Goal: Task Accomplishment & Management: Use online tool/utility

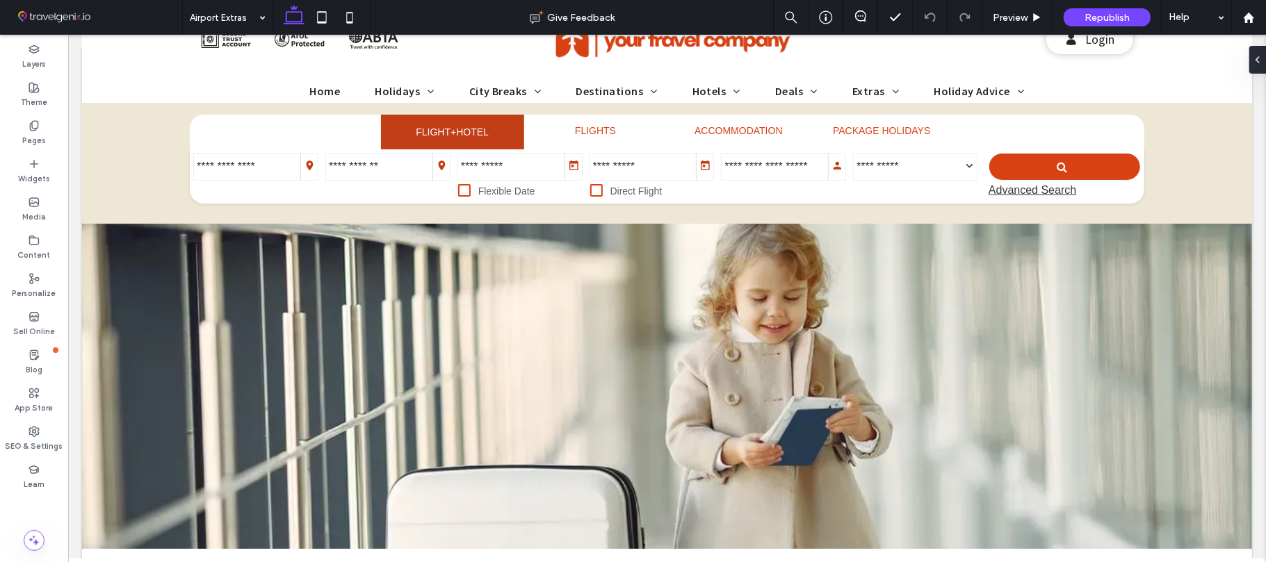
scroll to position [11, 0]
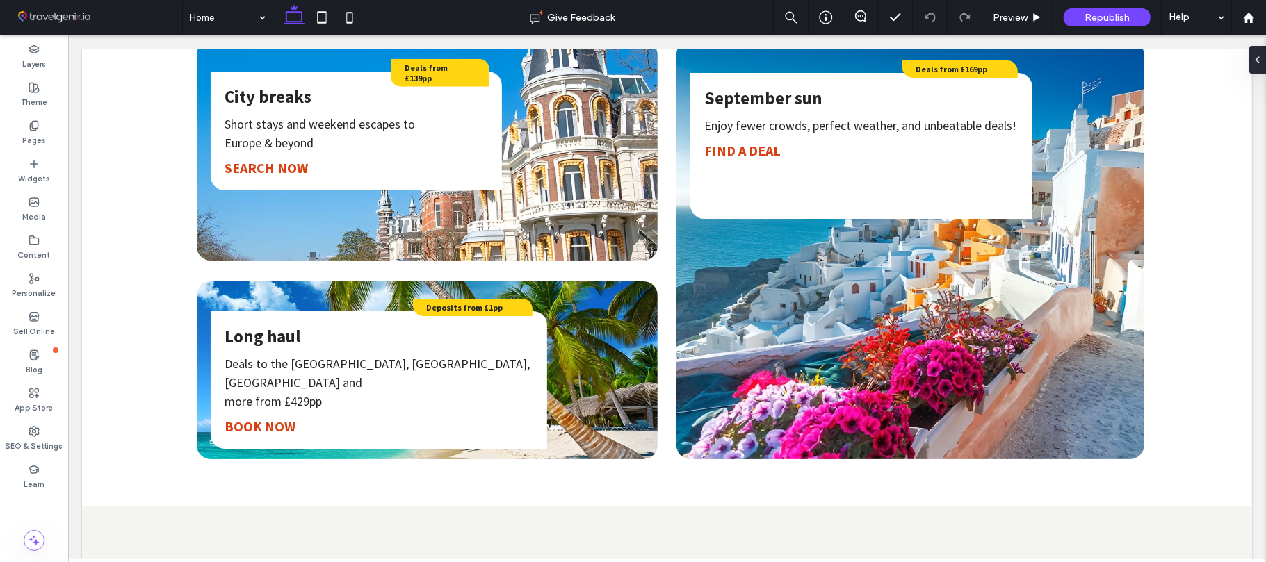
scroll to position [981, 0]
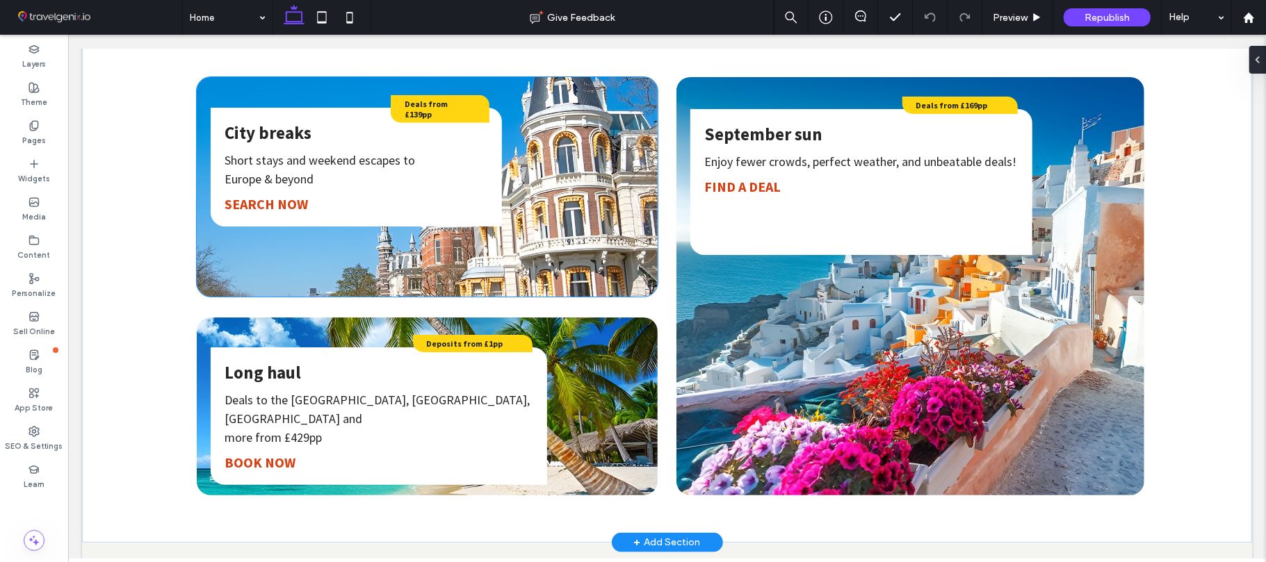
click at [466, 175] on p "﻿ Europe & beyond" at bounding box center [355, 178] width 263 height 19
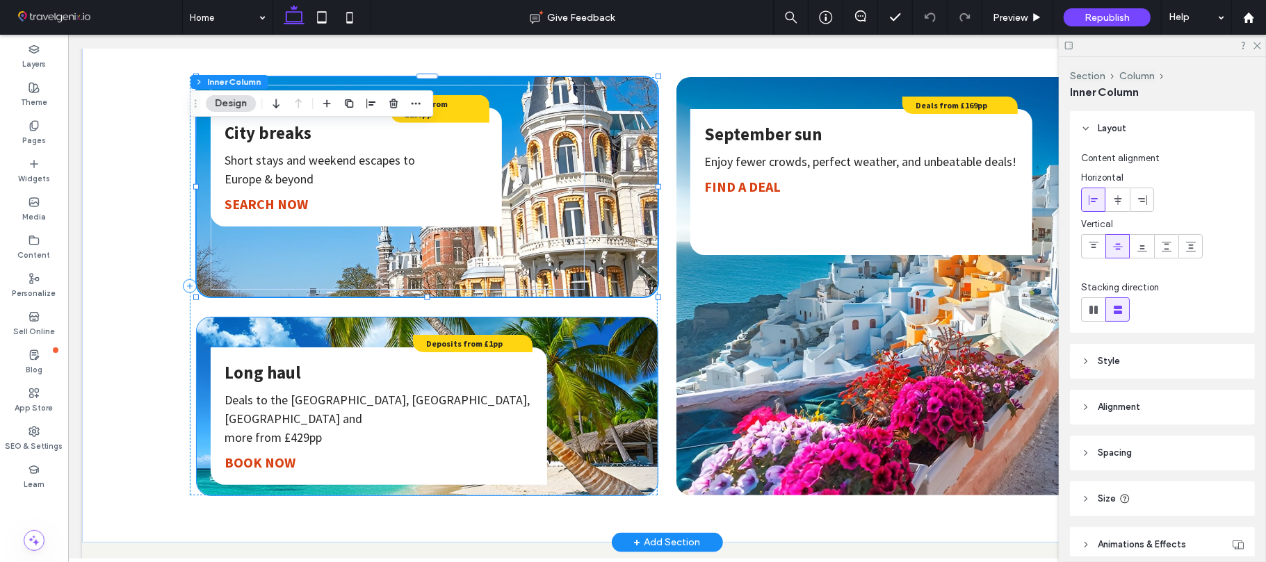
click at [573, 420] on div "Long haul Deals to the USA, Mexico, Dubai and ﻿ more from £429pp BOOK NOW Depos…" at bounding box center [426, 406] width 433 height 164
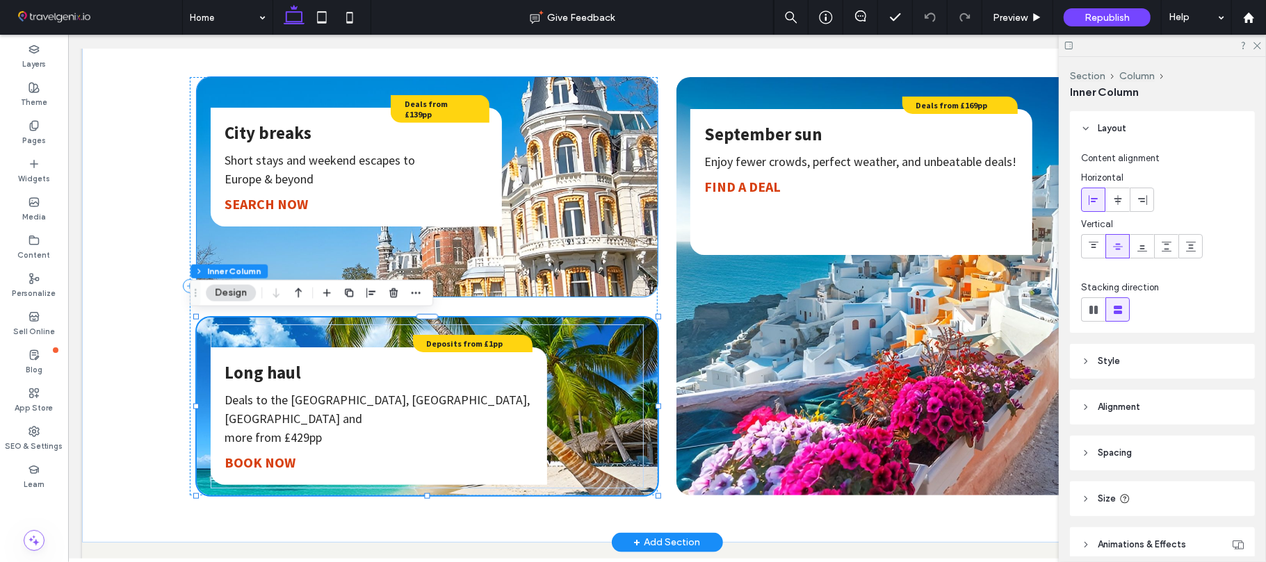
click at [528, 180] on div "City breaks Short stays and weekend escapes to ﻿ Europe & beyond SEARCH NOW Dea…" at bounding box center [397, 187] width 374 height 206
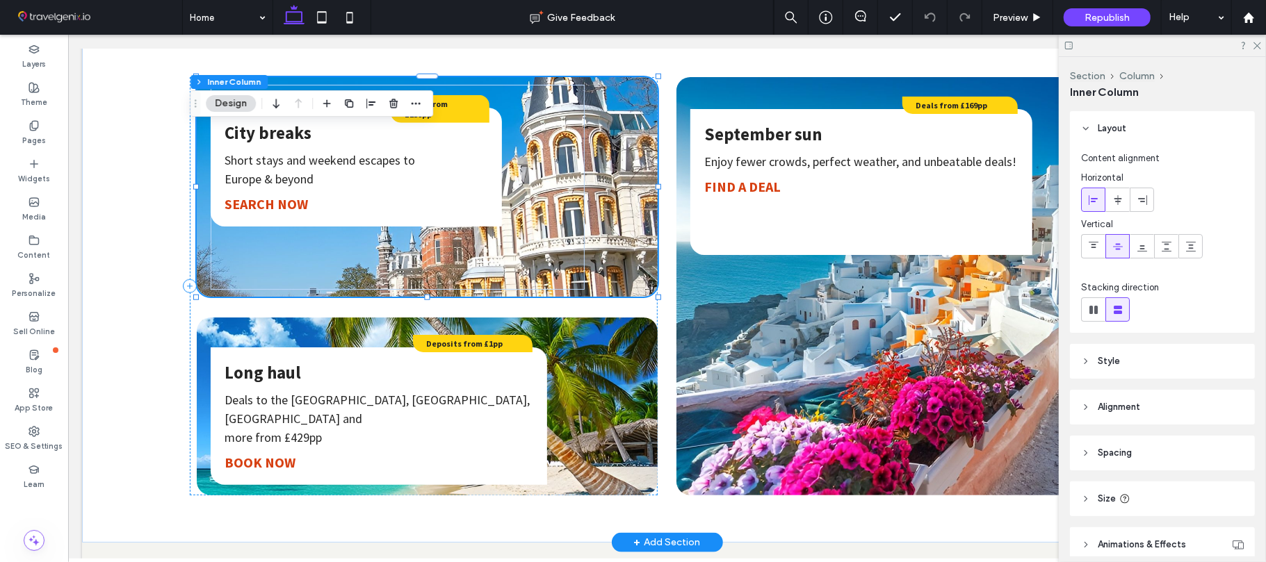
click at [568, 169] on div "City breaks Short stays and weekend escapes to ﻿ Europe & beyond SEARCH NOW Dea…" at bounding box center [397, 187] width 374 height 206
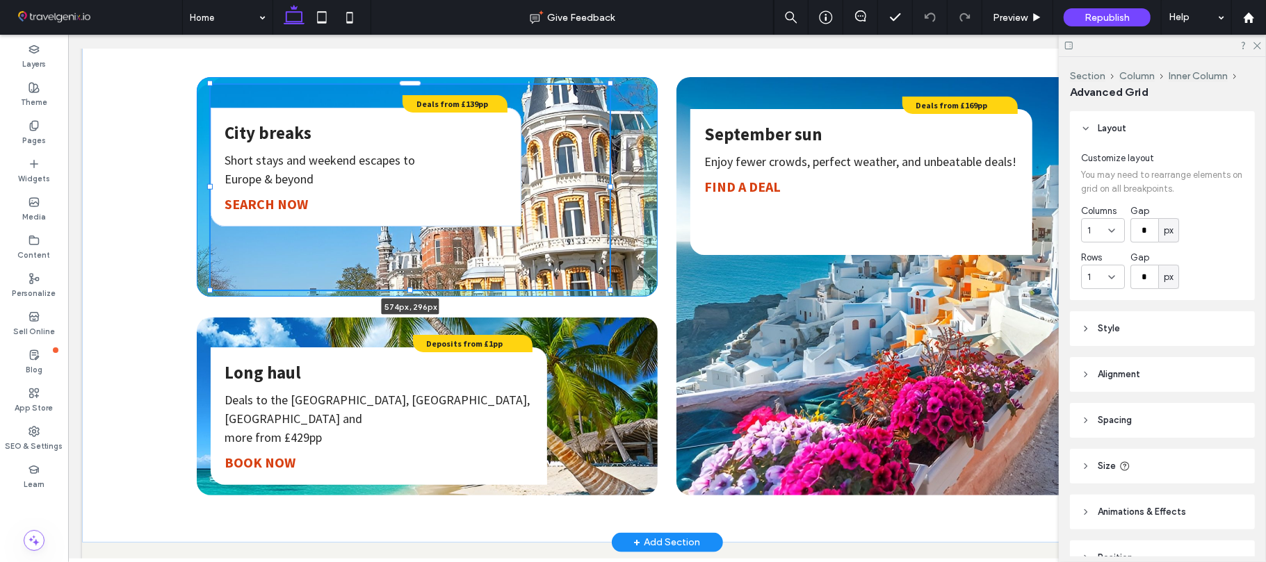
scroll to position [74, 0]
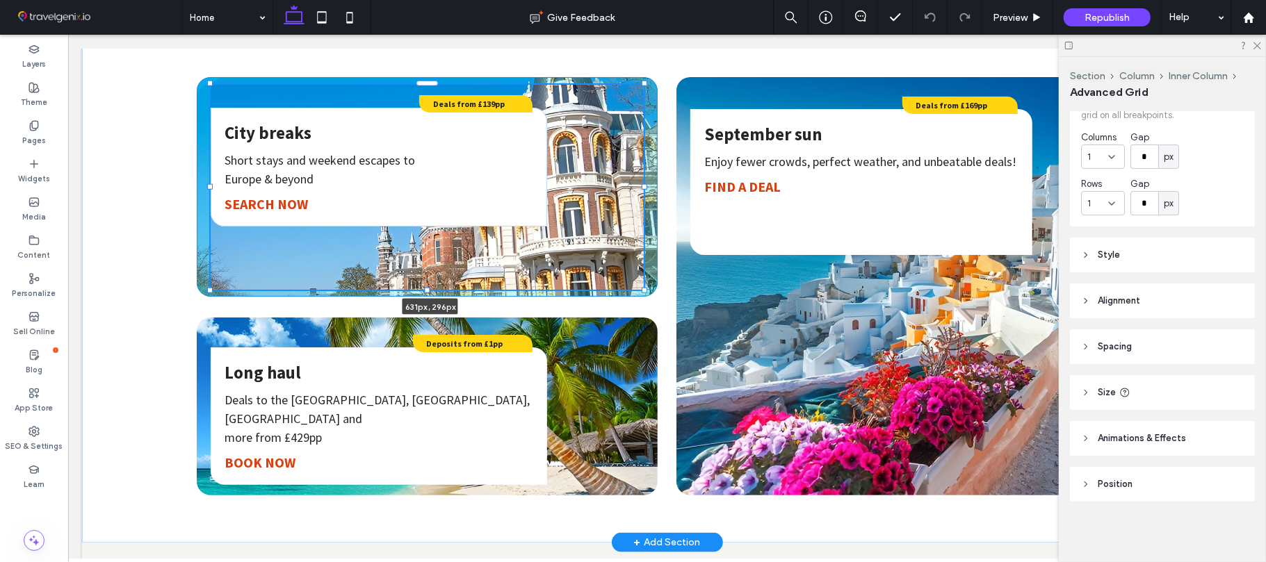
drag, startPoint x: 578, startPoint y: 186, endPoint x: 643, endPoint y: 189, distance: 64.7
click at [643, 189] on div "City breaks Short stays and weekend escapes to ﻿ Europe & beyond SEARCH NOW Dea…" at bounding box center [666, 286] width 1001 height 512
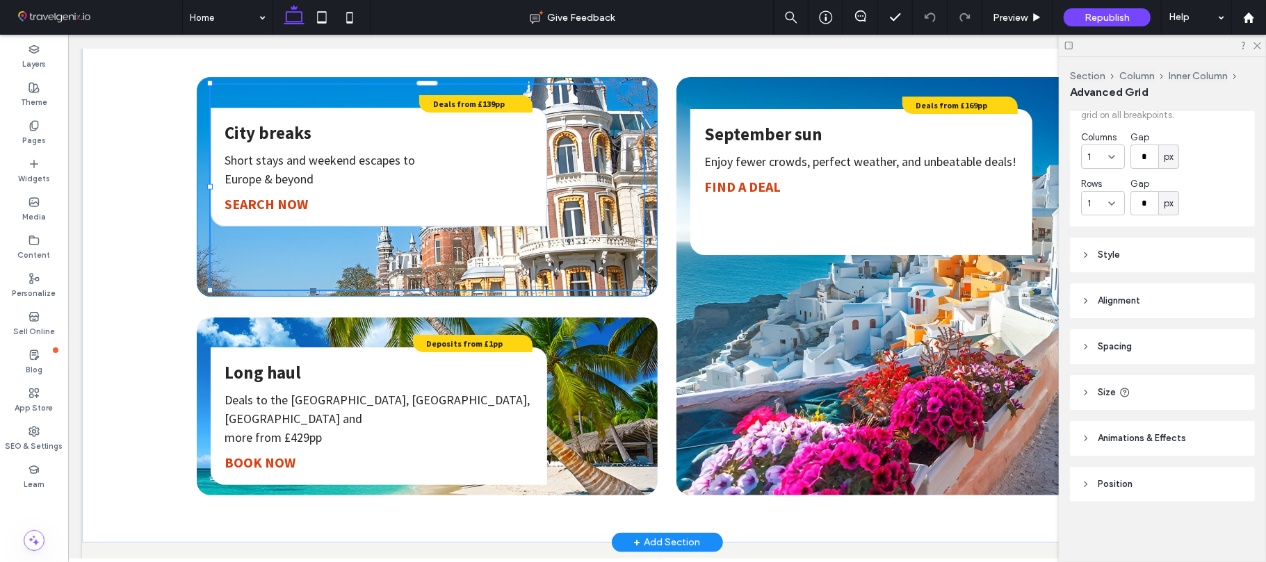
type input "***"
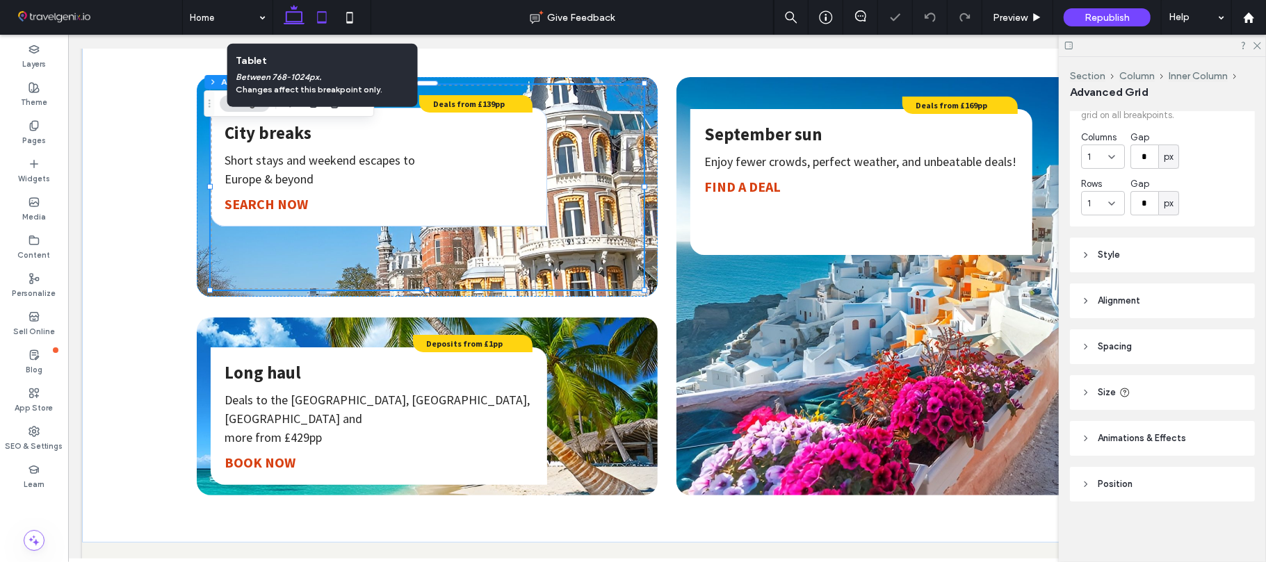
click at [328, 24] on icon at bounding box center [322, 17] width 28 height 28
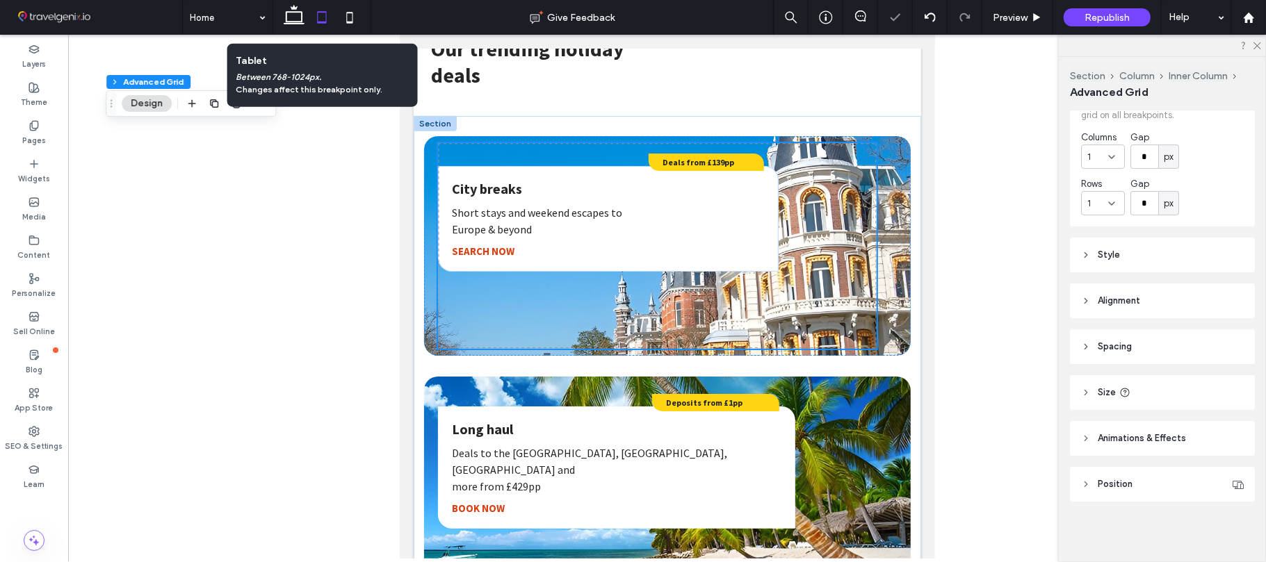
type input "***"
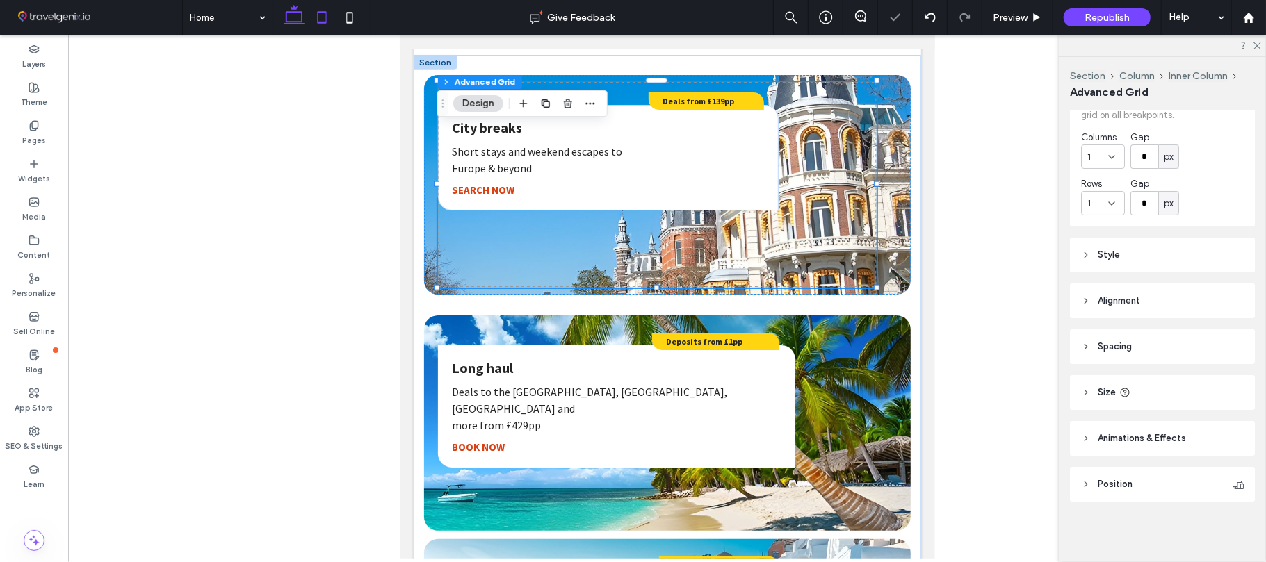
click at [304, 18] on icon at bounding box center [294, 17] width 28 height 28
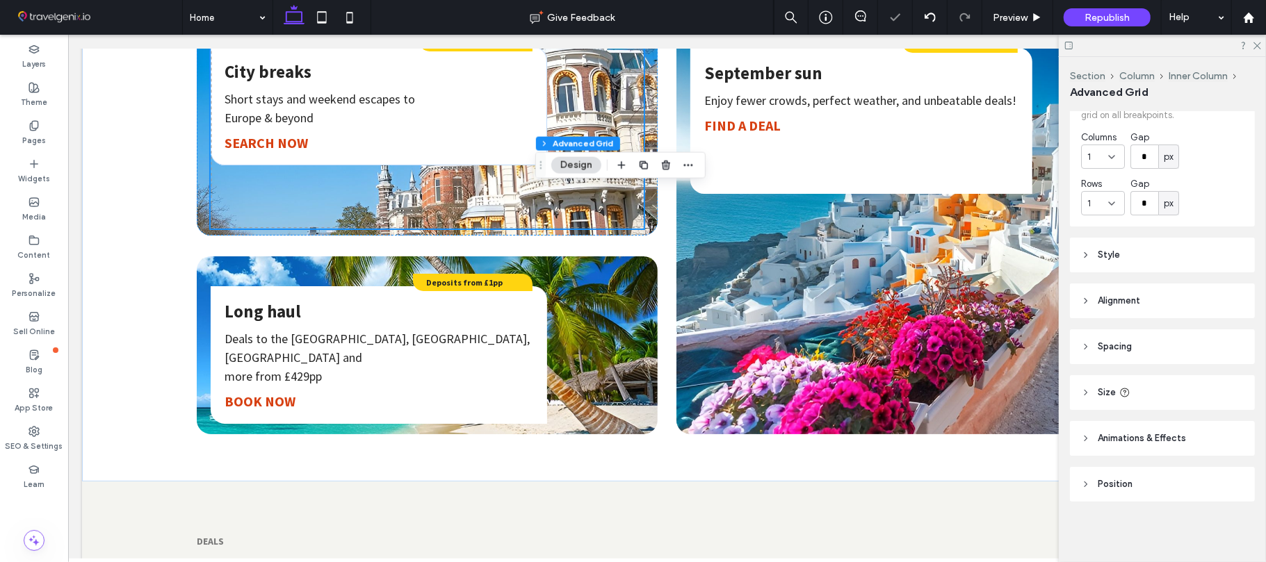
type input "***"
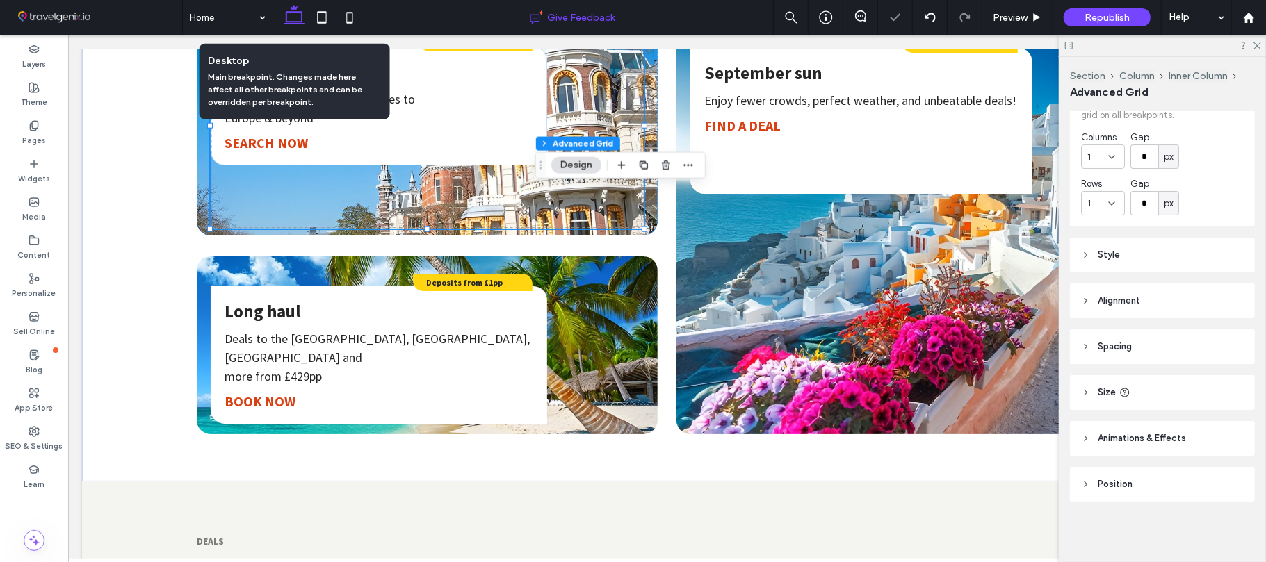
scroll to position [876, 0]
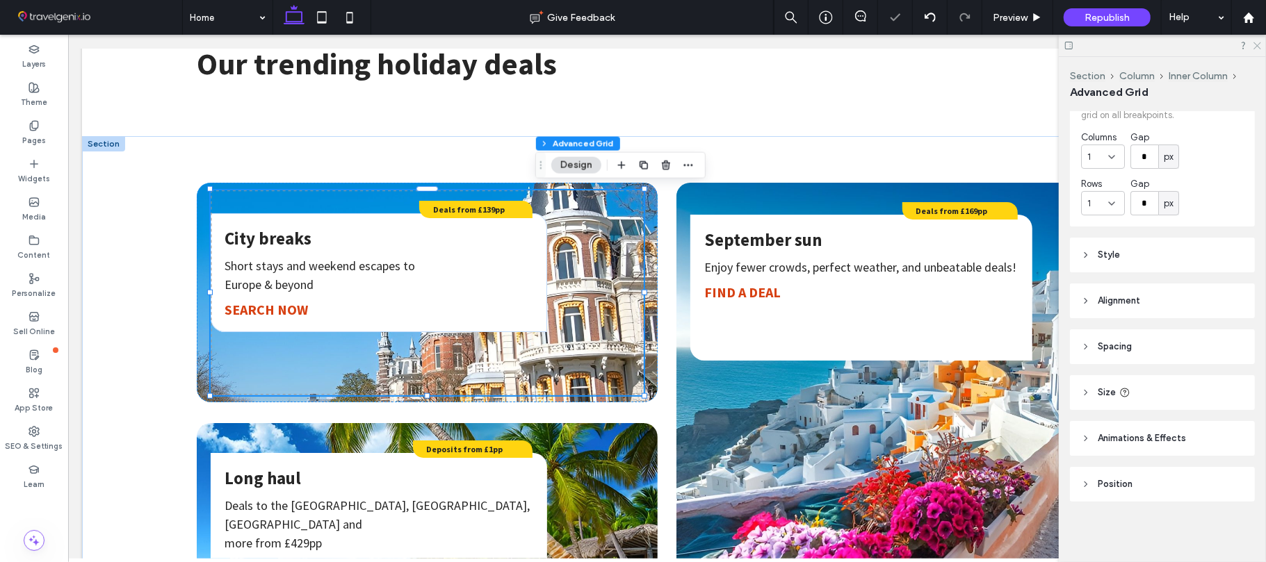
click at [1257, 45] on use at bounding box center [1257, 46] width 8 height 8
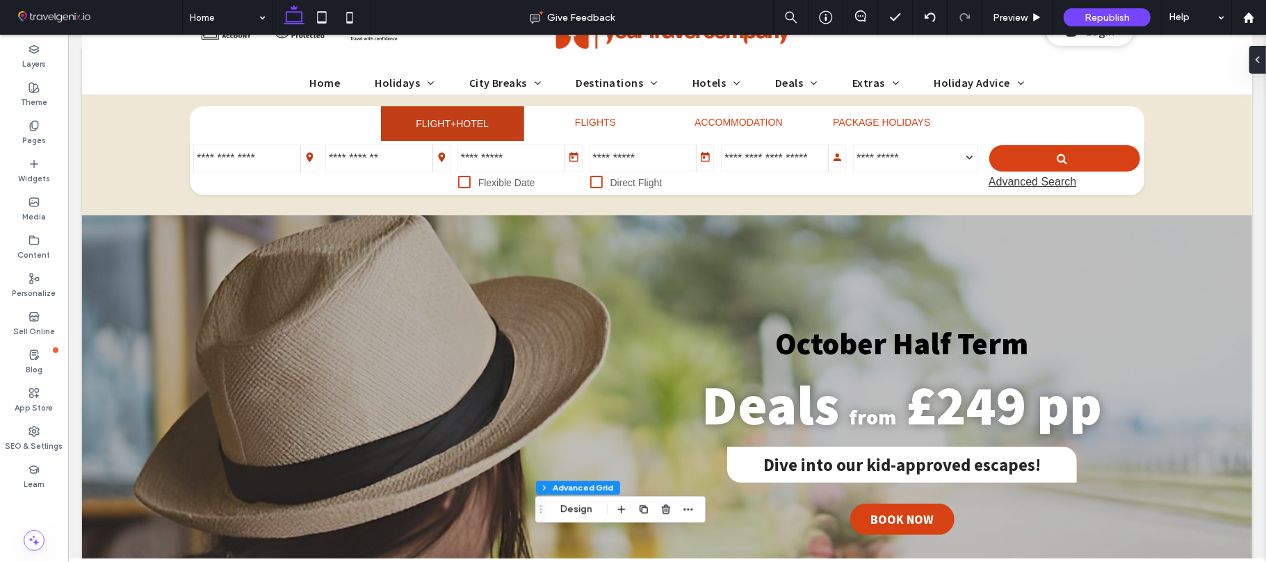
scroll to position [0, 0]
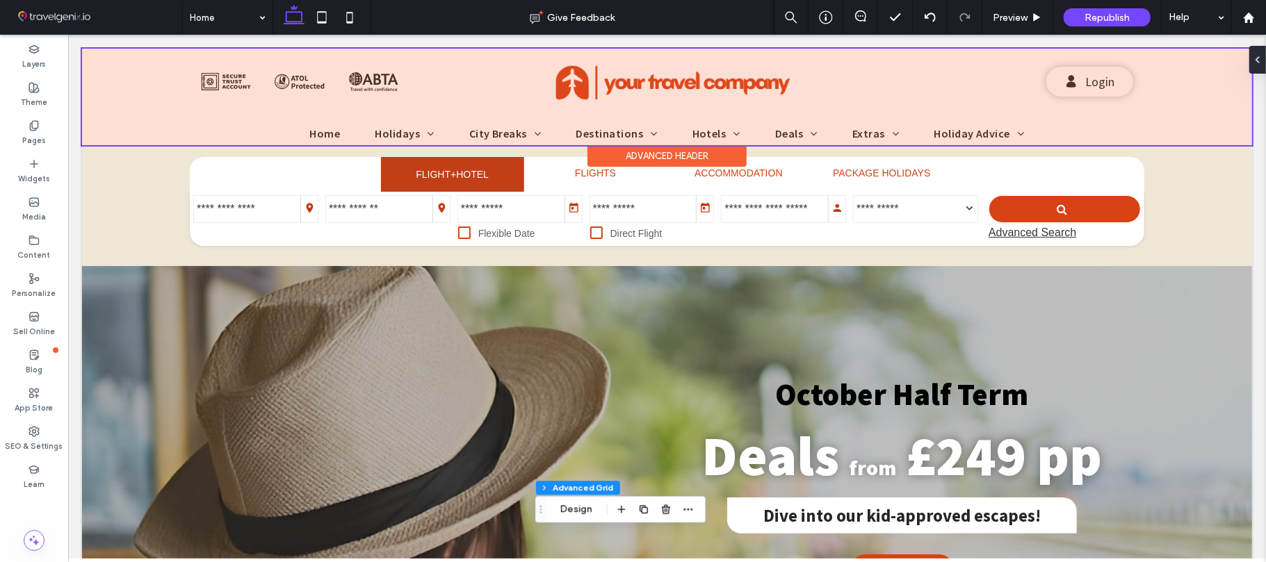
click at [981, 139] on div at bounding box center [666, 96] width 1170 height 97
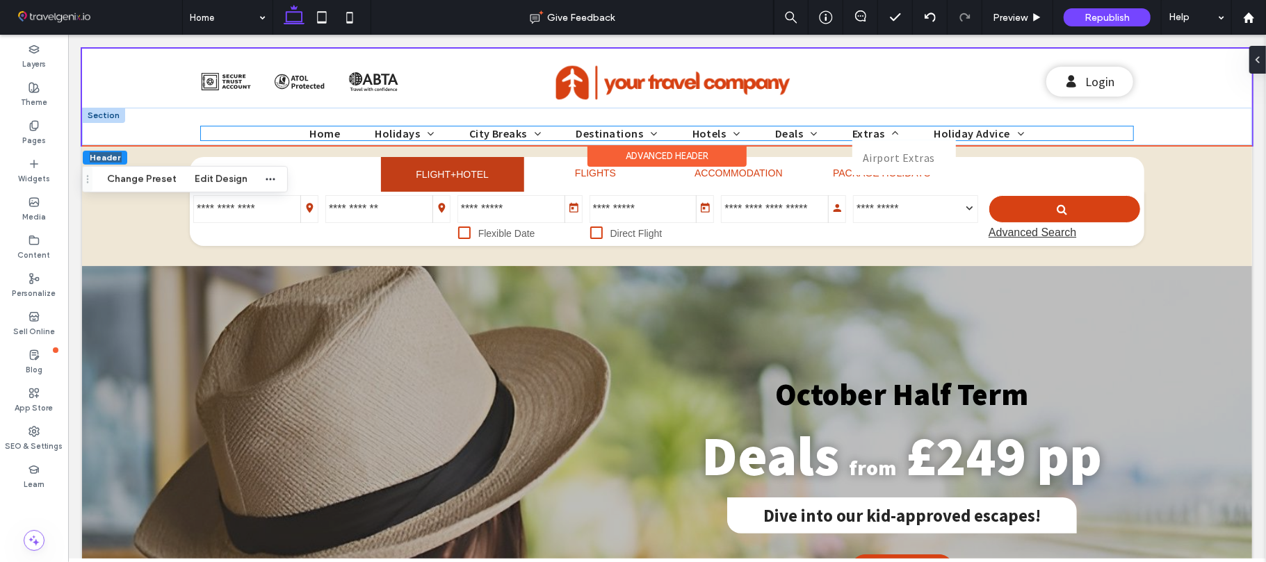
click at [884, 131] on span at bounding box center [891, 132] width 14 height 11
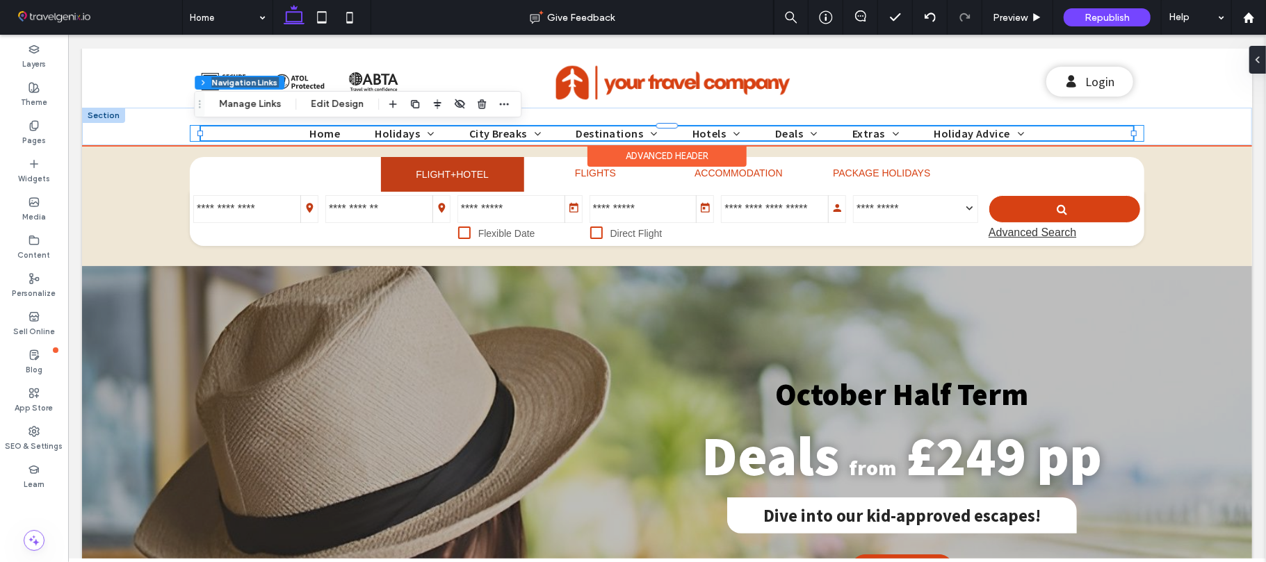
click at [794, 124] on div "Home Holidays Beach Holidays City Breaks Amsterdam Destinations Africa Hotels B…" at bounding box center [666, 132] width 954 height 17
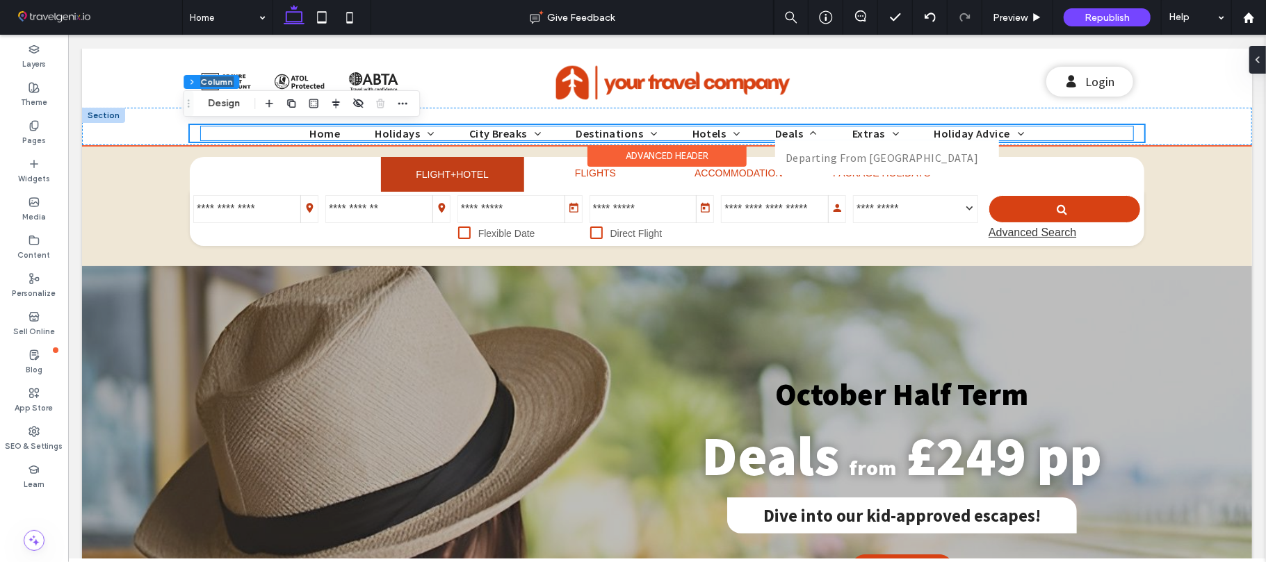
click at [790, 126] on span "Deals" at bounding box center [795, 133] width 42 height 14
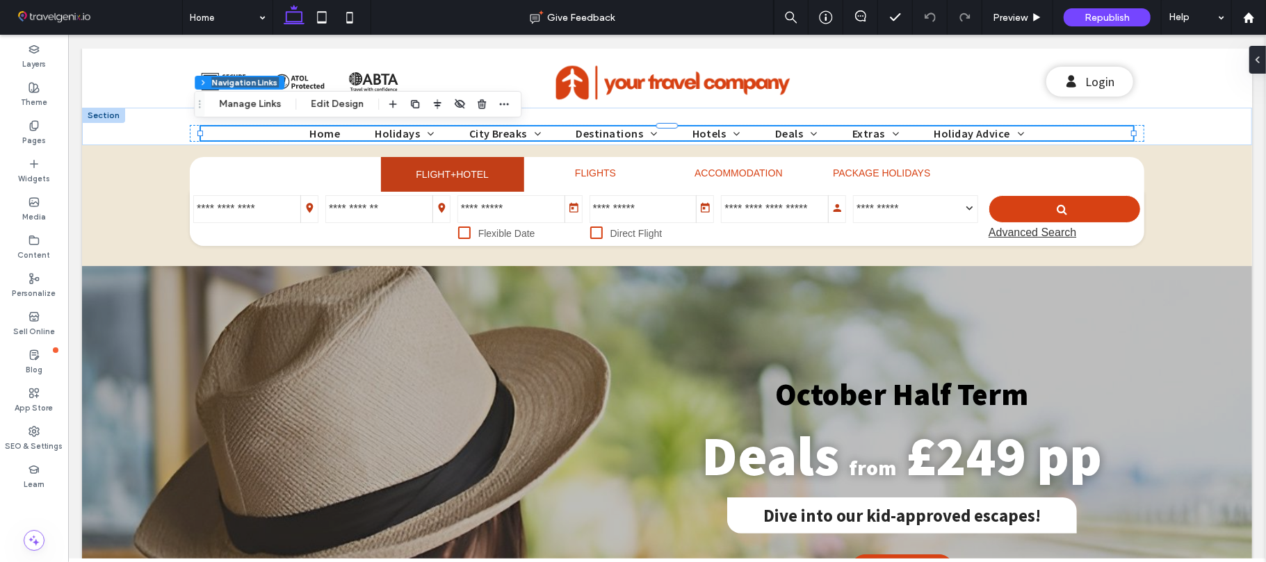
drag, startPoint x: 1264, startPoint y: 170, endPoint x: 1332, endPoint y: 104, distance: 94.9
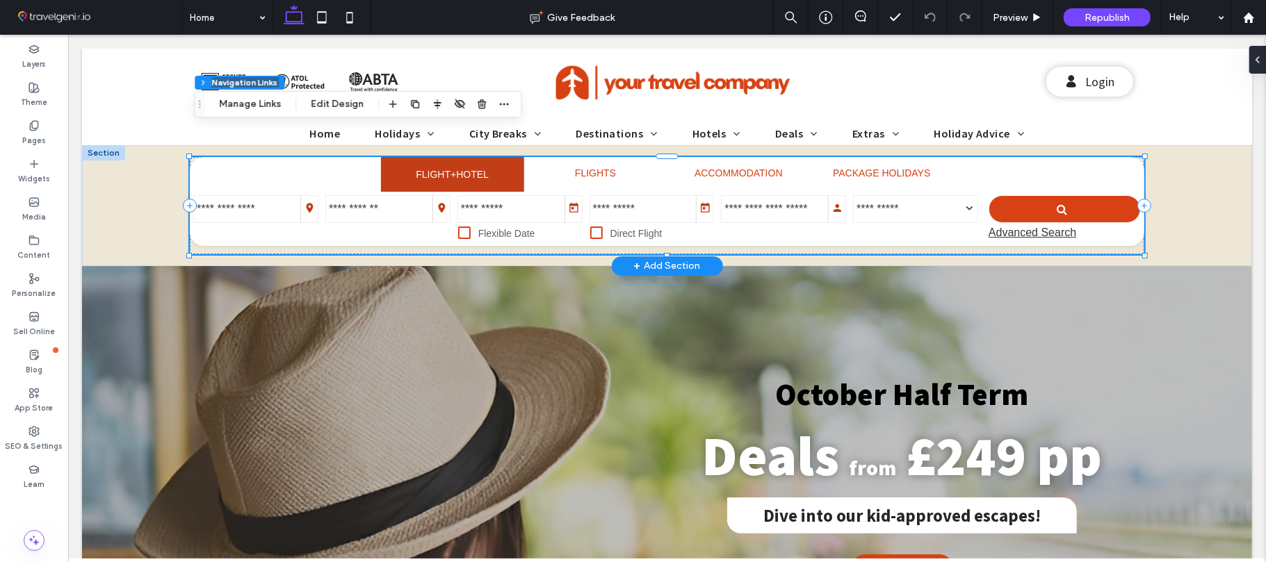
click at [564, 187] on link "FLIGHTS" at bounding box center [594, 173] width 129 height 30
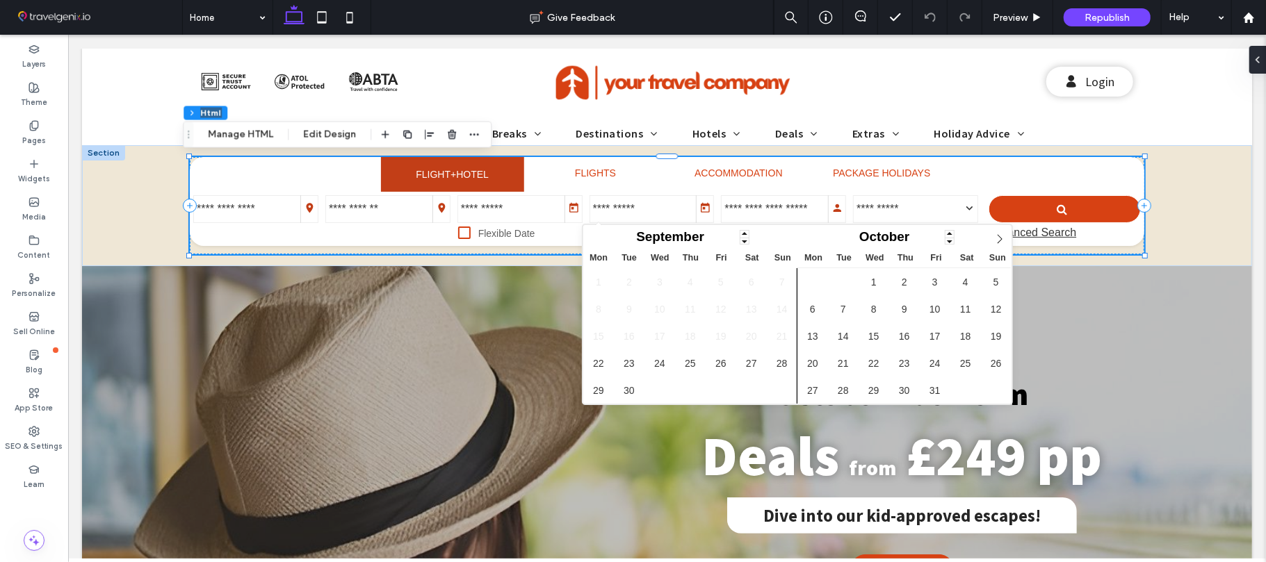
drag, startPoint x: 313, startPoint y: 177, endPoint x: 276, endPoint y: 167, distance: 38.3
click at [278, 176] on ul "FLIGHT+HOTEL FLIGHTS ACCOMMODATION PACKAGE HOLIDAYS" at bounding box center [666, 173] width 954 height 35
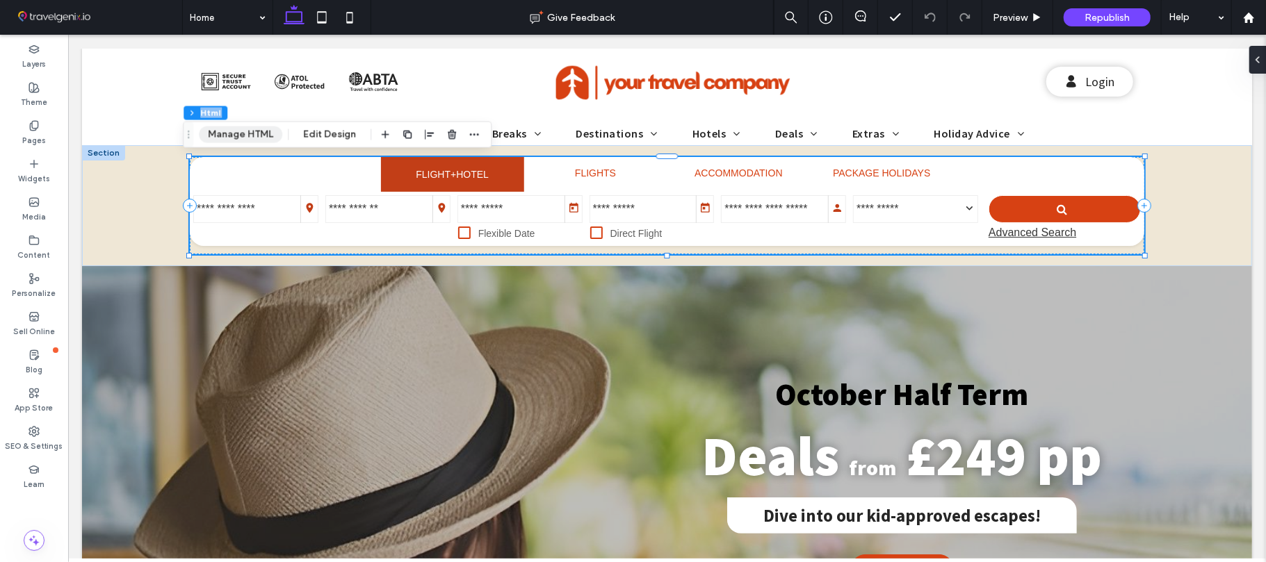
click at [242, 140] on button "Manage HTML" at bounding box center [240, 134] width 83 height 17
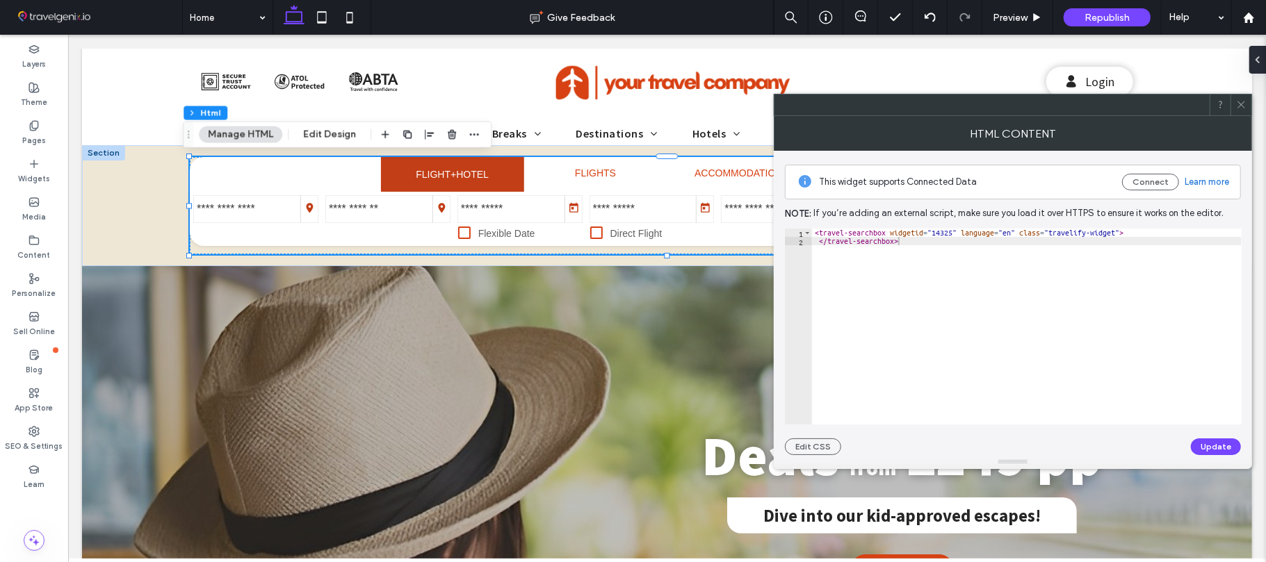
click at [1237, 101] on icon at bounding box center [1241, 104] width 10 height 10
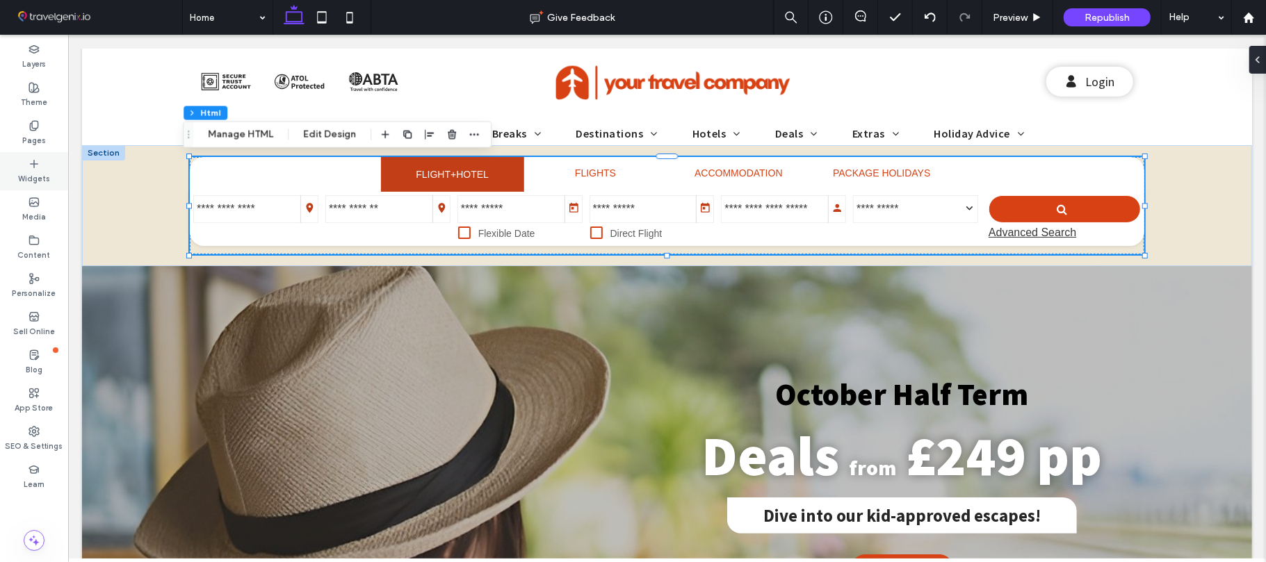
click at [21, 168] on div "Widgets" at bounding box center [34, 171] width 68 height 38
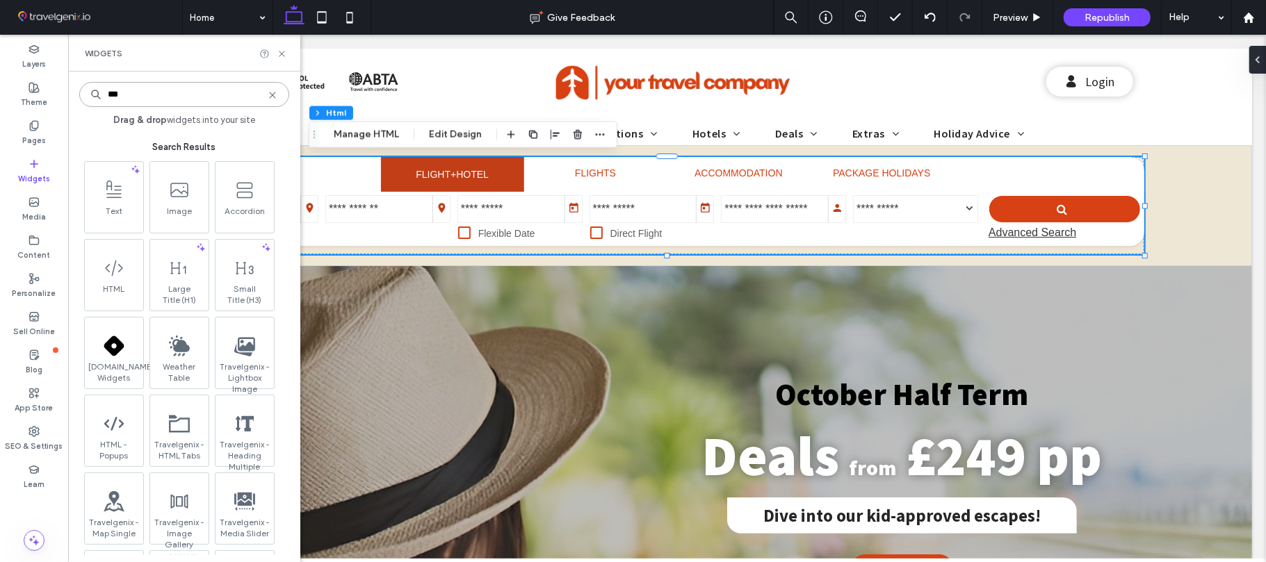
drag, startPoint x: 145, startPoint y: 95, endPoint x: 95, endPoint y: 98, distance: 50.1
click at [95, 99] on div "***" at bounding box center [184, 94] width 210 height 25
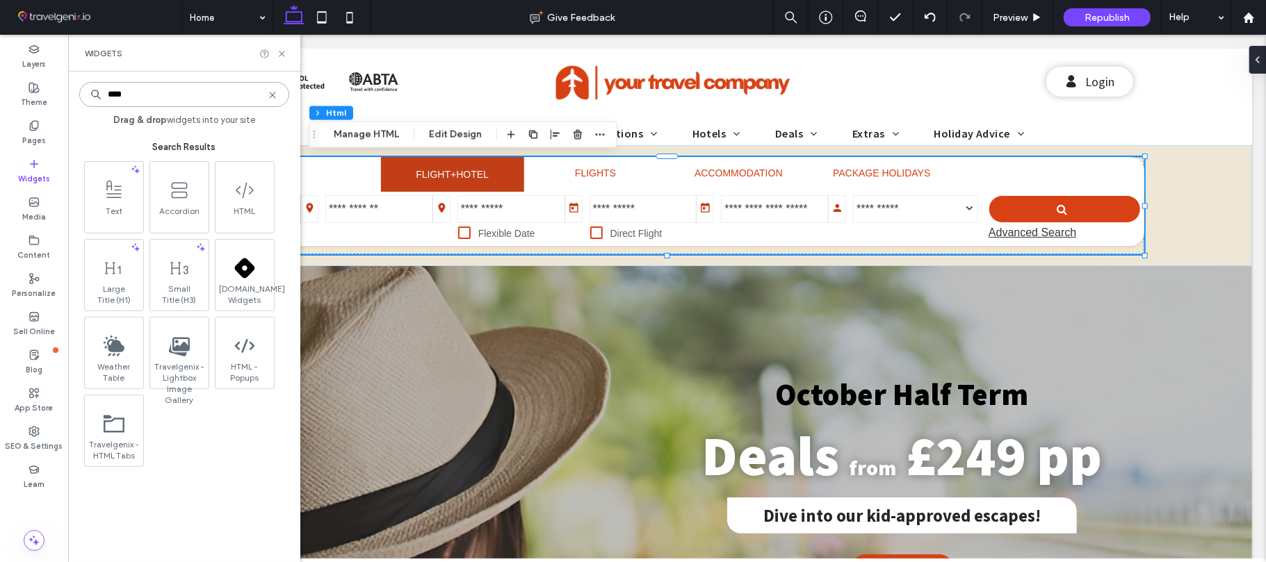
type input "****"
click at [271, 98] on icon at bounding box center [272, 95] width 11 height 11
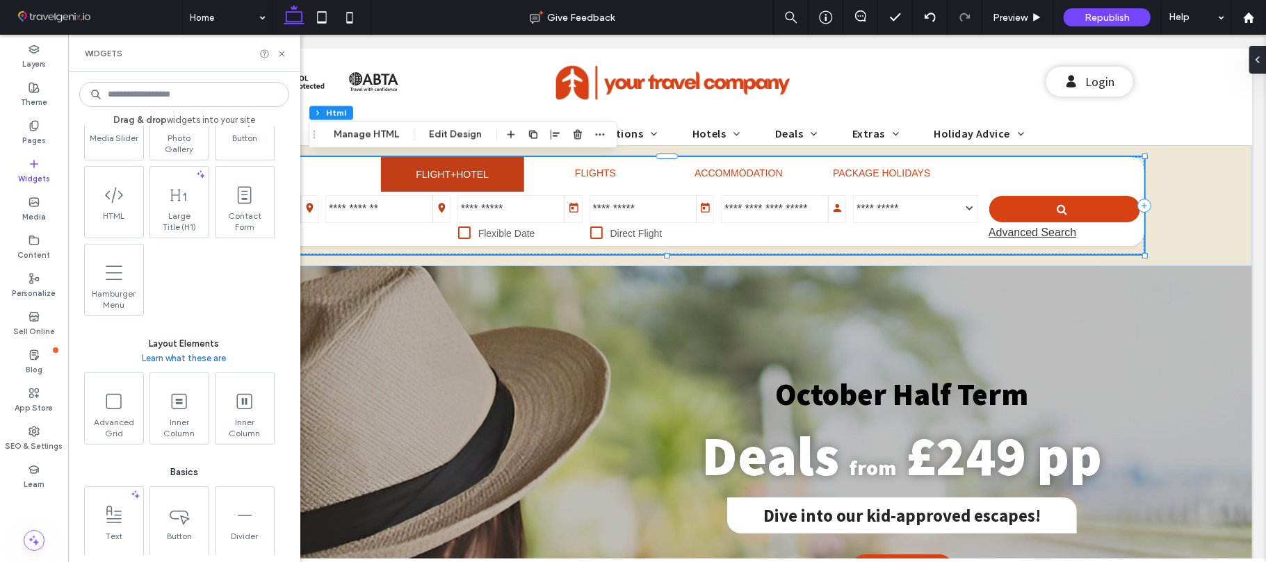
scroll to position [412, 0]
click at [289, 218] on div "Drag & drop widgets into your site Frequently Used Text Image Inner Column Divi…" at bounding box center [184, 317] width 232 height 491
drag, startPoint x: 289, startPoint y: 218, endPoint x: 289, endPoint y: 210, distance: 8.3
click at [289, 210] on div "Drag & drop widgets into your site Frequently Used Text Image Inner Column Divi…" at bounding box center [184, 317] width 232 height 491
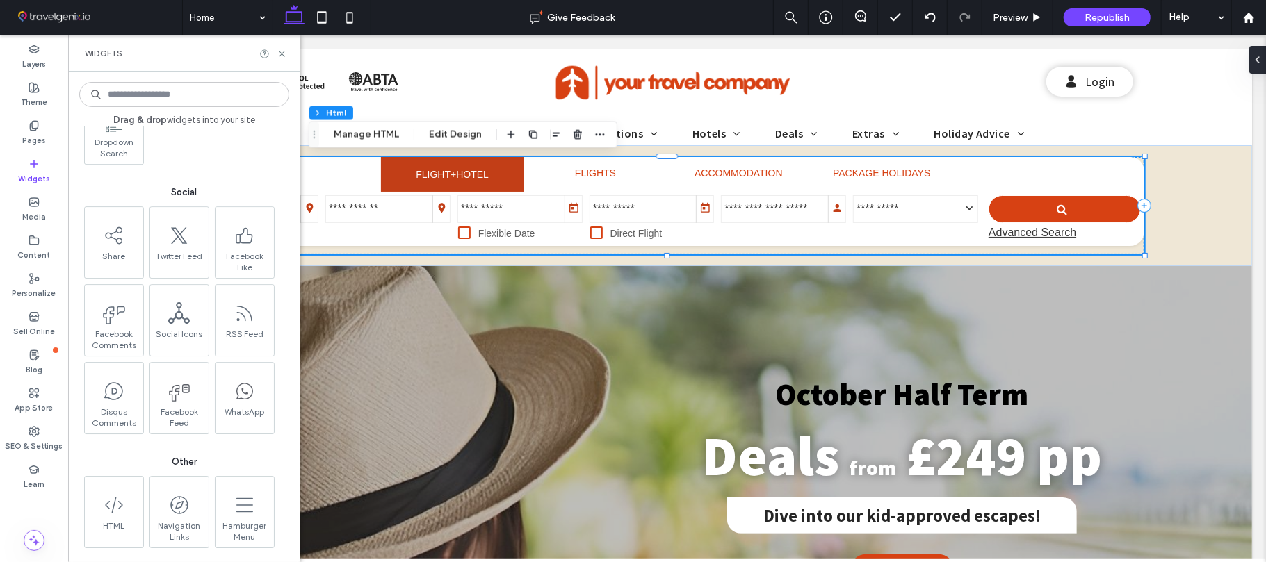
scroll to position [3267, 0]
click at [281, 59] on div "Widgets" at bounding box center [184, 53] width 232 height 37
click at [284, 54] on icon at bounding box center [282, 54] width 10 height 10
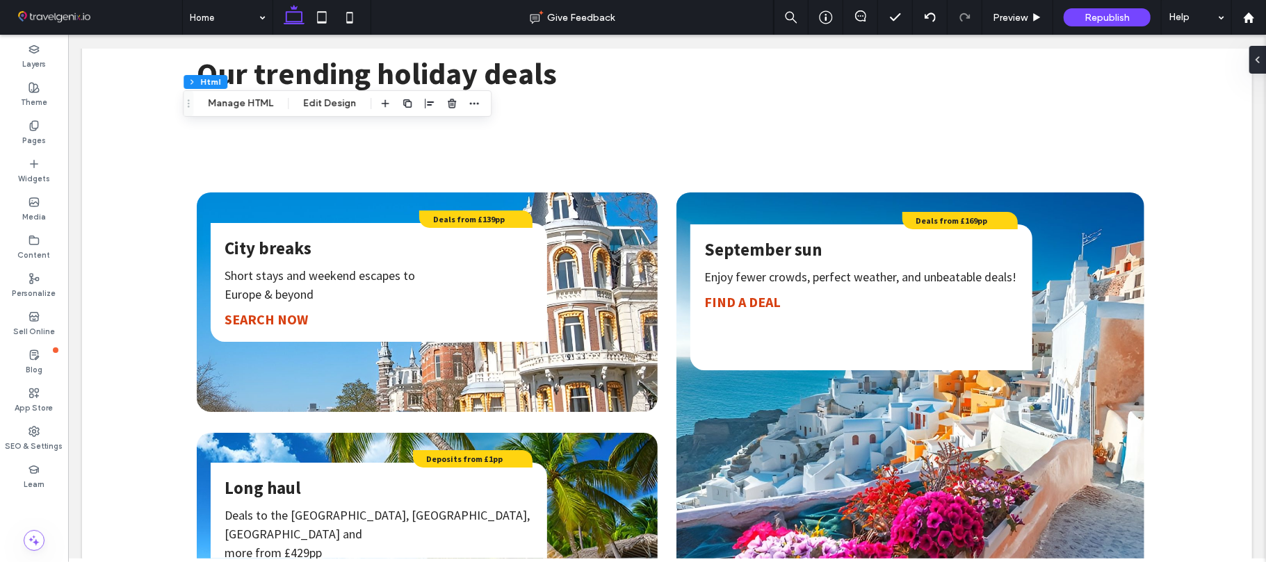
scroll to position [823, 0]
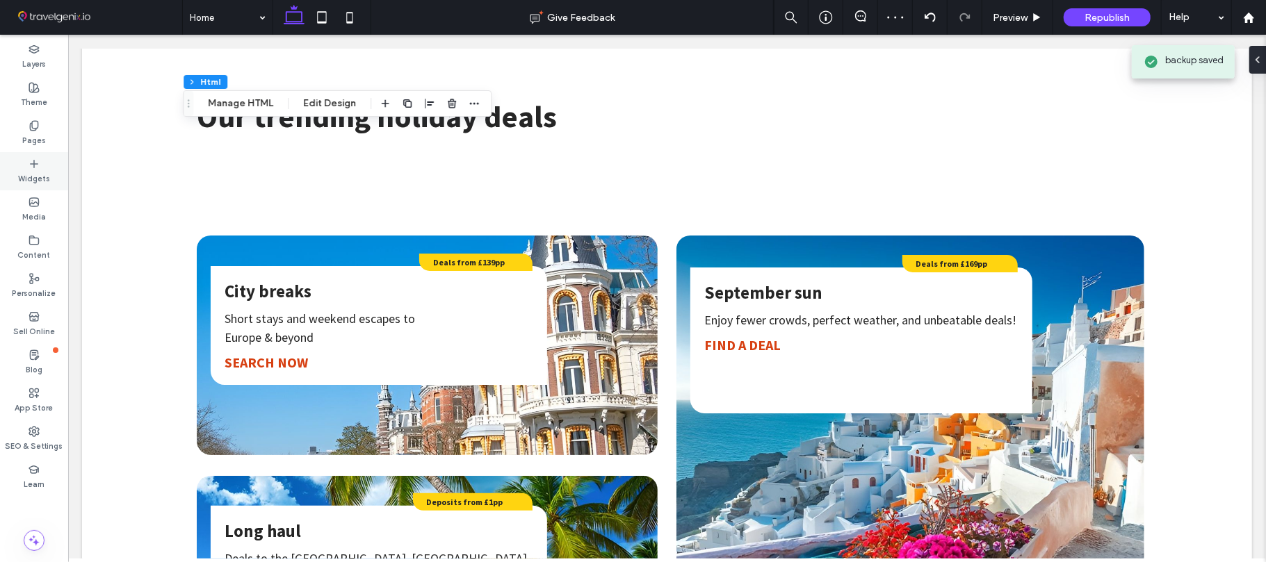
click at [35, 162] on icon at bounding box center [33, 163] width 11 height 11
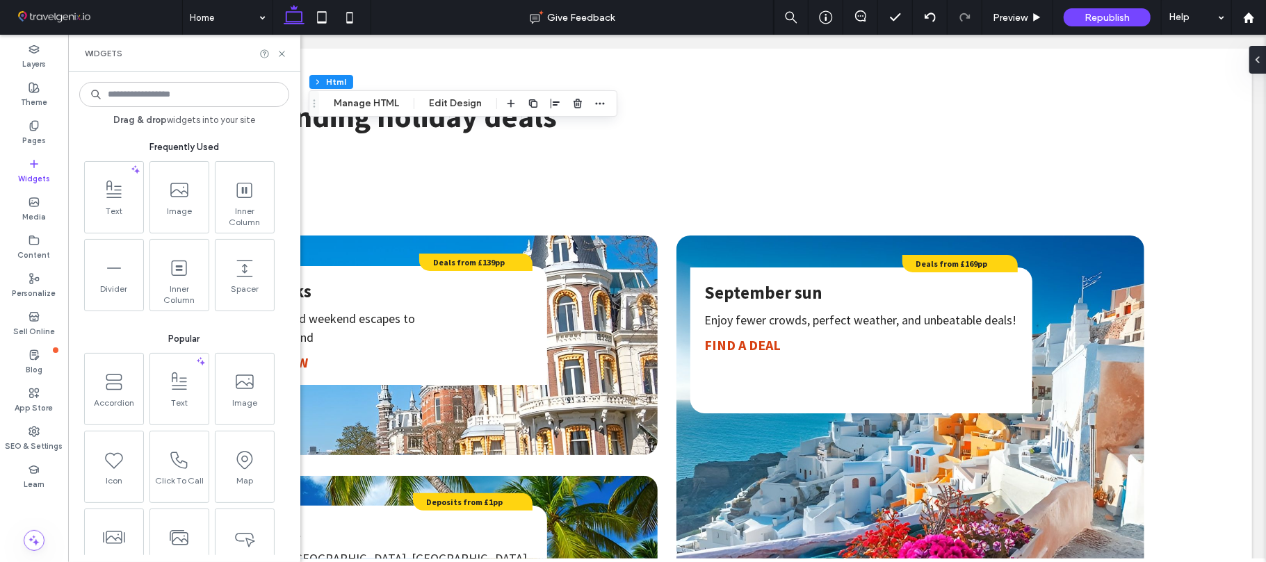
click at [163, 93] on input at bounding box center [184, 94] width 210 height 25
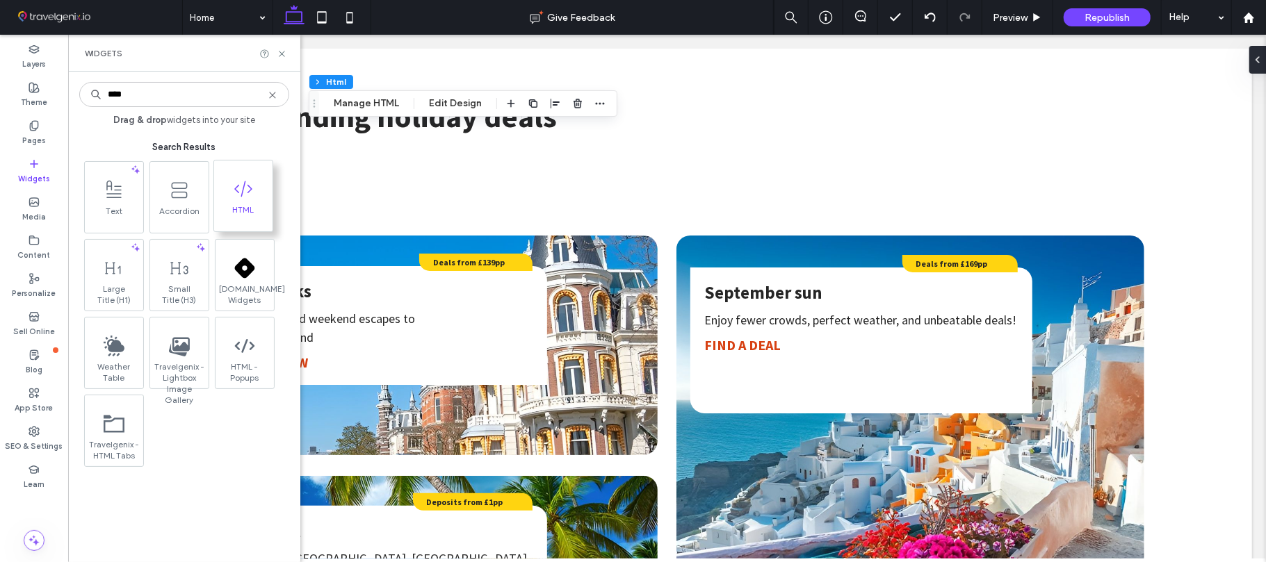
type input "****"
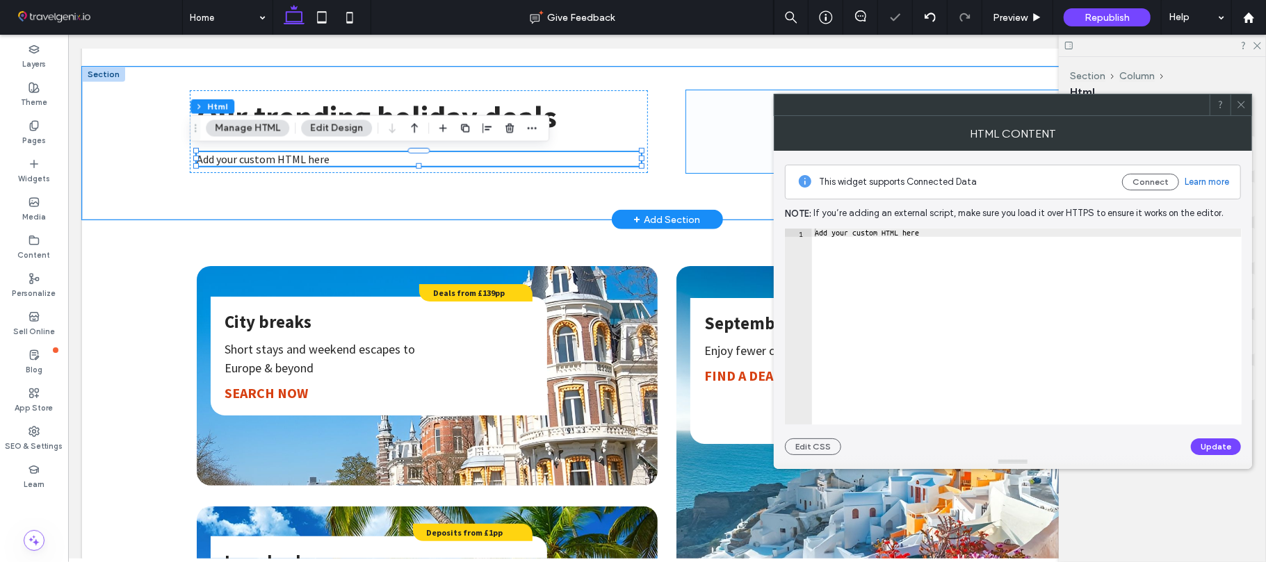
click at [753, 124] on span at bounding box center [914, 131] width 458 height 83
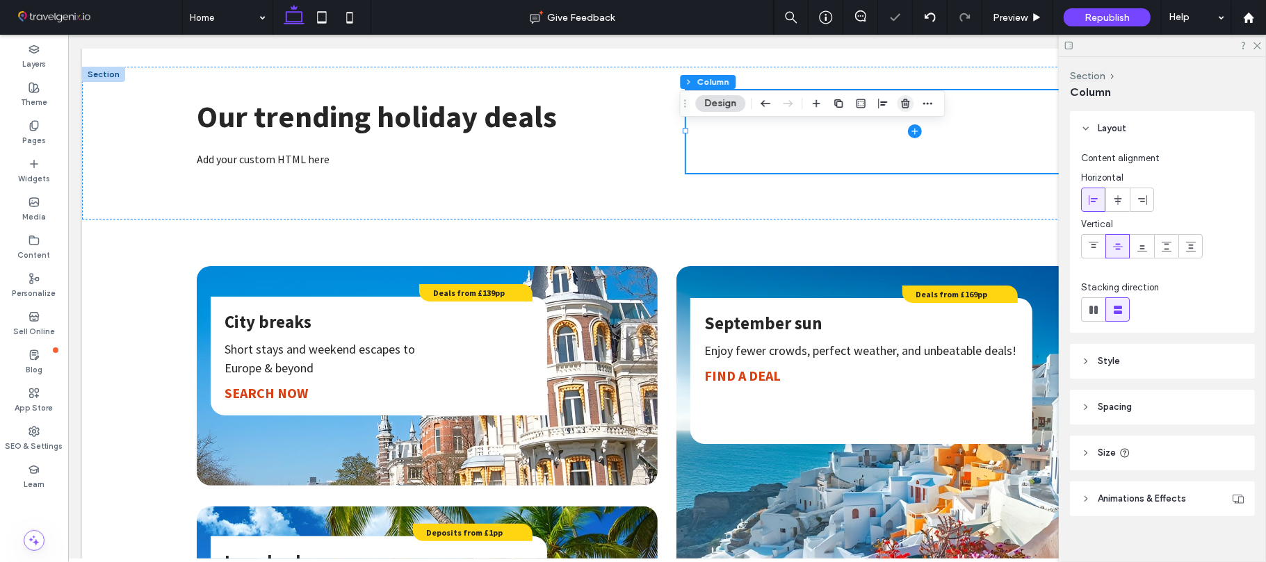
click at [906, 109] on span "button" at bounding box center [905, 103] width 17 height 17
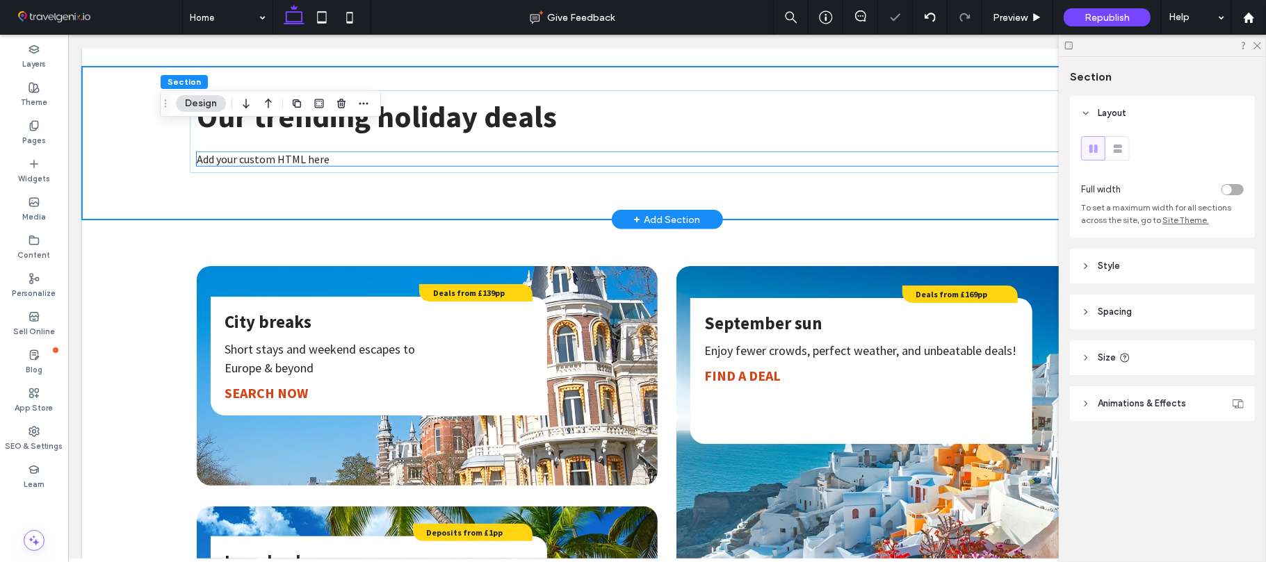
click at [298, 158] on div "Add your custom HTML here" at bounding box center [666, 159] width 940 height 14
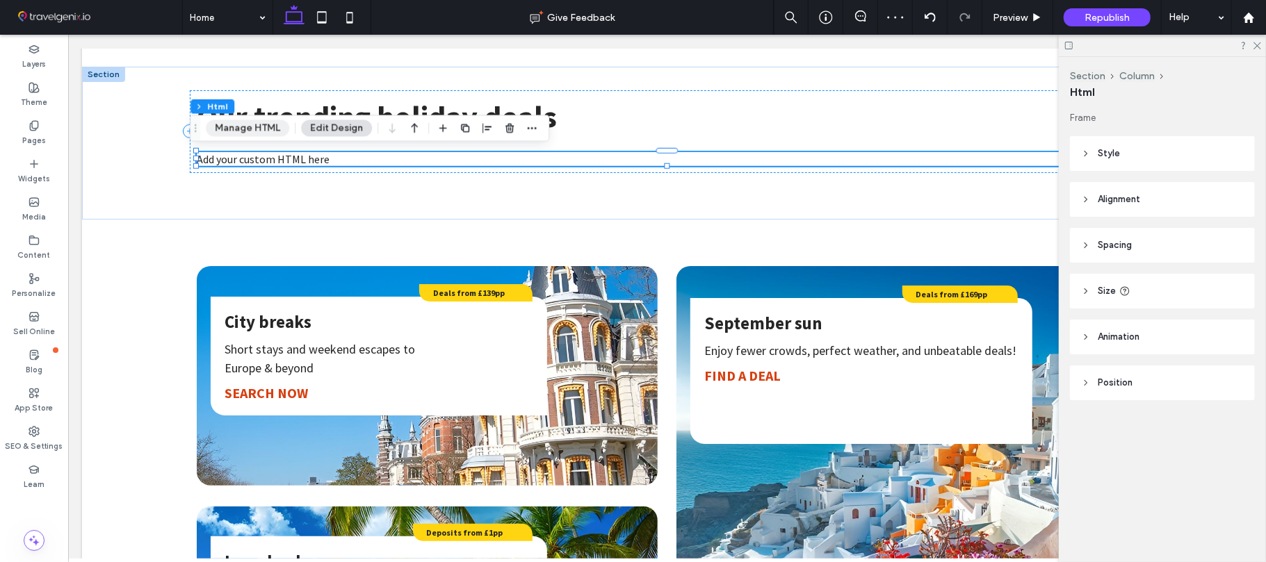
click at [247, 125] on button "Manage HTML" at bounding box center [247, 128] width 83 height 17
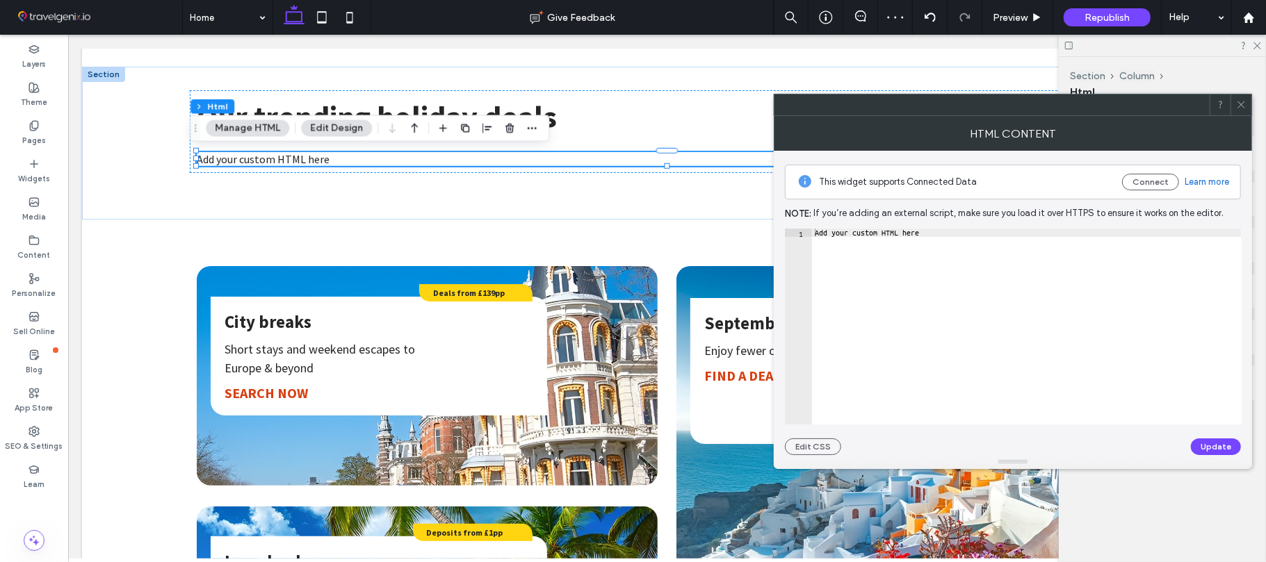
type textarea "**********"
click at [908, 234] on div "Add your custom HTML here" at bounding box center [1027, 335] width 430 height 212
paste textarea "Cursor at row 1"
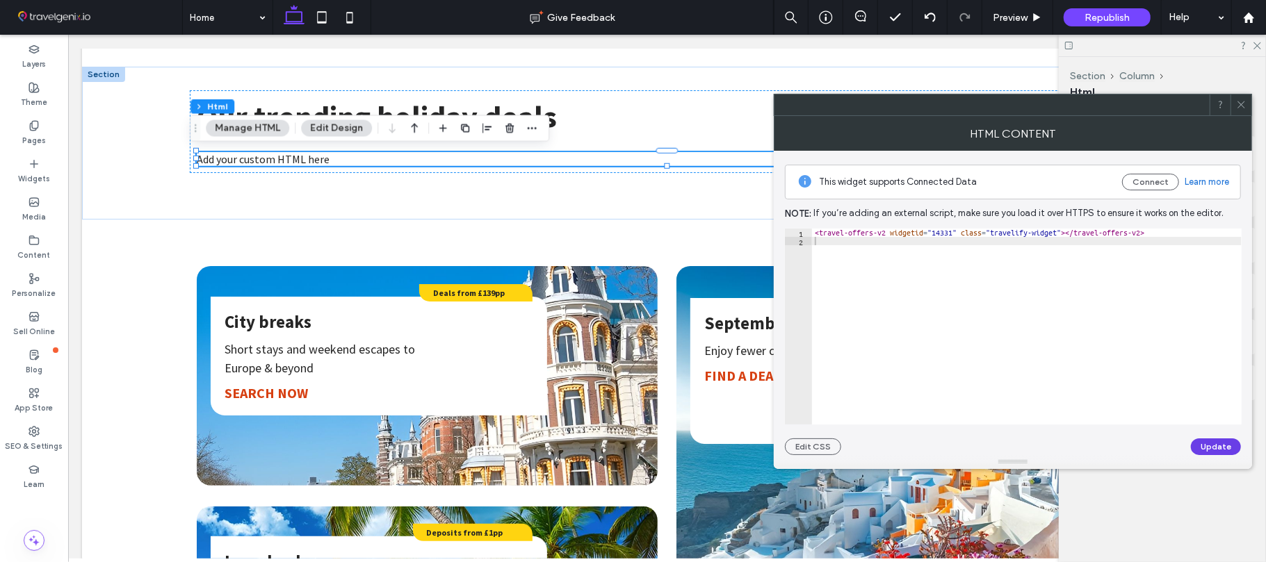
click at [1221, 442] on button "Update" at bounding box center [1216, 447] width 50 height 17
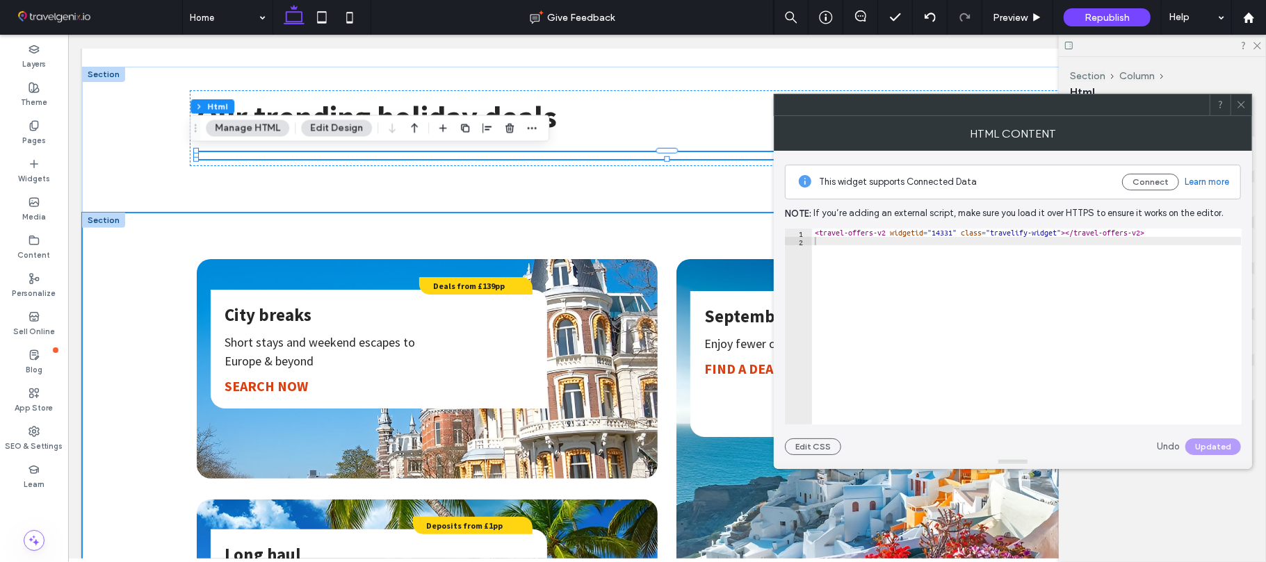
click at [553, 212] on div "City breaks Short stays and weekend escapes to ﻿ Europe & beyond SEARCH NOW Dea…" at bounding box center [666, 468] width 1001 height 512
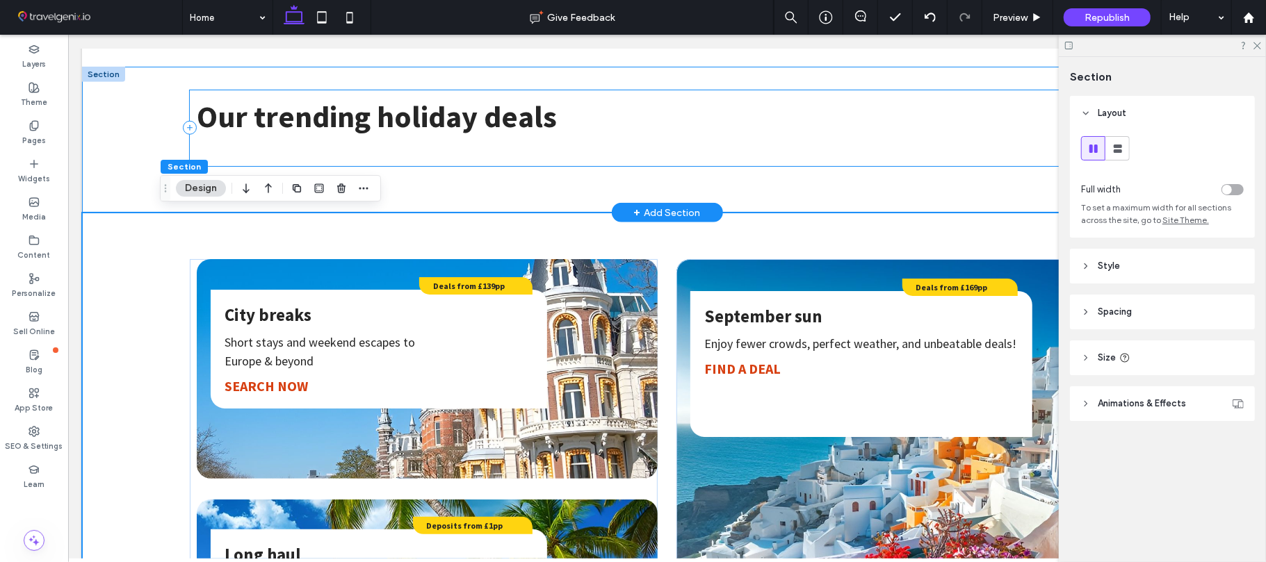
click at [270, 163] on div "Our trending holiday deals ﻿" at bounding box center [666, 128] width 954 height 76
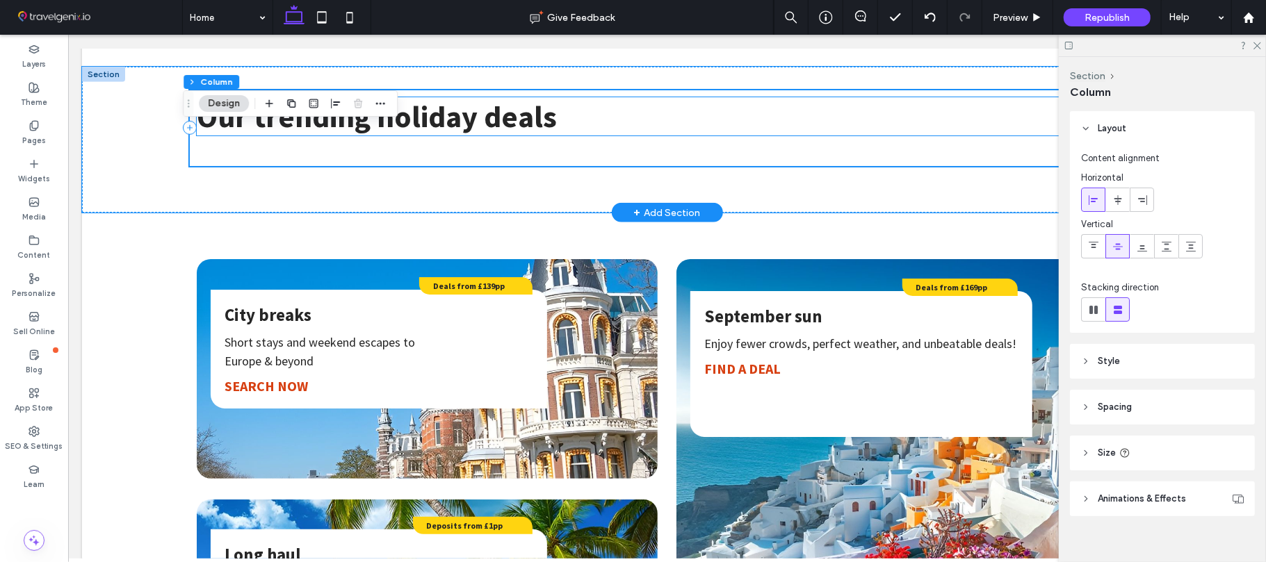
click at [252, 131] on span "Our trending holiday deals" at bounding box center [376, 116] width 360 height 38
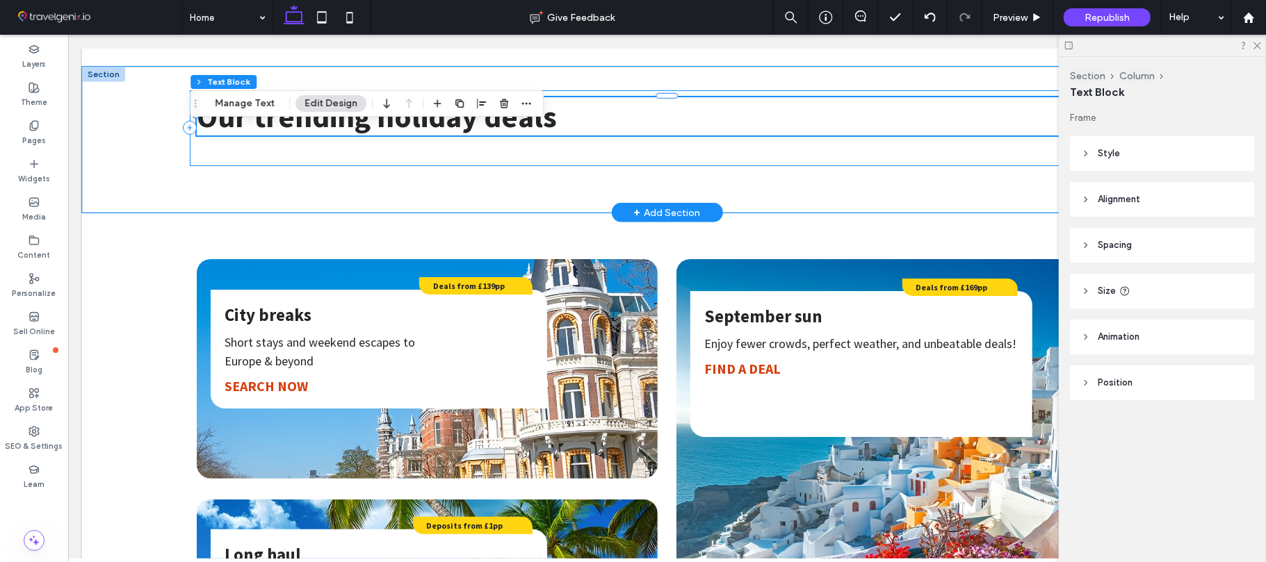
click at [251, 147] on div "Our trending holiday deals ﻿" at bounding box center [666, 128] width 954 height 76
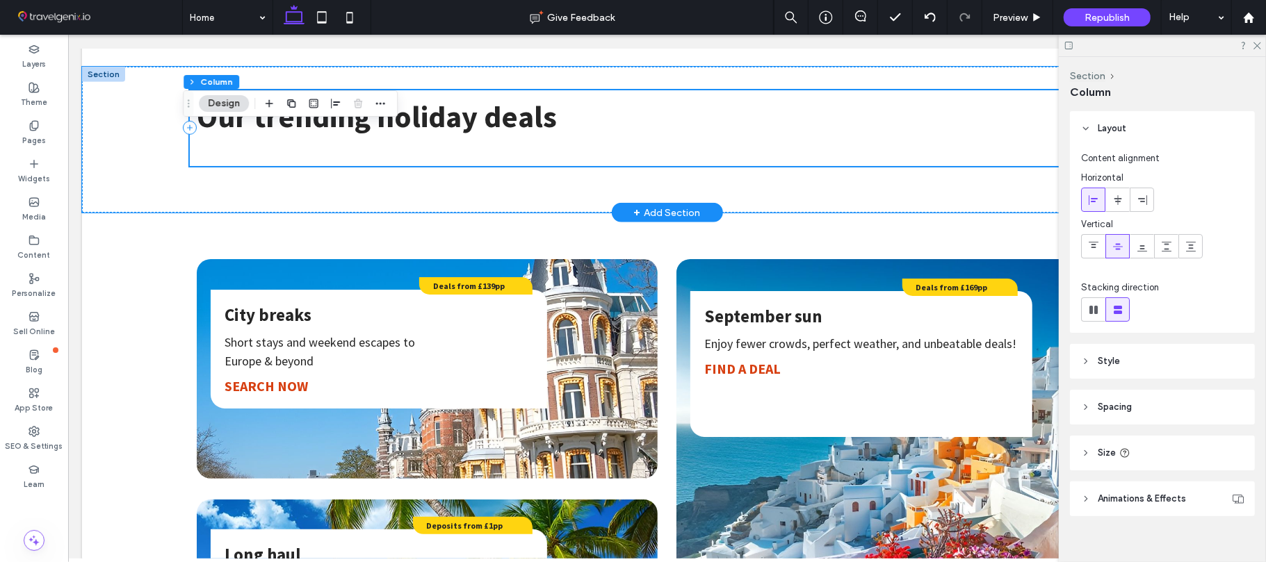
click at [243, 145] on div "Our trending holiday deals ﻿" at bounding box center [666, 128] width 954 height 76
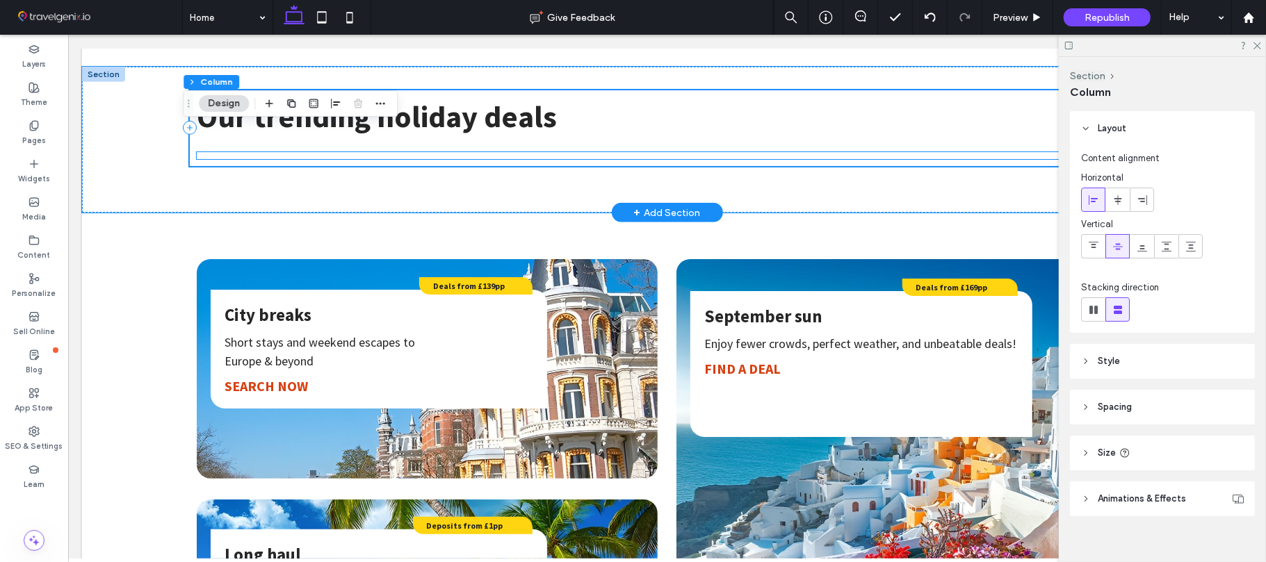
click at [240, 152] on div at bounding box center [666, 155] width 940 height 7
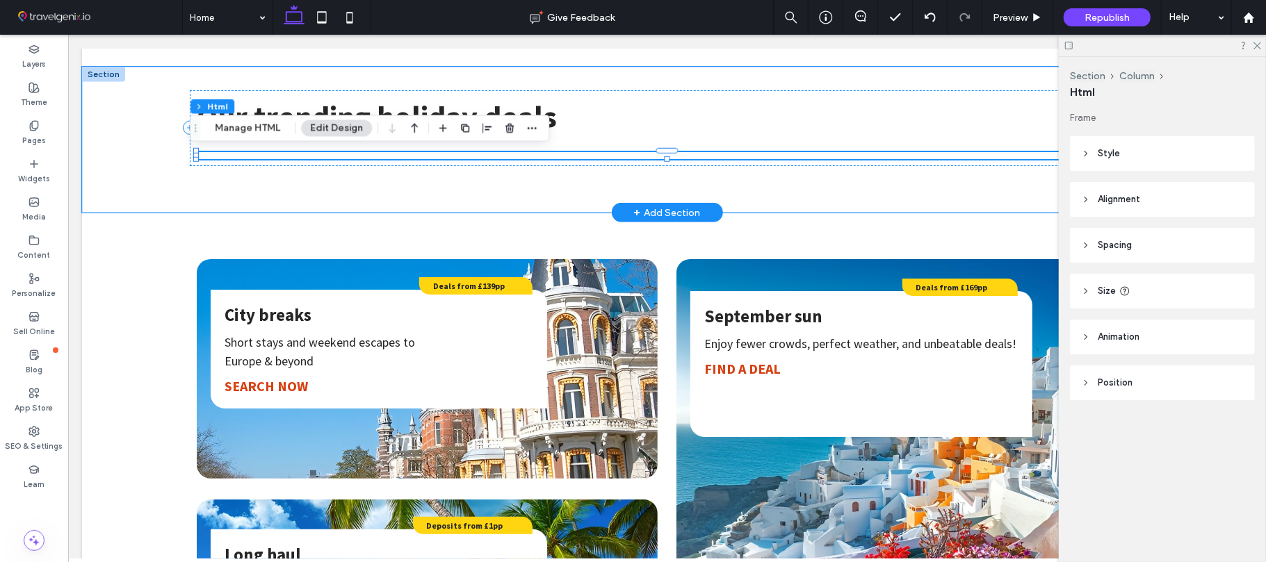
click at [237, 152] on div at bounding box center [666, 155] width 940 height 7
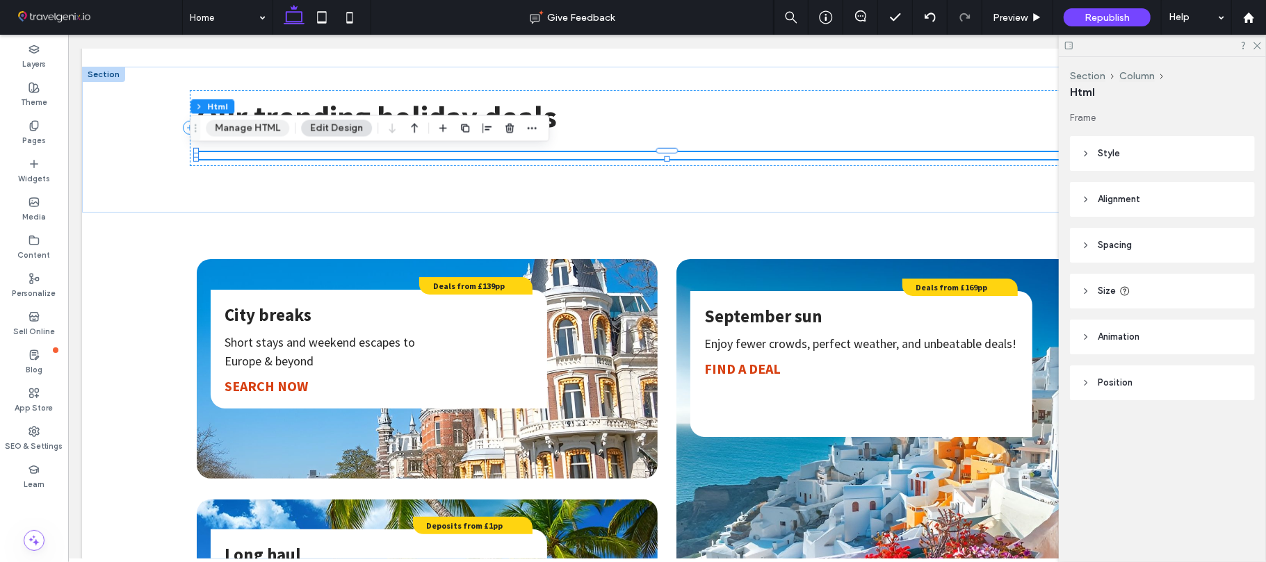
click at [231, 124] on button "Manage HTML" at bounding box center [247, 128] width 83 height 17
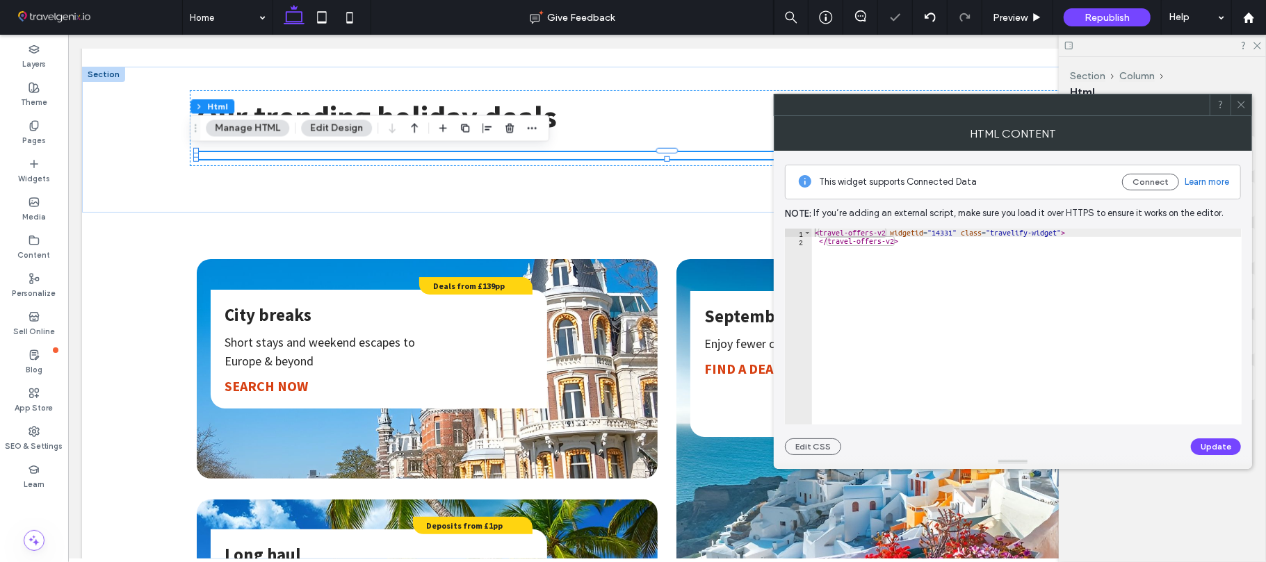
click at [1237, 101] on icon at bounding box center [1241, 104] width 10 height 10
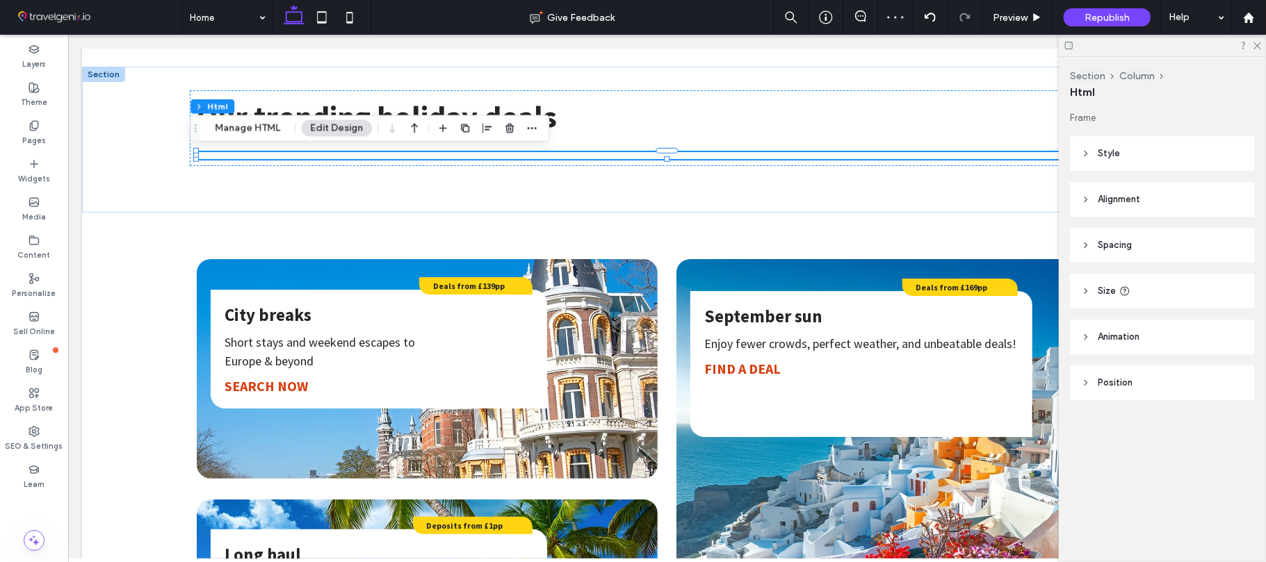
click at [1251, 42] on div at bounding box center [1162, 46] width 207 height 22
click at [1255, 46] on icon at bounding box center [1256, 44] width 9 height 9
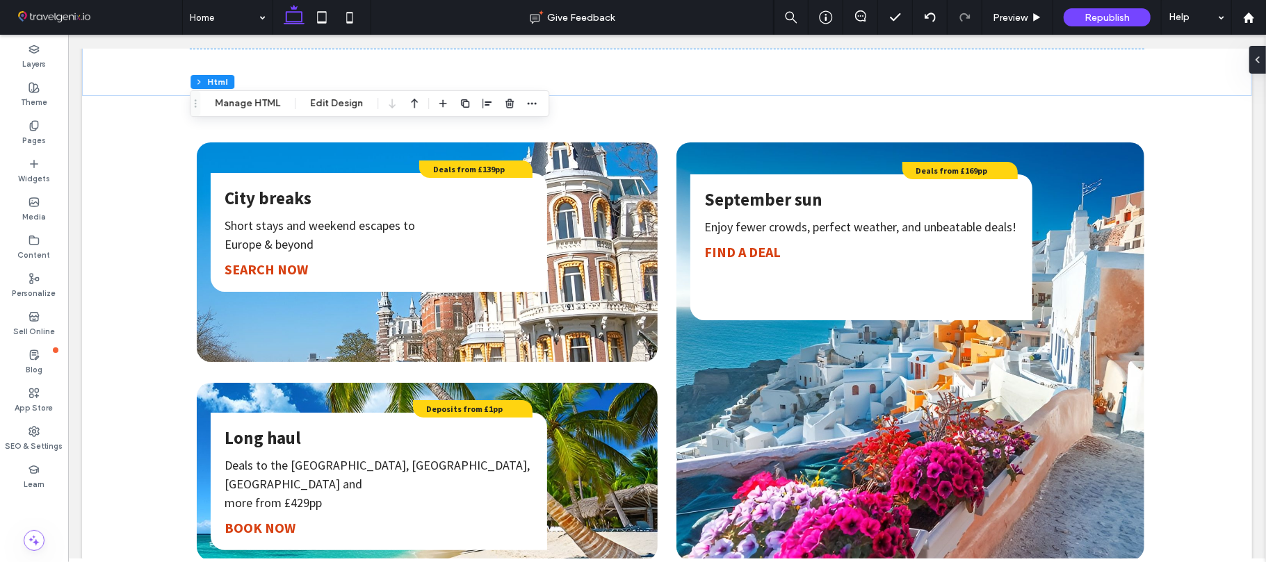
scroll to position [571, 0]
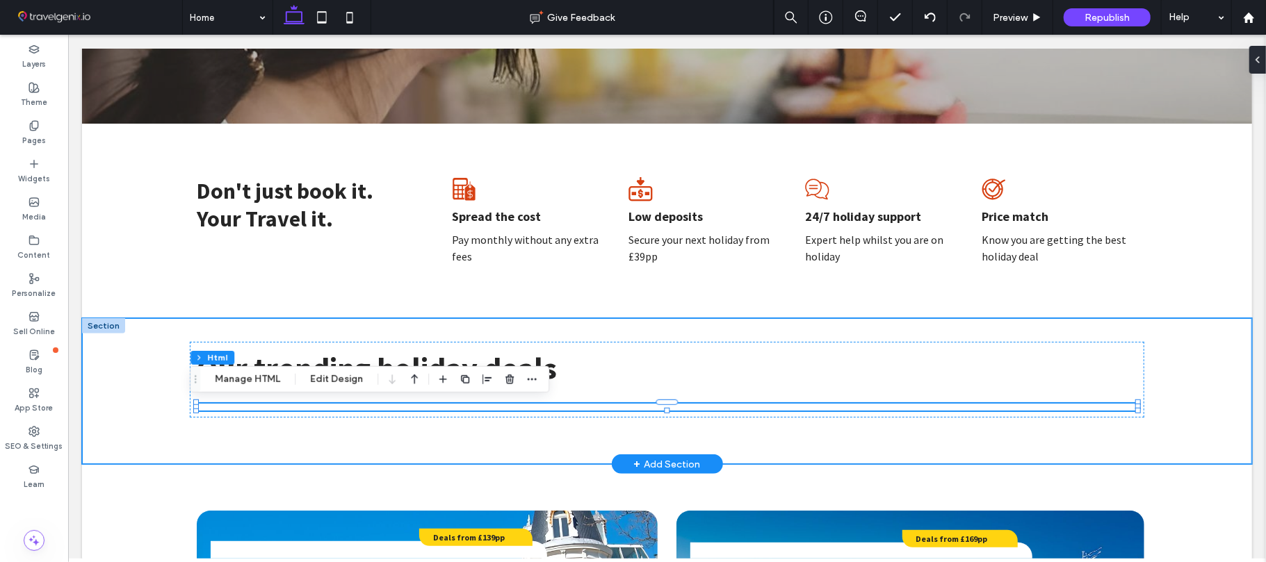
click at [173, 373] on div "Our trending holiday deals ﻿" at bounding box center [666, 391] width 1001 height 146
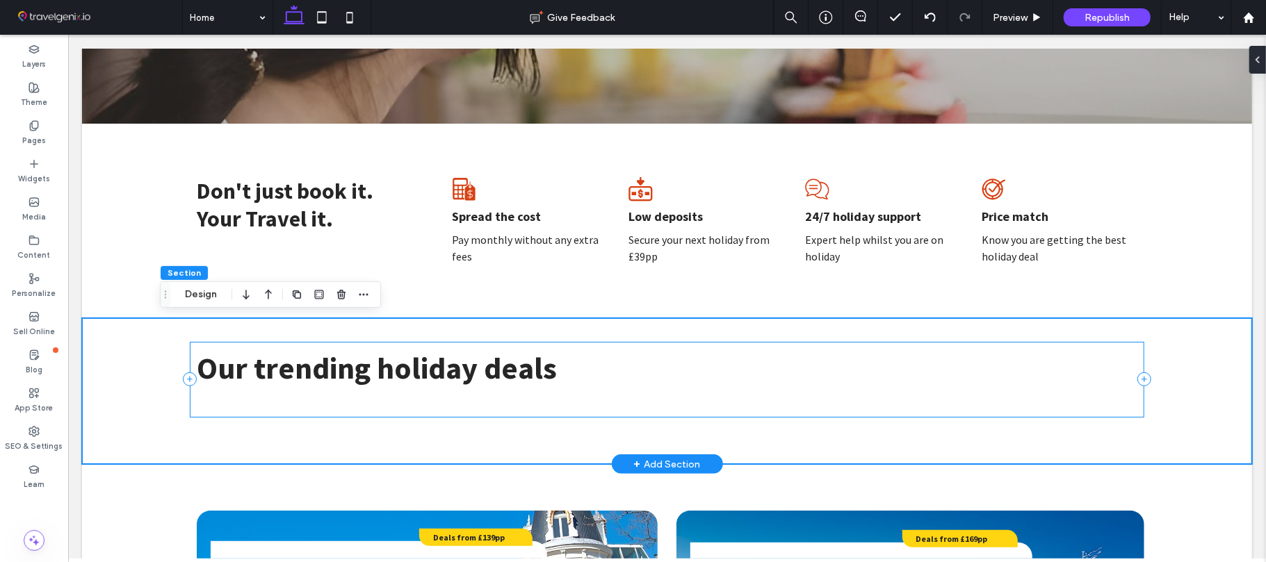
click at [231, 398] on div "Our trending holiday deals ﻿" at bounding box center [666, 379] width 954 height 76
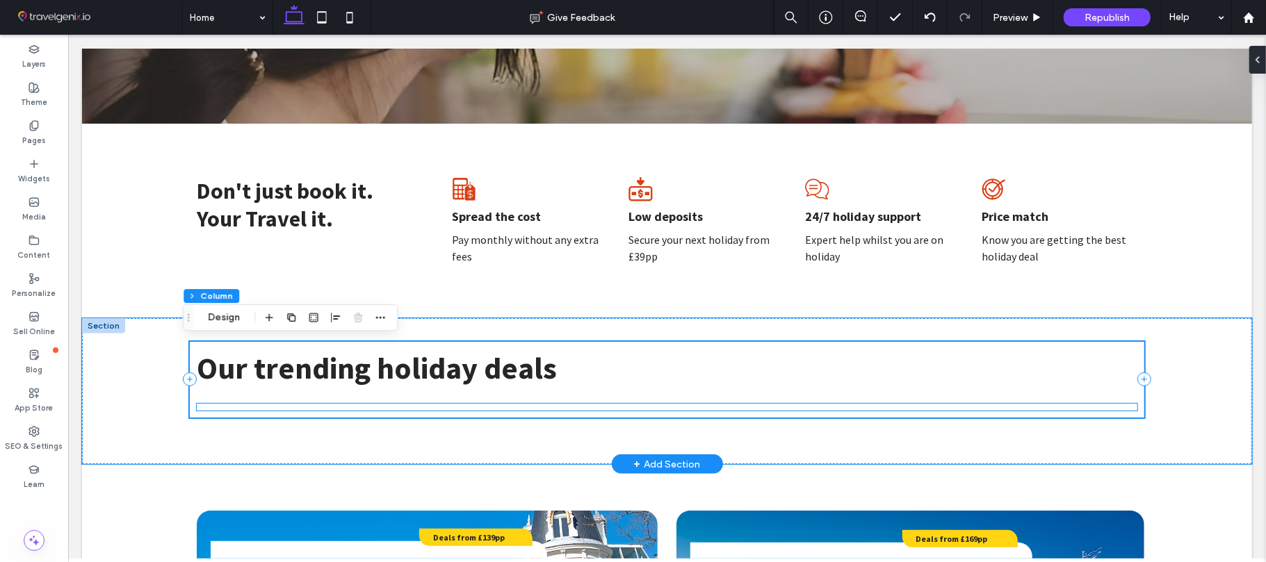
click at [228, 403] on div at bounding box center [666, 406] width 940 height 7
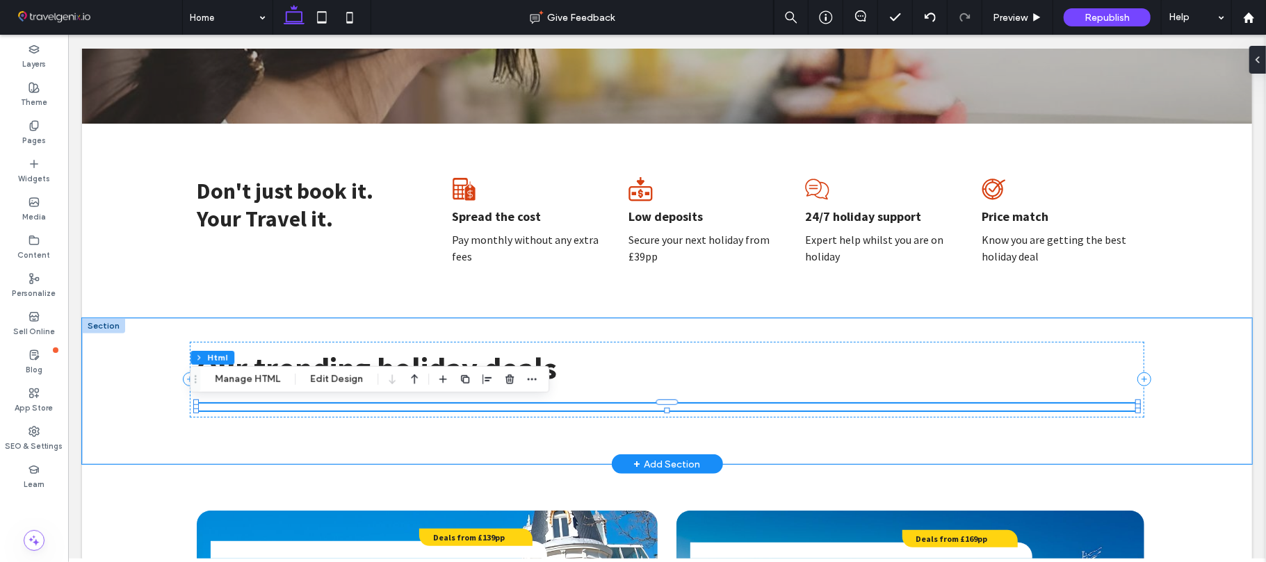
click at [227, 409] on div at bounding box center [666, 409] width 940 height 1
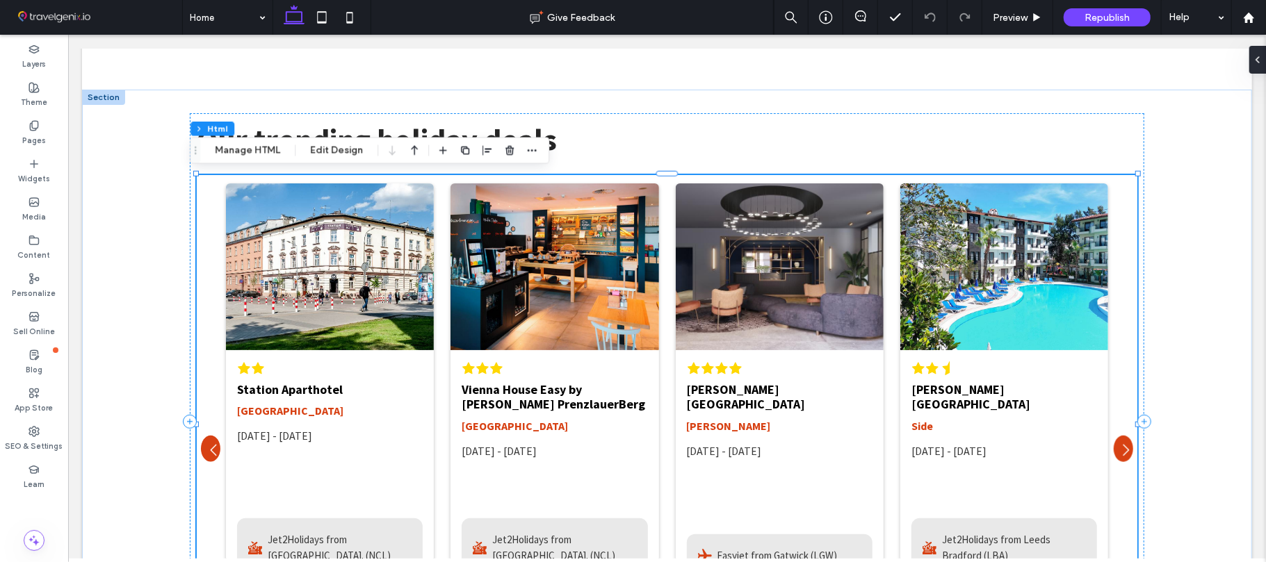
scroll to position [793, 0]
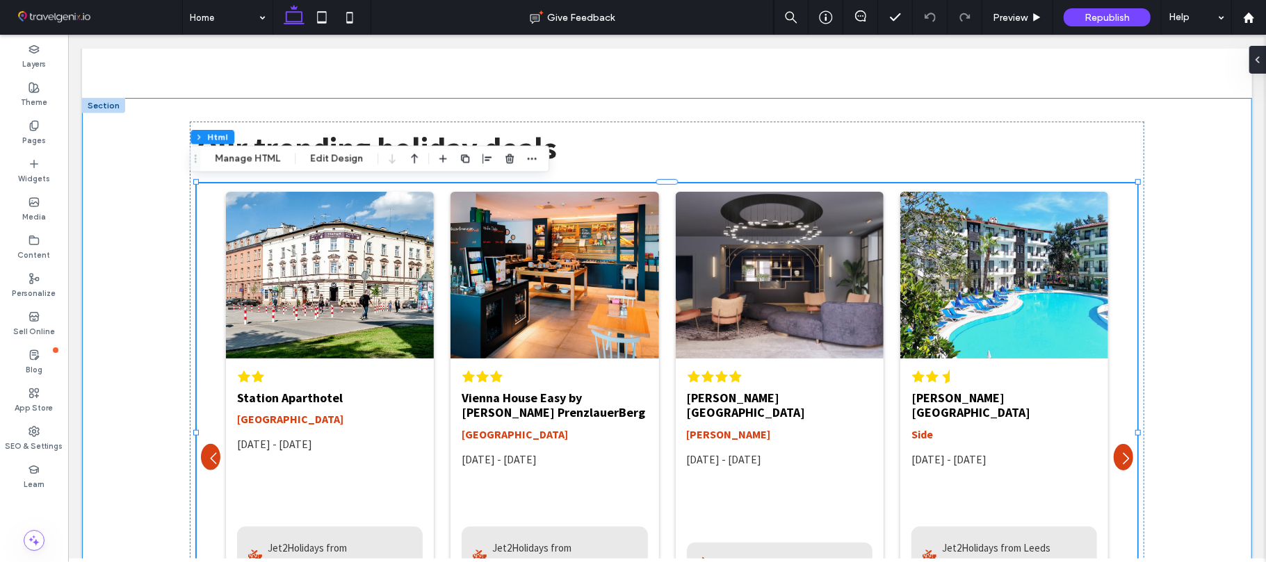
click at [1198, 265] on div "Our trending holiday deals ﻿" at bounding box center [666, 440] width 1170 height 687
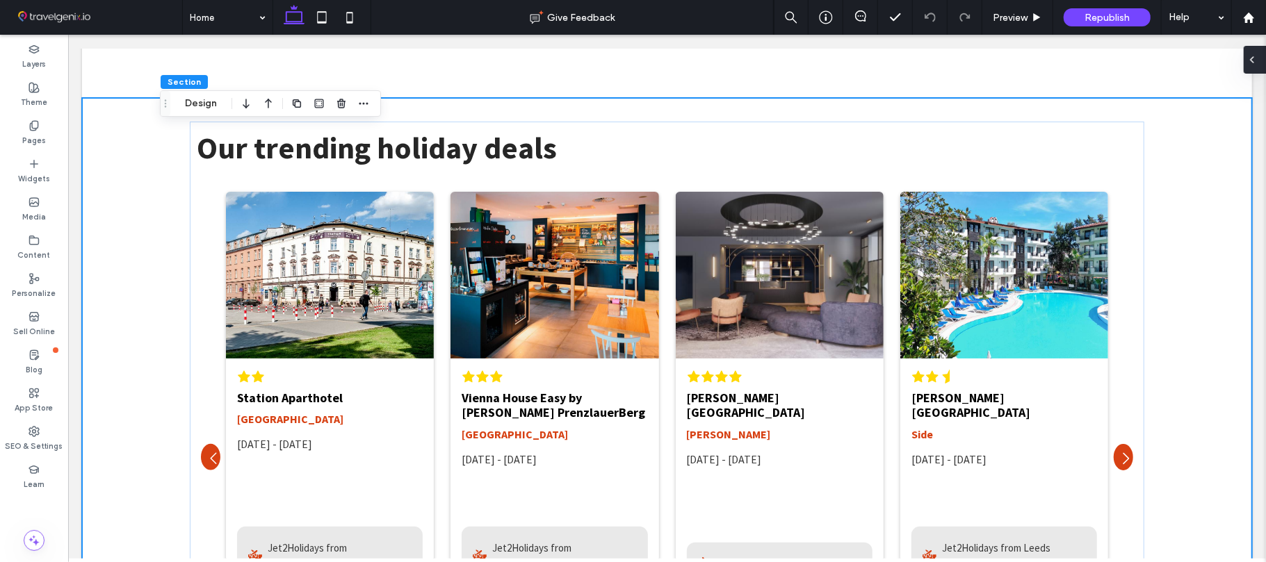
click at [1258, 56] on div at bounding box center [1254, 60] width 22 height 28
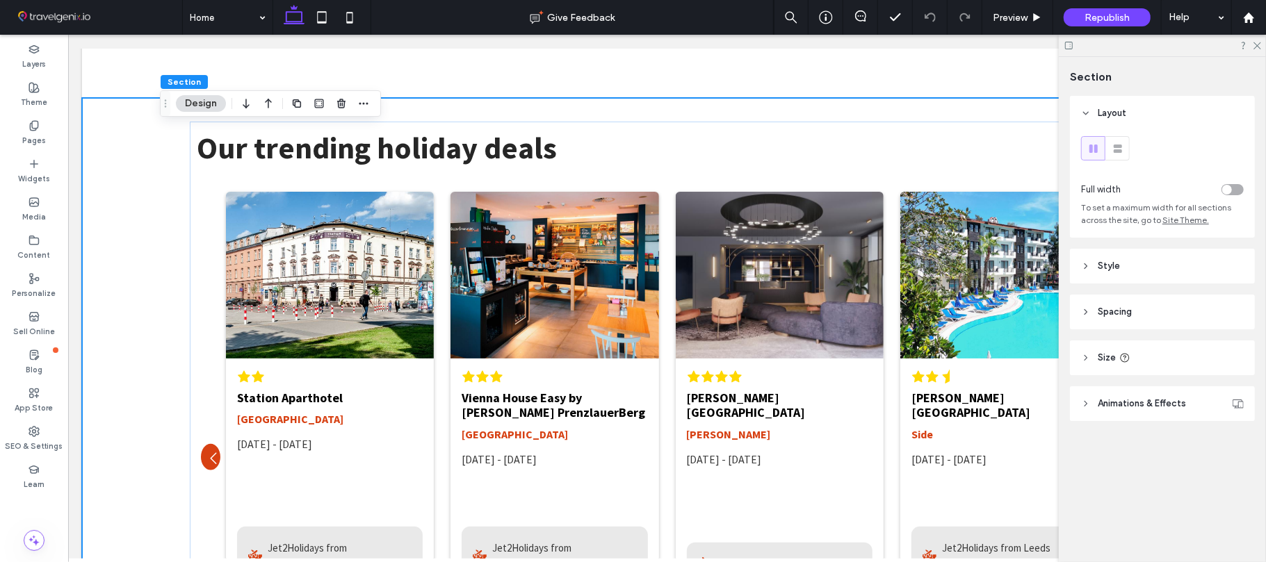
click at [1119, 316] on span "Spacing" at bounding box center [1114, 312] width 34 height 14
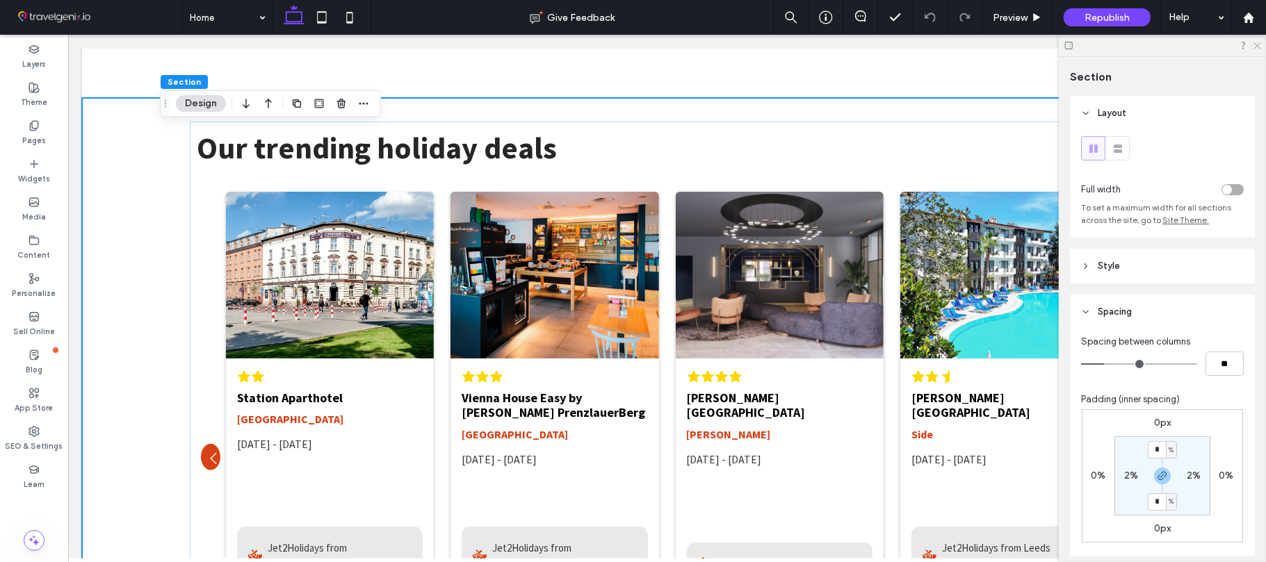
click at [1255, 44] on use at bounding box center [1257, 46] width 8 height 8
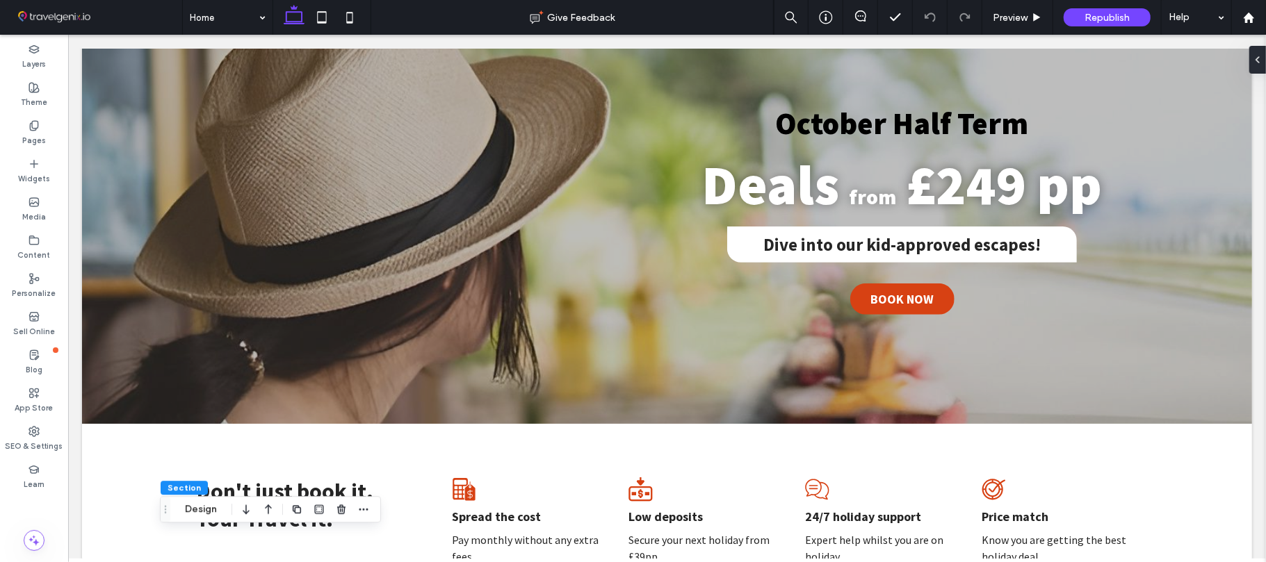
scroll to position [0, 0]
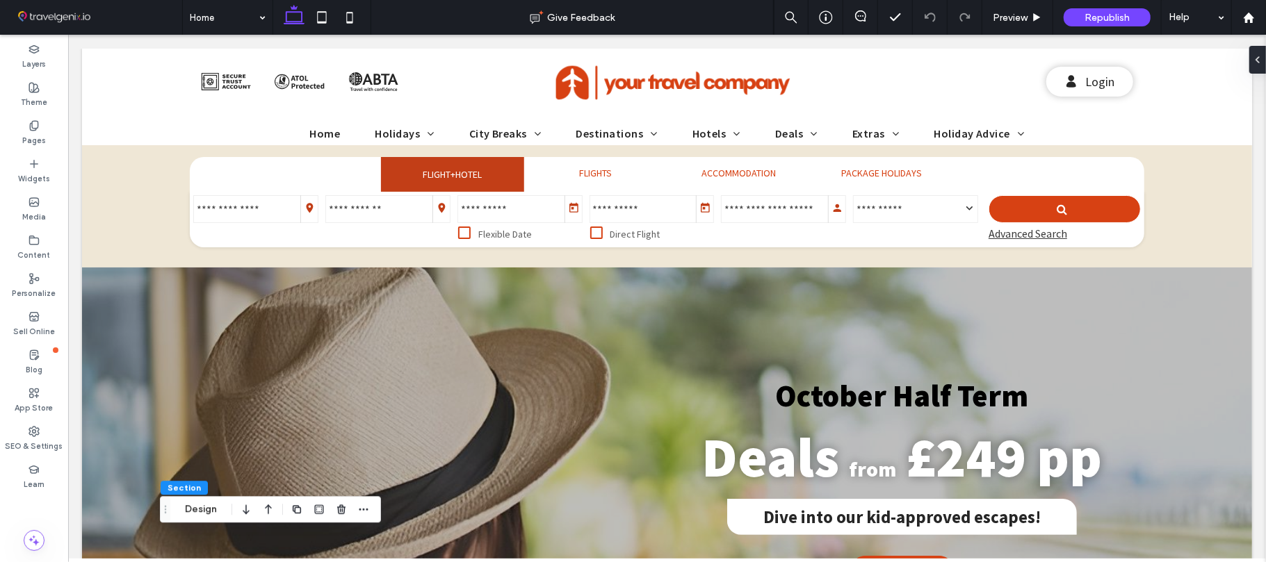
drag, startPoint x: 1261, startPoint y: 170, endPoint x: 1332, endPoint y: 104, distance: 96.9
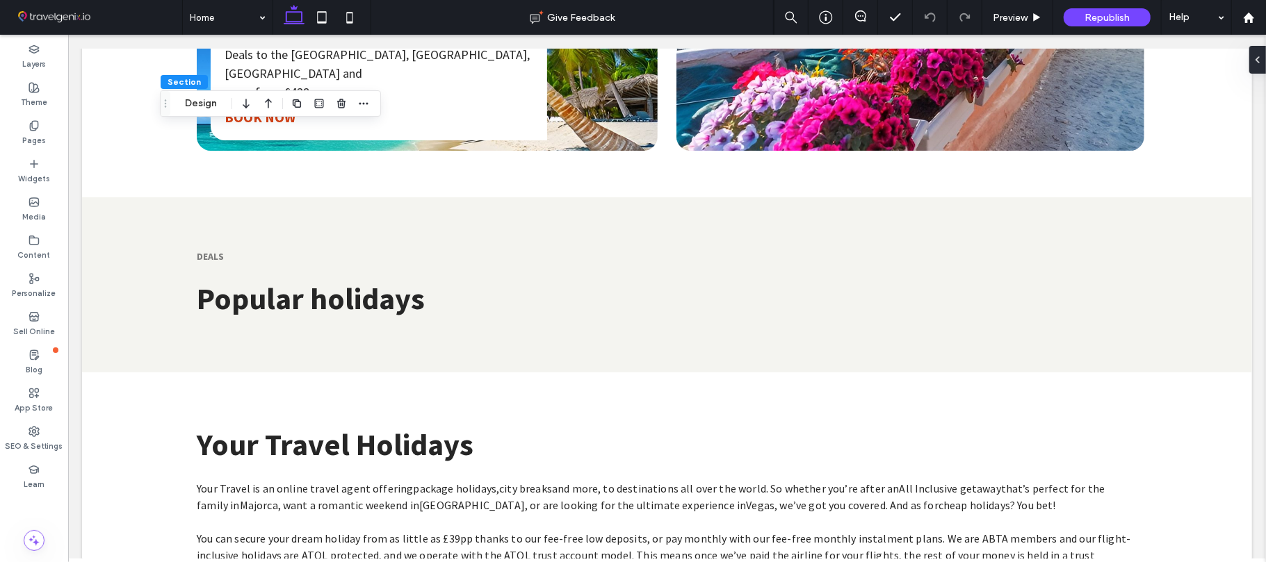
scroll to position [1902, 0]
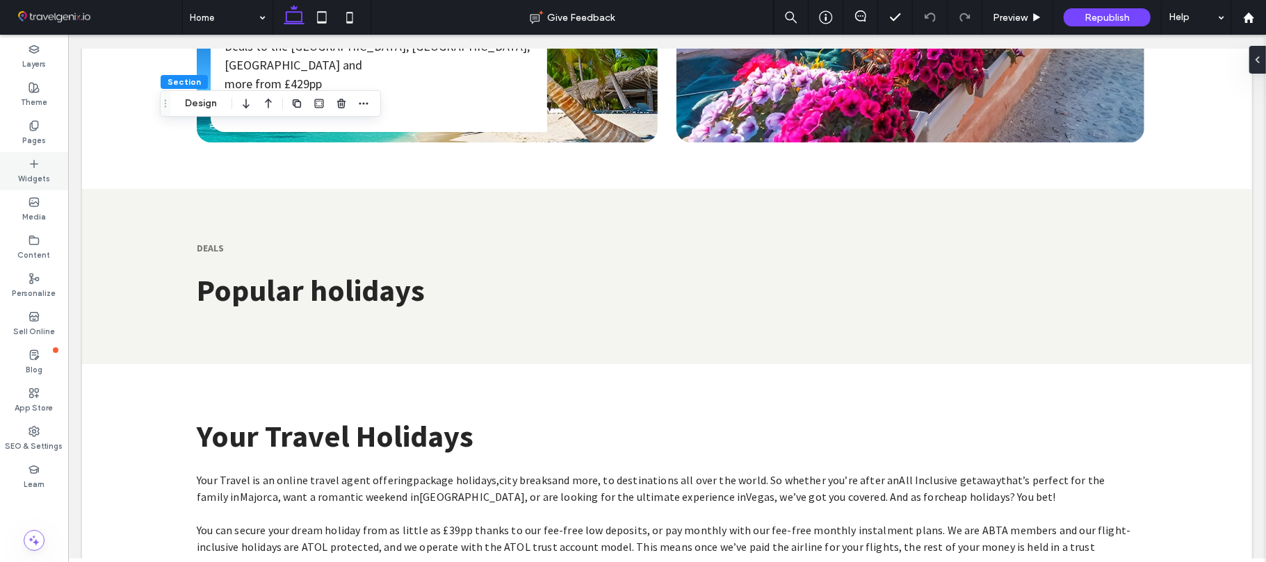
click at [17, 157] on div "Widgets" at bounding box center [34, 171] width 68 height 38
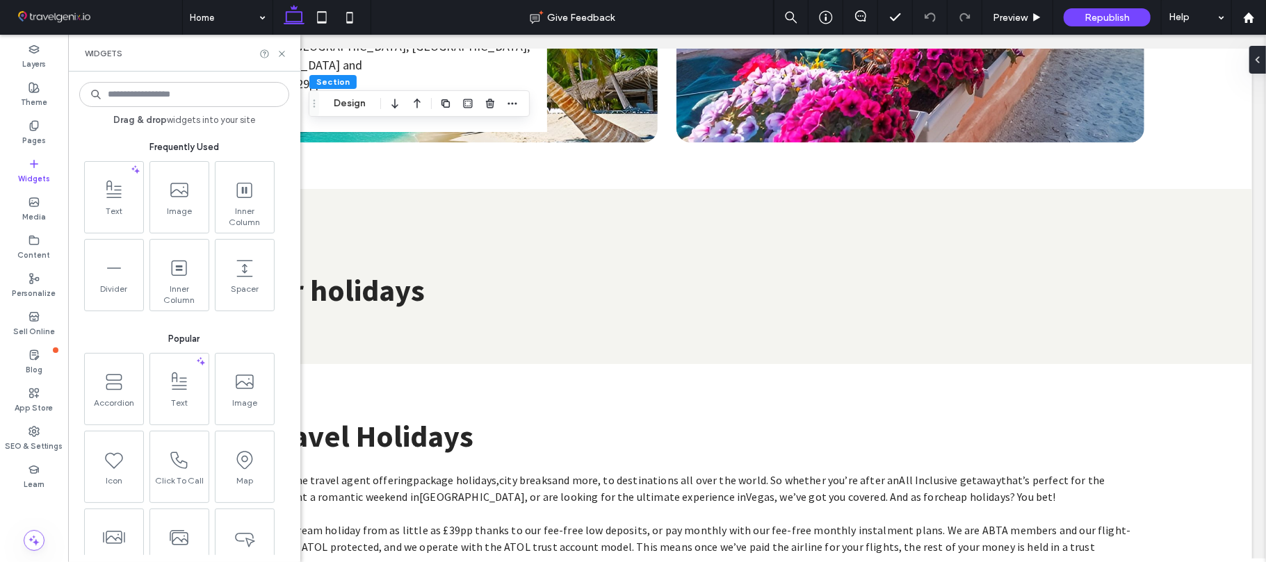
click at [162, 97] on input at bounding box center [184, 94] width 210 height 25
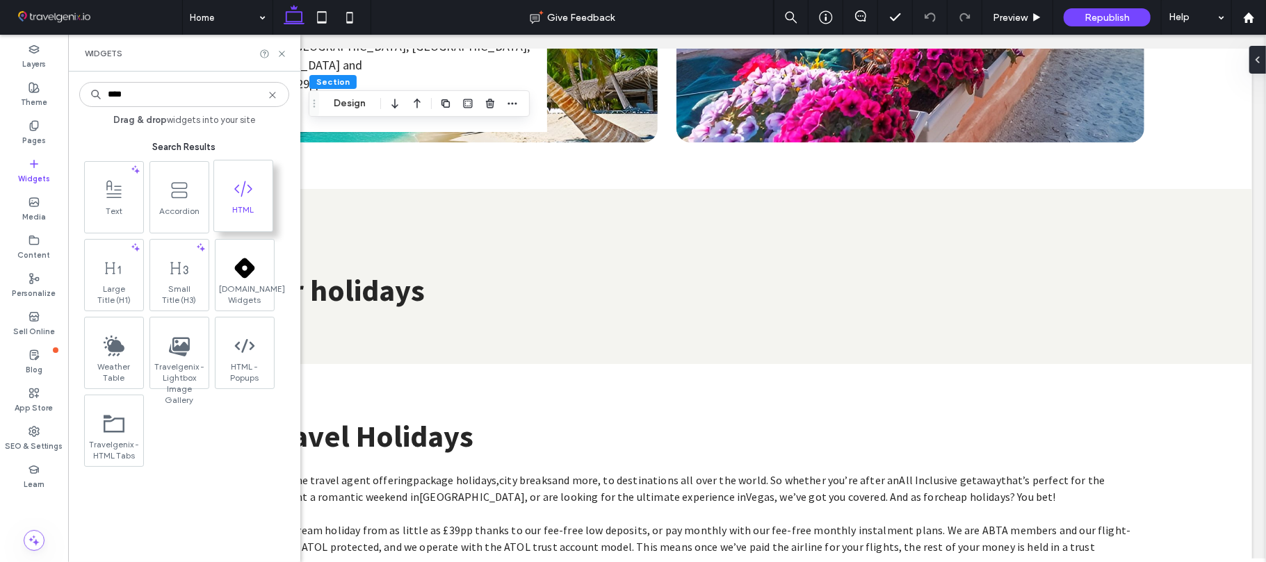
type input "****"
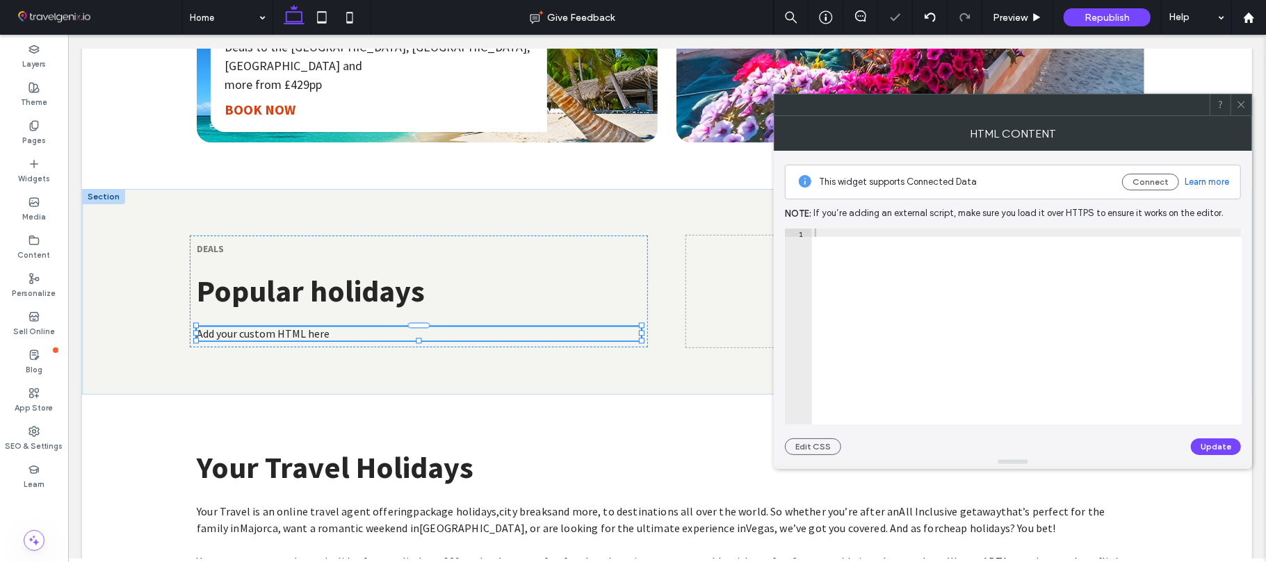
click at [779, 240] on div "This widget supports Connected Data Connect Learn more Note: If you’re adding a…" at bounding box center [1013, 303] width 478 height 304
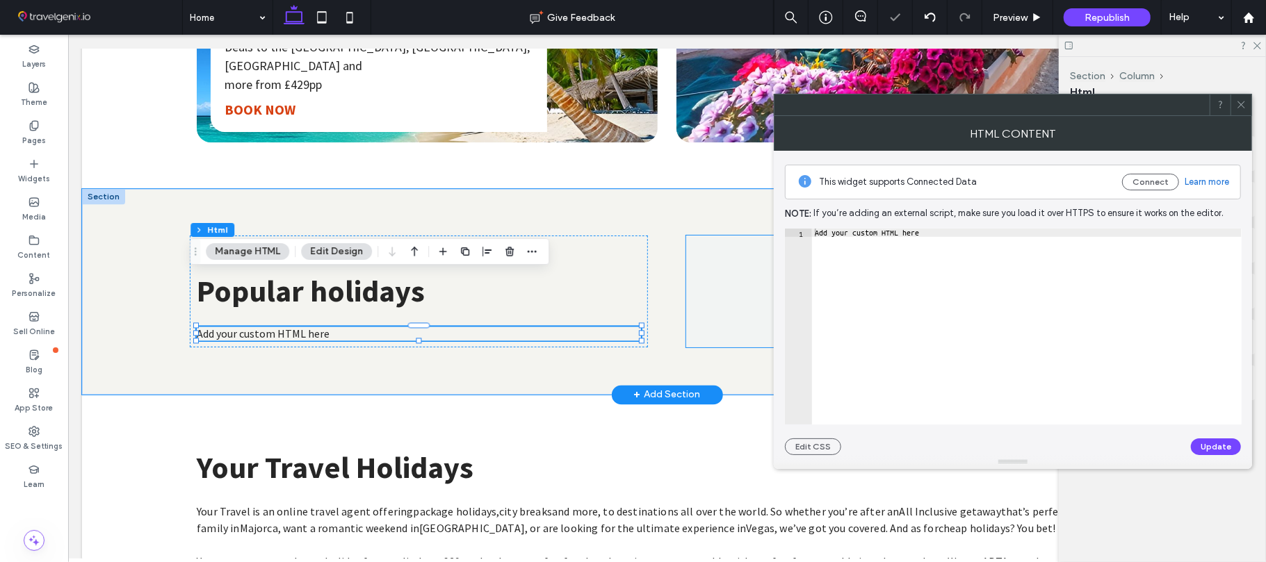
drag, startPoint x: 746, startPoint y: 240, endPoint x: 1103, endPoint y: 215, distance: 358.1
click at [746, 240] on span at bounding box center [914, 291] width 458 height 112
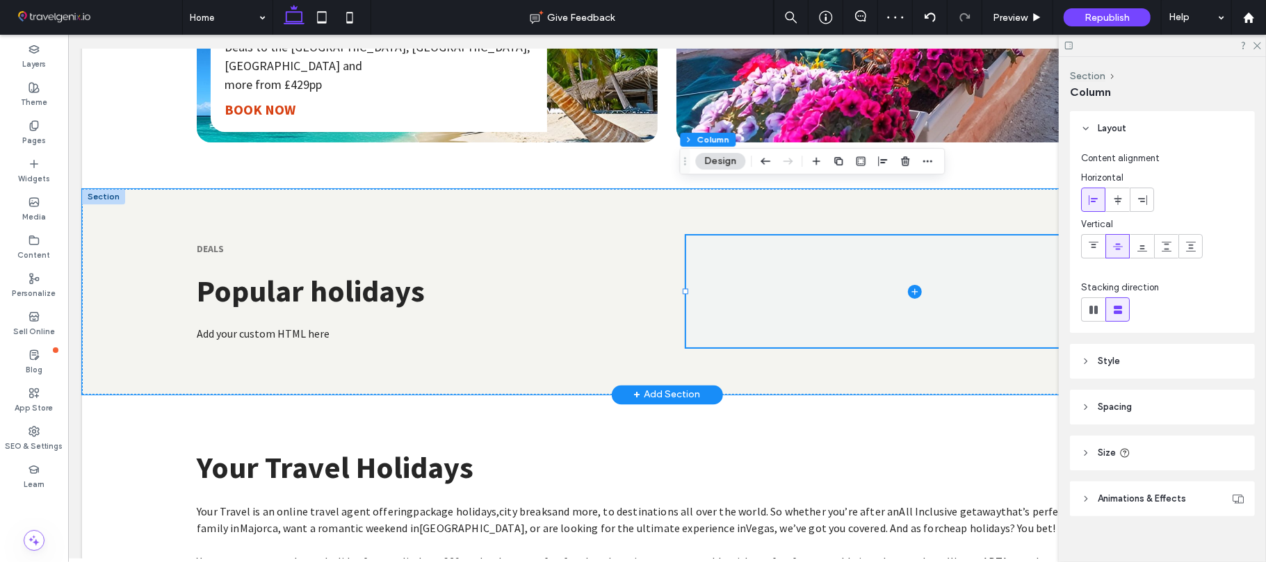
click at [847, 235] on span at bounding box center [914, 291] width 458 height 112
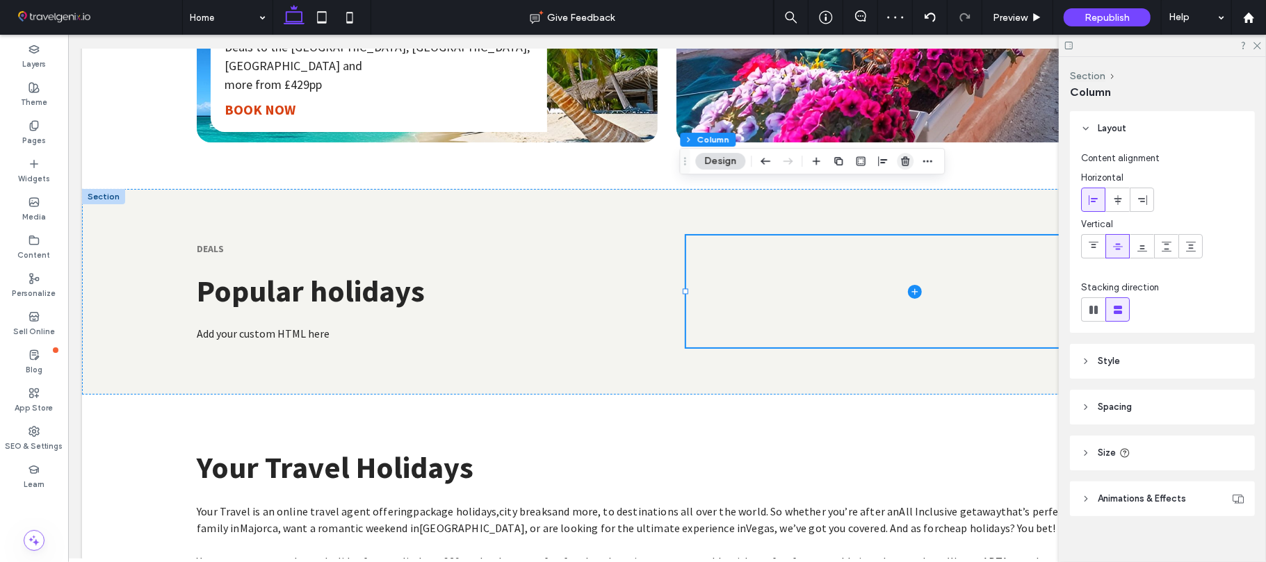
click at [908, 163] on icon "button" at bounding box center [904, 161] width 11 height 11
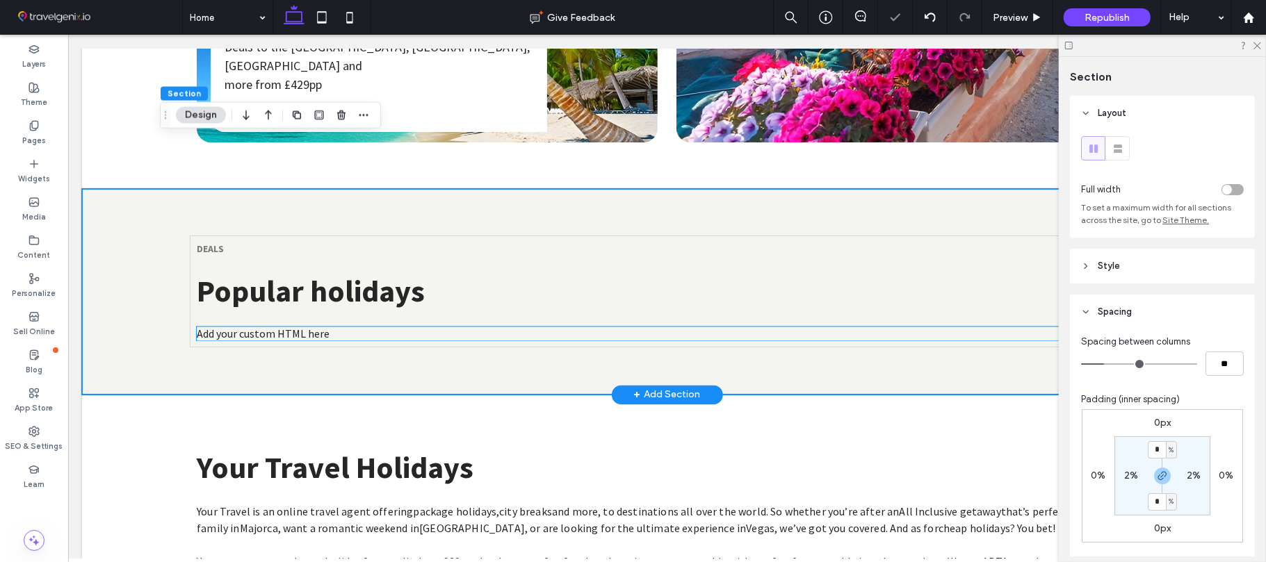
click at [250, 326] on div "Add your custom HTML here" at bounding box center [666, 333] width 940 height 14
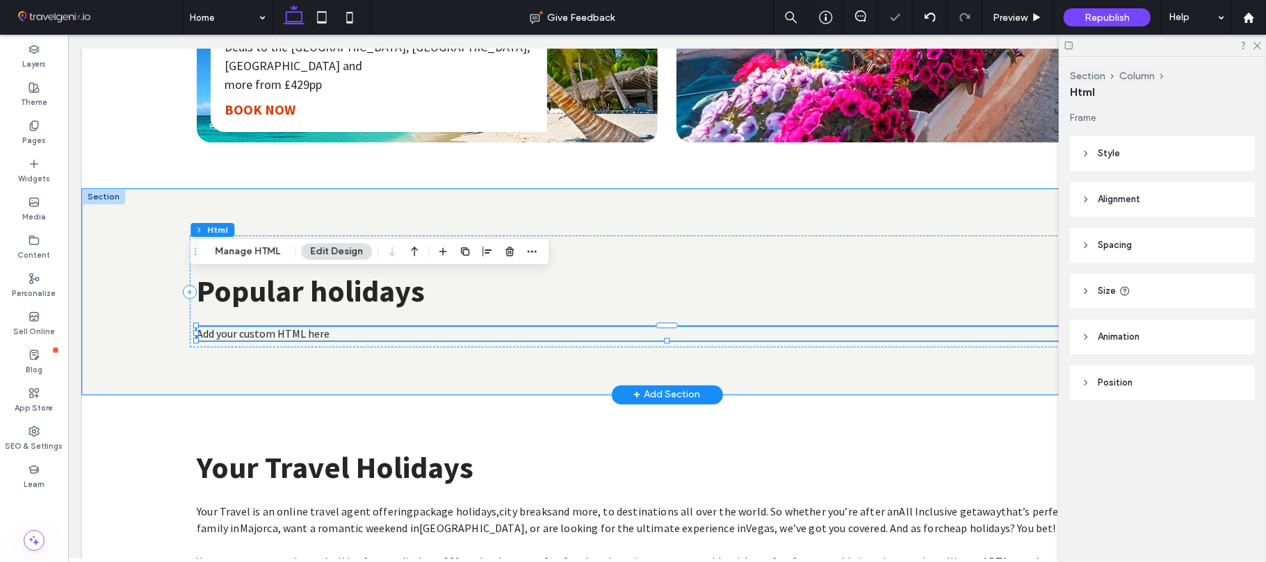
click at [251, 326] on div "Add your custom HTML here" at bounding box center [666, 333] width 940 height 14
click at [263, 326] on div "Add your custom HTML here" at bounding box center [666, 333] width 940 height 14
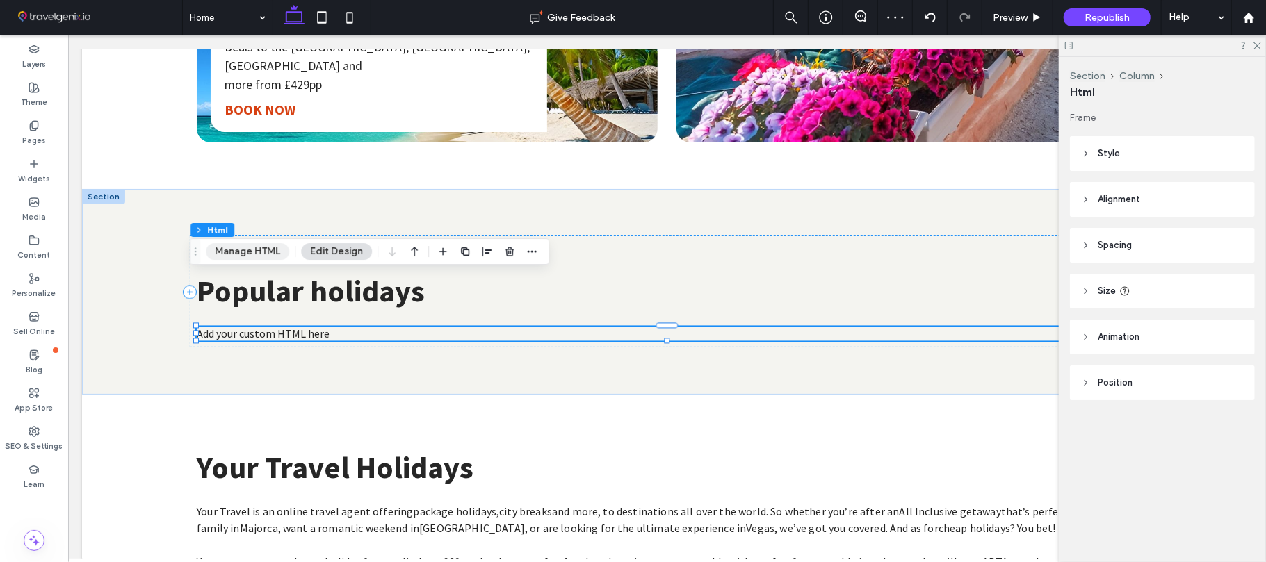
click at [245, 253] on button "Manage HTML" at bounding box center [247, 251] width 83 height 17
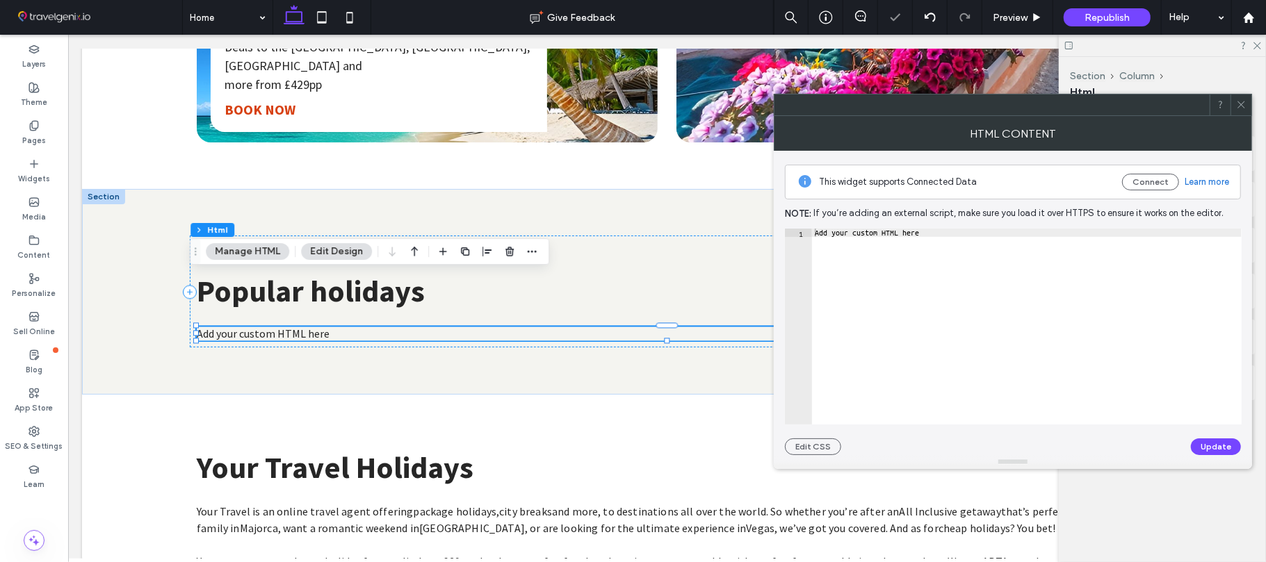
type textarea "**********"
click at [920, 236] on div "Add your custom HTML here" at bounding box center [1027, 335] width 430 height 212
paste textarea "Cursor at row 1"
click at [1212, 443] on button "Update" at bounding box center [1216, 447] width 50 height 17
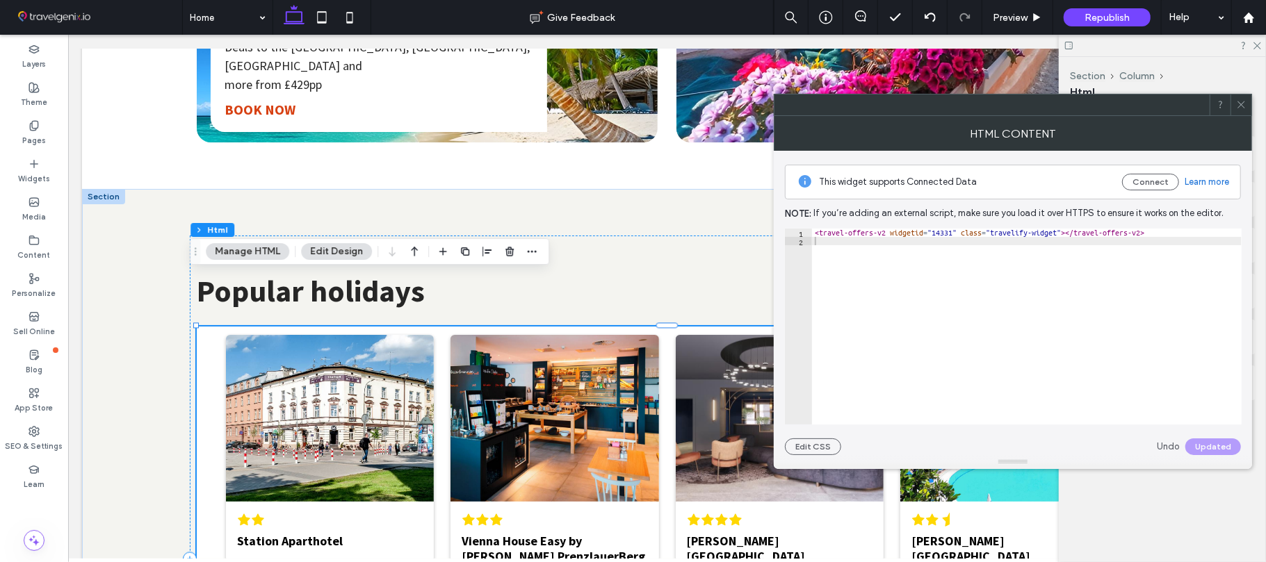
click at [1239, 99] on icon at bounding box center [1241, 104] width 10 height 10
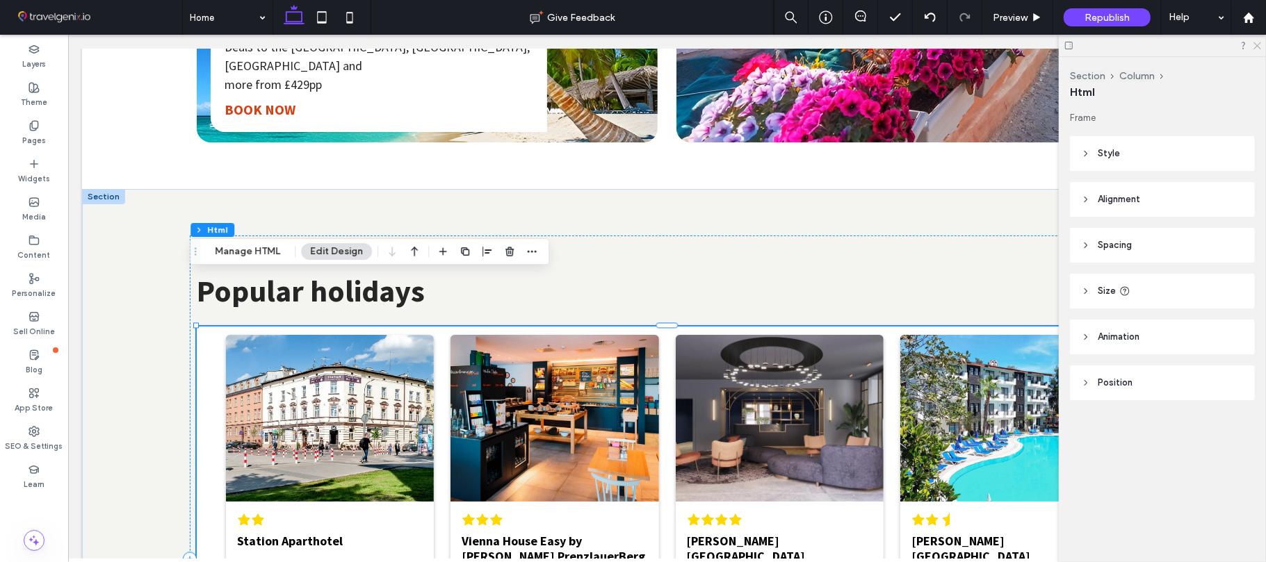
click at [1252, 46] on icon at bounding box center [1256, 44] width 9 height 9
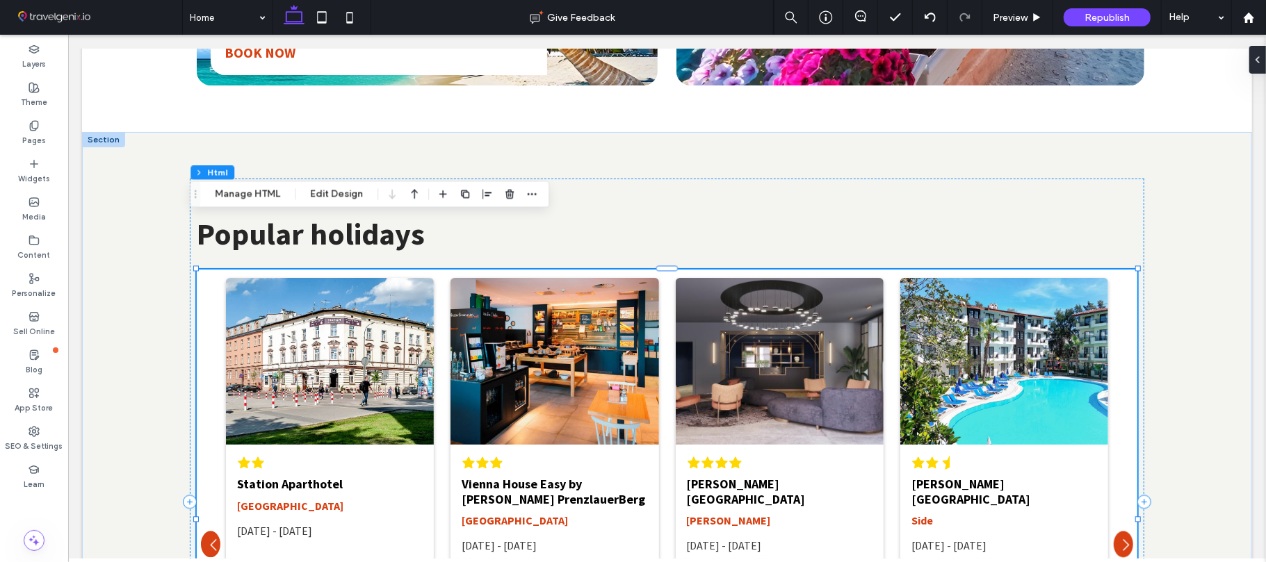
scroll to position [1996, 0]
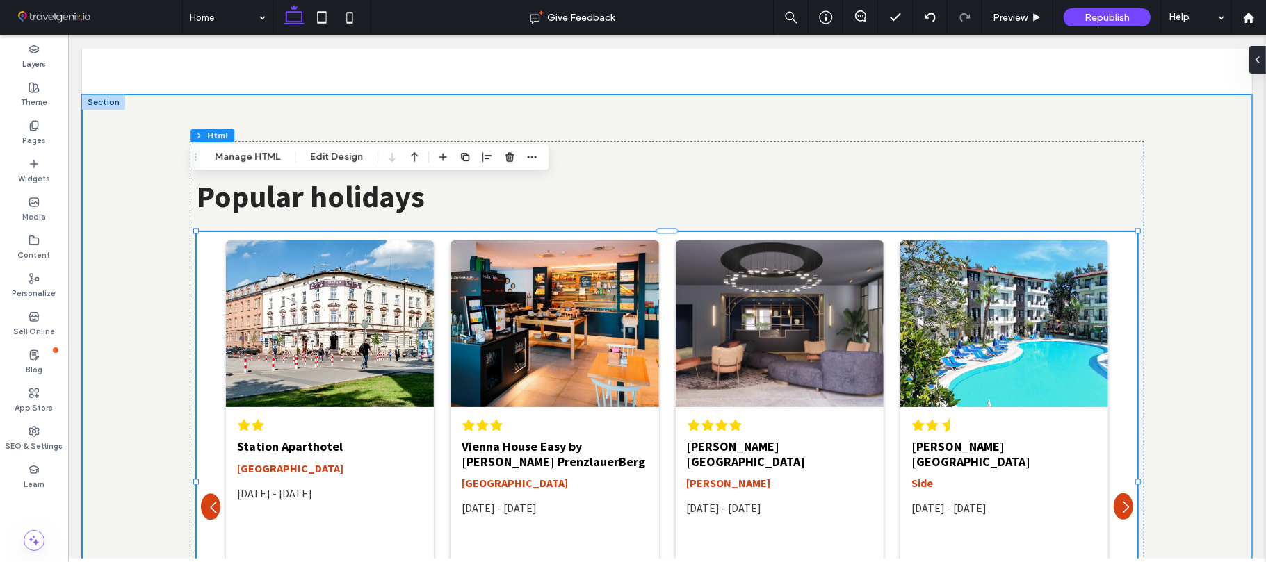
click at [1207, 200] on div "DEALS Popular holidays" at bounding box center [666, 464] width 1170 height 740
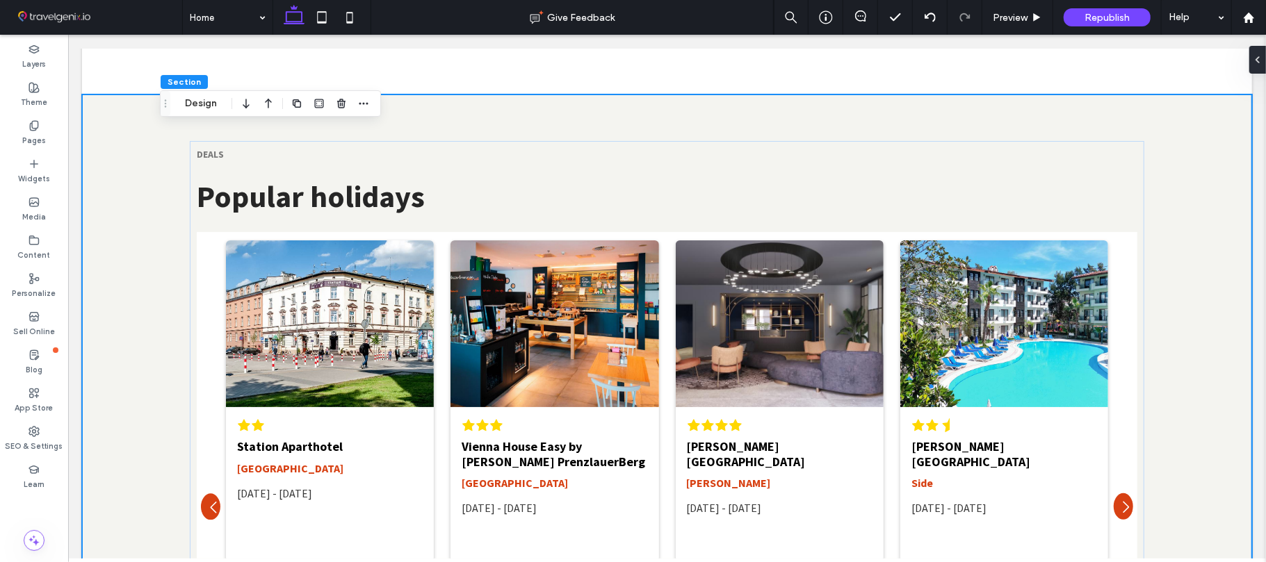
click at [1199, 251] on div "DEALS Popular holidays" at bounding box center [666, 464] width 1170 height 740
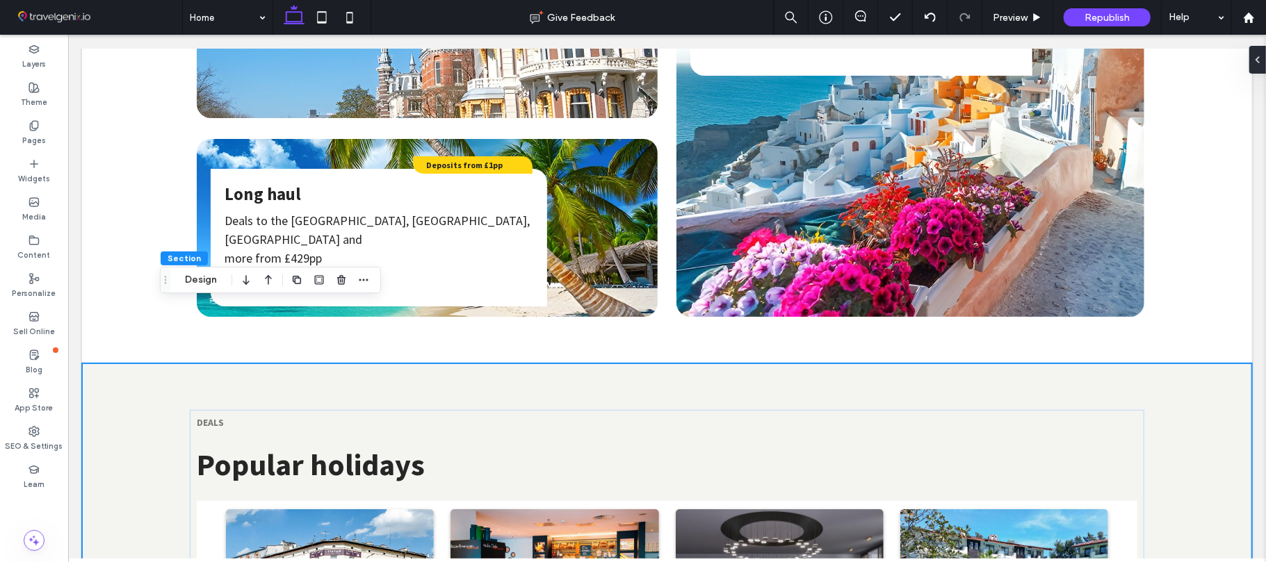
scroll to position [1959, 0]
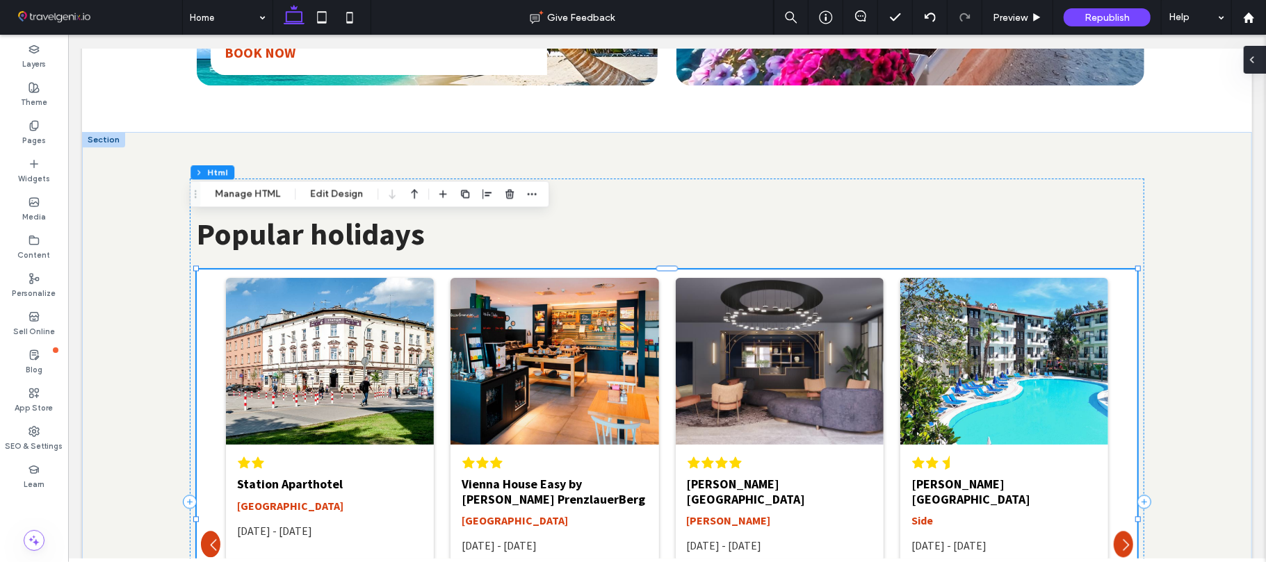
click at [1257, 63] on icon at bounding box center [1251, 59] width 11 height 11
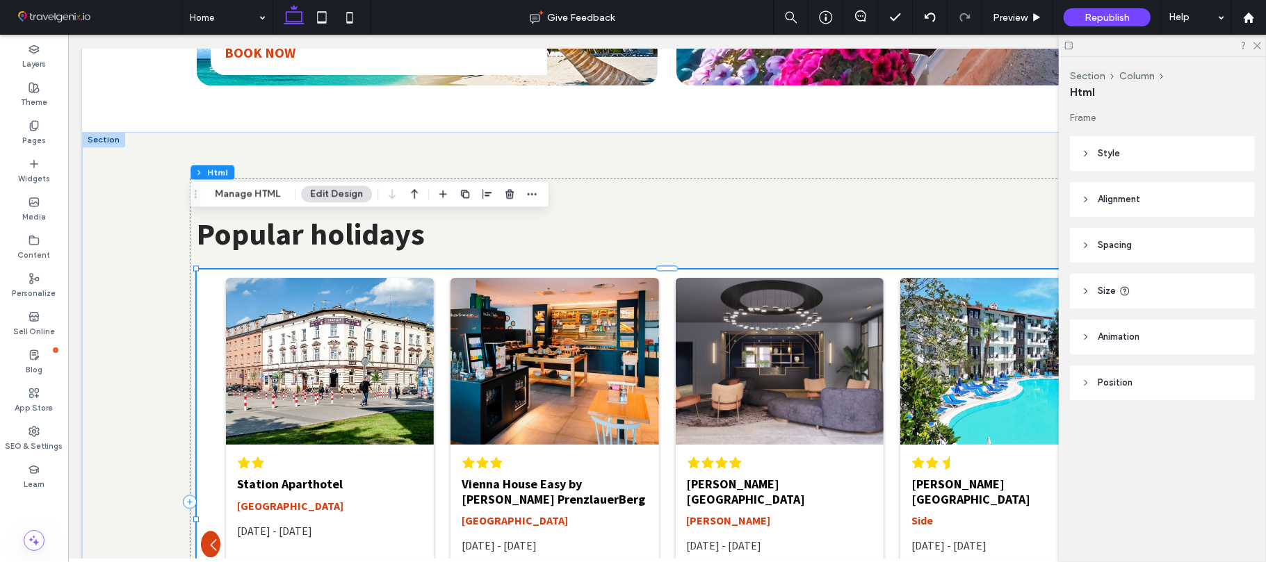
drag, startPoint x: 1116, startPoint y: 153, endPoint x: 1126, endPoint y: 163, distance: 13.8
click at [1116, 154] on span "Style" at bounding box center [1108, 154] width 22 height 14
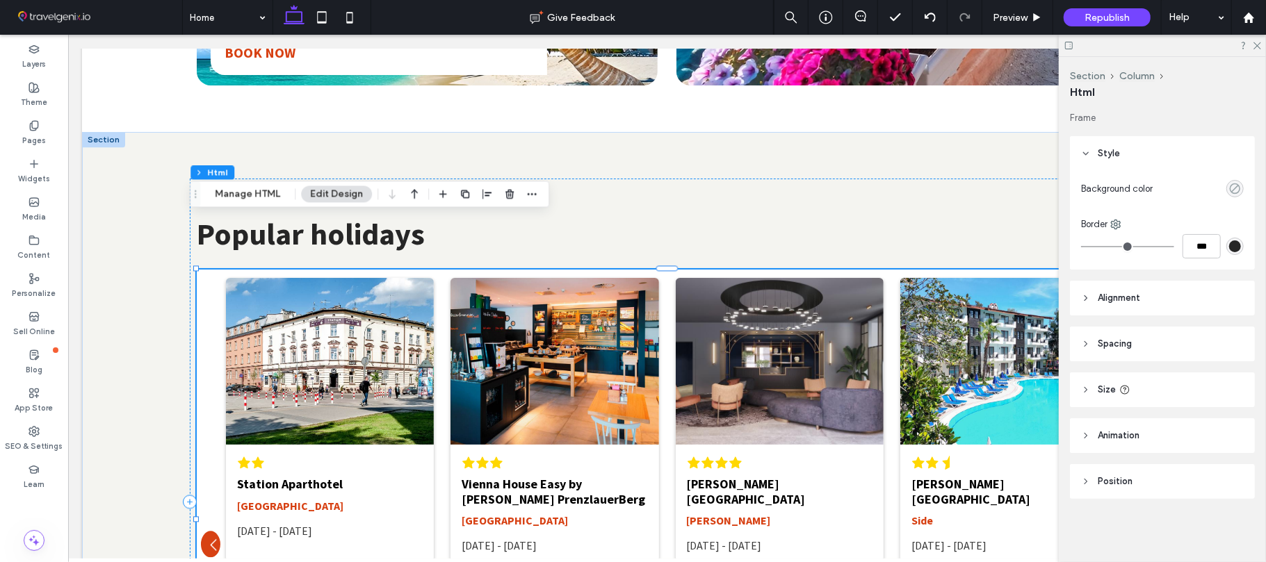
click at [1230, 187] on use "rgba(0, 0, 0, 0)" at bounding box center [1234, 188] width 10 height 10
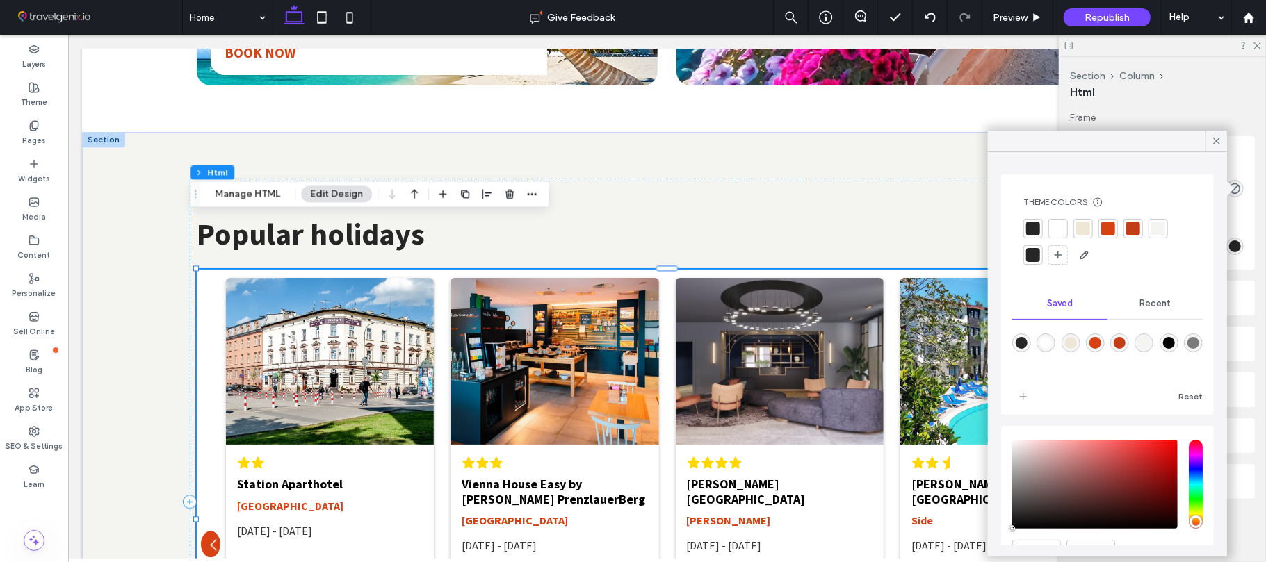
click at [1063, 231] on div at bounding box center [1058, 229] width 14 height 14
click at [1141, 312] on div "Recent" at bounding box center [1154, 306] width 95 height 31
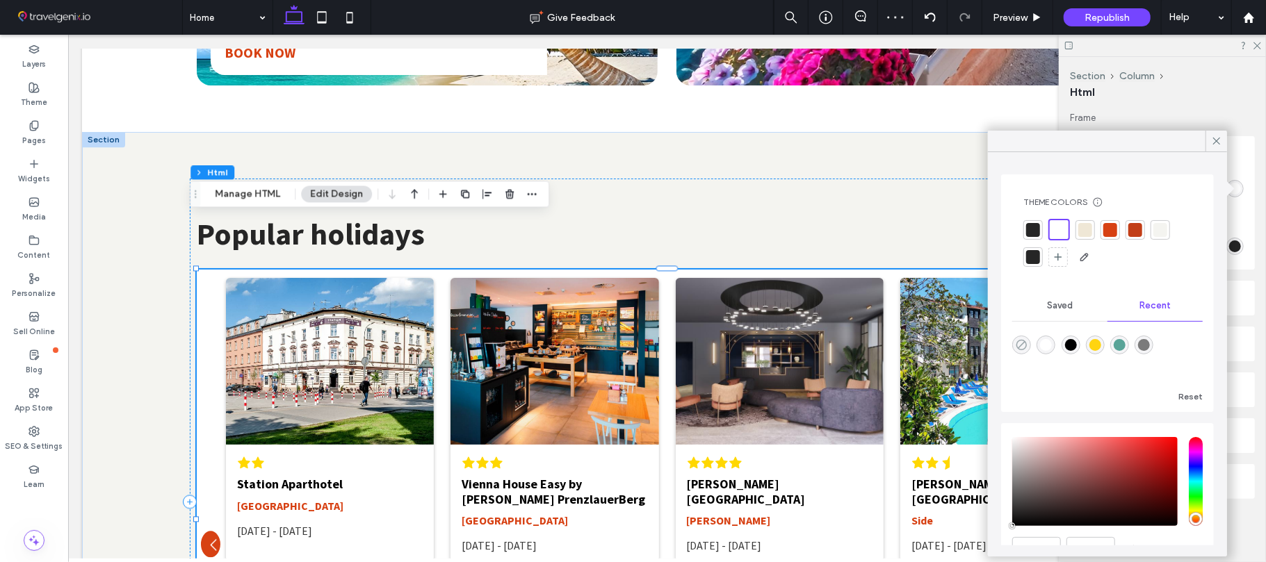
click at [1018, 351] on icon "rgba(0, 0, 0, 0)" at bounding box center [1021, 345] width 12 height 12
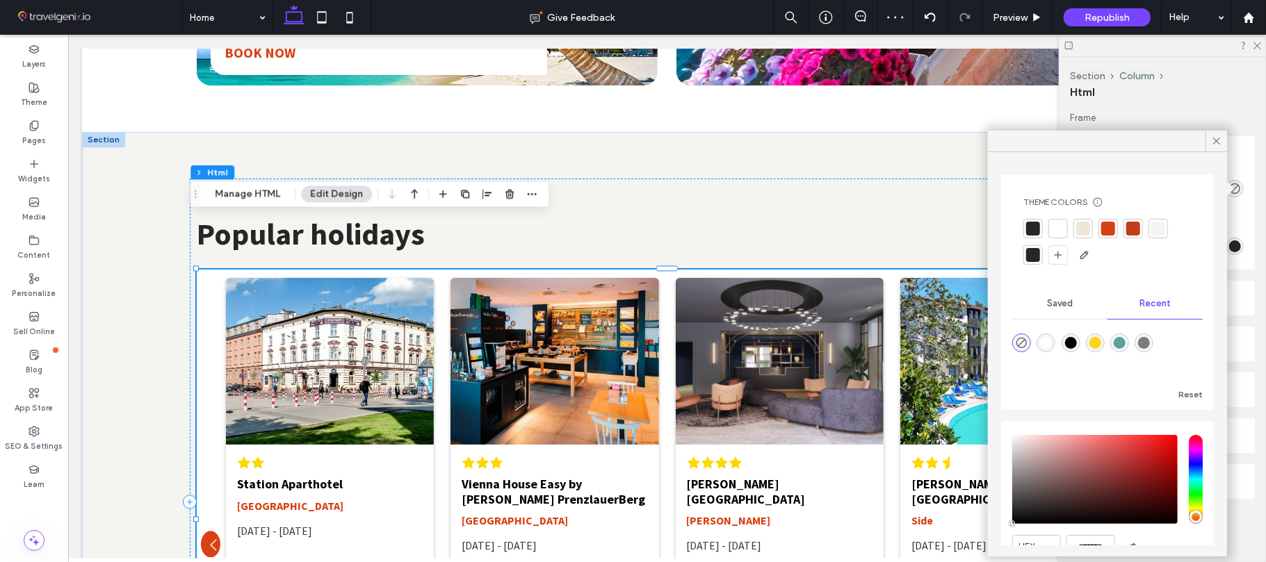
click at [1085, 342] on div at bounding box center [1107, 353] width 190 height 52
click at [1077, 341] on div "rgba(0, 0, 0, 1)" at bounding box center [1071, 343] width 12 height 12
type input "***"
type input "****"
click at [1024, 348] on use "rgba(0, 0, 0, 0)" at bounding box center [1021, 343] width 10 height 10
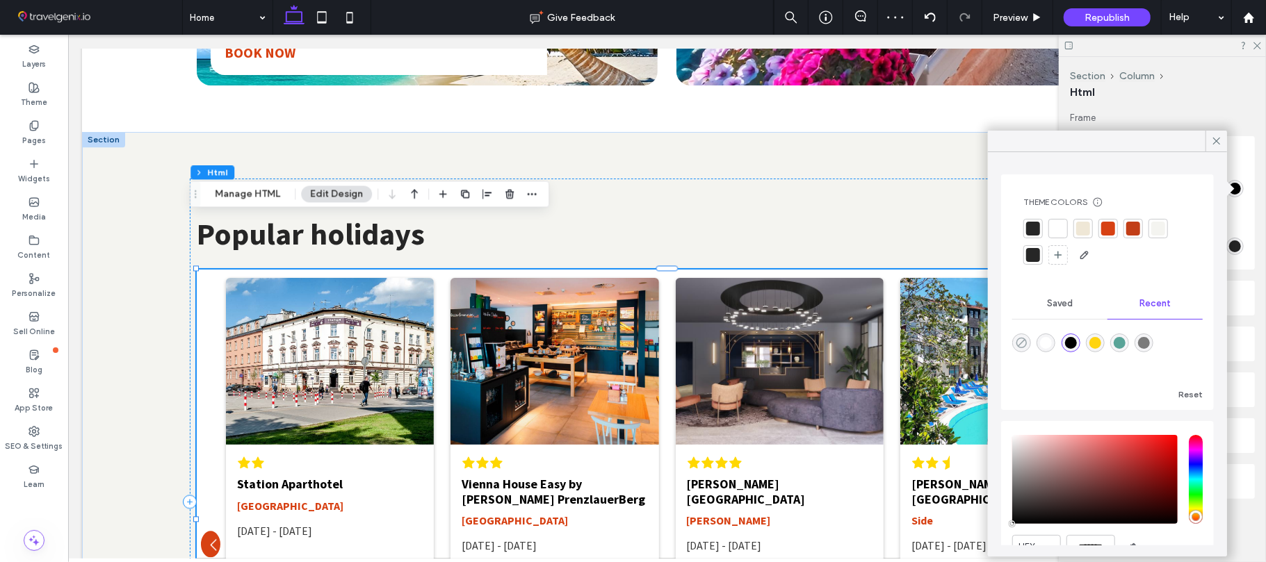
type input "*"
type input "**"
click at [1218, 142] on use at bounding box center [1216, 141] width 7 height 7
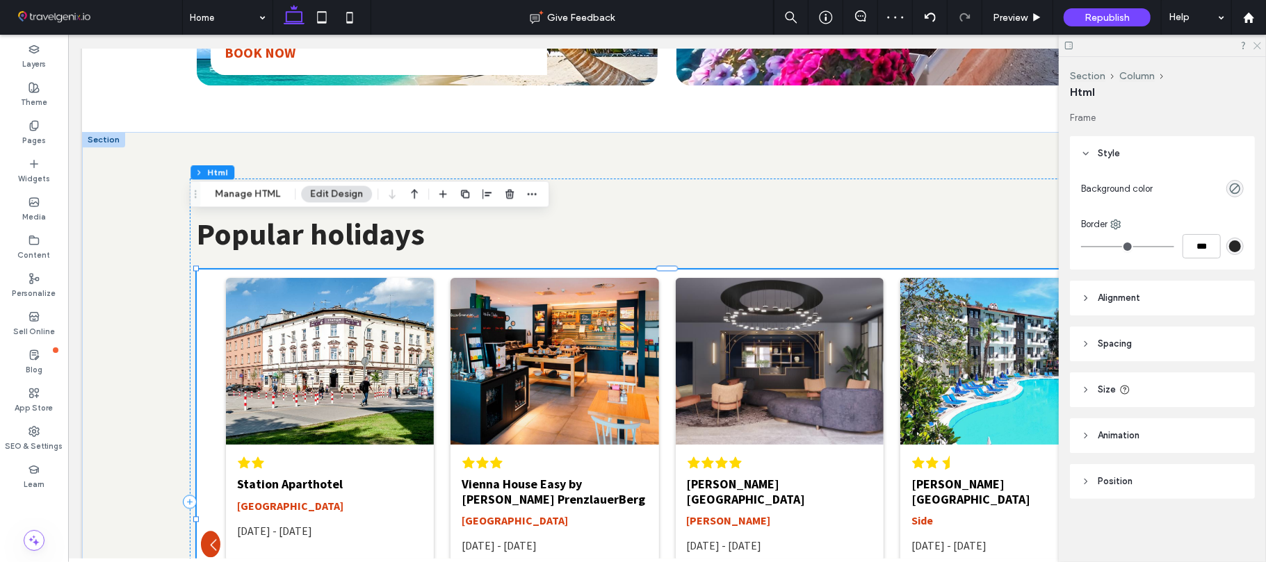
click at [1255, 45] on icon at bounding box center [1256, 44] width 9 height 9
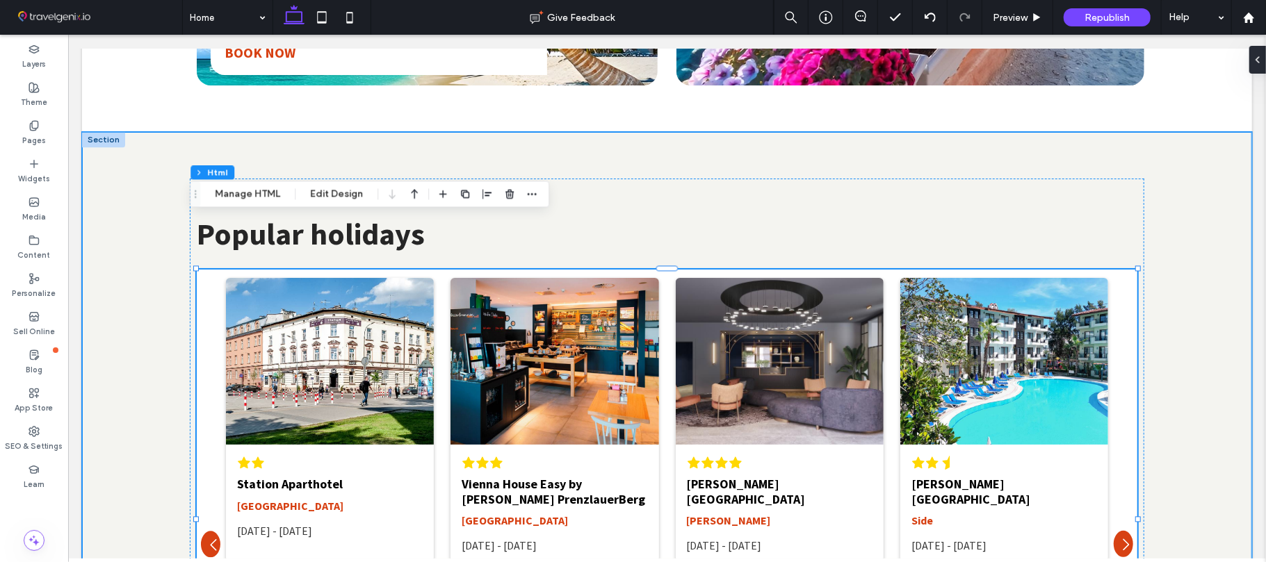
click at [122, 211] on div "DEALS Popular holidays" at bounding box center [666, 501] width 1170 height 740
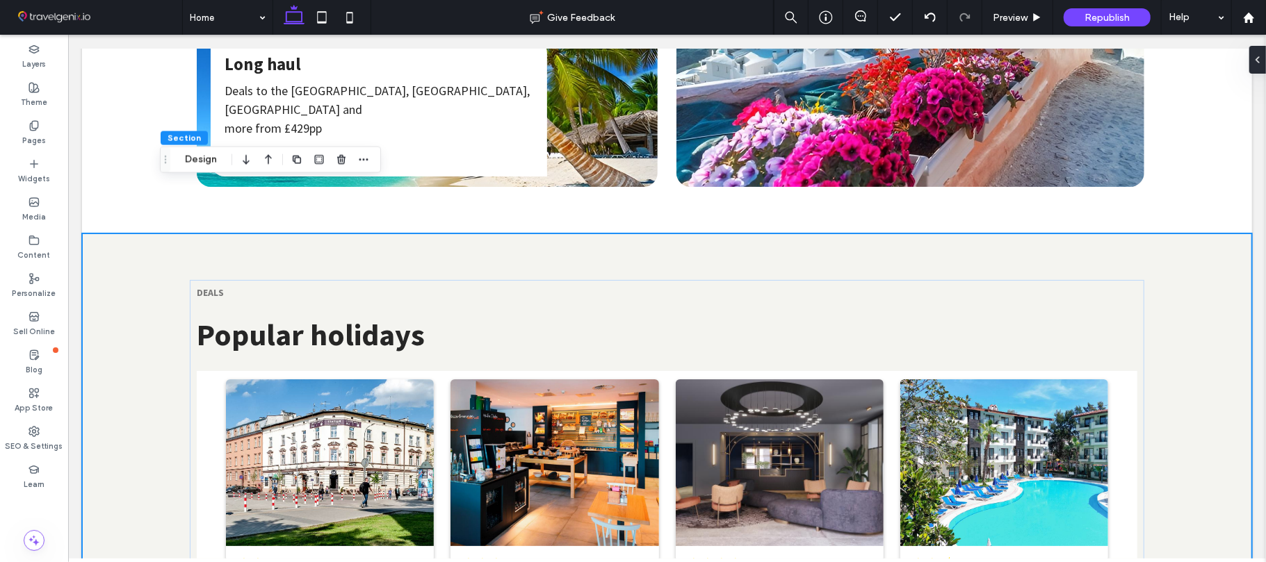
scroll to position [1820, 0]
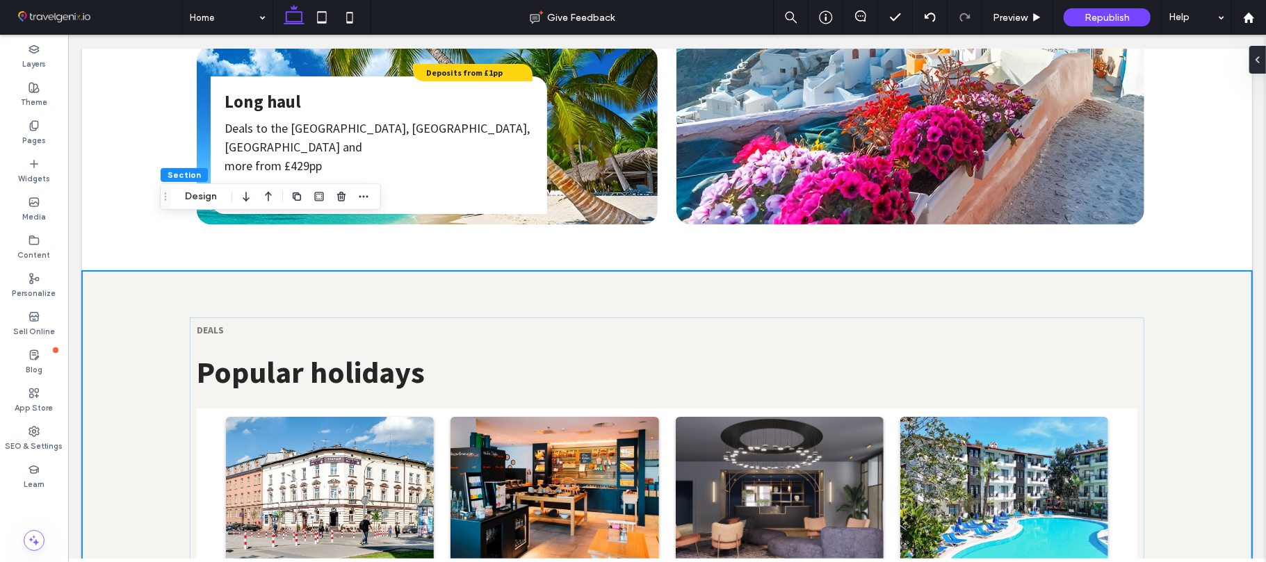
click at [1251, 57] on icon at bounding box center [1251, 59] width 11 height 11
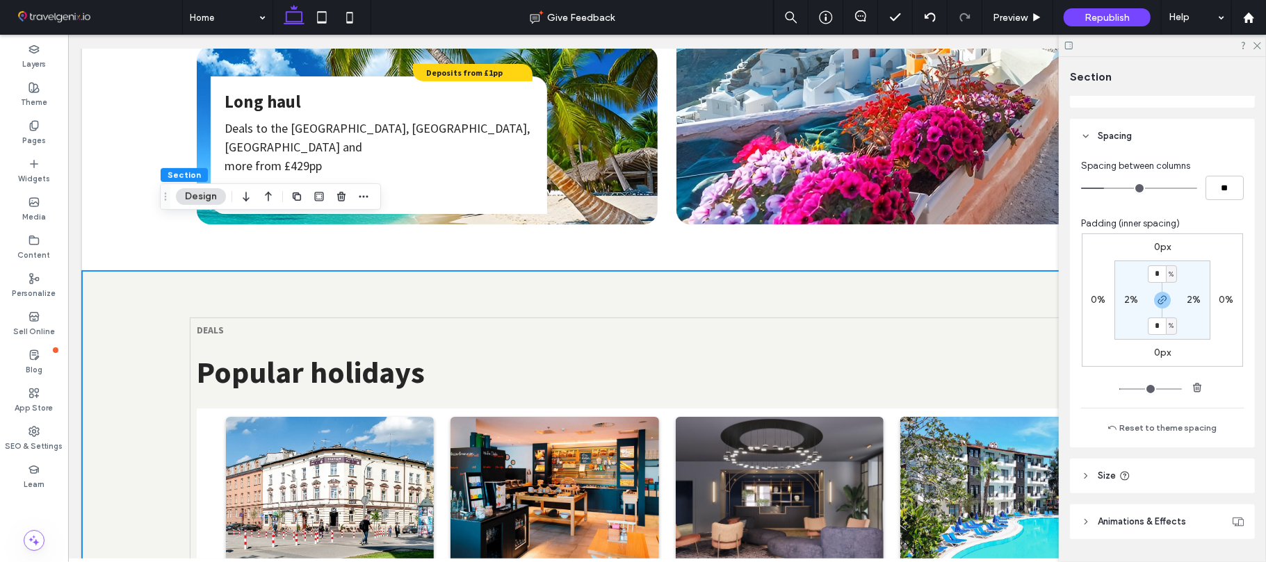
scroll to position [184, 0]
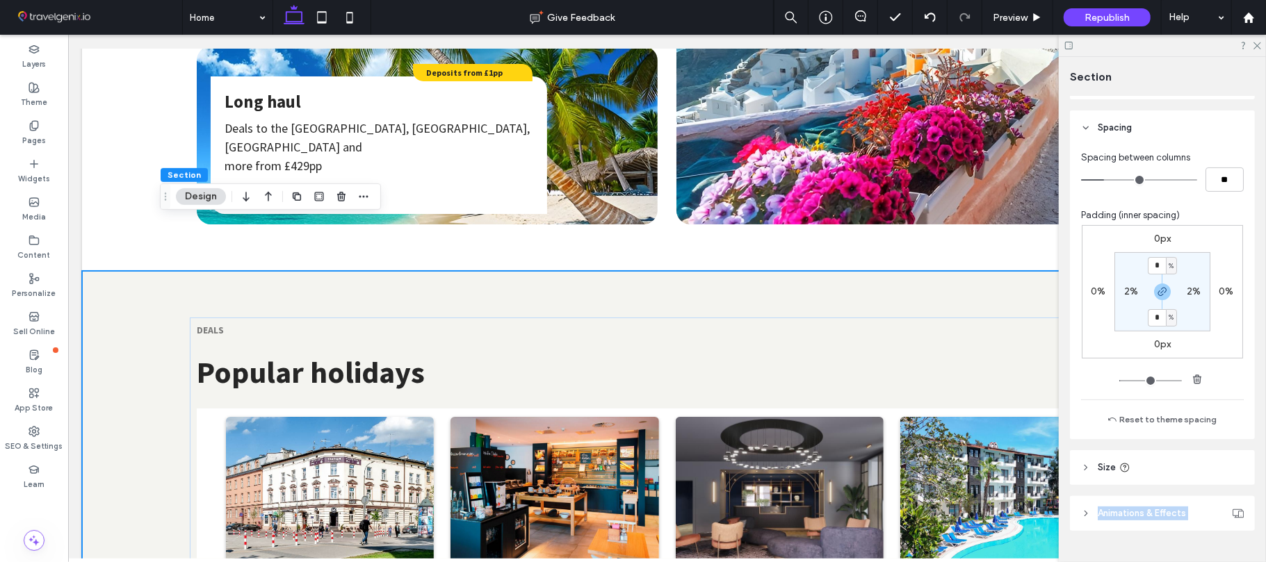
drag, startPoint x: 1265, startPoint y: 473, endPoint x: 1265, endPoint y: 492, distance: 19.5
click at [1265, 492] on div "Section Layout Full width To set a maximum width for all sections across the si…" at bounding box center [1162, 309] width 207 height 505
click at [1141, 464] on header "Size" at bounding box center [1162, 467] width 185 height 35
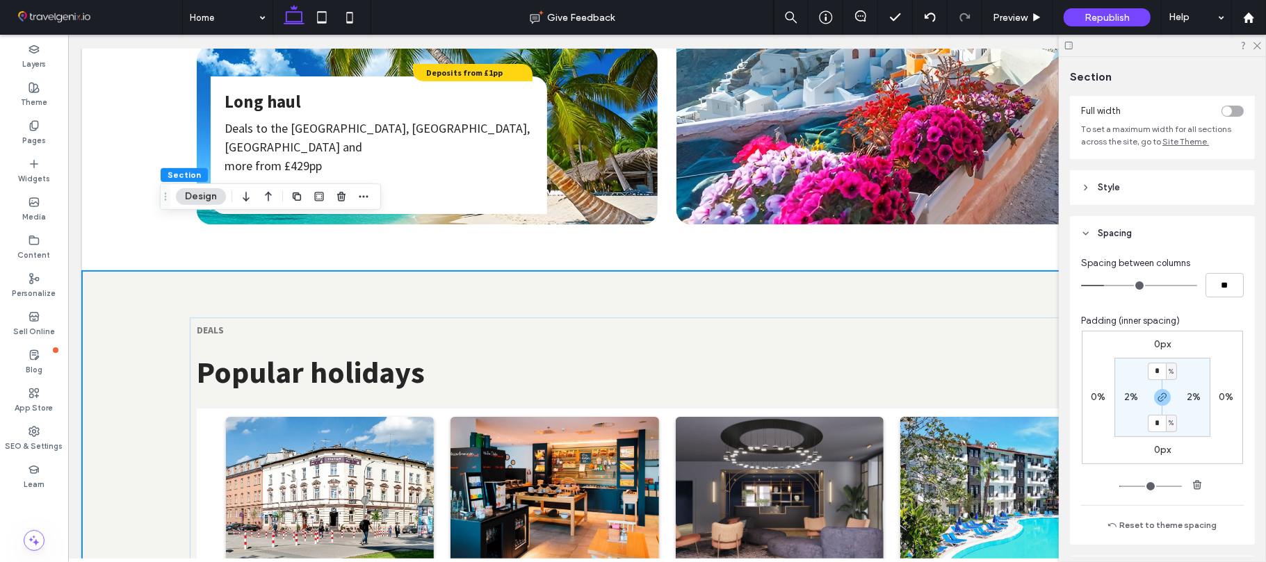
scroll to position [0, 0]
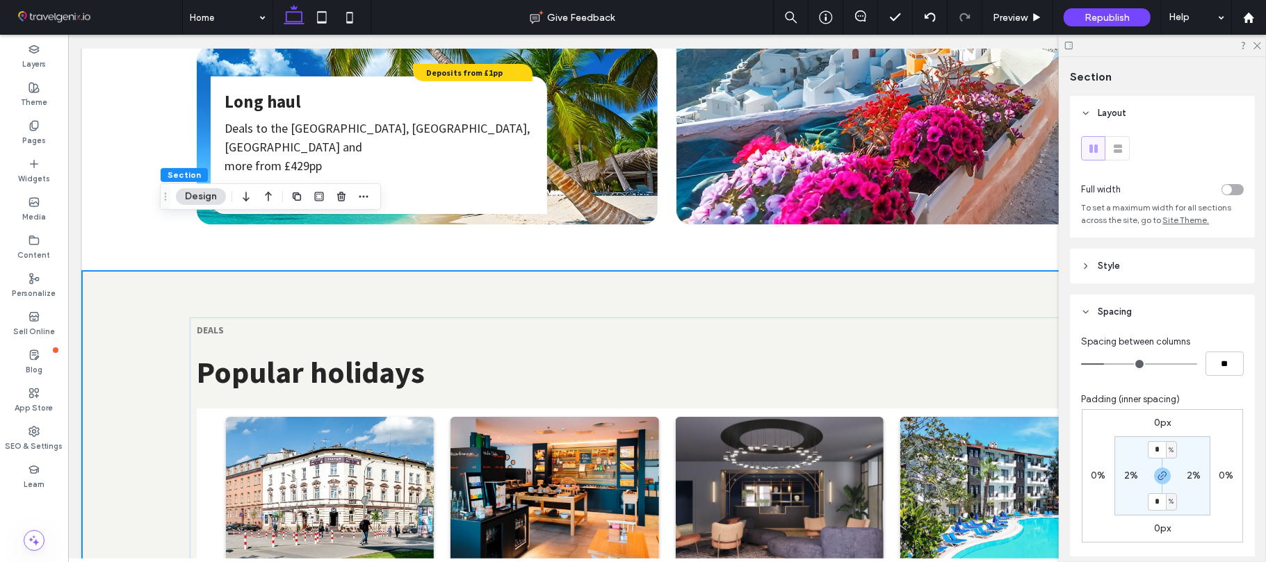
click at [1110, 259] on span "Style" at bounding box center [1108, 266] width 22 height 14
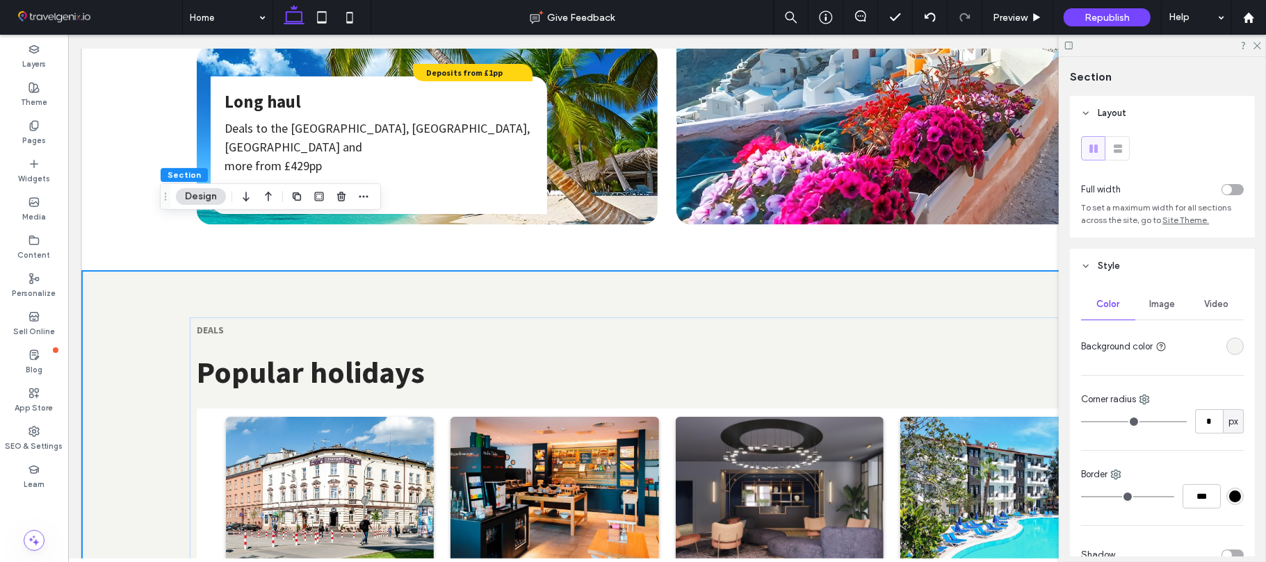
click at [1229, 349] on div "rgba(244, 244, 240, 1)" at bounding box center [1235, 347] width 12 height 12
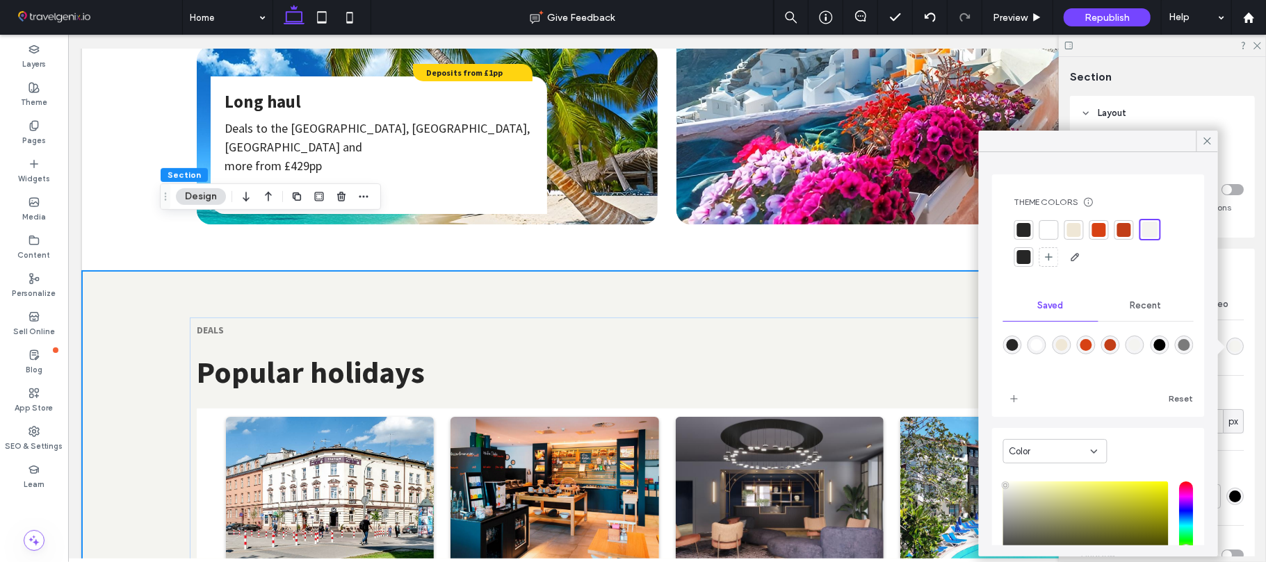
click at [1145, 315] on div "Recent" at bounding box center [1145, 306] width 95 height 31
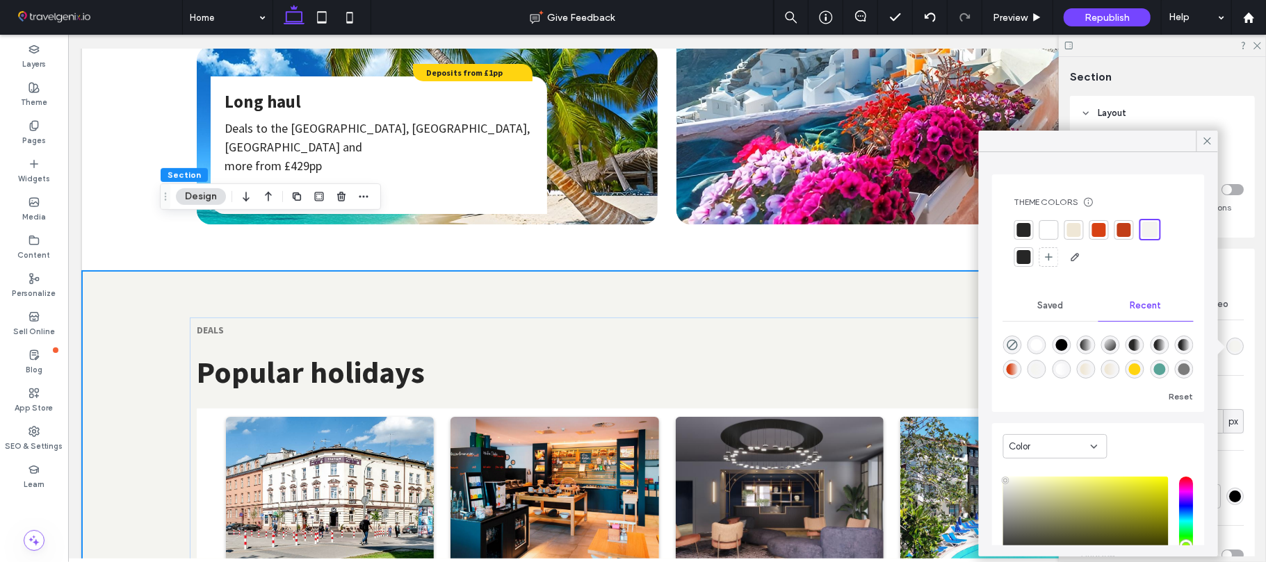
click at [1037, 345] on div "rgba(255, 255, 255, 1)" at bounding box center [1037, 345] width 12 height 12
type input "*******"
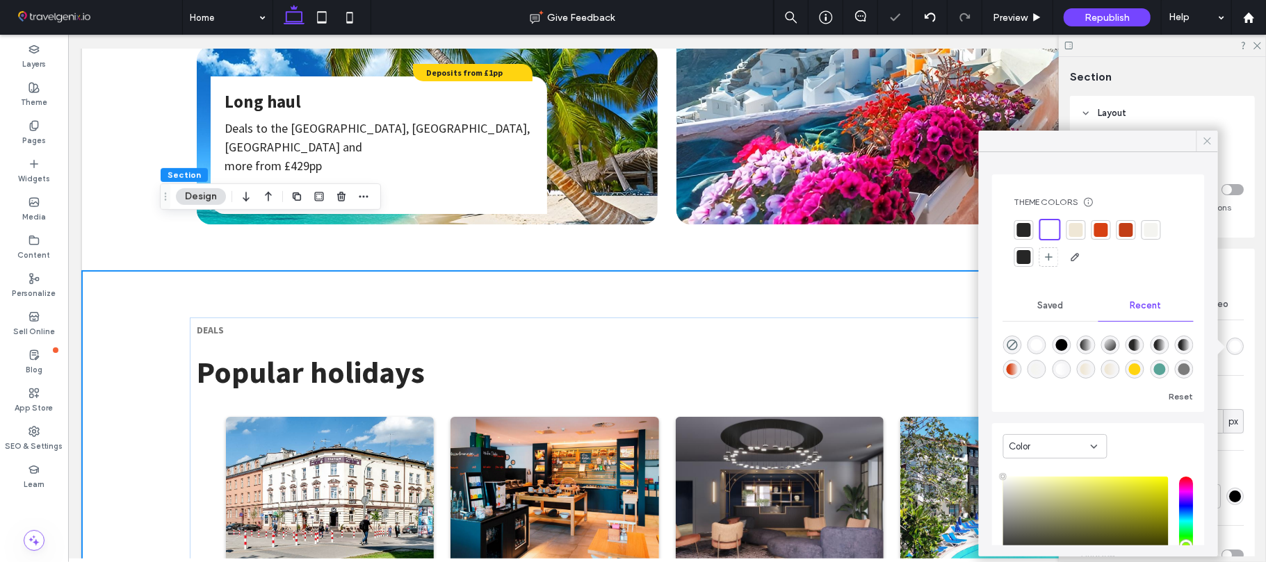
click at [1204, 135] on icon at bounding box center [1207, 141] width 13 height 13
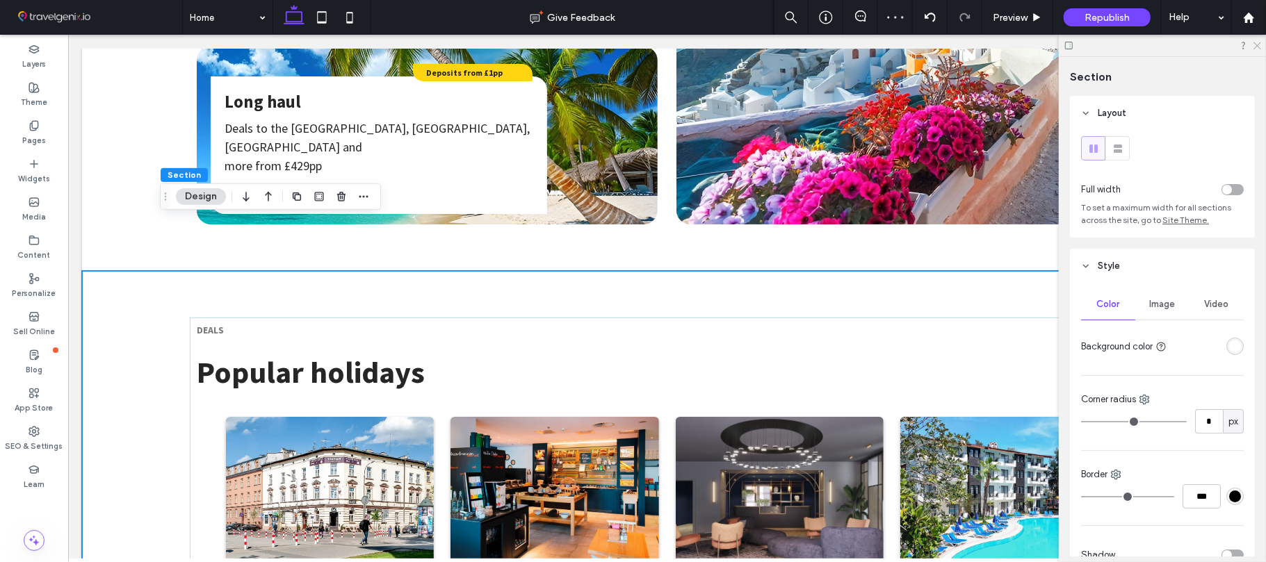
click at [1255, 47] on icon at bounding box center [1256, 44] width 9 height 9
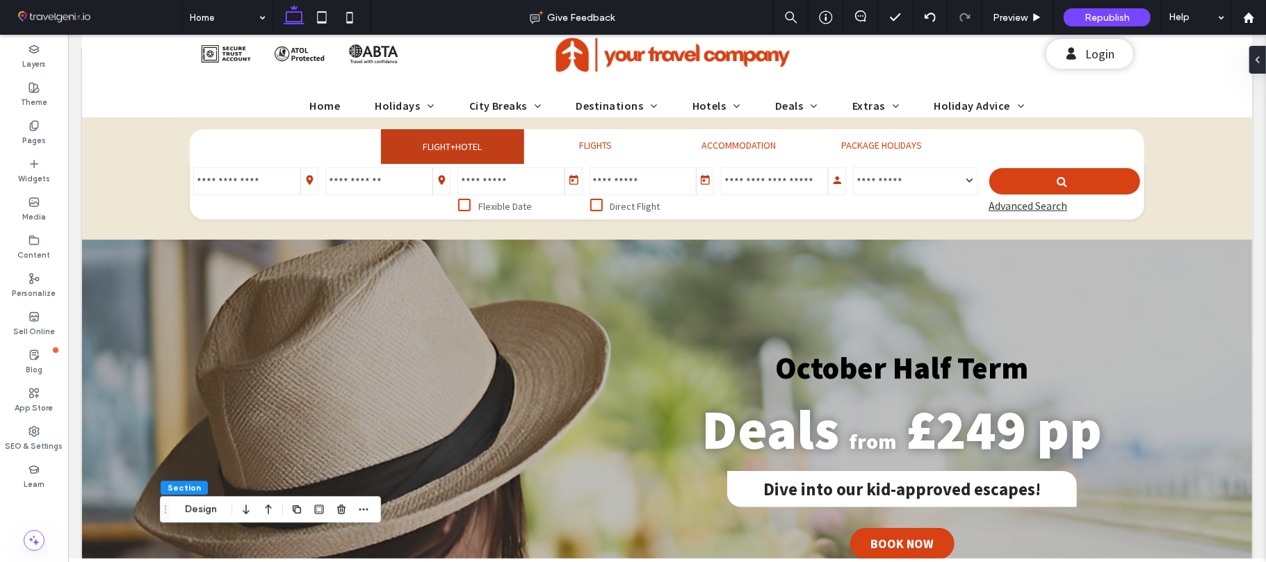
drag, startPoint x: 1256, startPoint y: 108, endPoint x: 1327, endPoint y: 107, distance: 70.9
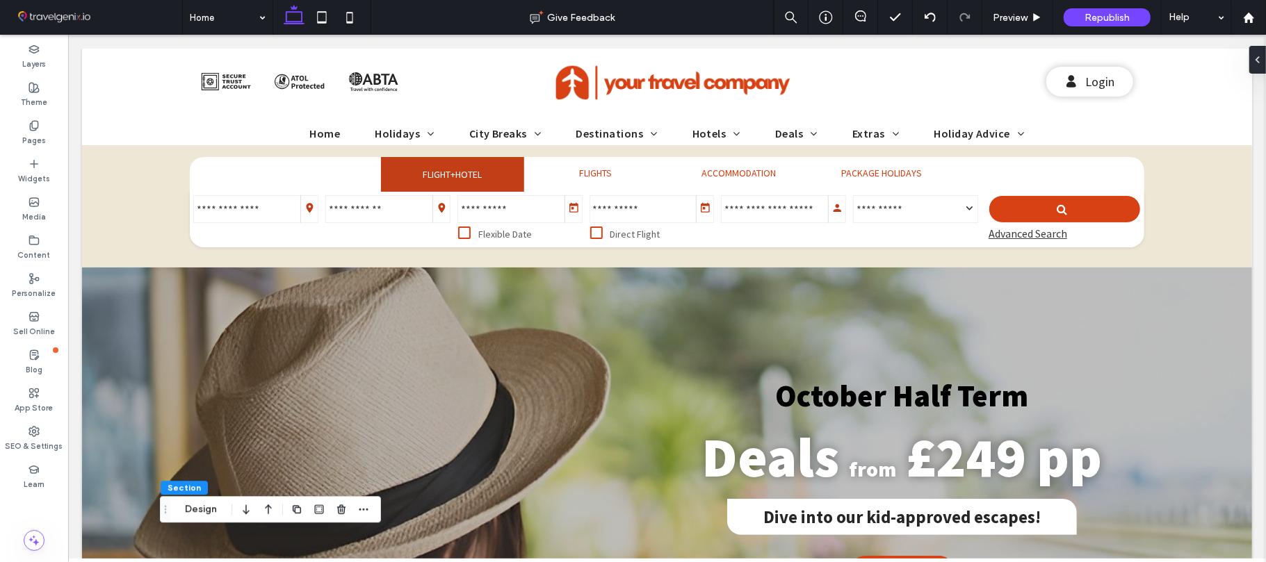
drag, startPoint x: 1264, startPoint y: 243, endPoint x: 1332, endPoint y: 105, distance: 153.5
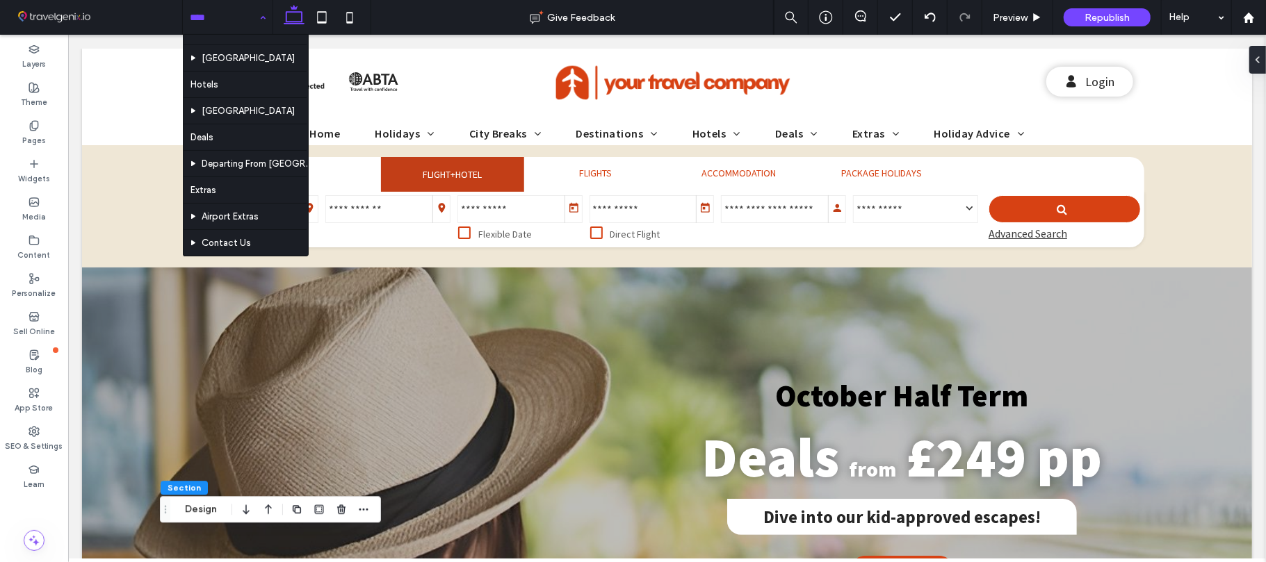
scroll to position [150, 0]
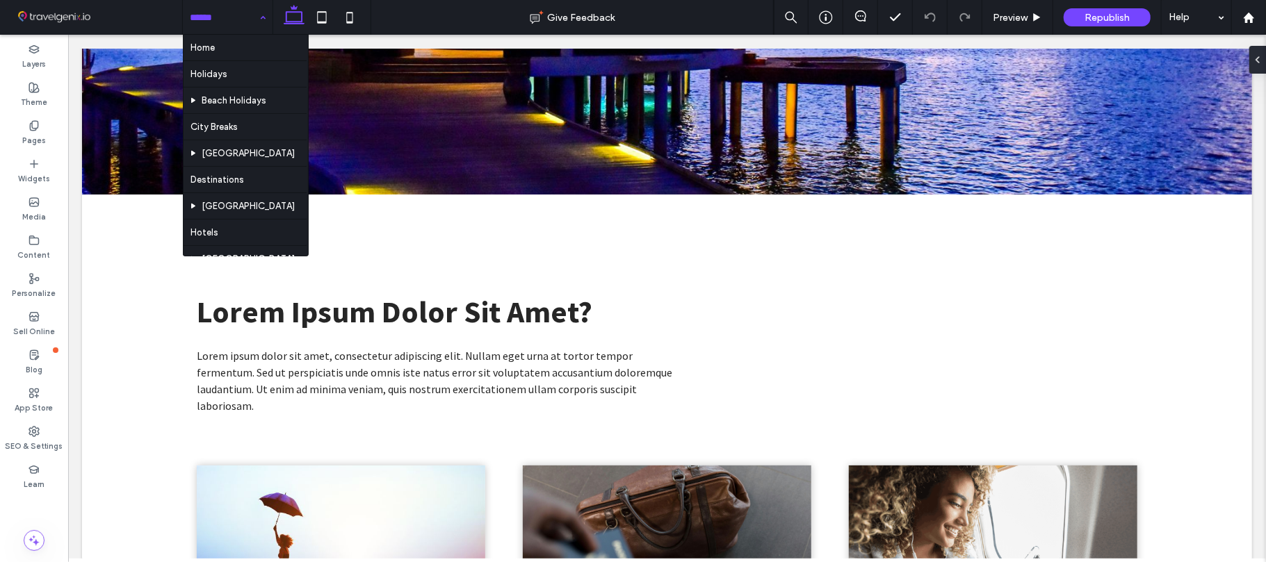
scroll to position [409, 0]
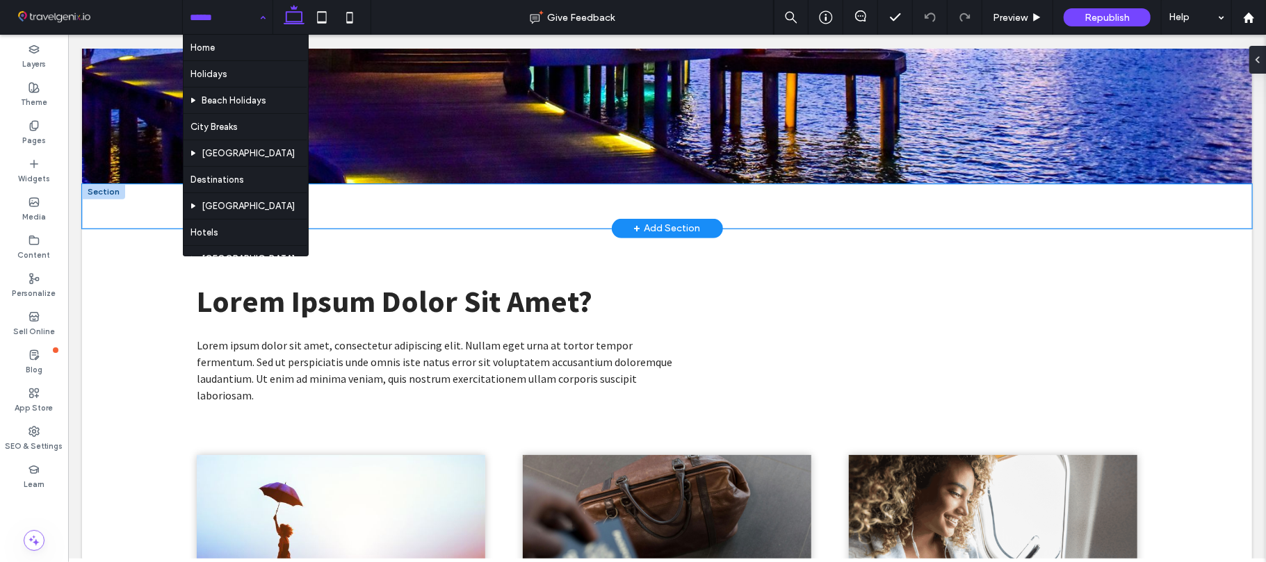
click at [105, 211] on div "Home Extras" at bounding box center [666, 205] width 1170 height 44
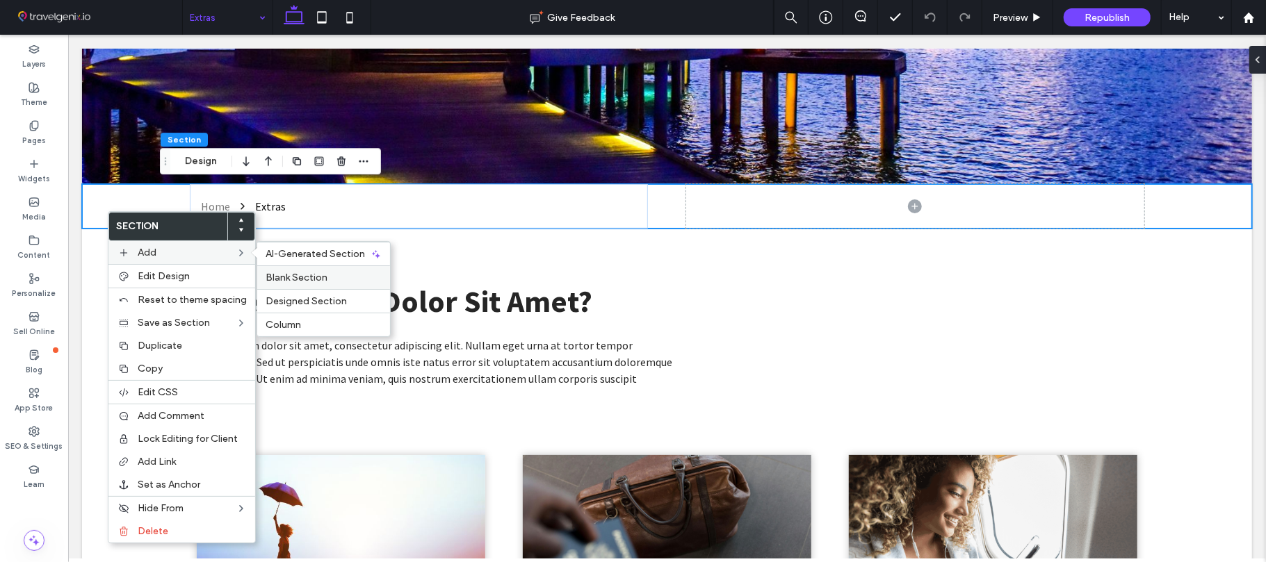
drag, startPoint x: 287, startPoint y: 276, endPoint x: 202, endPoint y: 215, distance: 104.1
click at [287, 276] on span "Blank Section" at bounding box center [296, 278] width 62 height 12
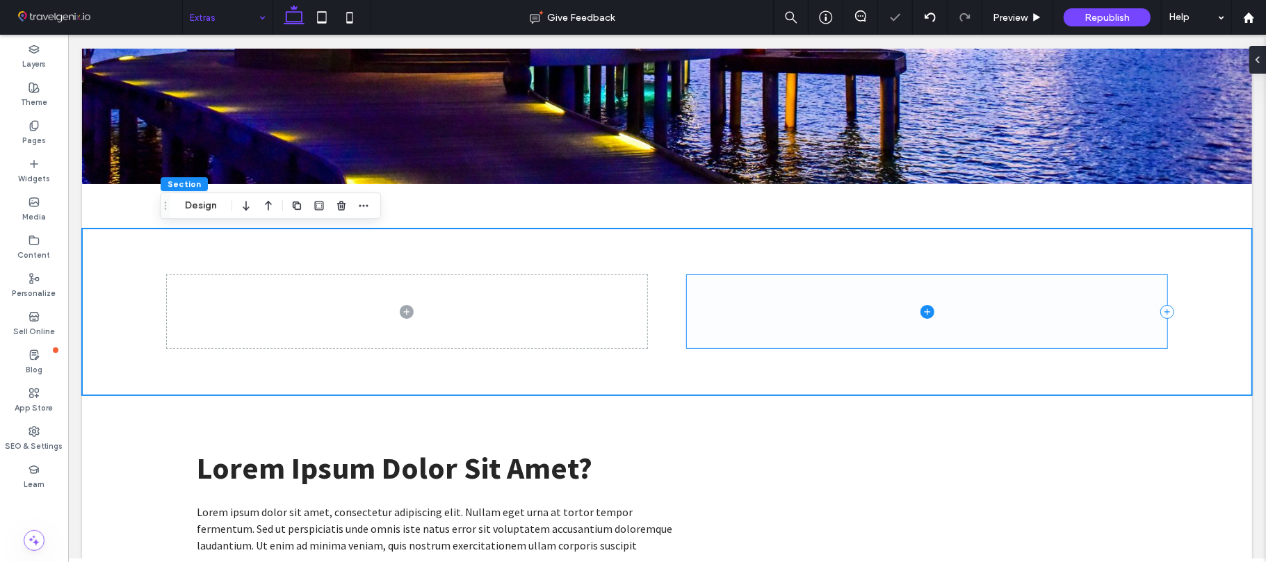
click at [818, 317] on span at bounding box center [926, 311] width 480 height 73
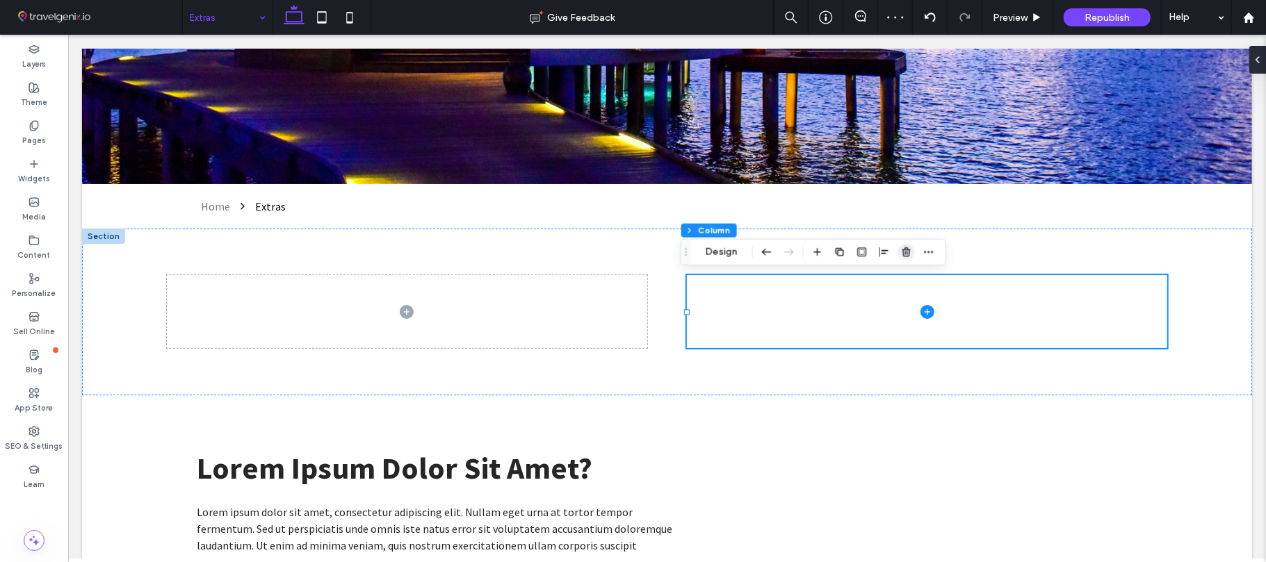
click at [906, 254] on icon "button" at bounding box center [906, 252] width 11 height 11
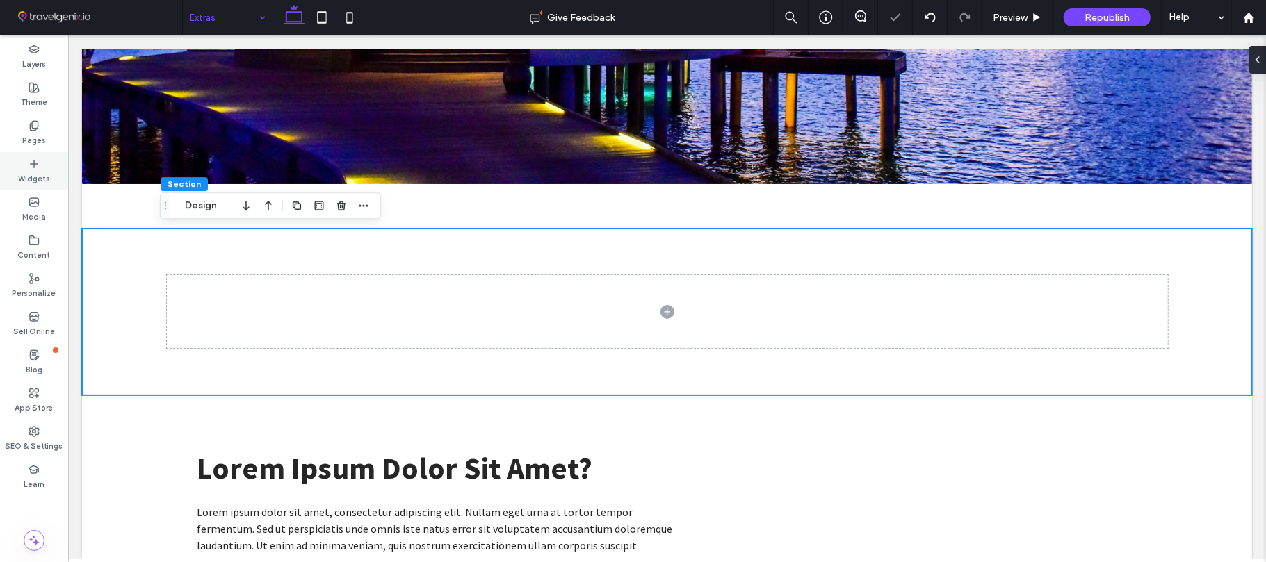
click at [36, 168] on icon at bounding box center [33, 163] width 11 height 11
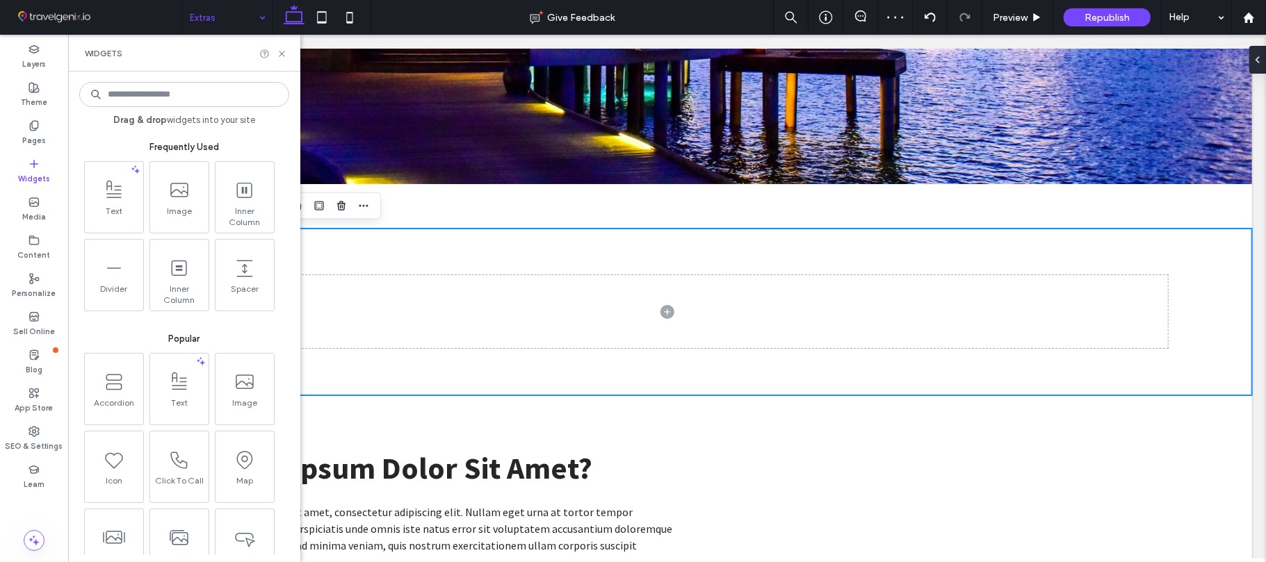
click at [153, 95] on input at bounding box center [184, 94] width 210 height 25
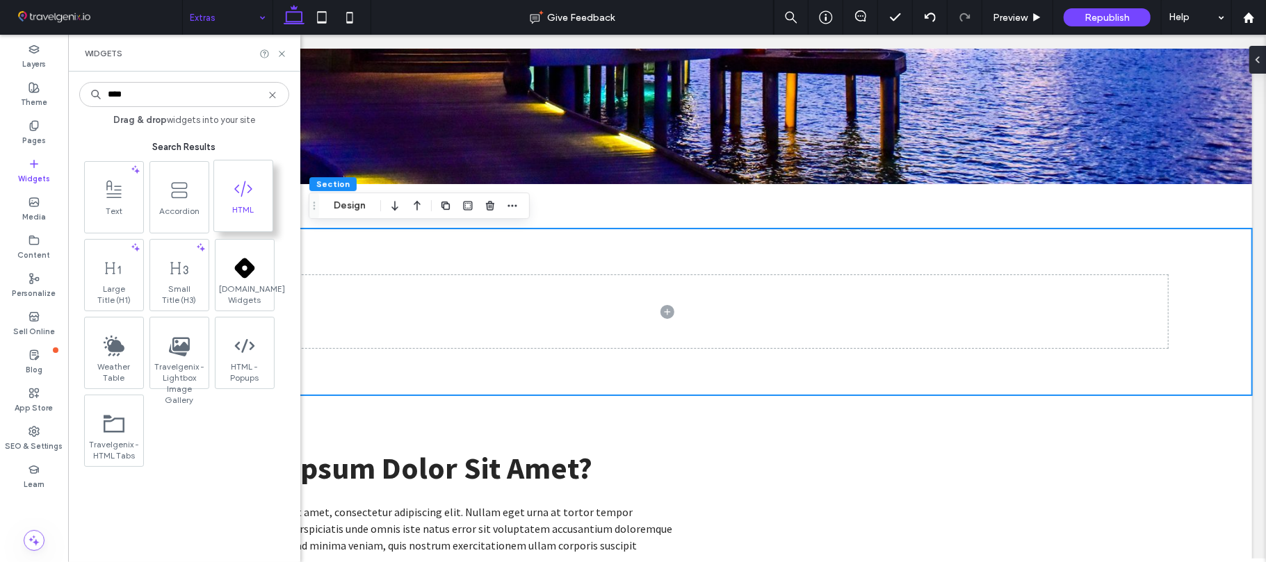
type input "****"
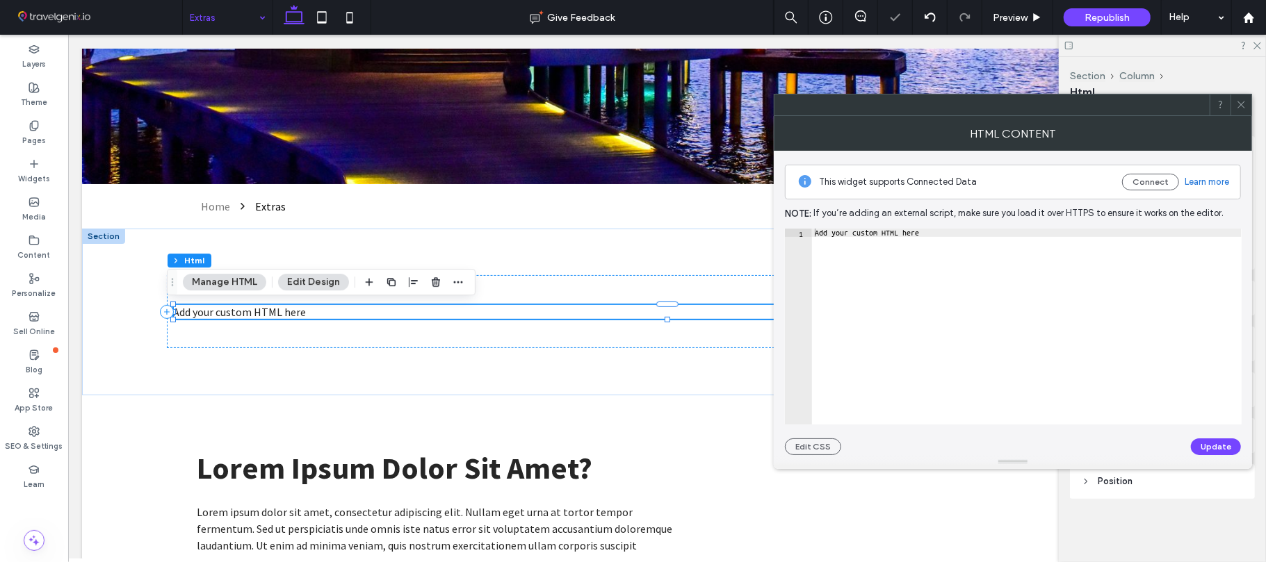
click at [894, 236] on div "Add your custom HTML here" at bounding box center [1027, 335] width 430 height 212
click at [895, 236] on div "Add your custom HTML here" at bounding box center [1027, 335] width 430 height 212
paste textarea "**********"
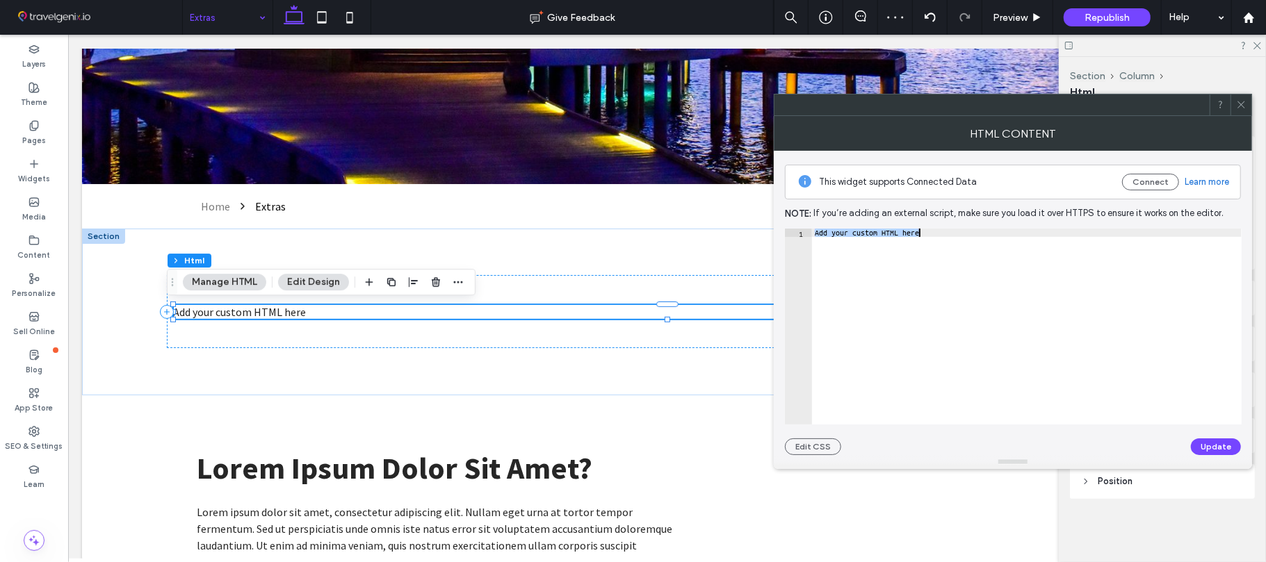
type textarea "**********"
click at [1213, 443] on button "Update" at bounding box center [1216, 447] width 50 height 17
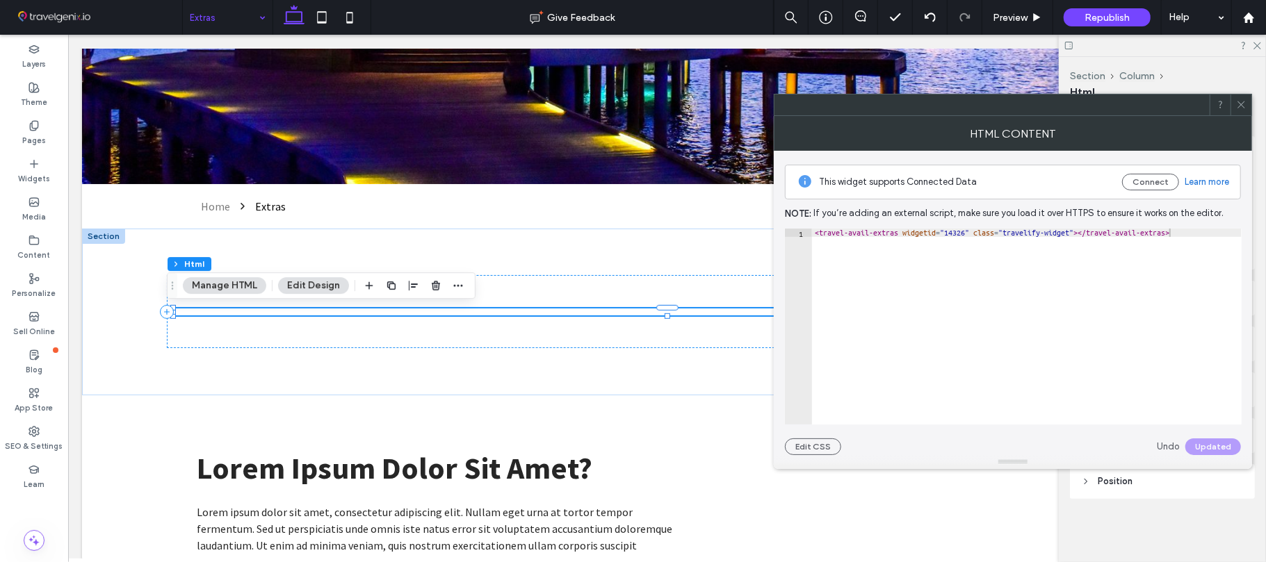
click at [1241, 101] on icon at bounding box center [1241, 104] width 10 height 10
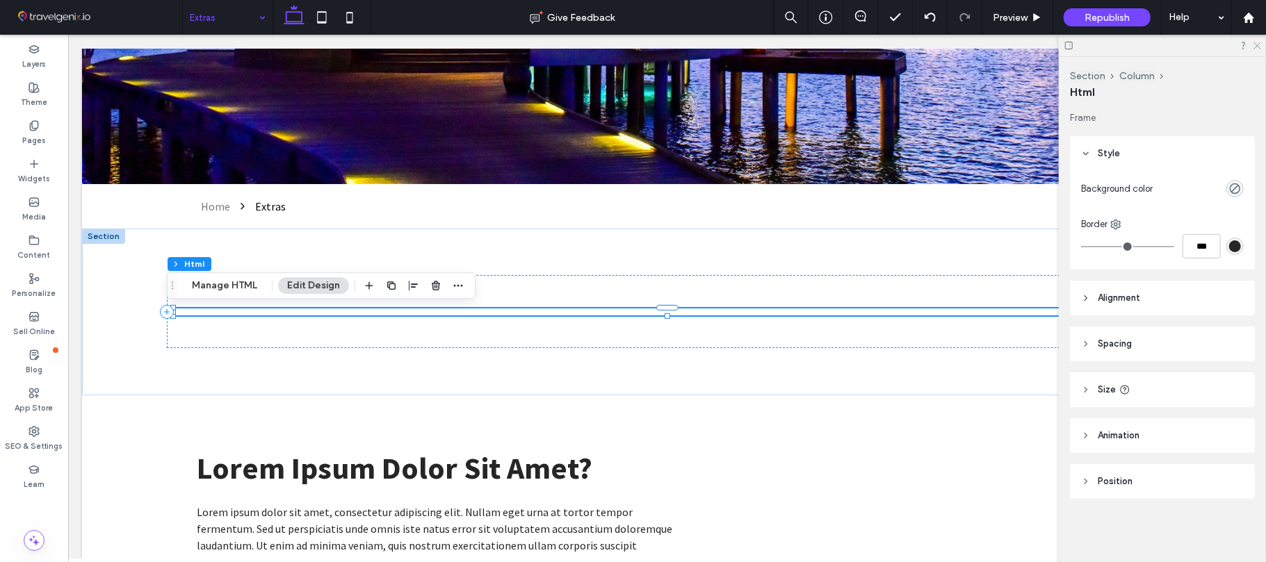
click at [1257, 45] on use at bounding box center [1257, 46] width 8 height 8
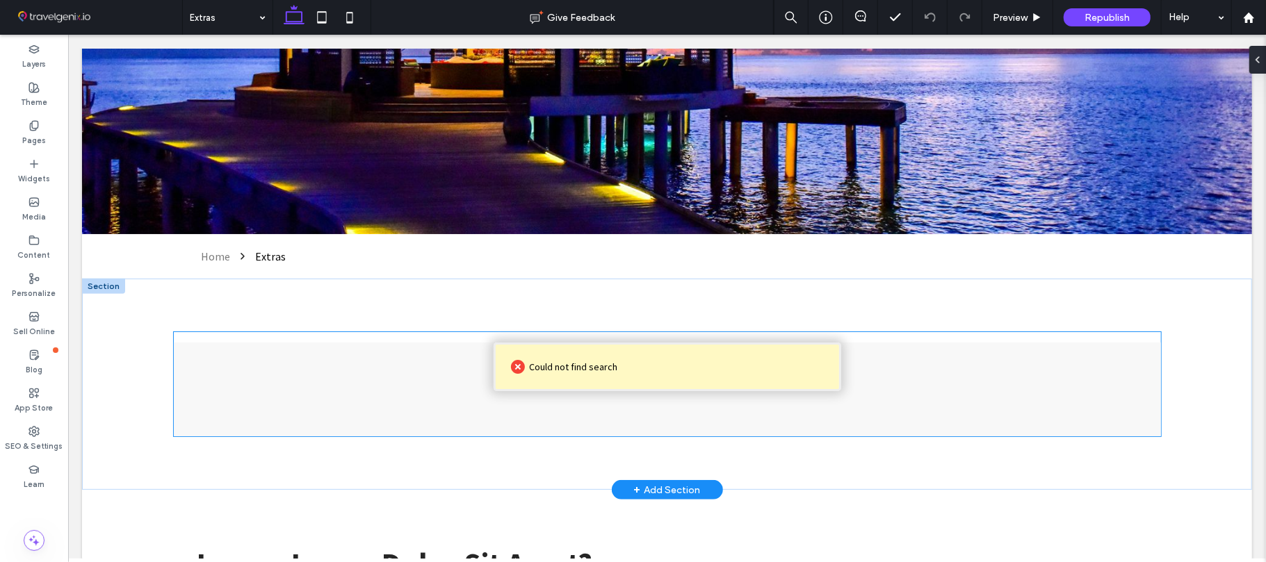
scroll to position [359, 0]
click at [579, 391] on div "Could not find search" at bounding box center [666, 389] width 987 height 94
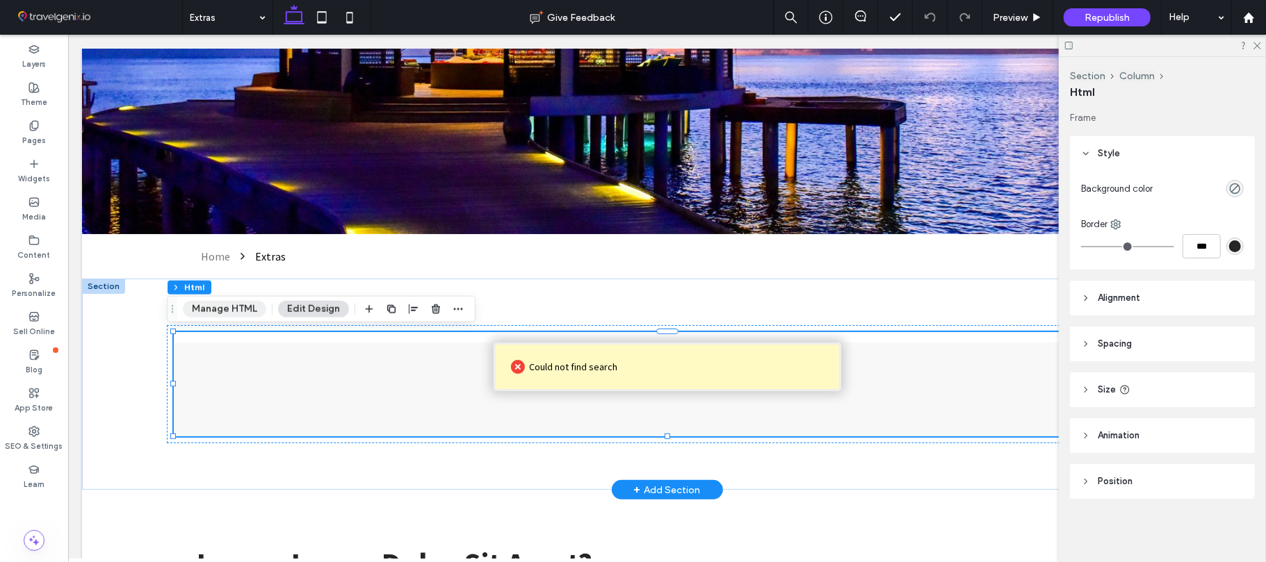
click at [240, 303] on button "Manage HTML" at bounding box center [224, 309] width 83 height 17
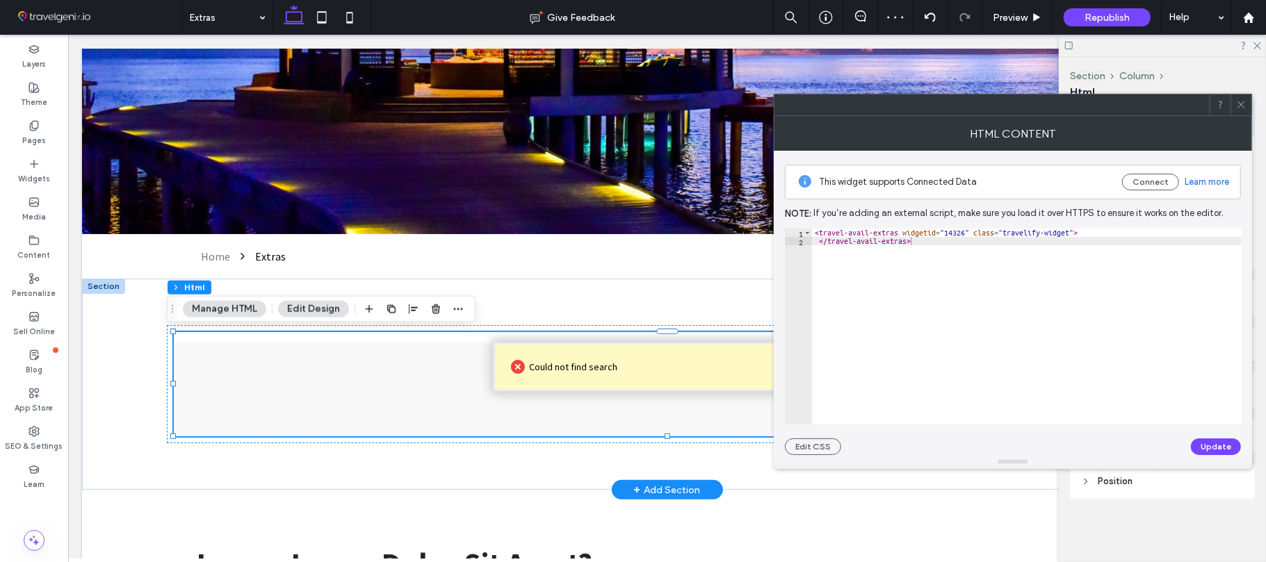
click at [1236, 103] on icon at bounding box center [1241, 104] width 10 height 10
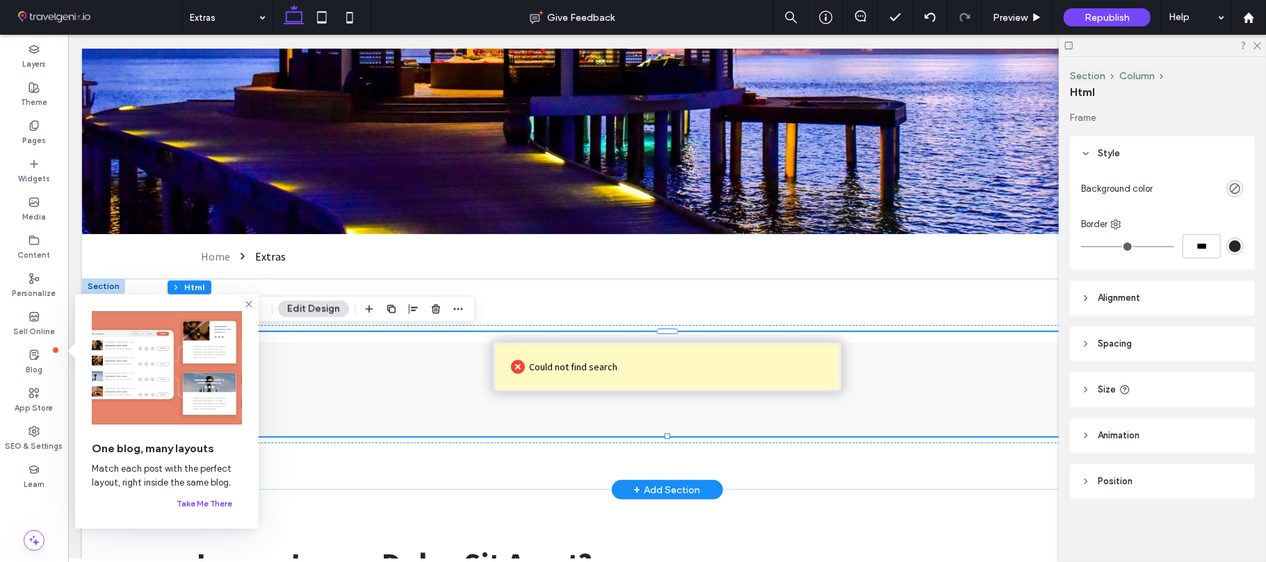
click at [106, 376] on img at bounding box center [167, 367] width 150 height 113
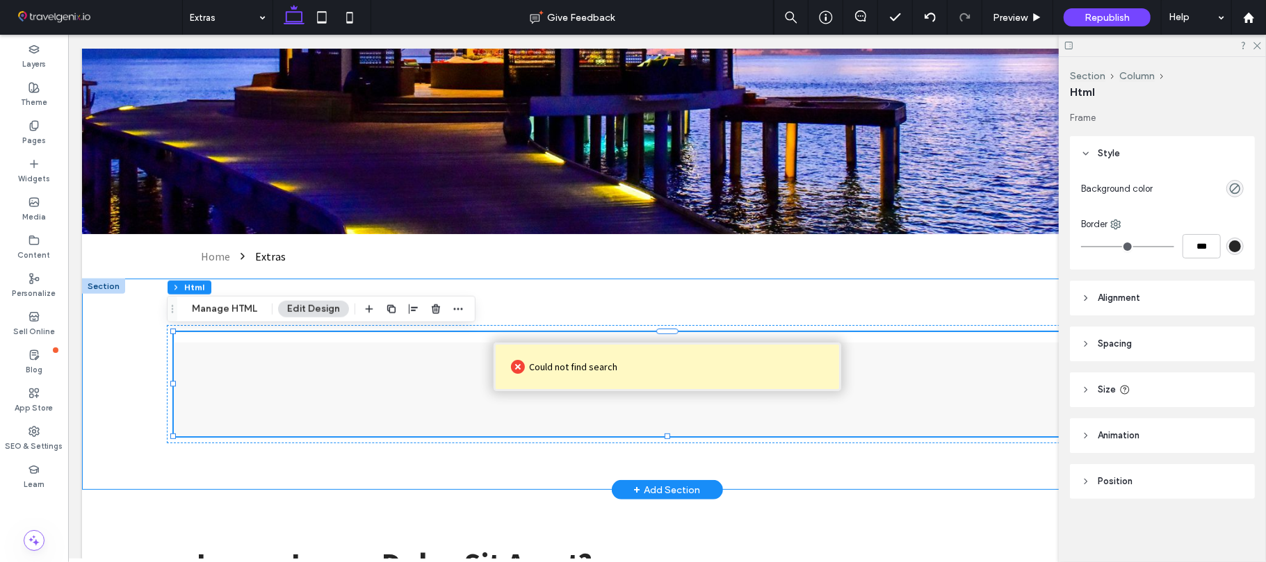
click at [562, 293] on div at bounding box center [666, 384] width 1001 height 212
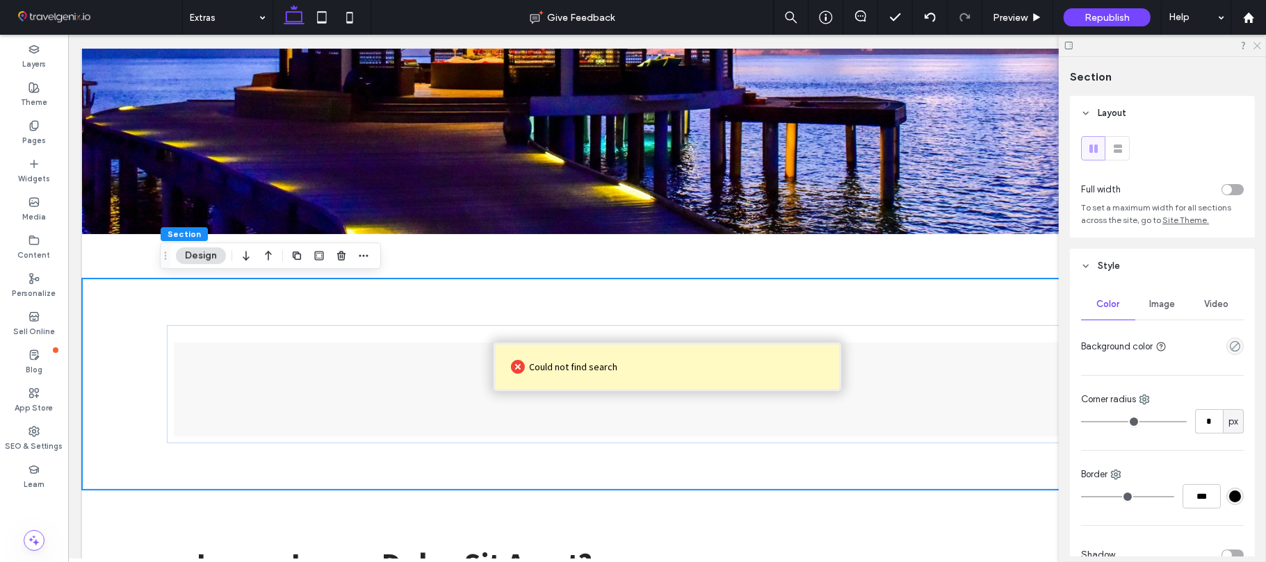
click at [1255, 47] on icon at bounding box center [1256, 44] width 9 height 9
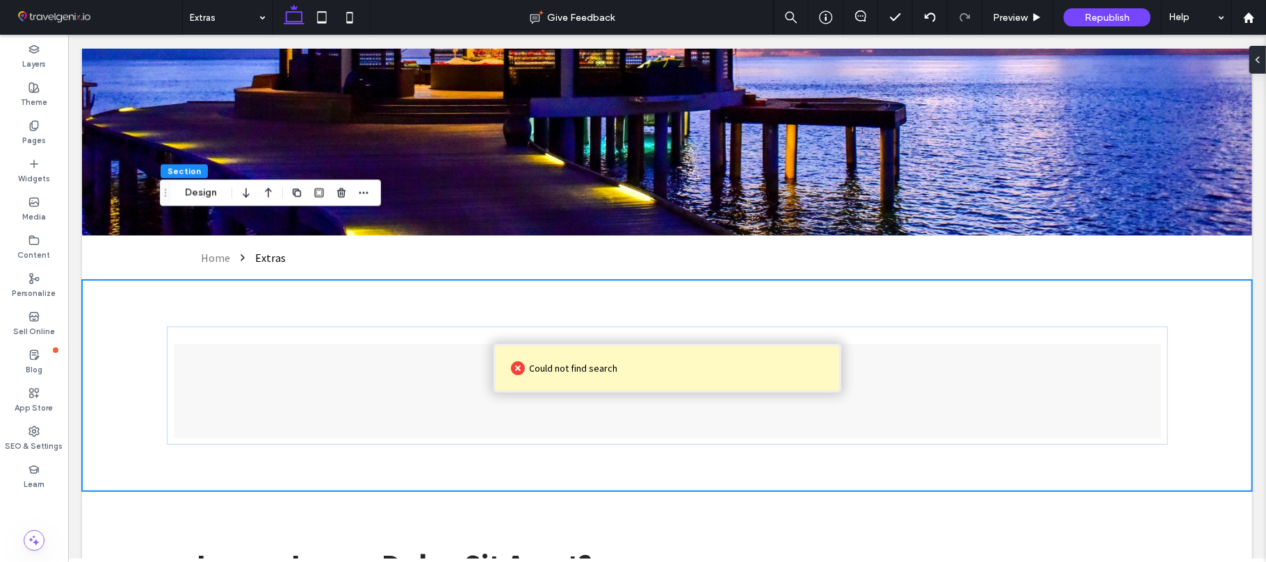
scroll to position [421, 0]
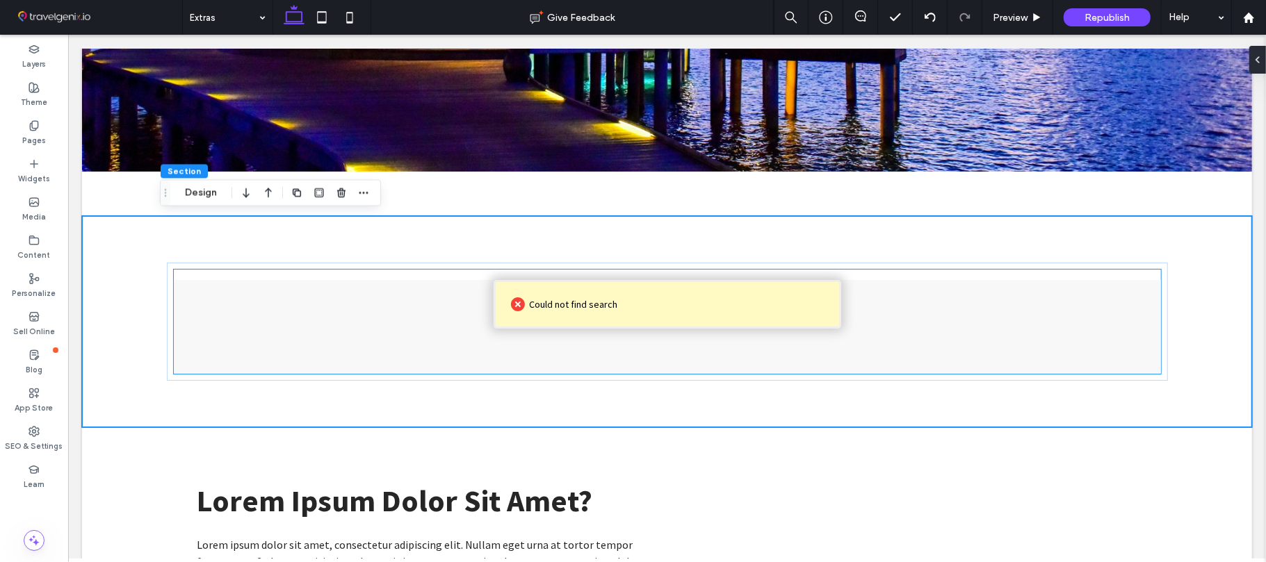
click at [216, 311] on div "Could not find search" at bounding box center [666, 326] width 987 height 94
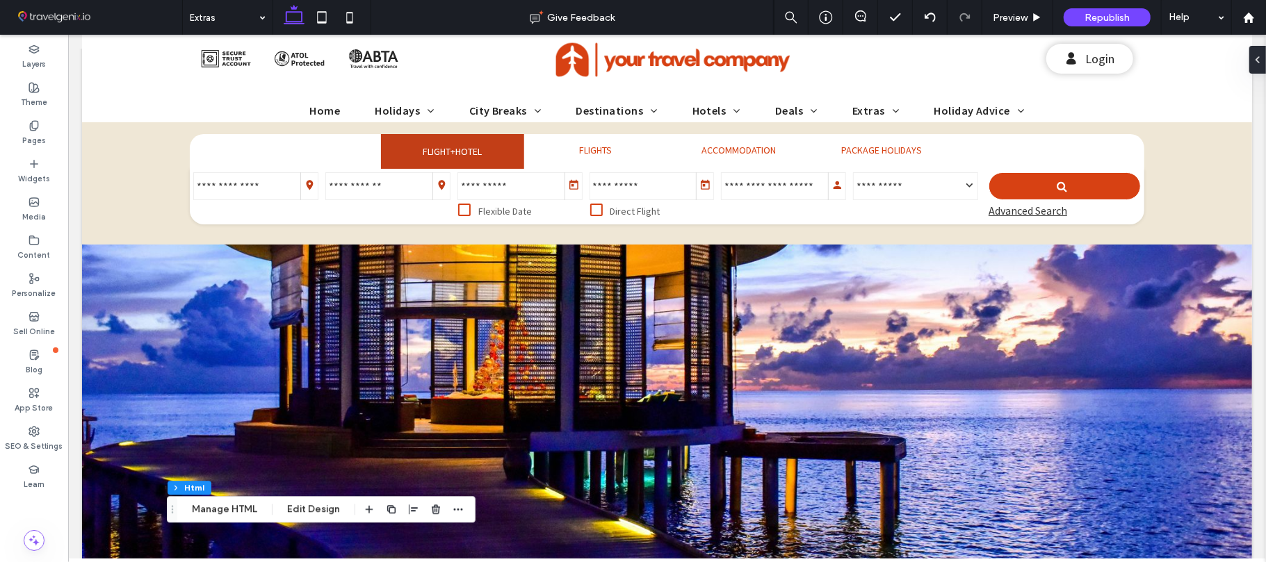
scroll to position [0, 0]
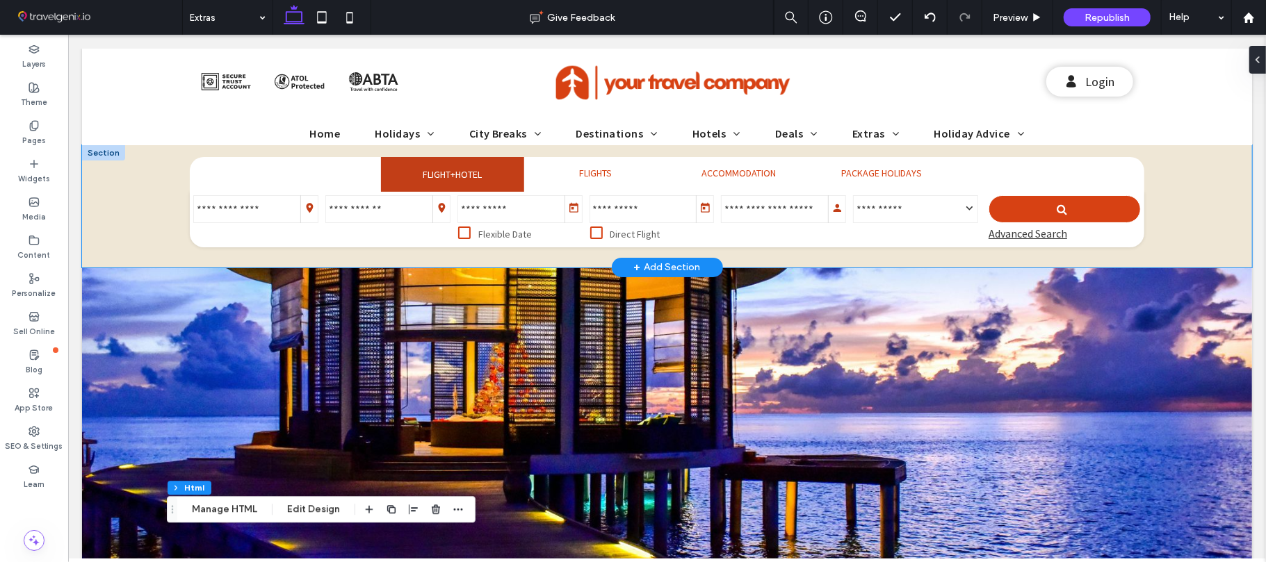
click at [131, 213] on div at bounding box center [666, 206] width 1170 height 122
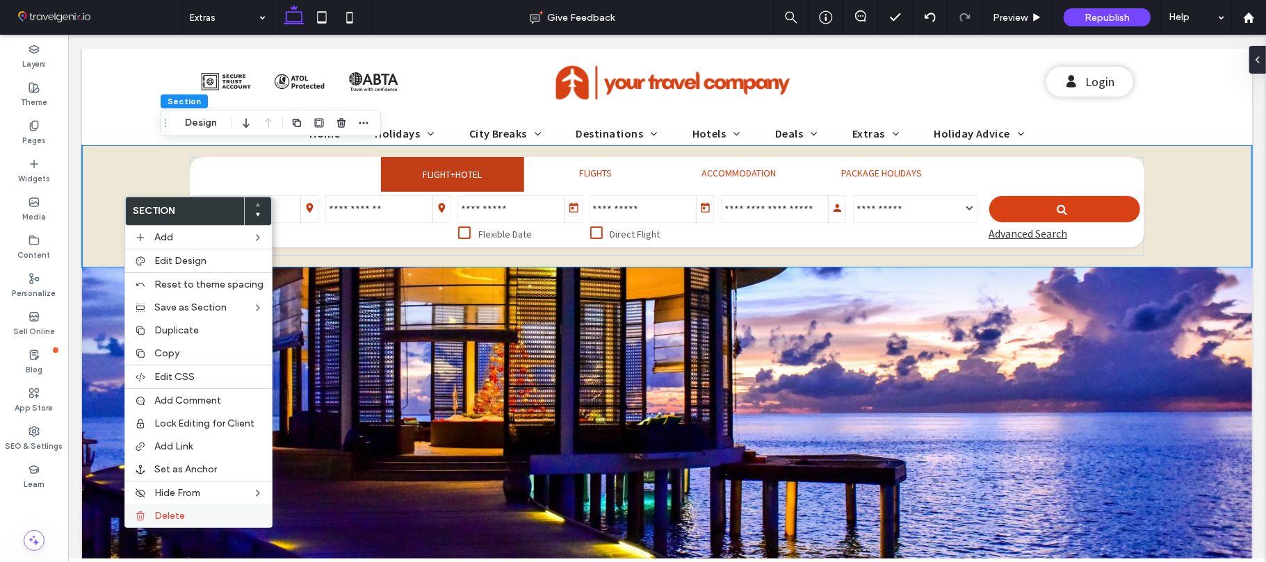
click at [164, 522] on span "Delete" at bounding box center [169, 516] width 31 height 12
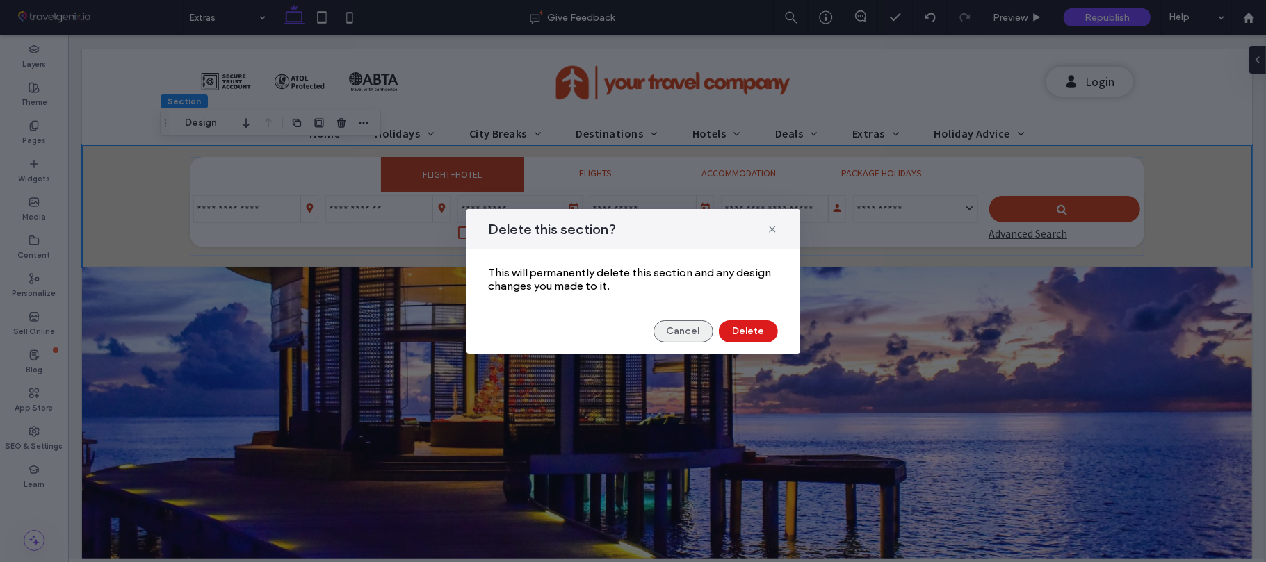
drag, startPoint x: 685, startPoint y: 325, endPoint x: 352, endPoint y: 193, distance: 358.1
click at [685, 325] on button "Cancel" at bounding box center [683, 331] width 60 height 22
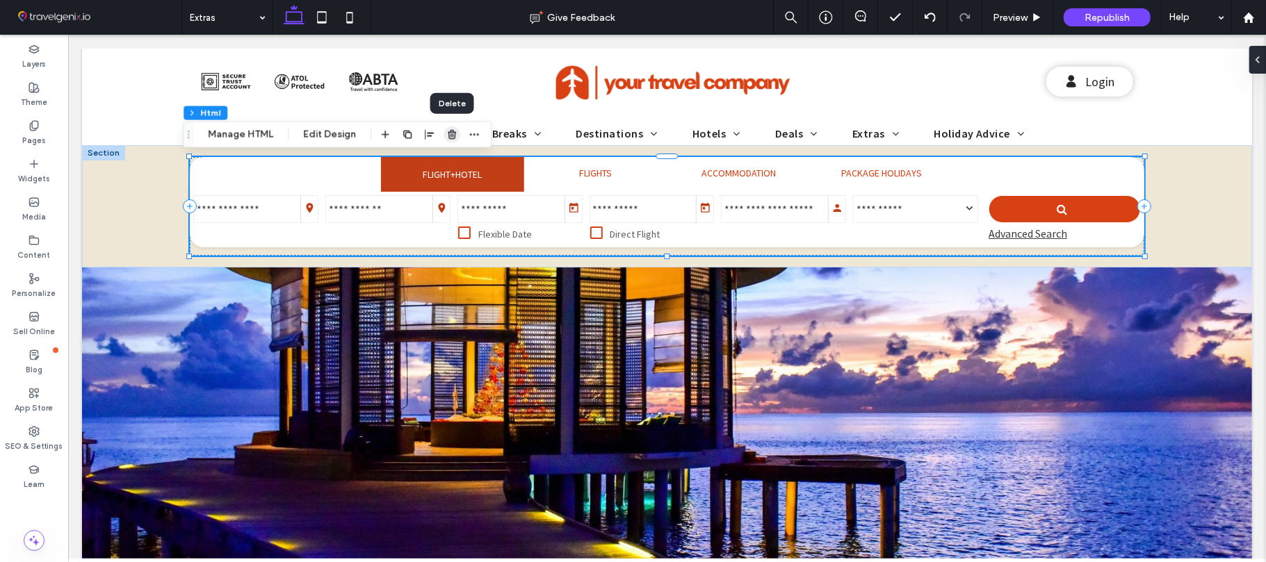
click at [453, 132] on use "button" at bounding box center [452, 134] width 8 height 9
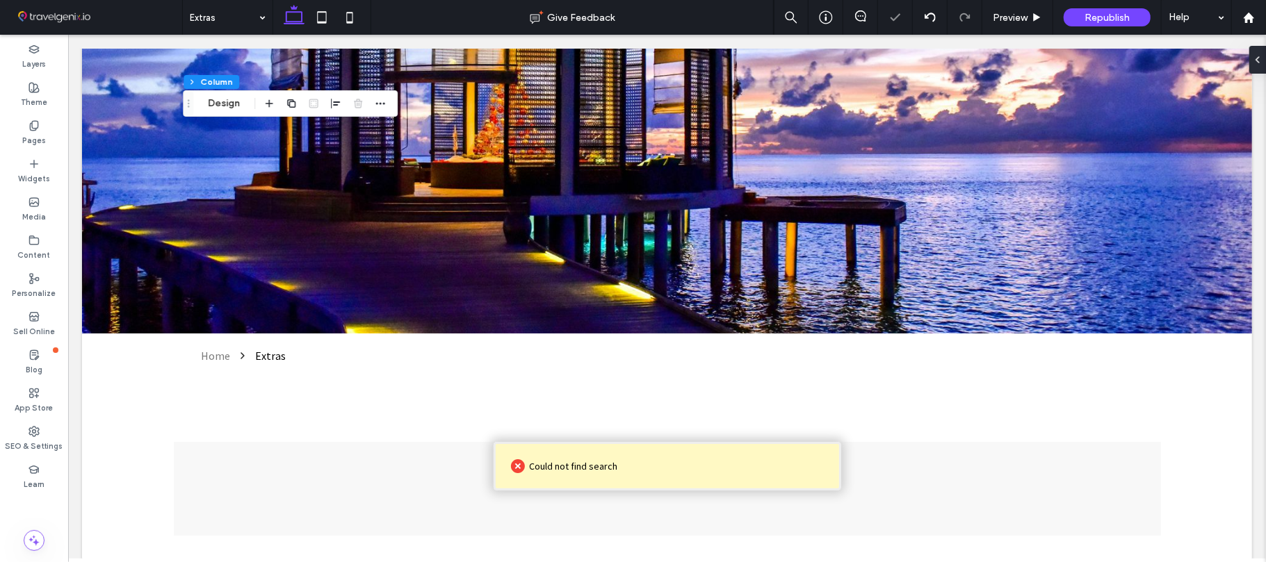
scroll to position [289, 0]
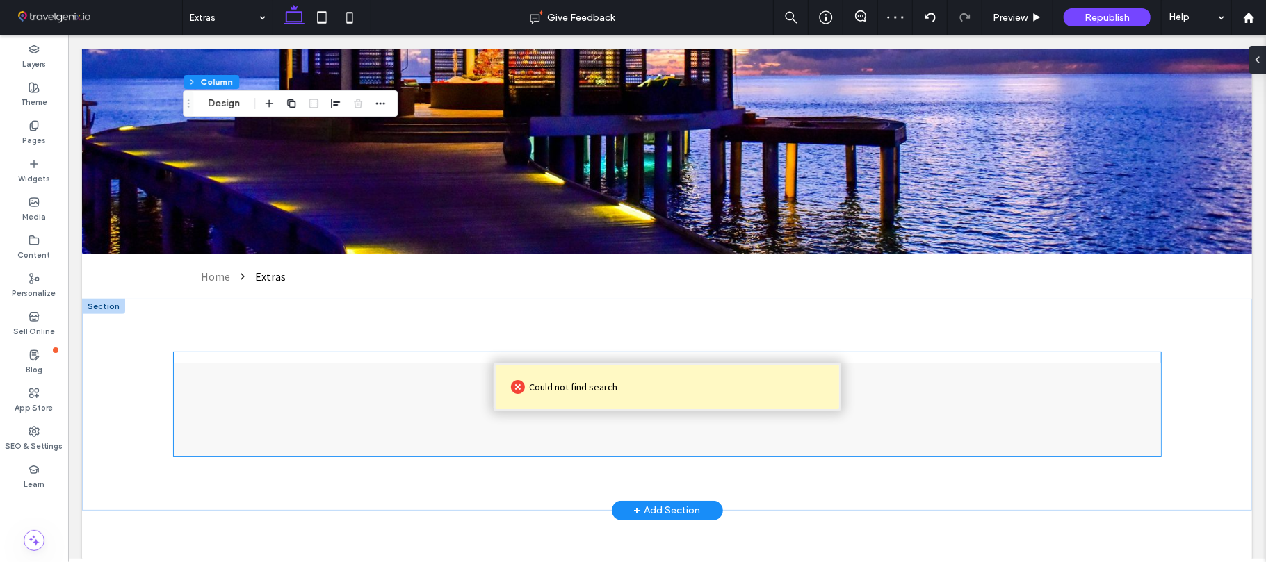
click at [911, 375] on div "Could not find search" at bounding box center [666, 409] width 987 height 94
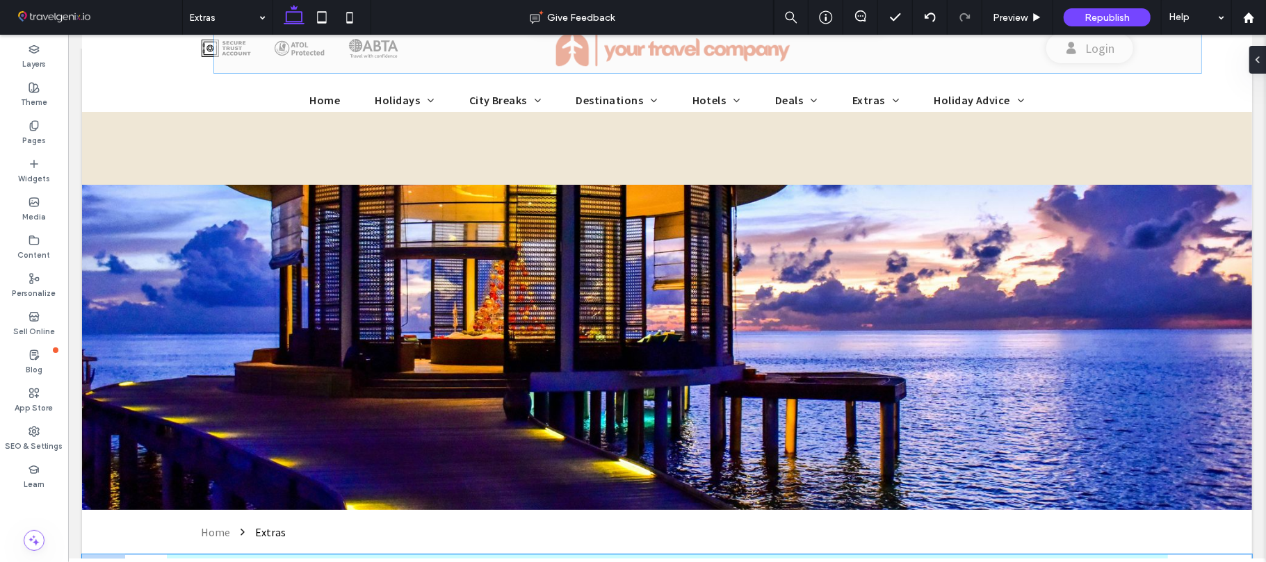
scroll to position [0, 0]
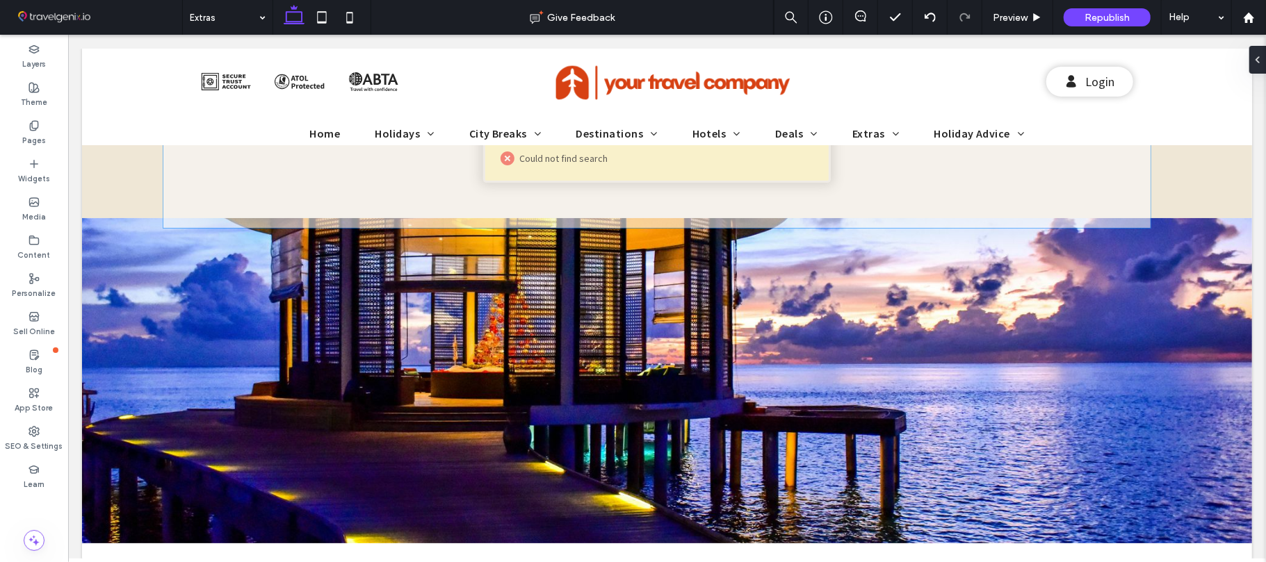
drag, startPoint x: 913, startPoint y: 406, endPoint x: 909, endPoint y: 178, distance: 228.0
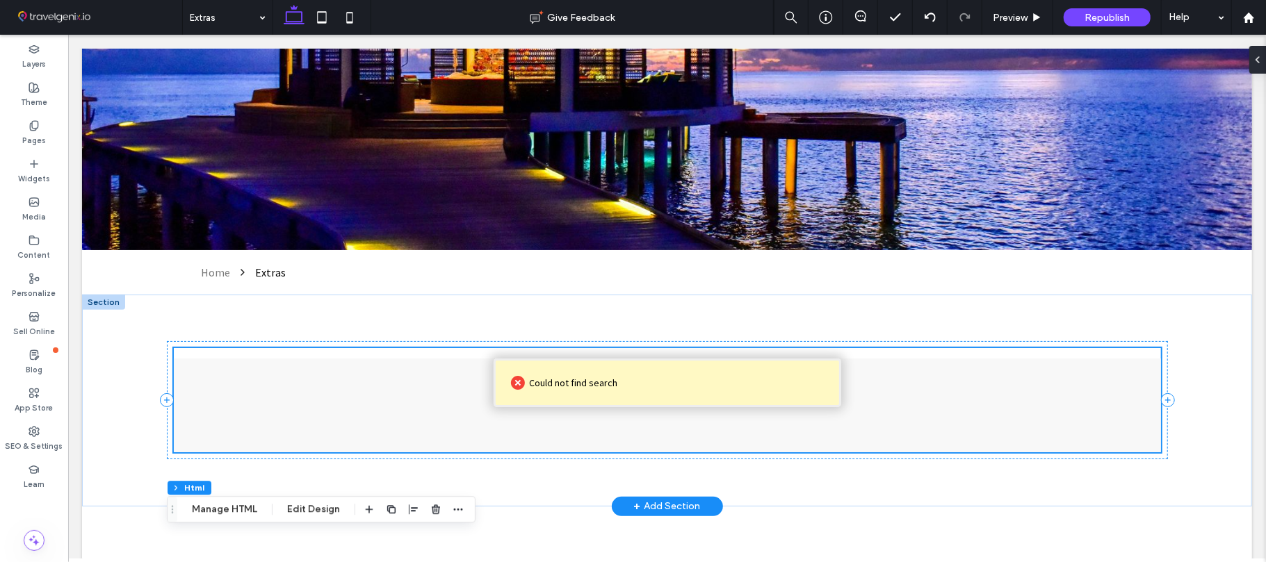
scroll to position [395, 0]
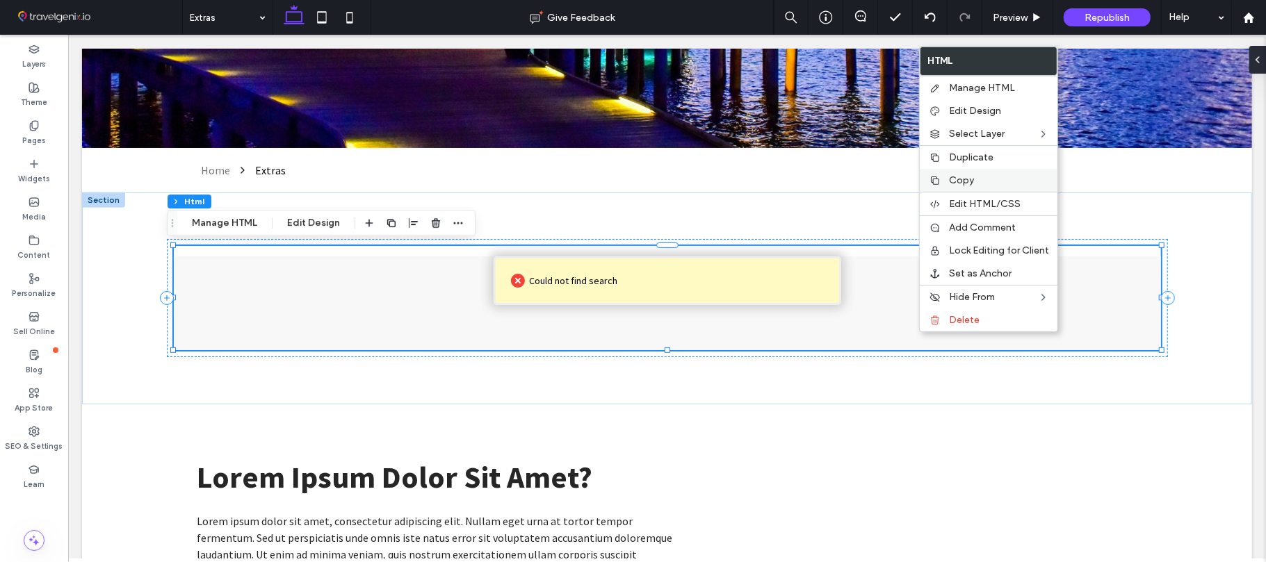
click at [954, 181] on span "Copy" at bounding box center [961, 180] width 25 height 12
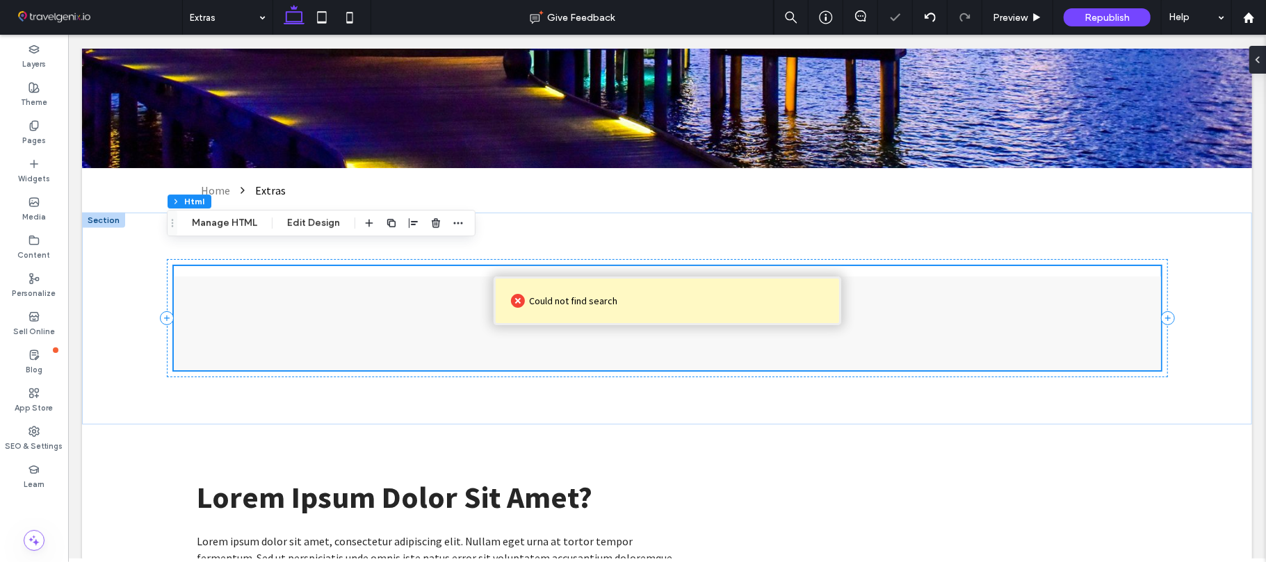
scroll to position [0, 0]
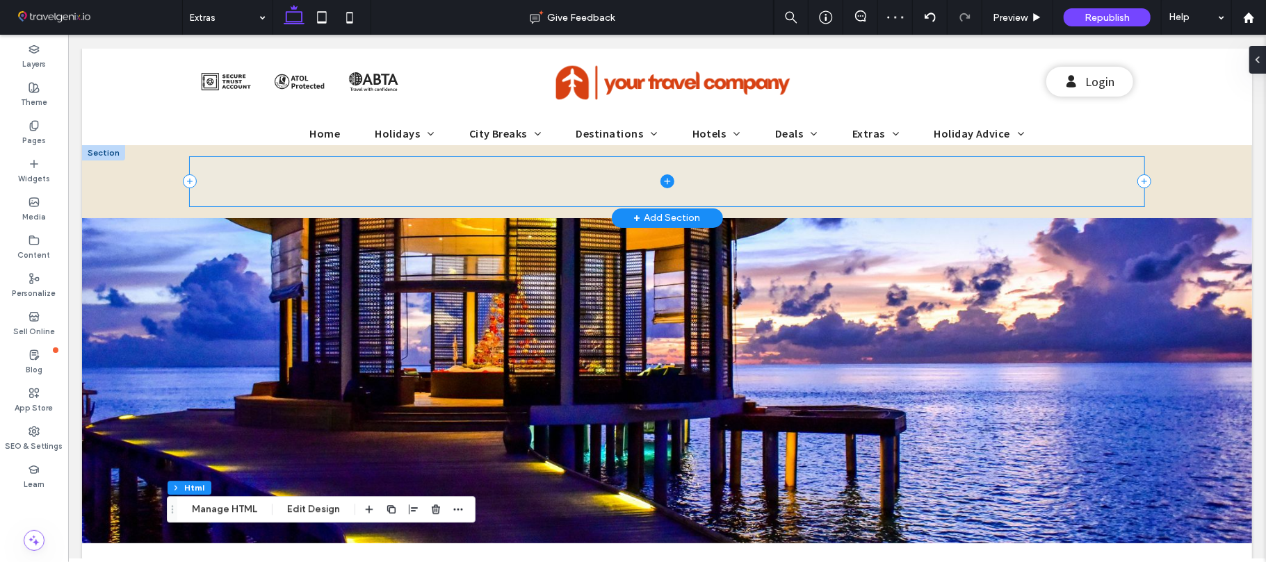
drag, startPoint x: 464, startPoint y: 189, endPoint x: 458, endPoint y: 176, distance: 14.6
click at [464, 188] on span at bounding box center [666, 180] width 954 height 49
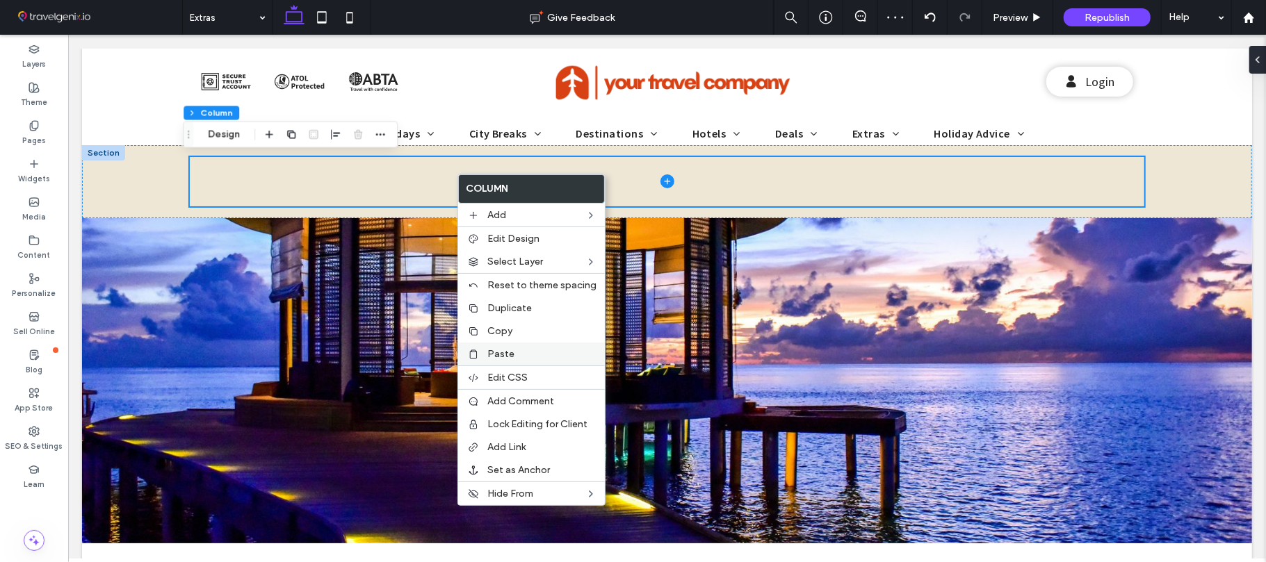
click at [501, 354] on span "Paste" at bounding box center [500, 354] width 27 height 12
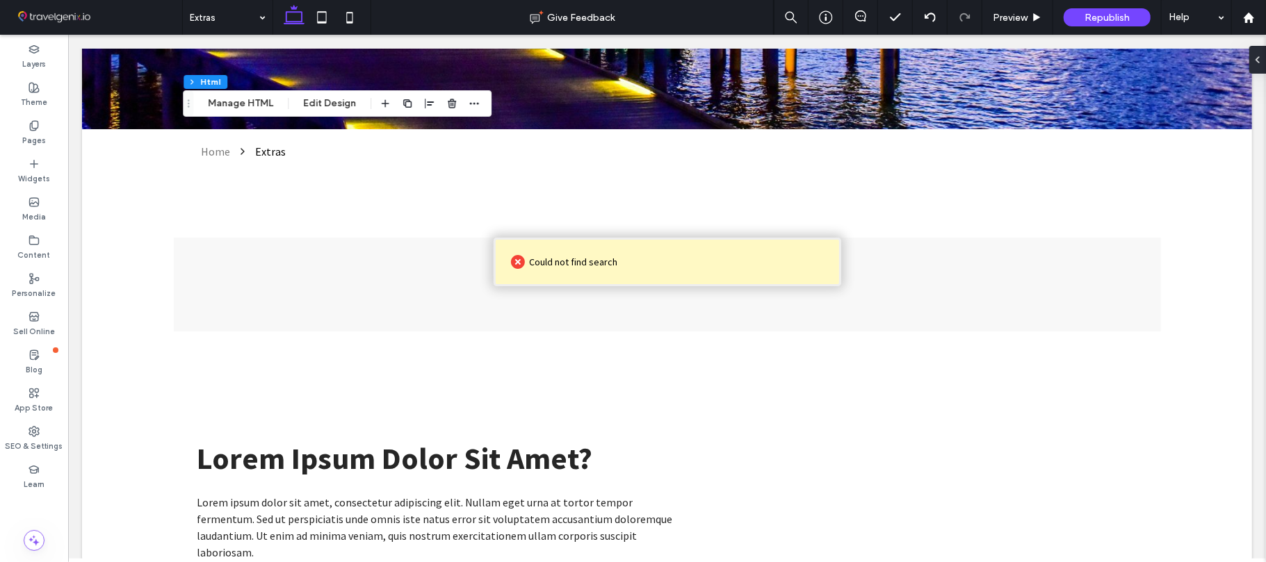
scroll to position [415, 0]
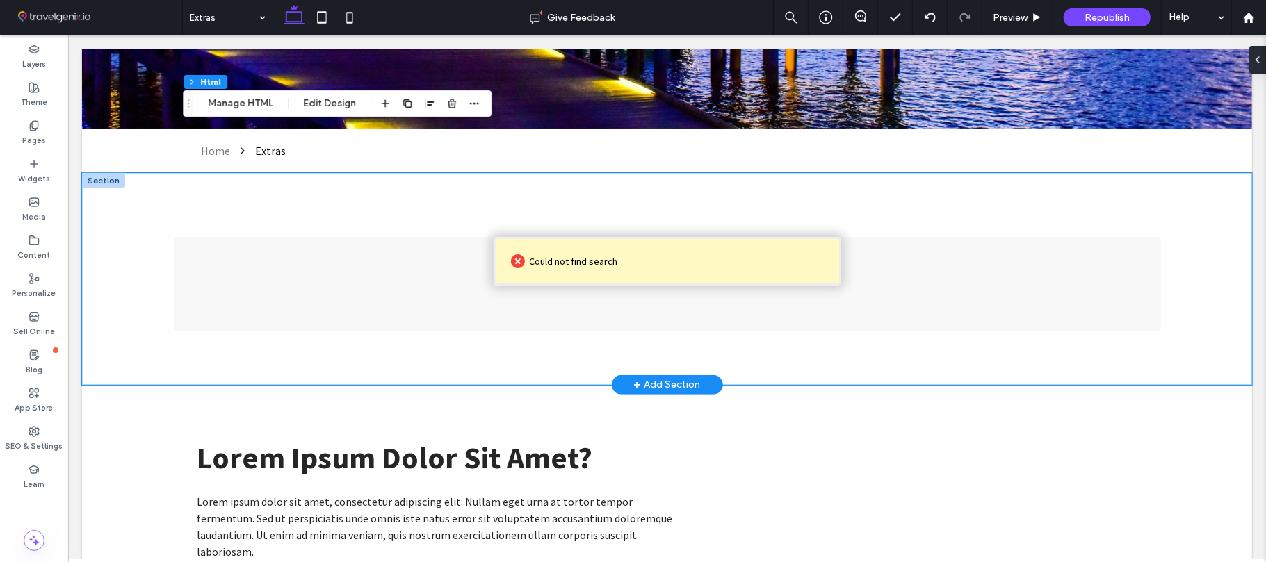
click at [129, 259] on div at bounding box center [666, 278] width 1170 height 212
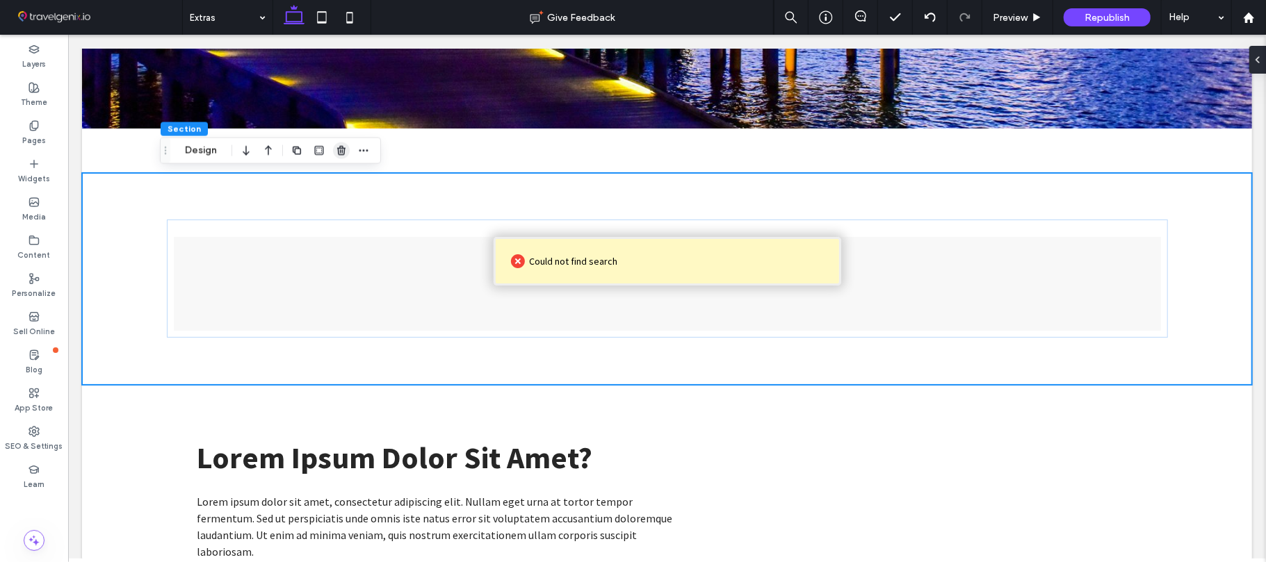
click at [343, 154] on icon "button" at bounding box center [341, 150] width 11 height 11
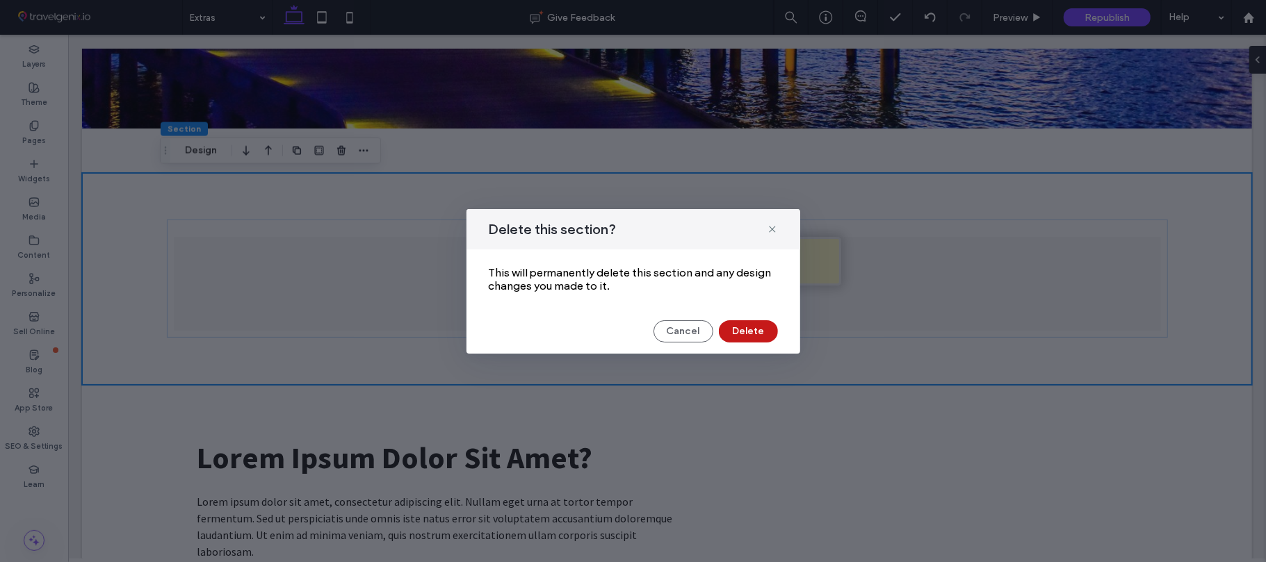
click at [746, 331] on button "Delete" at bounding box center [748, 331] width 59 height 22
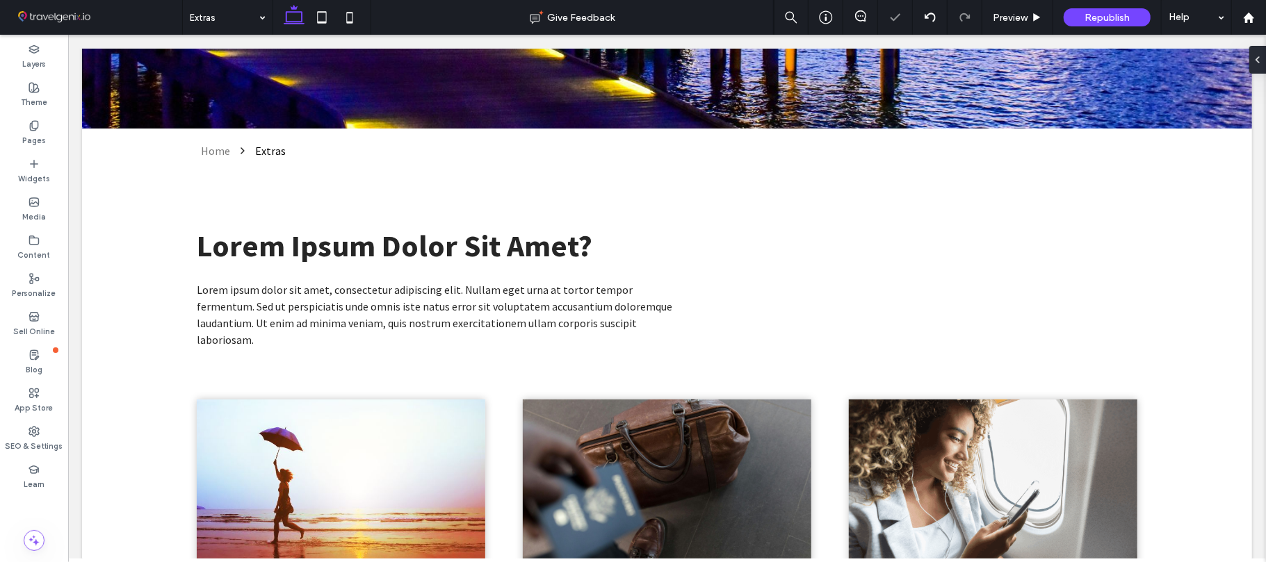
scroll to position [0, 0]
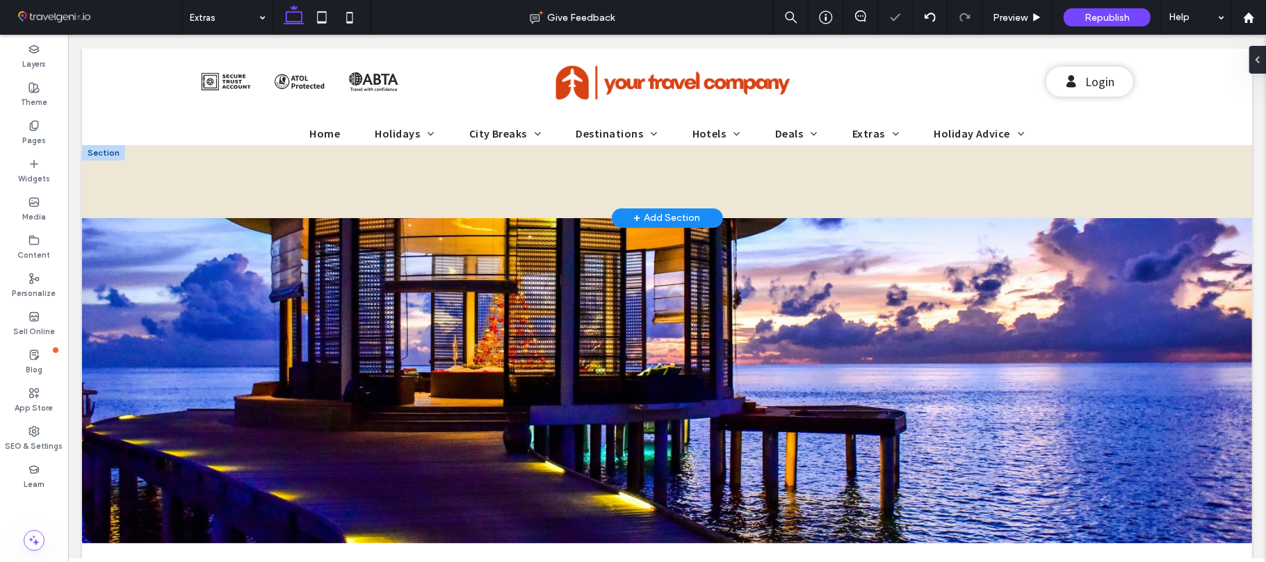
click at [350, 186] on div at bounding box center [666, 180] width 954 height 49
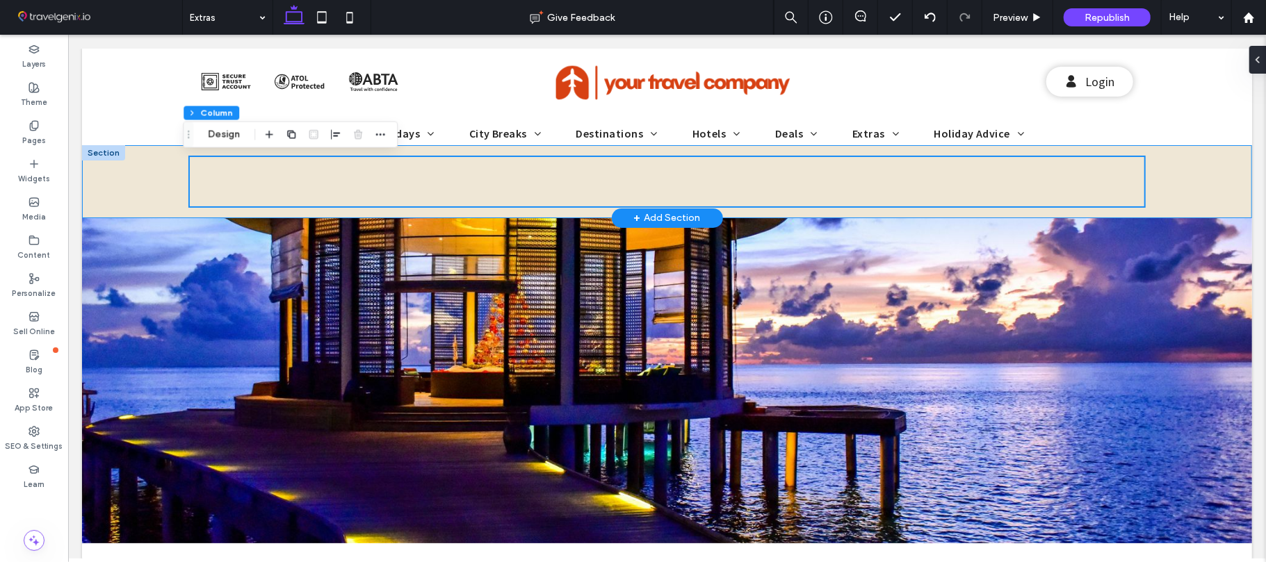
click at [158, 197] on div at bounding box center [666, 181] width 1170 height 73
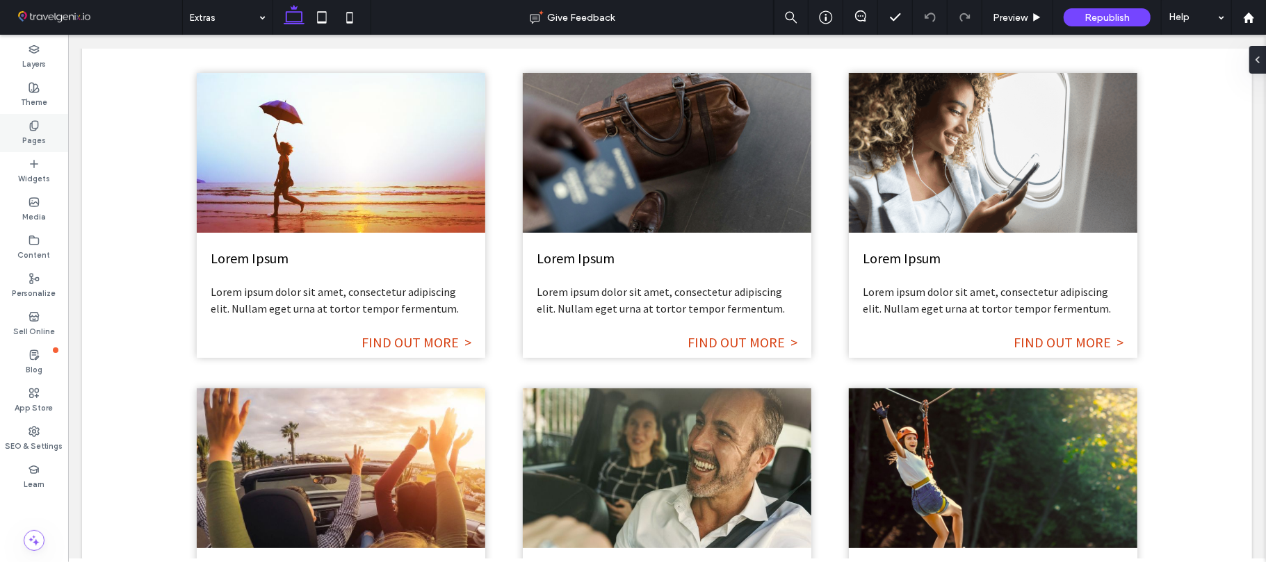
click at [28, 128] on icon at bounding box center [33, 125] width 11 height 11
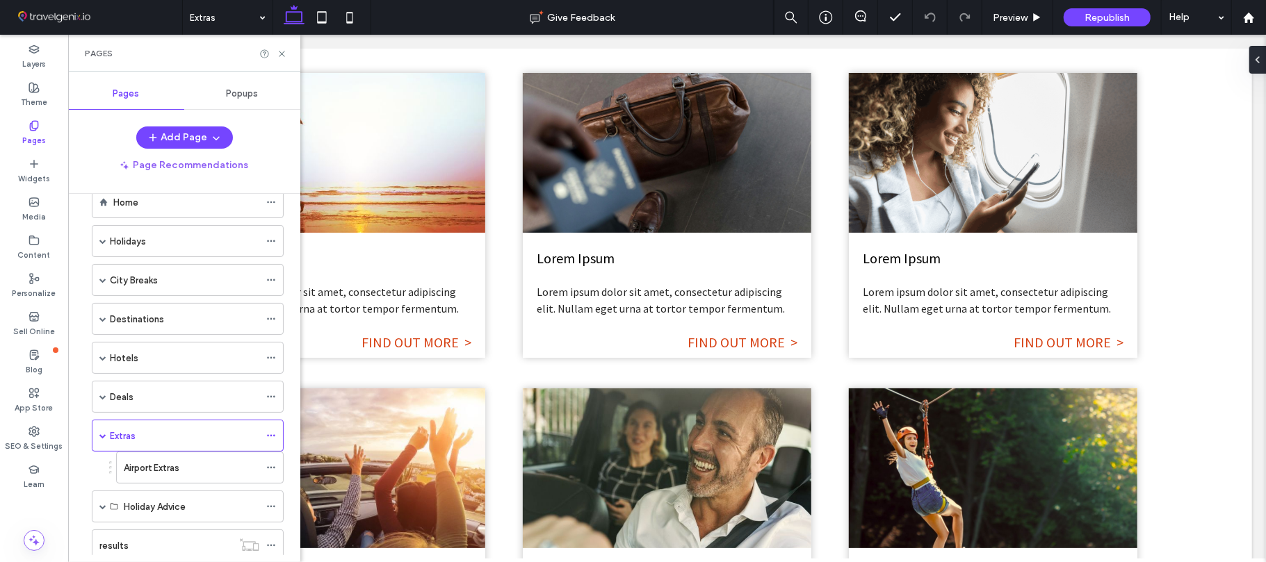
scroll to position [76, 0]
click at [128, 509] on div "results" at bounding box center [165, 505] width 133 height 15
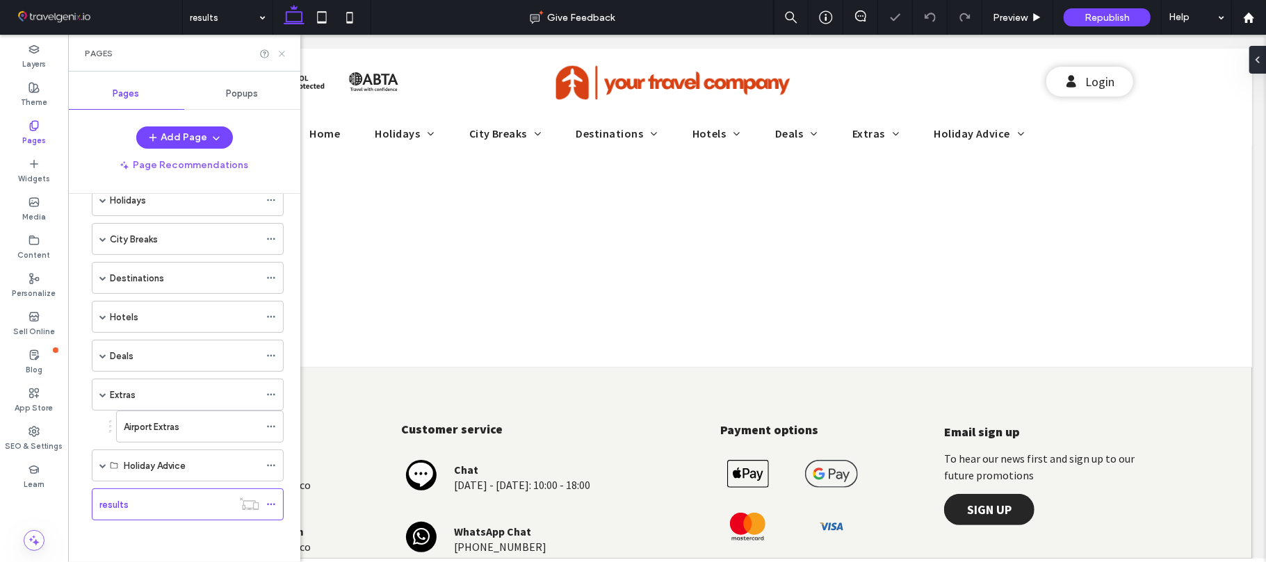
click at [281, 56] on icon at bounding box center [282, 54] width 10 height 10
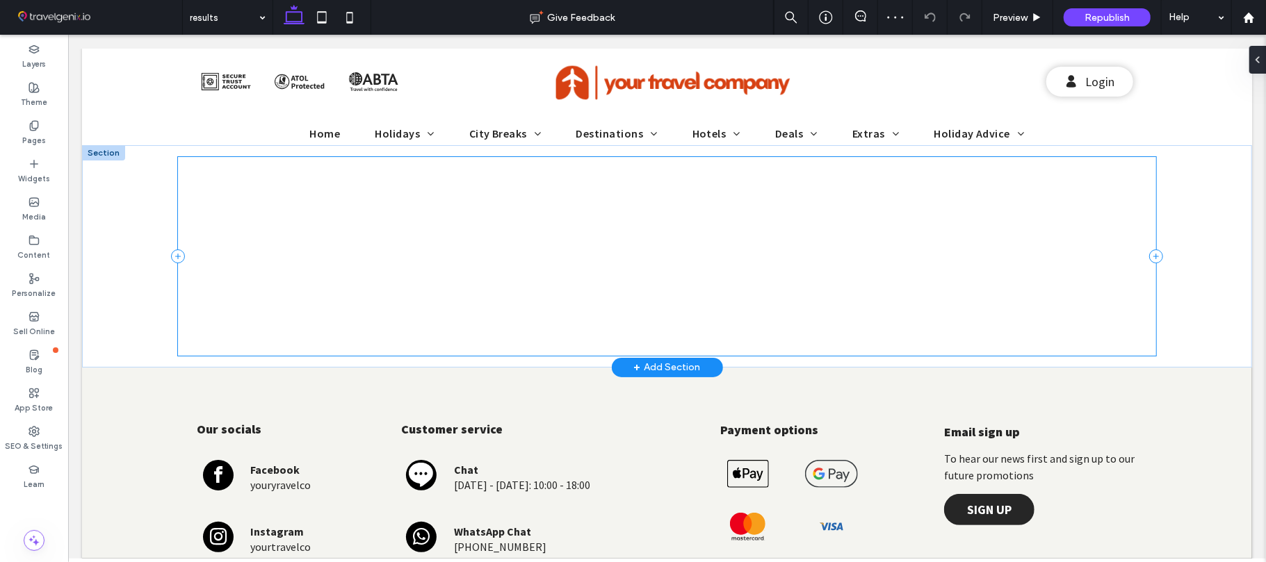
click at [578, 243] on div at bounding box center [665, 255] width 977 height 199
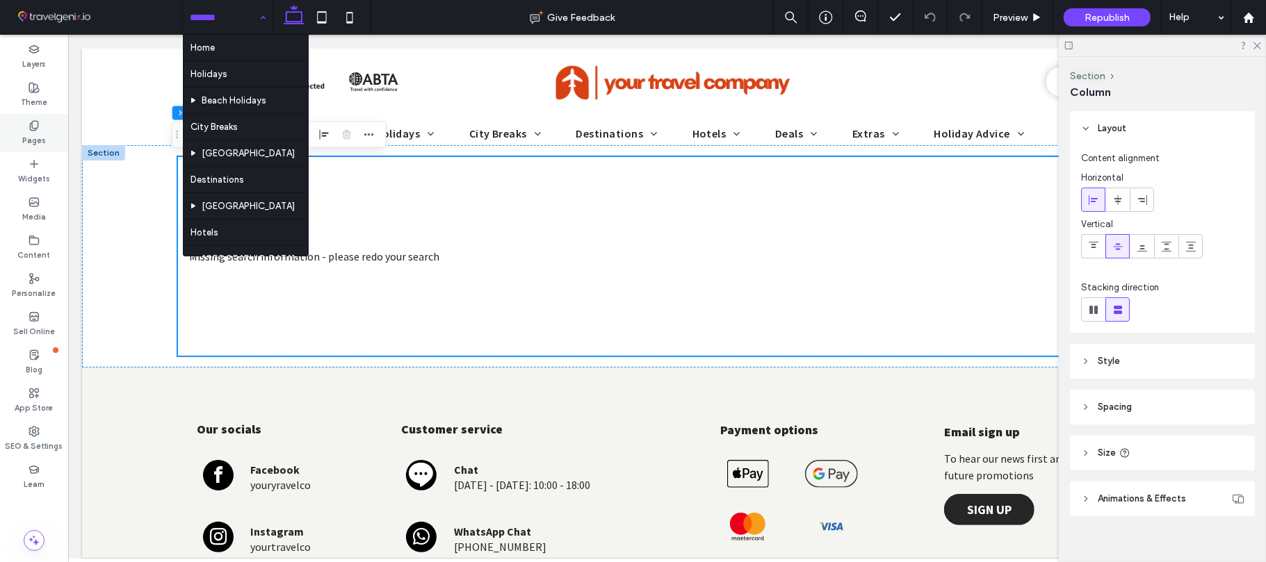
click at [26, 132] on label "Pages" at bounding box center [34, 138] width 24 height 15
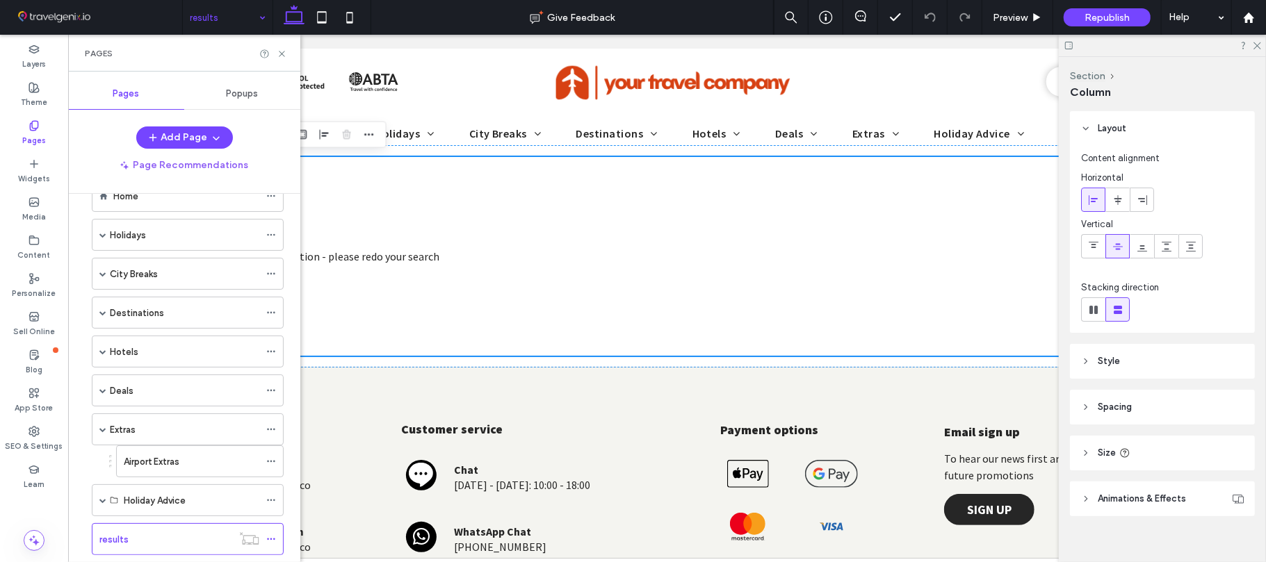
scroll to position [76, 0]
click at [281, 51] on icon at bounding box center [282, 54] width 10 height 10
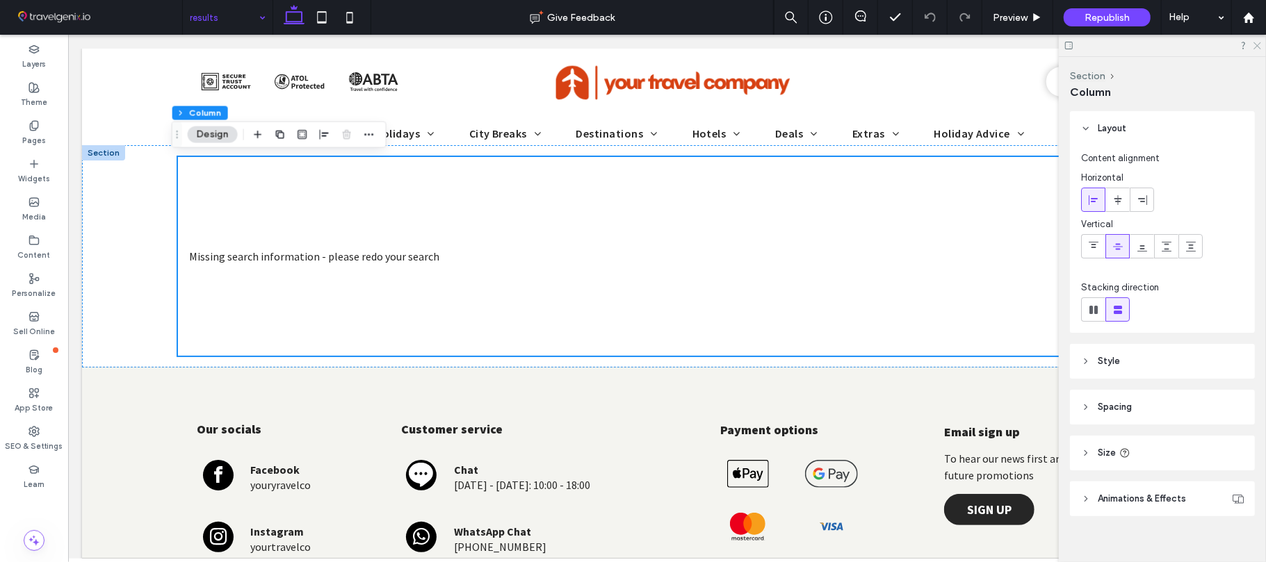
click at [1258, 43] on icon at bounding box center [1256, 44] width 9 height 9
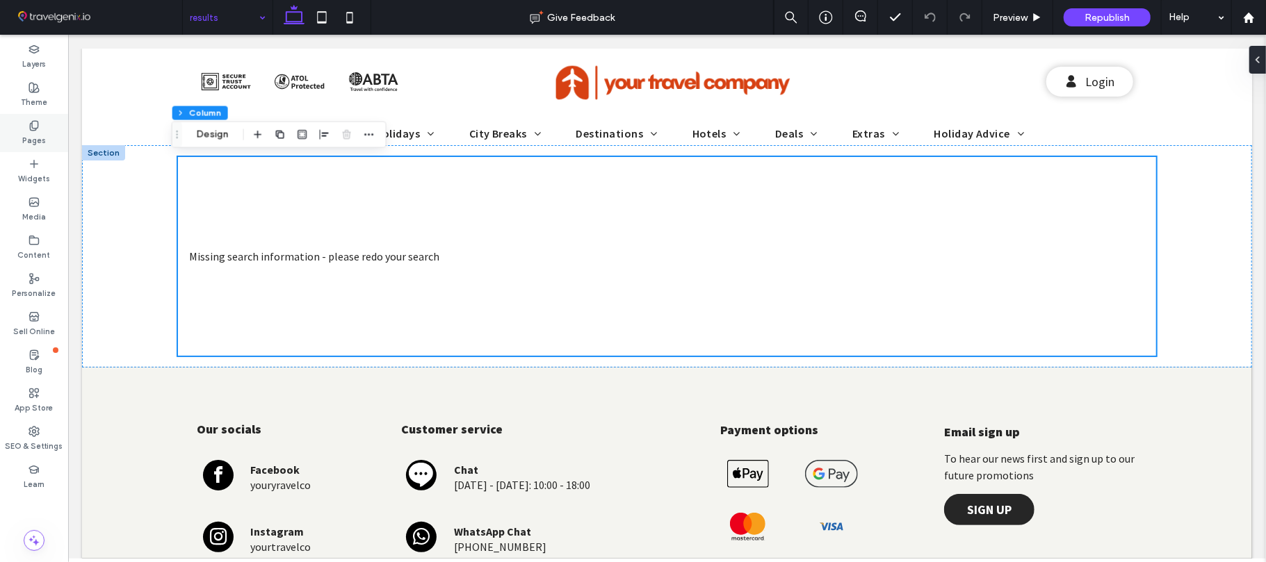
click at [40, 120] on div "Pages" at bounding box center [34, 133] width 68 height 38
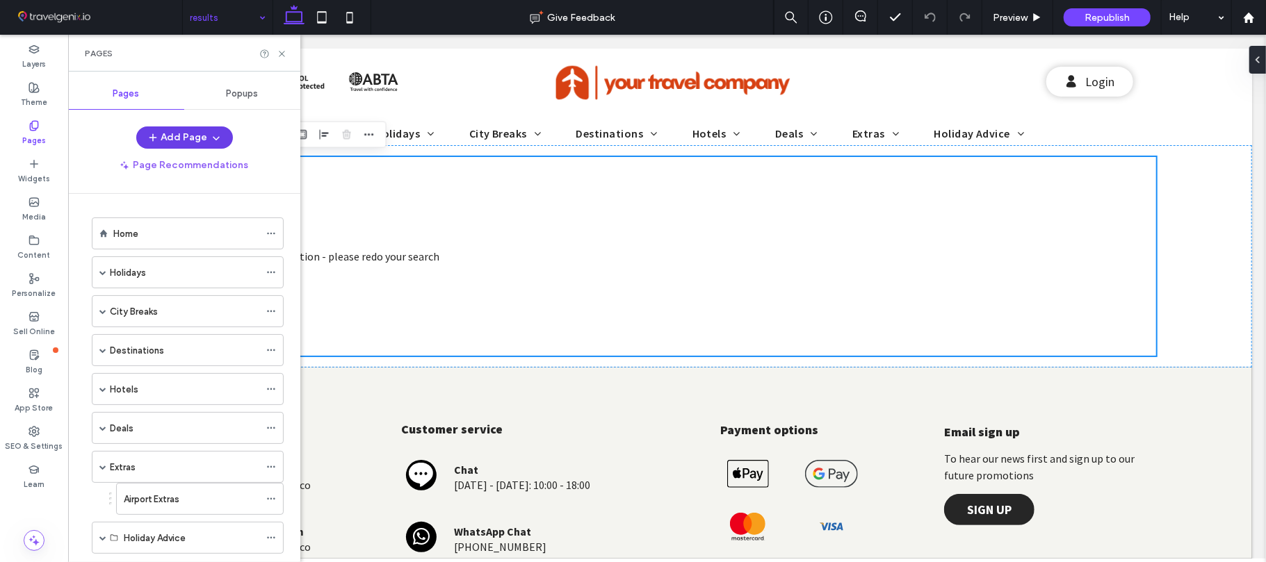
click at [173, 142] on button "Add Page" at bounding box center [184, 137] width 97 height 22
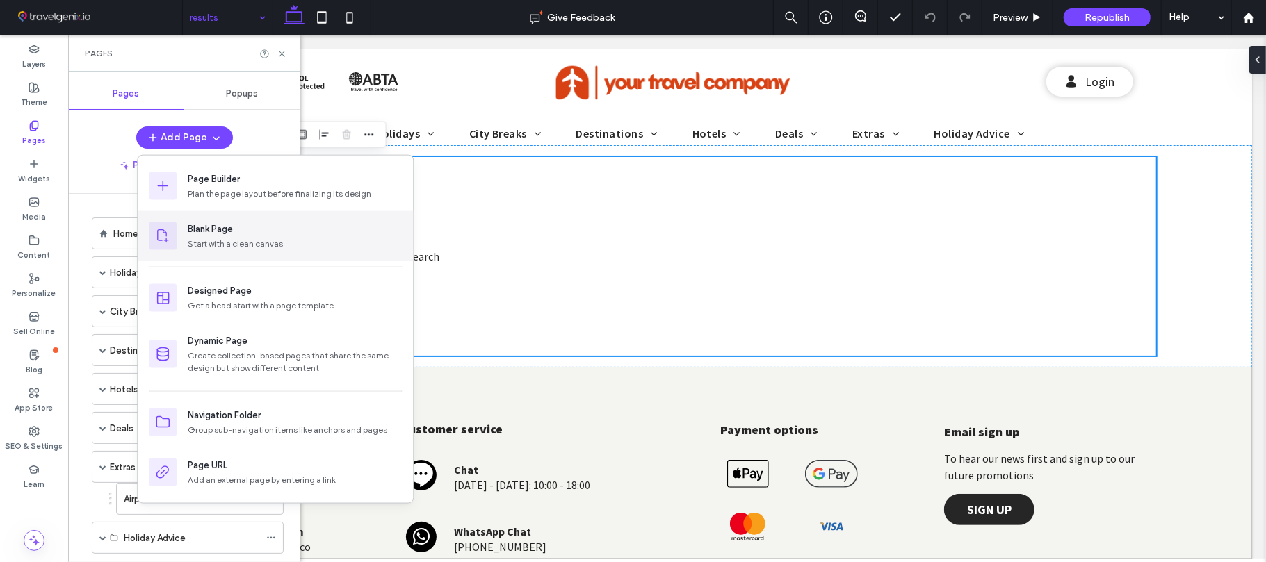
click at [225, 234] on div "Blank Page" at bounding box center [210, 229] width 45 height 14
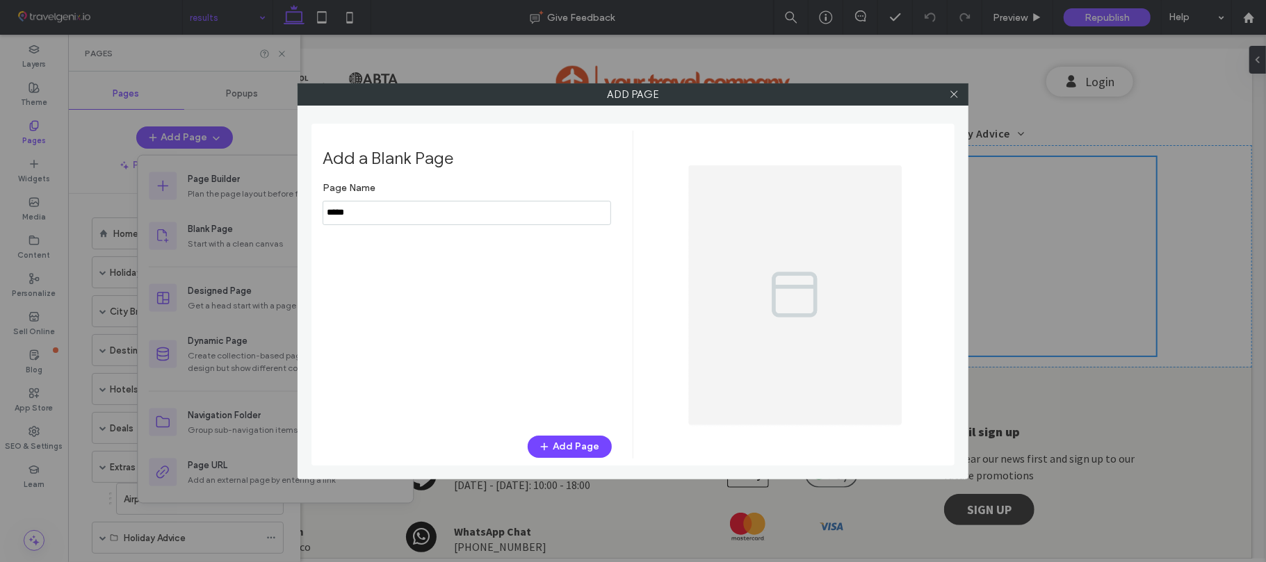
drag, startPoint x: 377, startPoint y: 214, endPoint x: 317, endPoint y: 215, distance: 59.8
click at [370, 215] on input "notEmpty" at bounding box center [466, 213] width 288 height 24
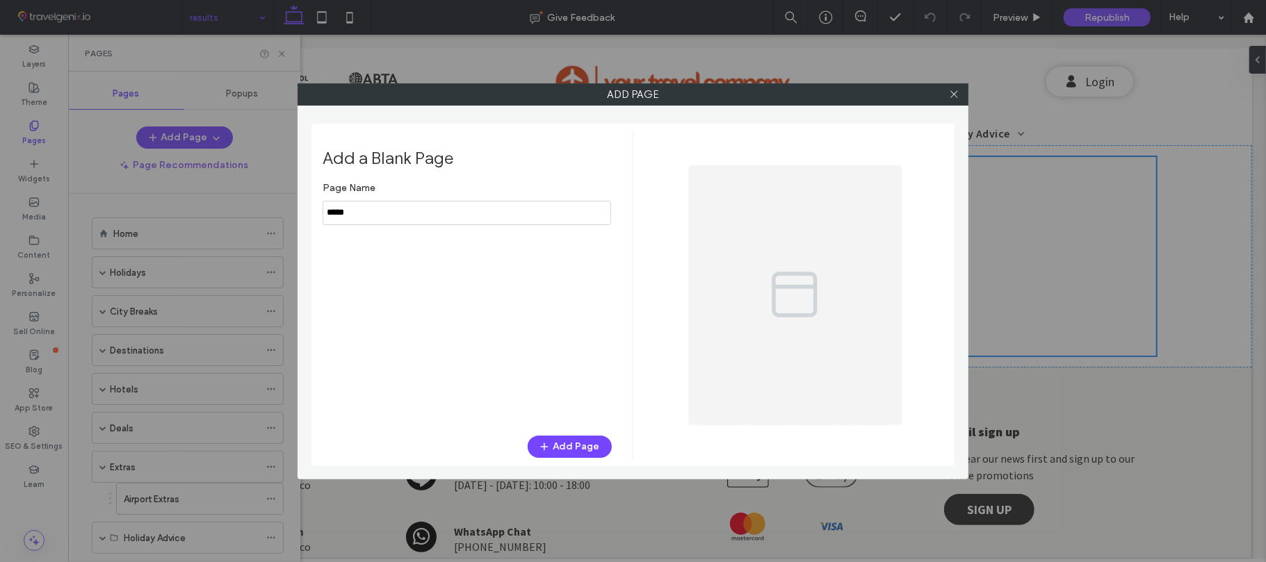
drag, startPoint x: 317, startPoint y: 215, endPoint x: 304, endPoint y: 215, distance: 12.5
click at [304, 215] on div "Add Page Add a Blank Page Page Name Add Page" at bounding box center [632, 281] width 671 height 396
click at [357, 215] on input "notEmpty" at bounding box center [466, 213] width 288 height 24
drag, startPoint x: 359, startPoint y: 215, endPoint x: 314, endPoint y: 220, distance: 45.5
click at [314, 220] on div "Add a Blank Page Page Name Add Page" at bounding box center [632, 295] width 643 height 342
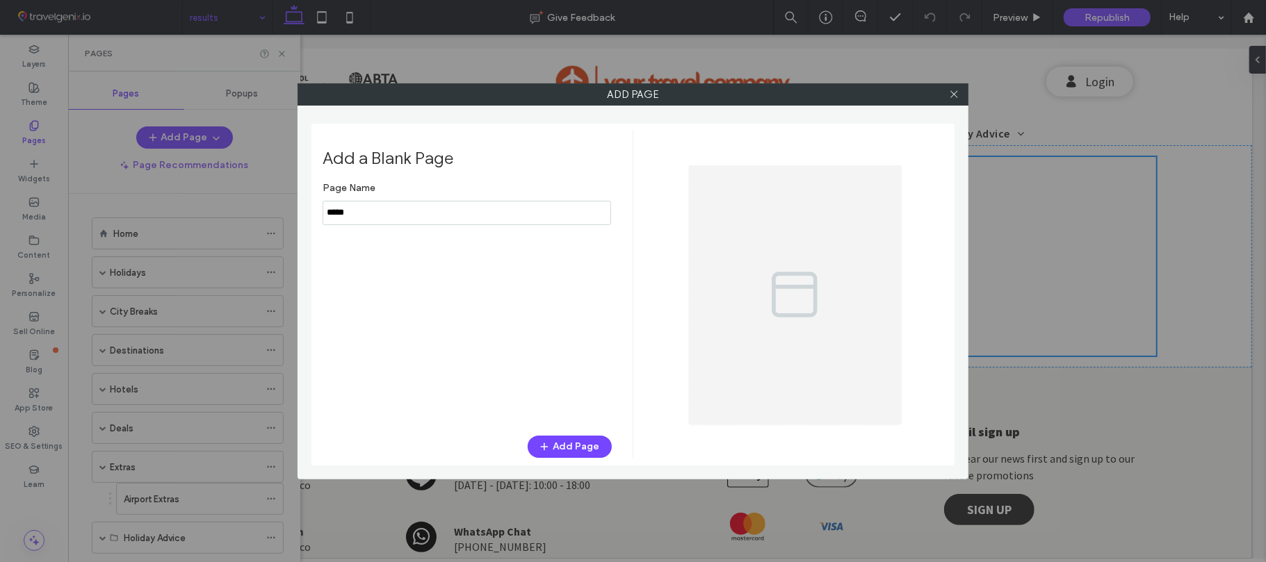
click at [312, 220] on div "Add a Blank Page Page Name Add Page" at bounding box center [632, 295] width 643 height 342
click at [375, 220] on input "notEmpty" at bounding box center [466, 213] width 288 height 24
type input "*"
type input "**********"
click at [578, 453] on button "Add Page" at bounding box center [570, 447] width 84 height 22
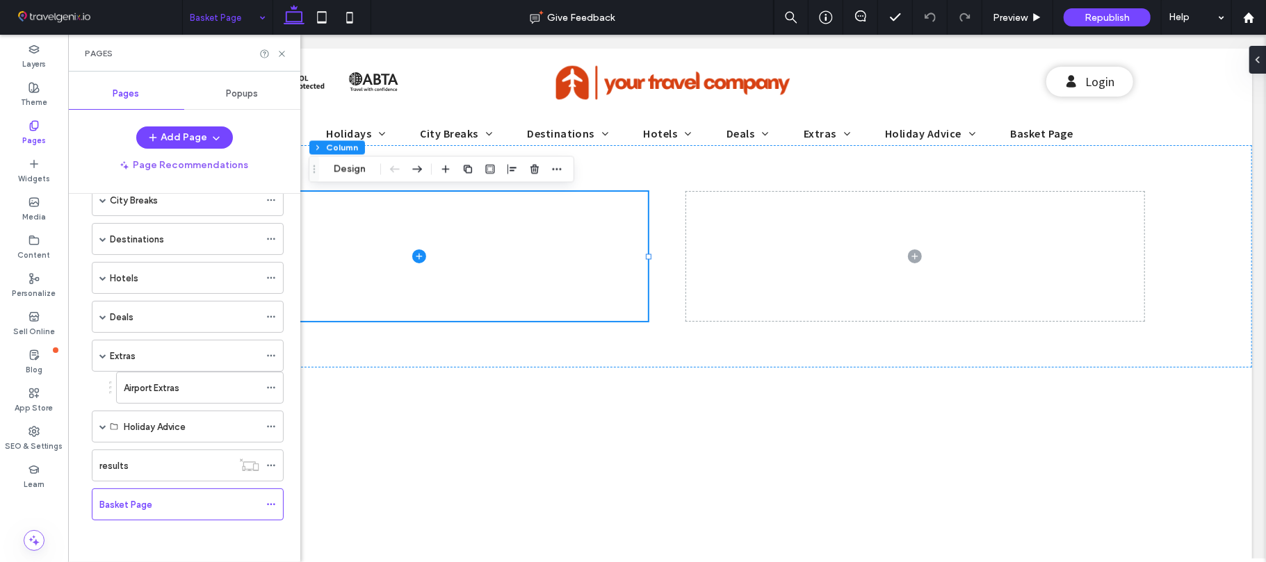
scroll to position [117, 0]
click at [293, 378] on div "Home Holidays Beach Holidays City Breaks [GEOGRAPHIC_DATA] Destinations [GEOGRA…" at bounding box center [192, 374] width 215 height 361
drag, startPoint x: 284, startPoint y: 53, endPoint x: 835, endPoint y: 232, distance: 580.2
click at [284, 53] on icon at bounding box center [282, 54] width 10 height 10
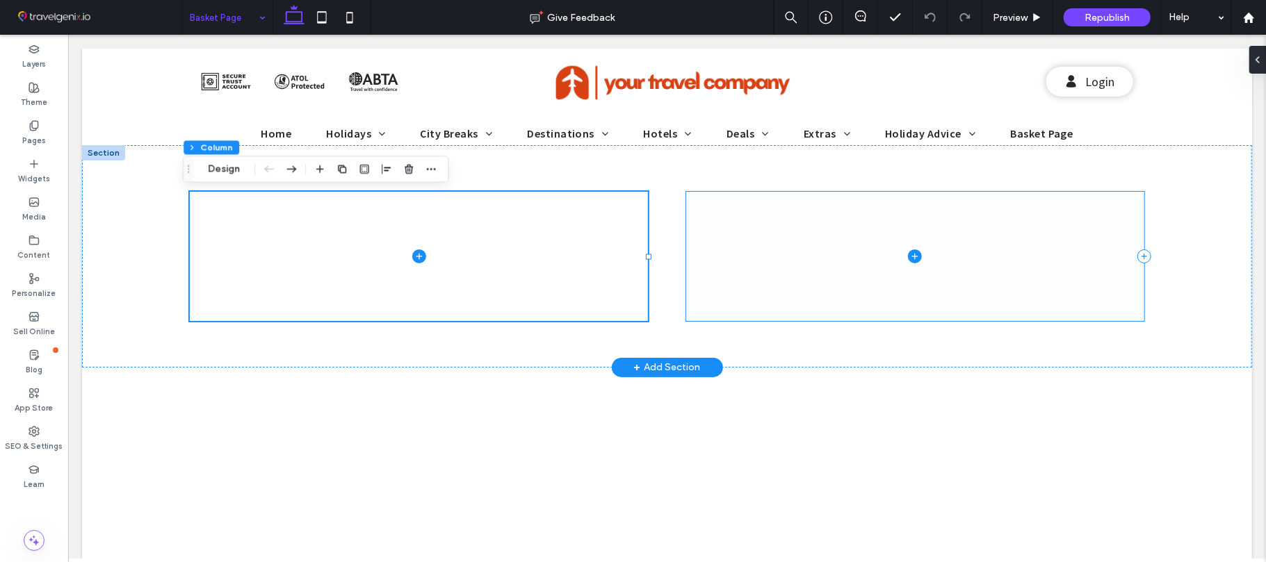
click at [796, 219] on span at bounding box center [914, 255] width 458 height 129
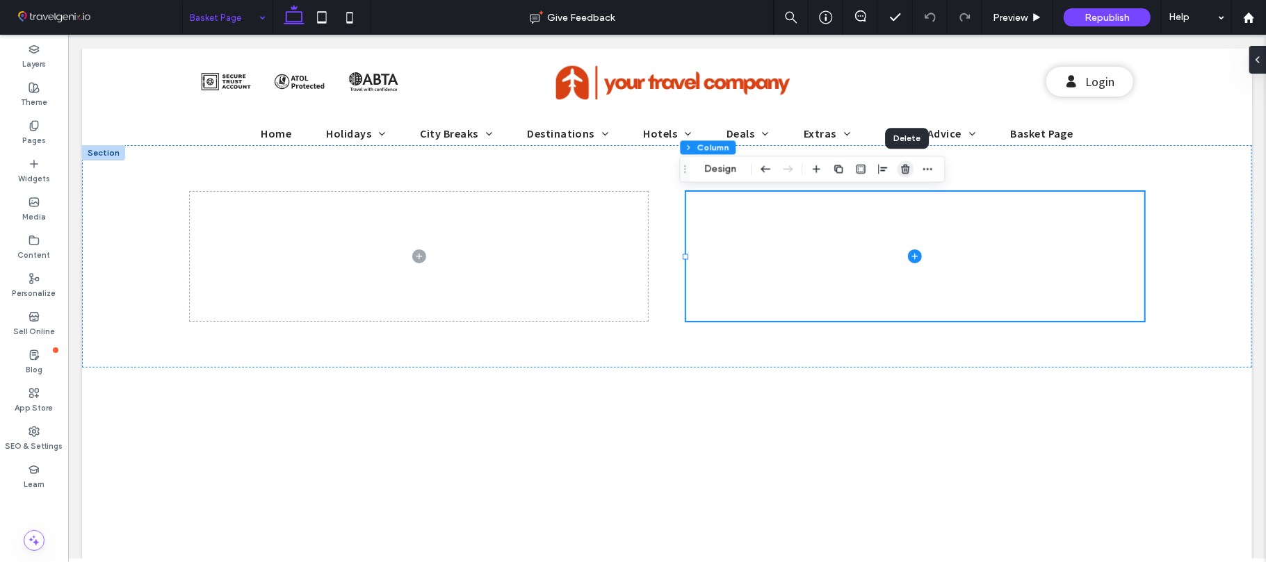
drag, startPoint x: 902, startPoint y: 168, endPoint x: 875, endPoint y: 183, distance: 30.8
click at [902, 168] on use "button" at bounding box center [905, 169] width 8 height 9
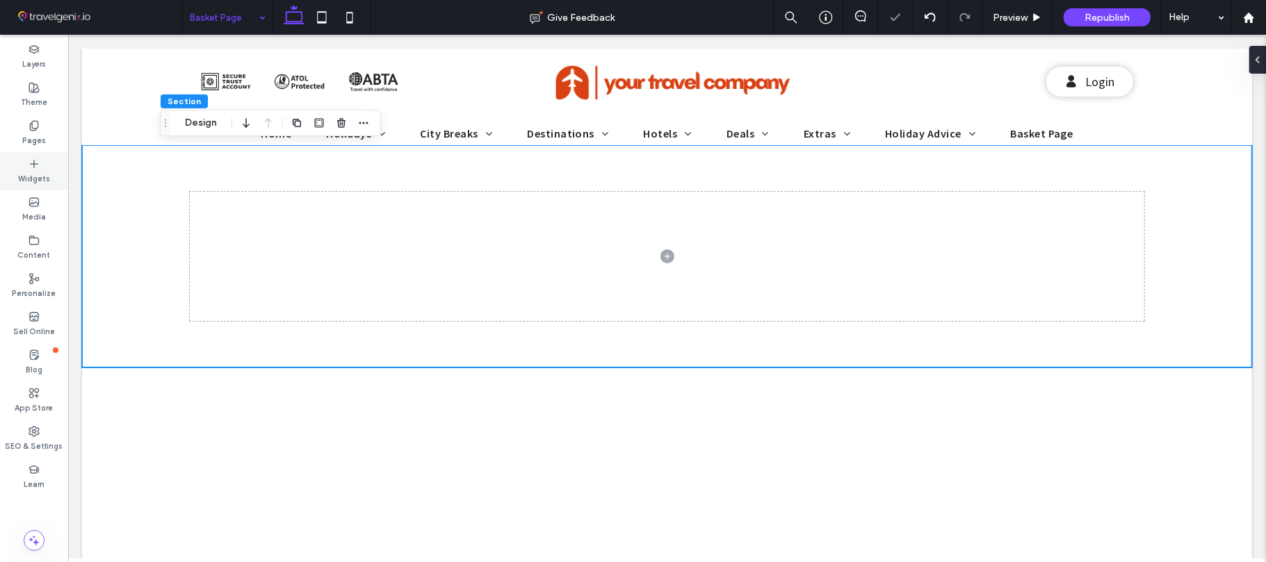
click at [42, 170] on label "Widgets" at bounding box center [34, 177] width 32 height 15
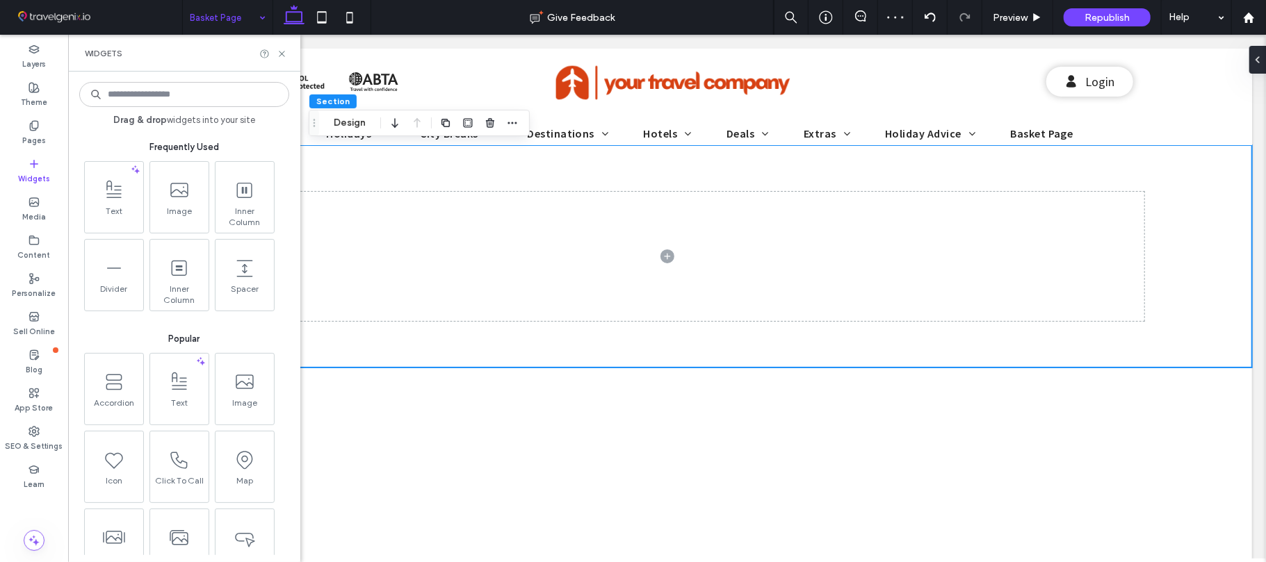
click at [190, 90] on input at bounding box center [184, 94] width 210 height 25
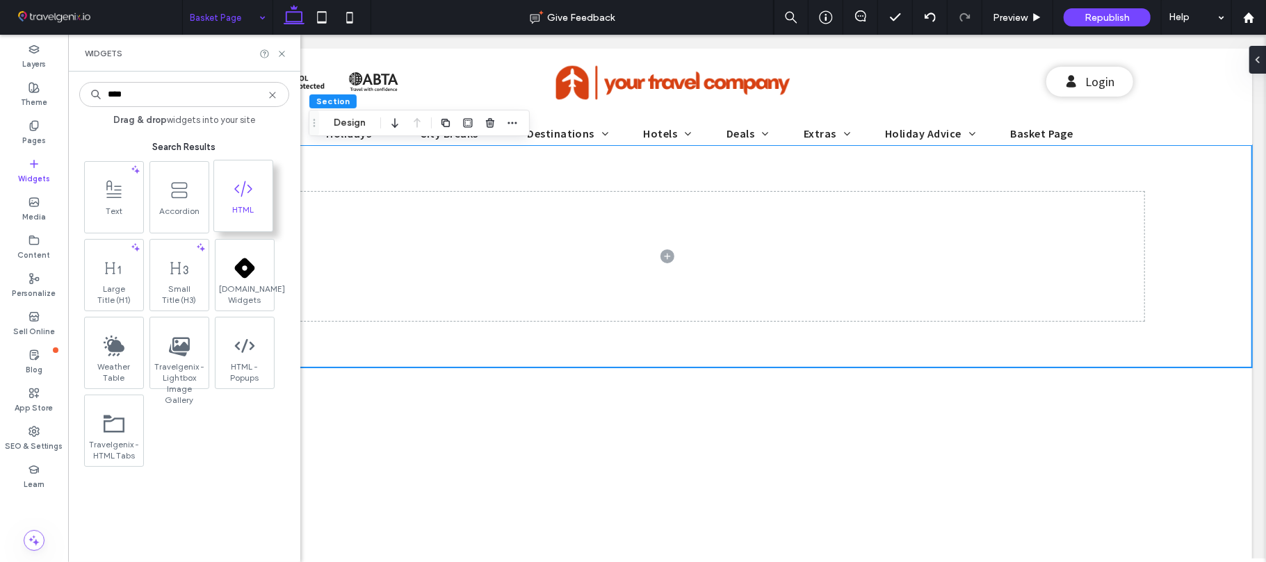
type input "****"
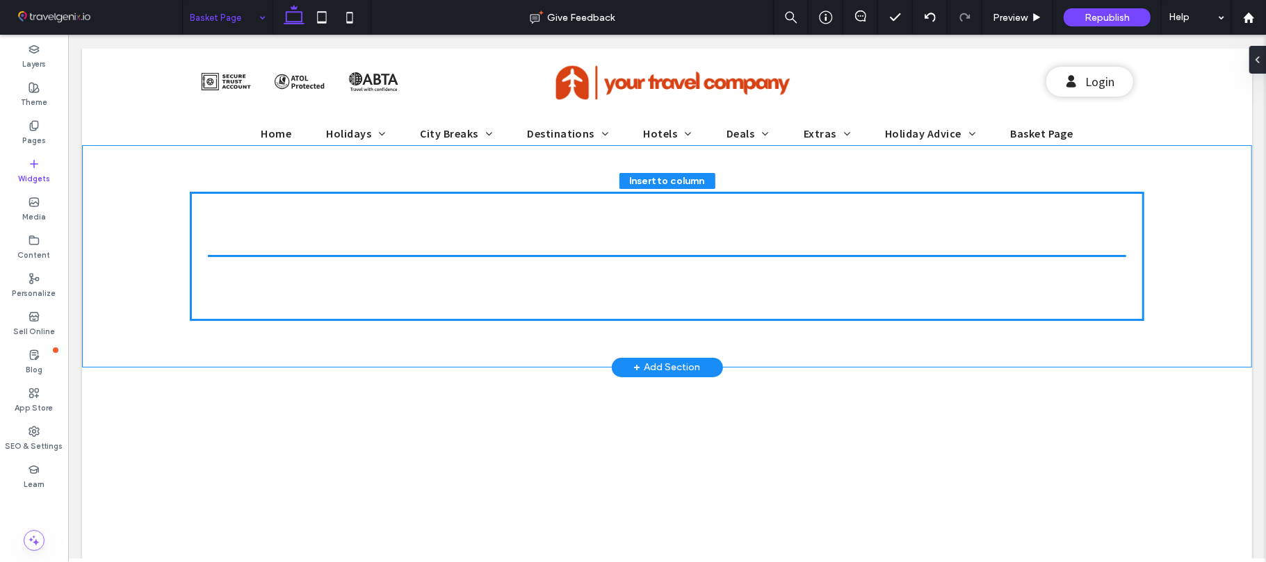
click at [475, 228] on span at bounding box center [666, 255] width 954 height 129
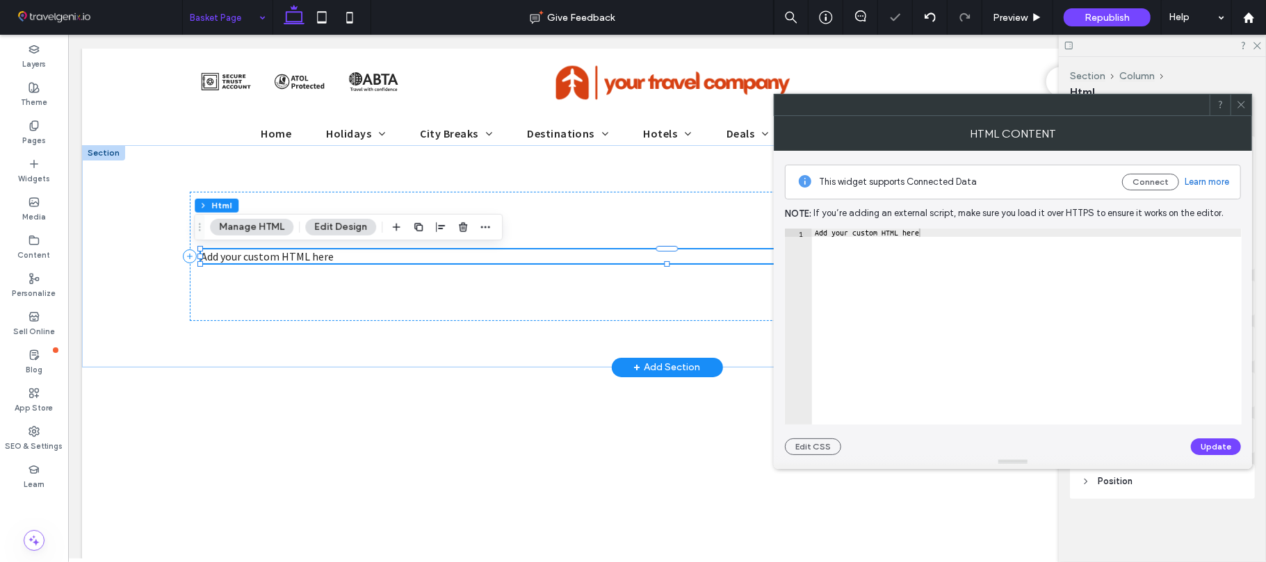
type textarea "**********"
click at [887, 235] on div "Add your custom HTML here" at bounding box center [1027, 335] width 430 height 212
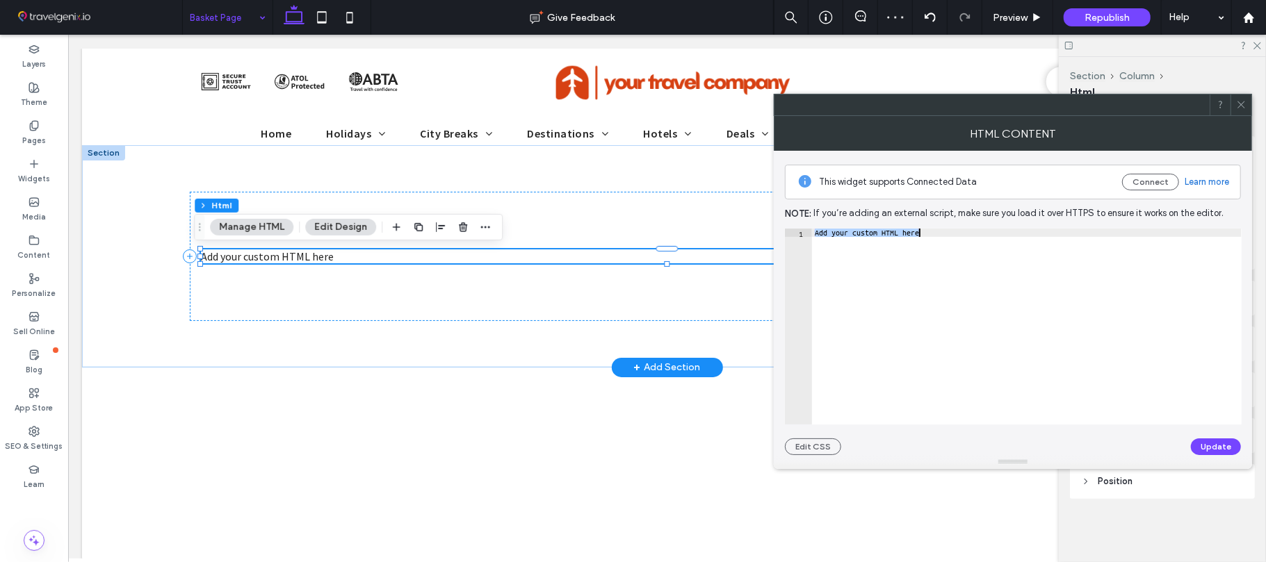
paste textarea "Cursor at row 1"
click at [1219, 441] on button "Update" at bounding box center [1216, 447] width 50 height 17
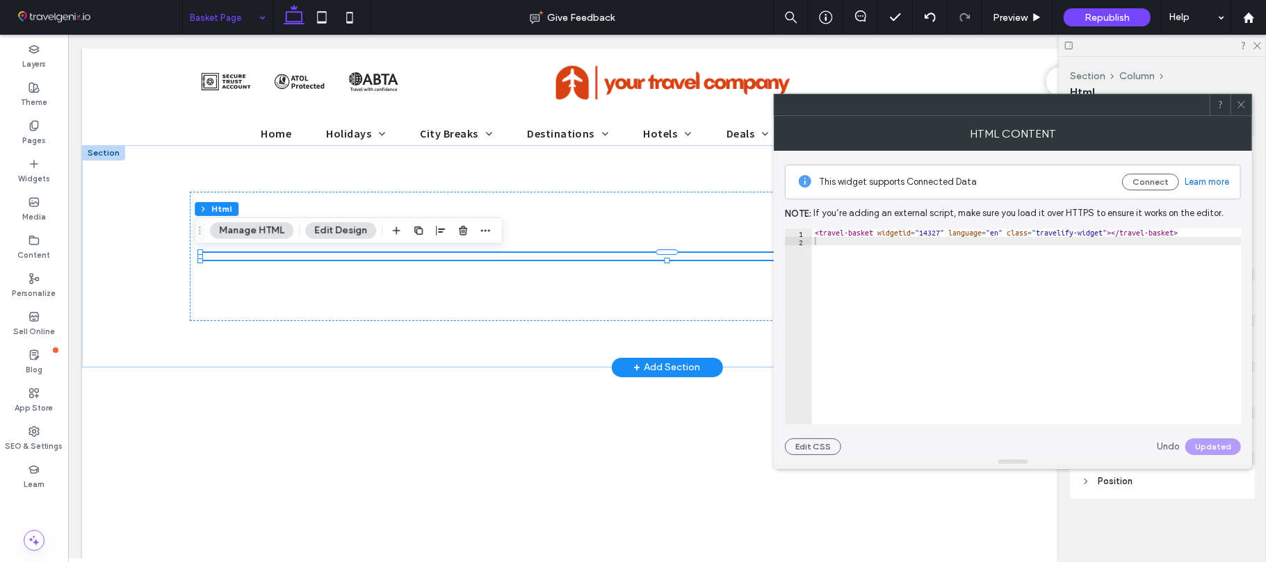
click at [1244, 98] on span at bounding box center [1241, 105] width 10 height 21
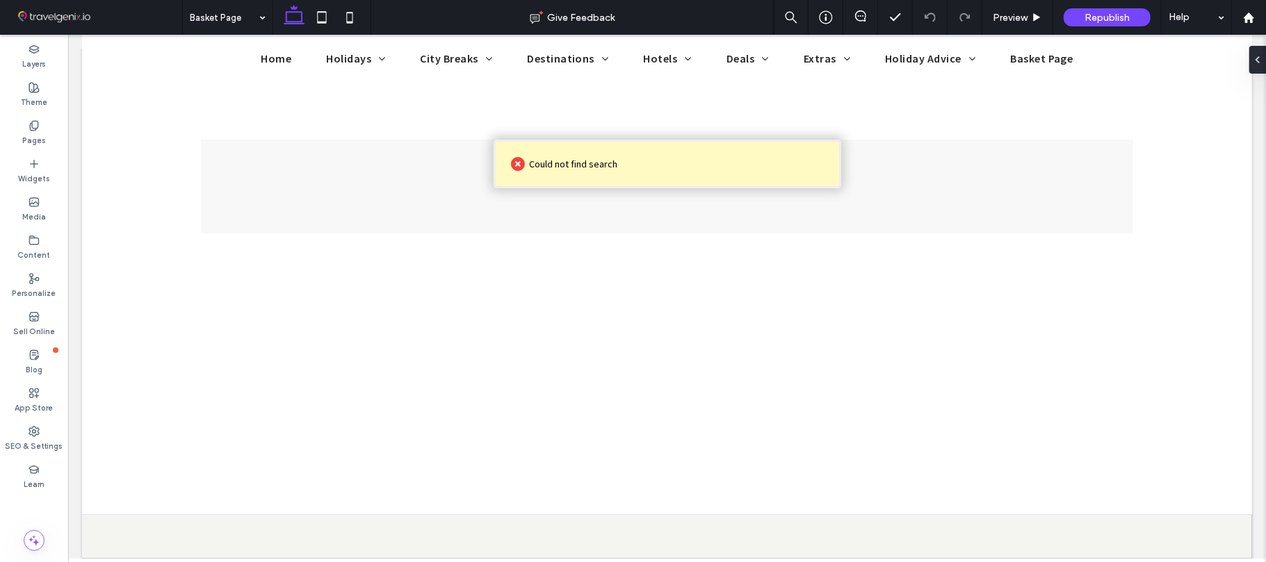
scroll to position [93, 0]
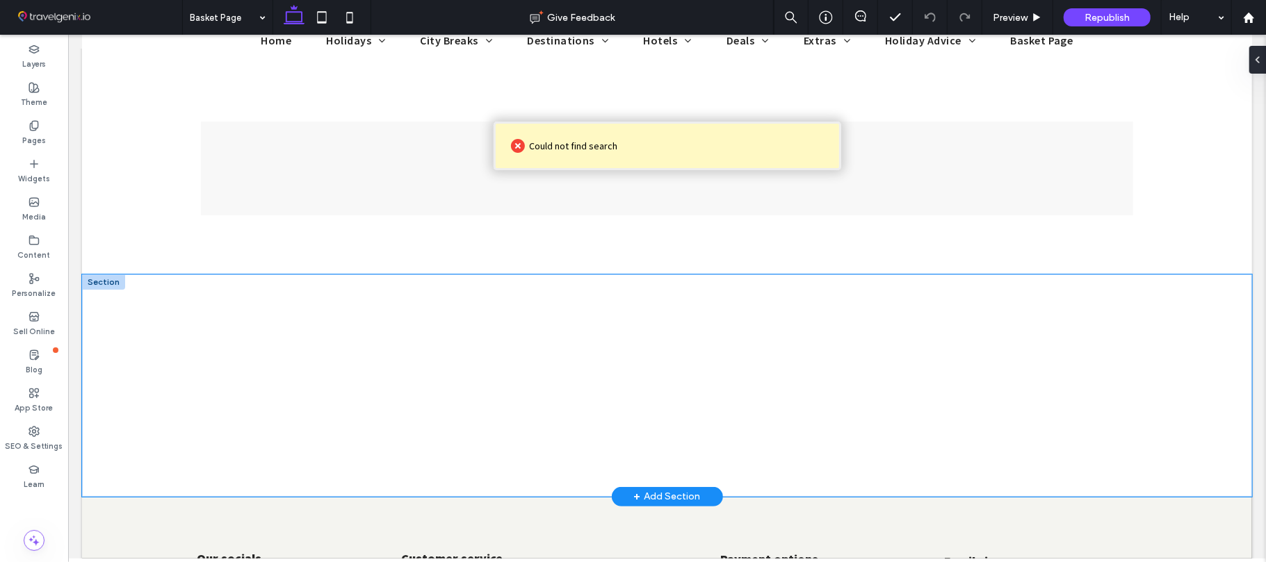
click at [166, 326] on span at bounding box center [406, 384] width 480 height 129
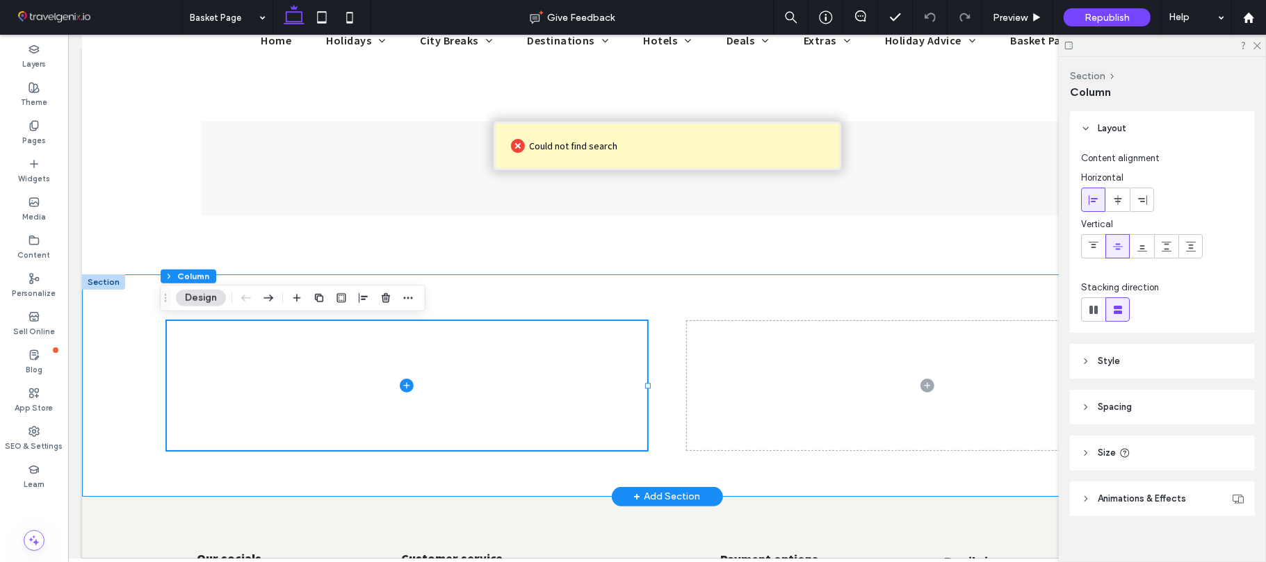
click at [108, 325] on div at bounding box center [666, 385] width 1170 height 222
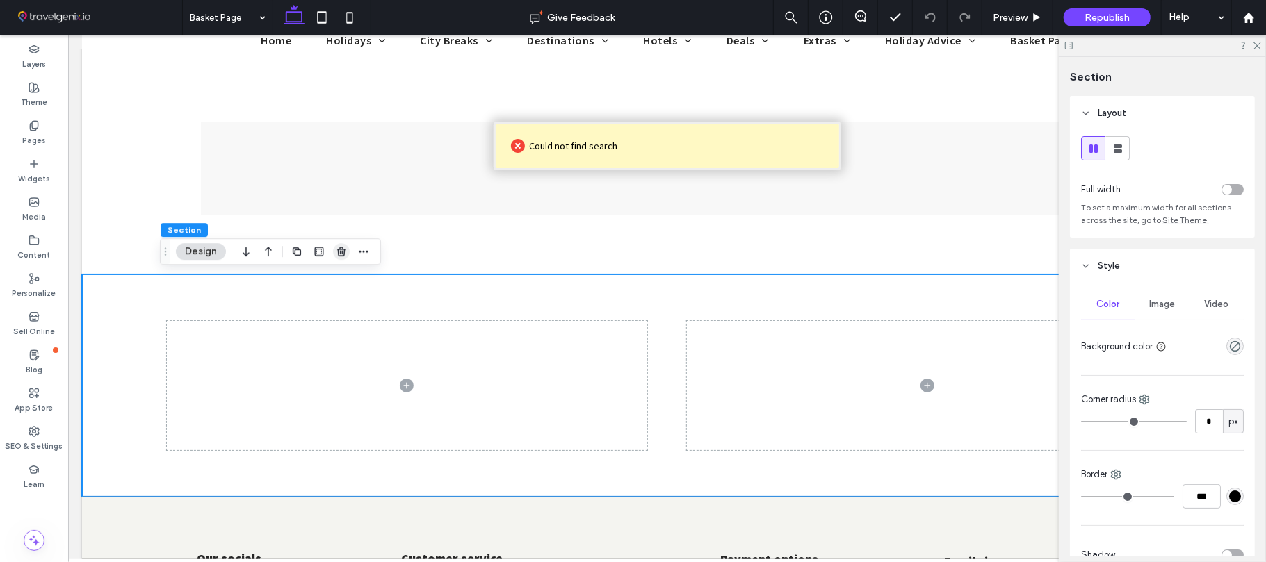
click at [335, 250] on span "button" at bounding box center [341, 251] width 17 height 17
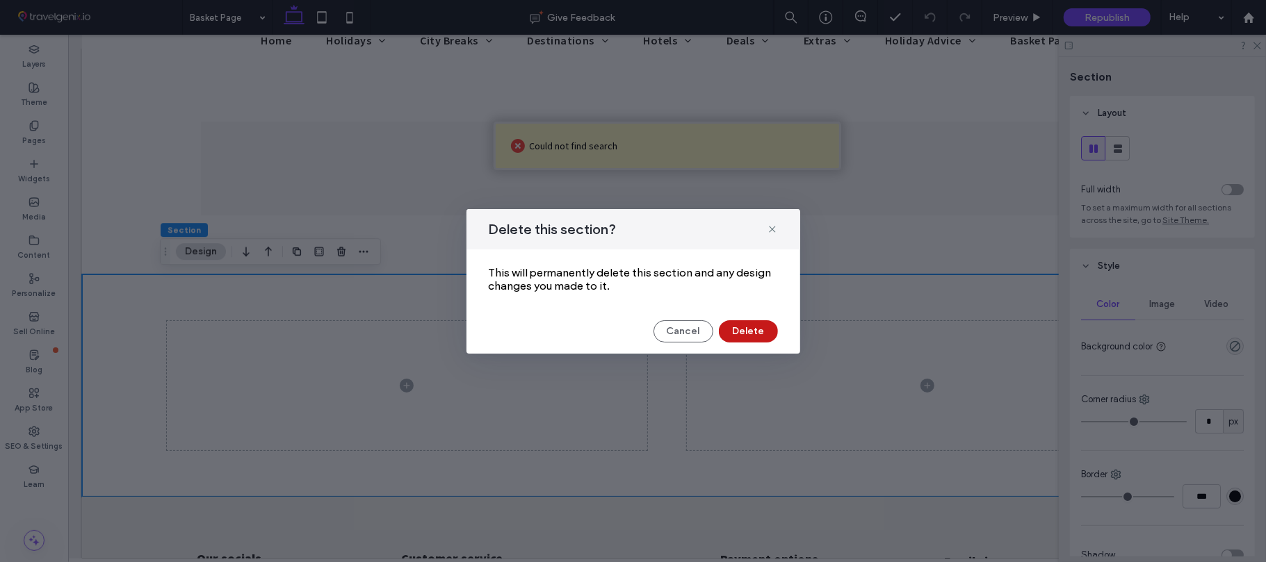
click at [738, 324] on button "Delete" at bounding box center [748, 331] width 59 height 22
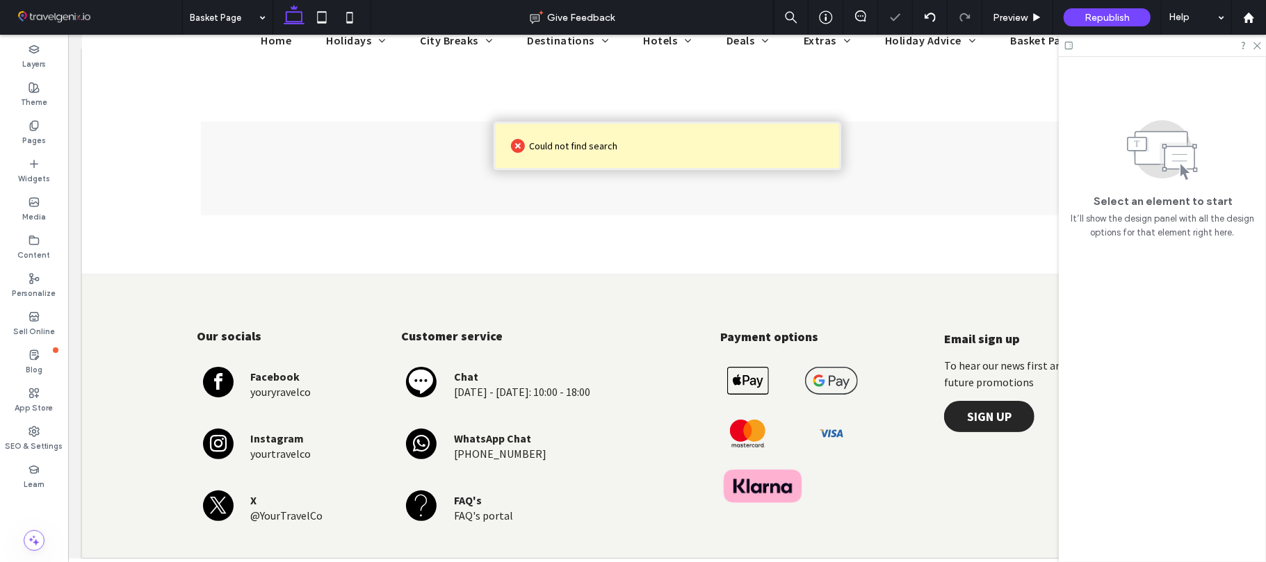
click at [1259, 50] on div at bounding box center [1162, 46] width 207 height 22
click at [1258, 42] on icon at bounding box center [1256, 44] width 9 height 9
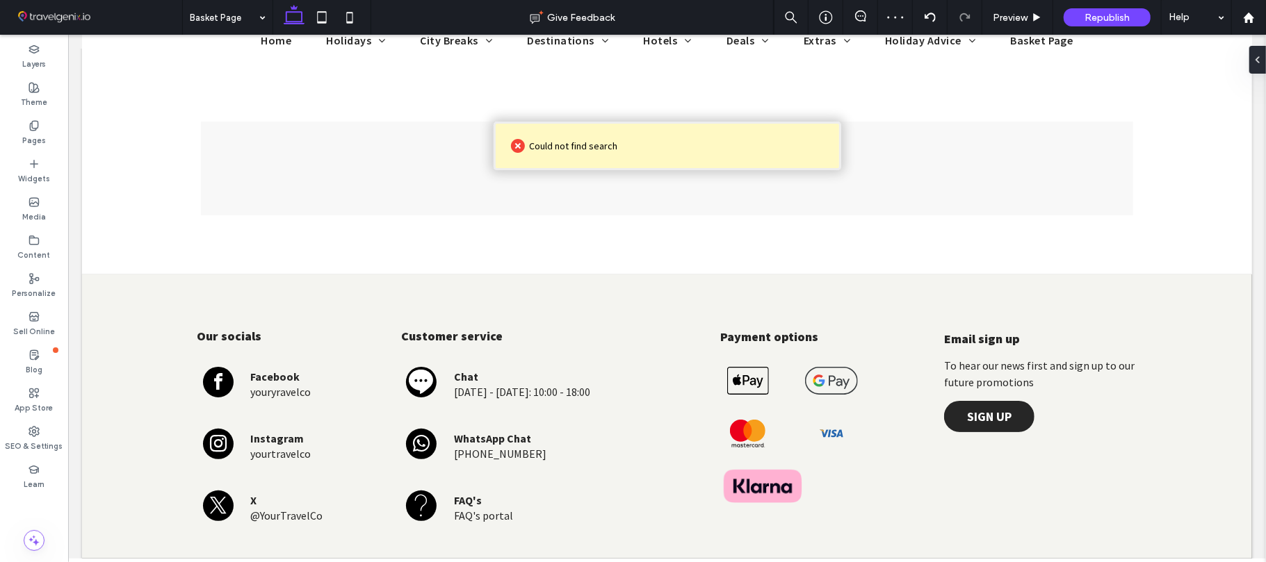
scroll to position [0, 0]
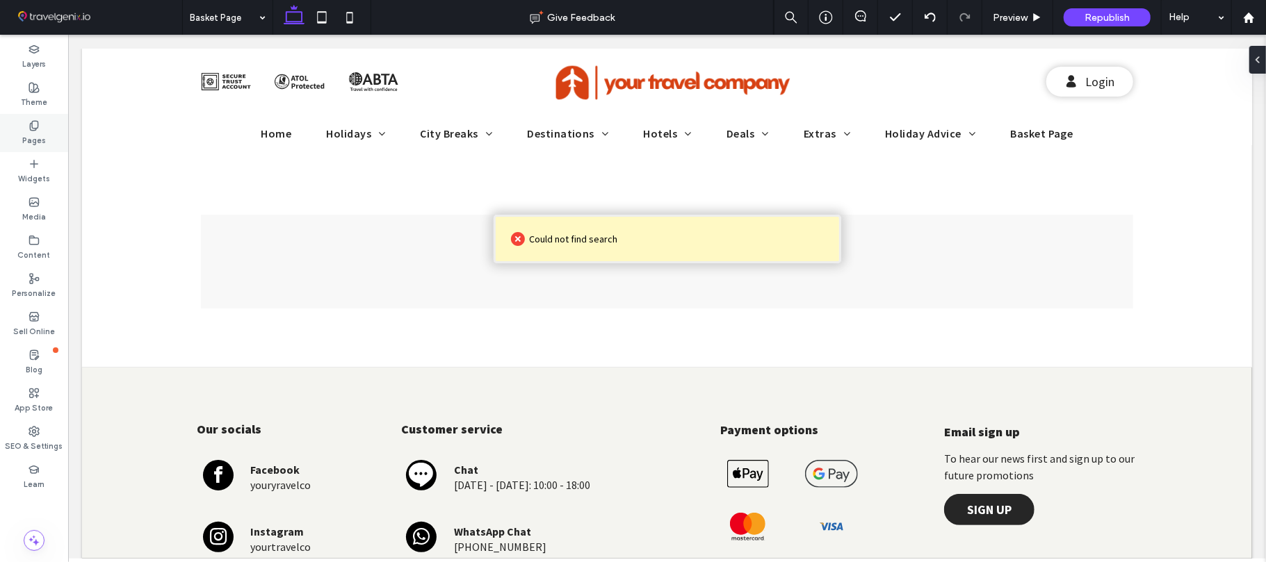
click at [29, 129] on icon at bounding box center [33, 125] width 11 height 11
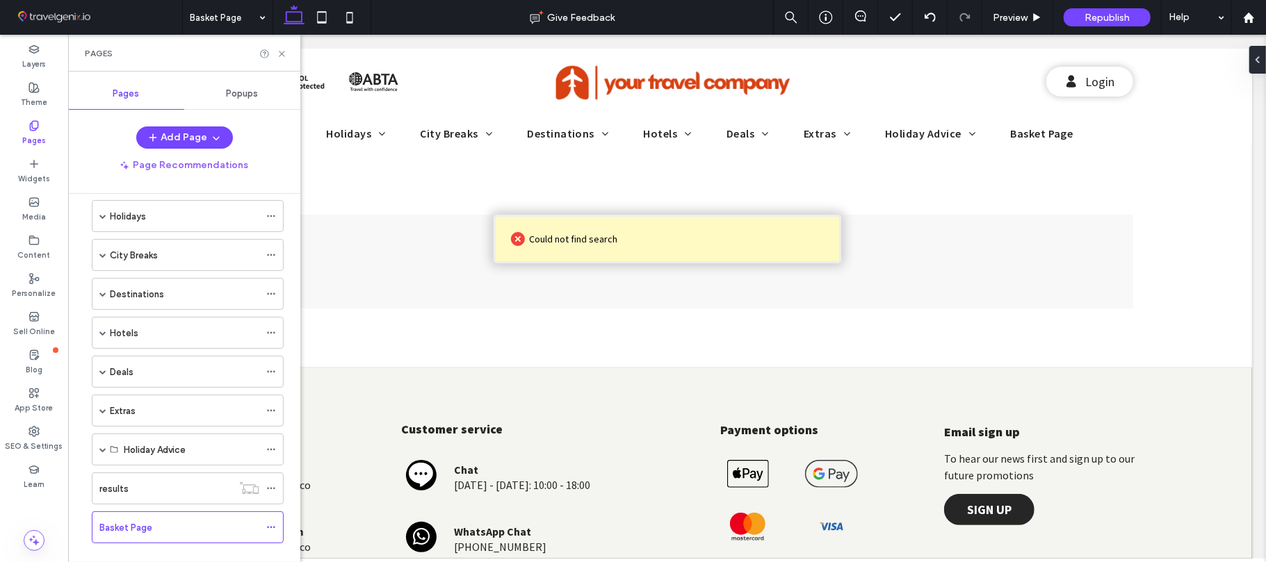
scroll to position [84, 0]
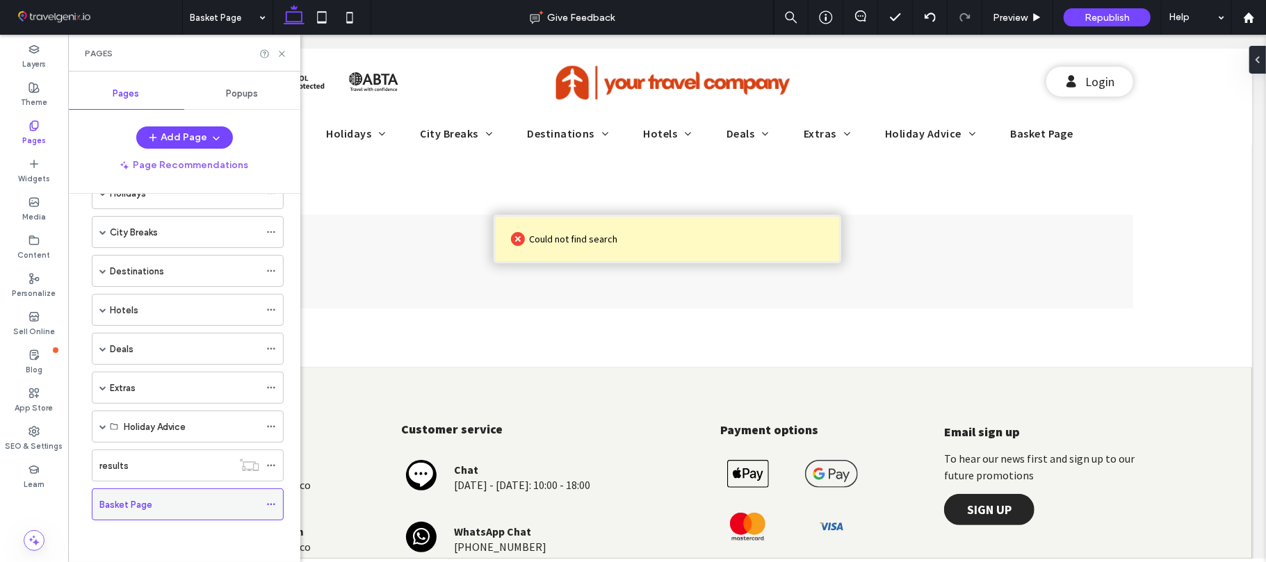
click at [273, 506] on icon at bounding box center [271, 505] width 10 height 10
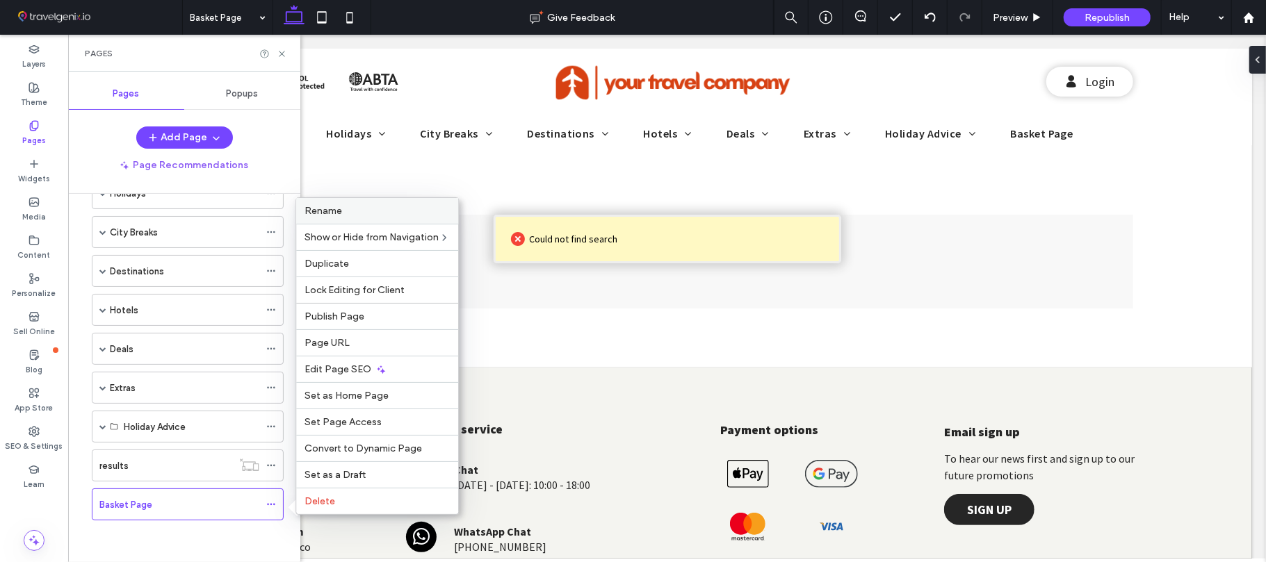
click at [337, 209] on span "Rename" at bounding box center [323, 211] width 38 height 12
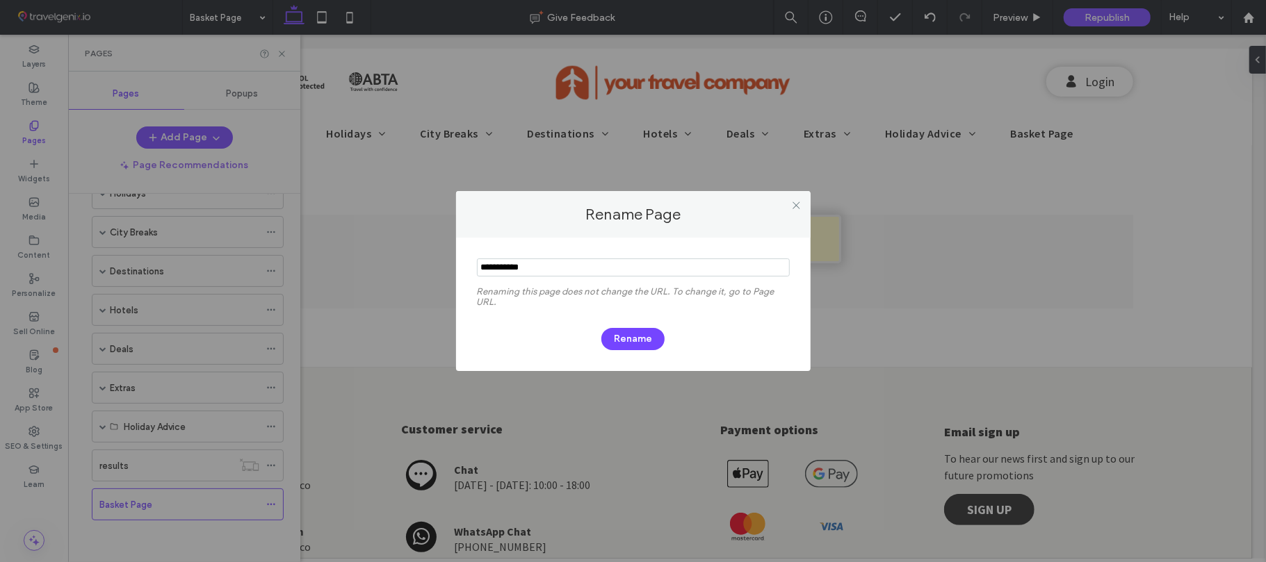
drag, startPoint x: 556, startPoint y: 270, endPoint x: 509, endPoint y: 265, distance: 46.8
click at [509, 265] on input "notEmpty" at bounding box center [633, 268] width 313 height 18
type input "******"
click at [626, 332] on button "Rename" at bounding box center [632, 339] width 63 height 22
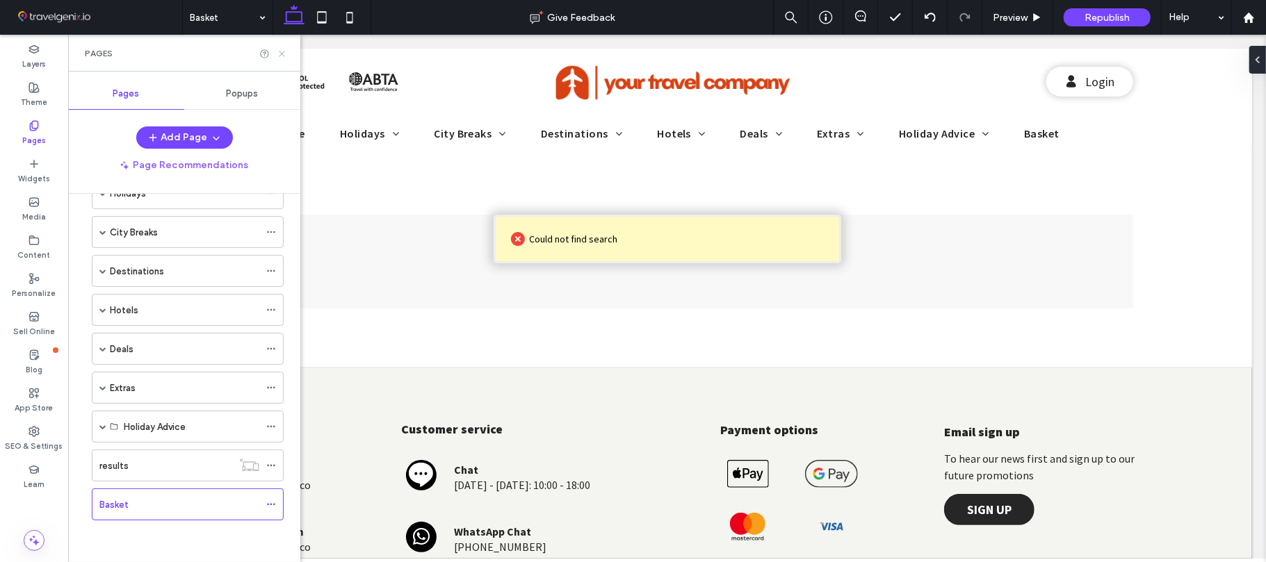
click at [279, 56] on icon at bounding box center [282, 54] width 10 height 10
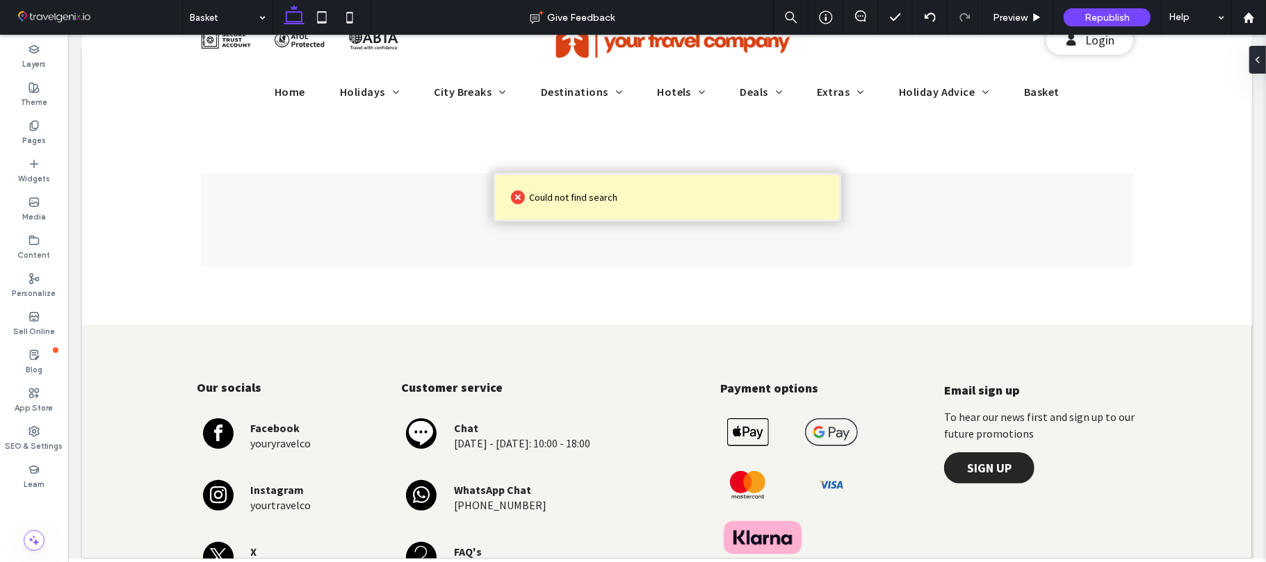
scroll to position [0, 0]
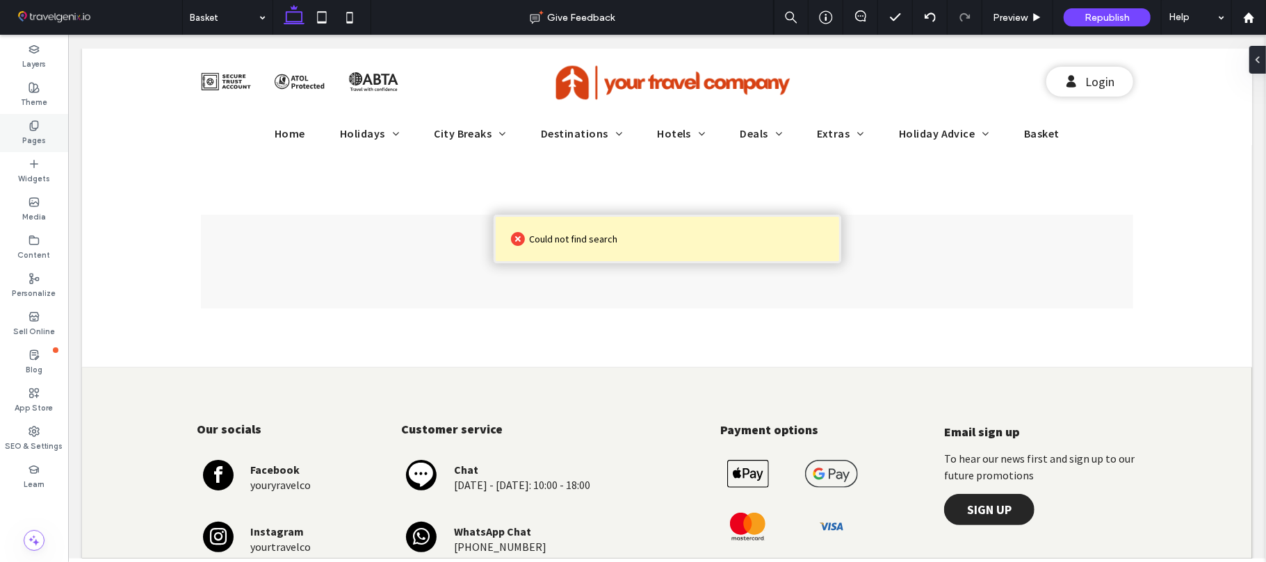
click at [31, 133] on label "Pages" at bounding box center [34, 138] width 24 height 15
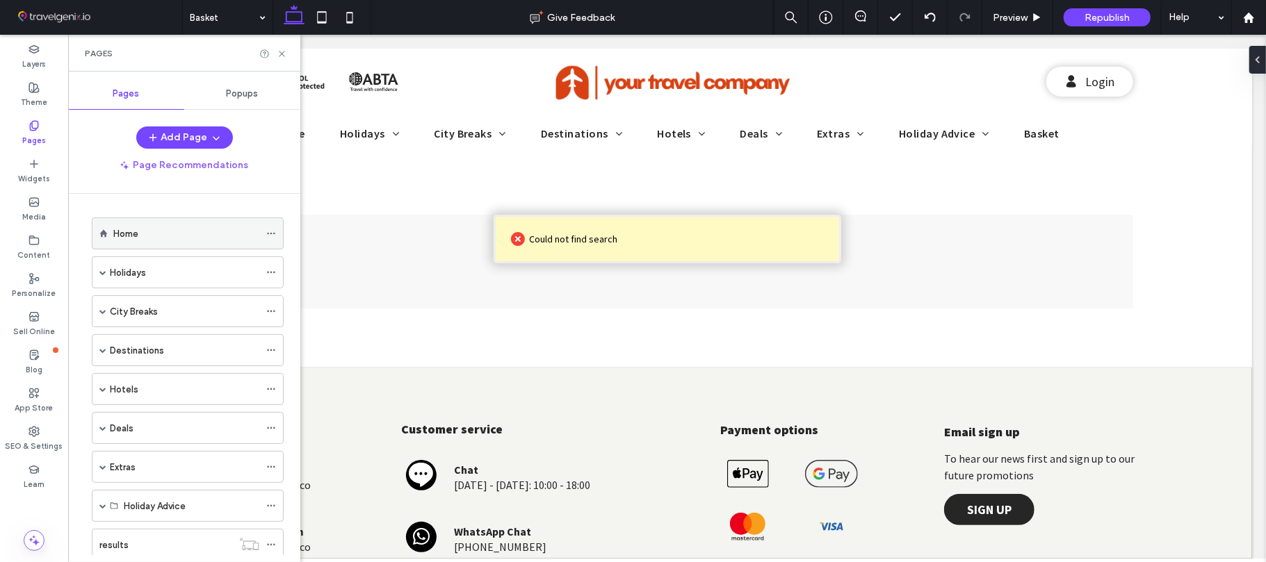
click at [172, 237] on div "Home" at bounding box center [186, 234] width 146 height 15
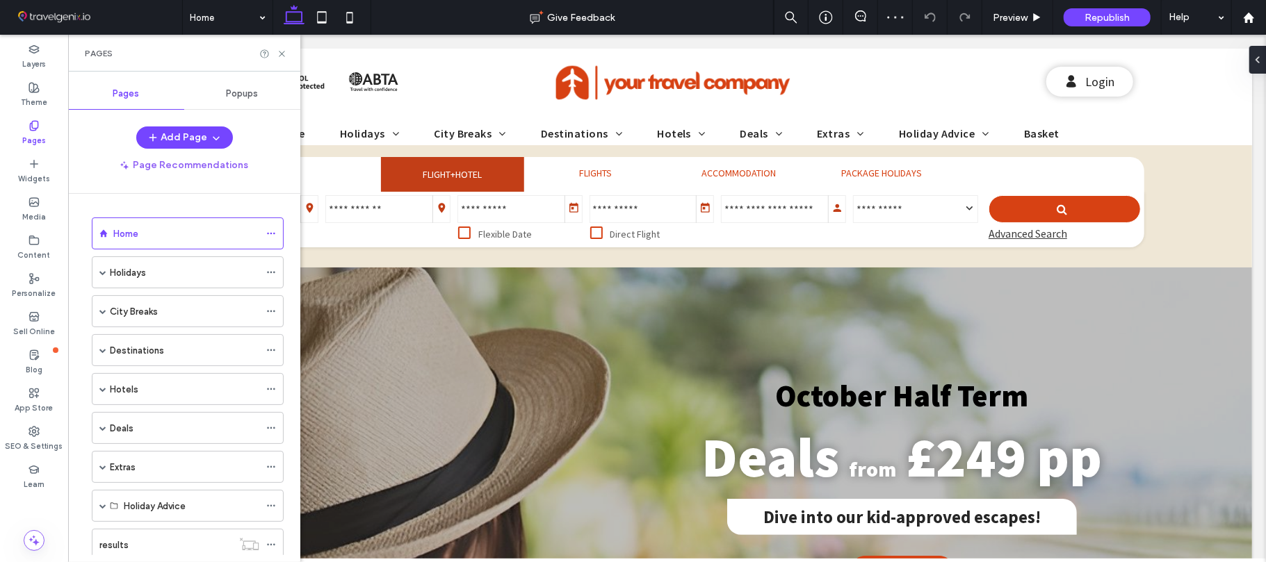
click at [281, 54] on icon at bounding box center [282, 54] width 10 height 10
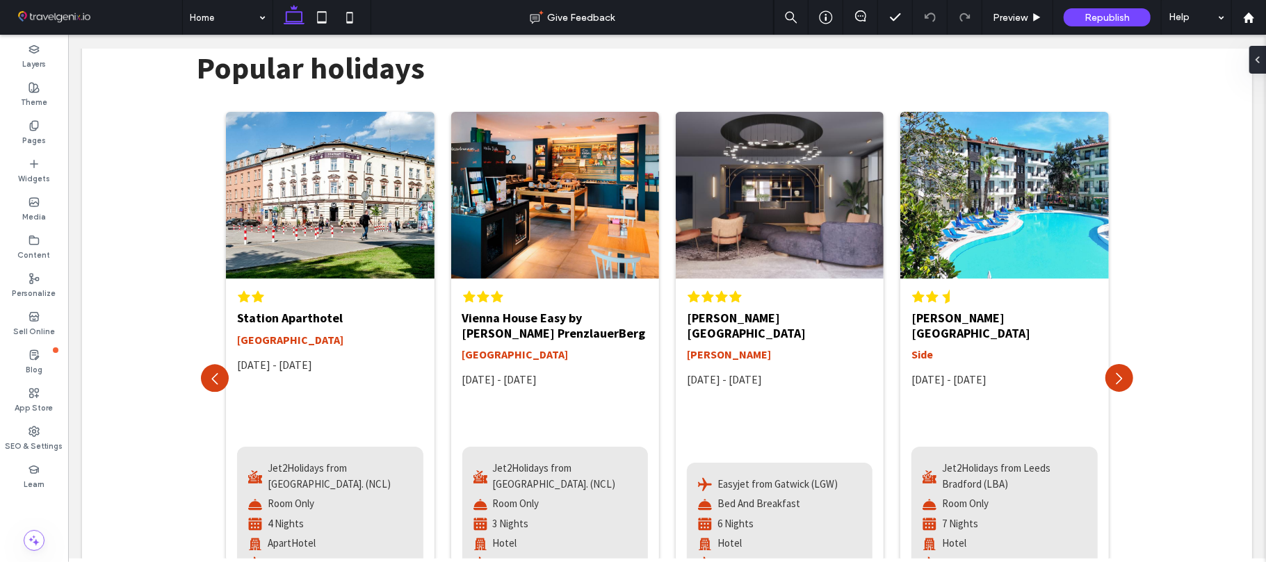
scroll to position [2097, 0]
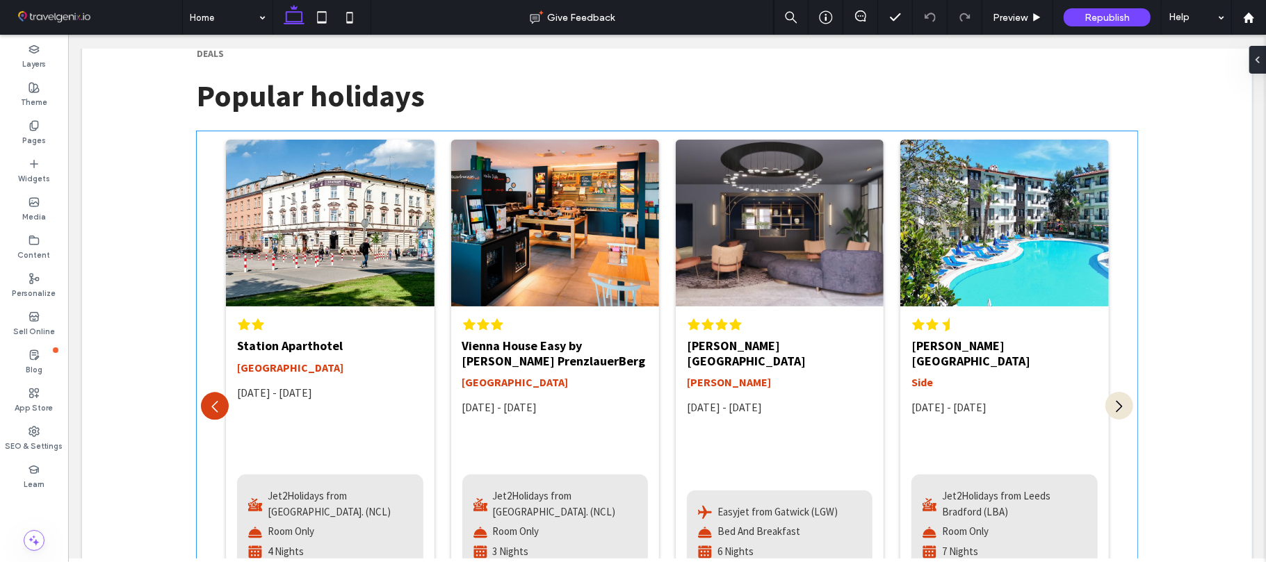
click at [1110, 398] on icon at bounding box center [1118, 406] width 17 height 17
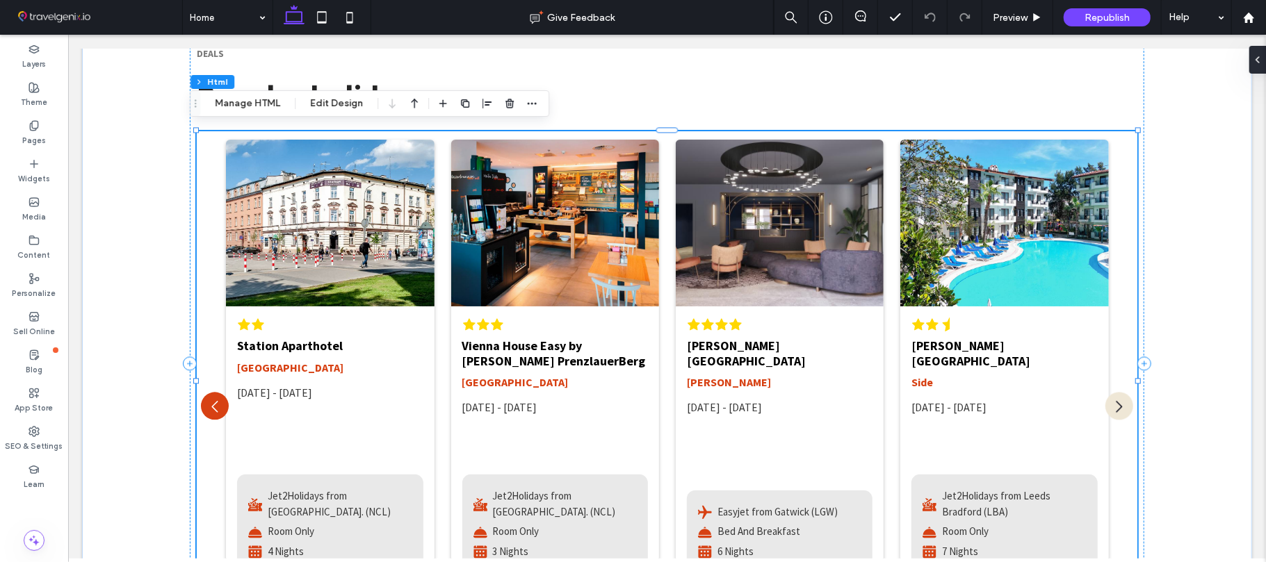
click at [1110, 398] on icon at bounding box center [1118, 406] width 17 height 17
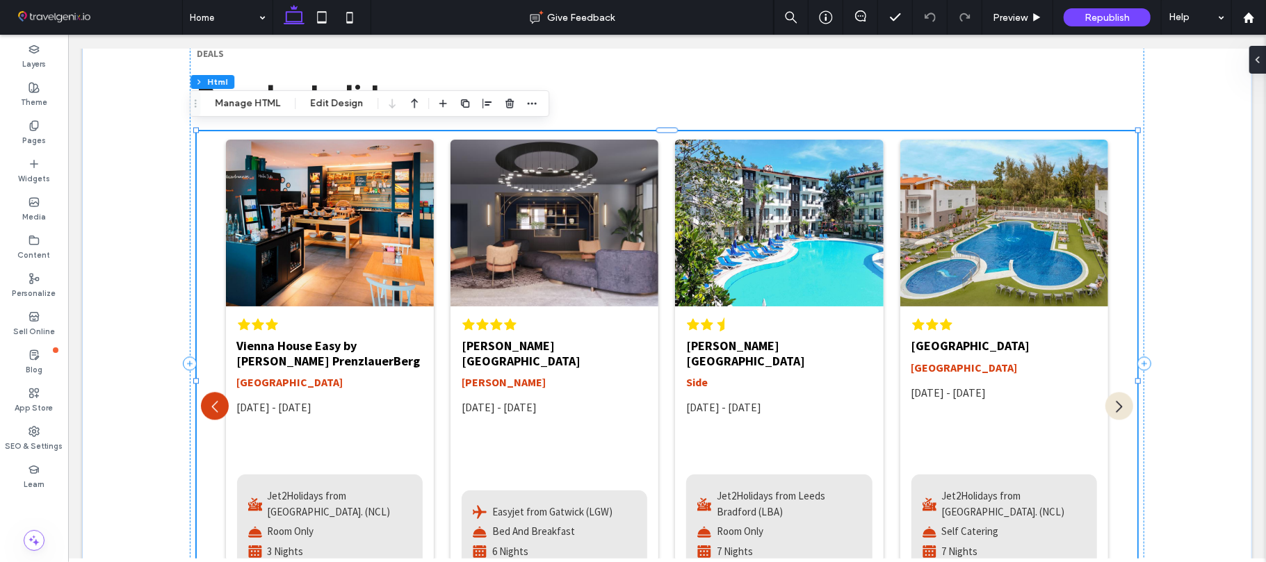
click at [1110, 398] on icon at bounding box center [1118, 406] width 17 height 17
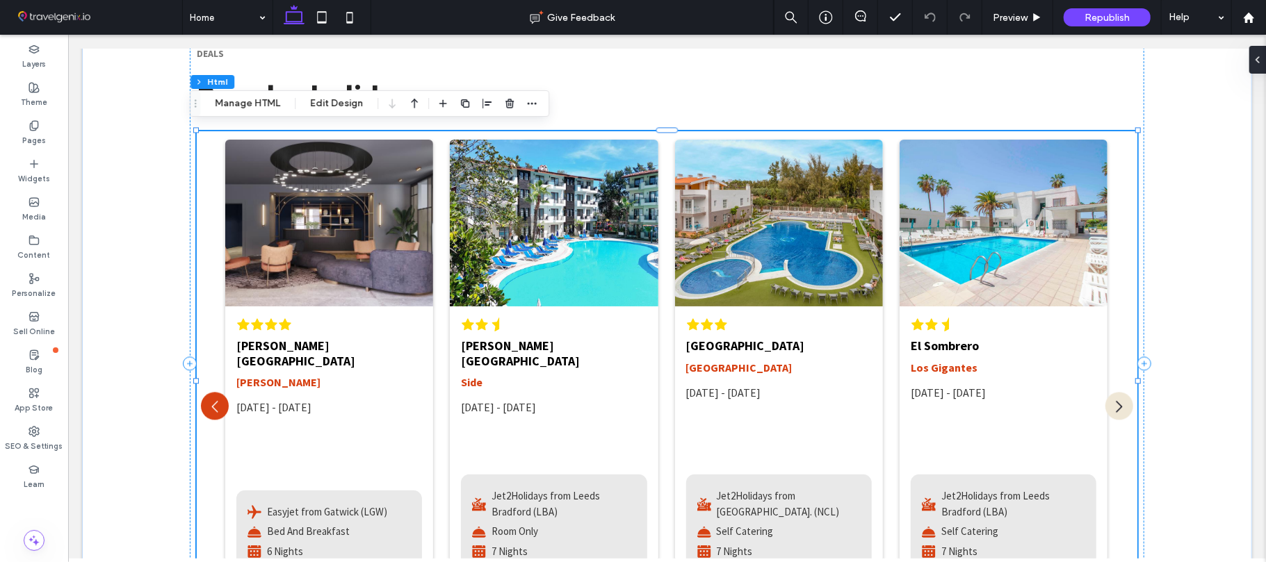
click at [1110, 398] on icon at bounding box center [1118, 406] width 17 height 17
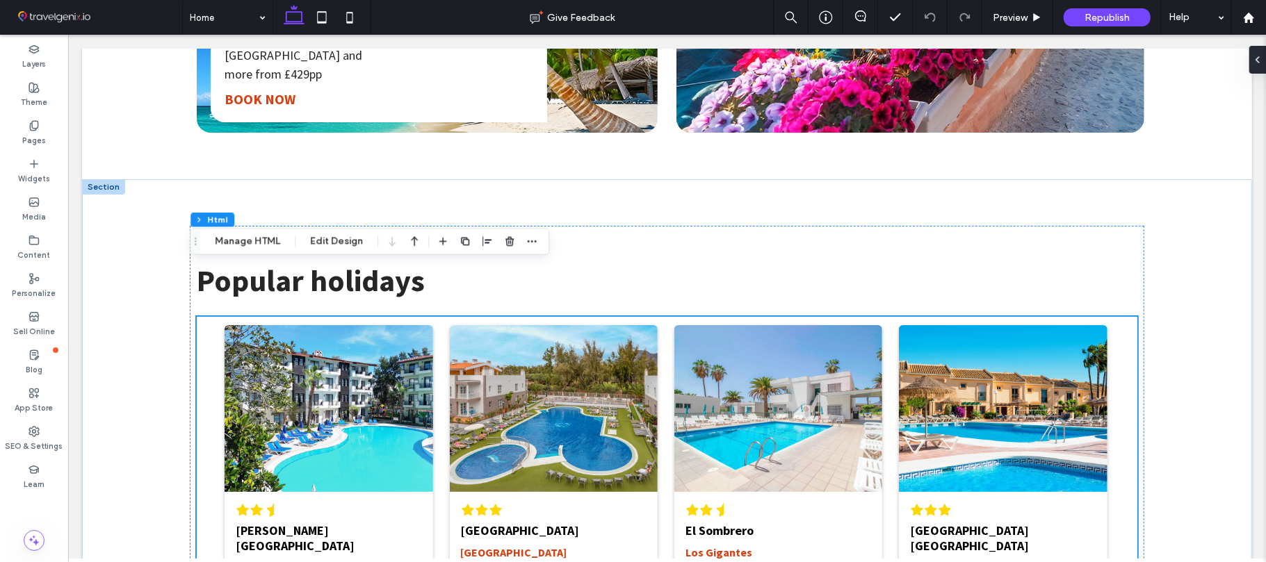
scroll to position [1913, 0]
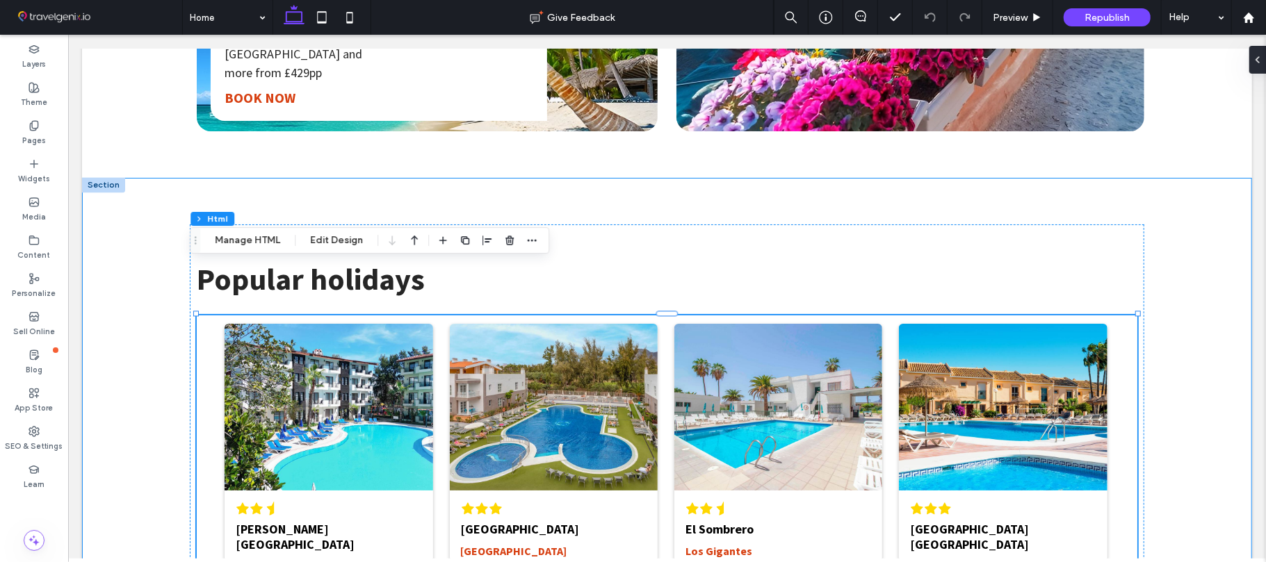
click at [1210, 242] on div "DEALS Popular holidays" at bounding box center [666, 547] width 1170 height 740
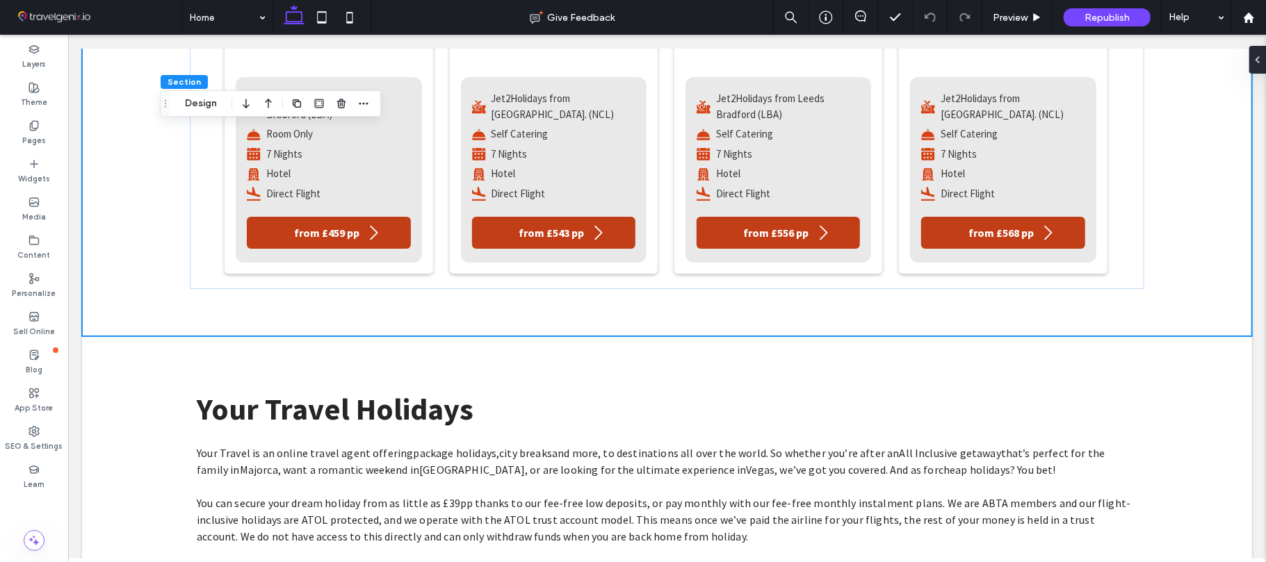
scroll to position [2706, 0]
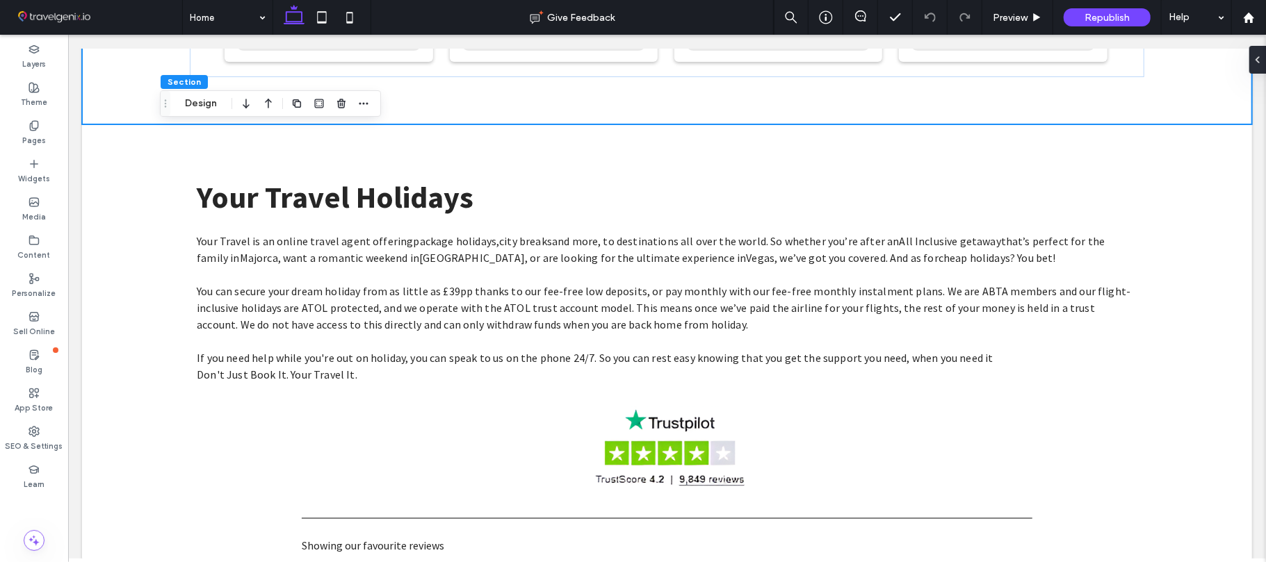
drag, startPoint x: 1261, startPoint y: 278, endPoint x: 391, endPoint y: 40, distance: 902.2
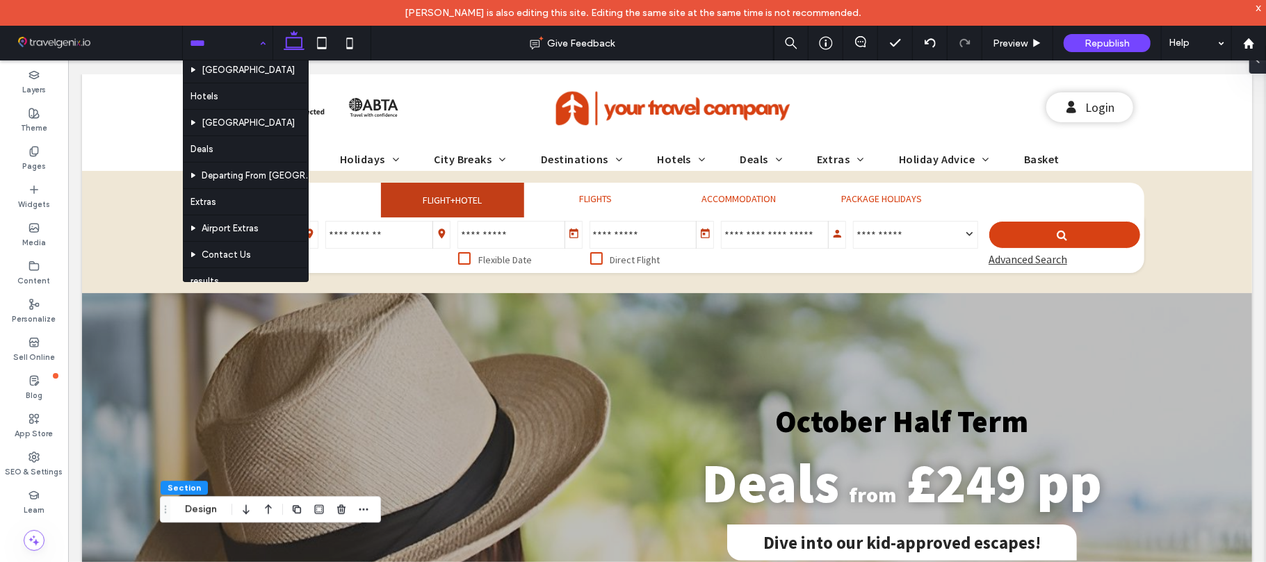
scroll to position [173, 0]
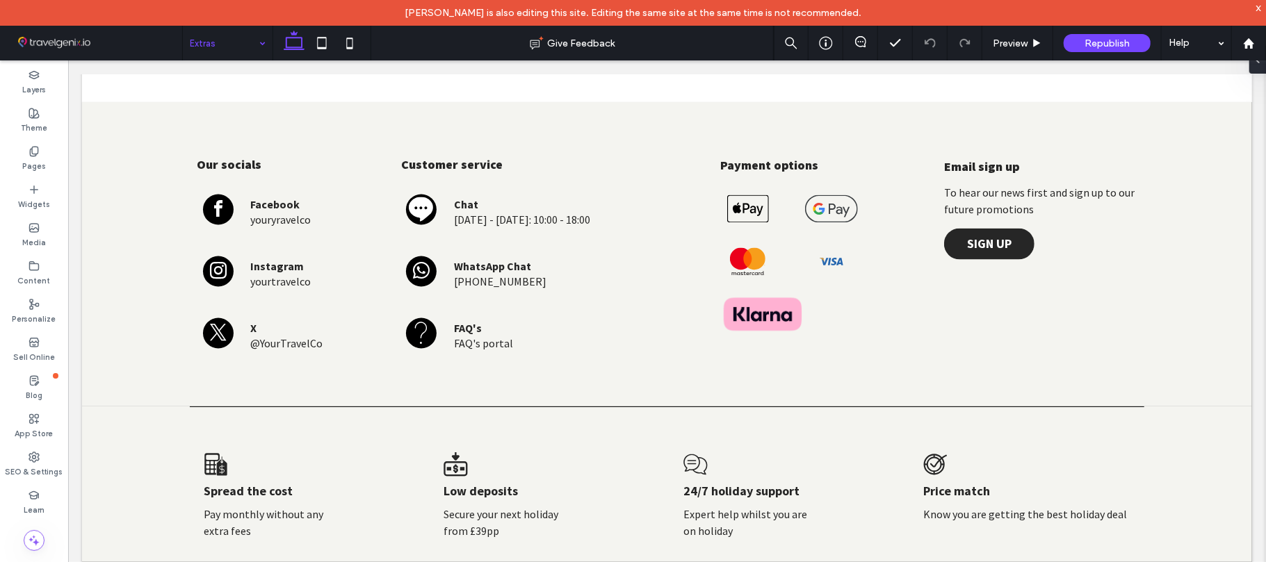
scroll to position [1808, 0]
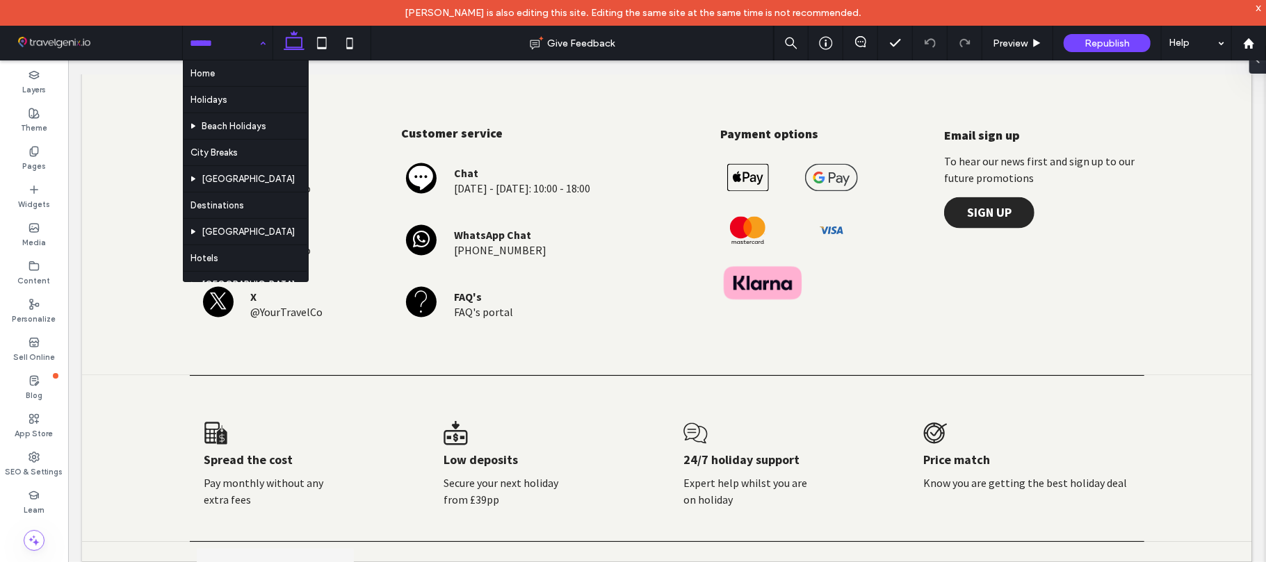
click at [215, 40] on input at bounding box center [224, 43] width 69 height 35
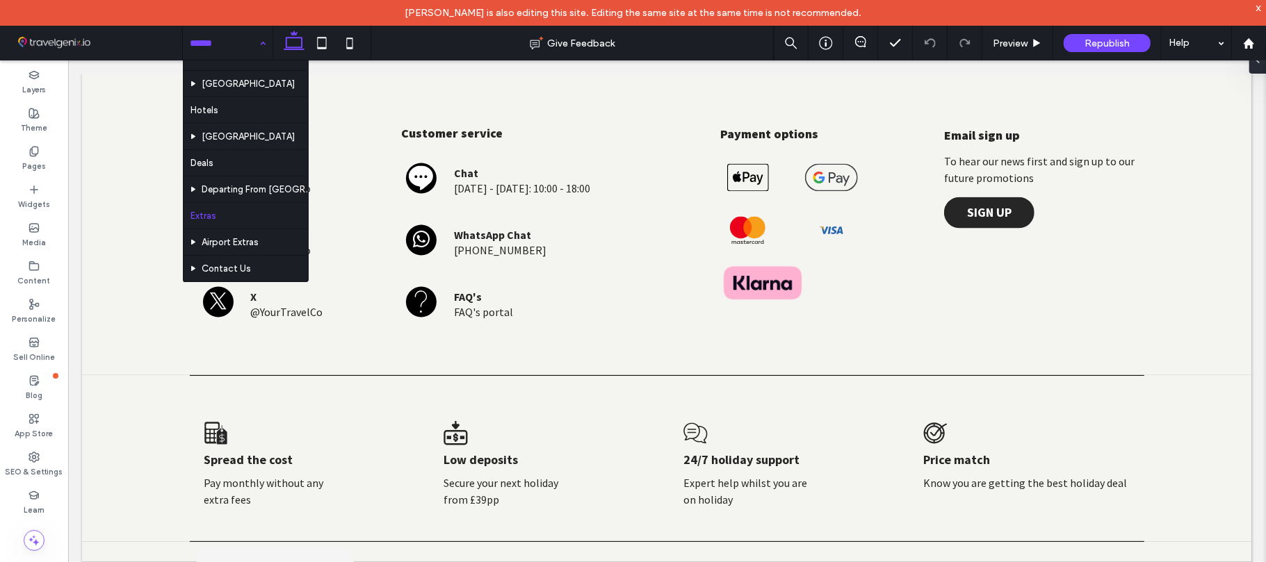
scroll to position [199, 0]
drag, startPoint x: 304, startPoint y: 249, endPoint x: 233, endPoint y: 229, distance: 73.7
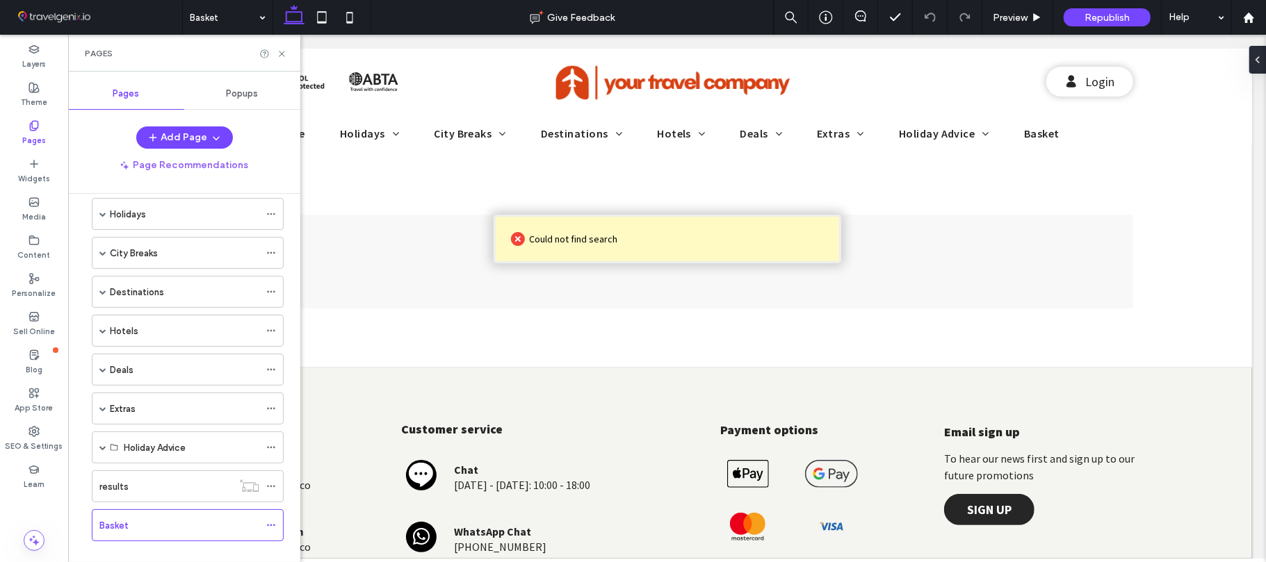
scroll to position [84, 0]
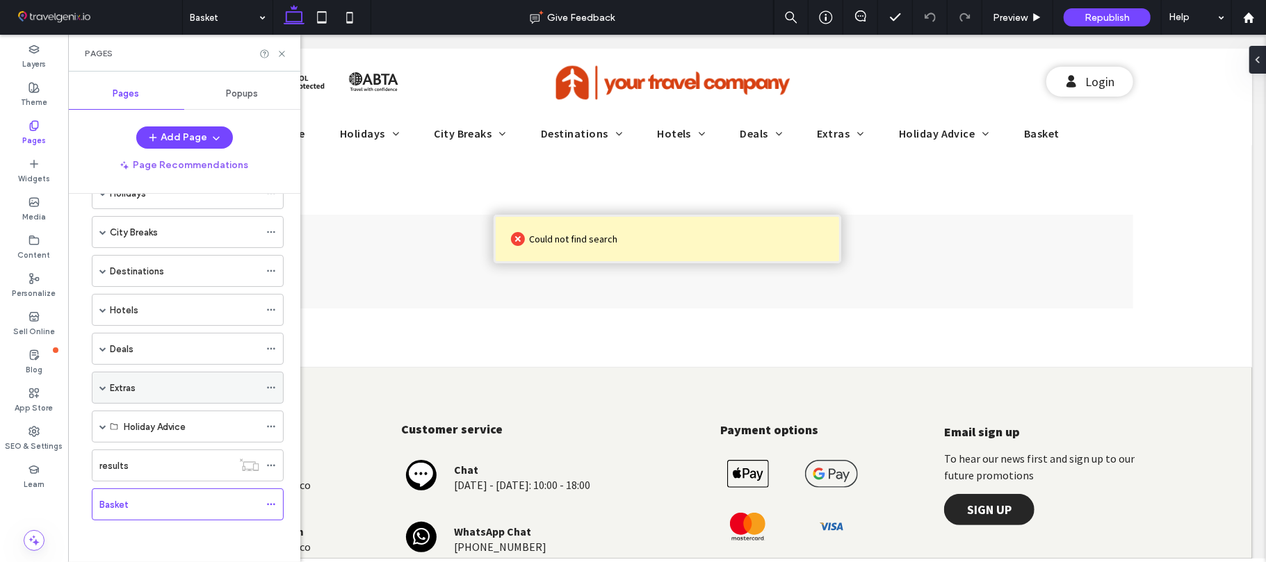
click at [270, 389] on icon at bounding box center [271, 388] width 10 height 10
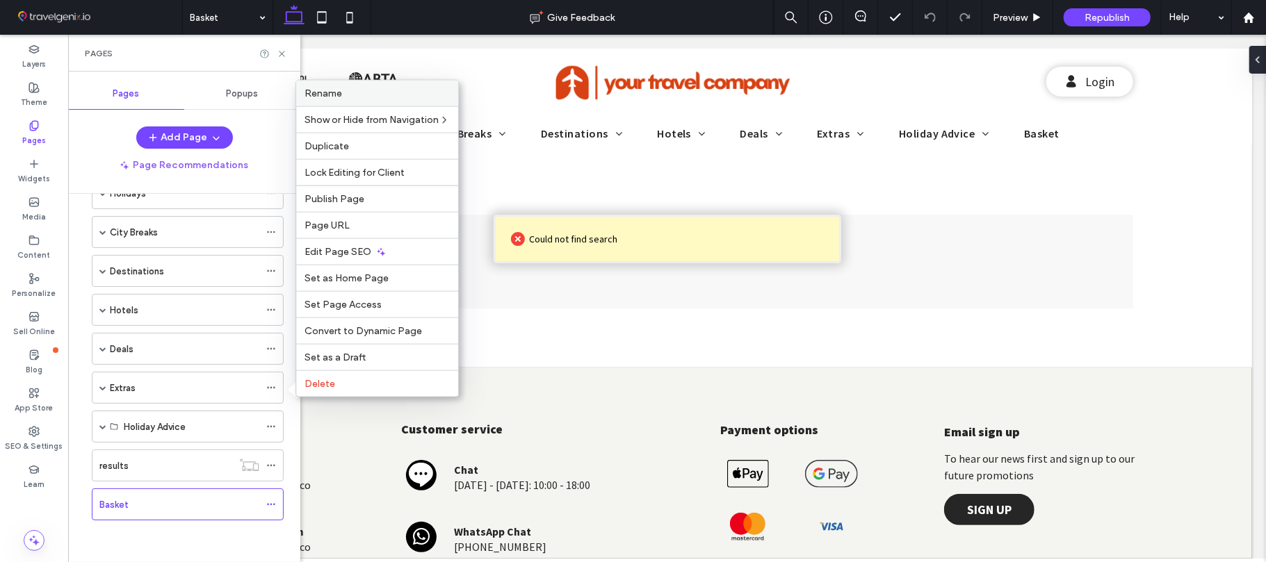
click at [348, 88] on label "Rename" at bounding box center [376, 94] width 145 height 12
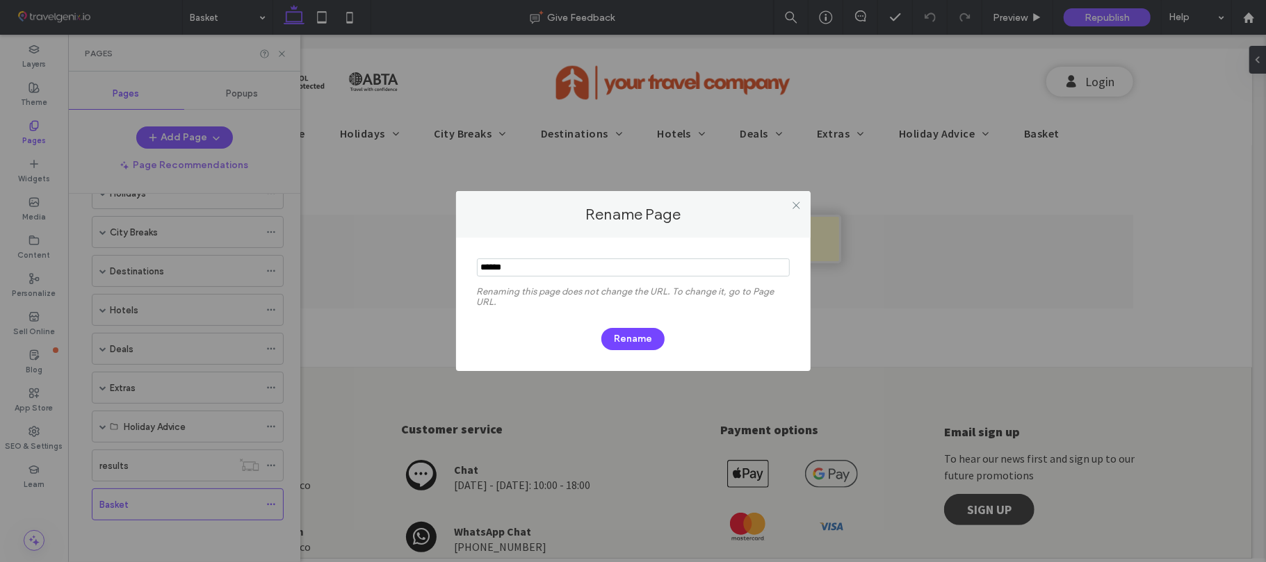
drag, startPoint x: 546, startPoint y: 262, endPoint x: 450, endPoint y: 270, distance: 95.6
click at [452, 270] on div "Rename Page Renaming this page does not change the URL. To change it, go to Pag…" at bounding box center [633, 281] width 1266 height 562
type input "**********"
click at [618, 343] on button "Rename" at bounding box center [632, 339] width 63 height 22
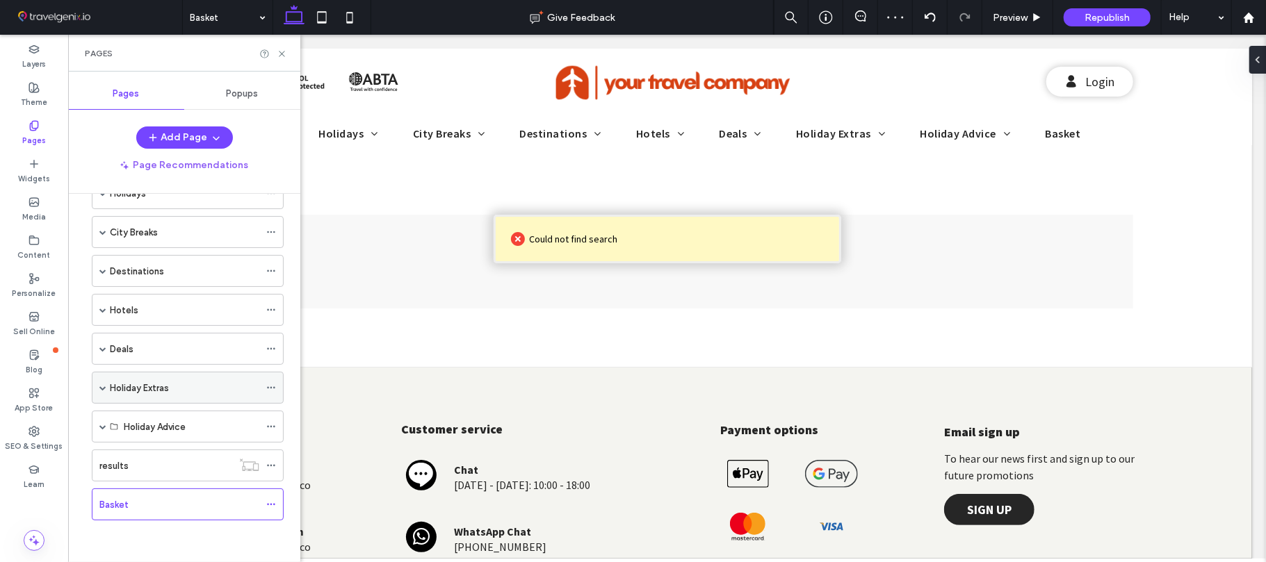
click at [264, 386] on div "Holiday Extras" at bounding box center [188, 388] width 192 height 32
click at [271, 387] on use at bounding box center [271, 388] width 8 height 2
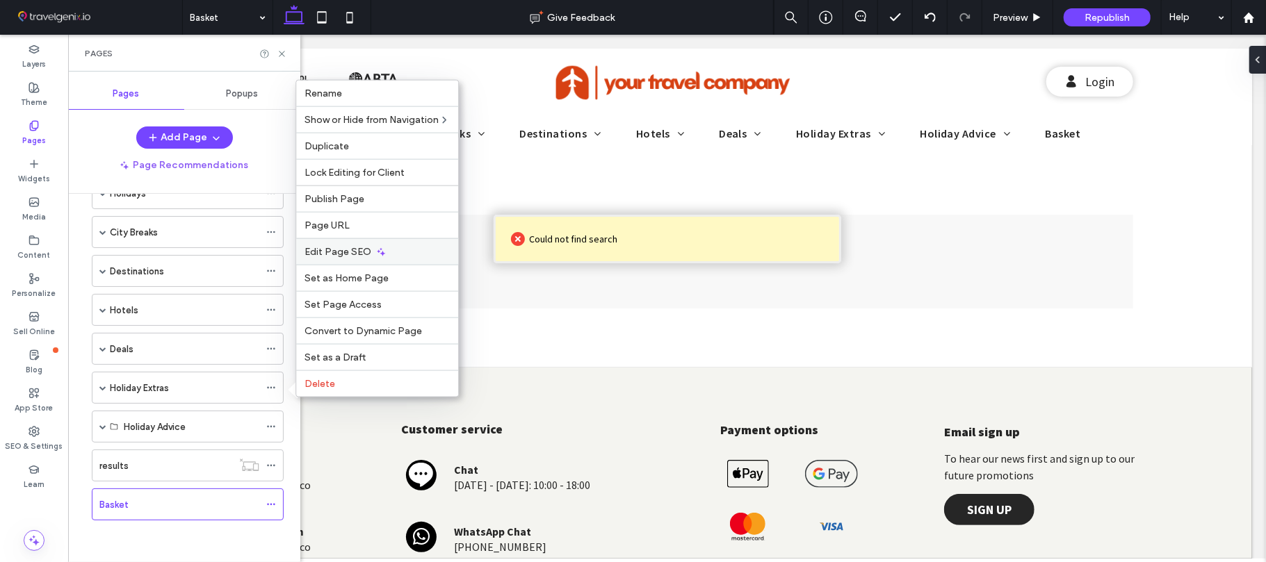
click at [341, 249] on span "Edit Page SEO" at bounding box center [337, 252] width 67 height 12
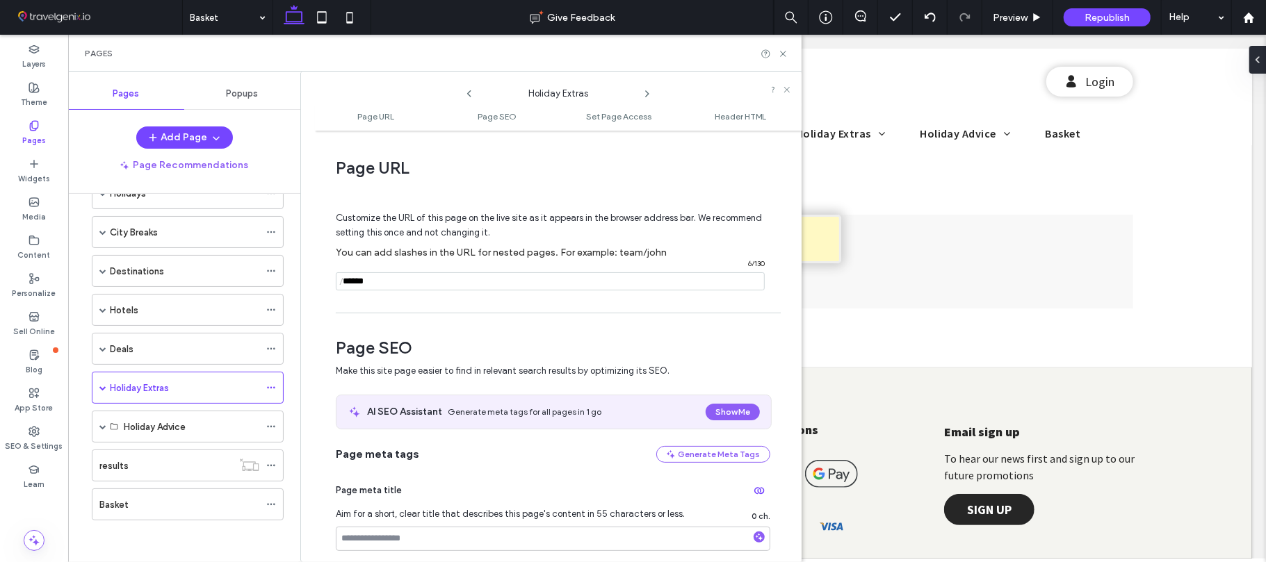
click at [345, 284] on span "/" at bounding box center [341, 281] width 11 height 17
click at [385, 281] on input "notEmpty" at bounding box center [550, 281] width 429 height 18
type input "**********"
click at [384, 307] on div "Page URL Customize the URL of this page on the live site as it appears in the b…" at bounding box center [558, 347] width 487 height 418
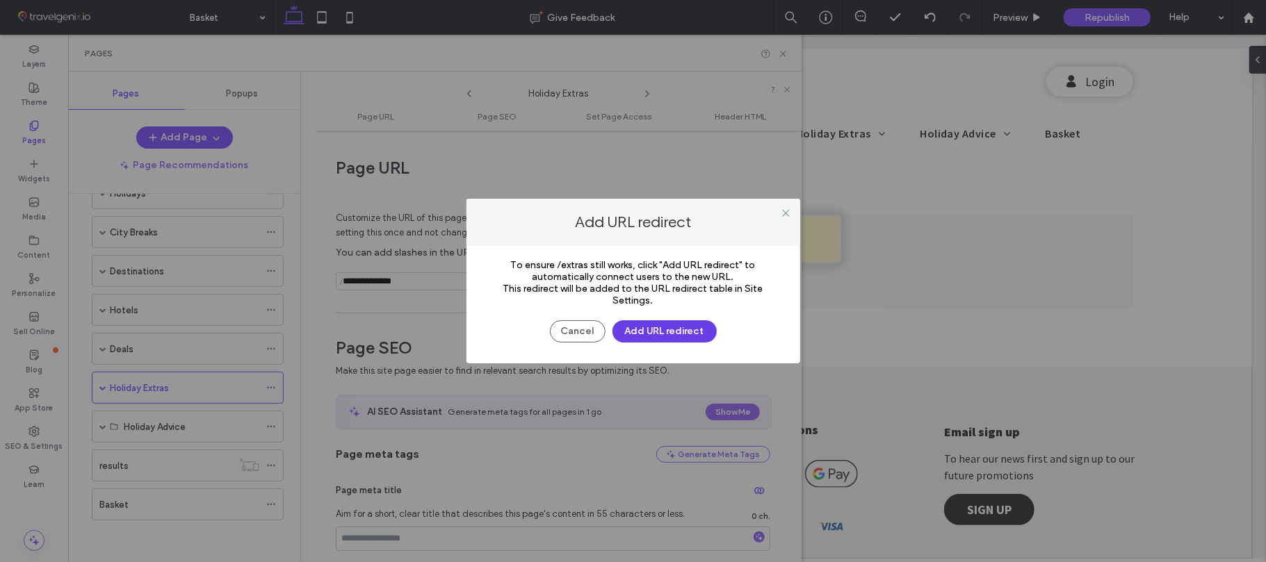
click at [635, 332] on button "Add URL redirect" at bounding box center [664, 331] width 104 height 22
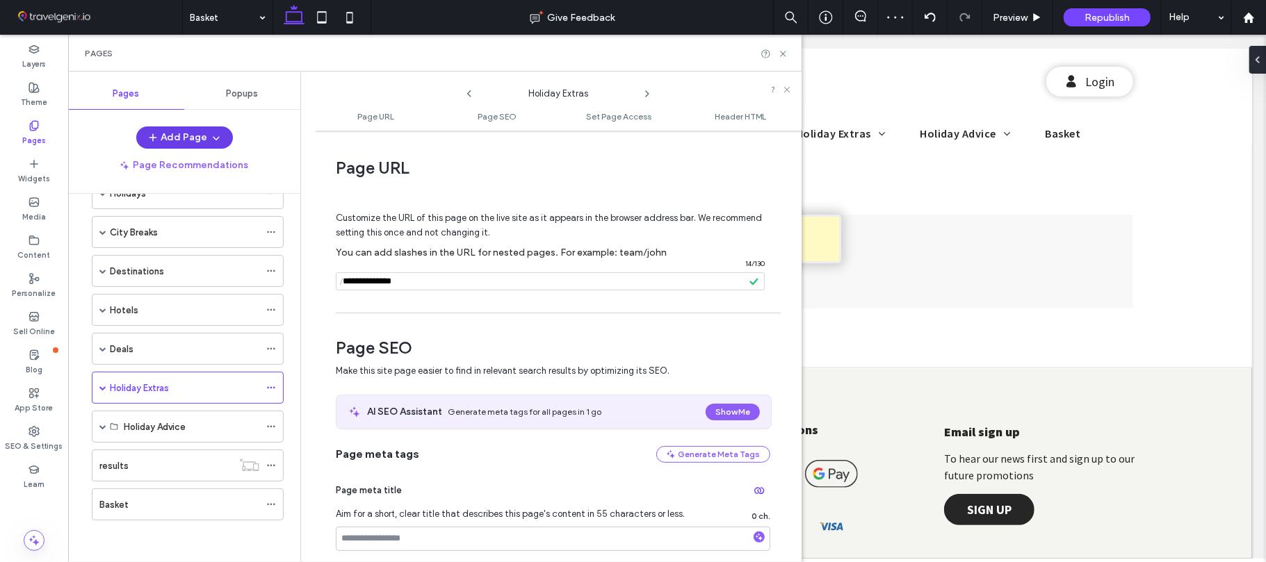
click at [176, 145] on button "Add Page" at bounding box center [184, 137] width 97 height 22
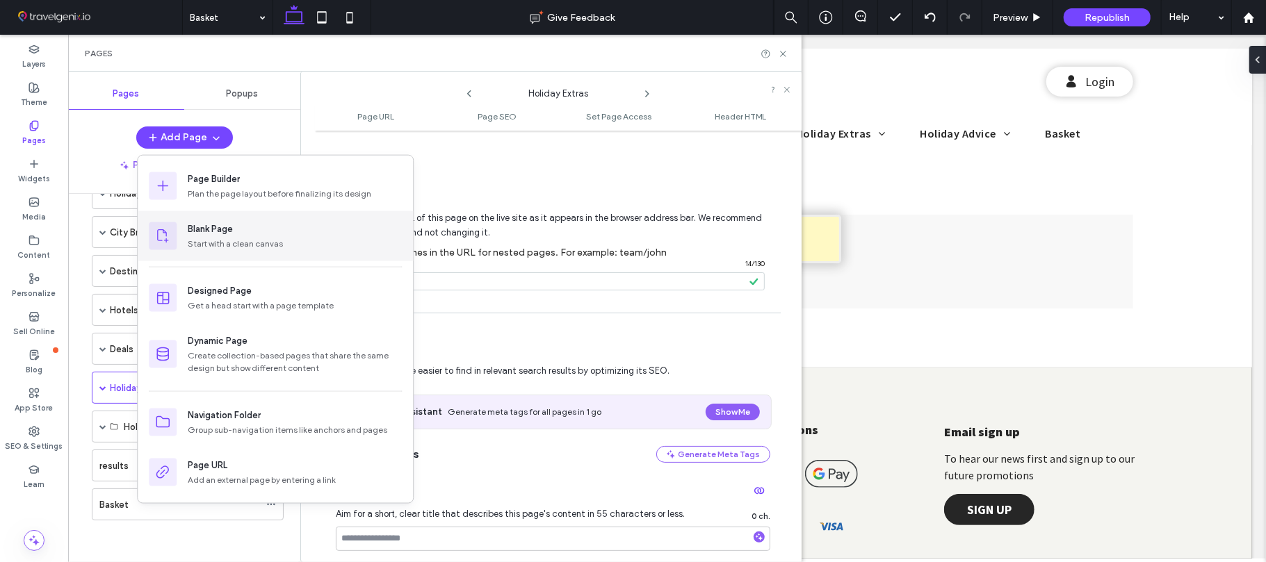
click at [240, 243] on div "Start with a clean canvas" at bounding box center [295, 244] width 214 height 13
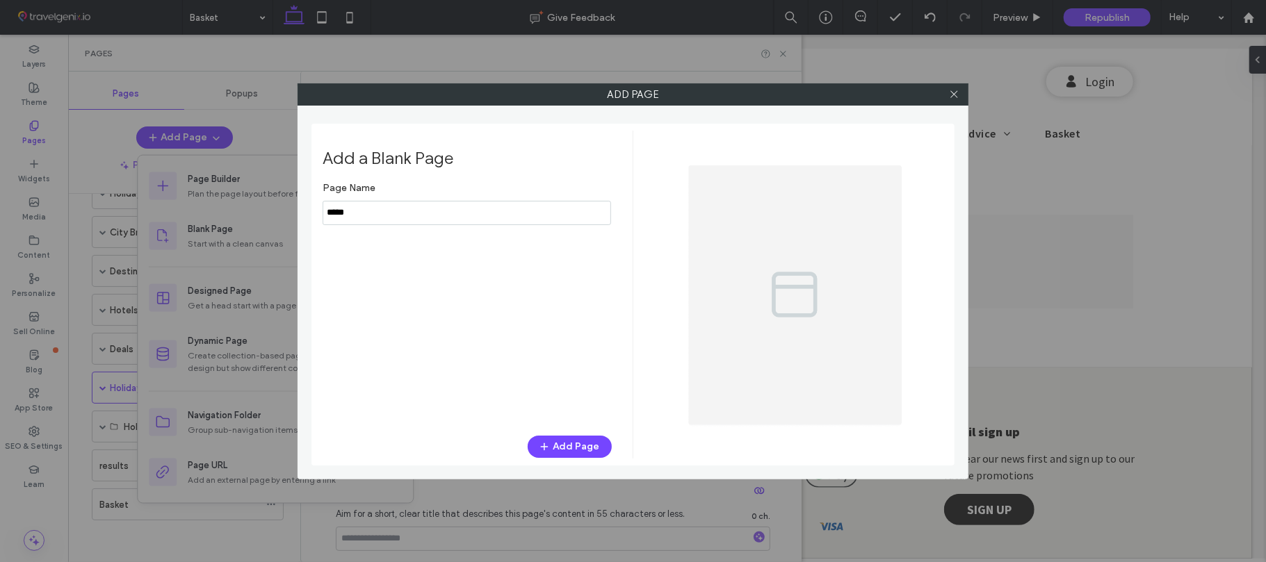
drag, startPoint x: 365, startPoint y: 218, endPoint x: 302, endPoint y: 214, distance: 63.4
click at [302, 217] on div "Add Page Add a Blank Page Page Name Add Page" at bounding box center [632, 281] width 671 height 396
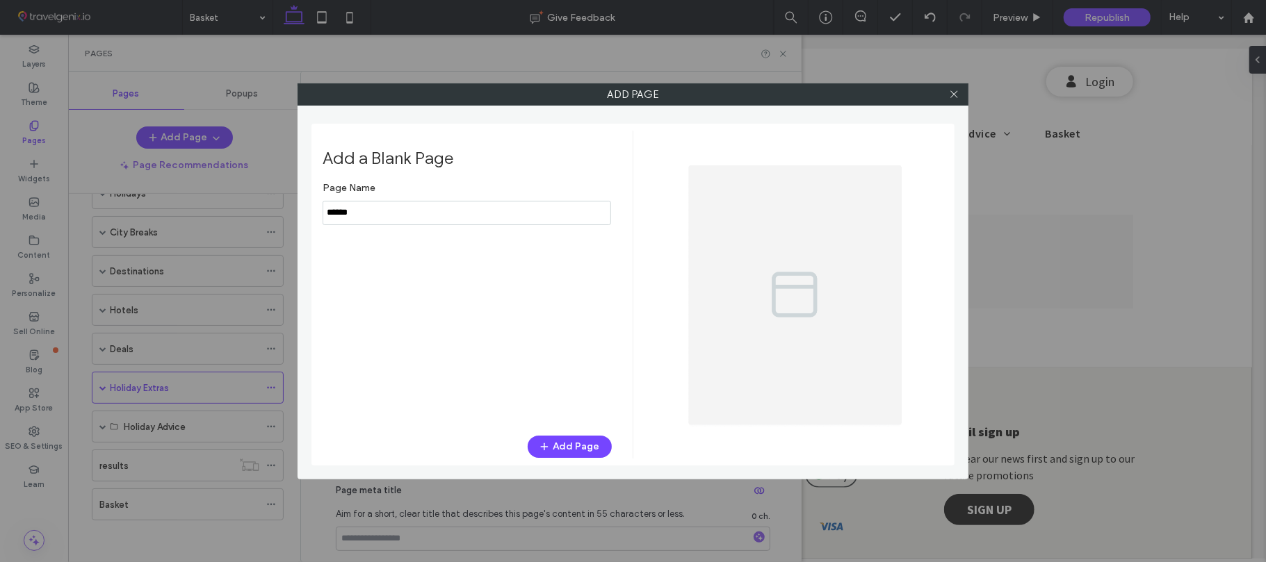
type input "******"
click at [542, 445] on icon "button" at bounding box center [544, 446] width 11 height 11
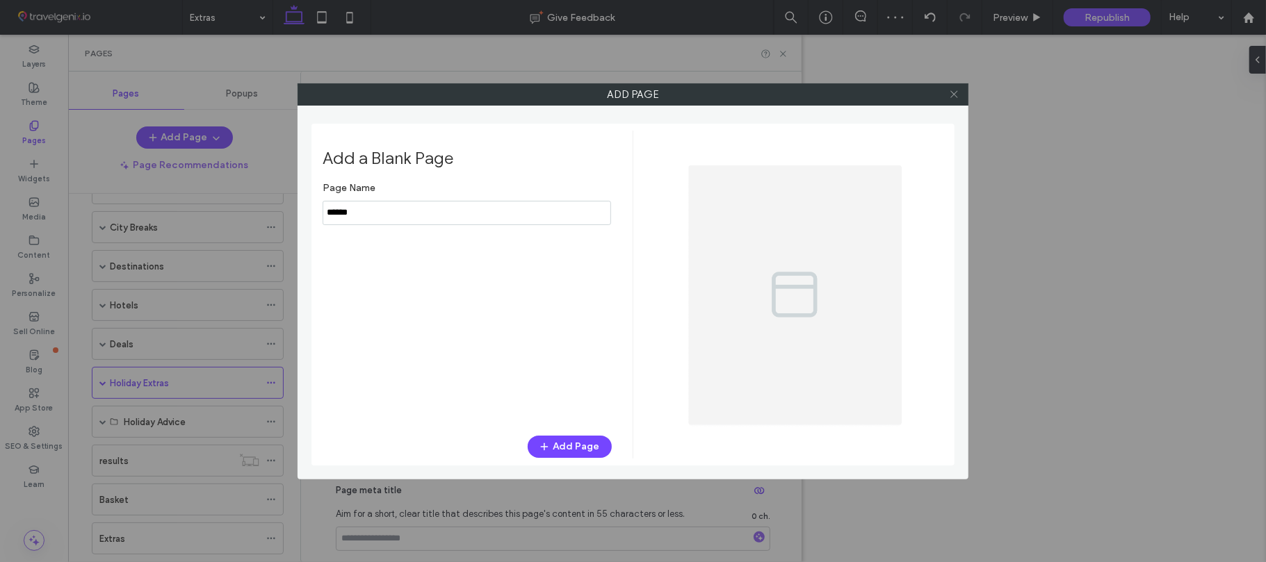
click at [952, 93] on use at bounding box center [953, 94] width 7 height 7
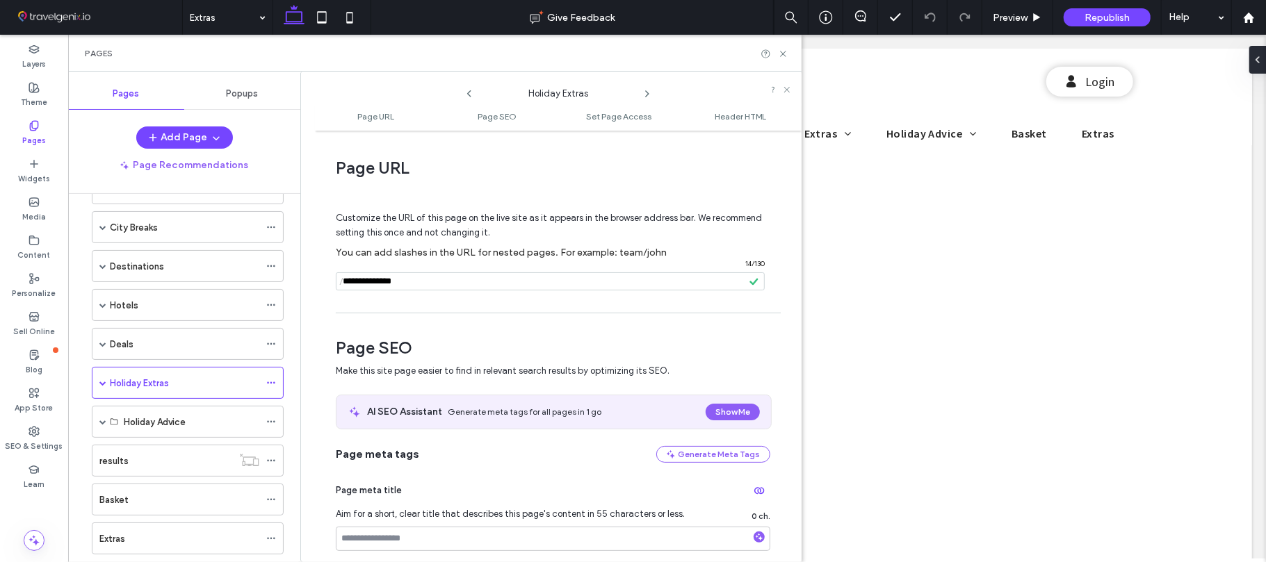
scroll to position [123, 0]
click at [785, 56] on icon at bounding box center [783, 54] width 10 height 10
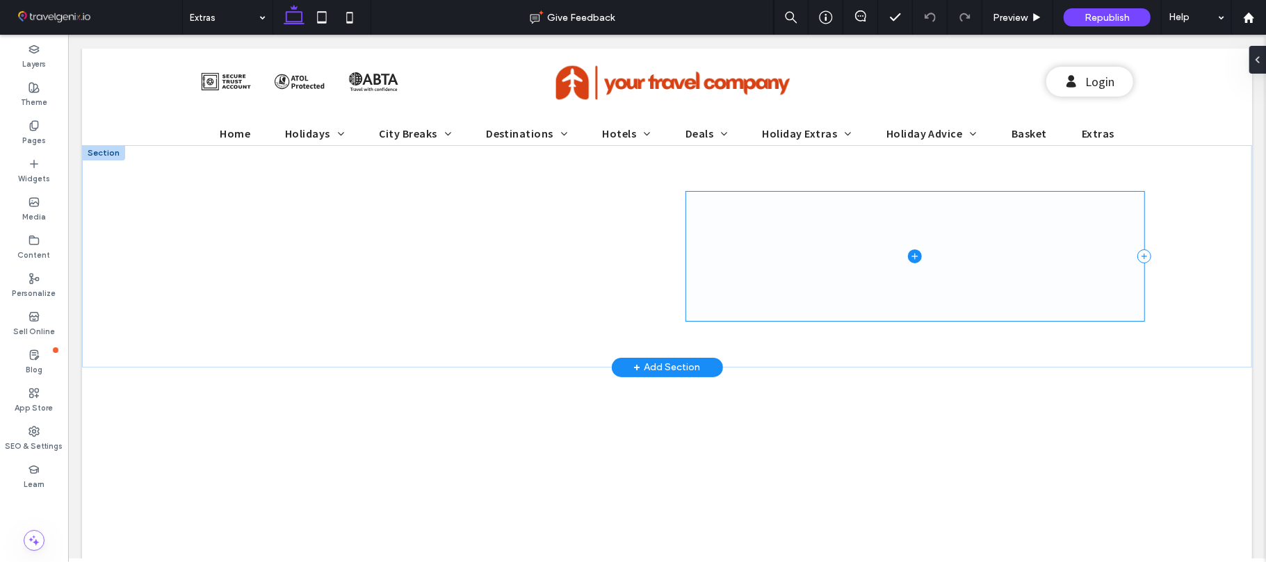
click at [850, 250] on span at bounding box center [914, 255] width 458 height 129
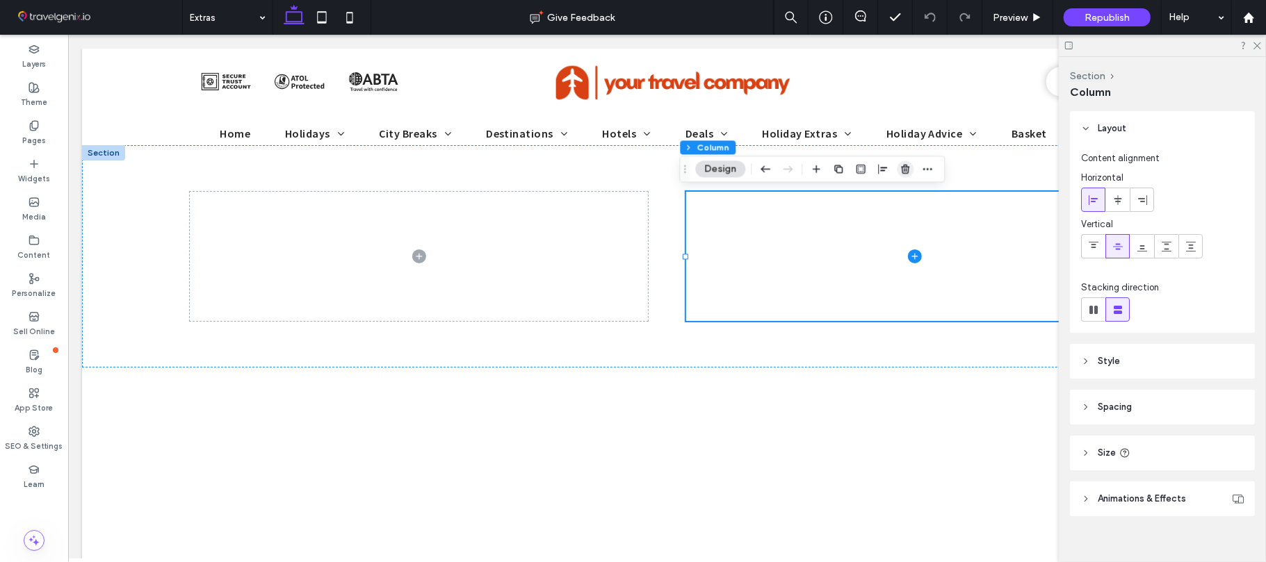
click at [905, 170] on use "button" at bounding box center [905, 169] width 8 height 9
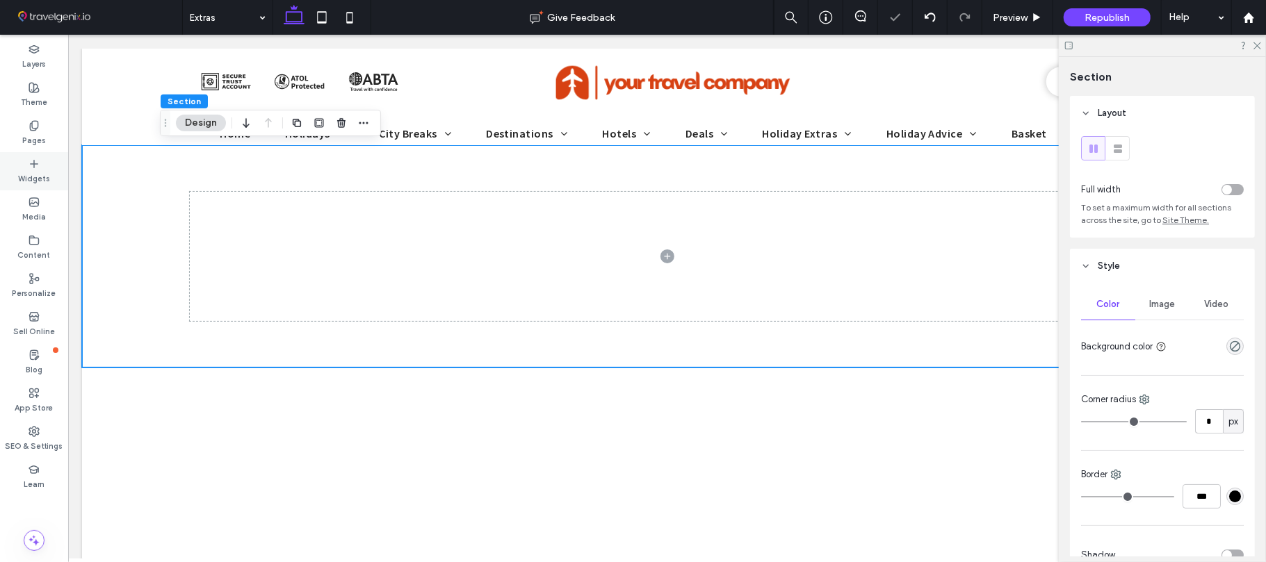
click at [31, 168] on icon at bounding box center [33, 163] width 11 height 11
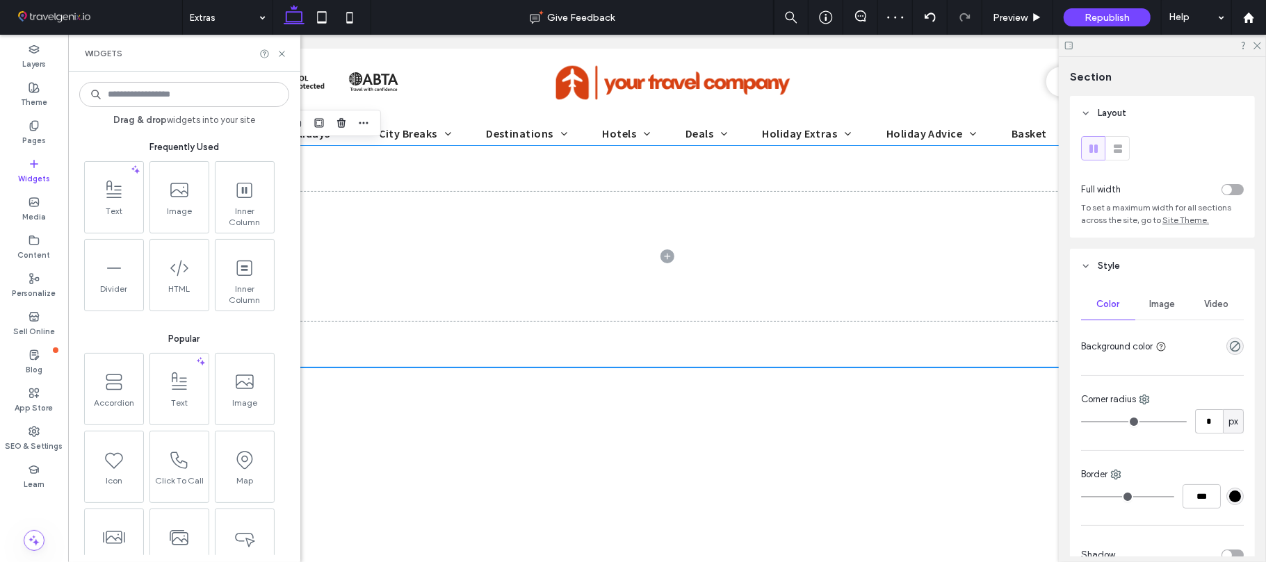
click at [186, 92] on input at bounding box center [184, 94] width 210 height 25
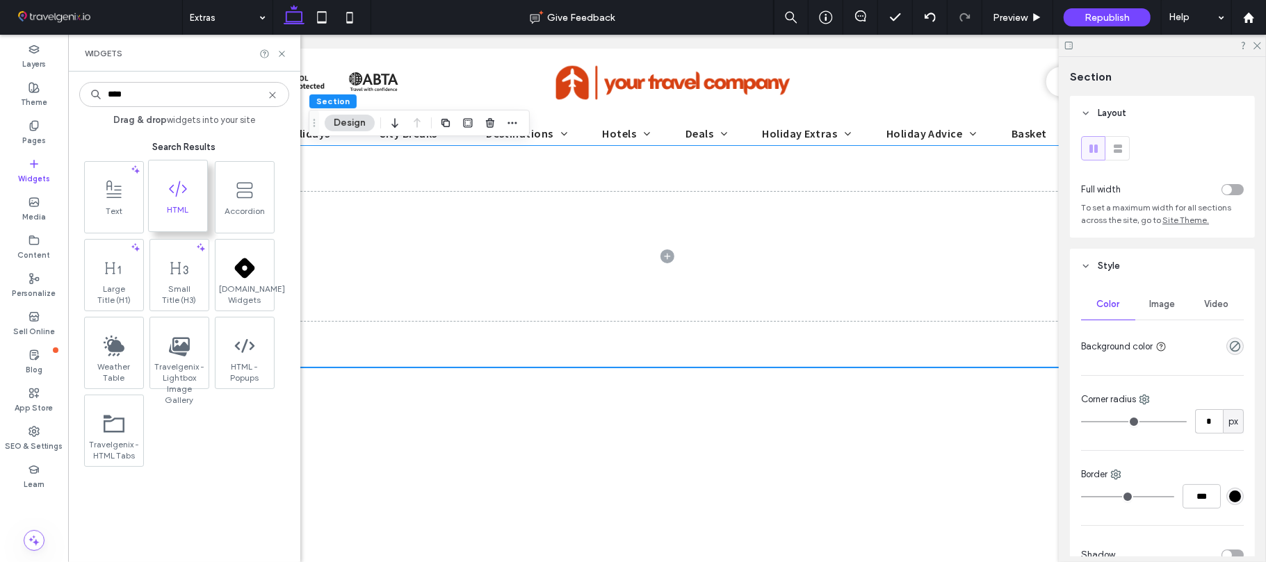
type input "****"
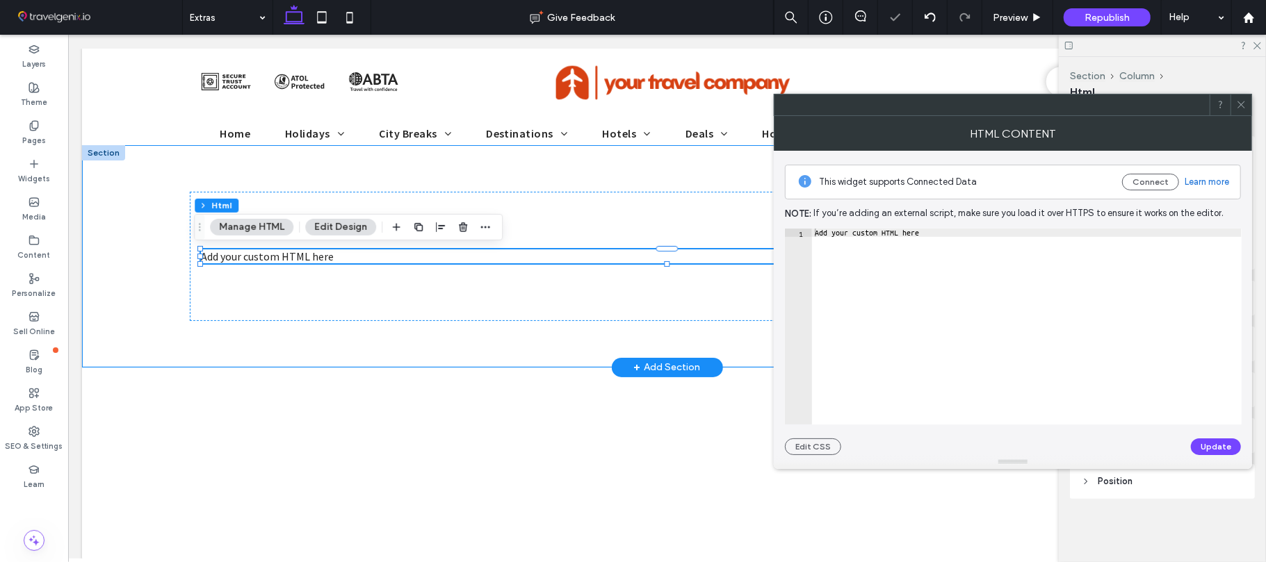
click at [105, 279] on div "Add your custom HTML here" at bounding box center [666, 256] width 1170 height 222
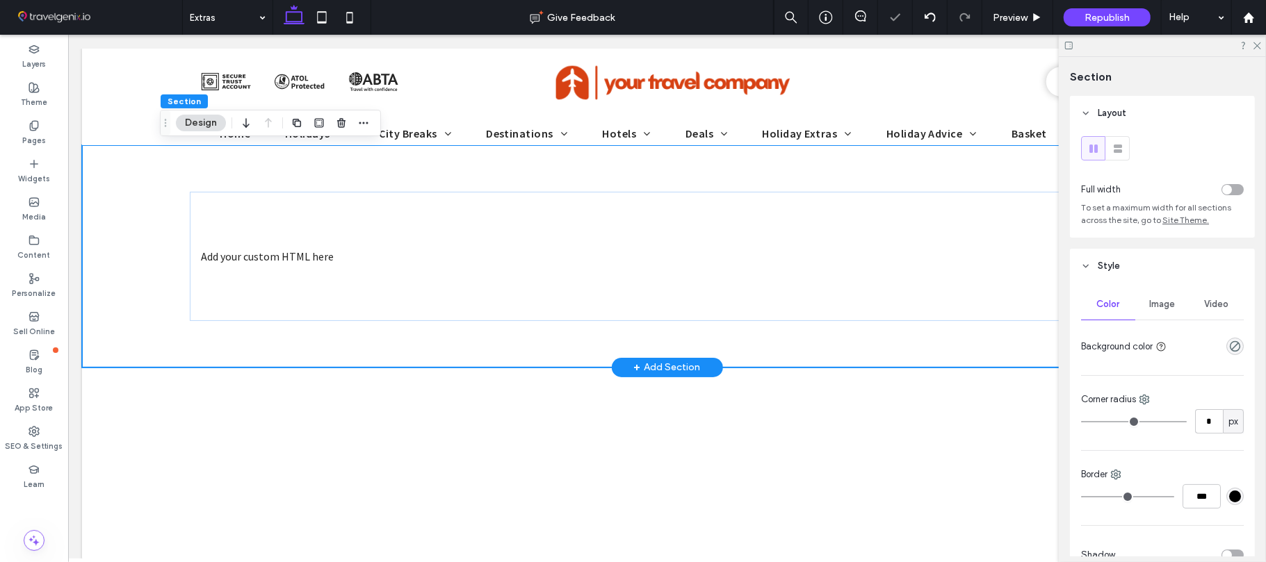
click at [120, 275] on div "Add your custom HTML here" at bounding box center [666, 256] width 1170 height 222
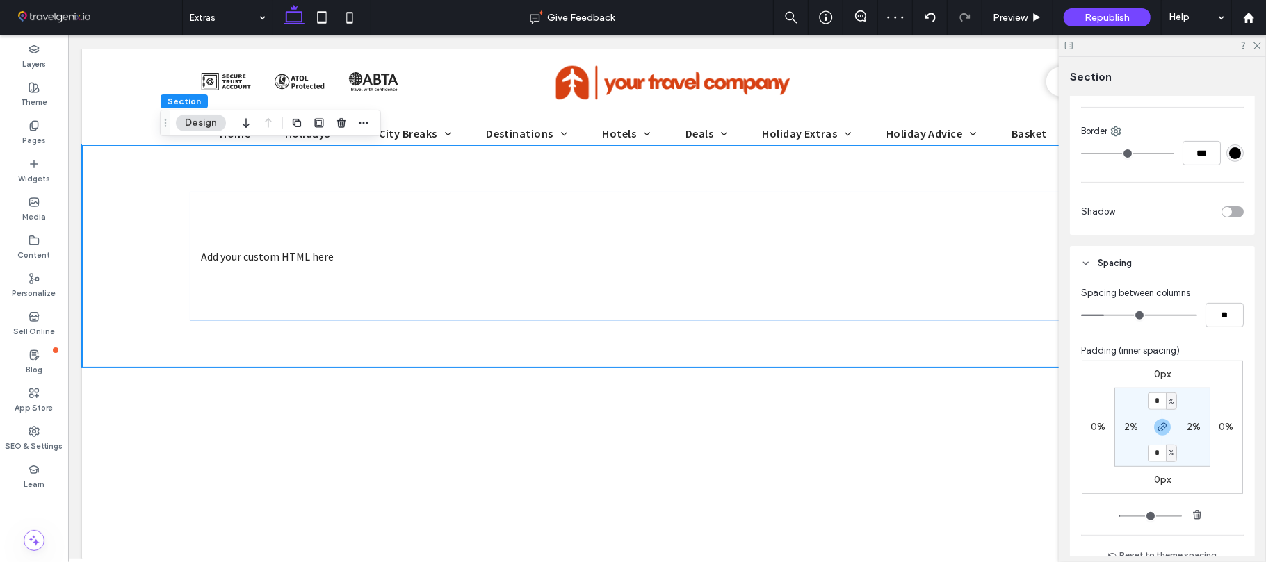
scroll to position [350, 0]
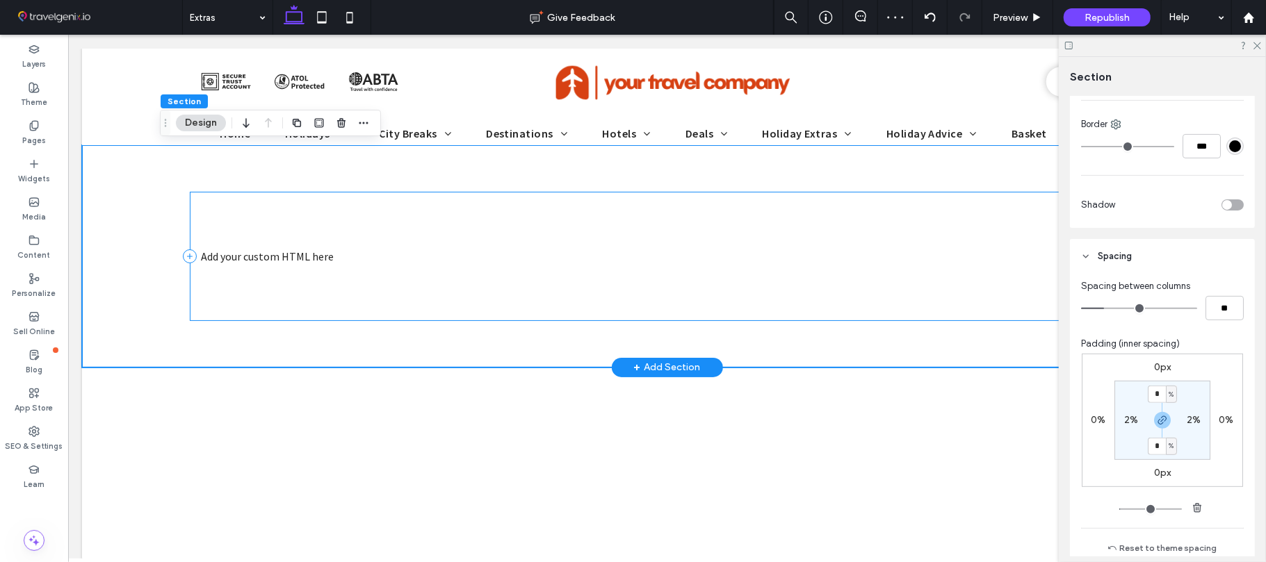
click at [386, 247] on div "Add your custom HTML here" at bounding box center [666, 255] width 954 height 129
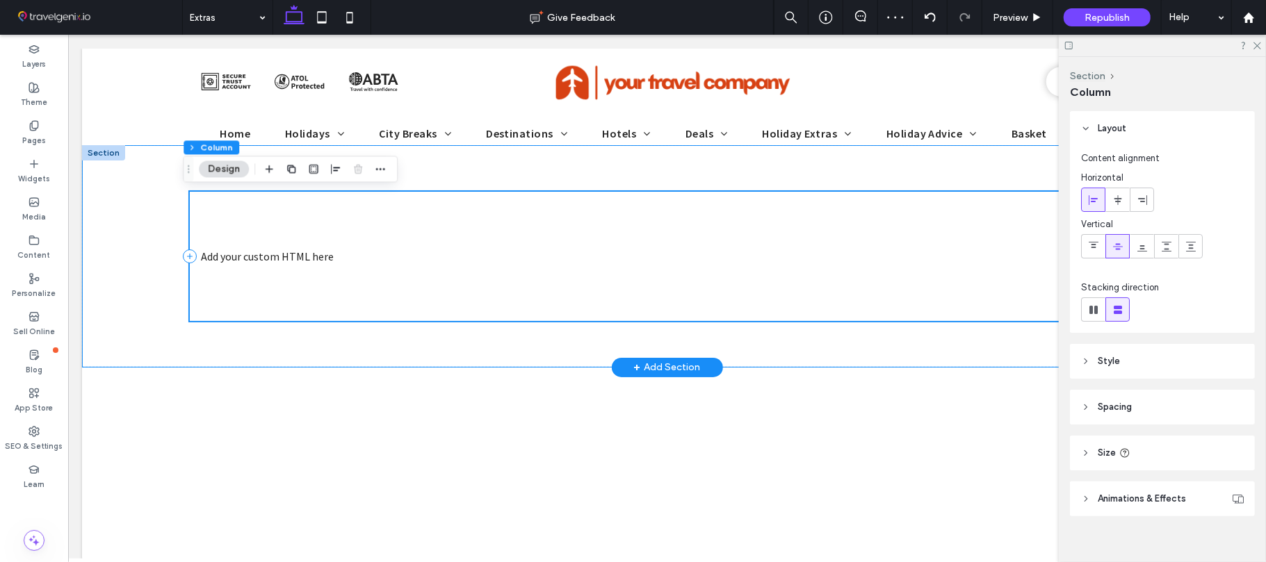
click at [381, 267] on div "Add your custom HTML here" at bounding box center [666, 255] width 954 height 129
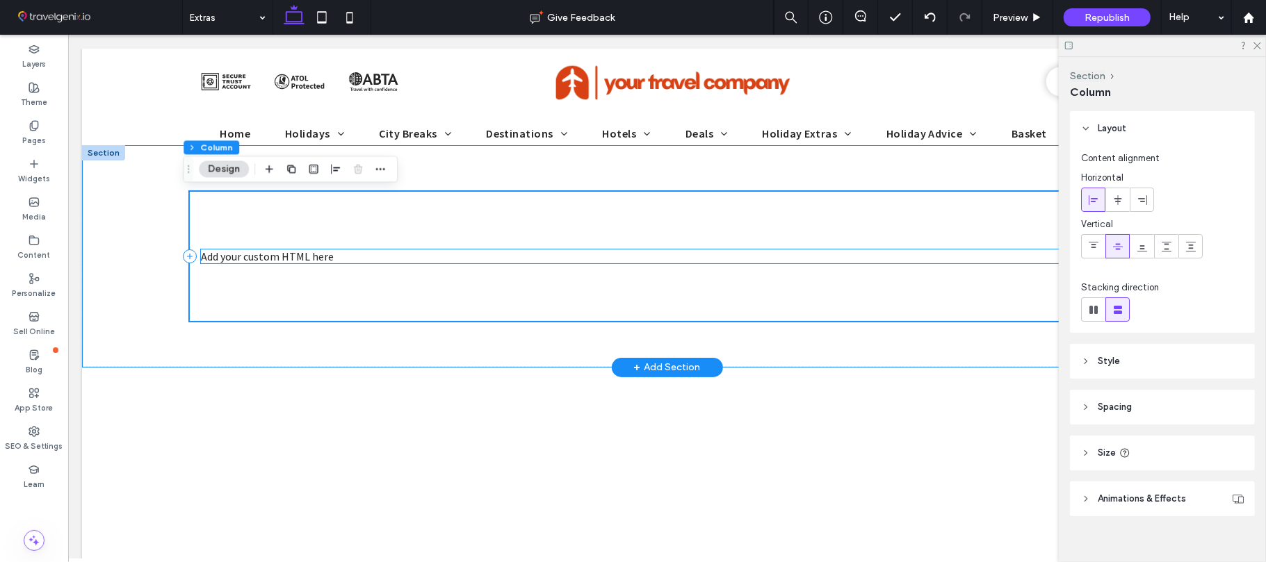
click at [370, 259] on div "Add your custom HTML here" at bounding box center [666, 256] width 932 height 14
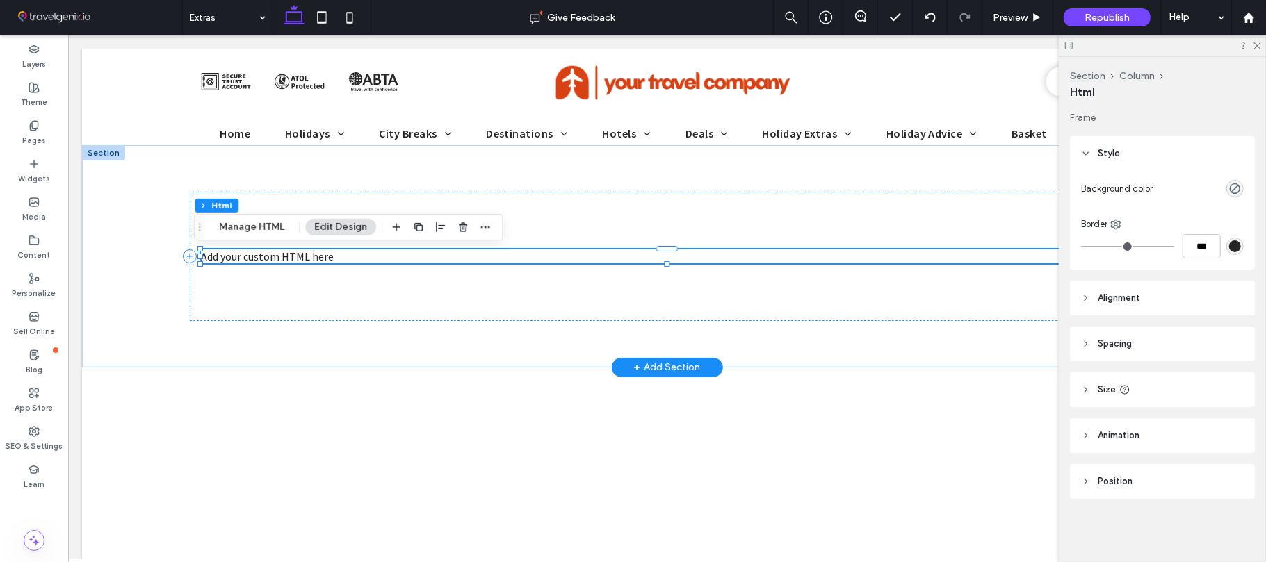
click at [370, 259] on div "Add your custom HTML here" at bounding box center [666, 256] width 932 height 14
click at [254, 215] on div "Section Column Html Manage HTML Edit Design" at bounding box center [348, 227] width 309 height 26
click at [254, 218] on div "Section Column Html Manage HTML Edit Design" at bounding box center [348, 227] width 309 height 26
click at [256, 222] on button "Manage HTML" at bounding box center [251, 227] width 83 height 17
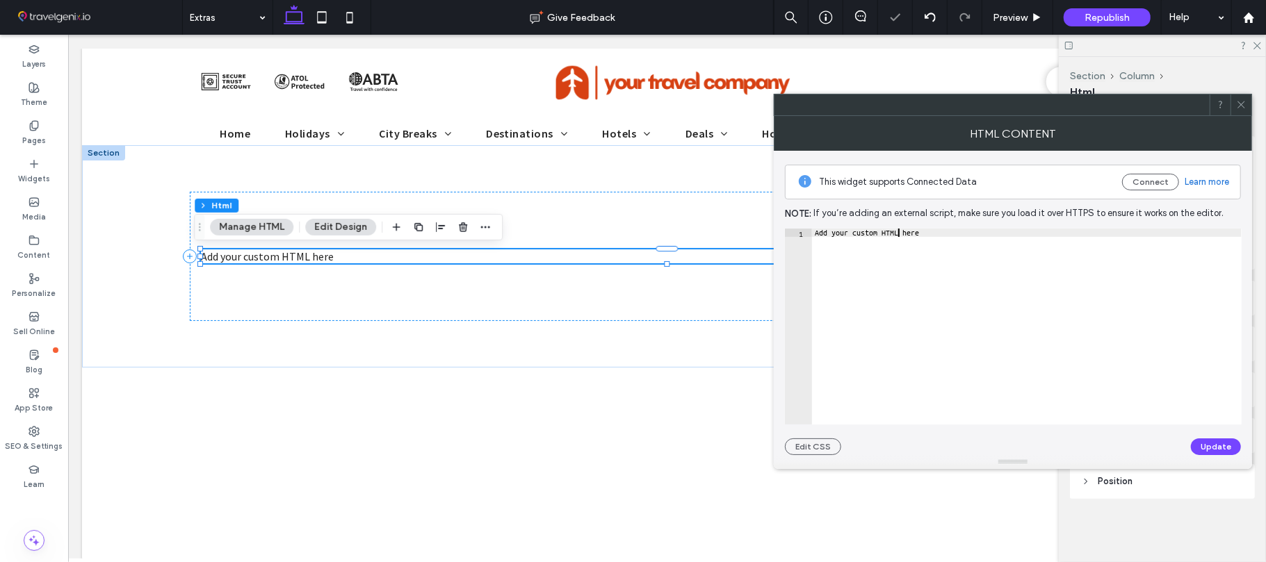
click at [898, 236] on div "Add your custom HTML here" at bounding box center [1027, 335] width 430 height 212
paste textarea "**********"
type textarea "**********"
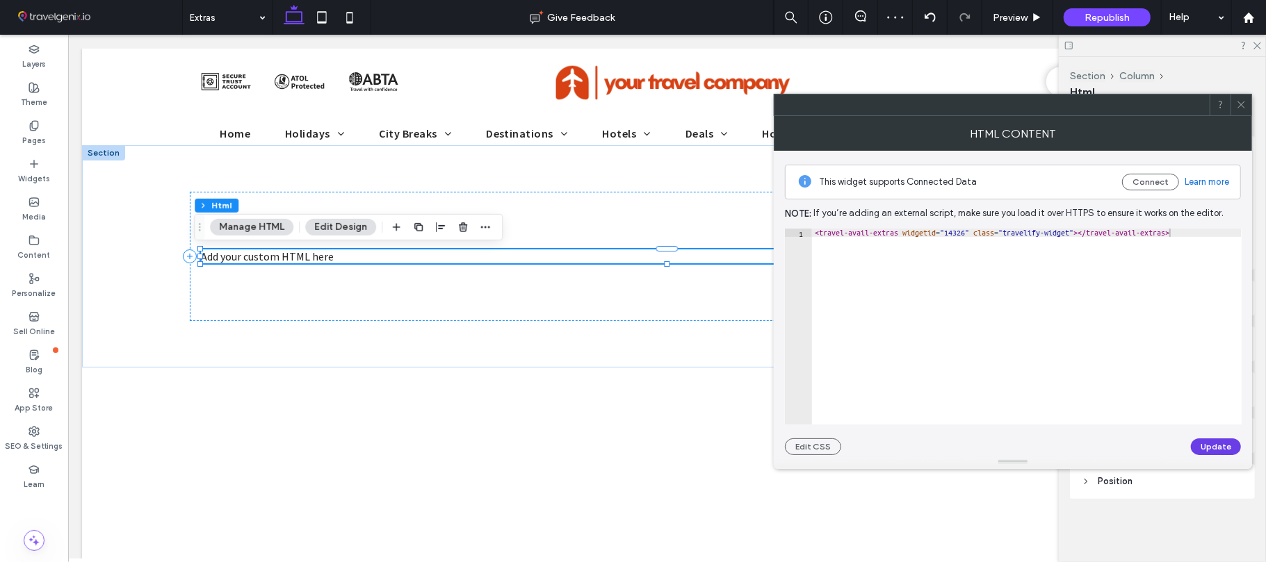
click at [1220, 448] on button "Update" at bounding box center [1216, 447] width 50 height 17
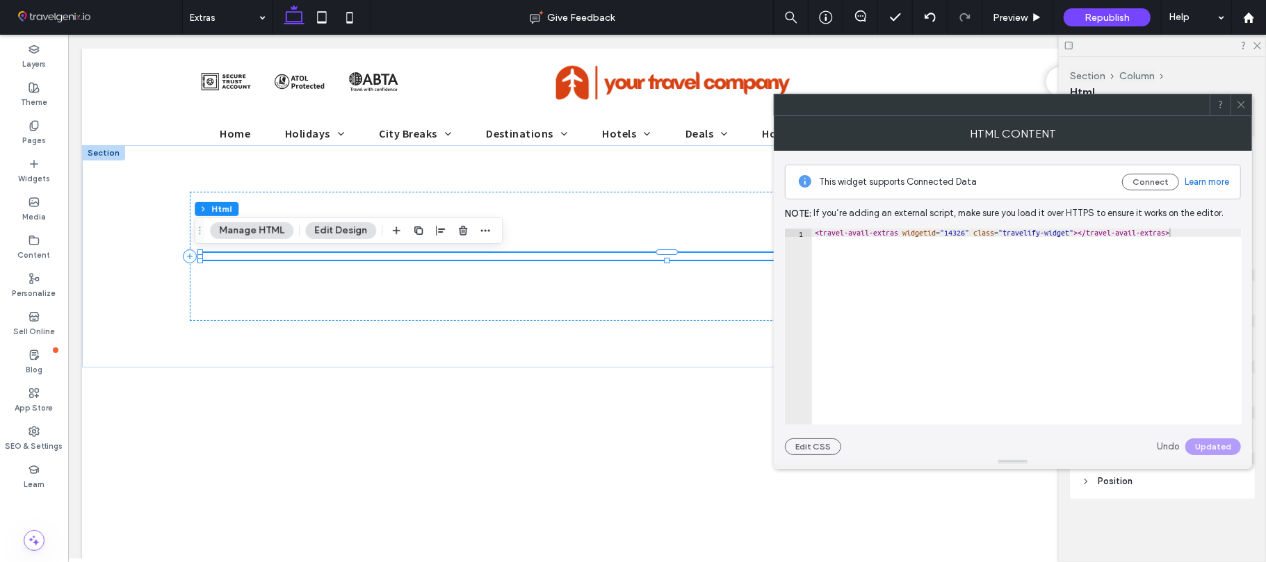
click at [1240, 104] on icon at bounding box center [1241, 104] width 10 height 10
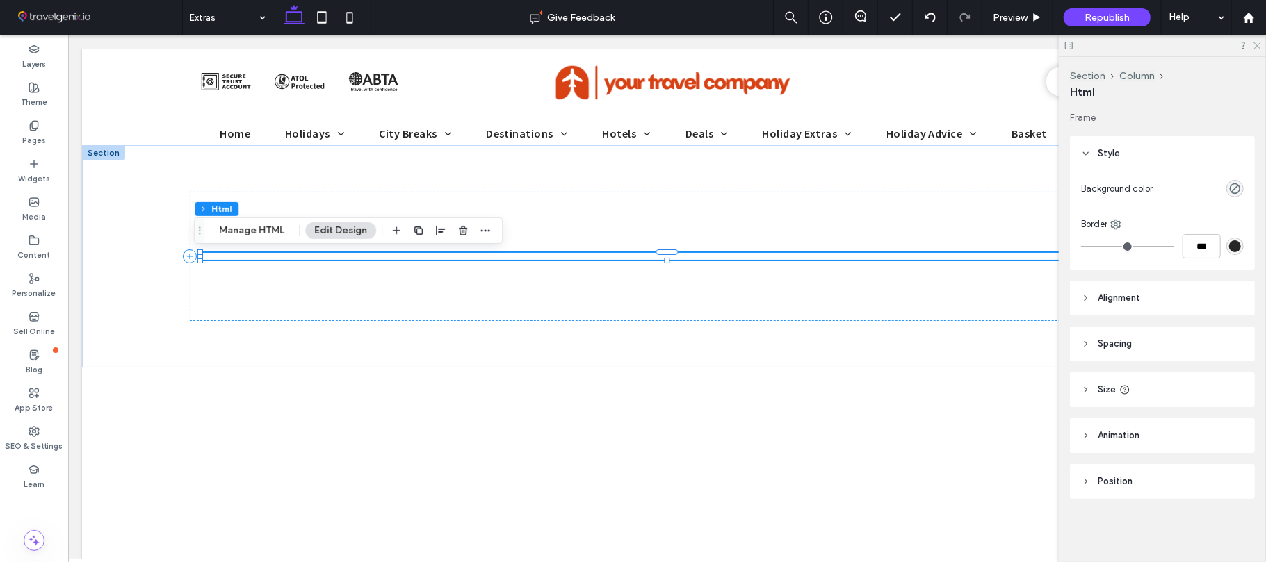
click at [1252, 42] on icon at bounding box center [1256, 44] width 9 height 9
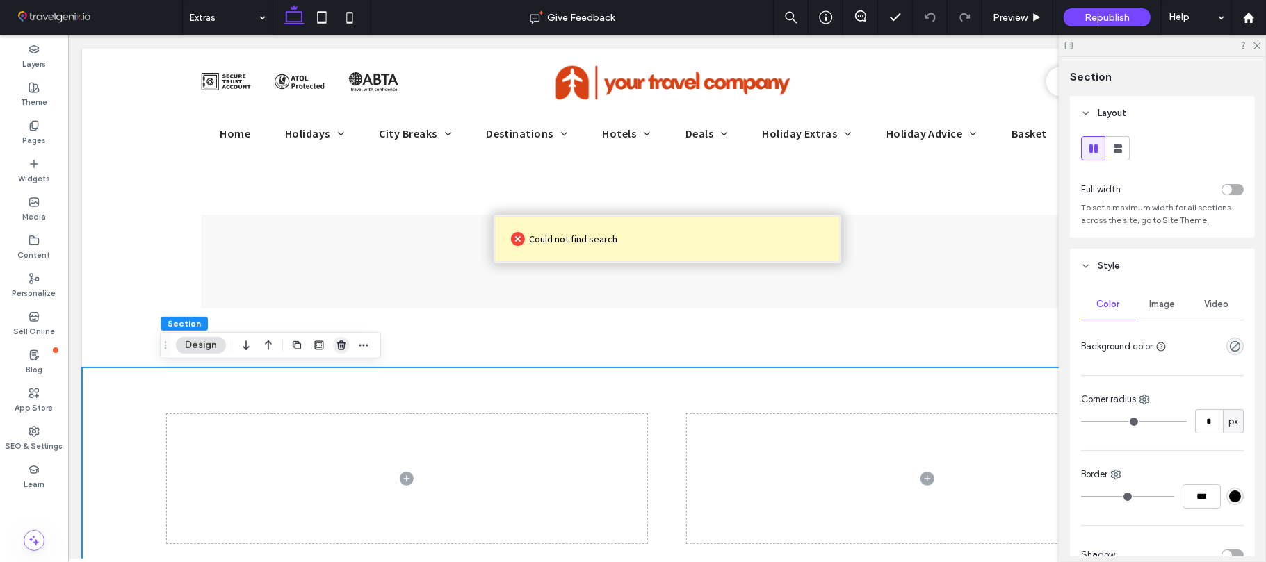
click at [348, 345] on span "button" at bounding box center [341, 345] width 17 height 17
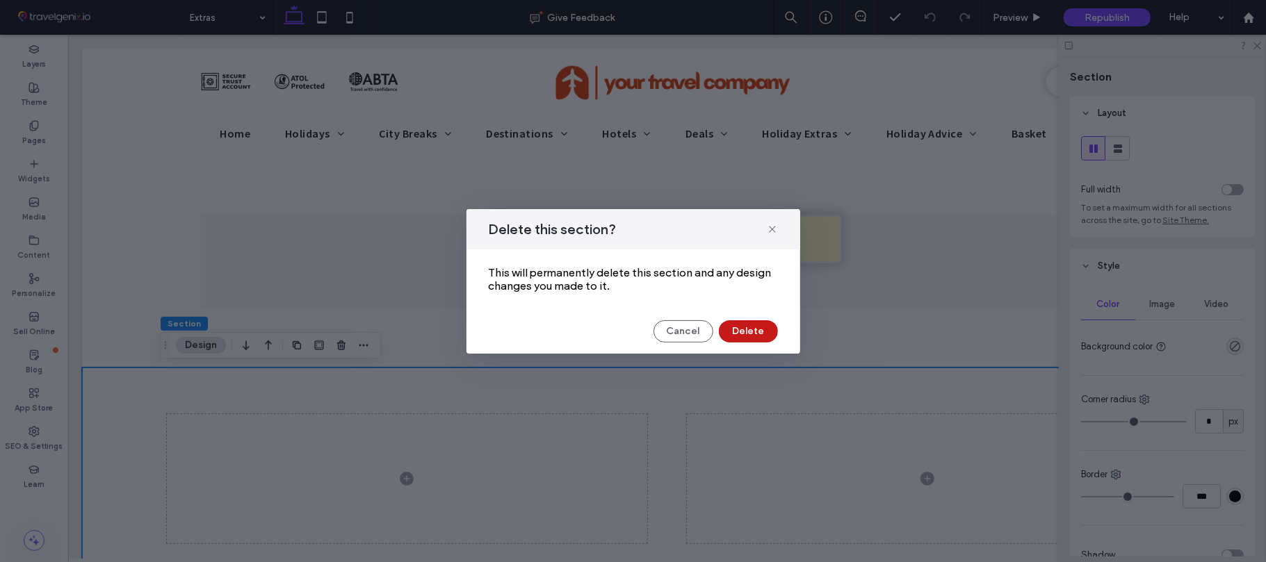
click at [740, 334] on button "Delete" at bounding box center [748, 331] width 59 height 22
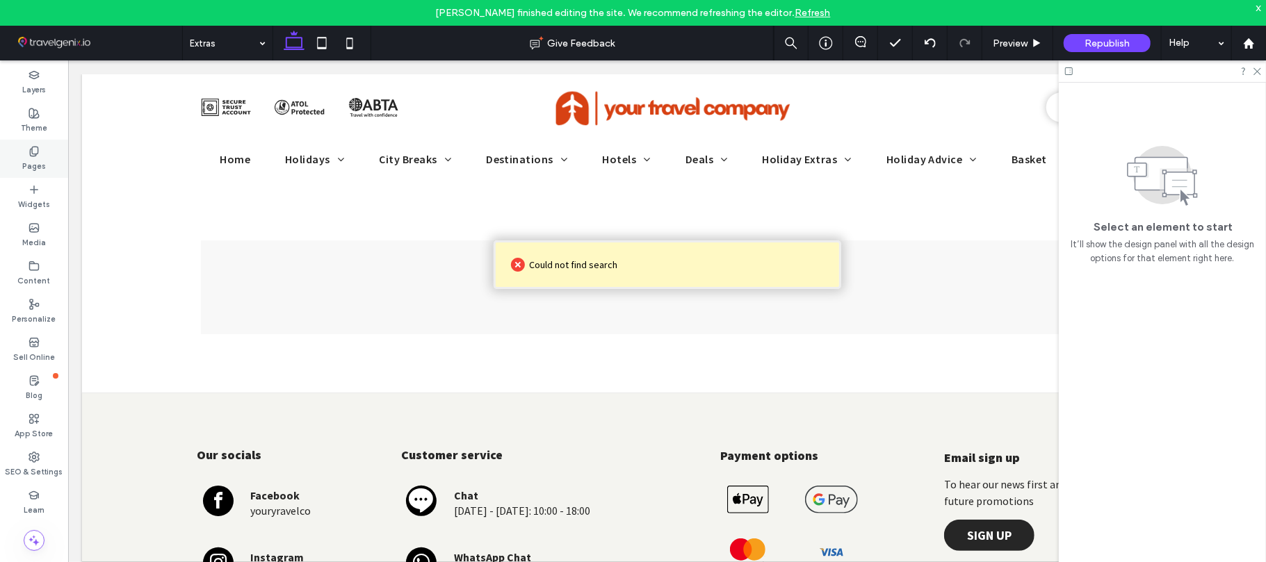
click at [25, 164] on label "Pages" at bounding box center [34, 164] width 24 height 15
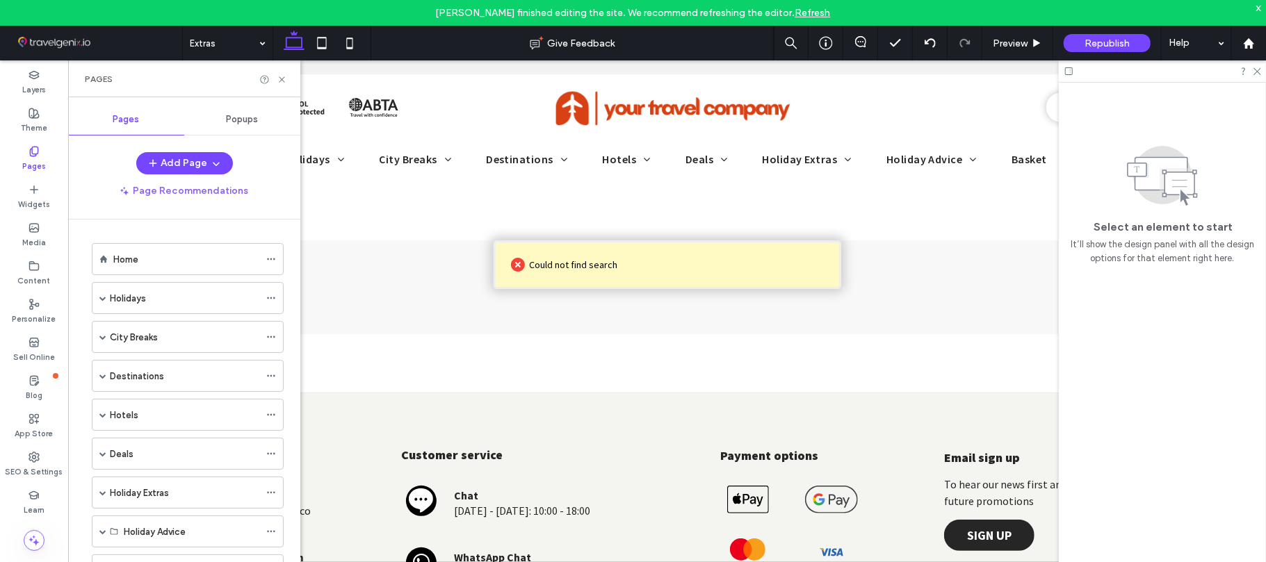
scroll to position [123, 0]
drag, startPoint x: 297, startPoint y: 301, endPoint x: 233, endPoint y: 399, distance: 117.4
click at [268, 482] on span at bounding box center [271, 491] width 10 height 21
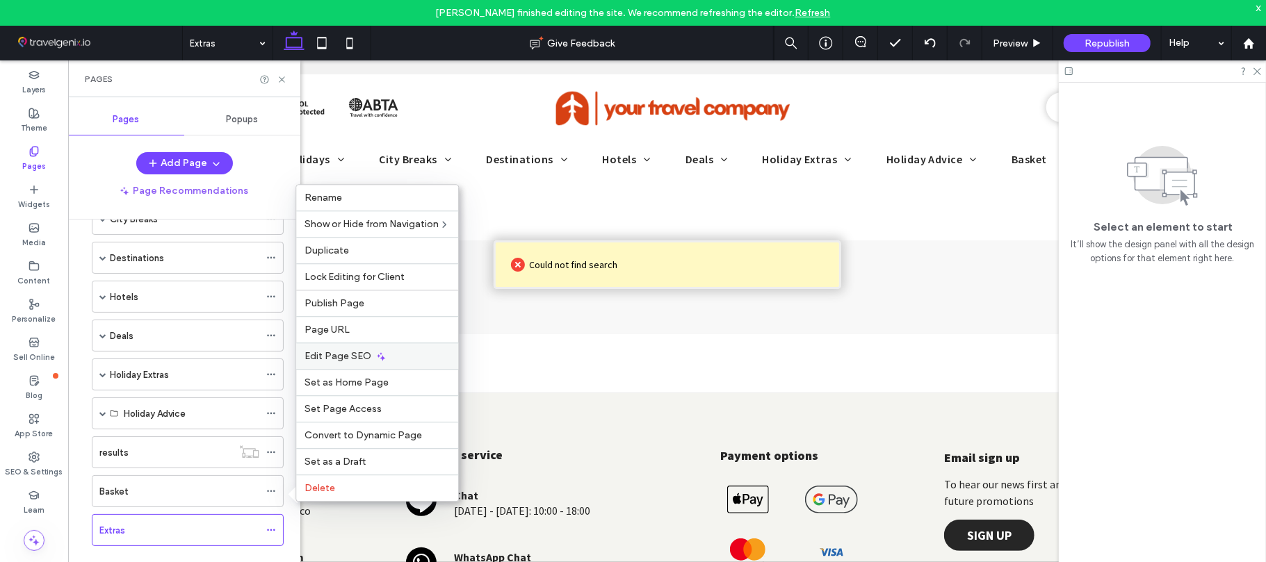
click at [328, 357] on span "Edit Page SEO" at bounding box center [337, 356] width 67 height 12
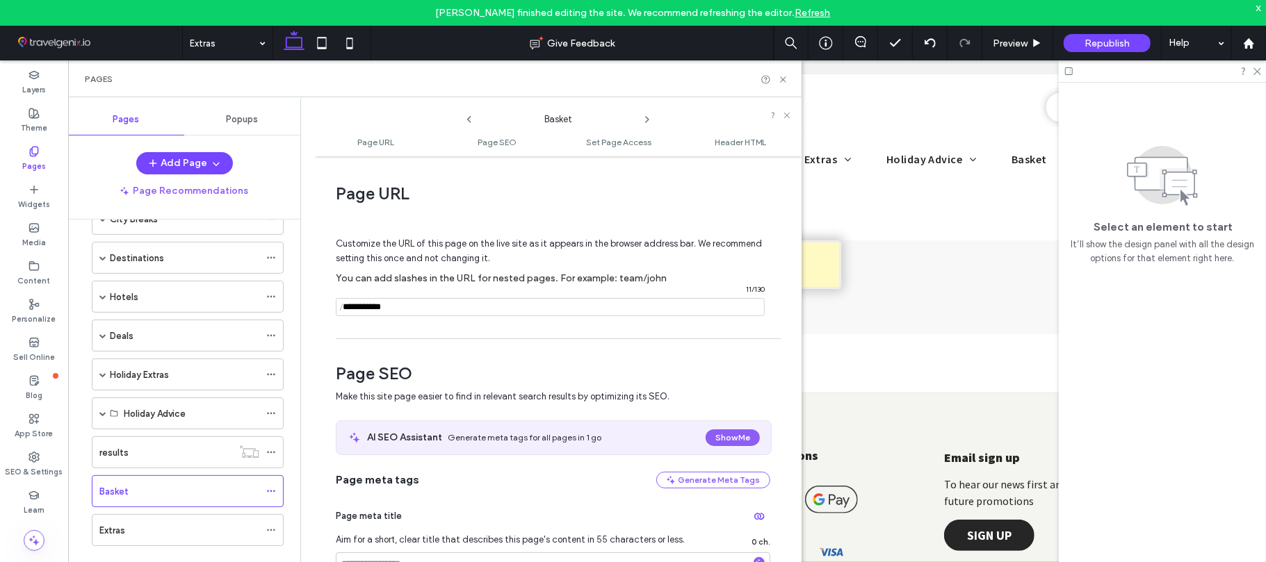
click at [793, 253] on div "Page URL Customize the URL of this page on the live site as it appears in the b…" at bounding box center [558, 372] width 487 height 418
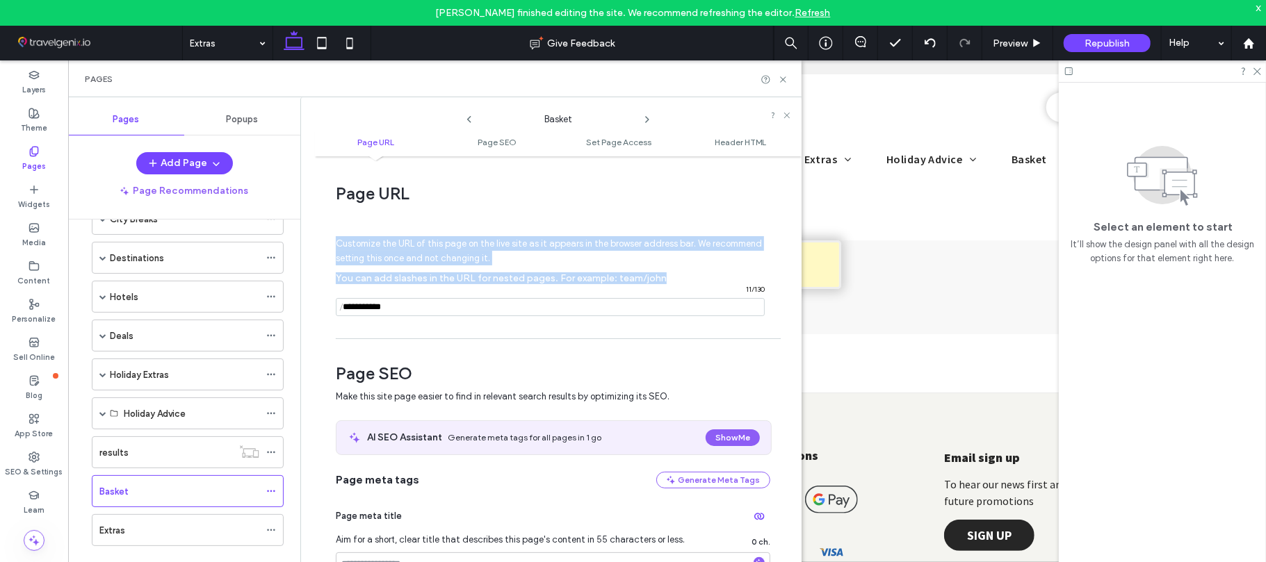
drag, startPoint x: 785, startPoint y: 221, endPoint x: 791, endPoint y: 292, distance: 71.1
click at [791, 291] on div "Page URL Customize the URL of this page on the live site as it appears in the b…" at bounding box center [558, 372] width 487 height 418
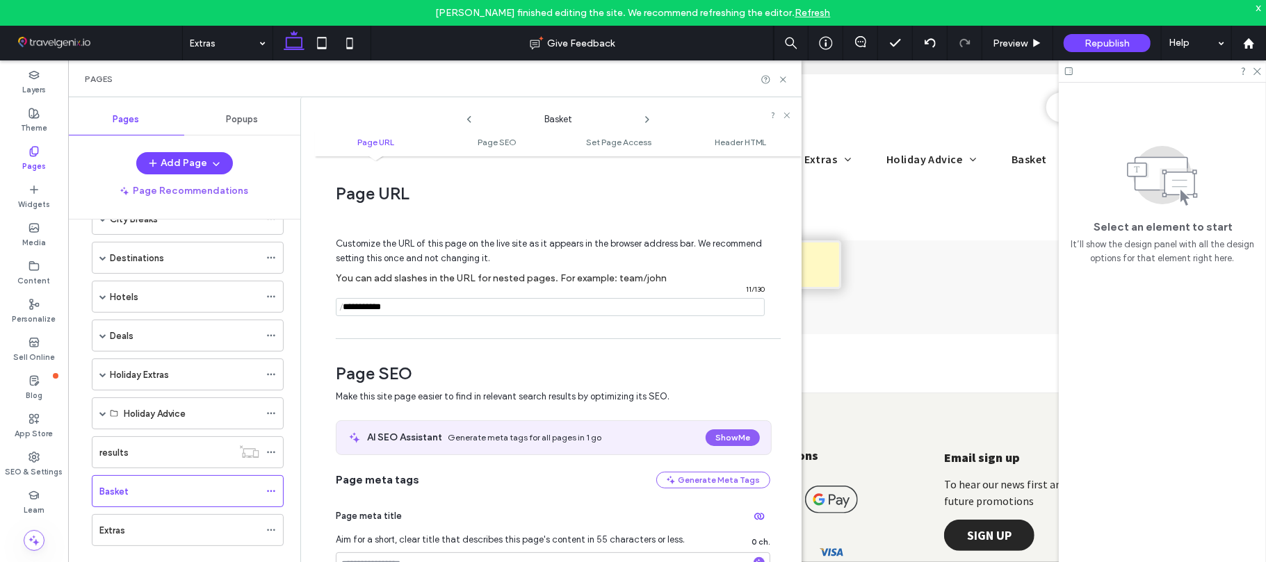
drag, startPoint x: 791, startPoint y: 292, endPoint x: 788, endPoint y: 300, distance: 8.8
click at [792, 293] on div "Page URL Customize the URL of this page on the live site as it appears in the b…" at bounding box center [558, 372] width 487 height 418
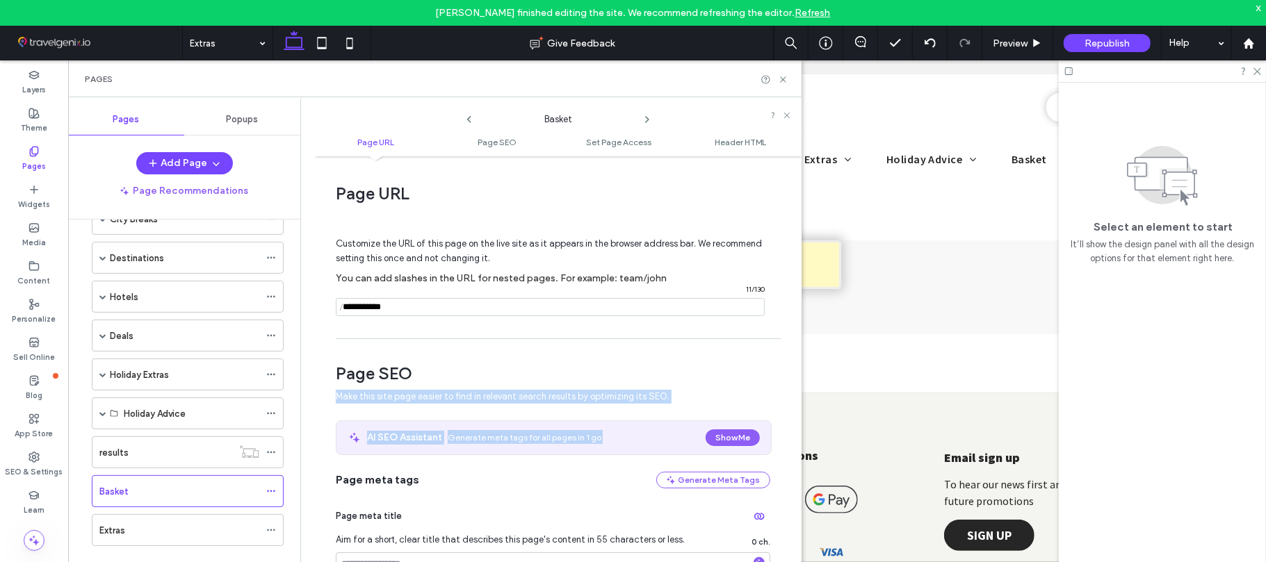
drag, startPoint x: 776, startPoint y: 388, endPoint x: 776, endPoint y: 445, distance: 57.0
click at [776, 445] on div "Page URL Customize the URL of this page on the live site as it appears in the b…" at bounding box center [558, 372] width 487 height 418
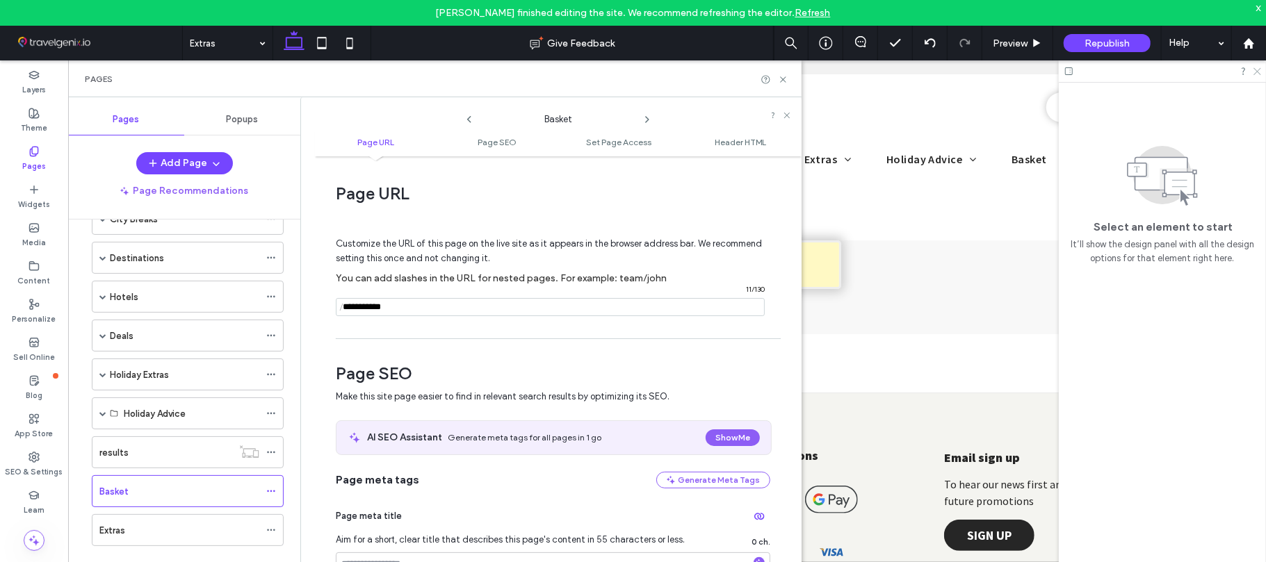
click at [1255, 68] on use at bounding box center [1257, 72] width 8 height 8
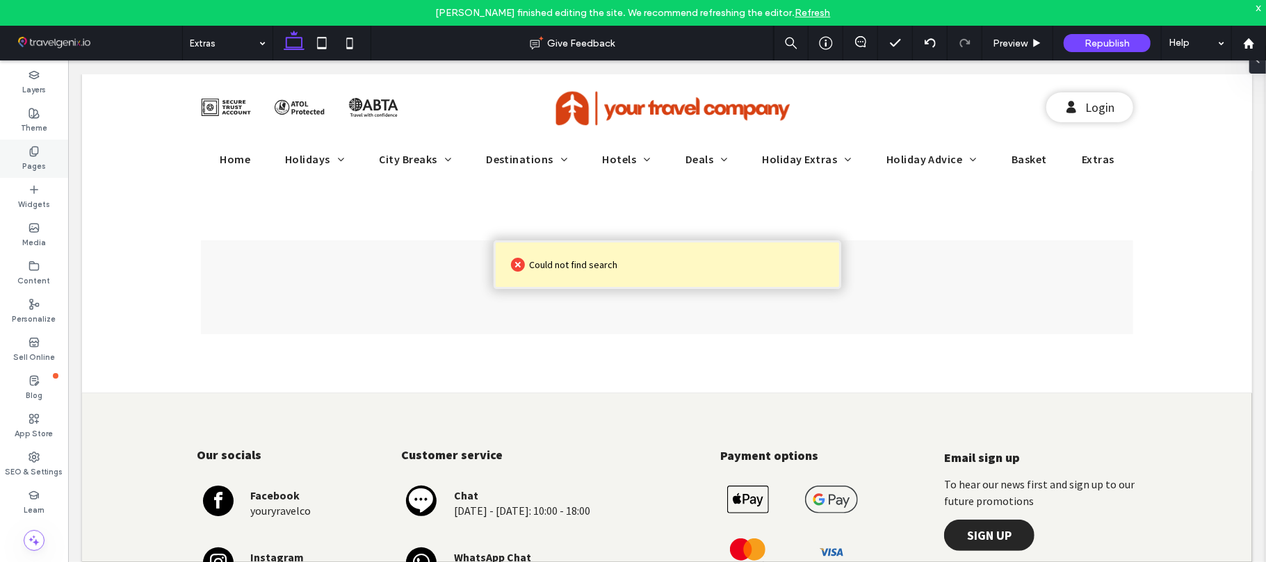
click at [34, 152] on icon at bounding box center [33, 151] width 11 height 11
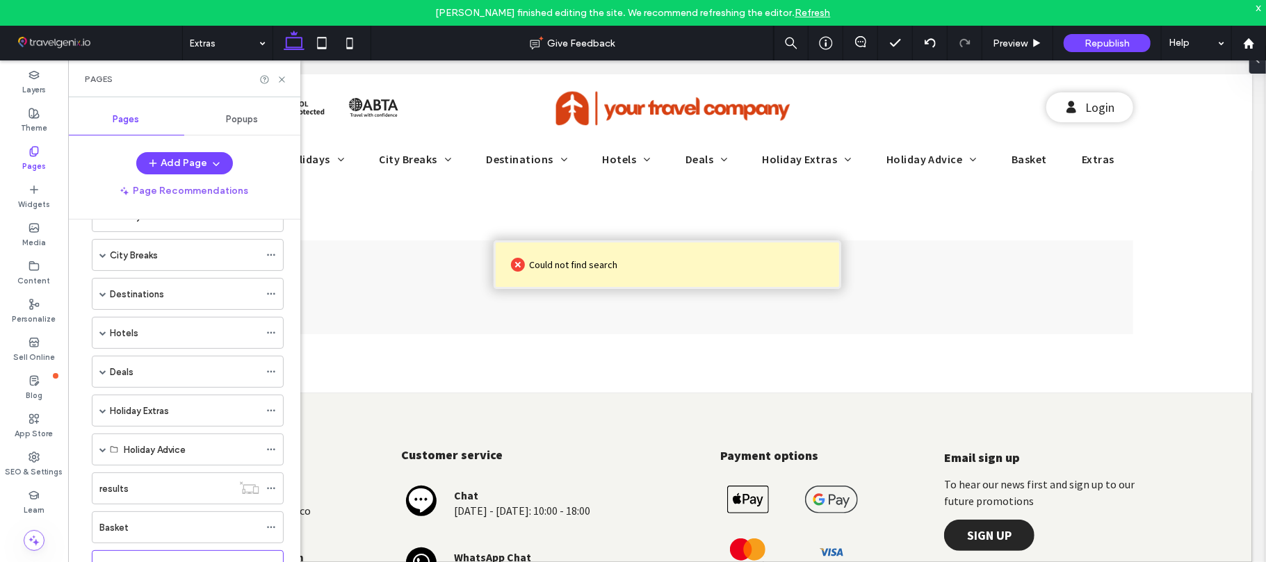
scroll to position [123, 0]
click at [270, 534] on icon at bounding box center [271, 530] width 10 height 10
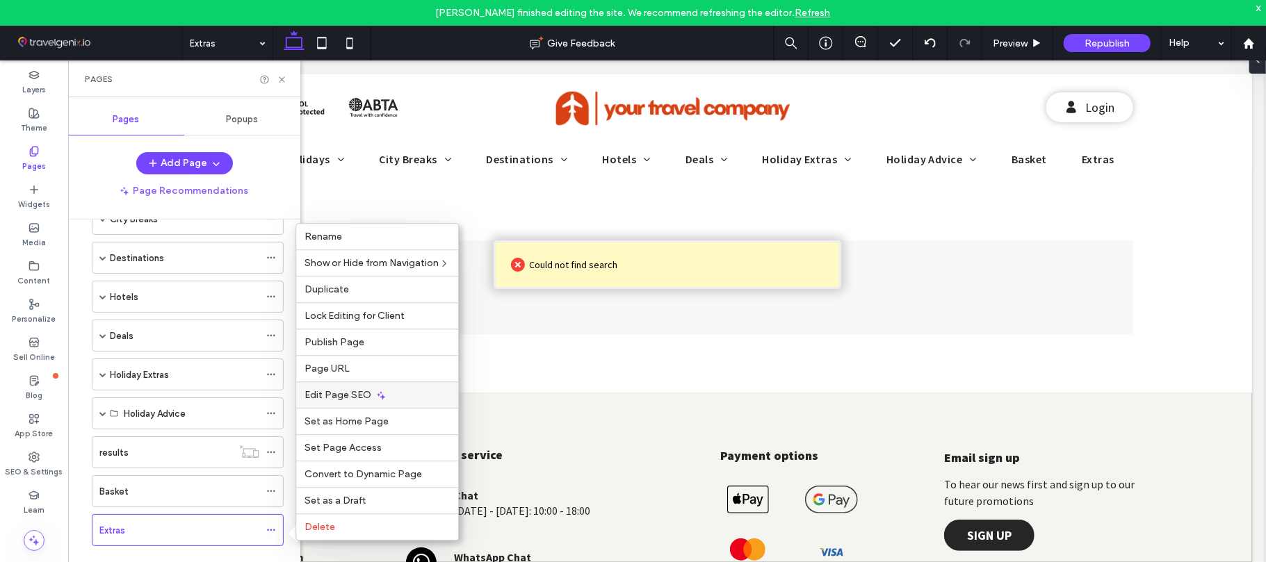
click at [354, 392] on span "Edit Page SEO" at bounding box center [337, 395] width 67 height 12
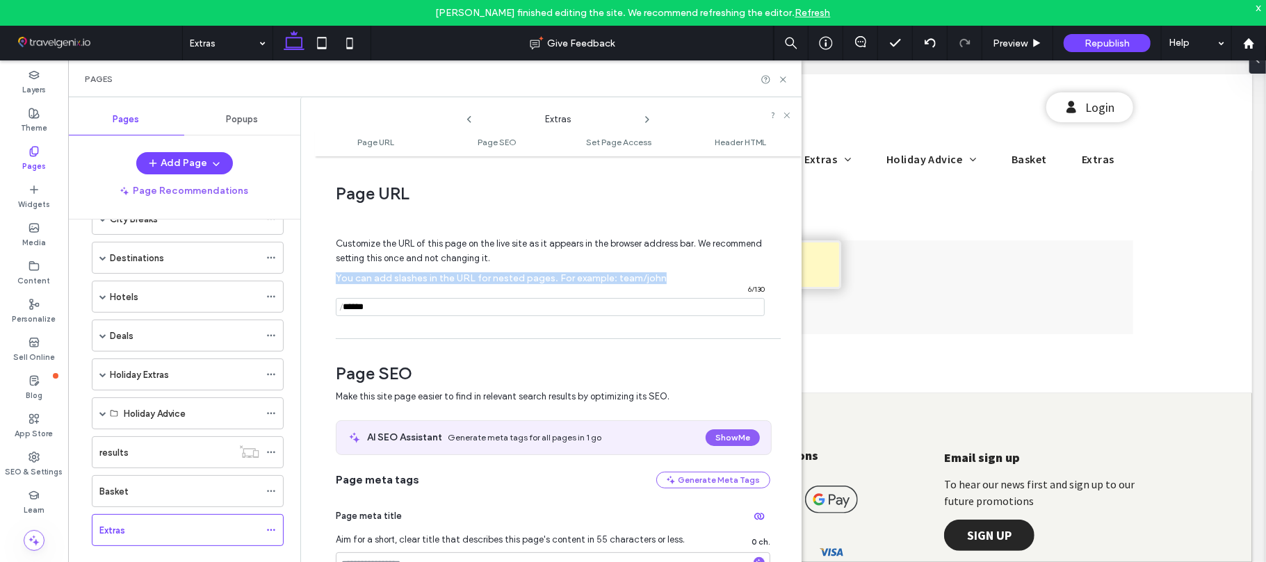
scroll to position [0, 1]
drag, startPoint x: 793, startPoint y: 259, endPoint x: 798, endPoint y: 310, distance: 51.0
click at [798, 310] on div "Page URL Customize the URL of this page on the live site as it appears in the b…" at bounding box center [558, 372] width 487 height 418
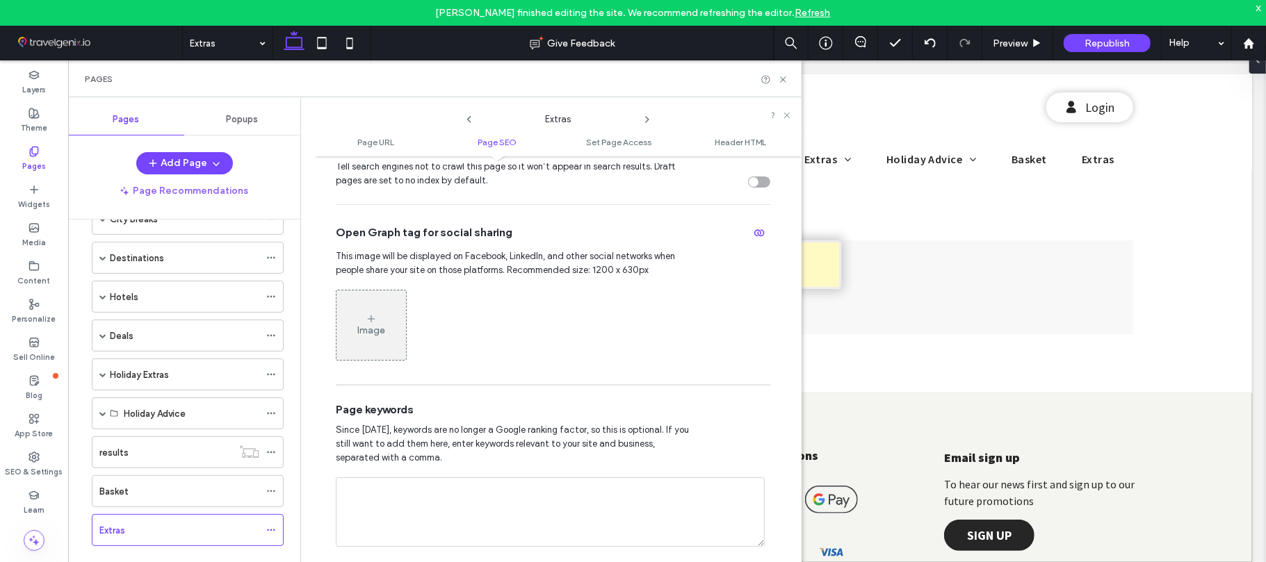
scroll to position [607, 1]
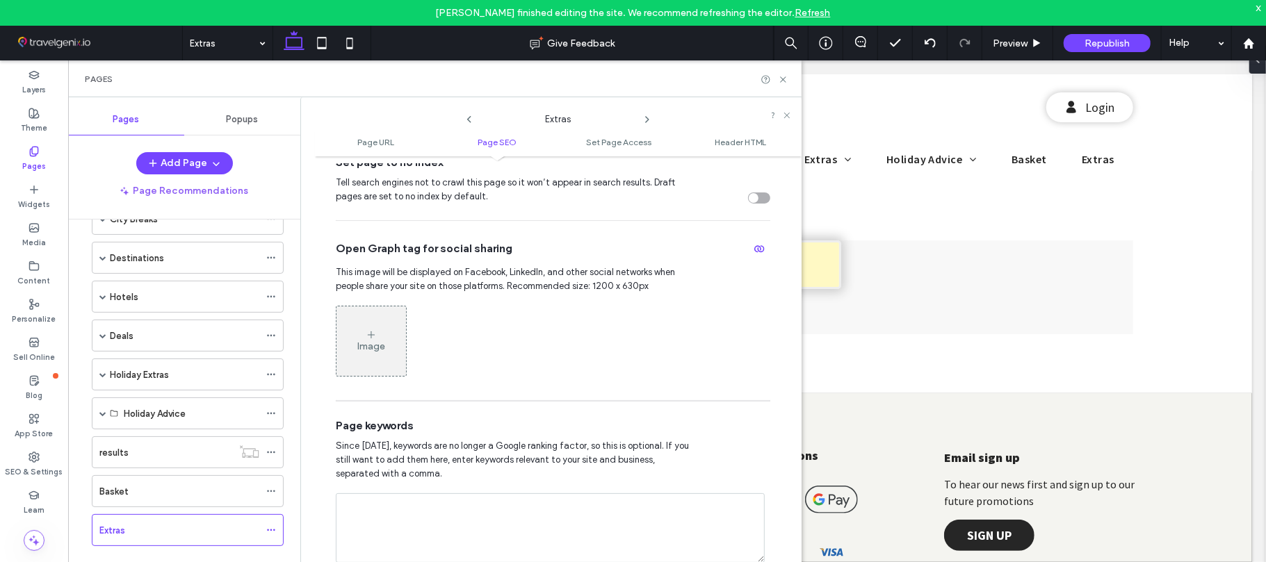
drag, startPoint x: 790, startPoint y: 376, endPoint x: 785, endPoint y: 340, distance: 36.6
click at [785, 340] on div "Page URL Customize the URL of this page on the live site as it appears in the b…" at bounding box center [558, 372] width 487 height 418
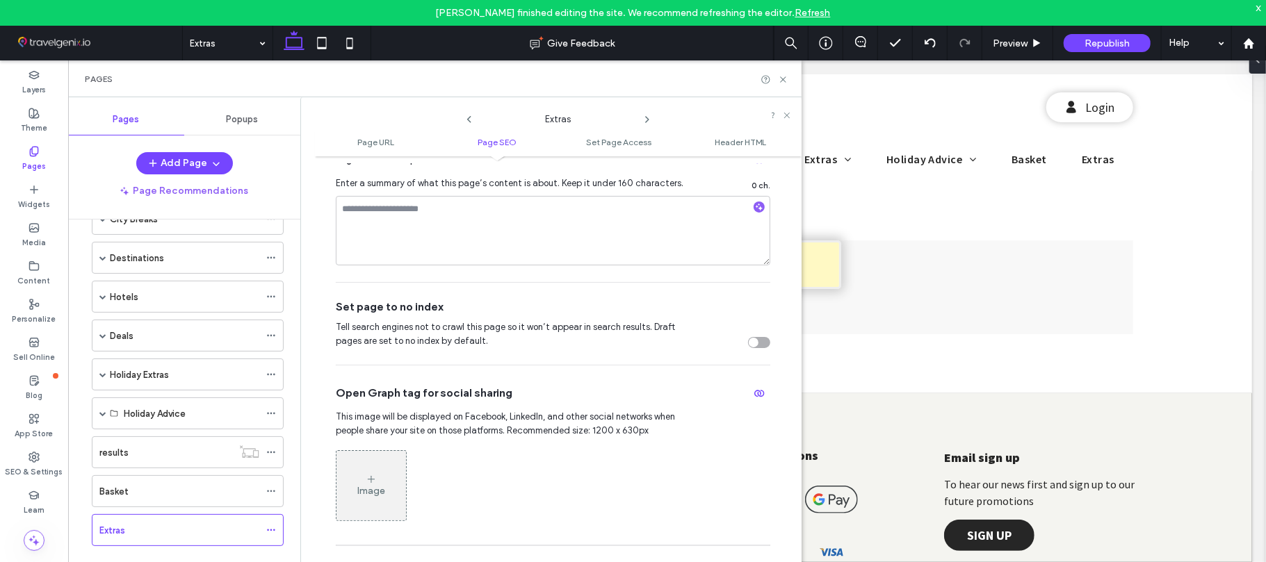
scroll to position [451, 1]
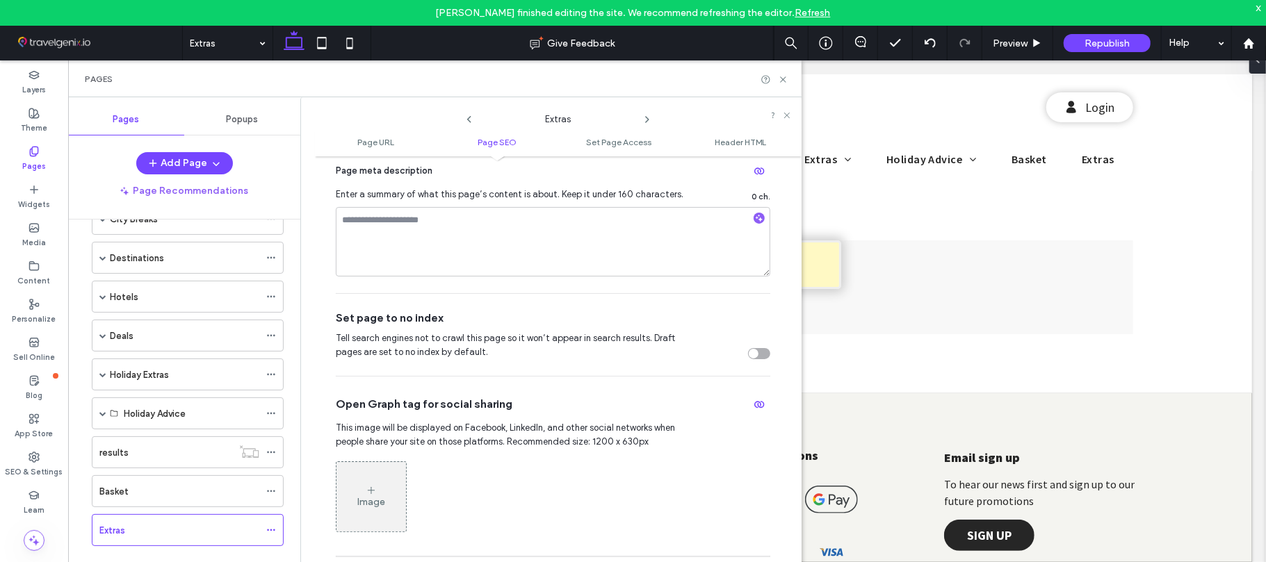
click at [751, 353] on div "toggle" at bounding box center [759, 353] width 22 height 11
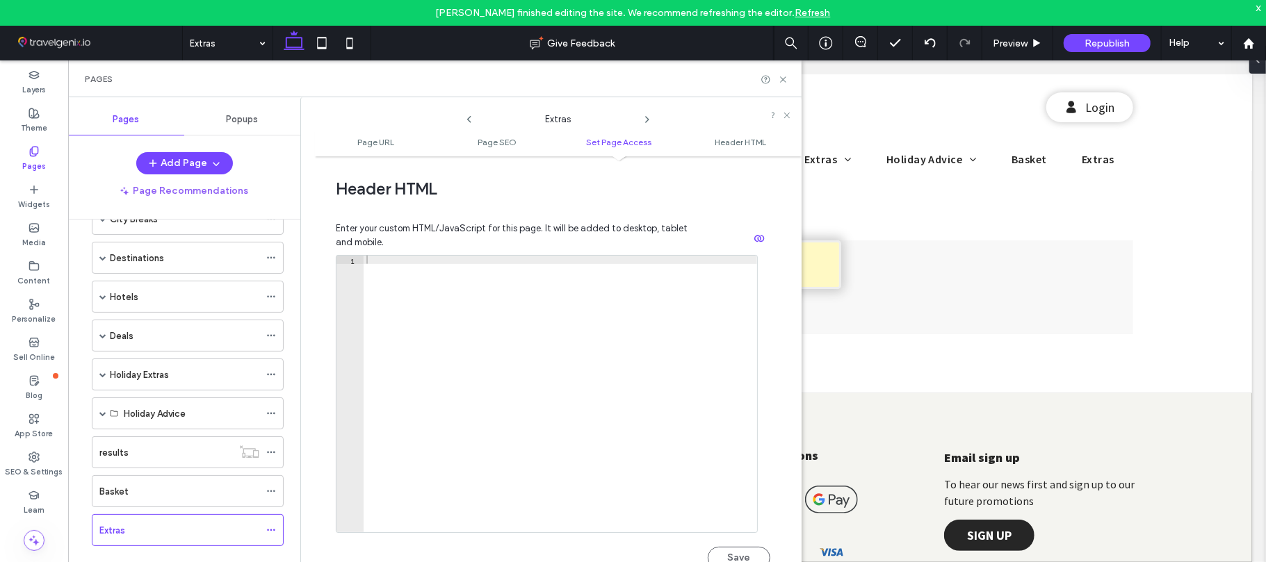
scroll to position [1315, 1]
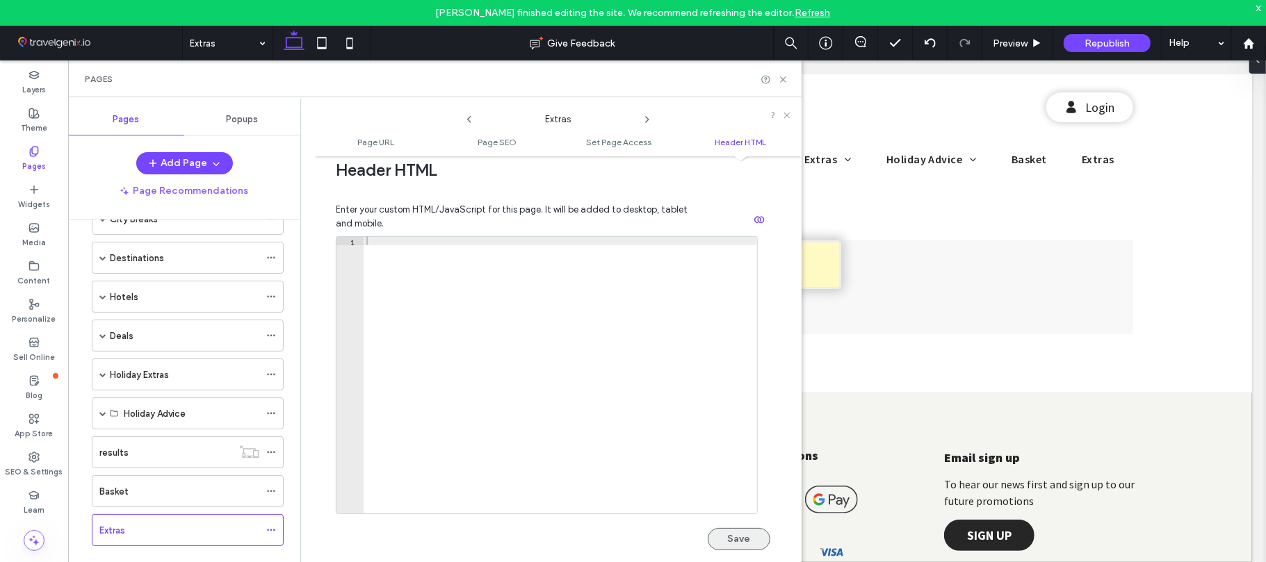
click at [733, 534] on button "Save" at bounding box center [739, 539] width 63 height 22
drag, startPoint x: 784, startPoint y: 81, endPoint x: 121, endPoint y: 318, distance: 704.1
click at [784, 81] on icon at bounding box center [783, 79] width 10 height 10
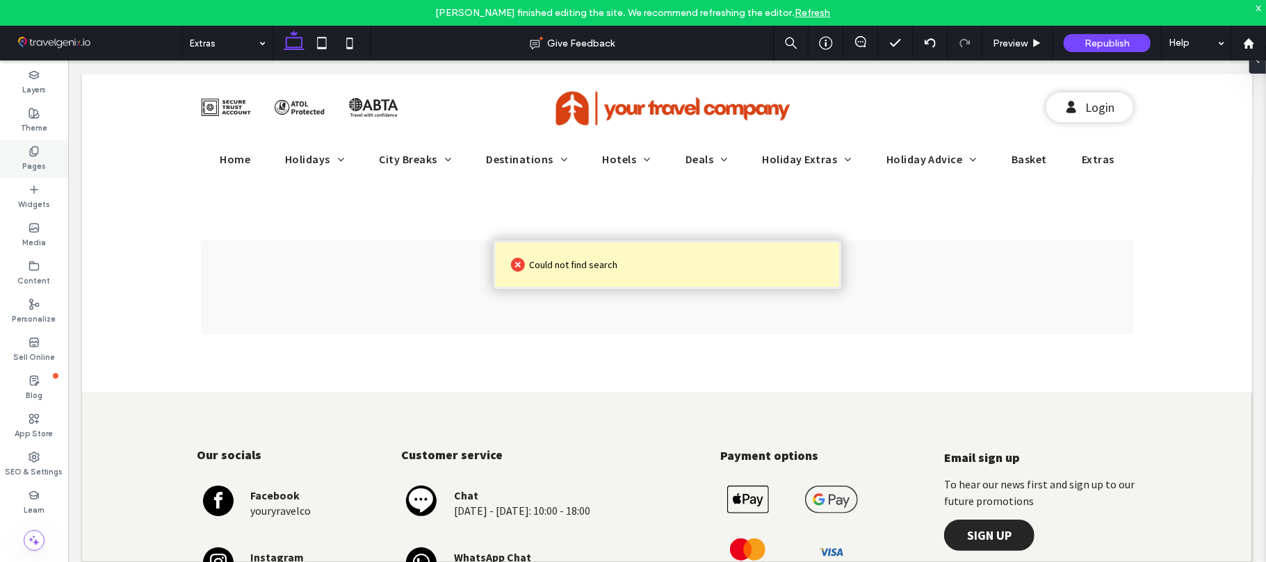
click at [35, 156] on icon at bounding box center [33, 151] width 11 height 11
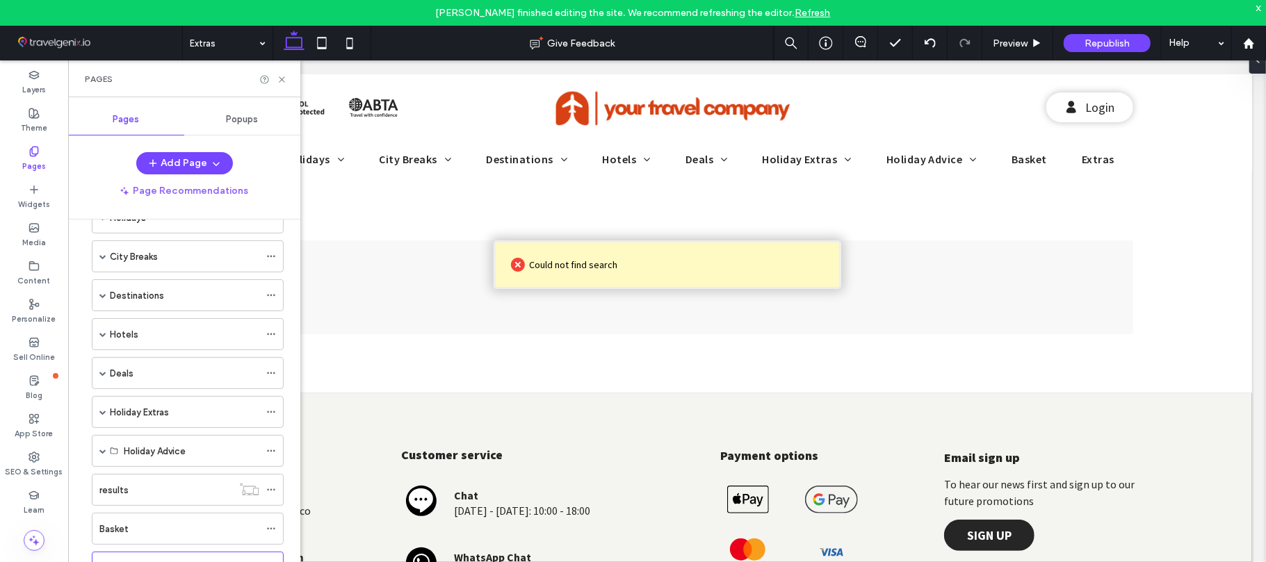
scroll to position [123, 0]
drag, startPoint x: 295, startPoint y: 322, endPoint x: 233, endPoint y: 418, distance: 113.9
click at [271, 527] on icon at bounding box center [271, 530] width 10 height 10
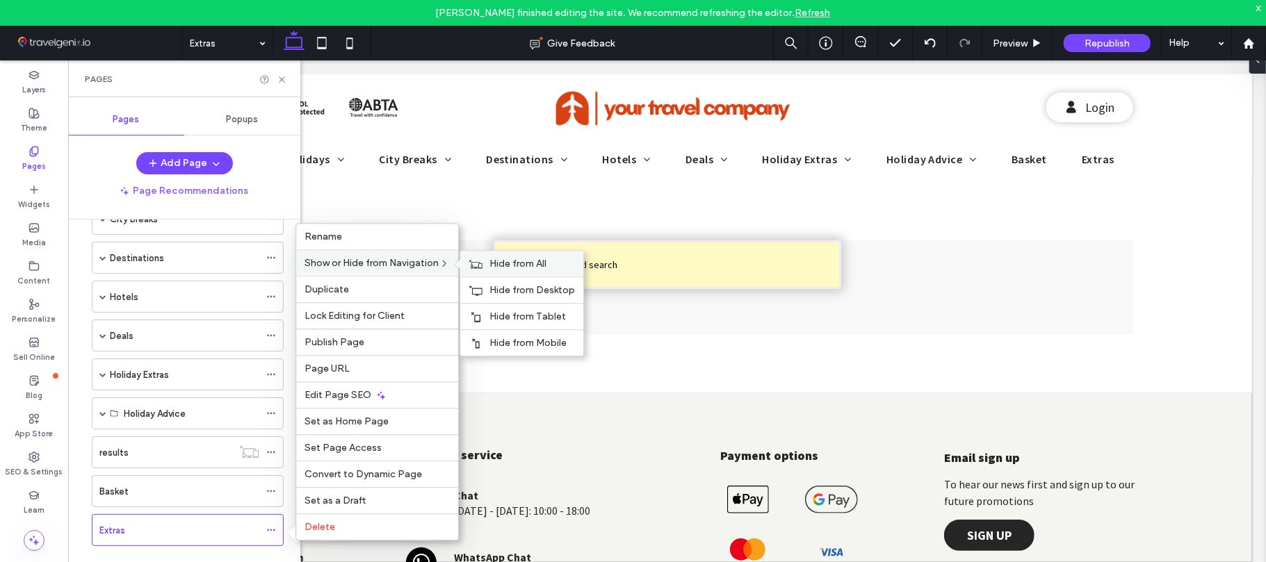
click at [498, 259] on span "Hide from All" at bounding box center [517, 264] width 57 height 12
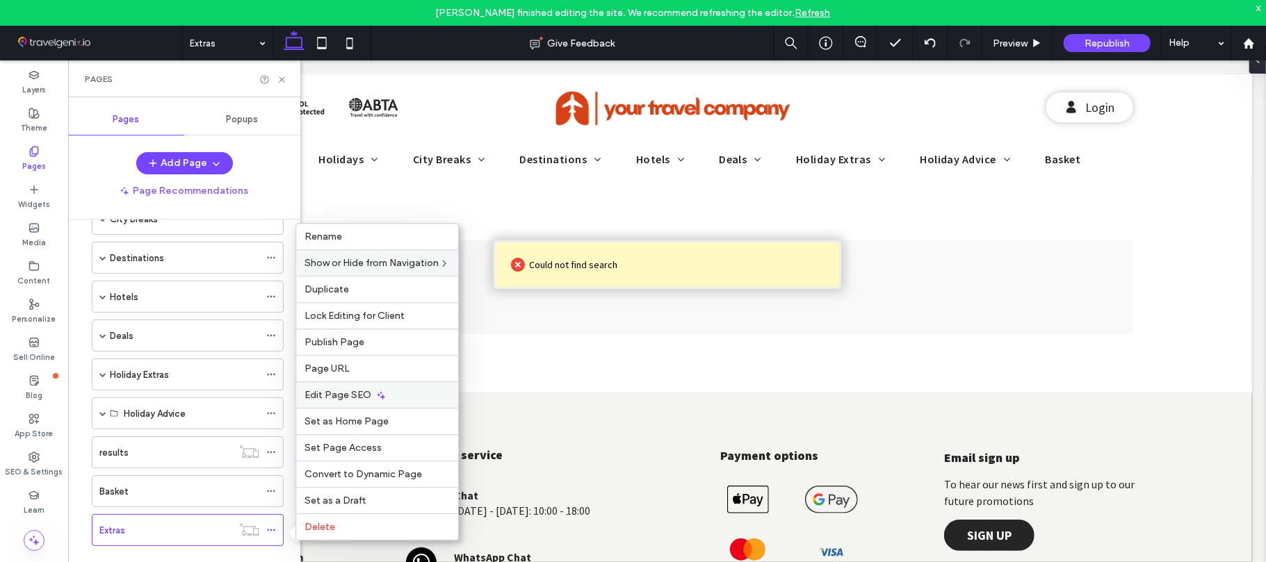
click at [346, 396] on span "Edit Page SEO" at bounding box center [337, 395] width 67 height 12
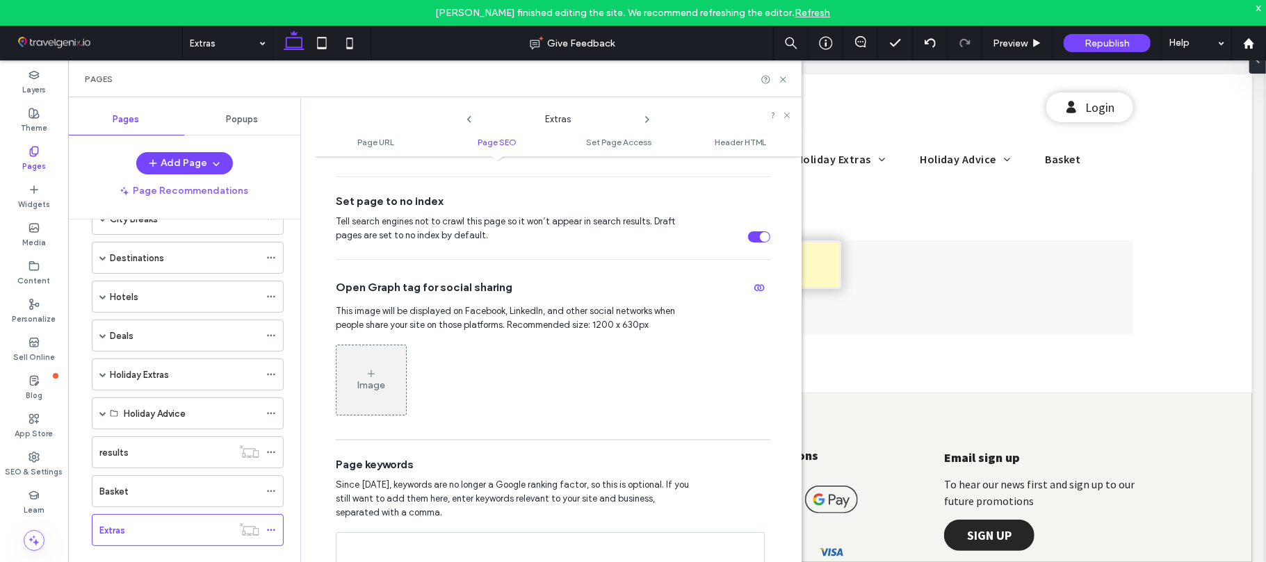
scroll to position [595, 0]
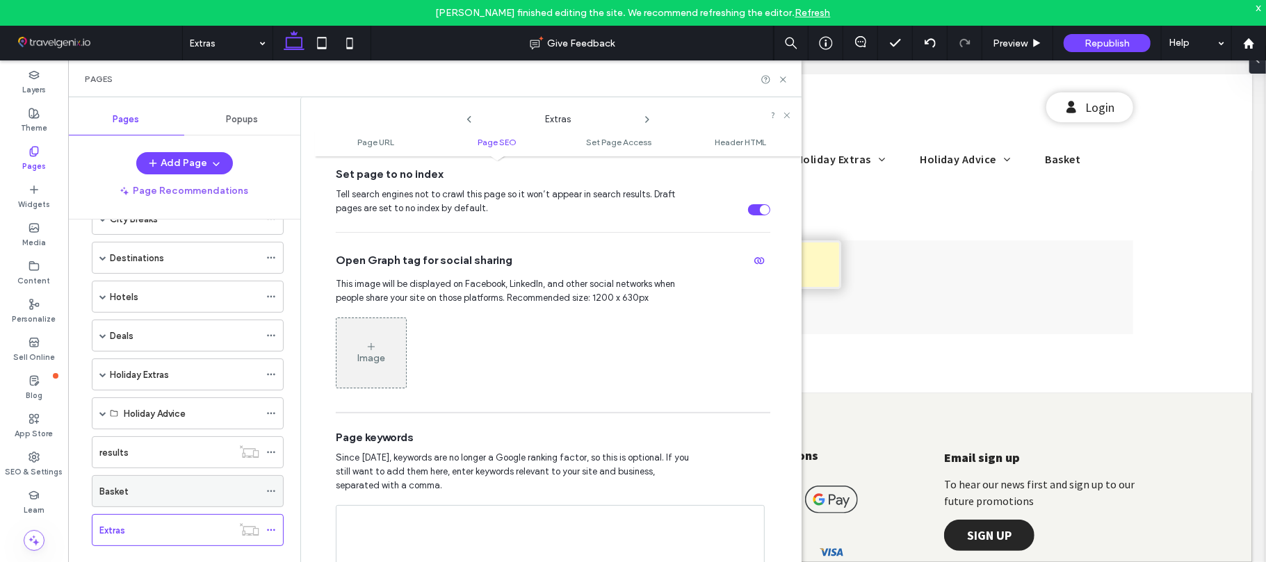
click at [272, 492] on icon at bounding box center [271, 492] width 10 height 10
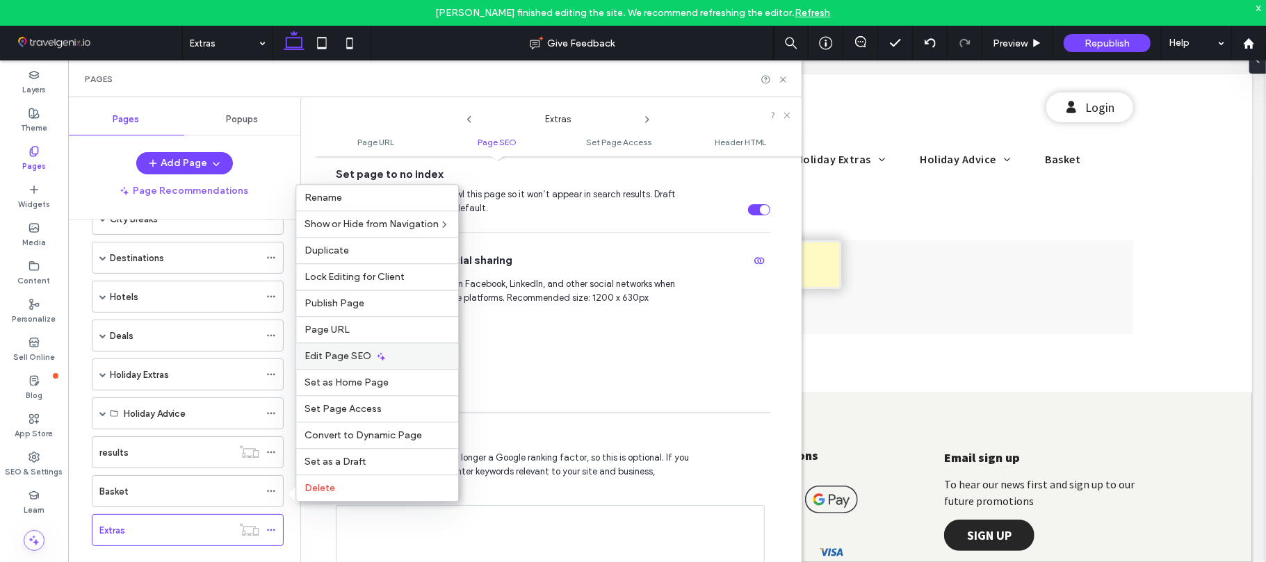
click at [360, 354] on span "Edit Page SEO" at bounding box center [337, 356] width 67 height 12
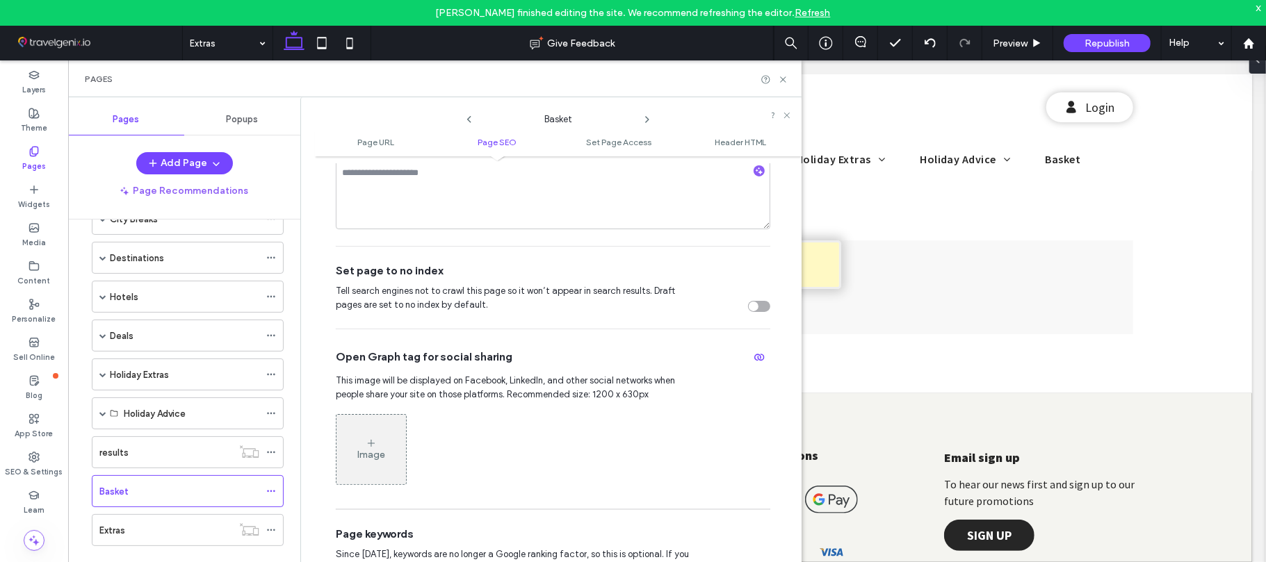
scroll to position [501, 0]
click at [762, 304] on div "toggle" at bounding box center [759, 303] width 22 height 11
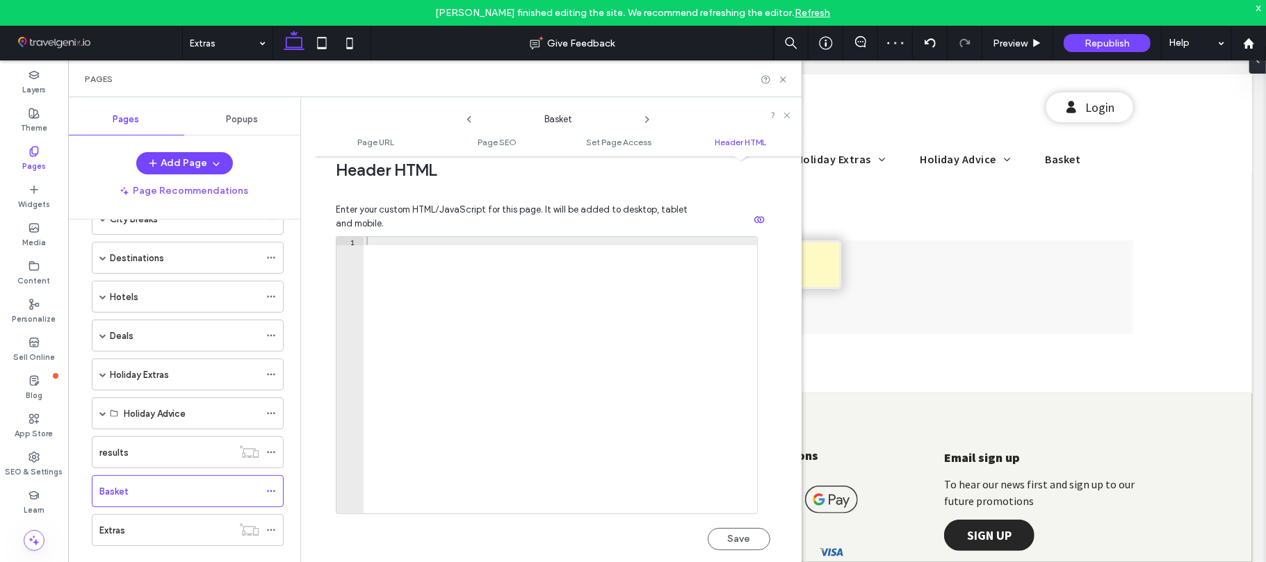
scroll to position [1311, 0]
click at [737, 537] on button "Save" at bounding box center [739, 539] width 63 height 22
click at [272, 495] on icon at bounding box center [271, 492] width 10 height 10
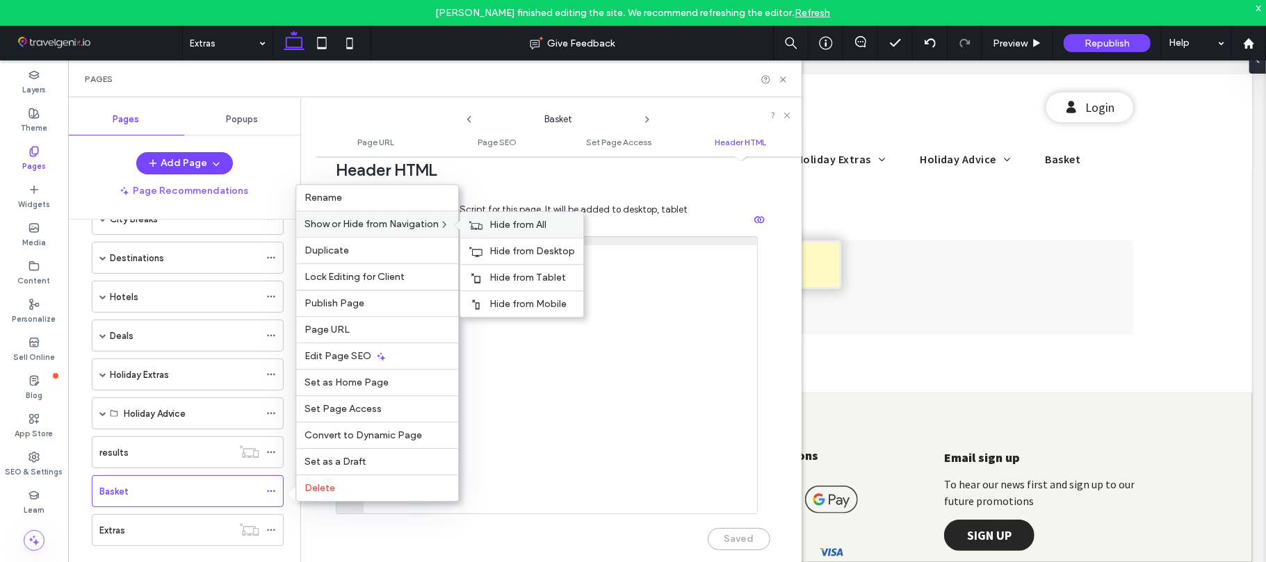
click at [510, 222] on span "Hide from All" at bounding box center [517, 225] width 57 height 12
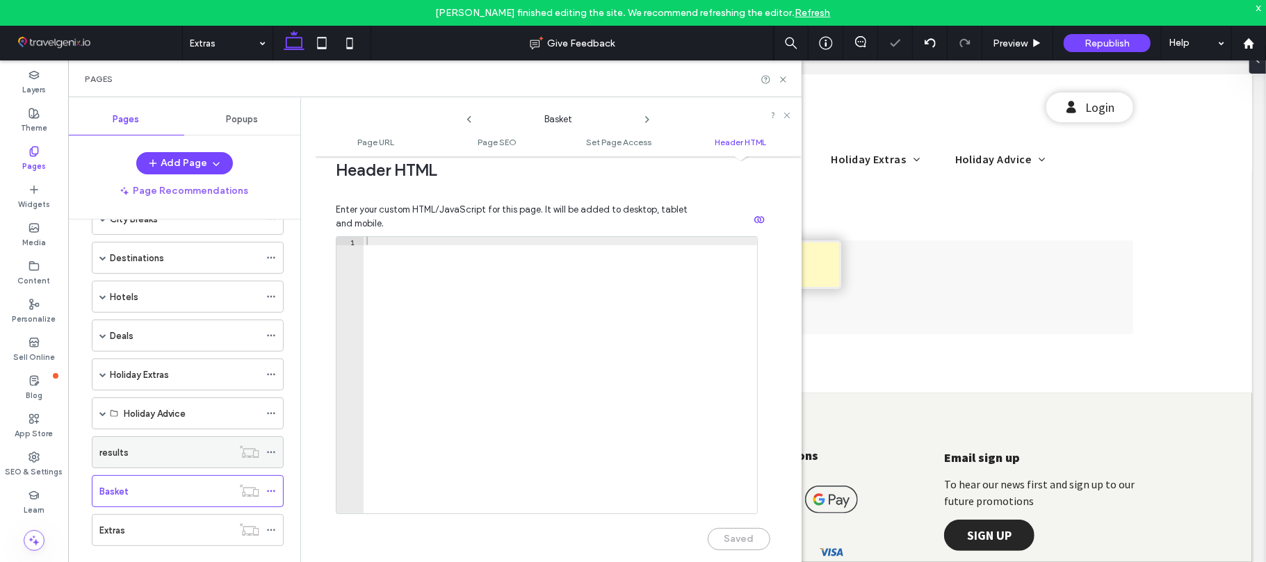
click at [270, 452] on icon at bounding box center [271, 453] width 10 height 10
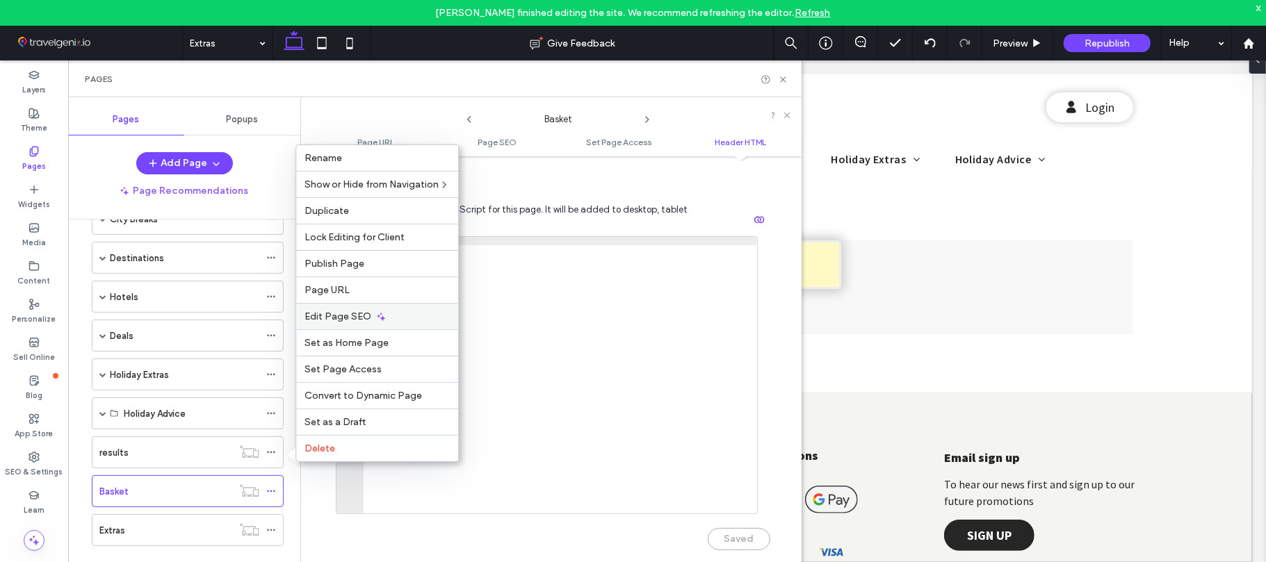
click at [341, 311] on span "Edit Page SEO" at bounding box center [337, 317] width 67 height 12
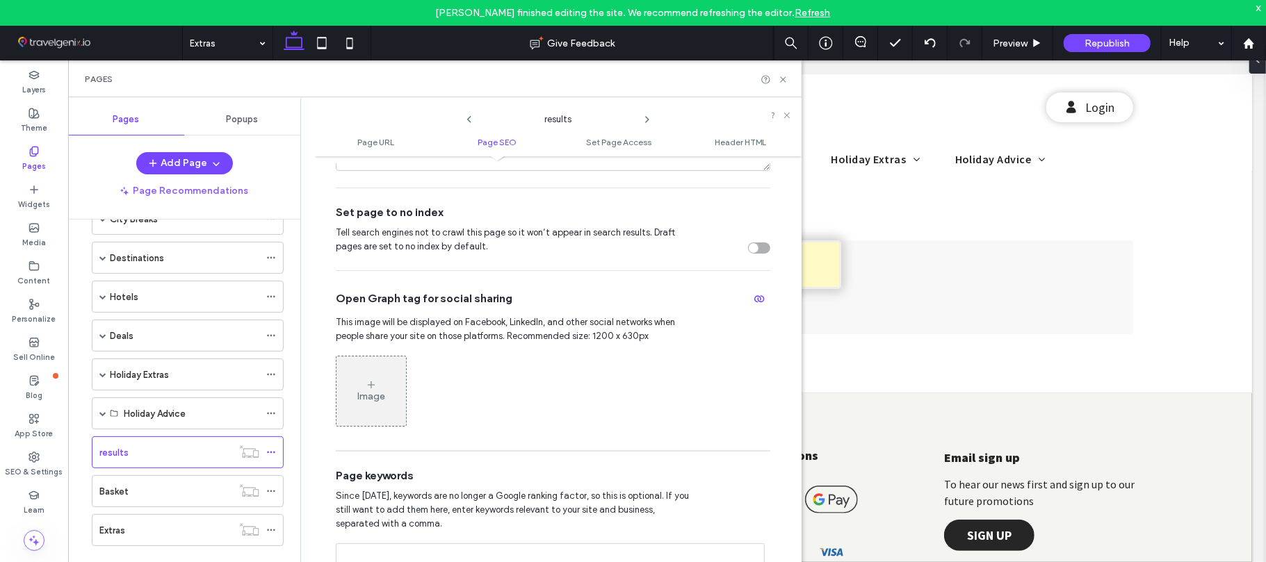
scroll to position [545, 0]
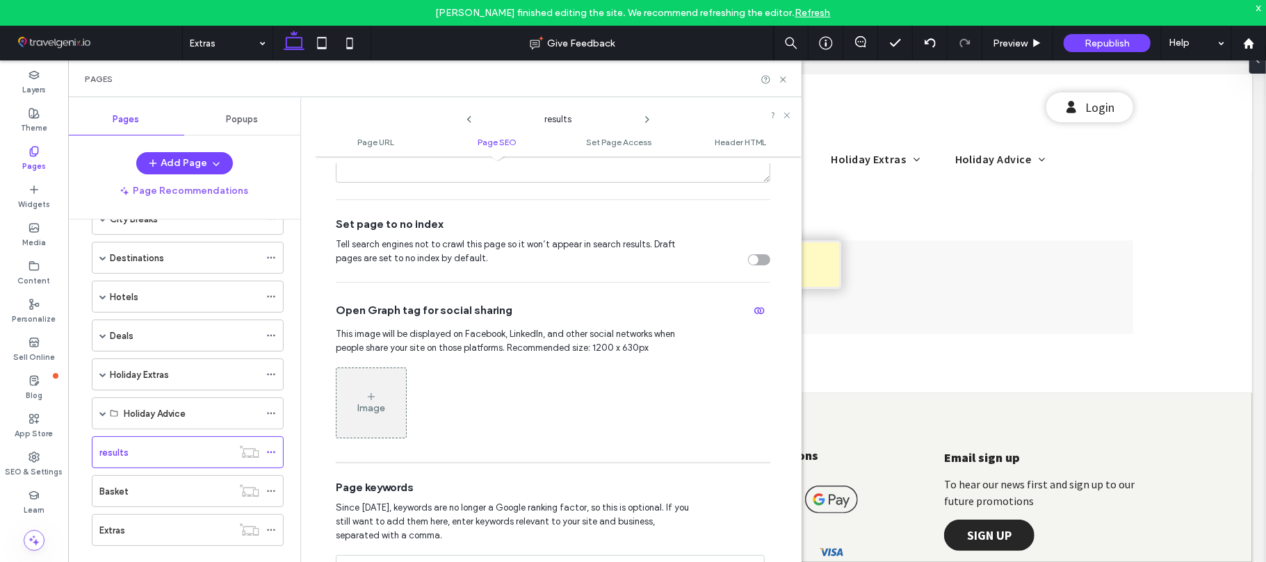
click at [754, 262] on div "toggle" at bounding box center [759, 259] width 22 height 11
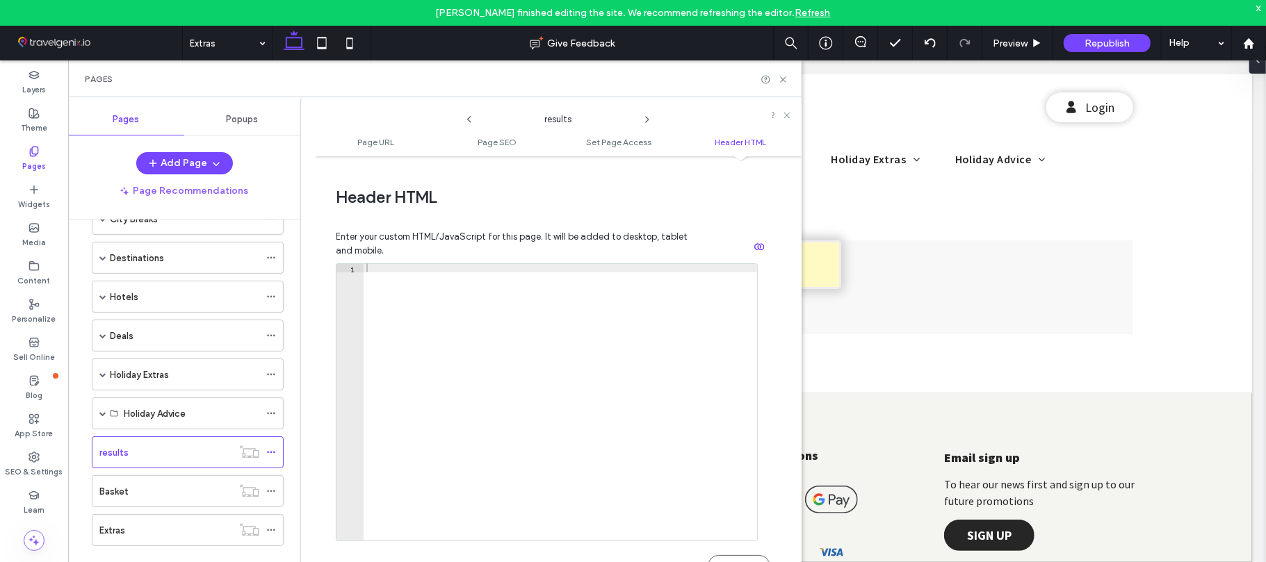
scroll to position [1315, 0]
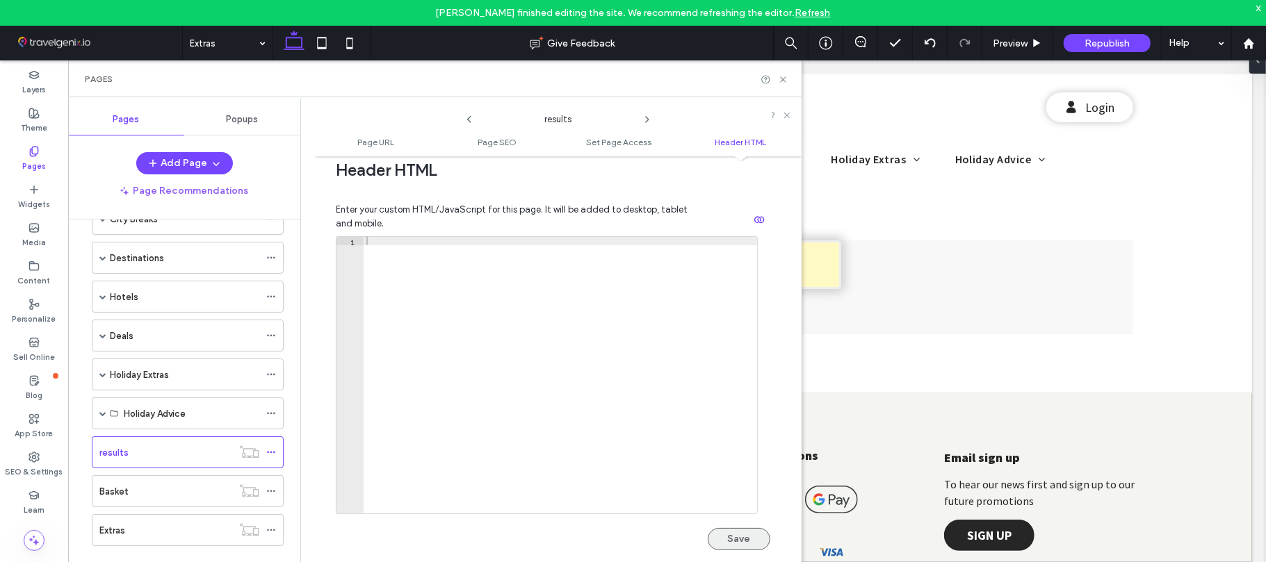
click at [734, 532] on button "Save" at bounding box center [739, 539] width 63 height 22
drag, startPoint x: 783, startPoint y: 78, endPoint x: 709, endPoint y: 20, distance: 93.6
click at [783, 78] on icon at bounding box center [783, 79] width 10 height 10
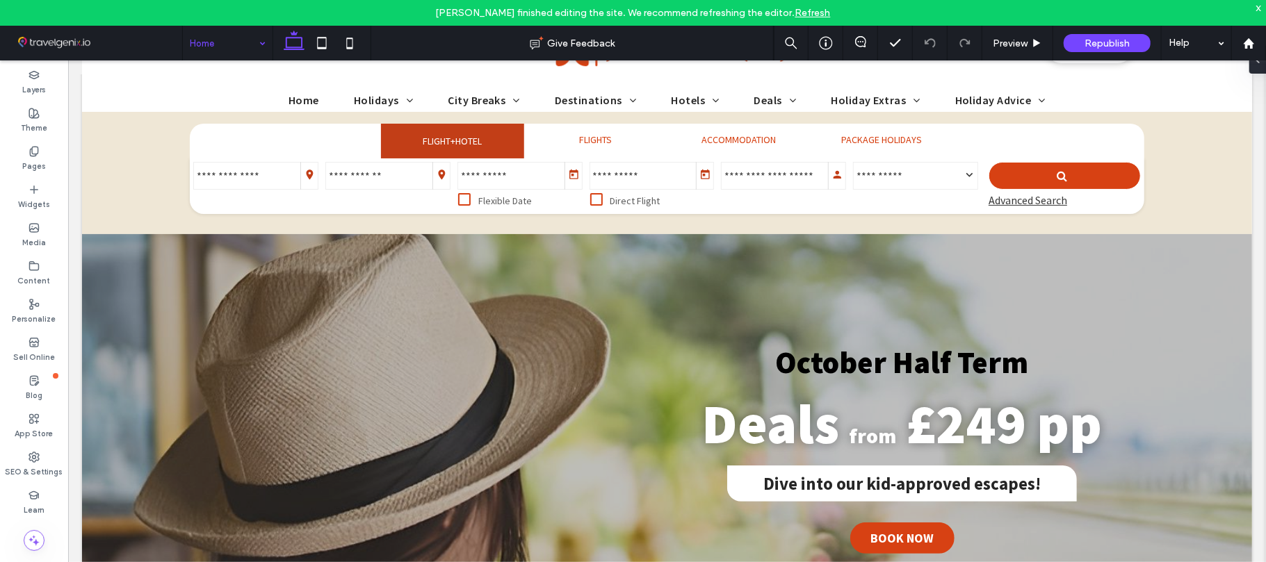
scroll to position [40, 0]
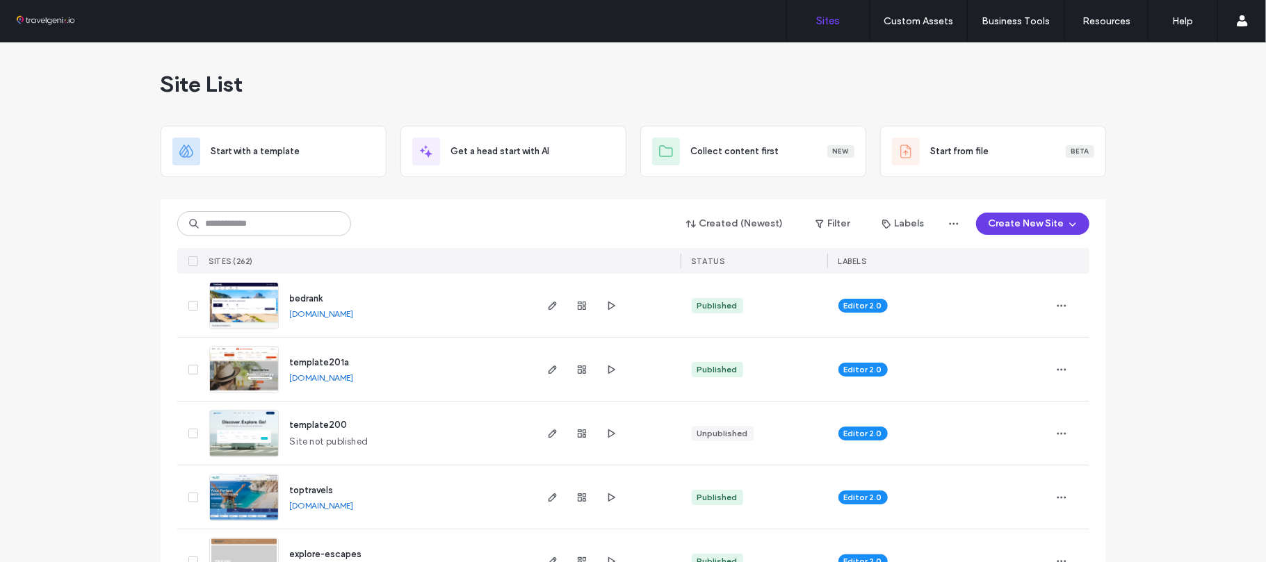
click at [1041, 229] on button "Create New Site" at bounding box center [1032, 224] width 113 height 22
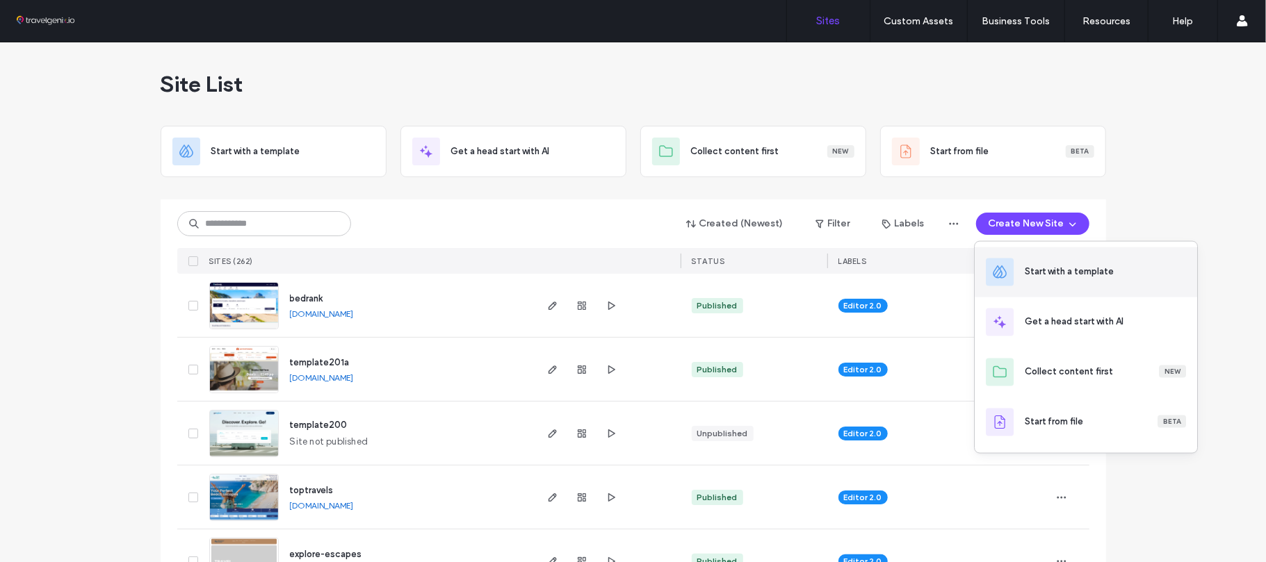
click at [1106, 286] on div "Start with a template" at bounding box center [1085, 272] width 222 height 50
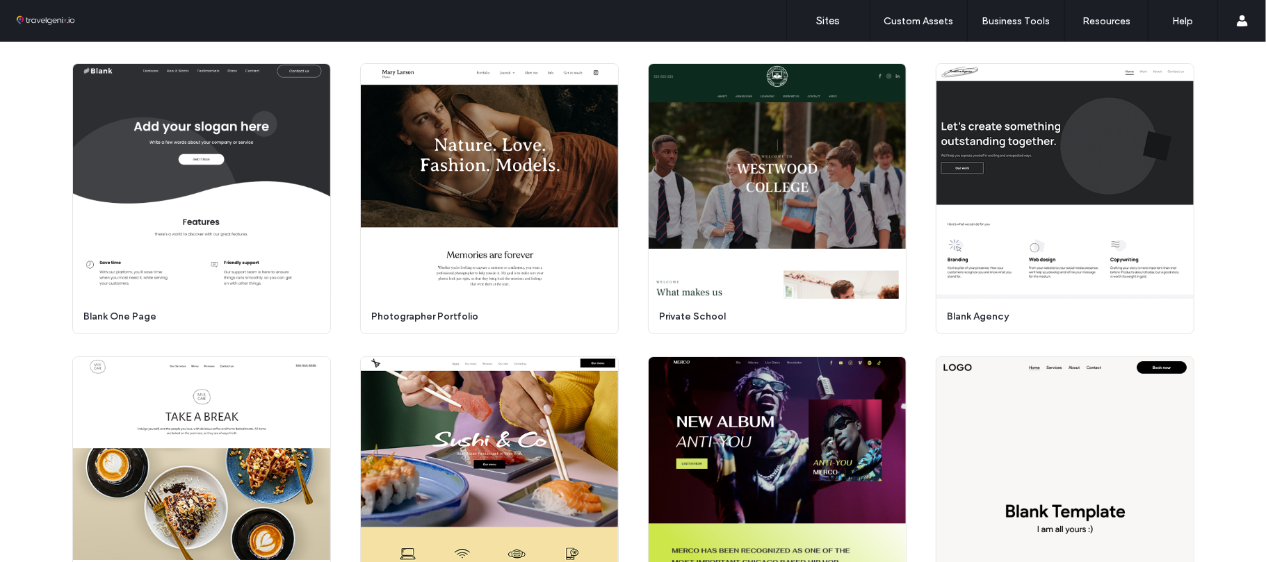
scroll to position [4077, 0]
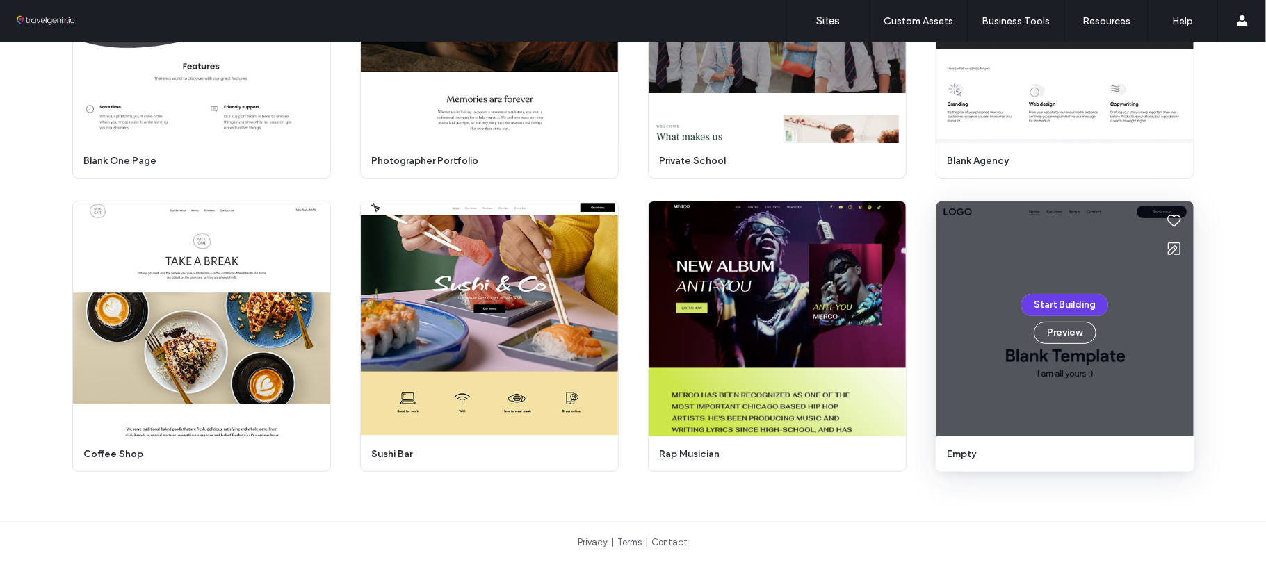
click at [1054, 304] on button "Start Building" at bounding box center [1064, 305] width 87 height 22
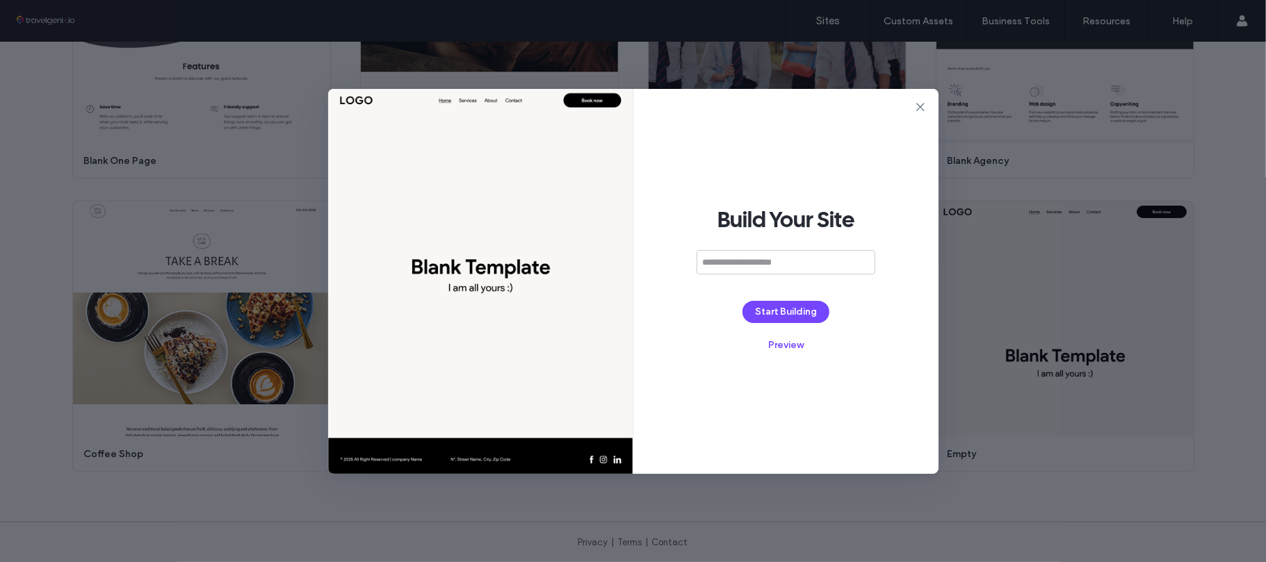
click at [923, 108] on icon at bounding box center [920, 107] width 14 height 14
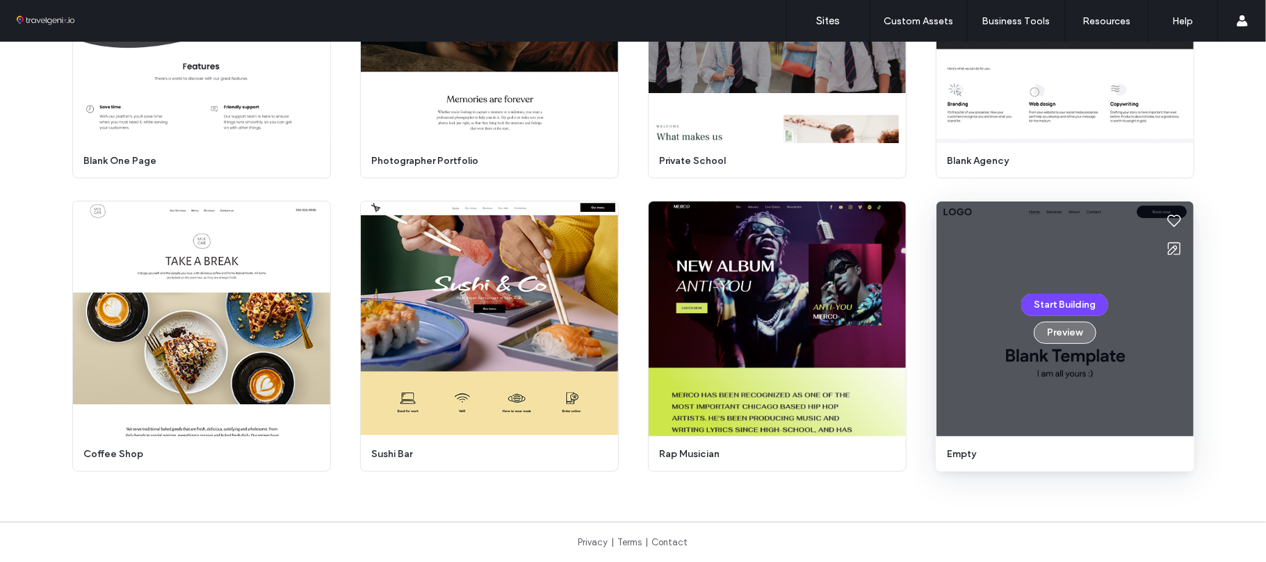
click at [1054, 329] on button "Preview" at bounding box center [1064, 333] width 63 height 22
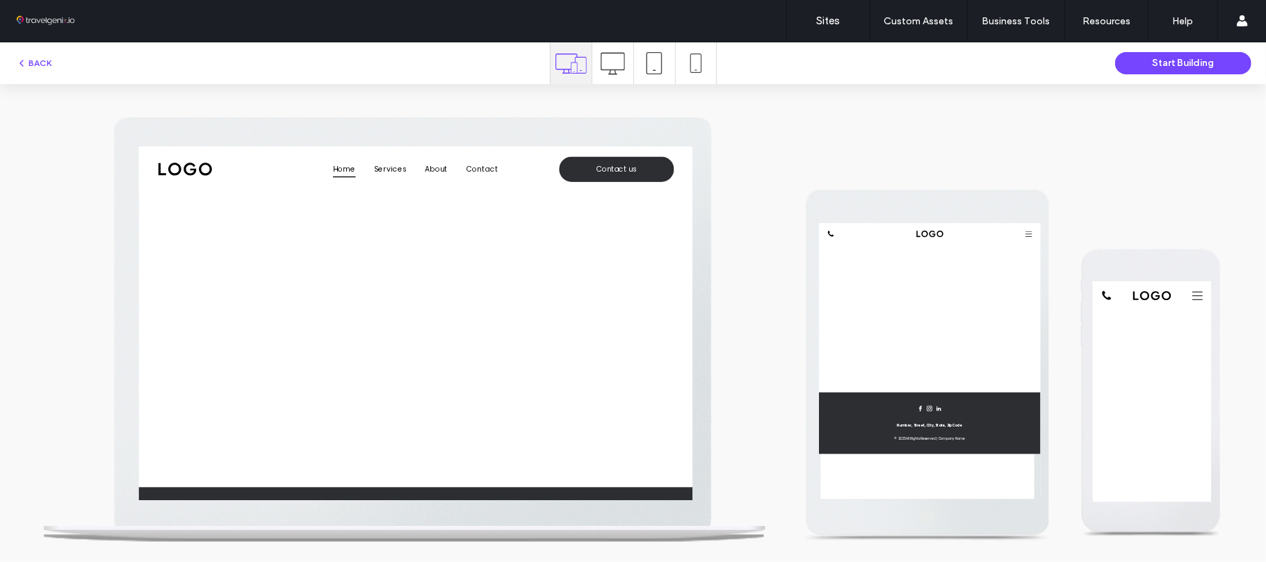
scroll to position [0, 0]
click at [567, 53] on icon at bounding box center [570, 63] width 31 height 31
click at [38, 64] on button "BACK" at bounding box center [33, 63] width 35 height 17
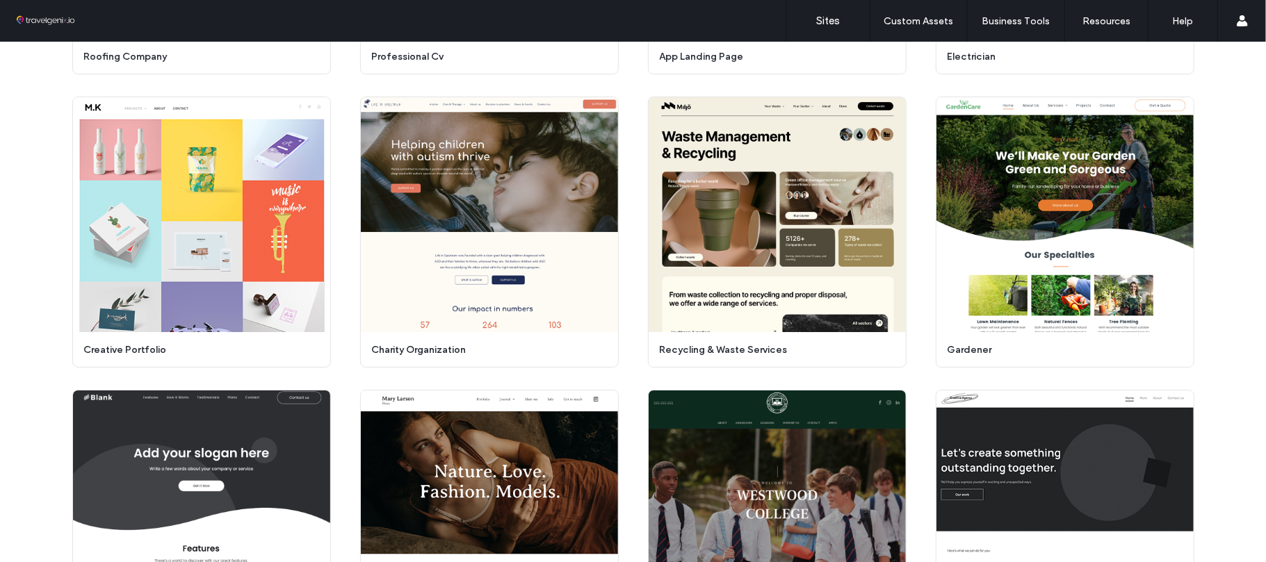
scroll to position [4077, 0]
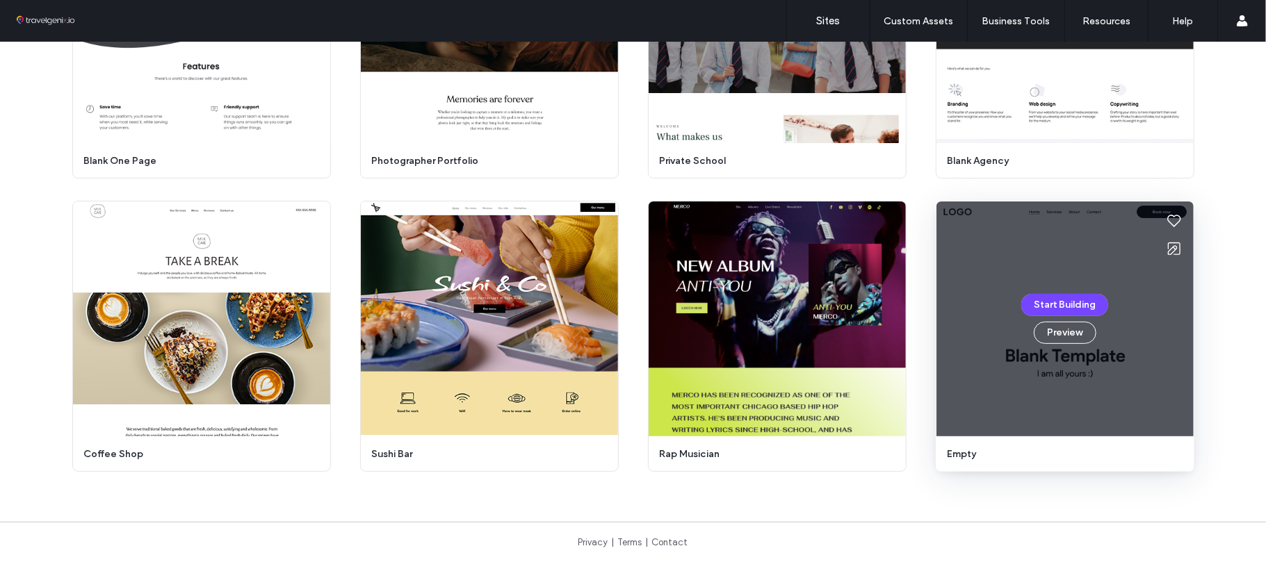
click at [1077, 293] on div "Start Building Preview" at bounding box center [1064, 319] width 257 height 235
click at [1052, 304] on button "Start Building" at bounding box center [1064, 305] width 87 height 22
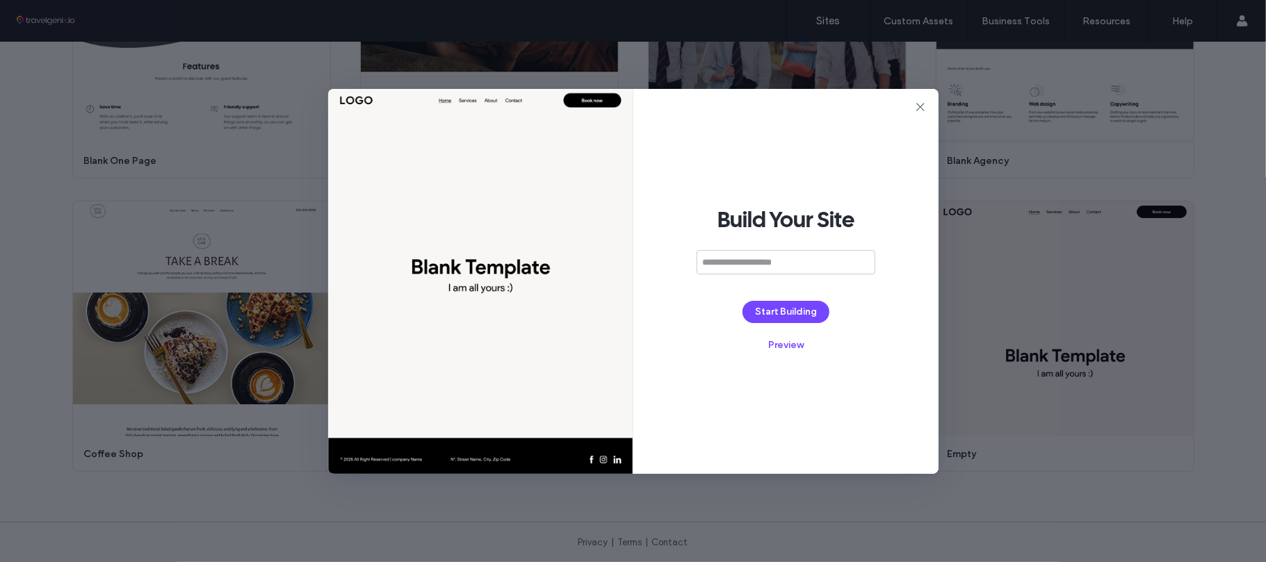
click at [794, 263] on input at bounding box center [785, 262] width 179 height 24
type input "**********"
click at [776, 311] on button "Start Building" at bounding box center [785, 312] width 87 height 22
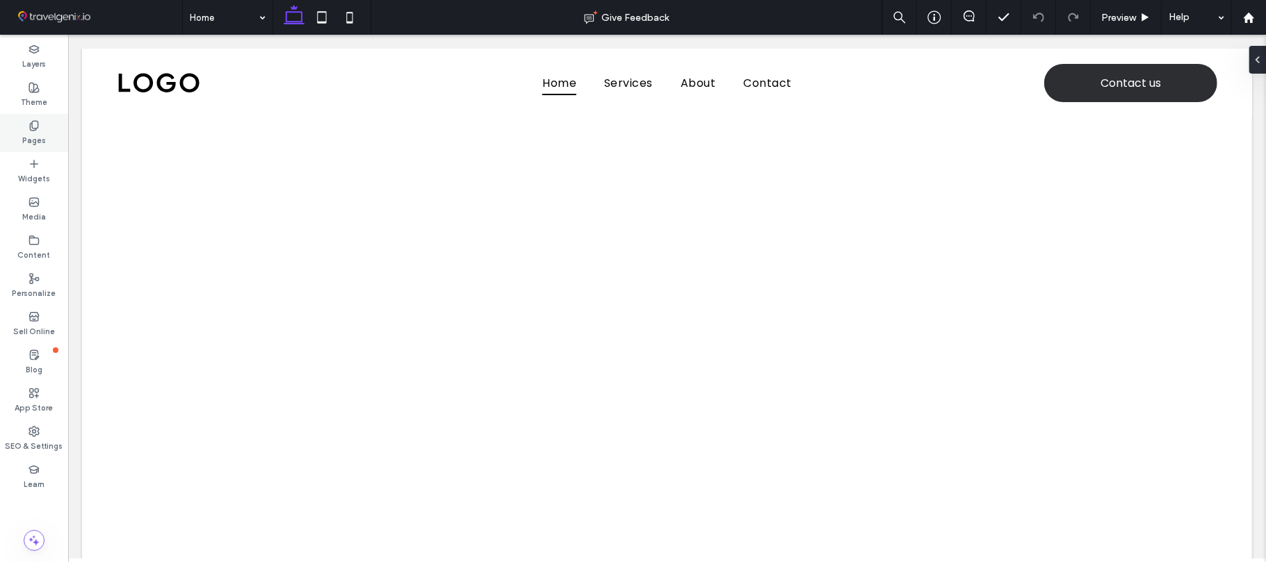
click at [42, 131] on label "Pages" at bounding box center [34, 138] width 24 height 15
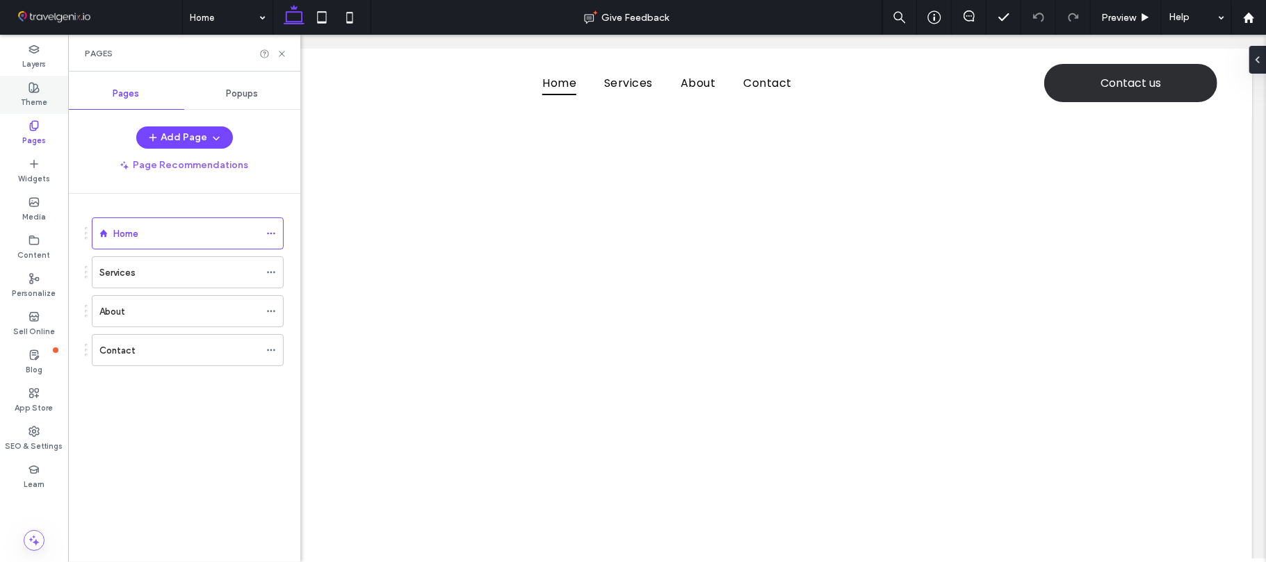
click at [35, 87] on icon at bounding box center [33, 87] width 11 height 11
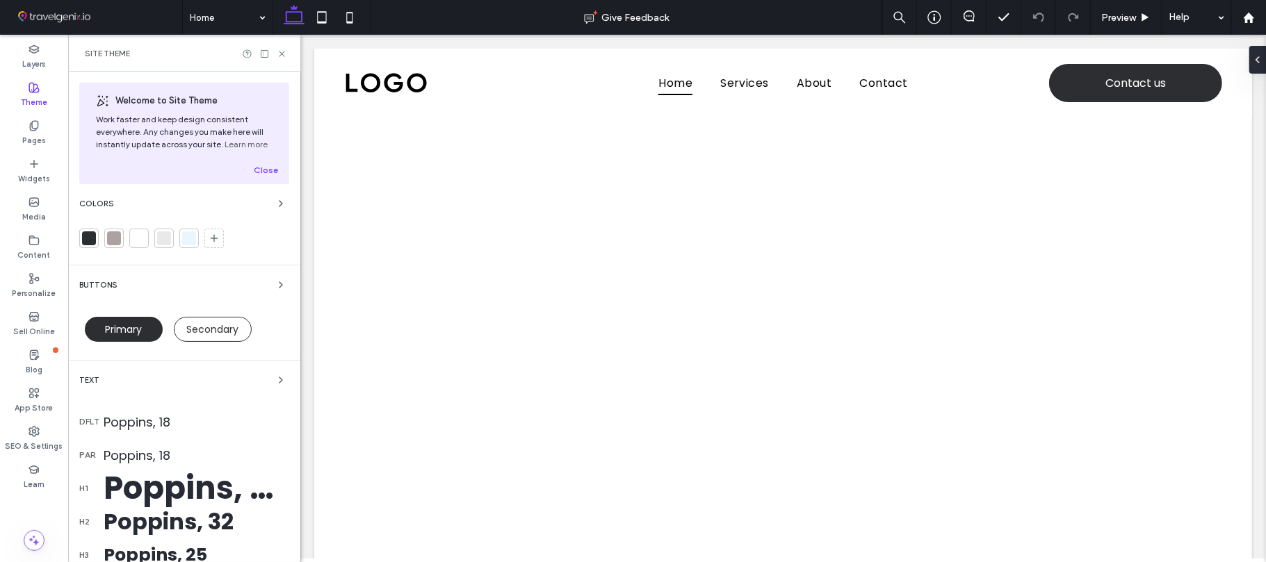
click at [279, 204] on use "button" at bounding box center [280, 204] width 3 height 6
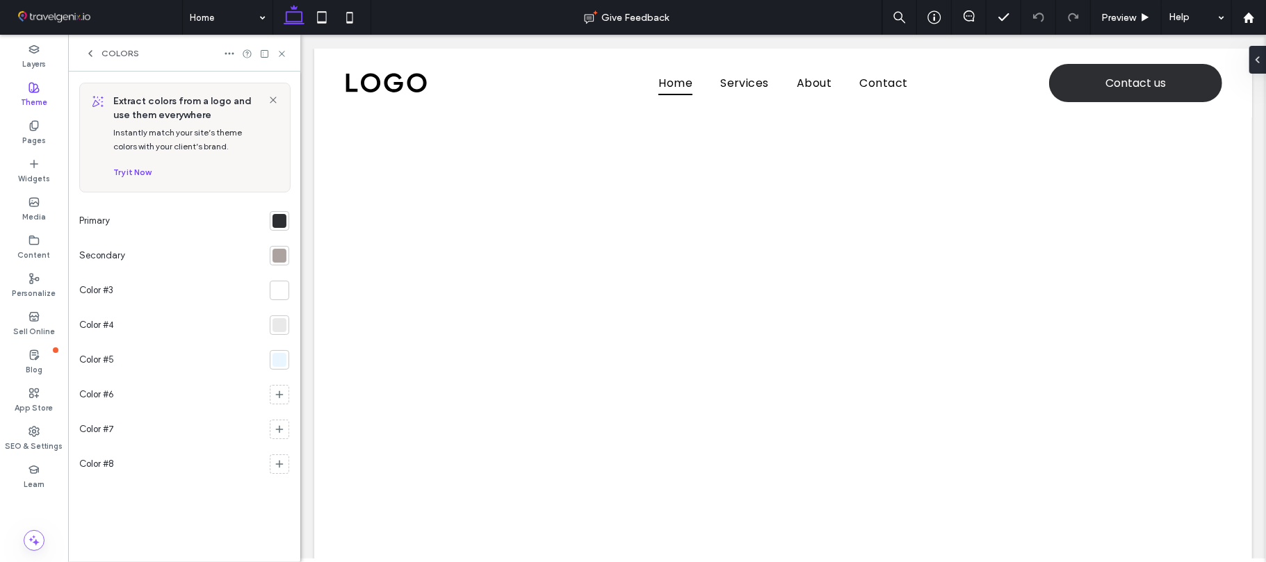
click at [279, 223] on div at bounding box center [279, 221] width 14 height 14
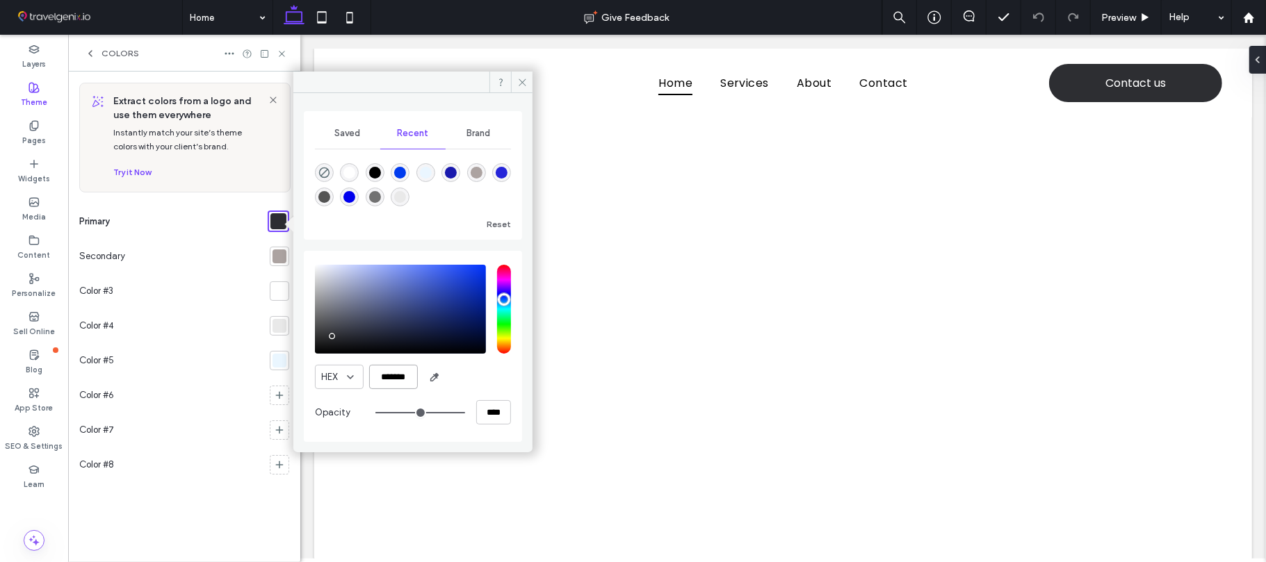
click at [385, 376] on input "*******" at bounding box center [393, 377] width 49 height 24
paste input "color picker textbox"
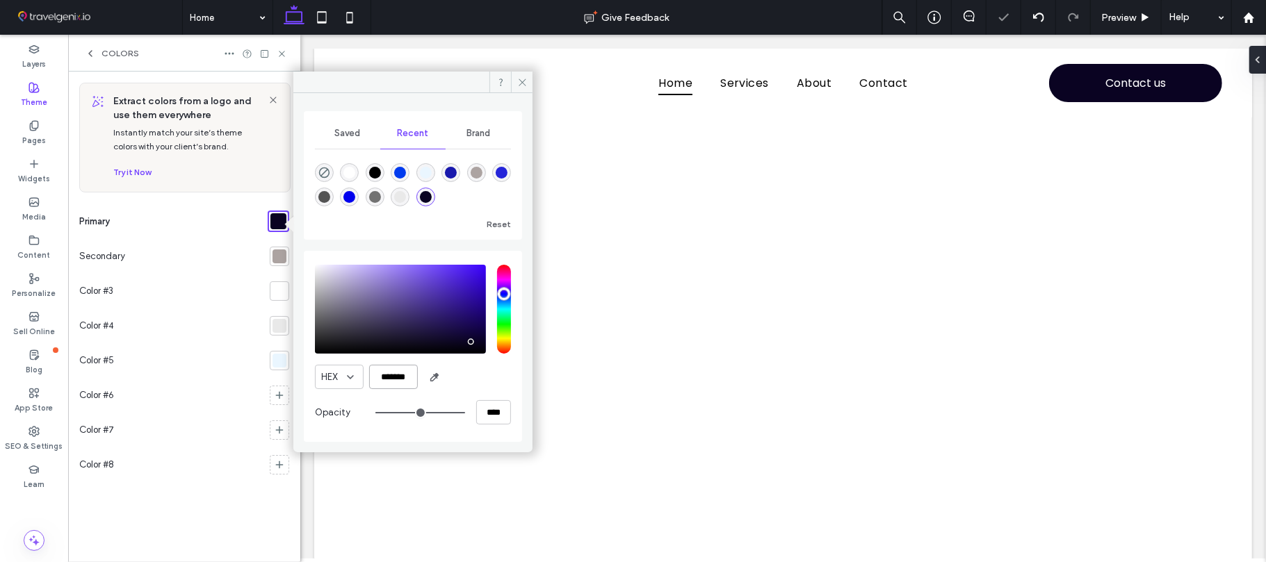
type input "*******"
click at [351, 131] on span "Saved" at bounding box center [348, 133] width 26 height 11
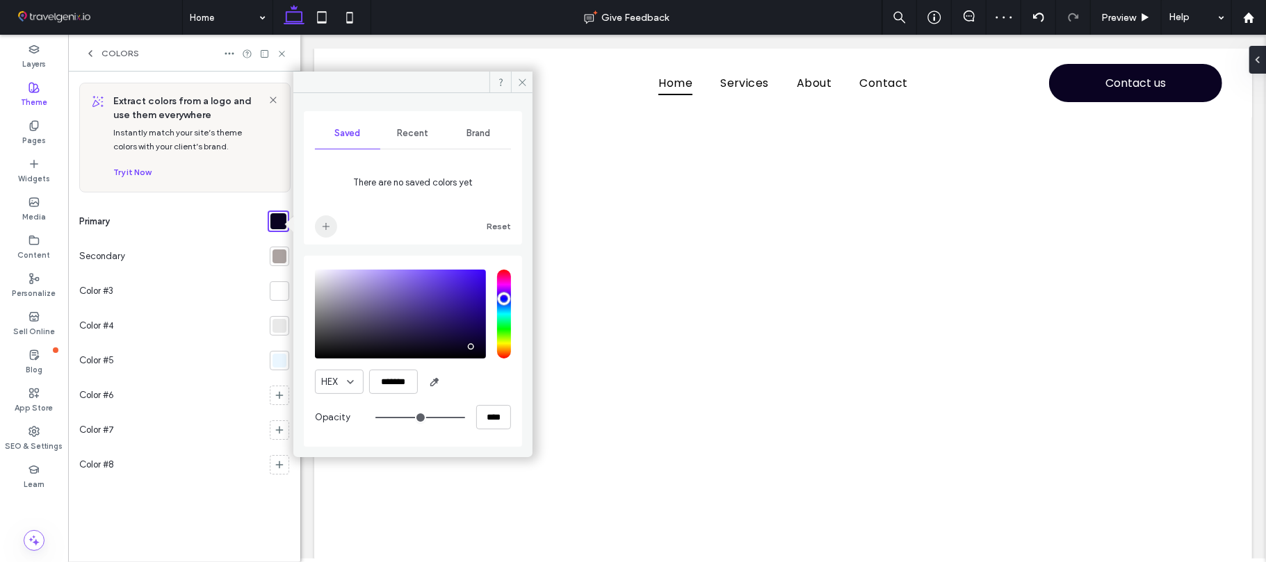
click at [329, 225] on icon "add color" at bounding box center [325, 226] width 11 height 11
click at [278, 256] on div at bounding box center [279, 257] width 14 height 14
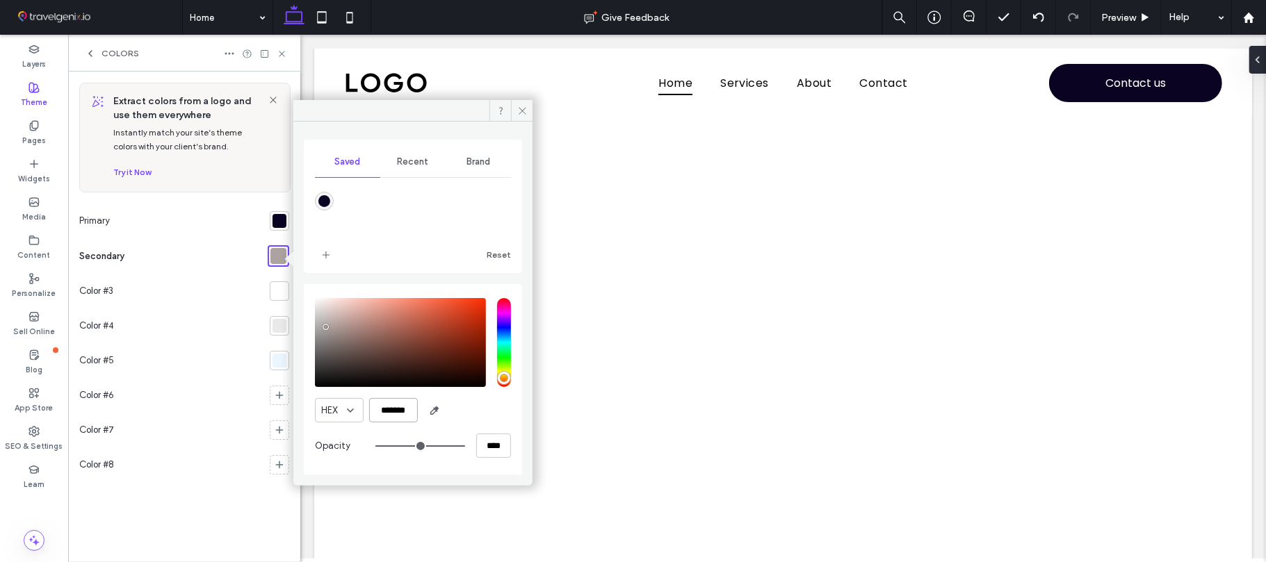
click at [389, 403] on input "*******" at bounding box center [393, 410] width 49 height 24
click at [389, 404] on input "*******" at bounding box center [393, 410] width 49 height 24
paste input "color picker textbox"
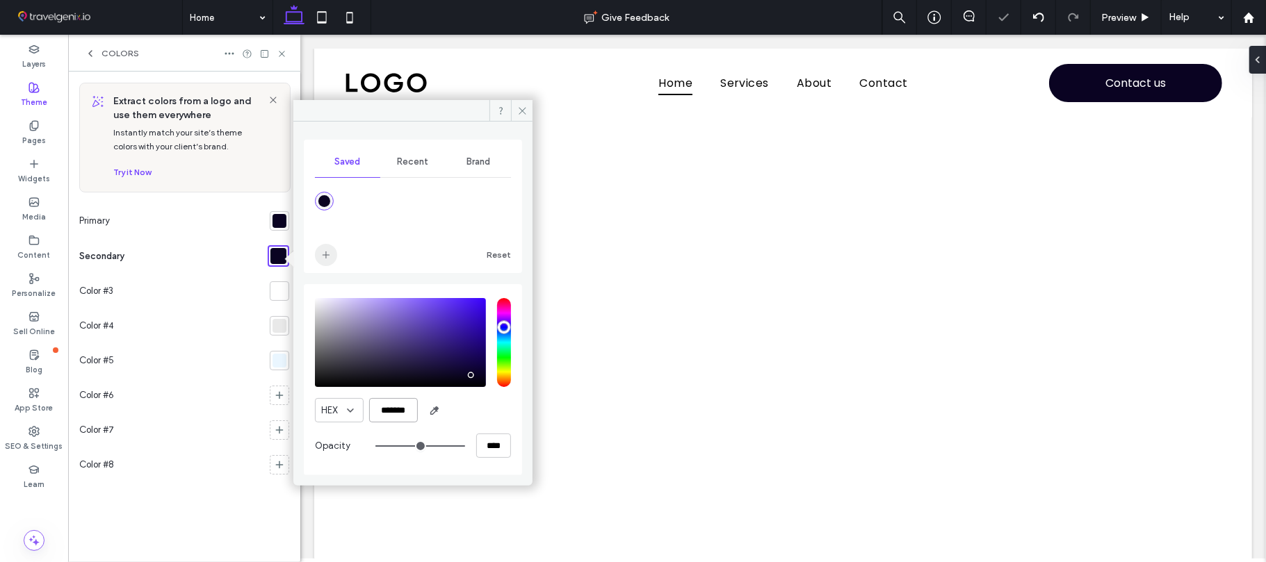
type input "*******"
click at [325, 256] on icon "add color" at bounding box center [325, 255] width 11 height 11
click at [282, 296] on div at bounding box center [279, 291] width 14 height 14
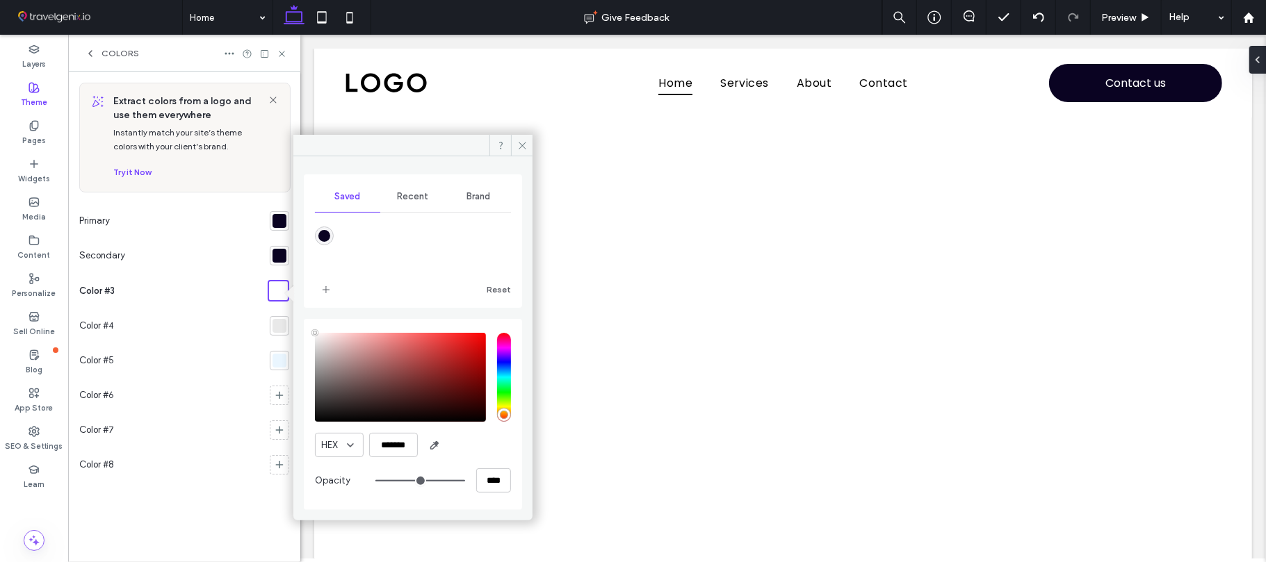
click at [282, 337] on section at bounding box center [276, 326] width 25 height 35
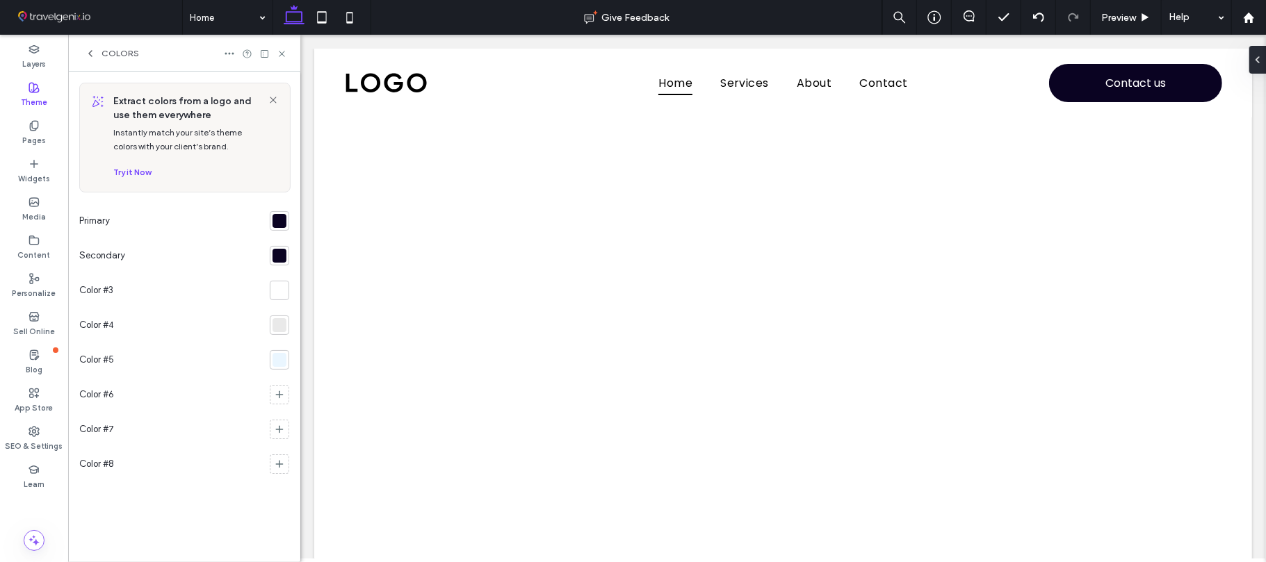
click at [279, 329] on div at bounding box center [279, 325] width 14 height 14
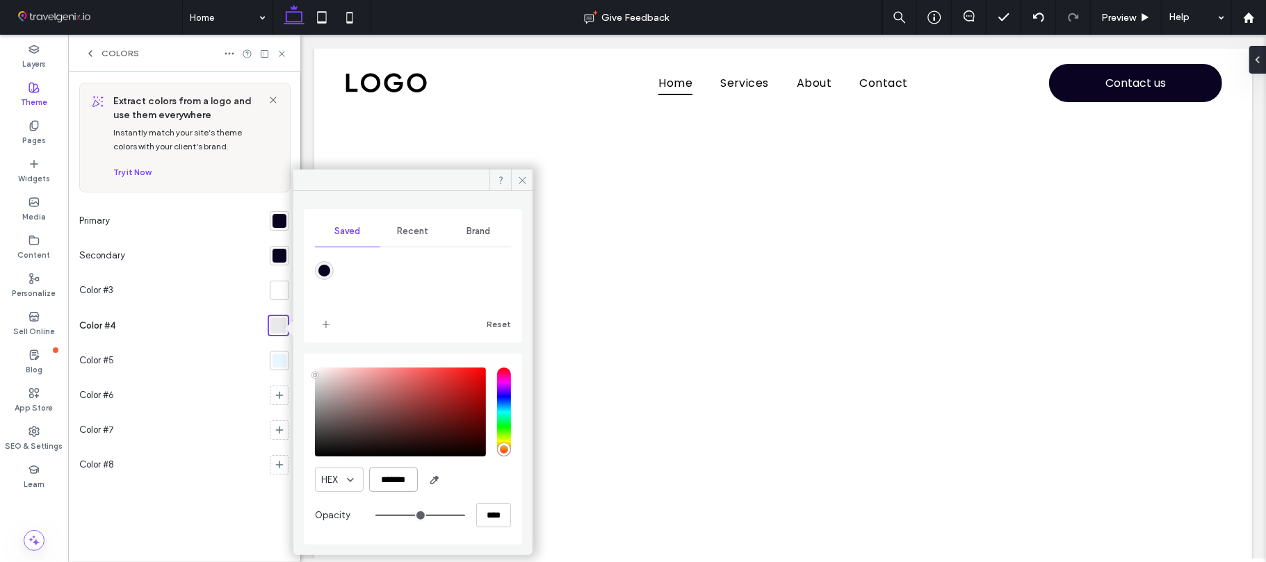
click at [384, 476] on input "*******" at bounding box center [393, 480] width 49 height 24
click at [385, 480] on input "*******" at bounding box center [393, 480] width 49 height 24
click at [384, 481] on input "*******" at bounding box center [393, 480] width 49 height 24
click at [384, 480] on input "*******" at bounding box center [393, 480] width 49 height 24
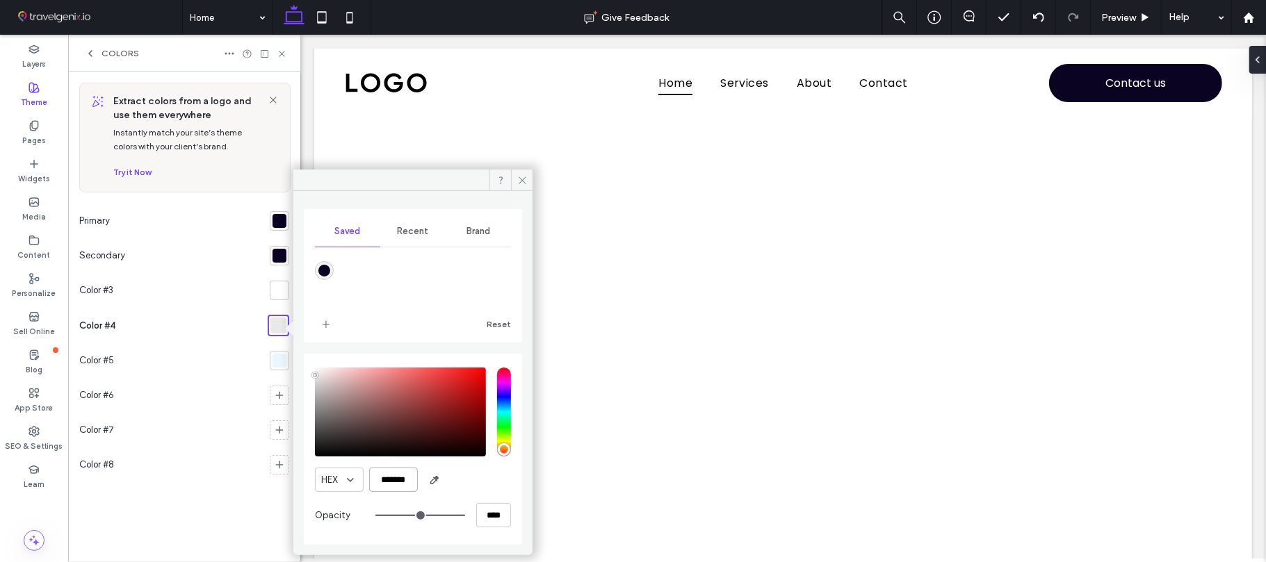
paste input "color picker textbox"
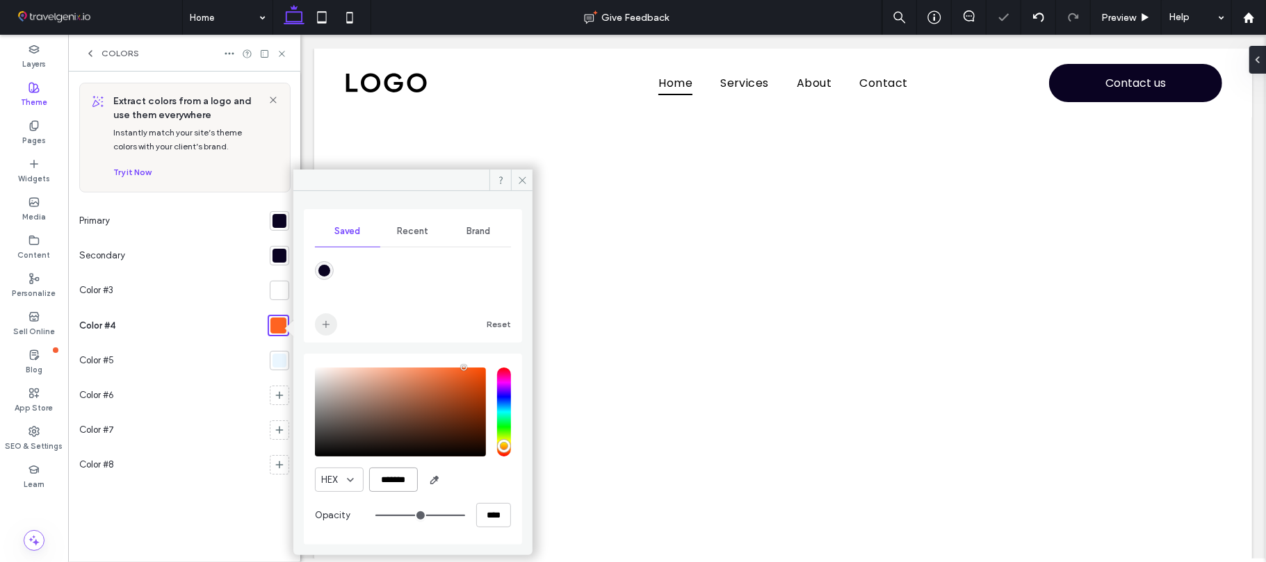
type input "*******"
click at [329, 321] on icon "add color" at bounding box center [325, 324] width 11 height 11
click at [274, 259] on div at bounding box center [279, 256] width 14 height 14
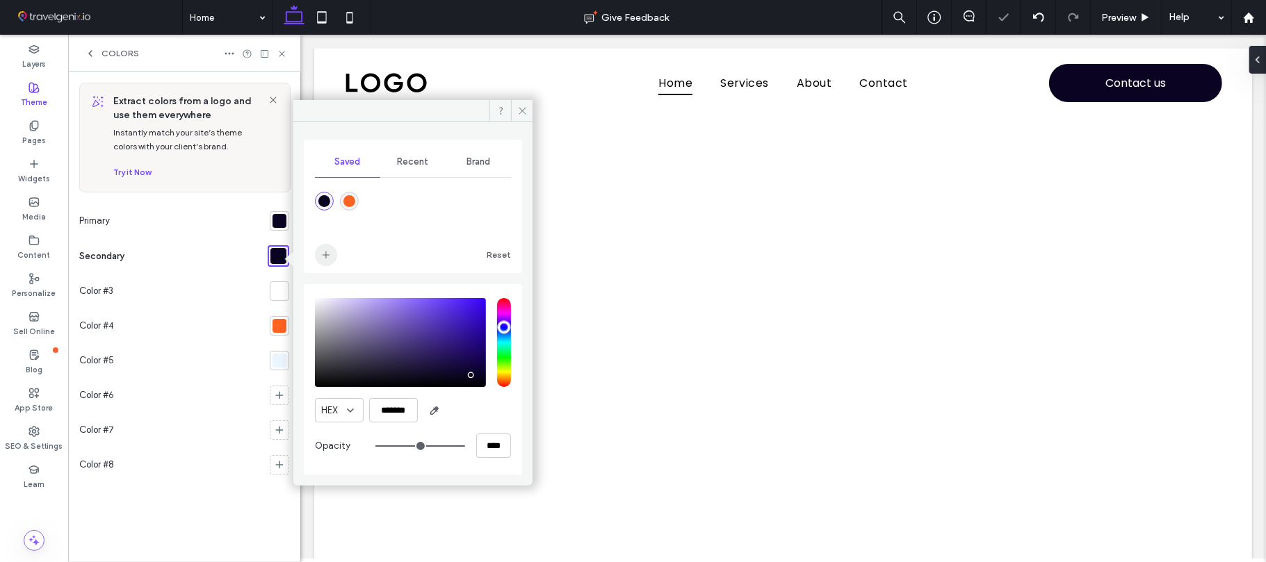
click at [322, 261] on span "add color" at bounding box center [326, 255] width 22 height 22
click at [279, 301] on div at bounding box center [279, 290] width 19 height 19
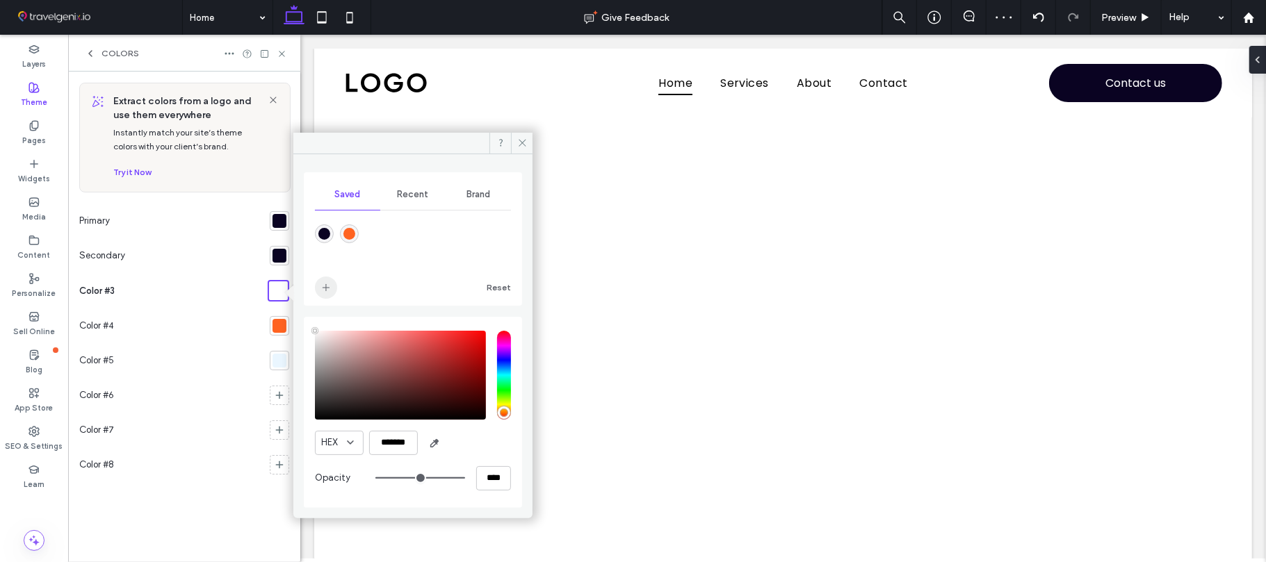
click at [325, 282] on icon "add color" at bounding box center [325, 287] width 11 height 11
click at [270, 257] on div at bounding box center [279, 255] width 19 height 19
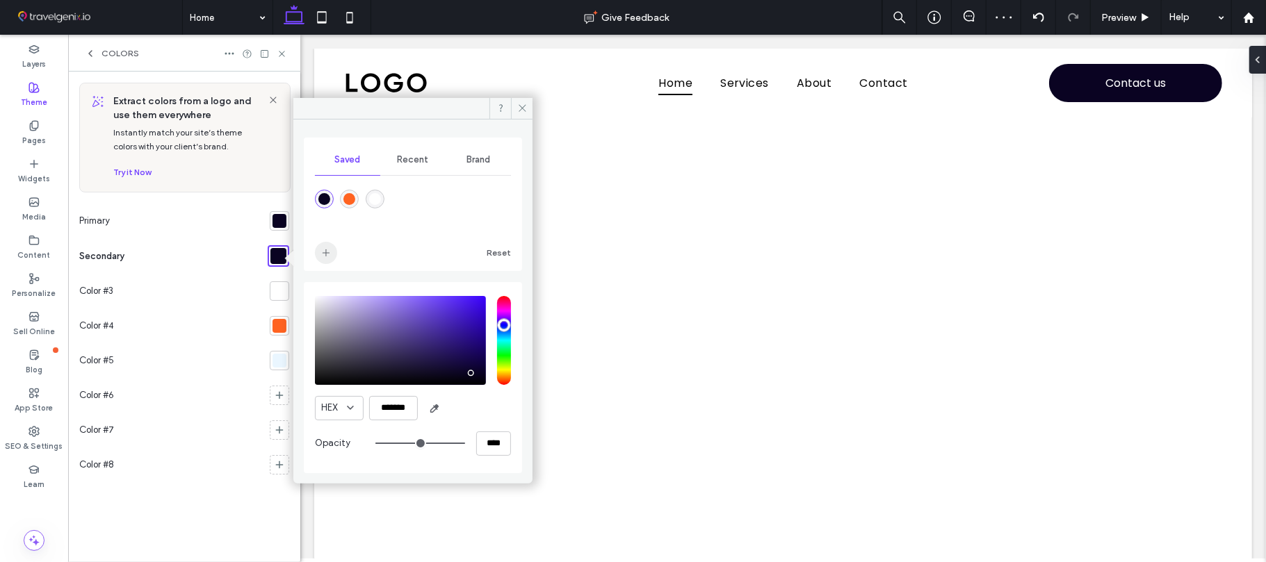
click at [321, 256] on icon "add color" at bounding box center [325, 252] width 11 height 11
click at [282, 224] on div at bounding box center [279, 221] width 14 height 14
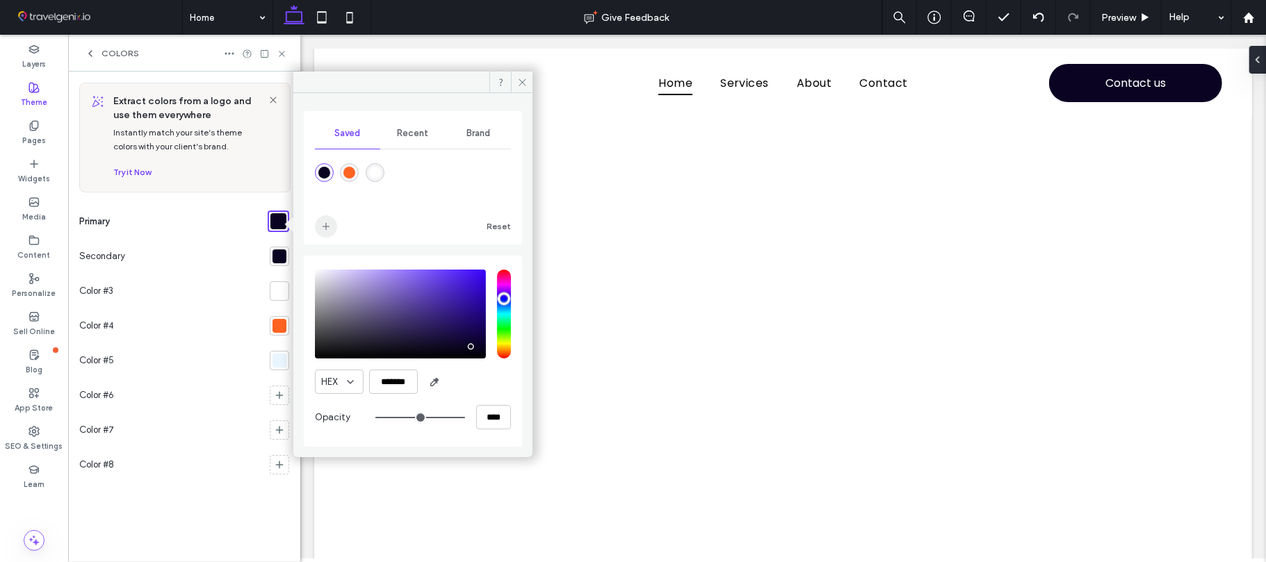
click at [322, 222] on icon "add color" at bounding box center [325, 226] width 11 height 11
click at [279, 256] on div at bounding box center [279, 257] width 14 height 14
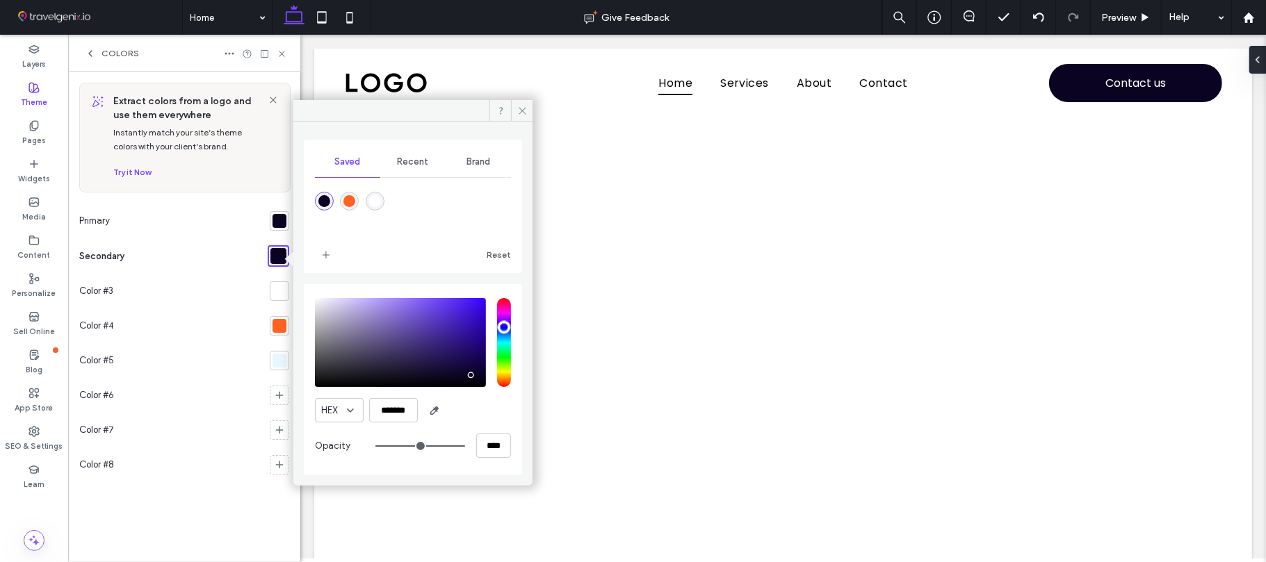
click at [275, 228] on div at bounding box center [279, 221] width 14 height 14
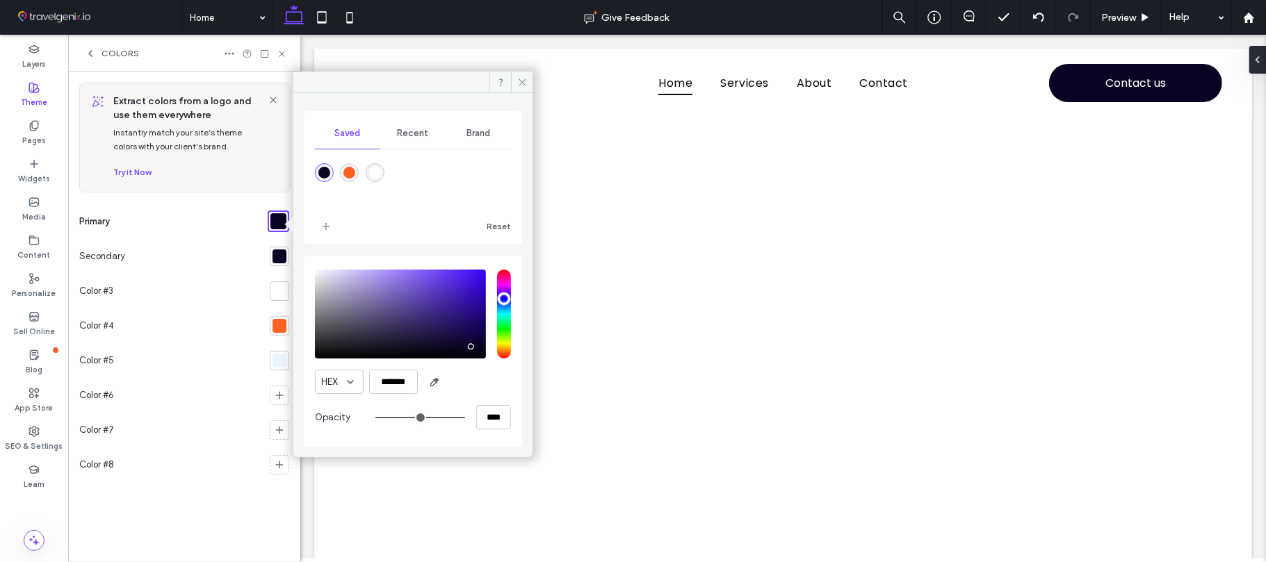
click at [272, 363] on div at bounding box center [279, 361] width 14 height 14
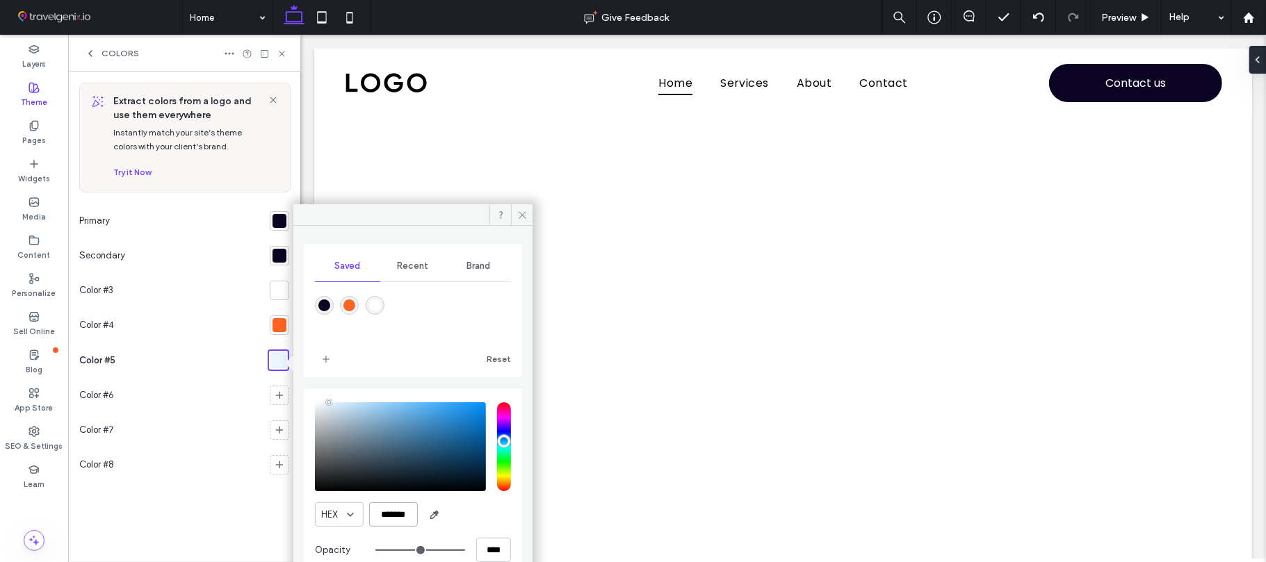
click at [391, 518] on input "*******" at bounding box center [393, 515] width 49 height 24
paste input "color picker textbox"
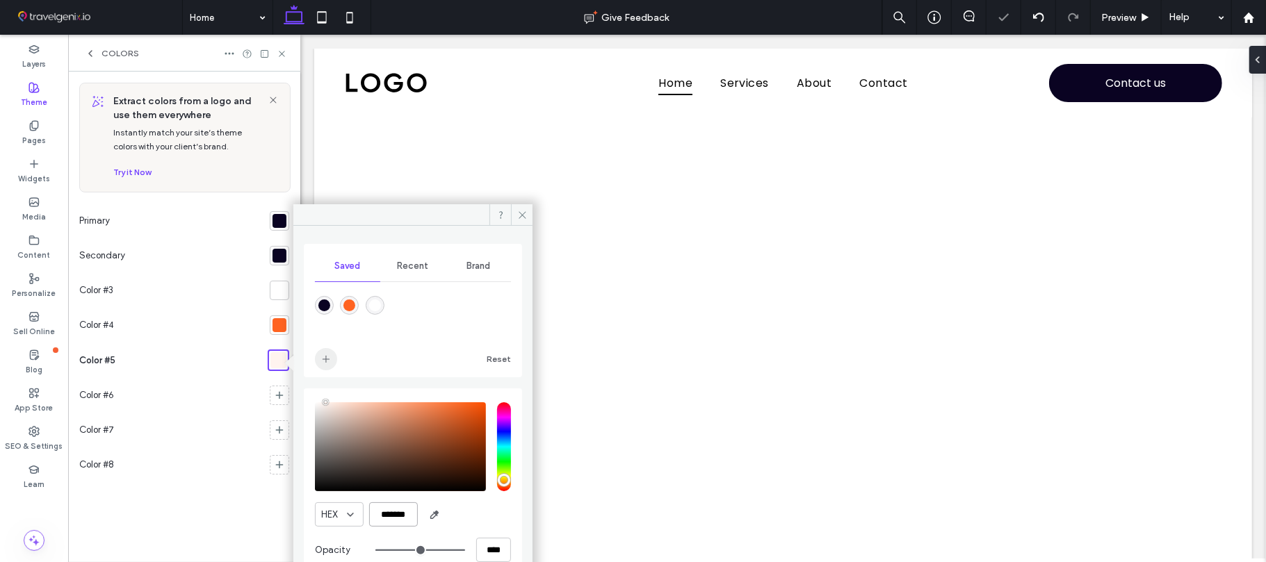
type input "*******"
click at [323, 350] on span "add color" at bounding box center [326, 359] width 22 height 22
click at [272, 254] on div at bounding box center [279, 256] width 14 height 14
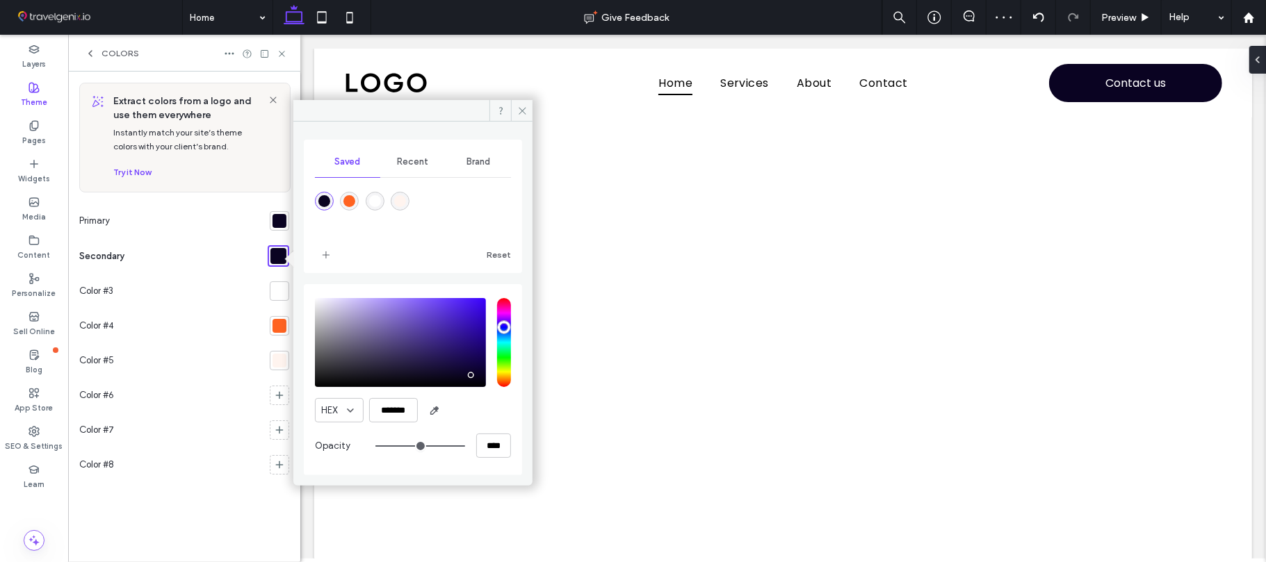
click at [400, 198] on div "rgba(255,244,239,1)" at bounding box center [400, 201] width 12 height 12
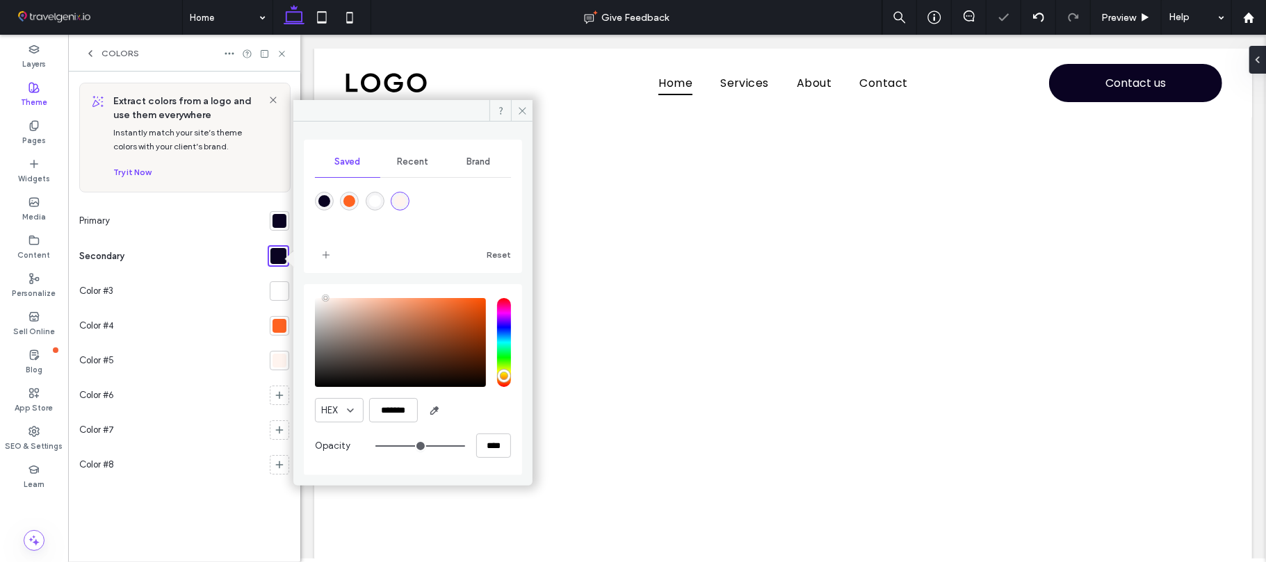
type input "*******"
click at [281, 359] on div at bounding box center [279, 361] width 14 height 14
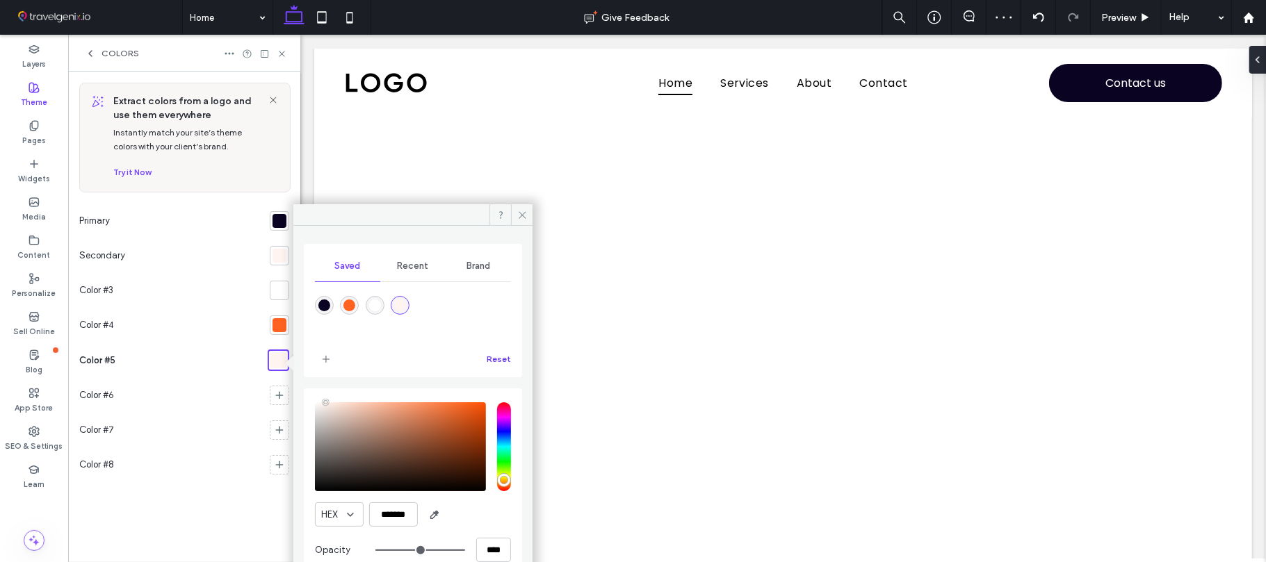
click at [500, 361] on button "Reset" at bounding box center [499, 359] width 24 height 17
click at [242, 434] on div "Color #7" at bounding box center [171, 430] width 185 height 35
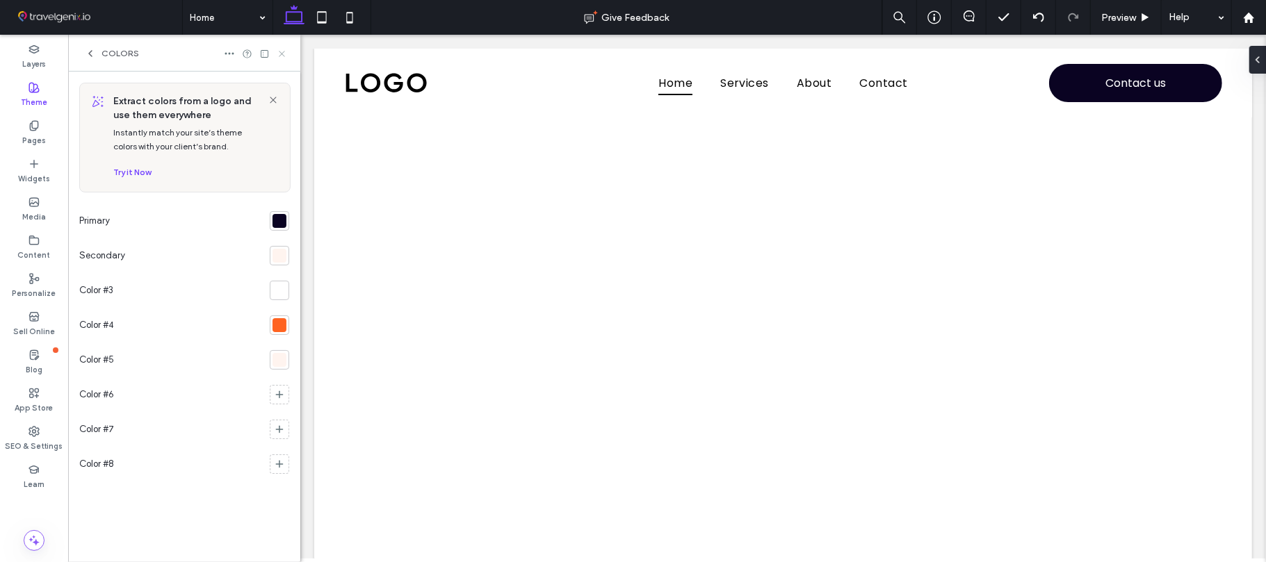
click at [284, 53] on icon at bounding box center [282, 54] width 10 height 10
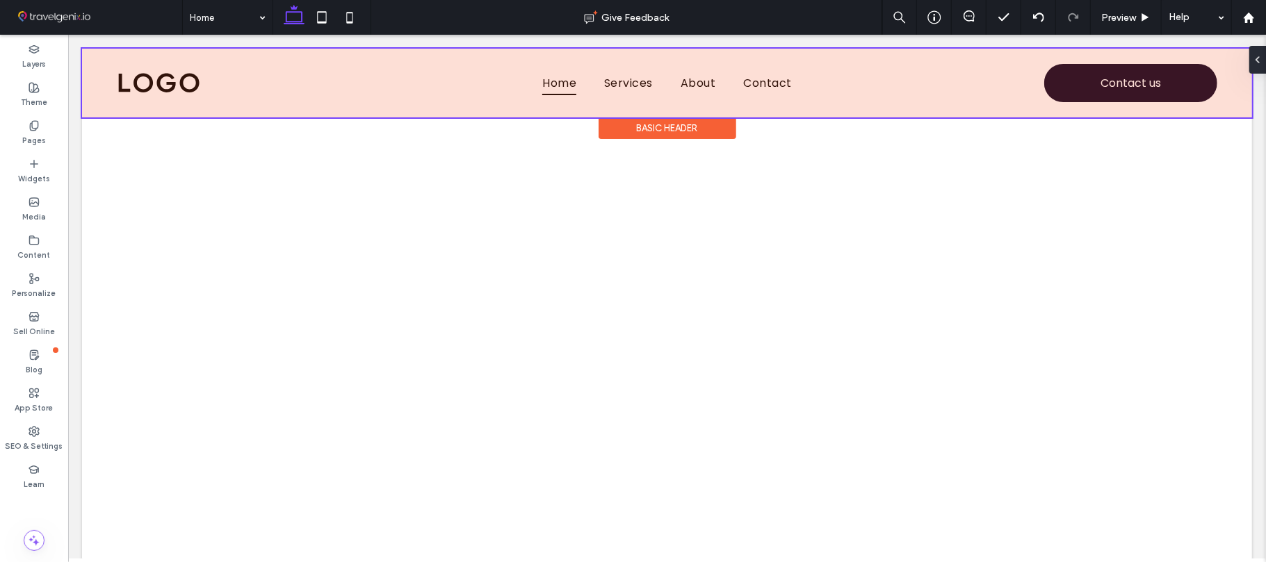
click at [102, 103] on div at bounding box center [666, 82] width 1170 height 69
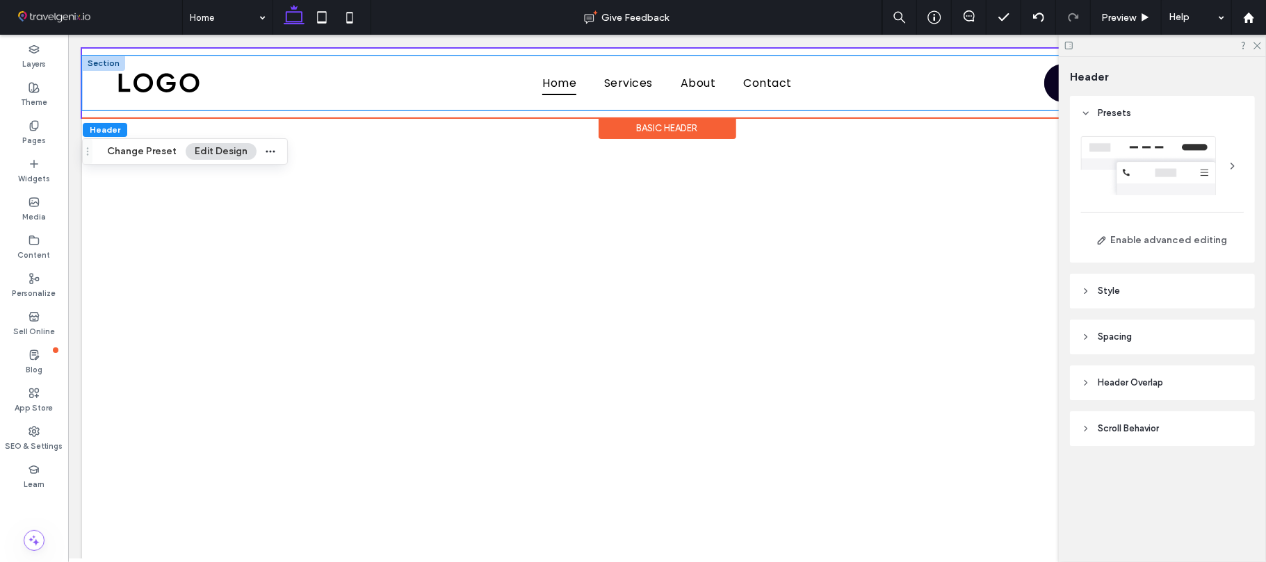
click at [83, 89] on div "Home Services About Contact Contact us" at bounding box center [666, 82] width 1170 height 55
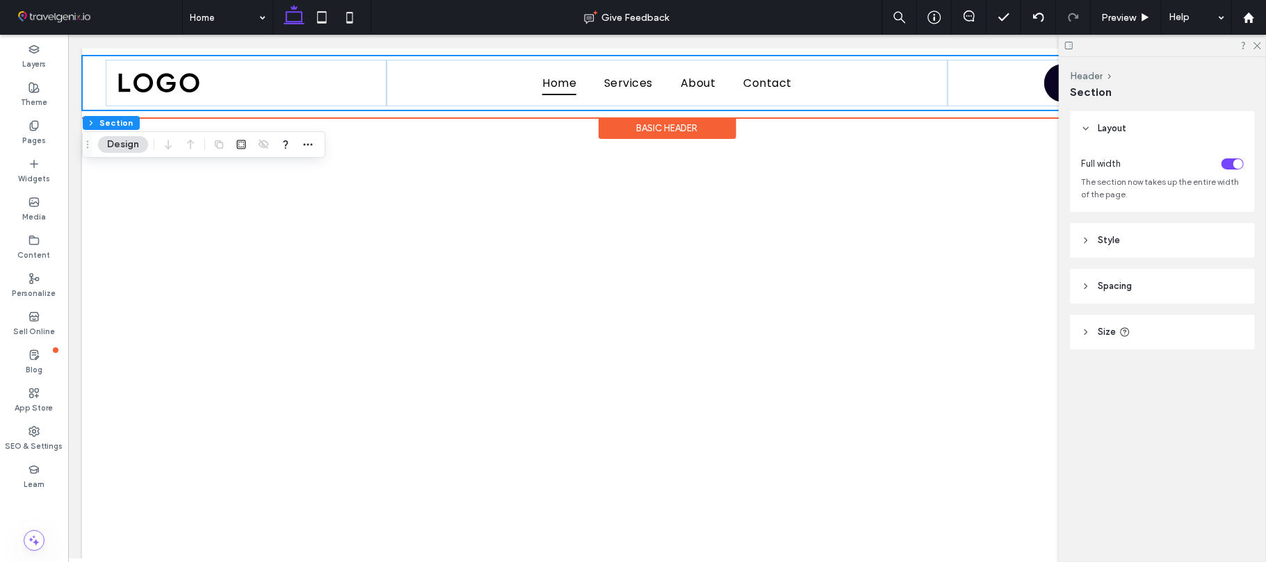
click at [84, 86] on div "Home Services About Contact Contact us" at bounding box center [666, 82] width 1170 height 55
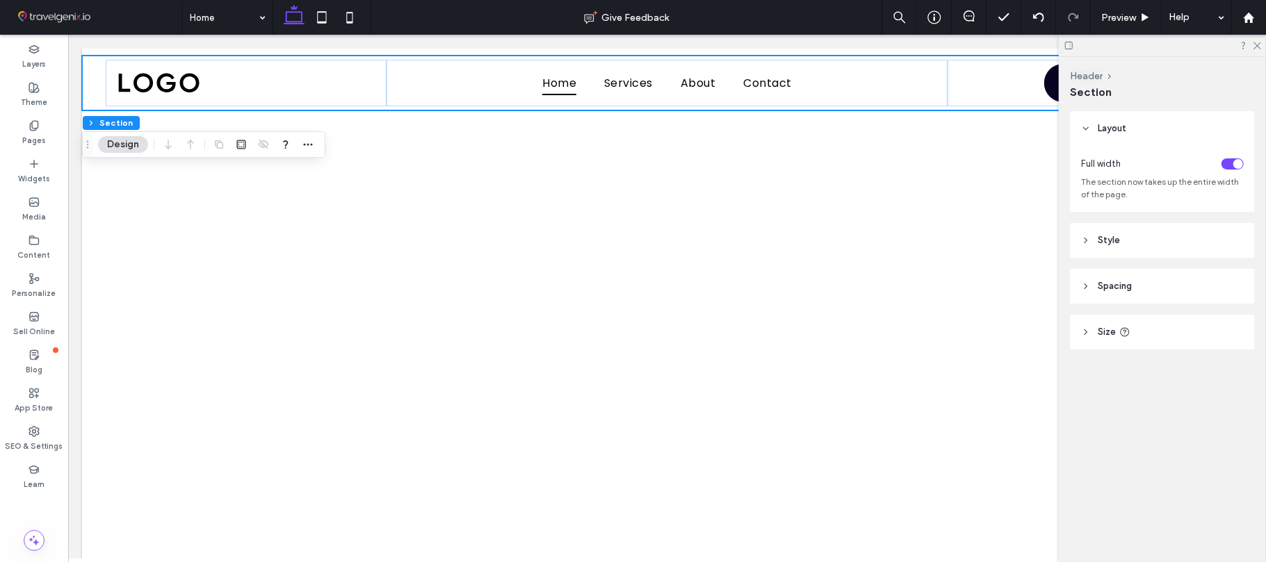
click at [1123, 240] on header "Style" at bounding box center [1162, 240] width 185 height 35
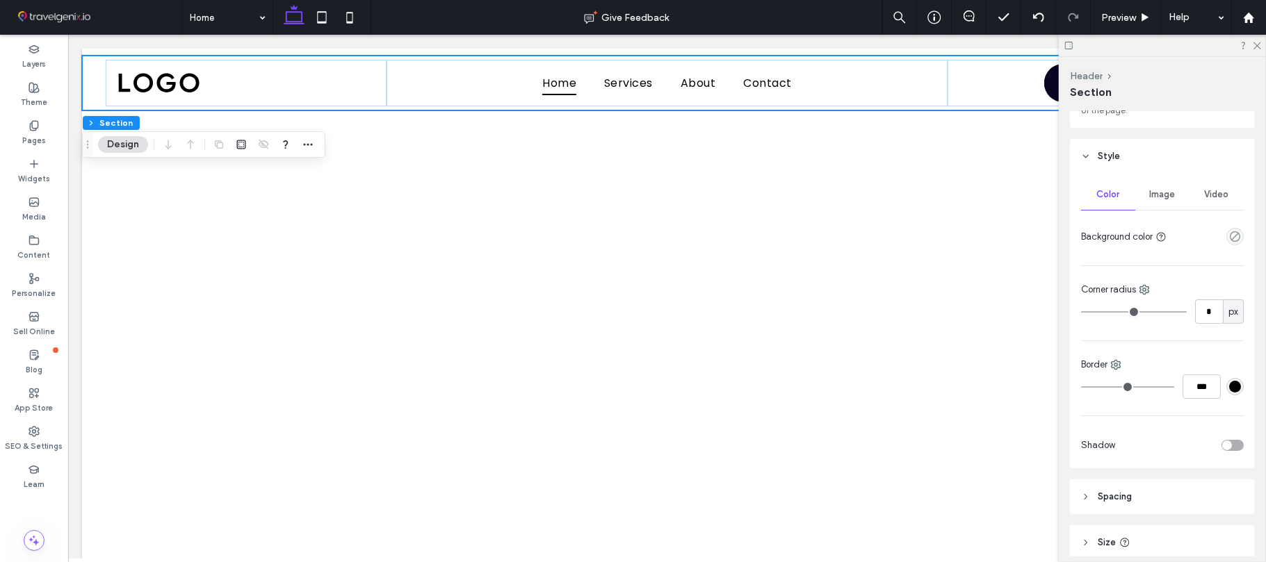
scroll to position [143, 0]
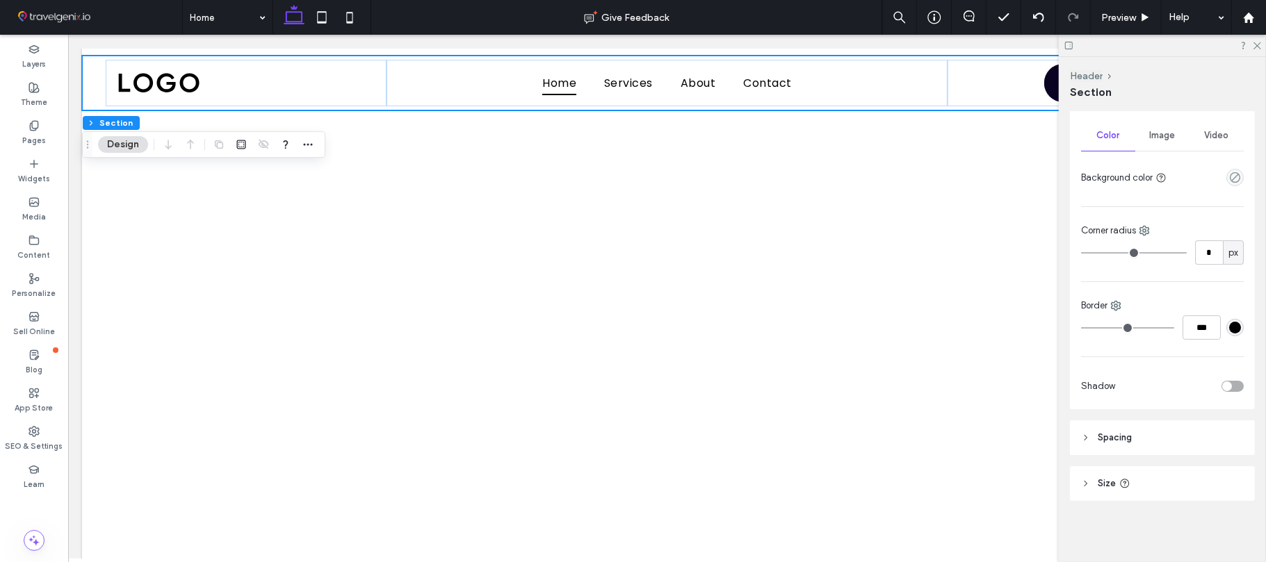
click at [1109, 440] on span "Spacing" at bounding box center [1114, 438] width 34 height 14
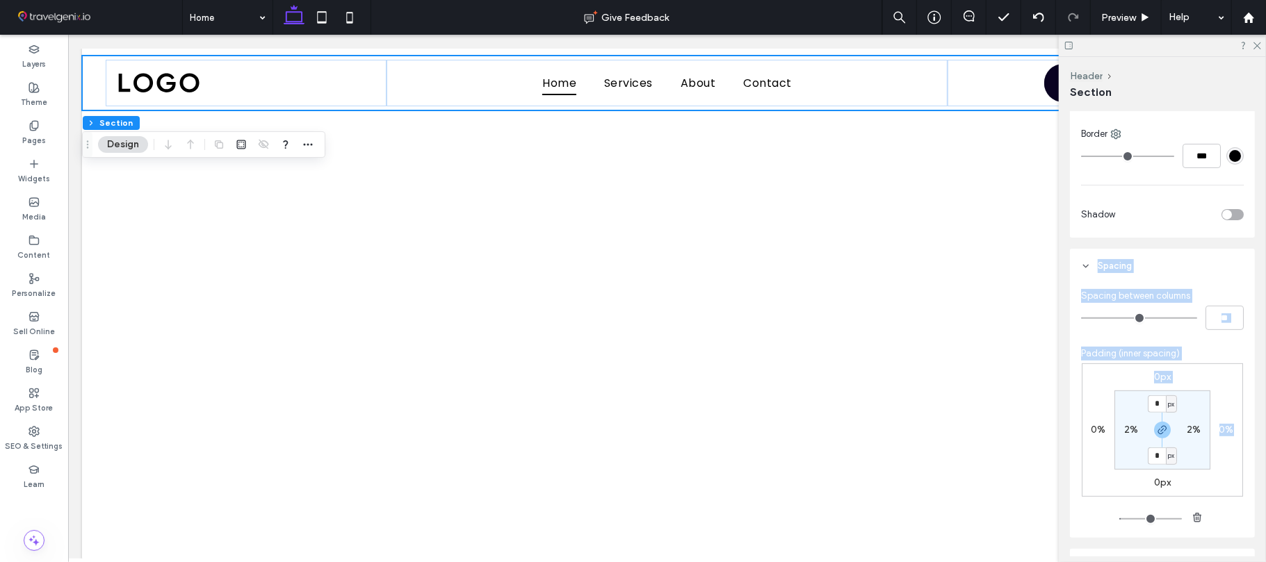
drag, startPoint x: 1262, startPoint y: 401, endPoint x: 1265, endPoint y: 490, distance: 89.0
click at [1265, 490] on div "Header Section Layout Full width The section now takes up the entire width of t…" at bounding box center [1162, 309] width 207 height 505
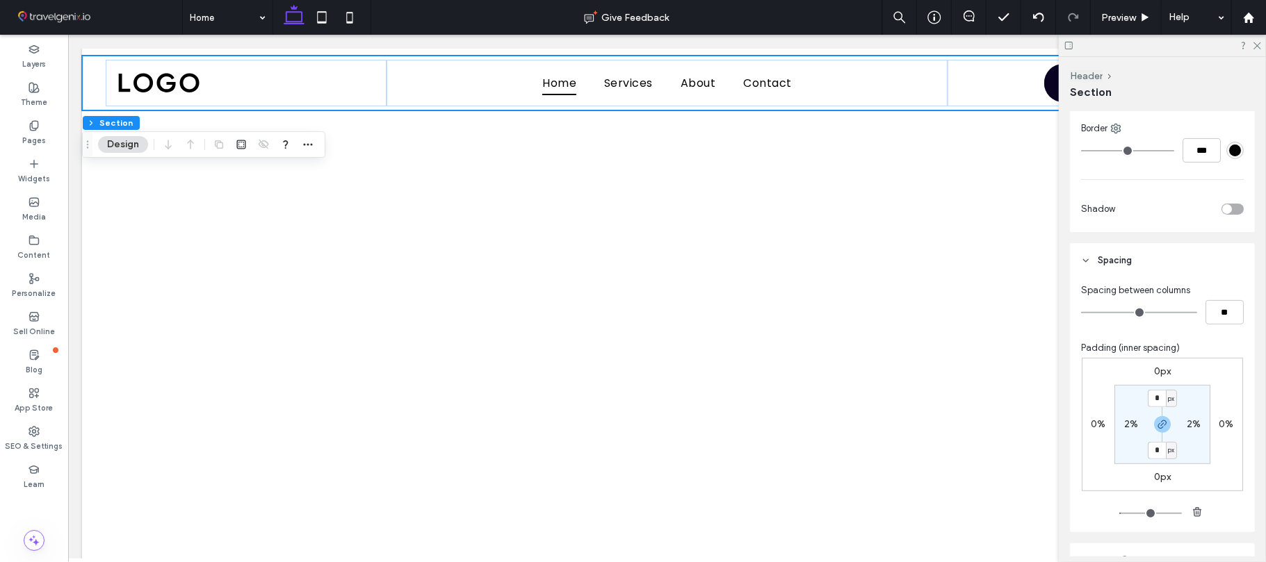
click at [1118, 425] on div "2%" at bounding box center [1130, 424] width 31 height 13
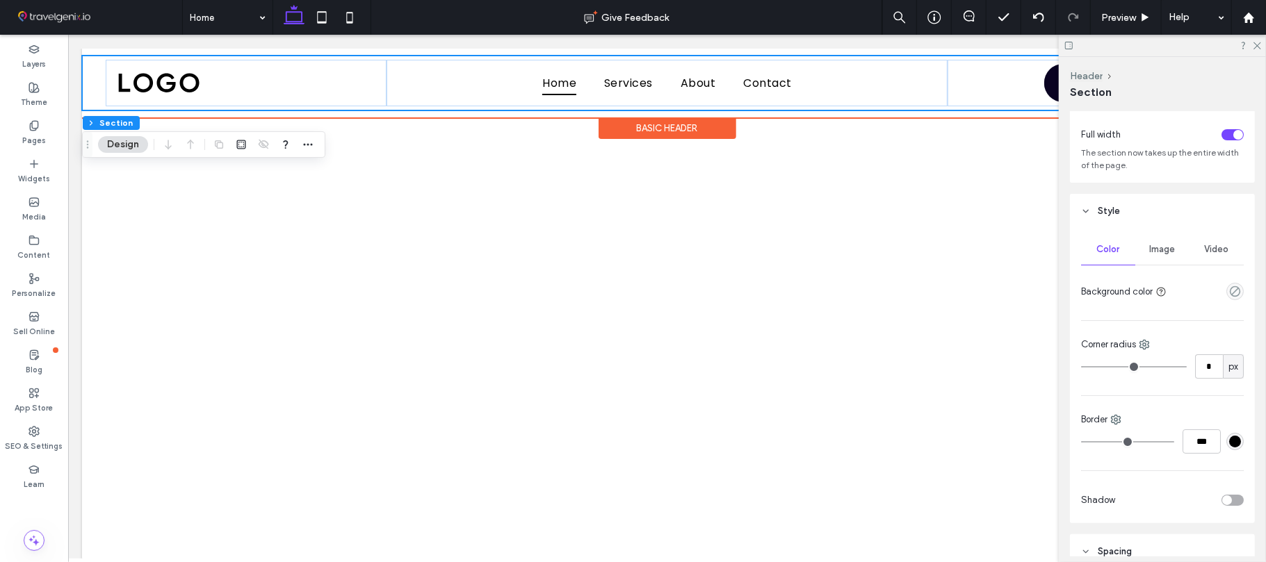
scroll to position [28, 0]
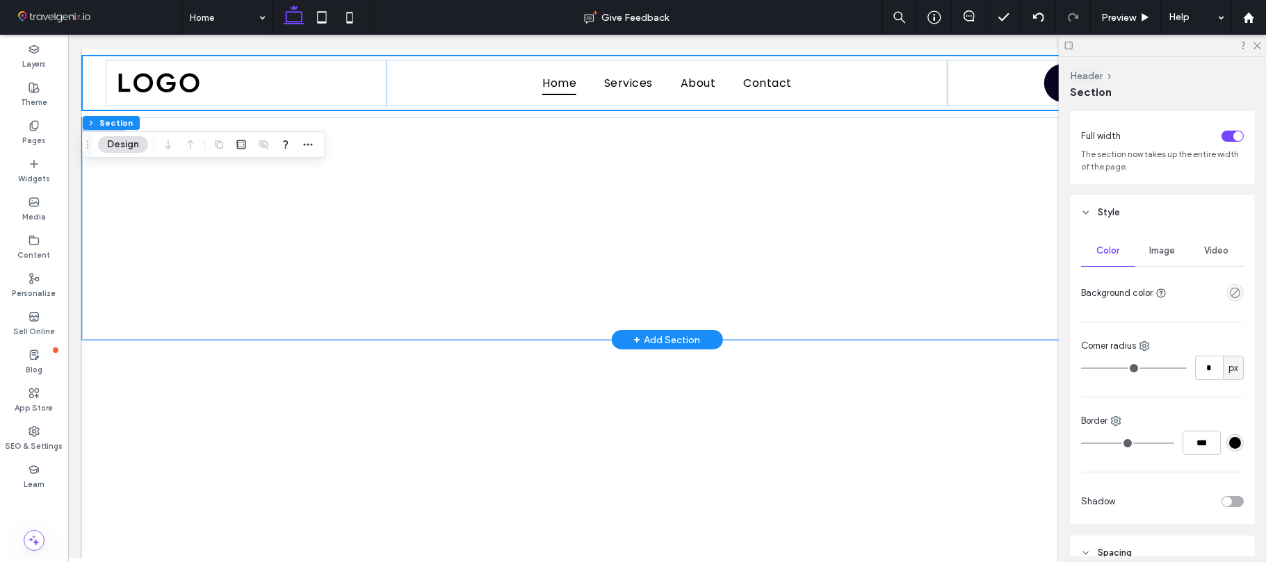
click at [104, 217] on div at bounding box center [666, 228] width 1170 height 222
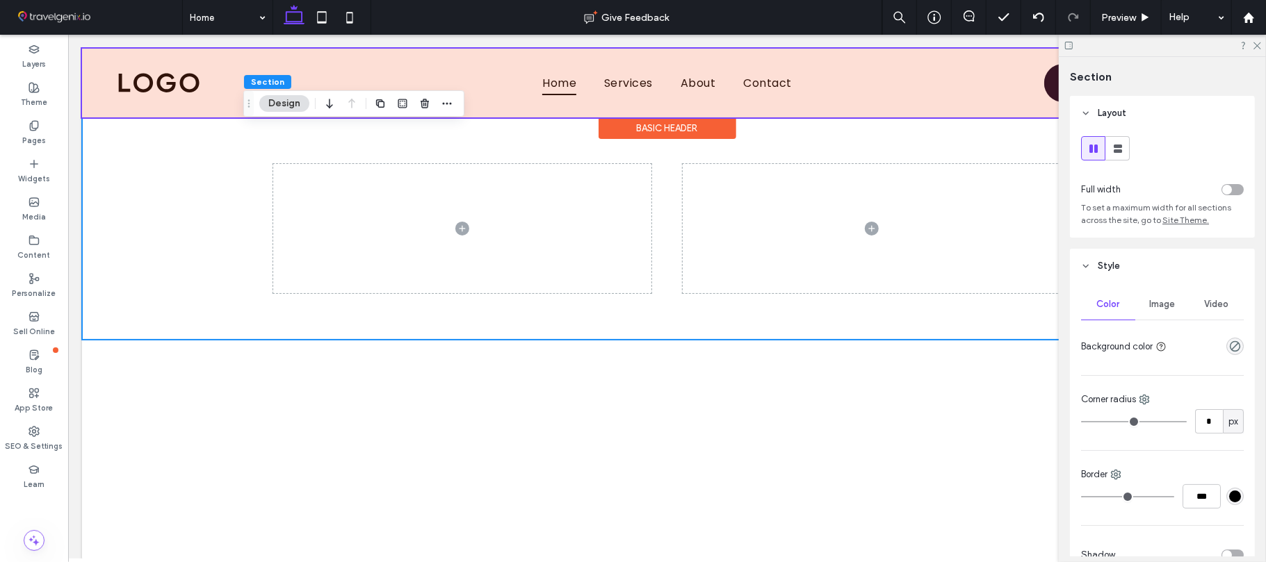
click at [94, 108] on div at bounding box center [666, 82] width 1170 height 69
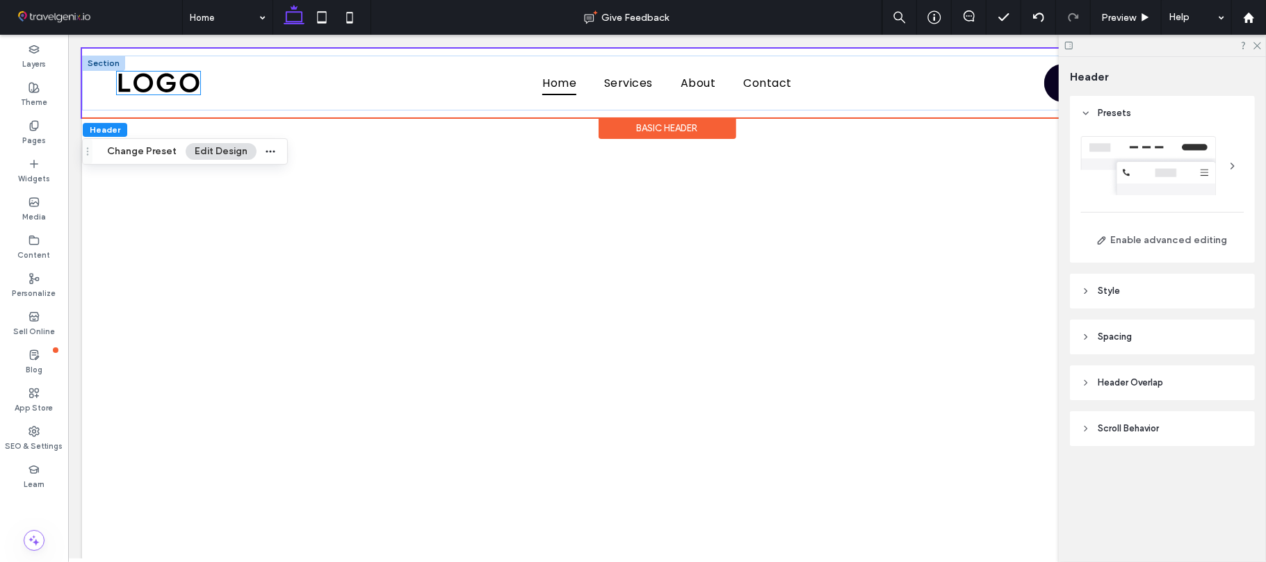
click at [167, 83] on img at bounding box center [157, 83] width 83 height 24
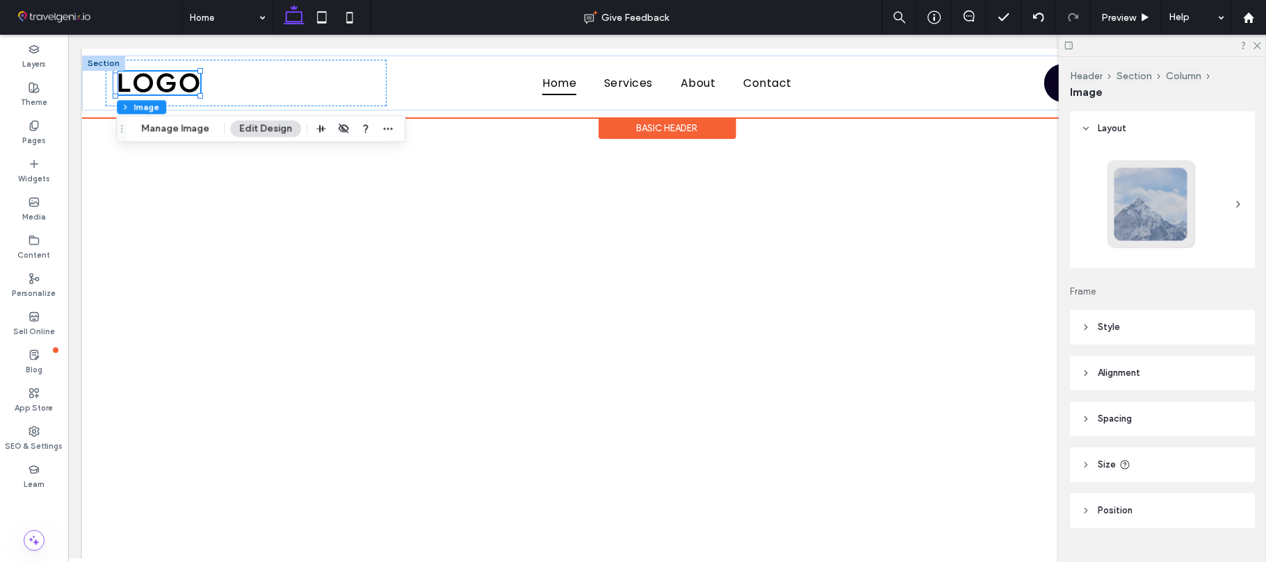
click at [164, 83] on img at bounding box center [157, 83] width 83 height 24
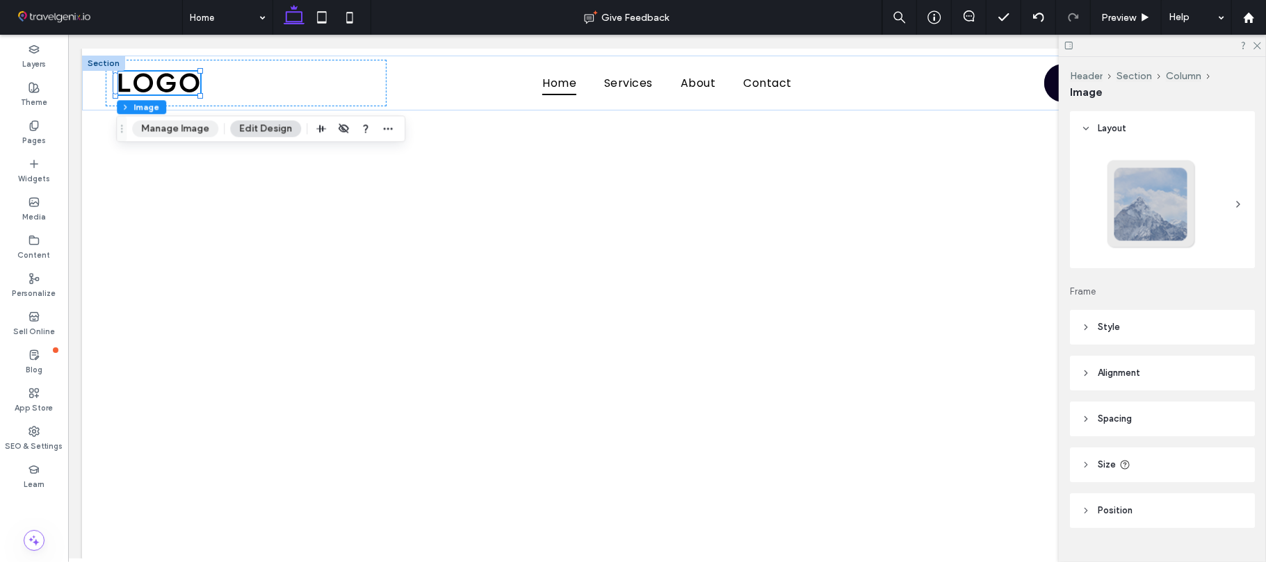
drag, startPoint x: 179, startPoint y: 134, endPoint x: 828, endPoint y: 347, distance: 682.4
click at [179, 134] on button "Manage Image" at bounding box center [175, 128] width 86 height 17
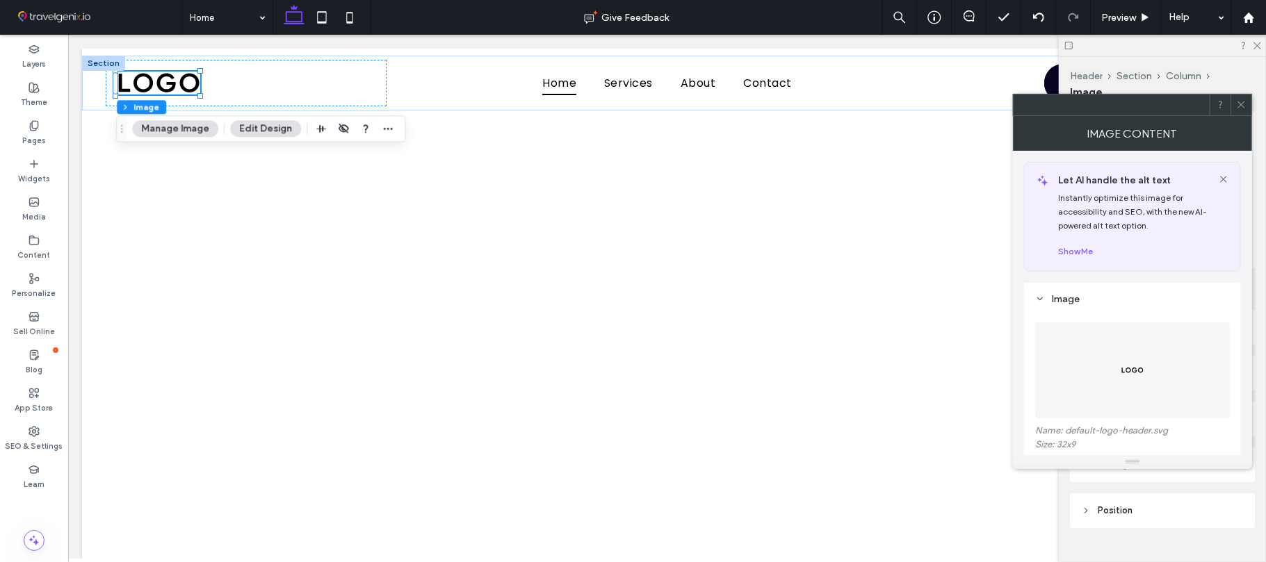
click at [1170, 402] on figure at bounding box center [1132, 370] width 195 height 96
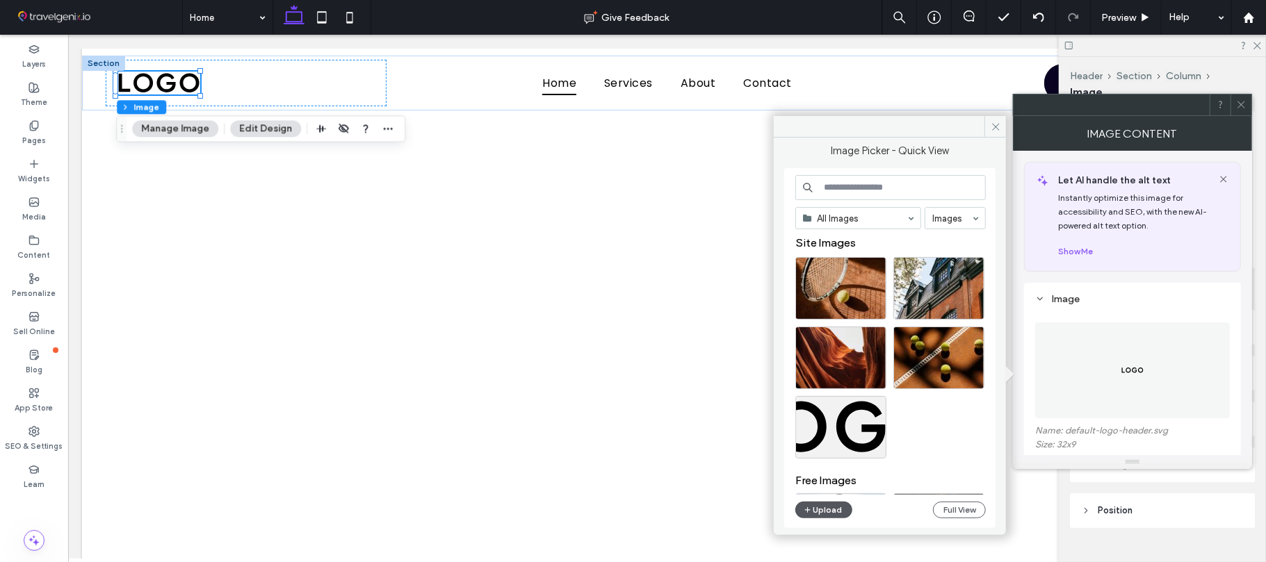
click at [819, 514] on button "Upload" at bounding box center [823, 510] width 57 height 17
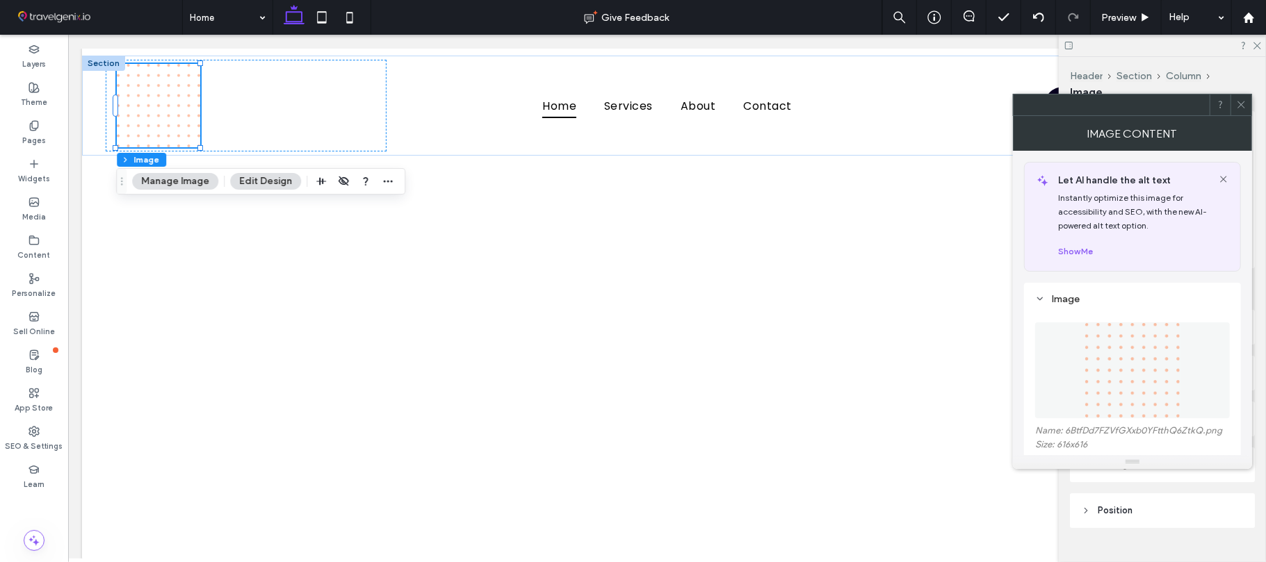
click at [1083, 388] on figure at bounding box center [1132, 370] width 195 height 96
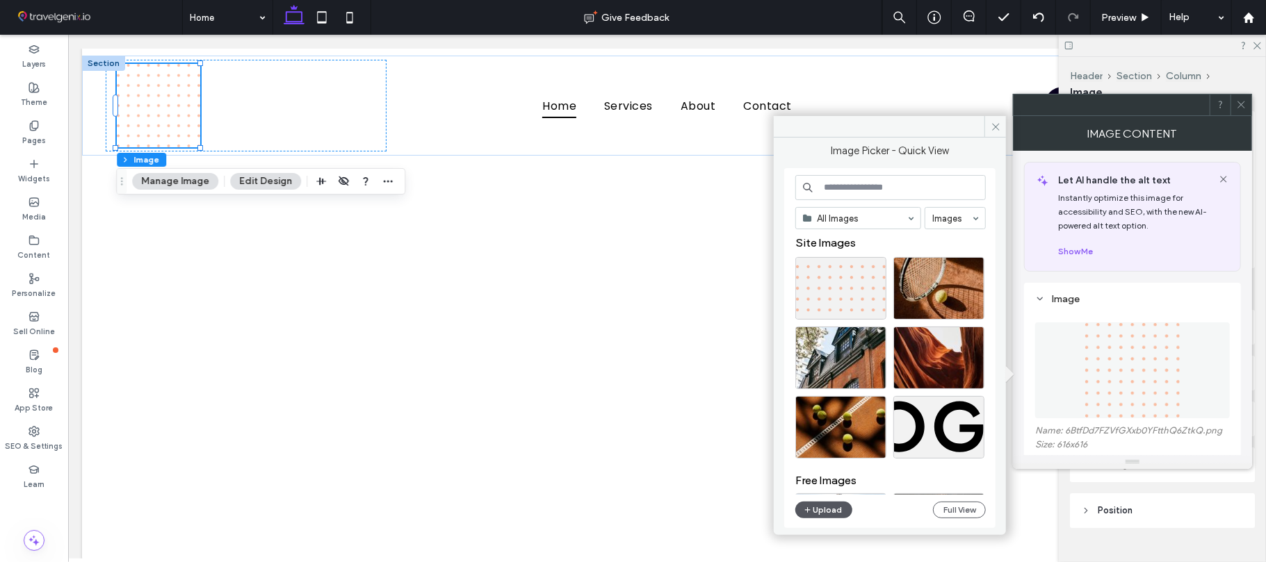
click at [844, 509] on button "Upload" at bounding box center [823, 510] width 57 height 17
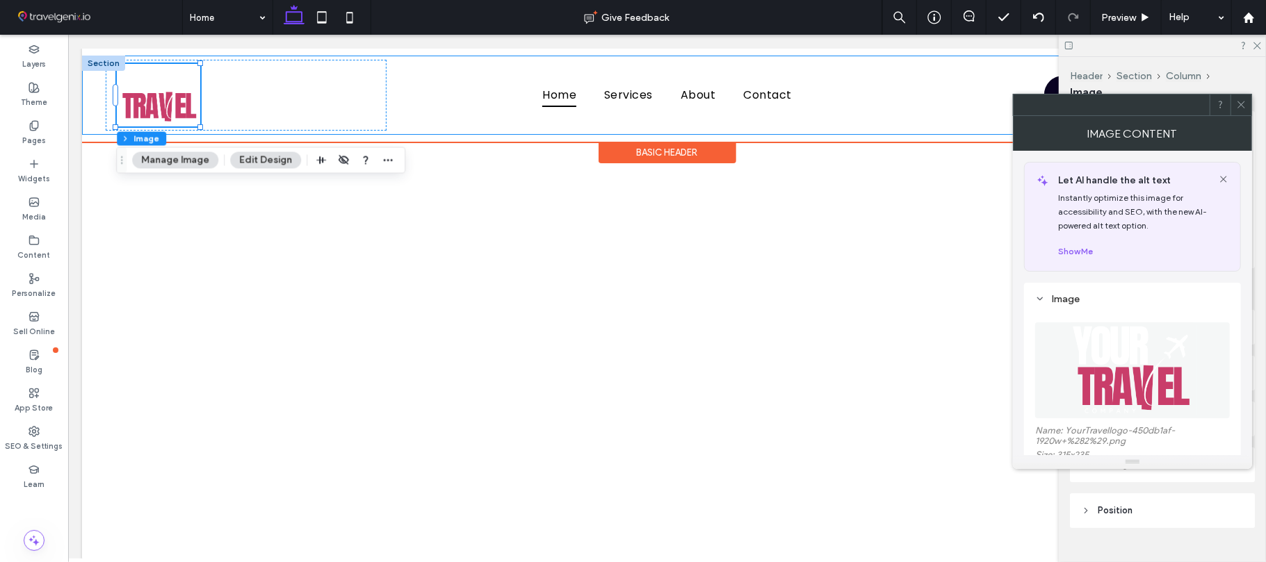
click at [92, 103] on div "Home Services About Contact Contact us" at bounding box center [666, 94] width 1170 height 79
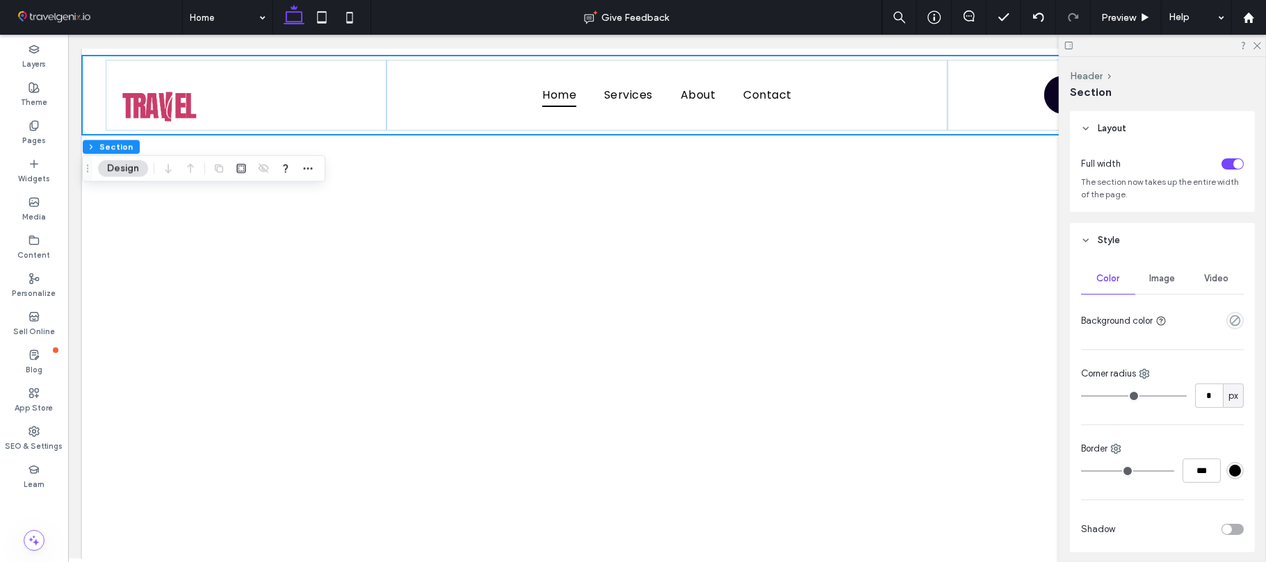
click at [1221, 161] on div "toggle" at bounding box center [1232, 163] width 22 height 11
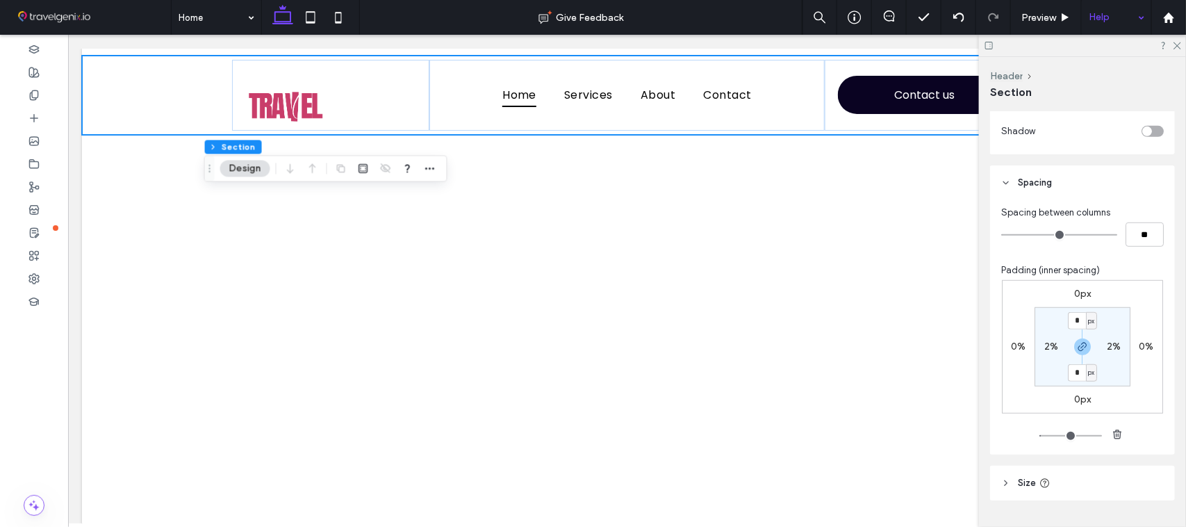
scroll to position [398, 0]
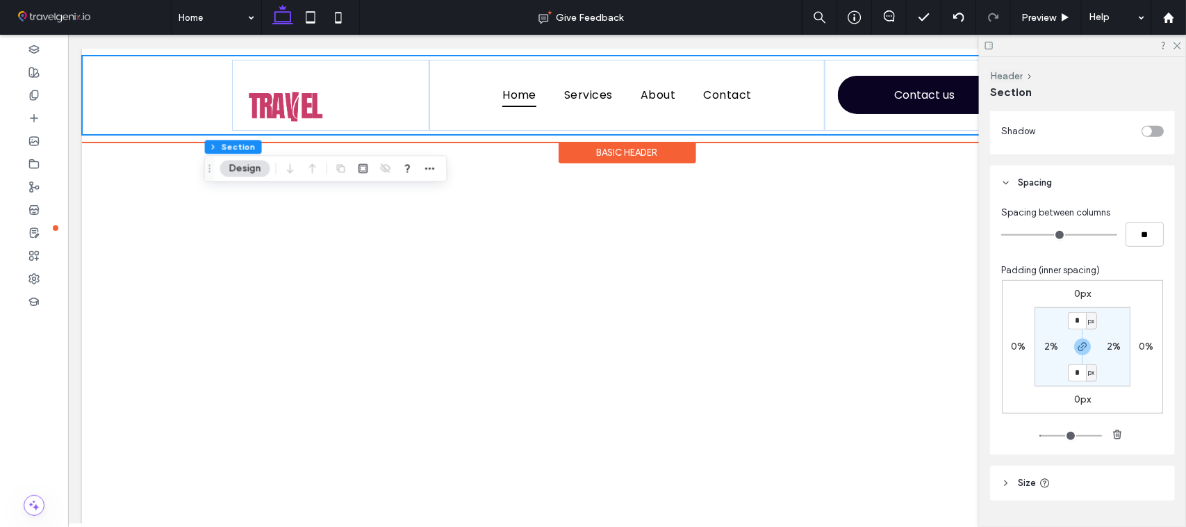
drag, startPoint x: 1256, startPoint y: 35, endPoint x: 115, endPoint y: 106, distance: 1143.4
click at [115, 107] on div "Home Services About Contact Contact us" at bounding box center [626, 94] width 1090 height 79
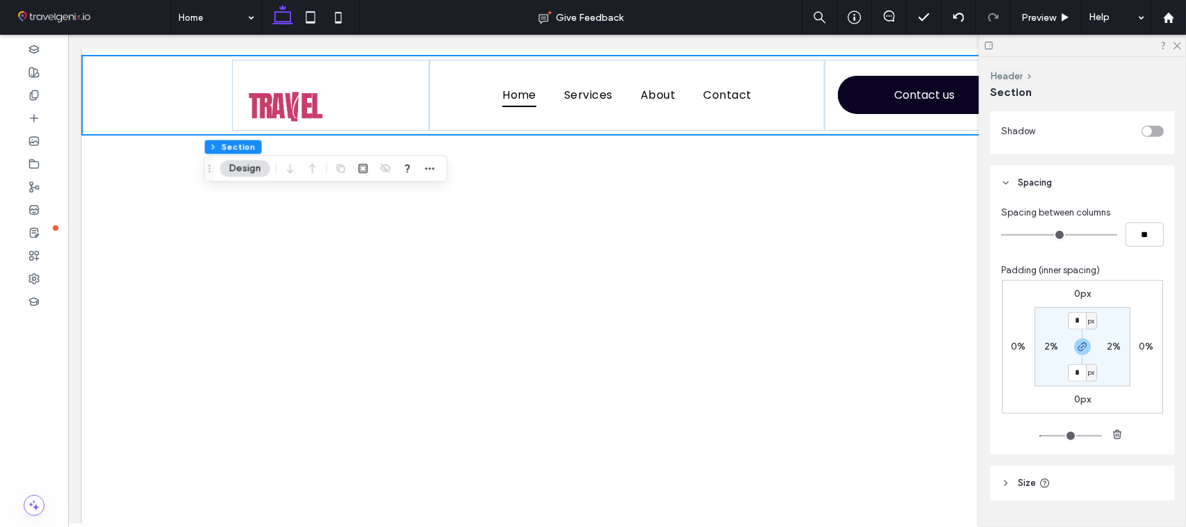
click at [1143, 133] on div "toggle" at bounding box center [1148, 131] width 10 height 10
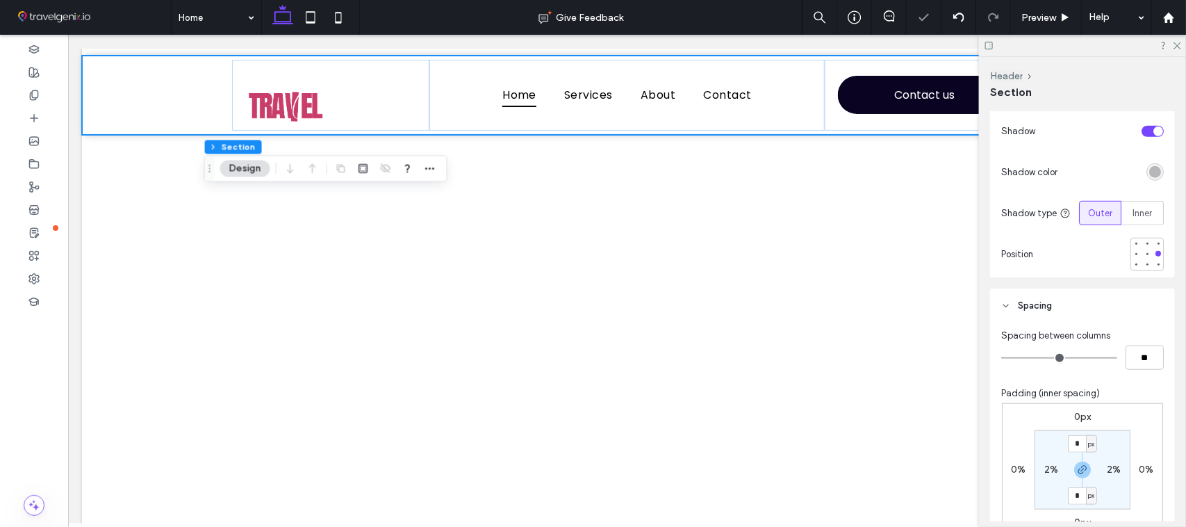
click at [1142, 134] on div "toggle" at bounding box center [1153, 131] width 22 height 11
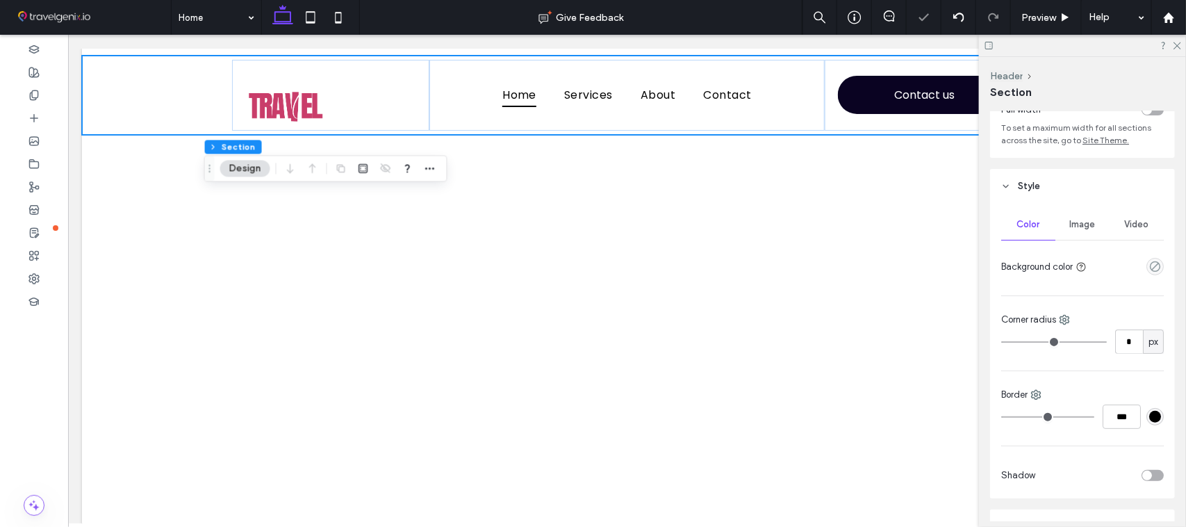
scroll to position [0, 0]
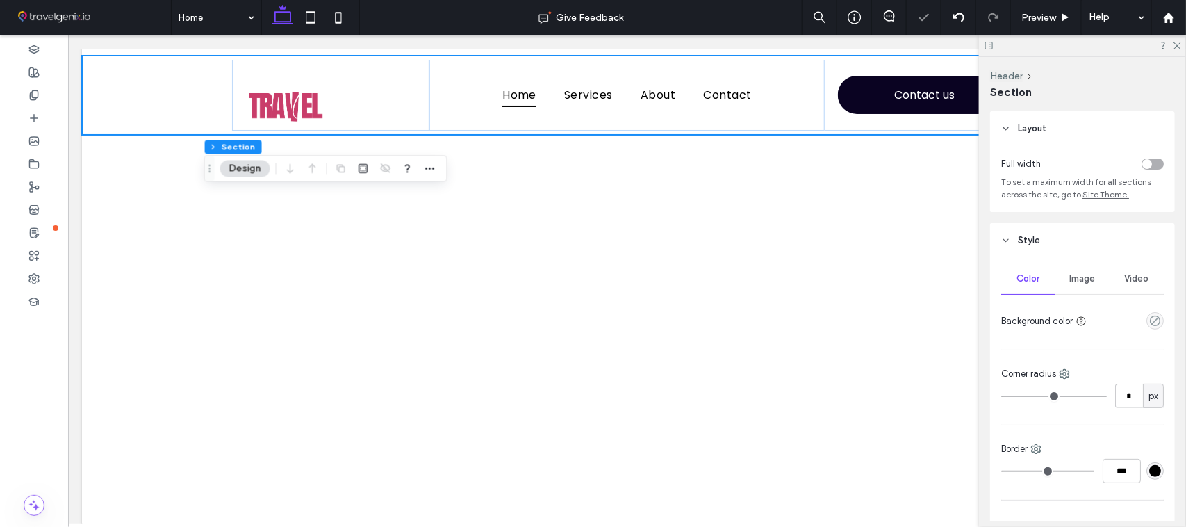
click at [1172, 119] on div "Layout Full width To set a maximum width for all sections across the site, go t…" at bounding box center [1087, 316] width 194 height 410
click at [1149, 162] on div "toggle" at bounding box center [1153, 163] width 22 height 11
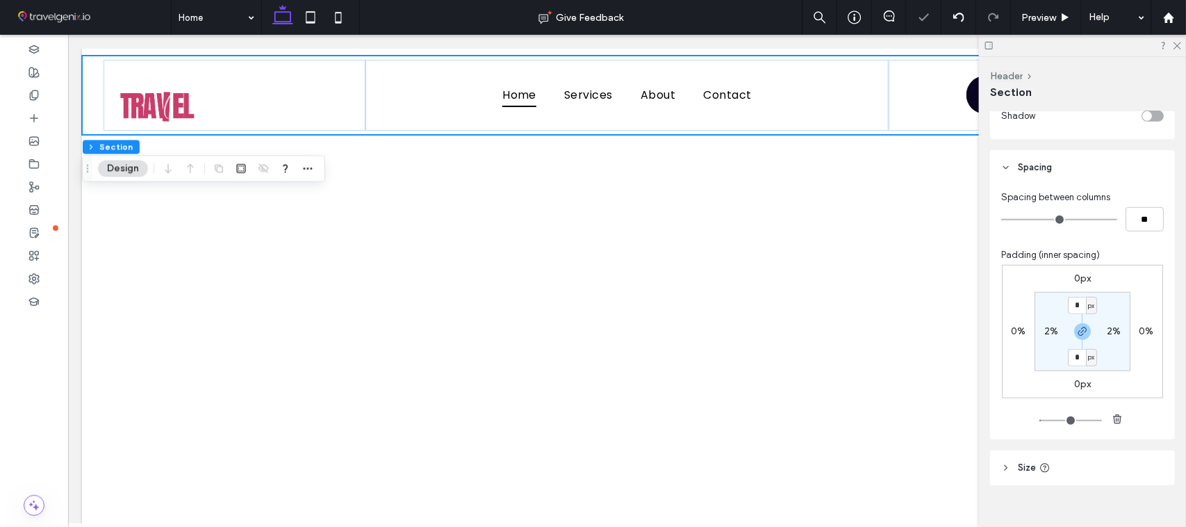
scroll to position [434, 0]
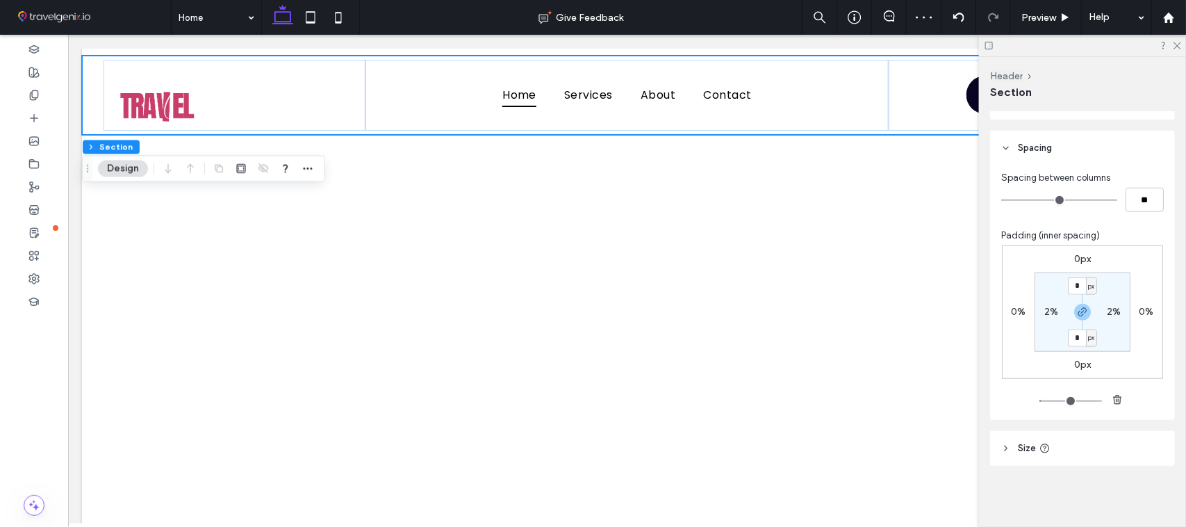
click at [1045, 313] on label "2%" at bounding box center [1052, 312] width 14 height 12
type input "*"
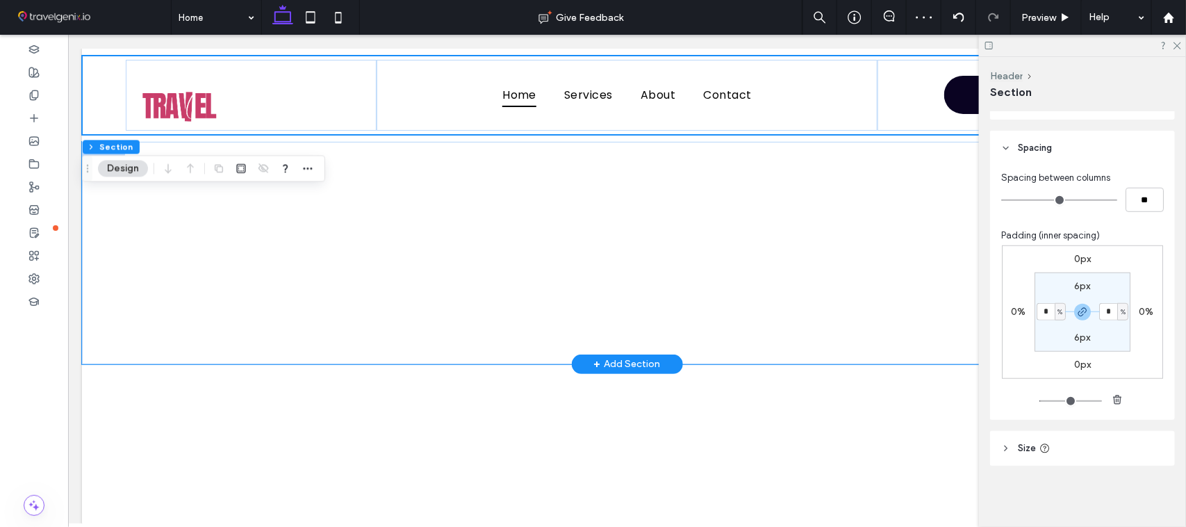
click at [97, 234] on div at bounding box center [626, 252] width 1090 height 222
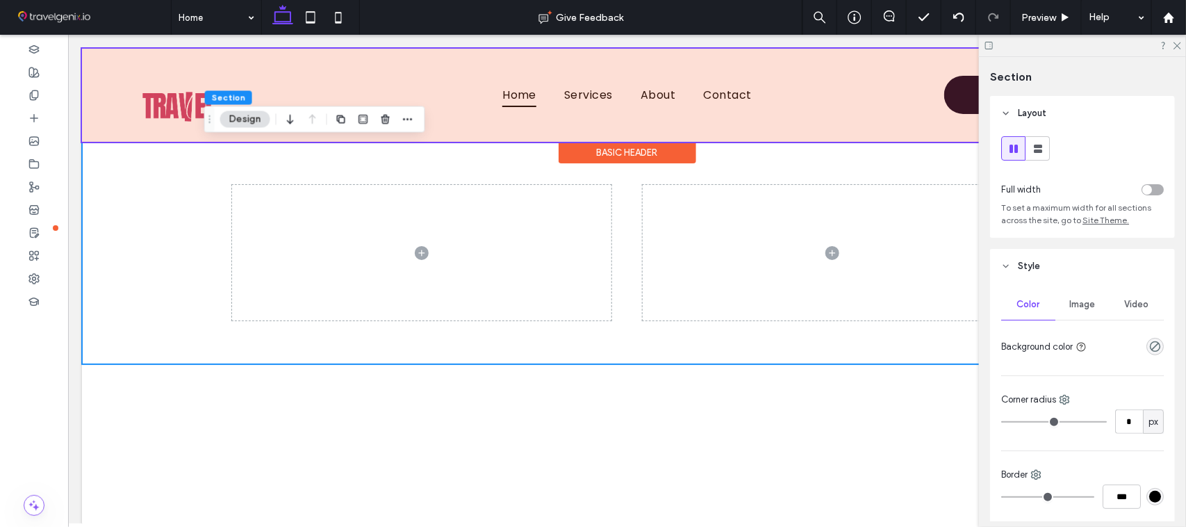
click at [94, 111] on div at bounding box center [626, 94] width 1090 height 93
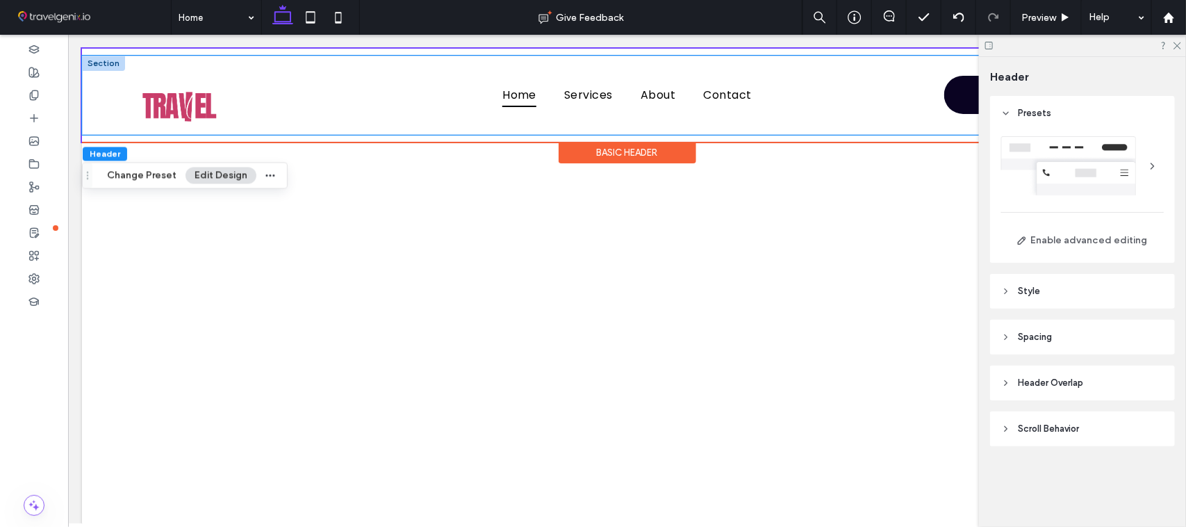
click at [94, 105] on div "Home Services About Contact Contact us" at bounding box center [626, 94] width 1090 height 79
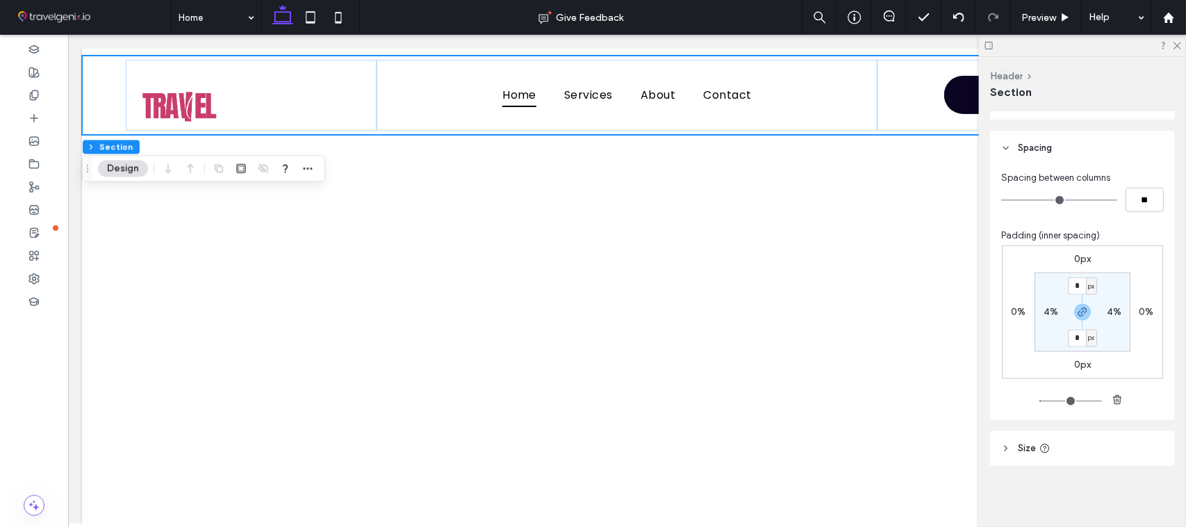
click at [1046, 314] on label "4%" at bounding box center [1051, 312] width 15 height 12
type input "*"
drag, startPoint x: 1047, startPoint y: 316, endPoint x: 1031, endPoint y: 317, distance: 16.0
click at [1036, 317] on div "* %" at bounding box center [1051, 311] width 31 height 17
type input "*"
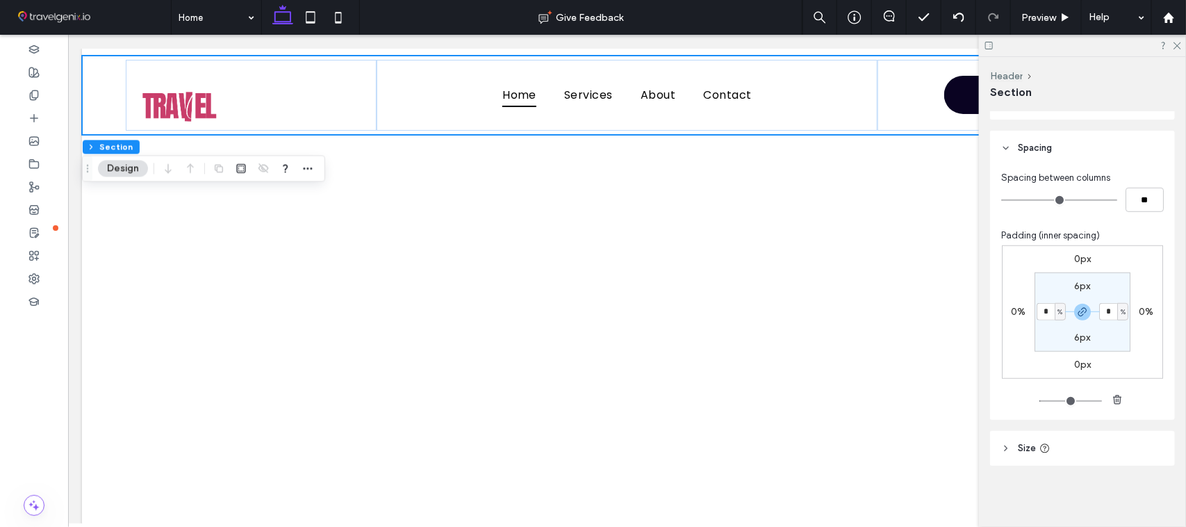
type input "*"
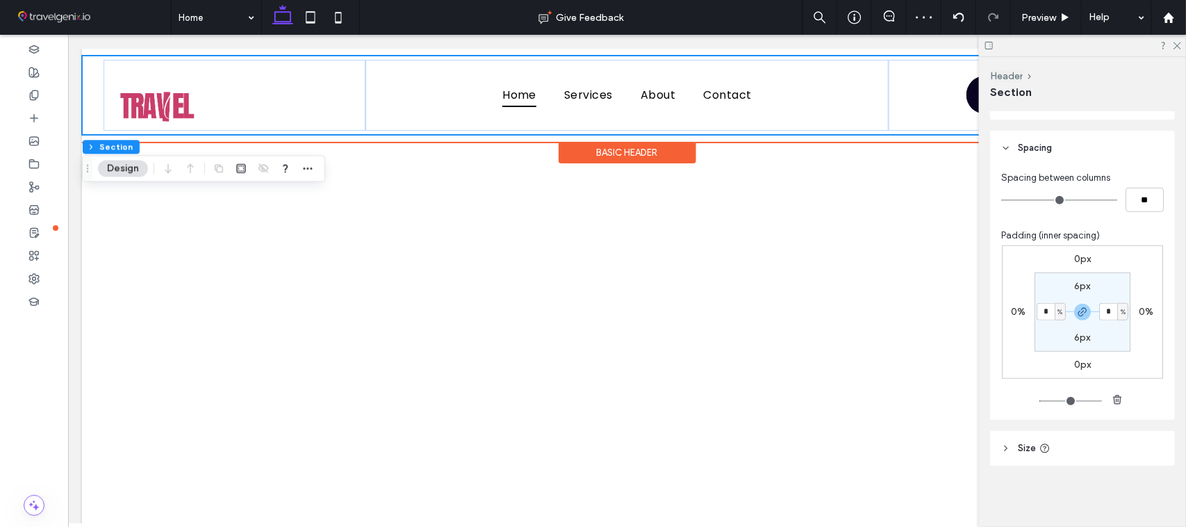
click at [90, 104] on div "Home Services About Contact Contact us" at bounding box center [626, 94] width 1090 height 79
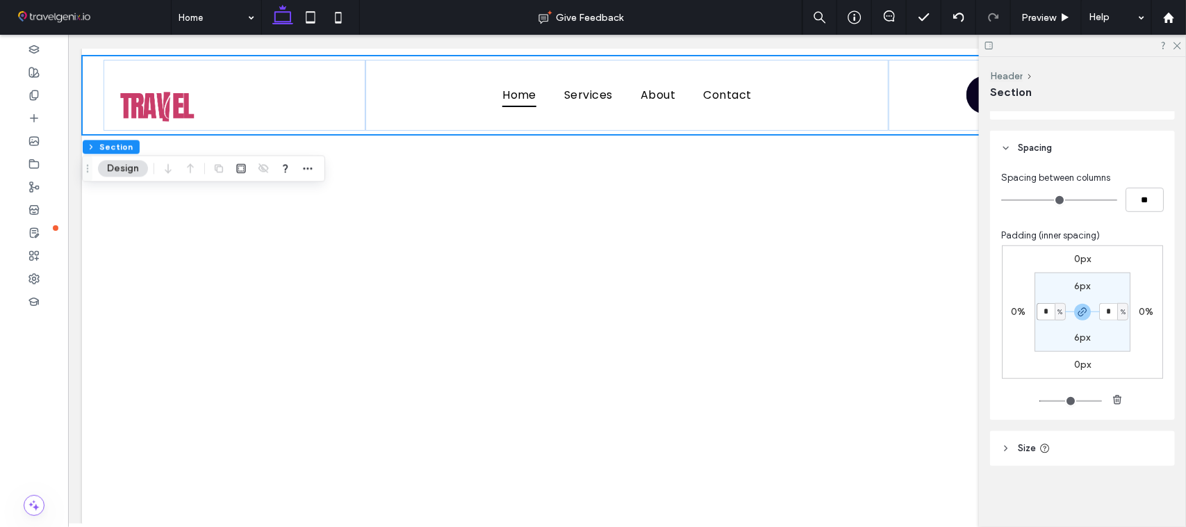
drag, startPoint x: 1043, startPoint y: 311, endPoint x: 1034, endPoint y: 311, distance: 9.0
click at [1037, 311] on input "*" at bounding box center [1046, 311] width 18 height 17
type input "*"
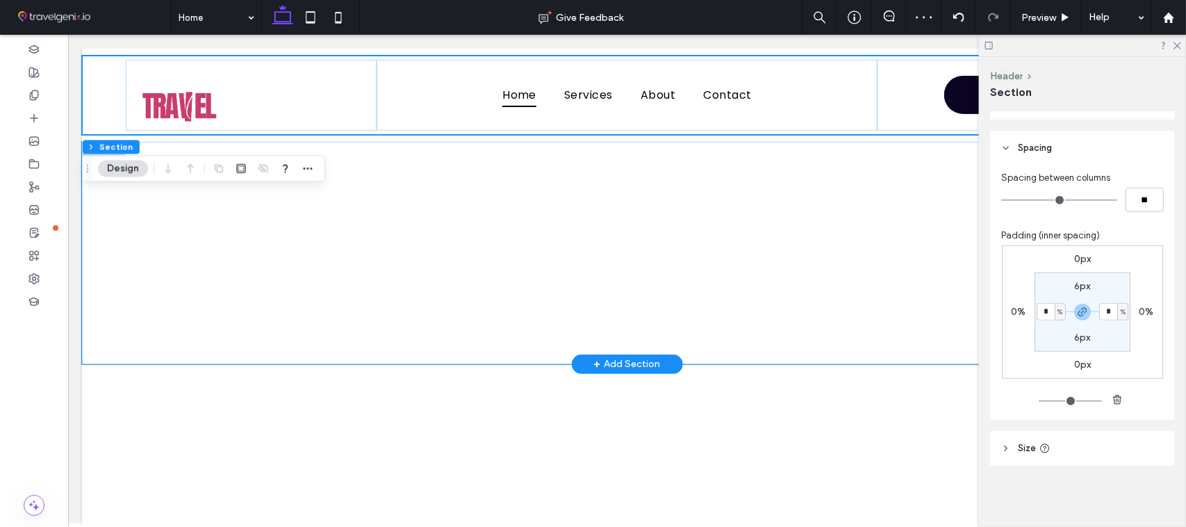
click at [117, 248] on div at bounding box center [626, 252] width 1090 height 222
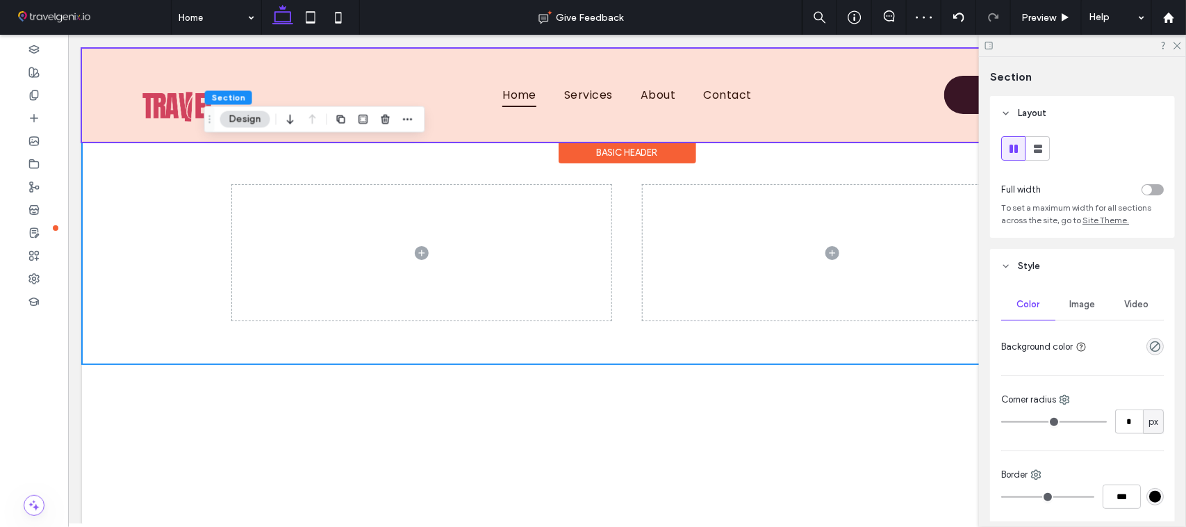
click at [111, 88] on div at bounding box center [626, 94] width 1090 height 93
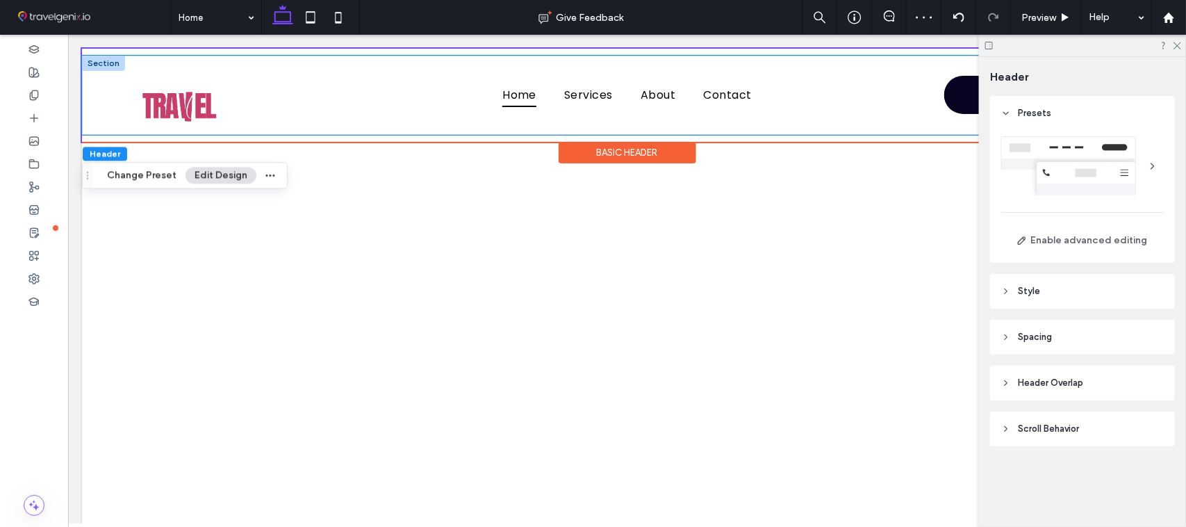
click at [104, 93] on div "Home Services About Contact Contact us" at bounding box center [626, 94] width 1090 height 79
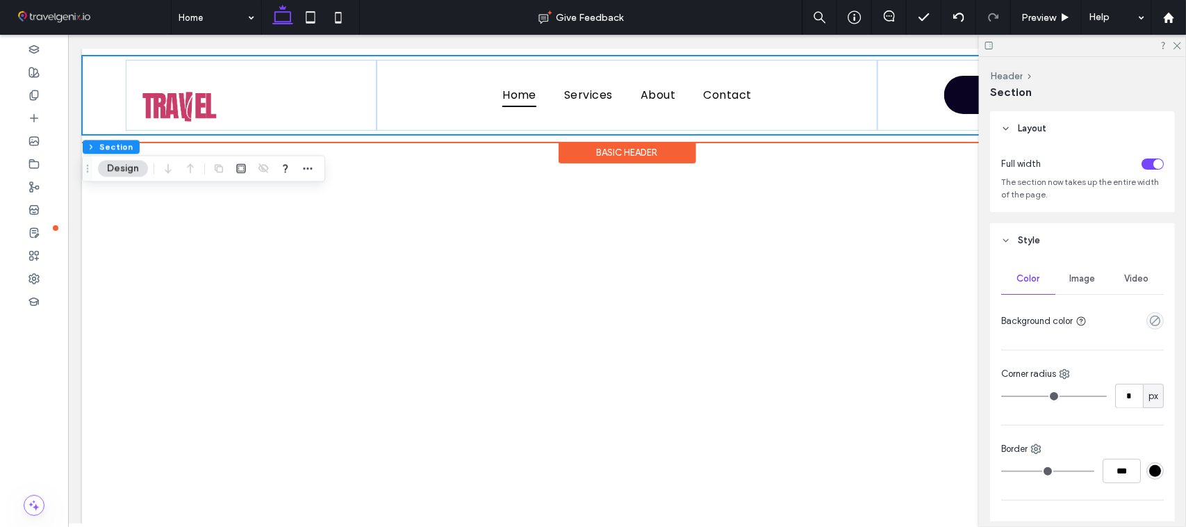
click at [100, 90] on div "Home Services About Contact Contact us" at bounding box center [626, 94] width 1090 height 79
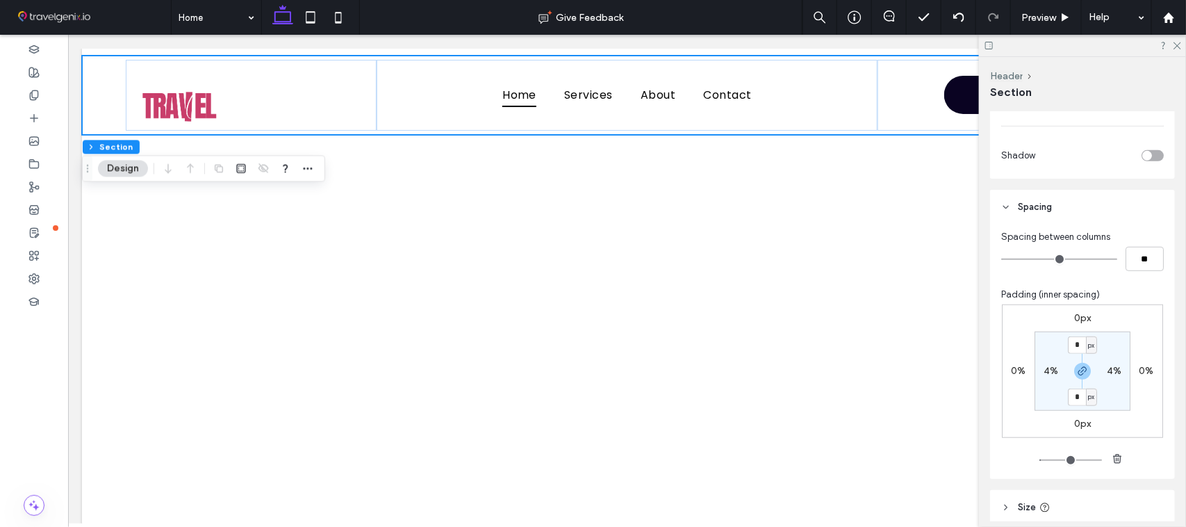
scroll to position [386, 0]
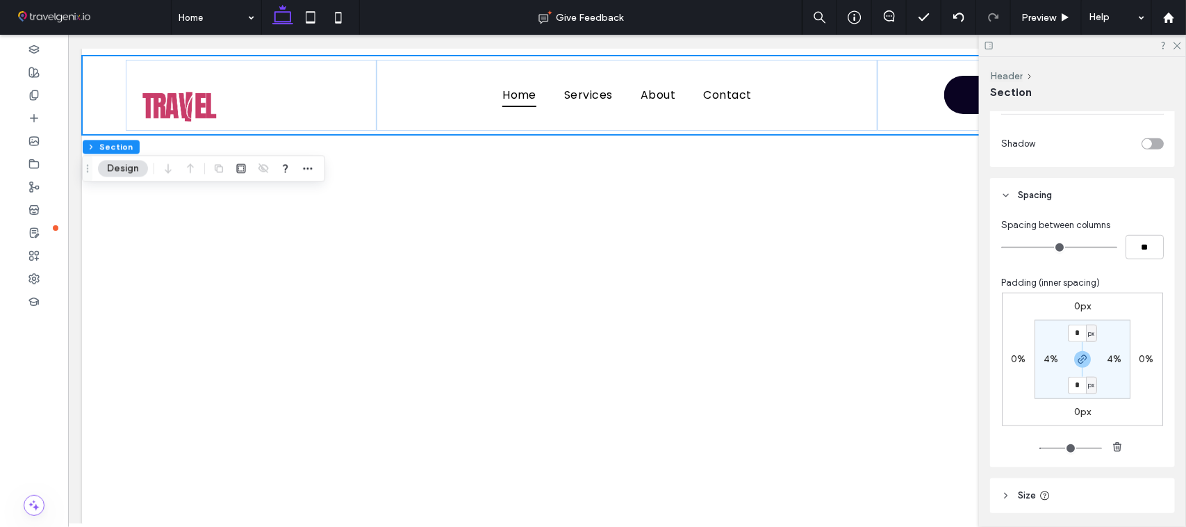
click at [1045, 361] on label "4%" at bounding box center [1051, 359] width 15 height 12
type input "*"
click at [1045, 361] on input "*" at bounding box center [1046, 358] width 18 height 17
drag, startPoint x: 1036, startPoint y: 361, endPoint x: 1052, endPoint y: 366, distance: 15.8
click at [1052, 366] on div "* %" at bounding box center [1051, 358] width 29 height 17
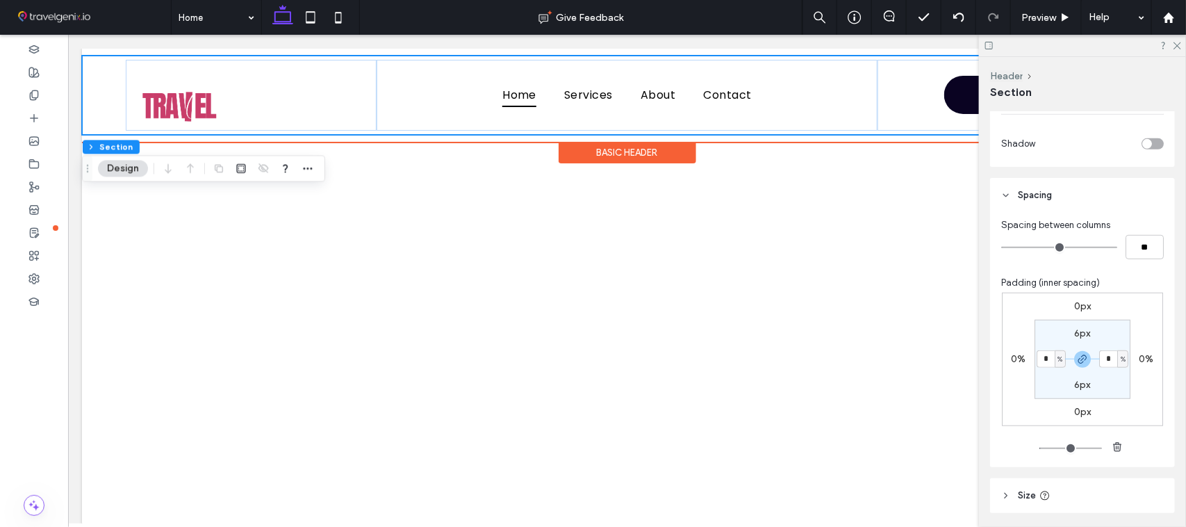
click at [102, 99] on div "Home Services About Contact Contact us" at bounding box center [626, 94] width 1090 height 79
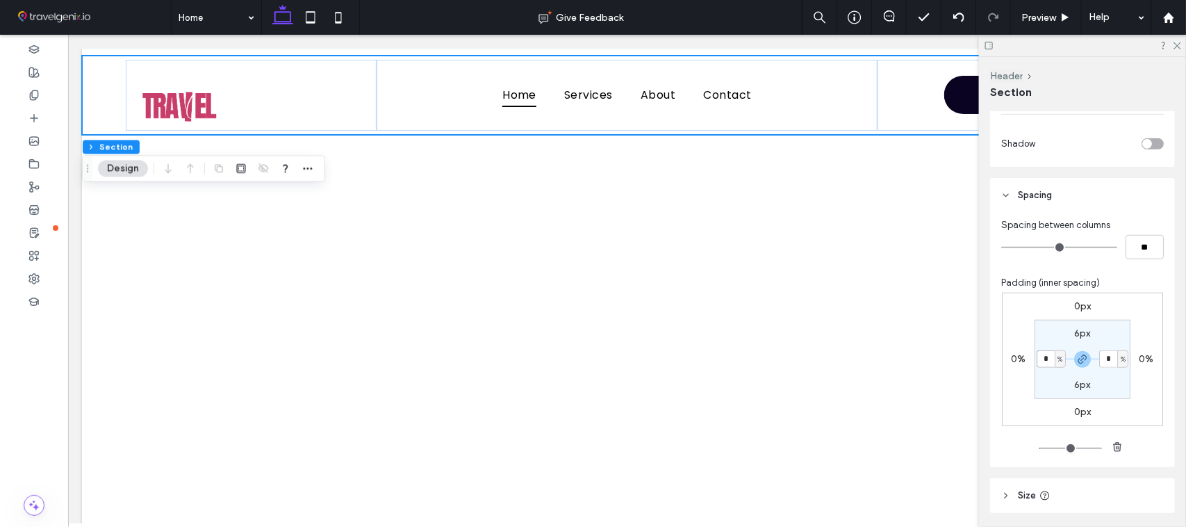
drag, startPoint x: 1043, startPoint y: 363, endPoint x: 1038, endPoint y: 358, distance: 7.4
click at [1039, 361] on input "*" at bounding box center [1046, 358] width 18 height 17
click at [1027, 16] on span "Preview" at bounding box center [1039, 18] width 35 height 12
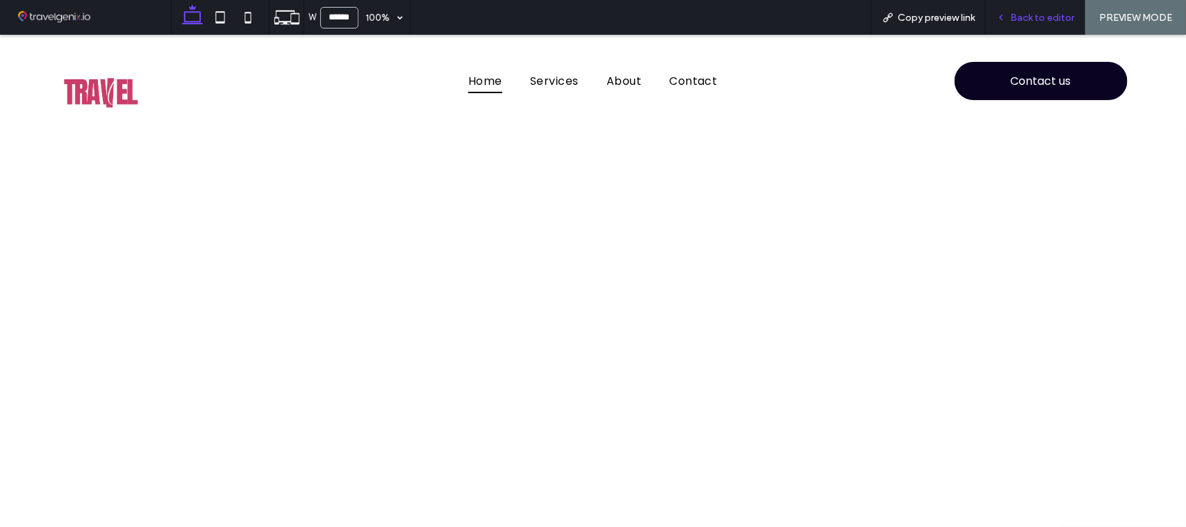
click at [1013, 17] on span "Back to editor" at bounding box center [1043, 18] width 64 height 12
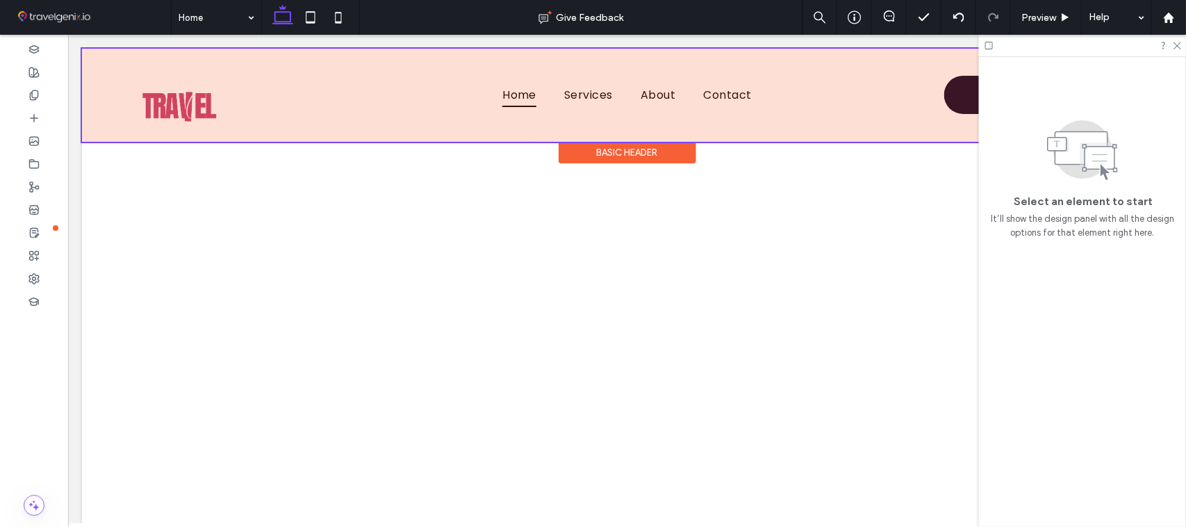
click at [125, 101] on div at bounding box center [626, 94] width 1090 height 93
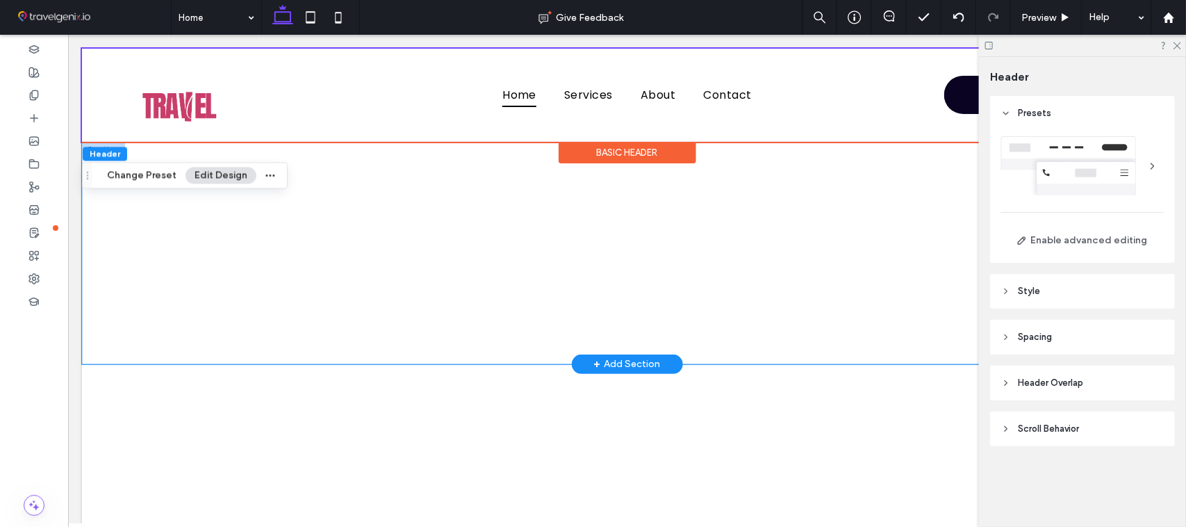
click at [101, 303] on div at bounding box center [626, 252] width 1090 height 222
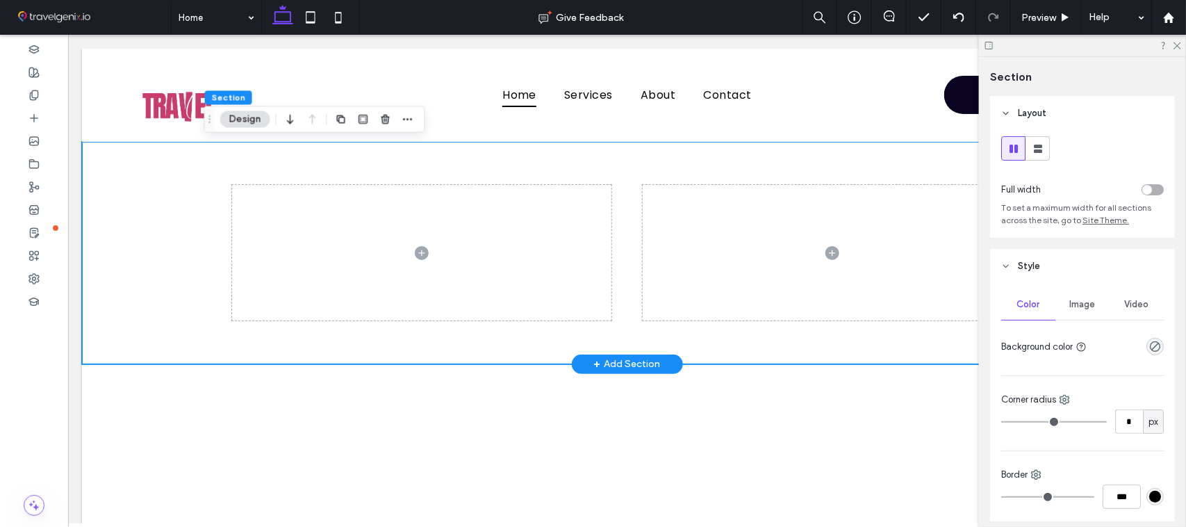
click at [135, 238] on div at bounding box center [626, 252] width 1090 height 222
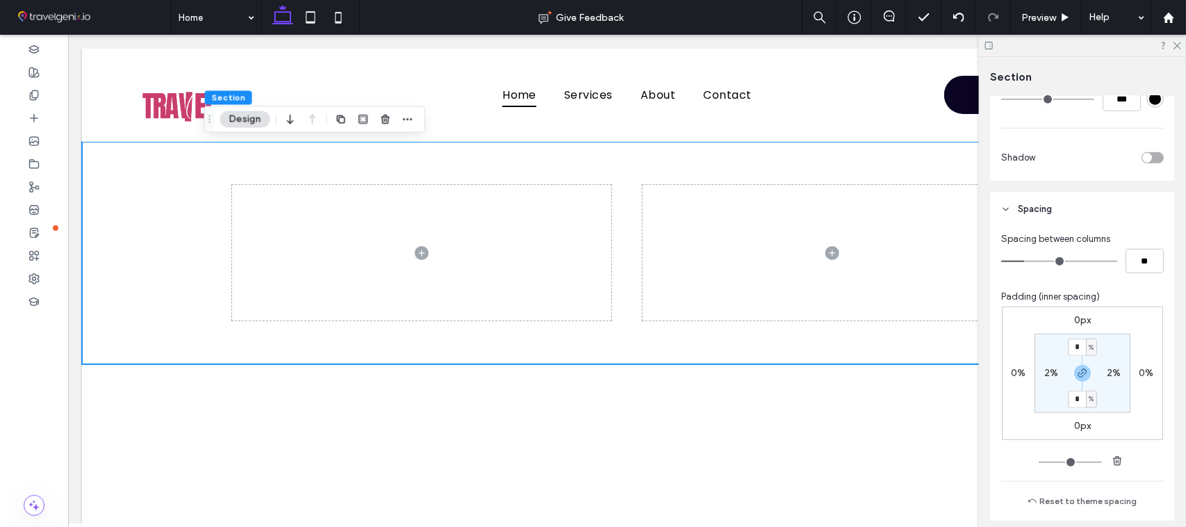
scroll to position [423, 0]
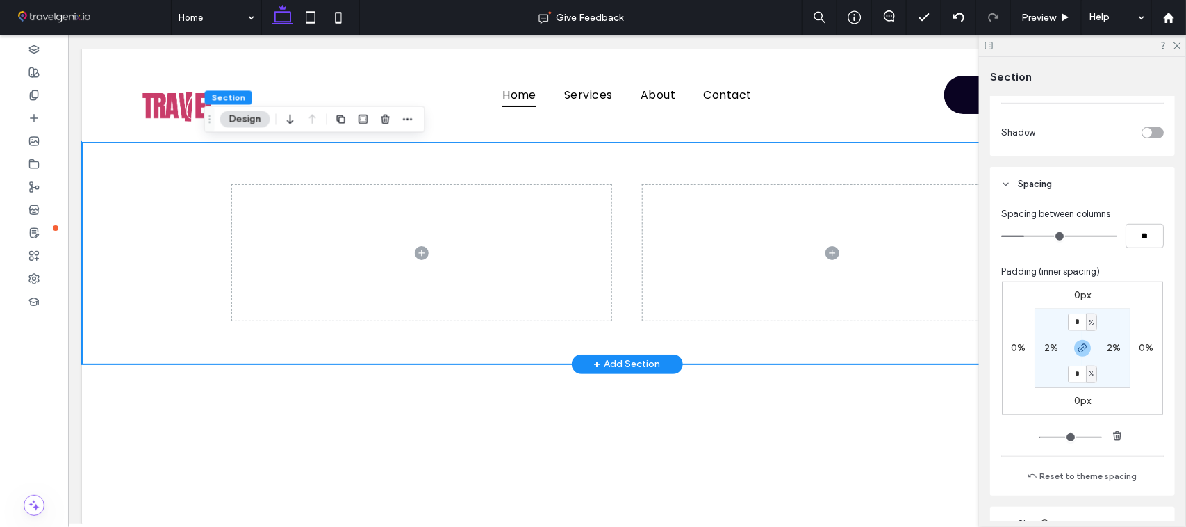
click at [109, 251] on div at bounding box center [626, 252] width 1090 height 222
click at [1050, 353] on label "2%" at bounding box center [1052, 348] width 14 height 12
type input "*"
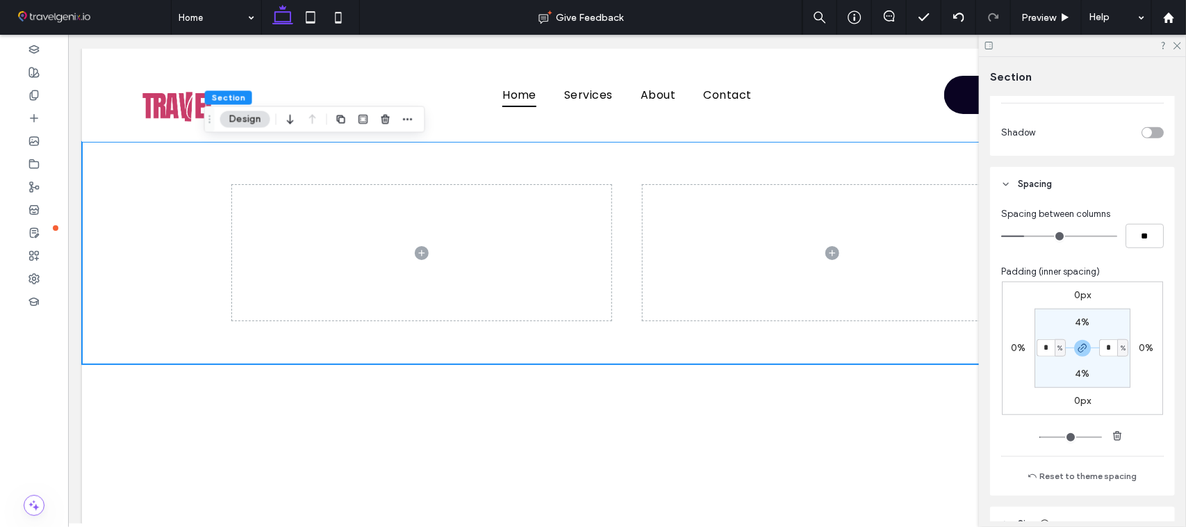
type input "*"
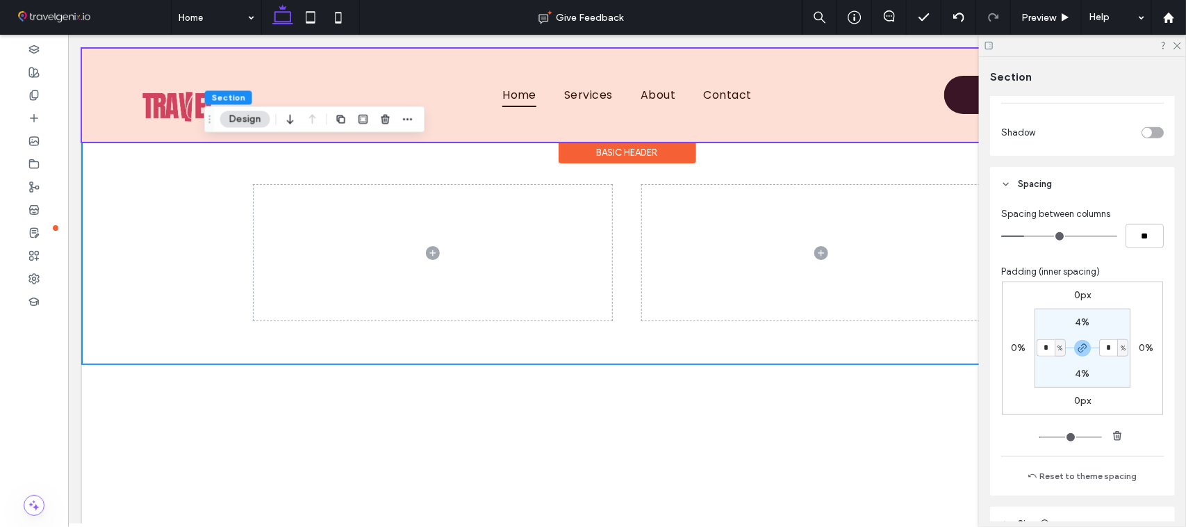
click at [100, 67] on div at bounding box center [626, 94] width 1090 height 93
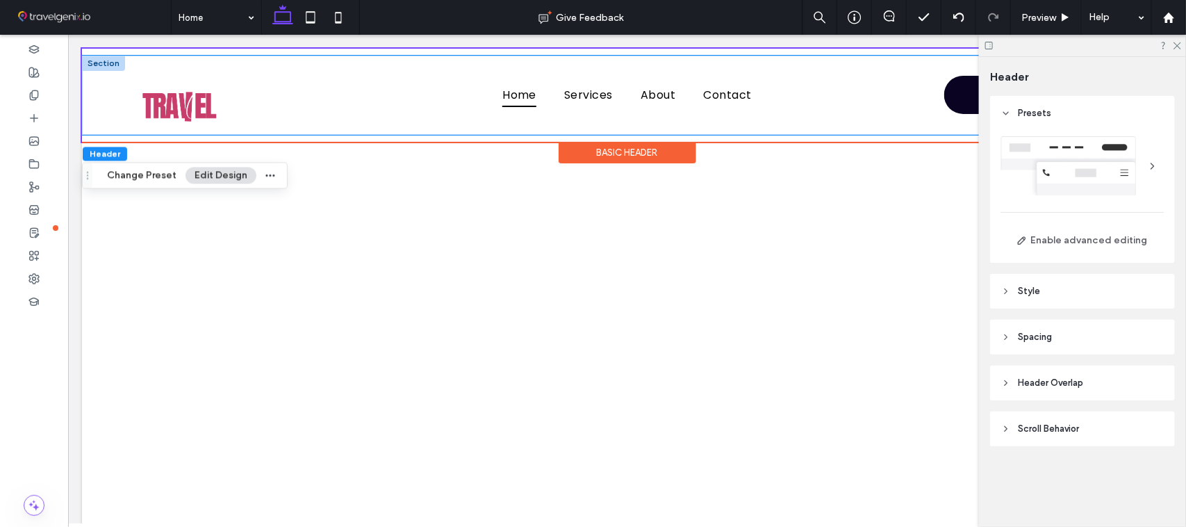
click at [105, 99] on div "Home Services About Contact Contact us" at bounding box center [626, 94] width 1090 height 79
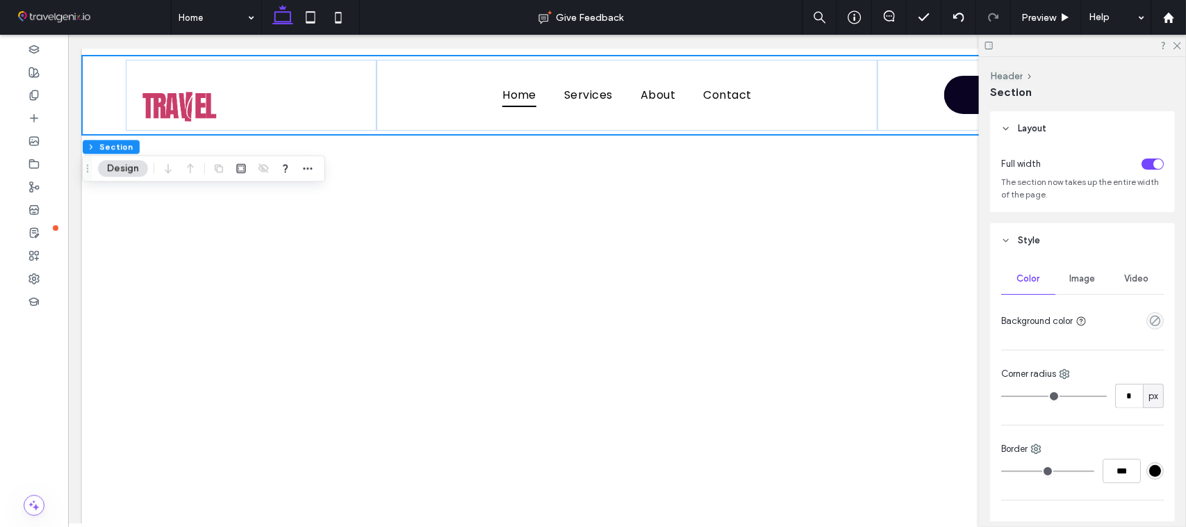
click at [1138, 169] on div at bounding box center [1105, 164] width 117 height 24
click at [1142, 162] on div "toggle" at bounding box center [1153, 163] width 22 height 11
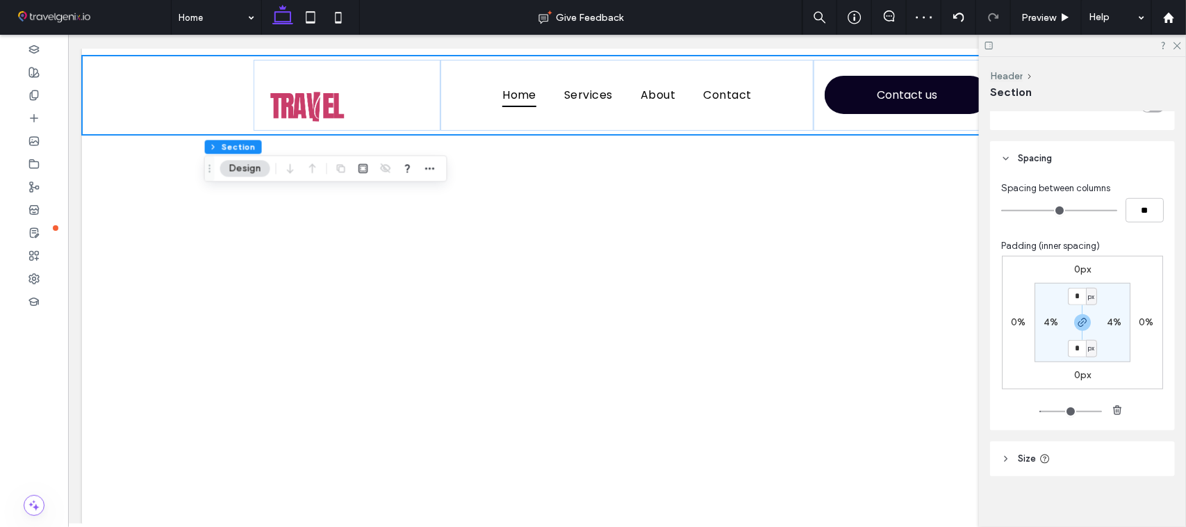
click at [1044, 328] on label "4%" at bounding box center [1051, 322] width 15 height 12
type input "*"
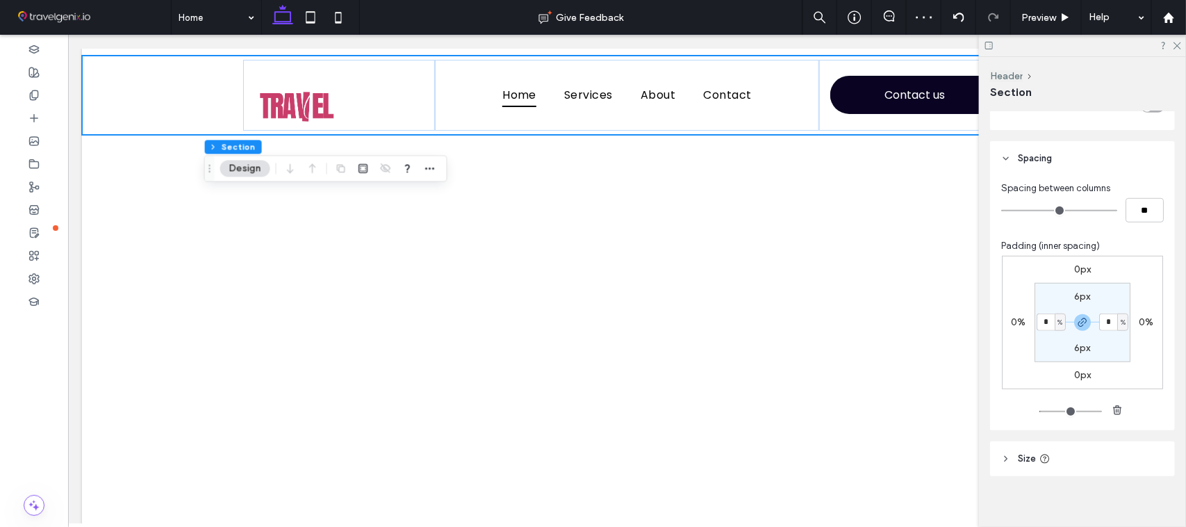
drag, startPoint x: 1047, startPoint y: 323, endPoint x: 1025, endPoint y: 321, distance: 21.6
click at [1025, 321] on div "0px 0% 0px 0% 6px * % 6px * %" at bounding box center [1082, 322] width 161 height 133
type input "*"
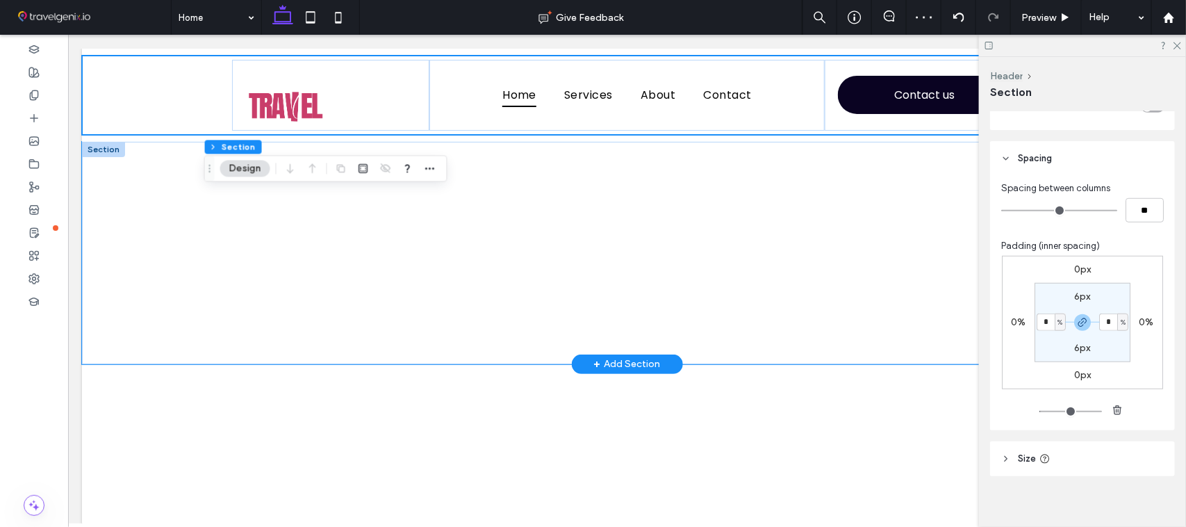
click at [156, 209] on div at bounding box center [626, 252] width 1090 height 222
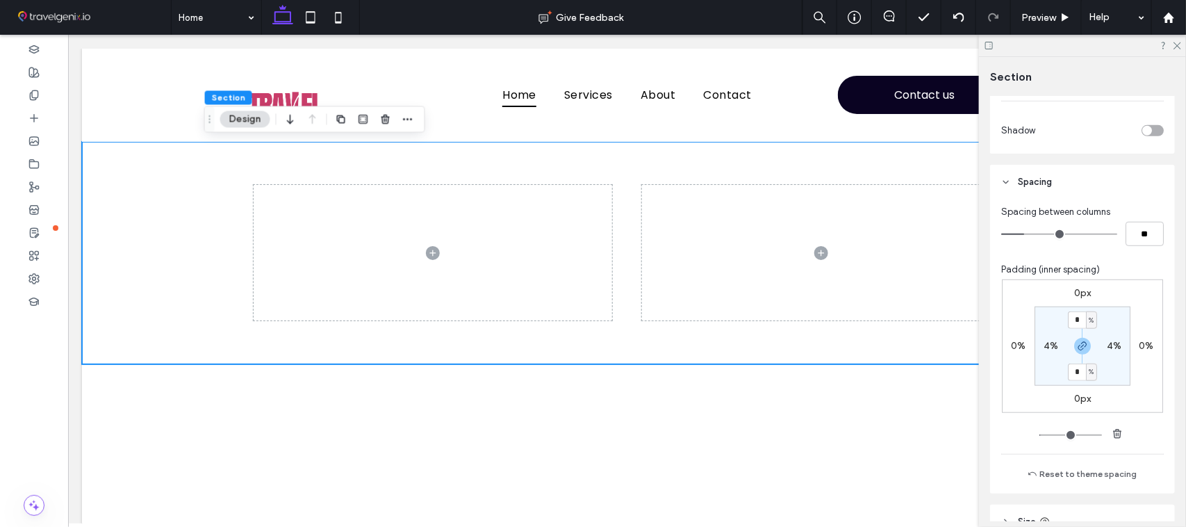
scroll to position [431, 0]
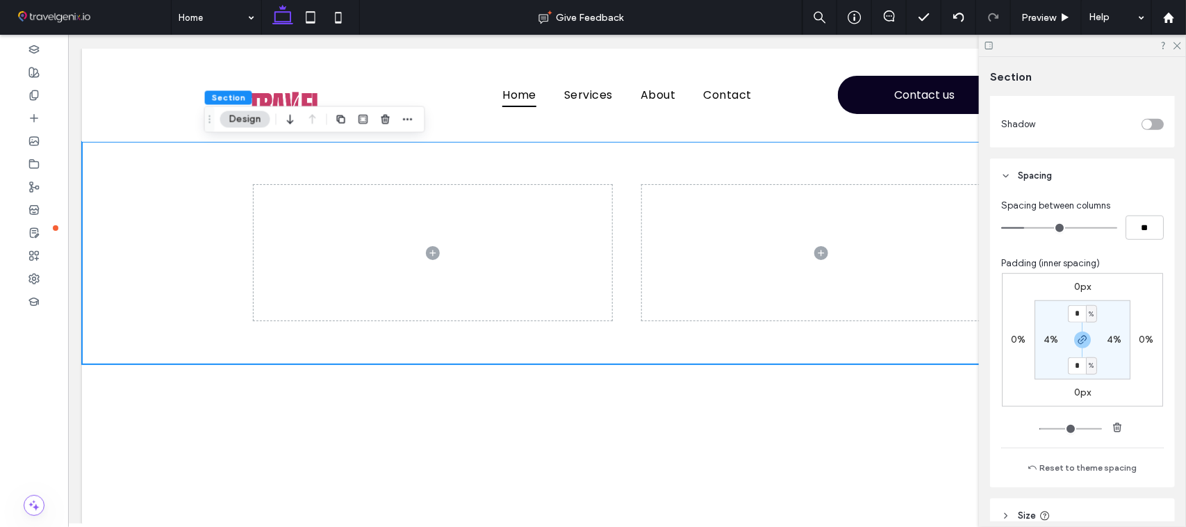
click at [1048, 342] on label "4%" at bounding box center [1051, 340] width 15 height 12
type input "*"
click at [1175, 45] on icon at bounding box center [1177, 44] width 9 height 9
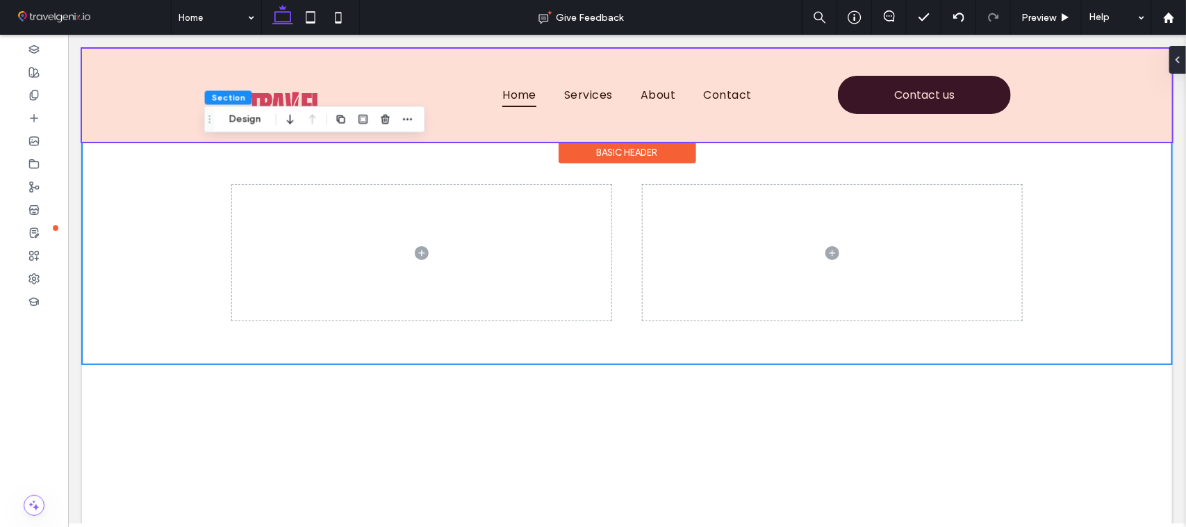
click at [385, 83] on div at bounding box center [626, 94] width 1090 height 93
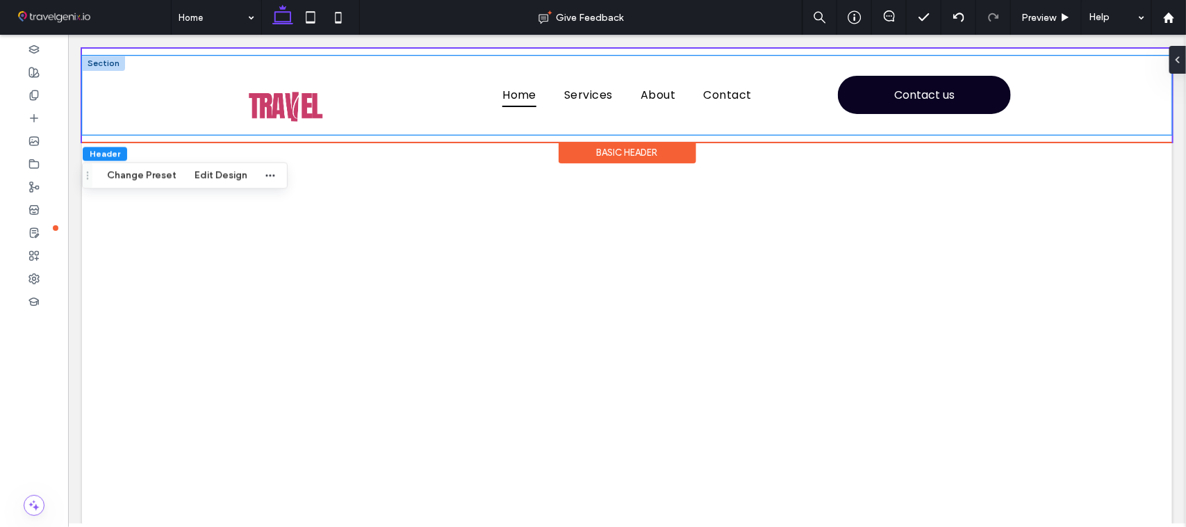
click at [167, 91] on div "Home Services About Contact Contact us" at bounding box center [626, 94] width 1090 height 79
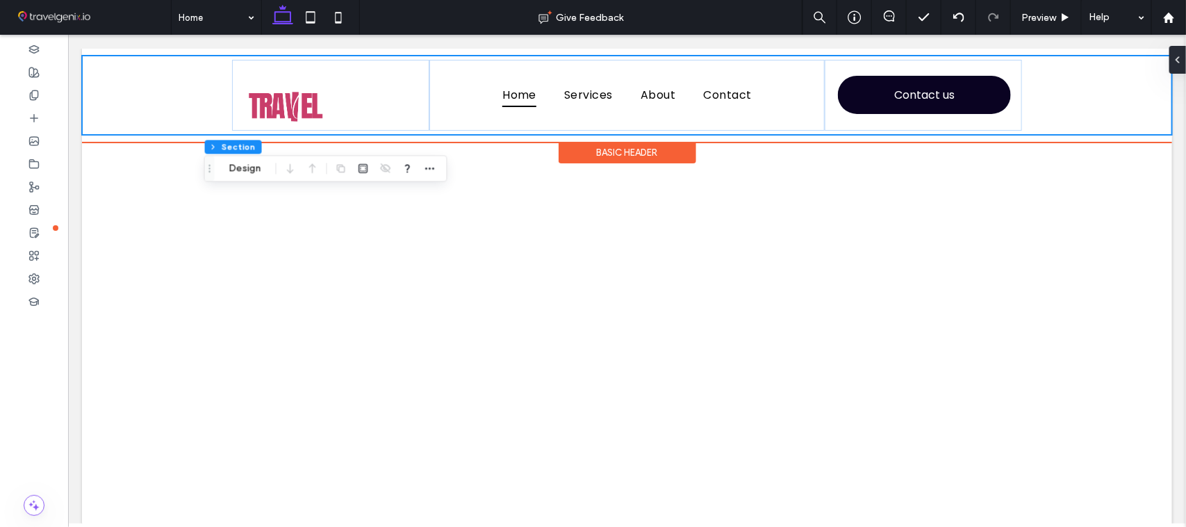
click at [166, 91] on div "Home Services About Contact Contact us" at bounding box center [626, 94] width 1090 height 79
click at [157, 83] on div "Home Services About Contact Contact us" at bounding box center [626, 94] width 1090 height 79
click at [541, 94] on link "Home" at bounding box center [519, 94] width 62 height 24
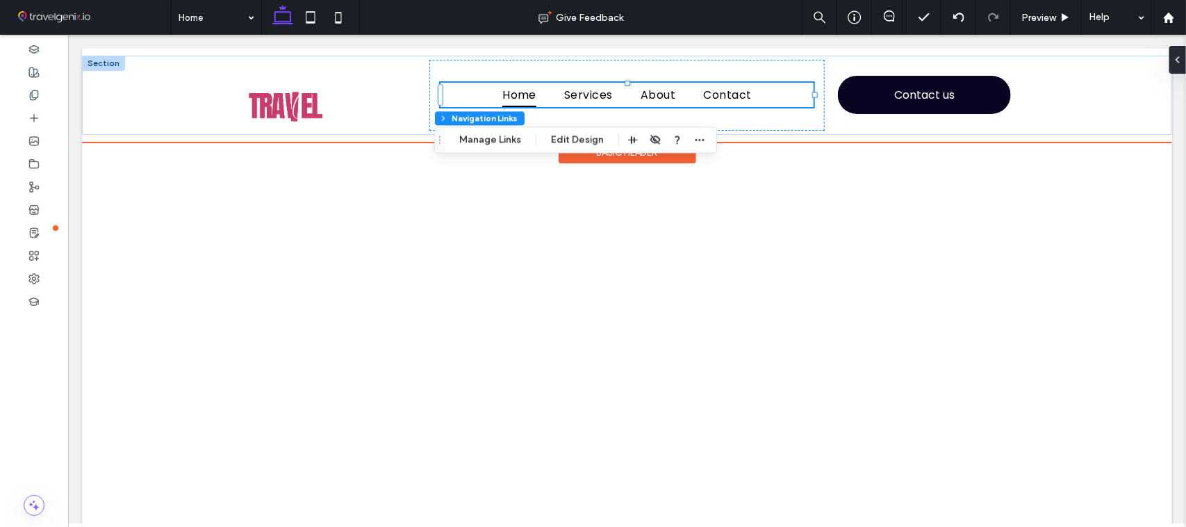
click at [634, 159] on div "Basic Header" at bounding box center [627, 152] width 138 height 22
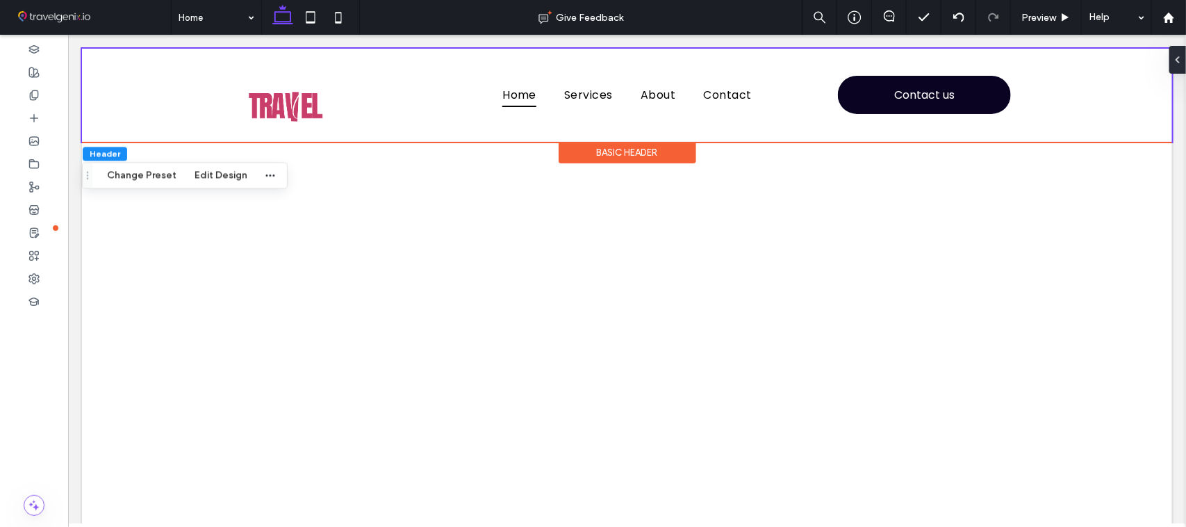
click at [634, 154] on div "Basic Header" at bounding box center [627, 152] width 138 height 22
click at [1182, 60] on div at bounding box center [1175, 60] width 22 height 28
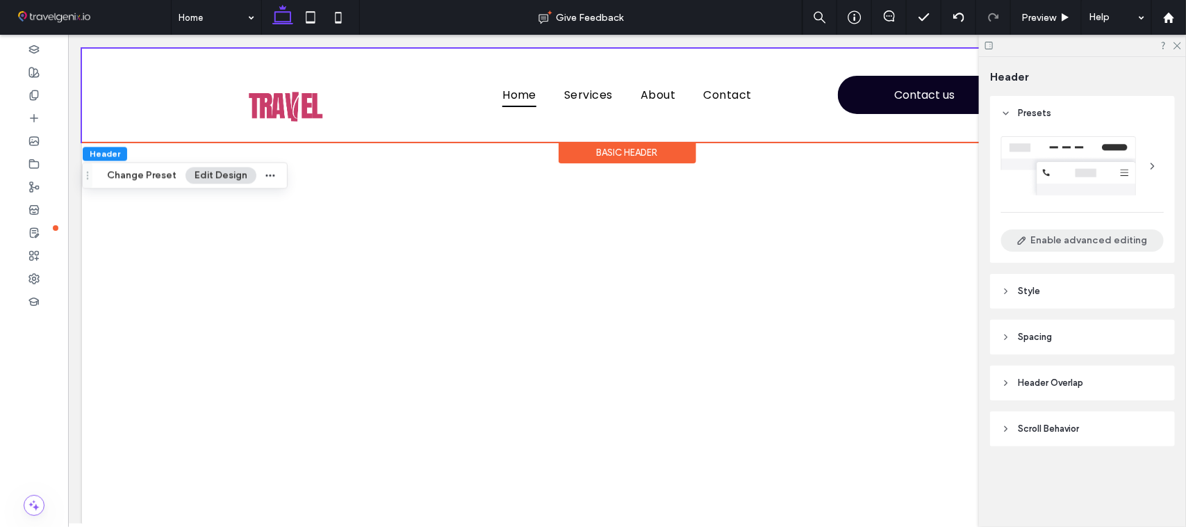
click at [1102, 242] on button "Enable advanced editing" at bounding box center [1083, 240] width 163 height 22
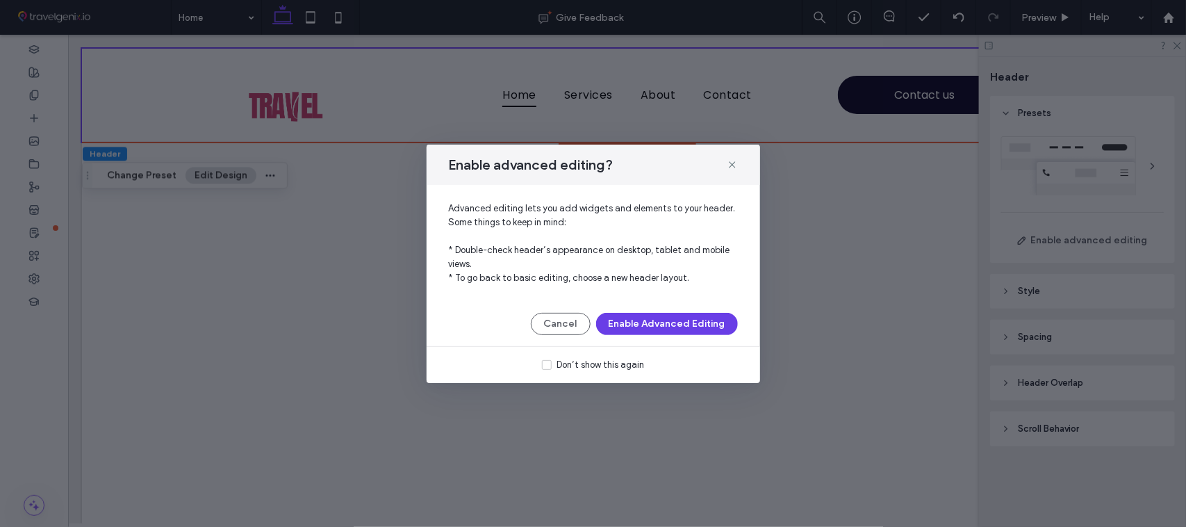
drag, startPoint x: 621, startPoint y: 325, endPoint x: 554, endPoint y: 291, distance: 75.2
click at [621, 325] on button "Enable Advanced Editing" at bounding box center [667, 324] width 142 height 22
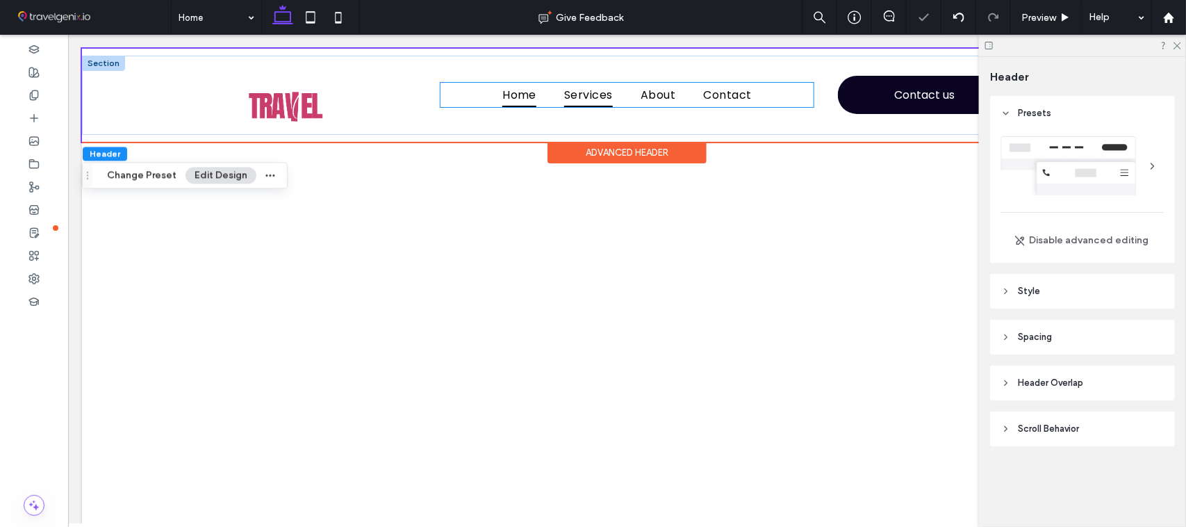
click at [611, 98] on link "Services" at bounding box center [588, 94] width 76 height 24
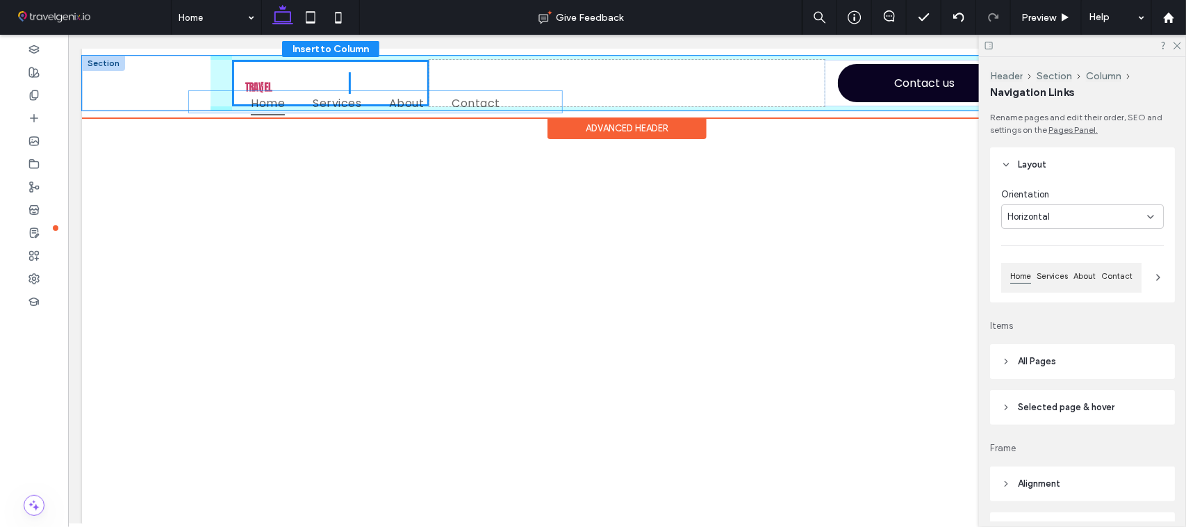
drag, startPoint x: 626, startPoint y: 94, endPoint x: 401, endPoint y: 97, distance: 224.5
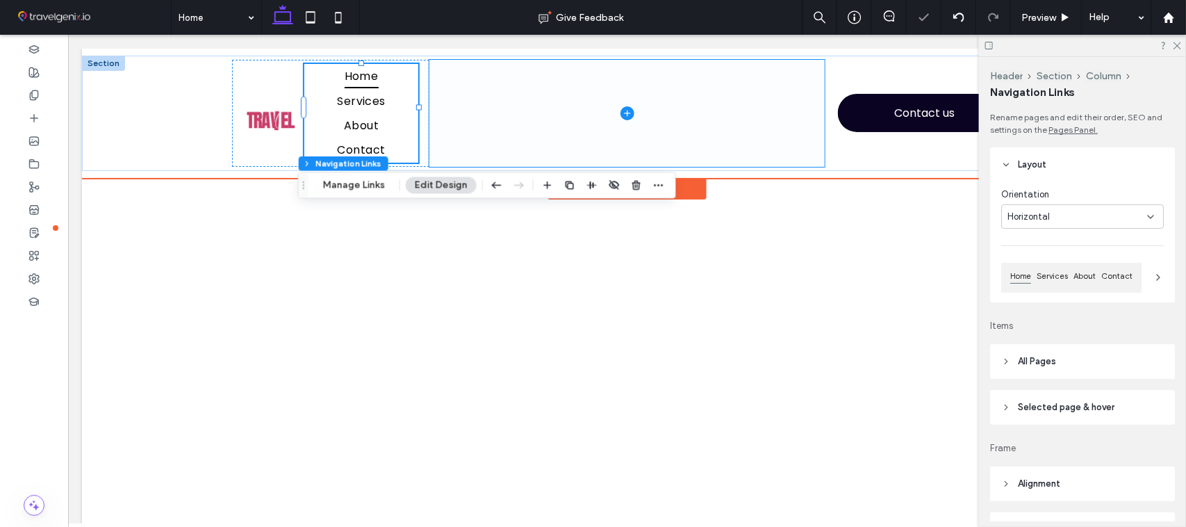
click at [727, 115] on span at bounding box center [626, 112] width 395 height 107
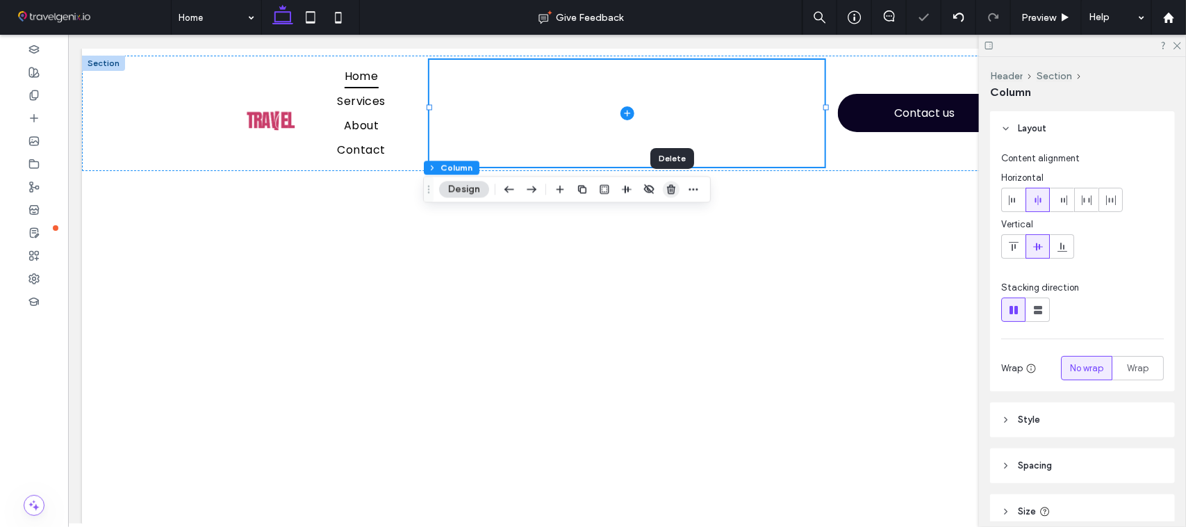
drag, startPoint x: 673, startPoint y: 197, endPoint x: 614, endPoint y: 151, distance: 74.2
click at [673, 197] on span "button" at bounding box center [671, 189] width 17 height 17
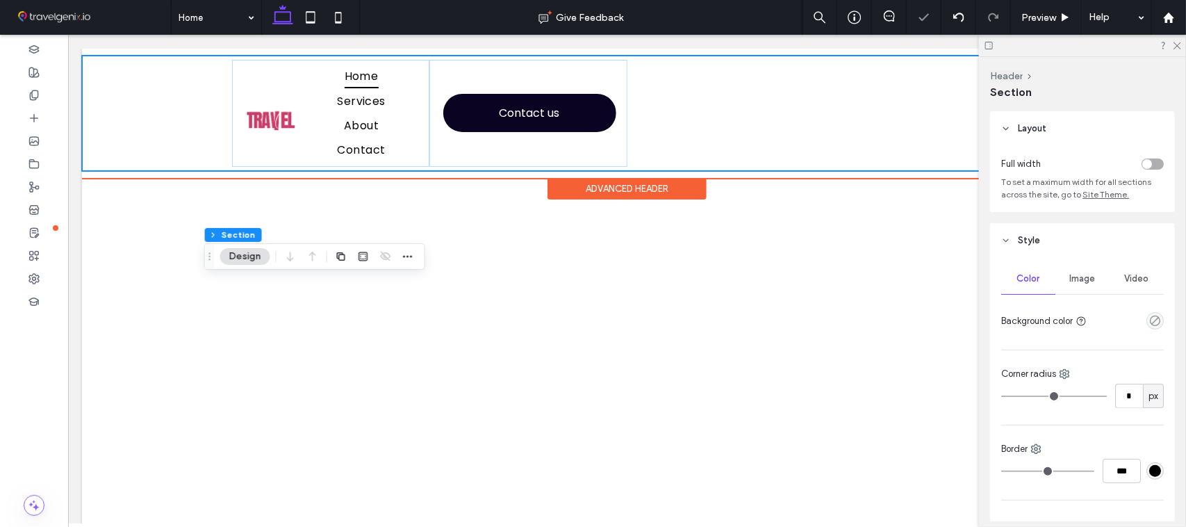
type input "***"
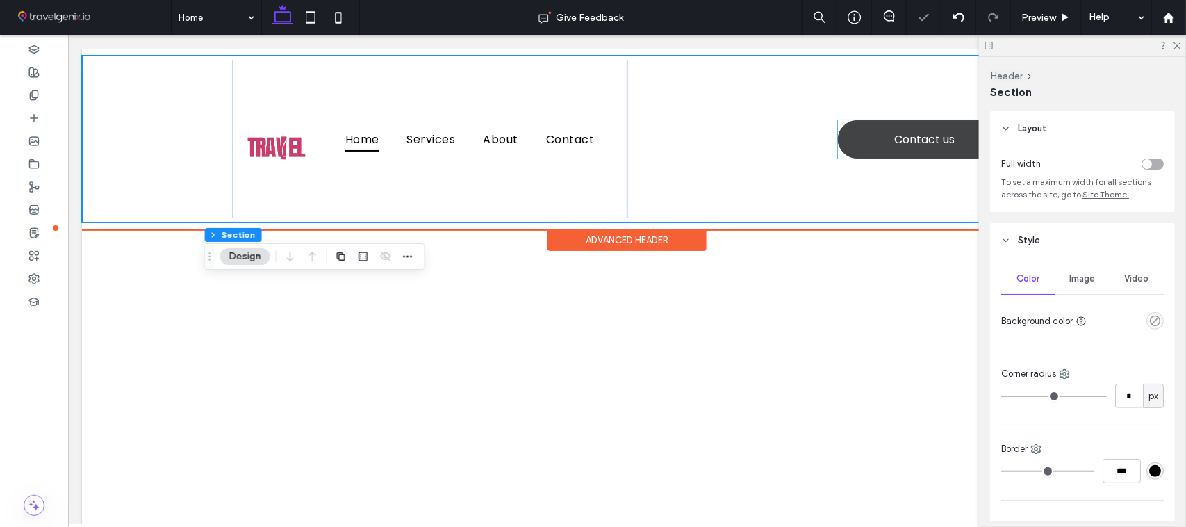
click at [870, 142] on link "Contact us" at bounding box center [924, 139] width 173 height 38
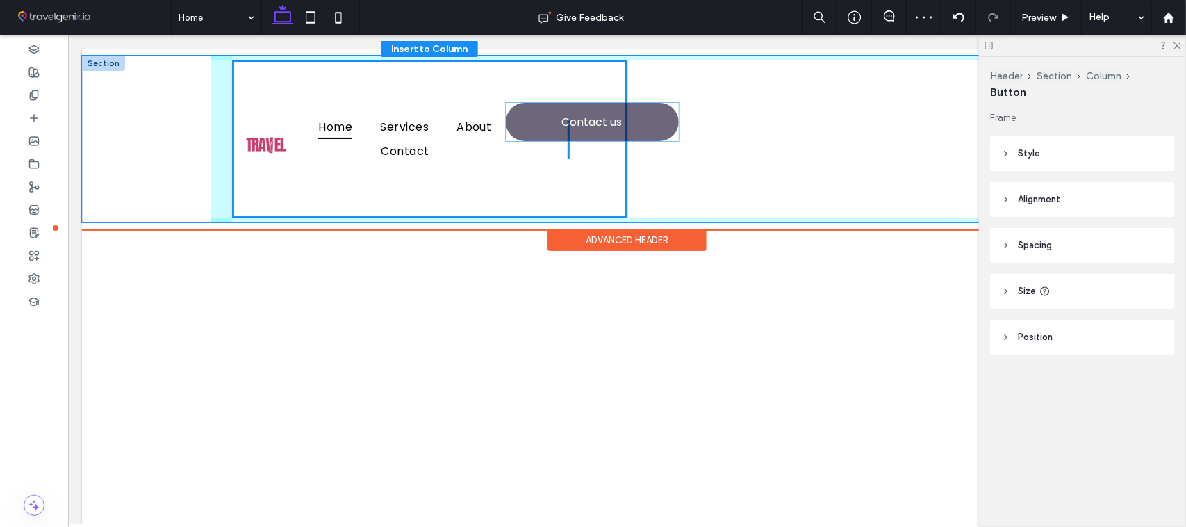
drag, startPoint x: 887, startPoint y: 138, endPoint x: 560, endPoint y: 121, distance: 327.1
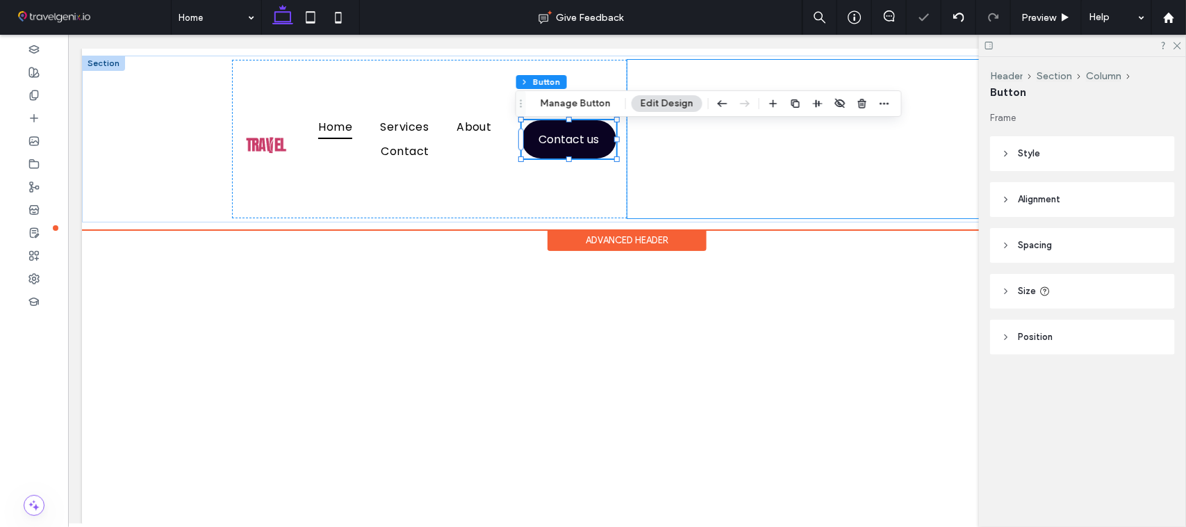
click at [778, 163] on div at bounding box center [824, 138] width 395 height 158
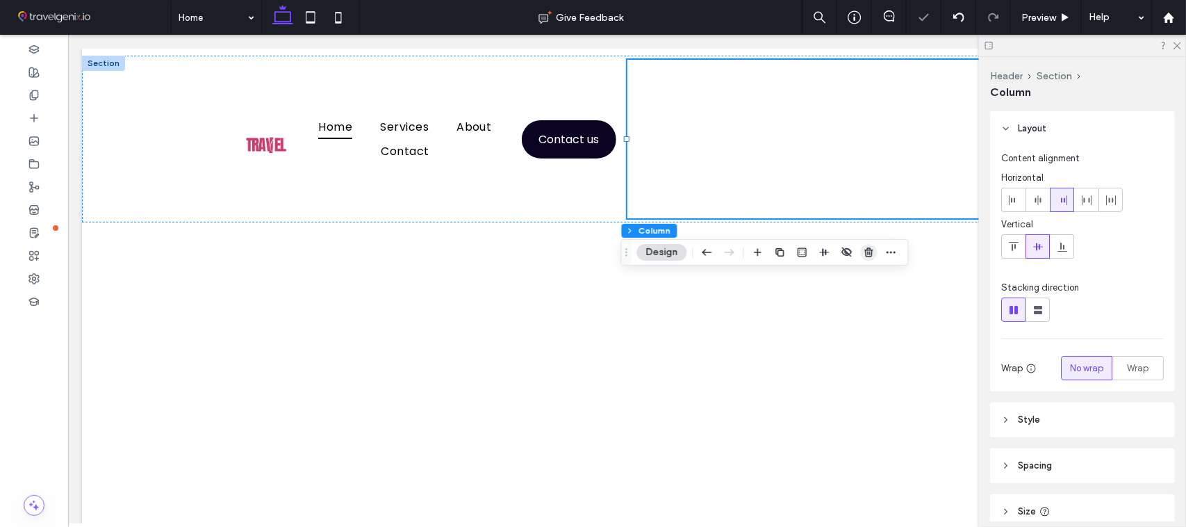
drag, startPoint x: 869, startPoint y: 250, endPoint x: 812, endPoint y: 214, distance: 67.5
click at [869, 250] on use "button" at bounding box center [869, 251] width 8 height 9
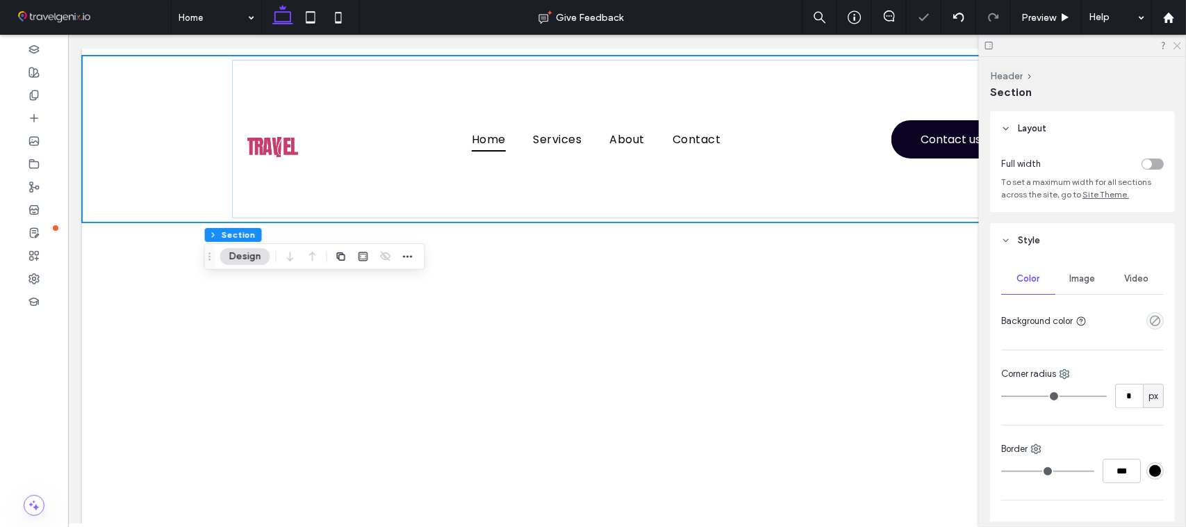
click at [1179, 47] on use at bounding box center [1178, 46] width 8 height 8
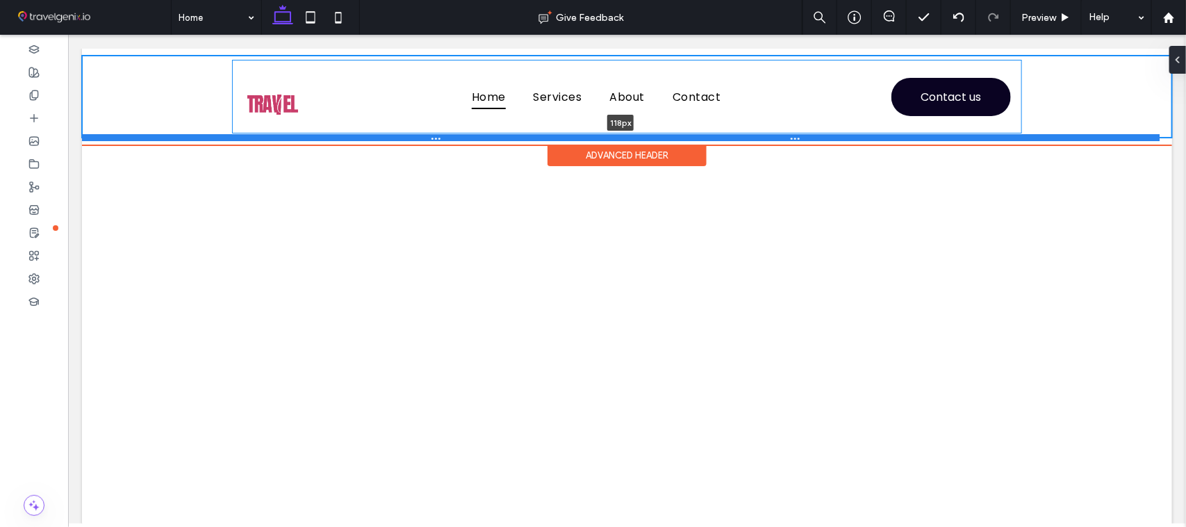
drag, startPoint x: 525, startPoint y: 222, endPoint x: 541, endPoint y: 137, distance: 86.3
click at [541, 137] on div at bounding box center [620, 136] width 1078 height 7
type input "***"
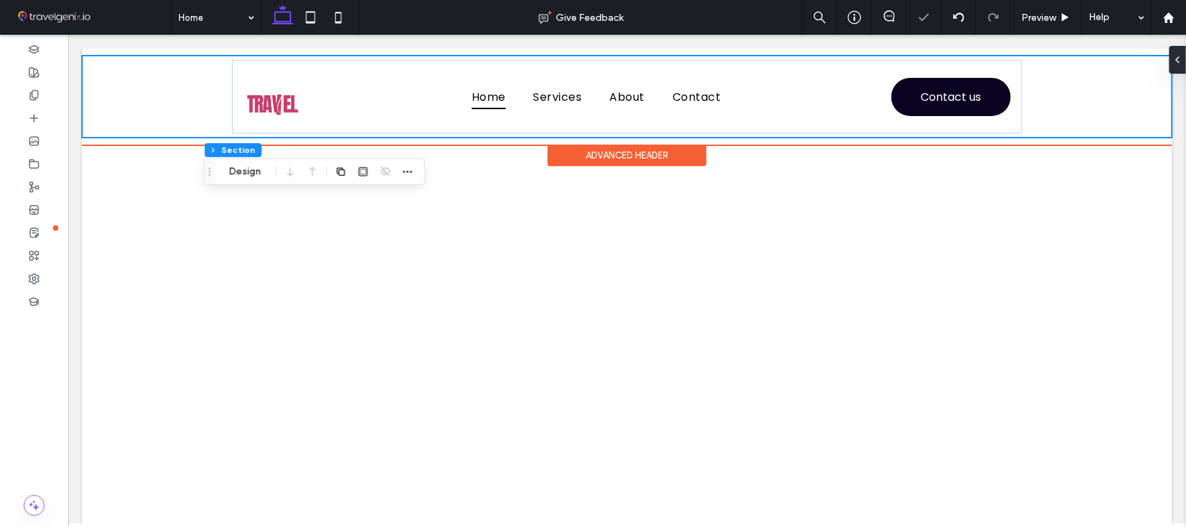
click at [131, 101] on div "Home Services About Contact Contact us" at bounding box center [626, 96] width 1090 height 82
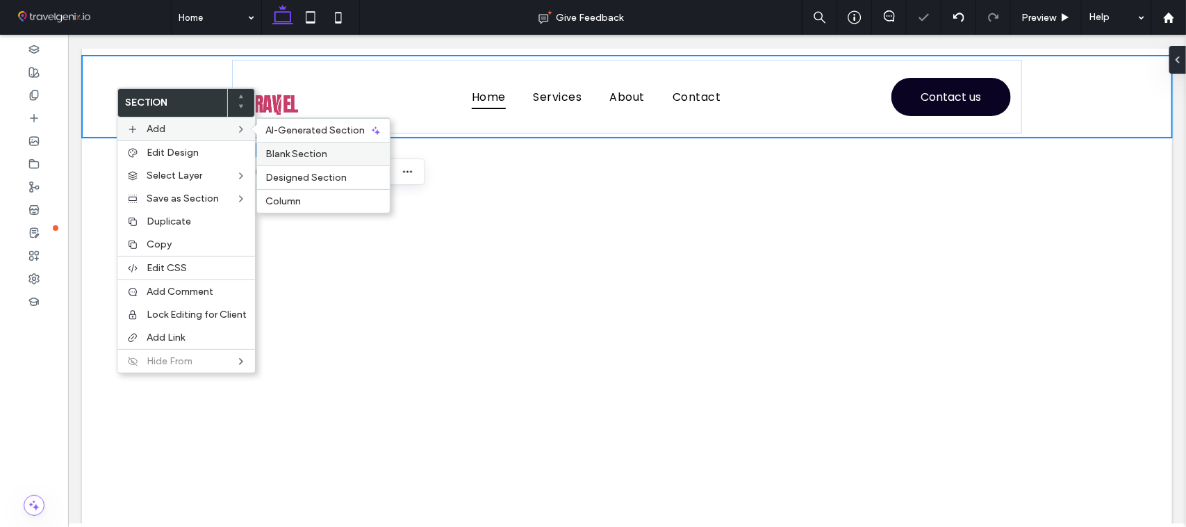
click at [293, 153] on span "Blank Section" at bounding box center [296, 154] width 62 height 12
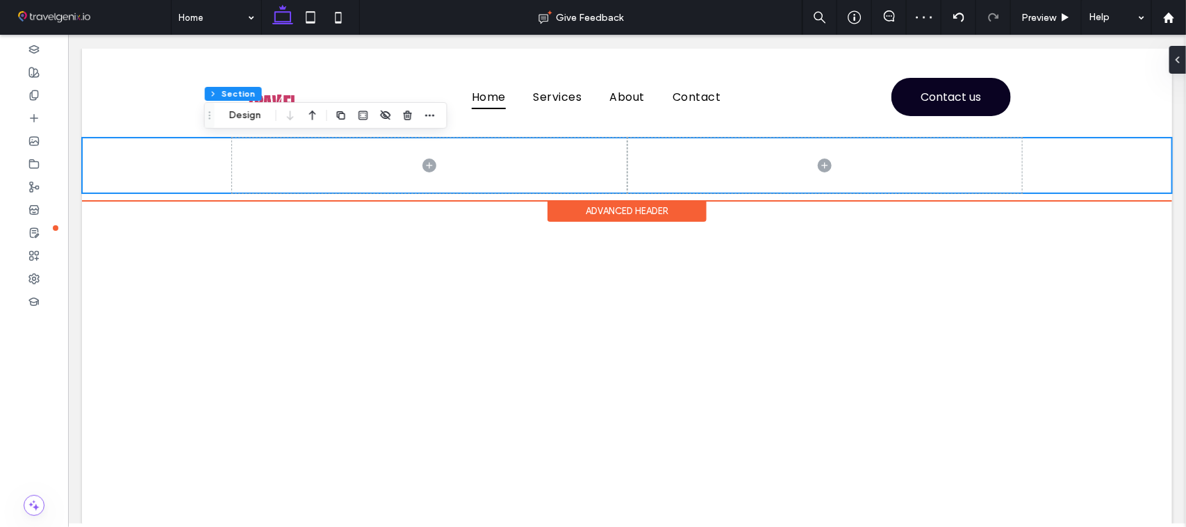
drag, startPoint x: 137, startPoint y: 153, endPoint x: 273, endPoint y: 158, distance: 136.3
click at [137, 153] on div at bounding box center [626, 165] width 1090 height 56
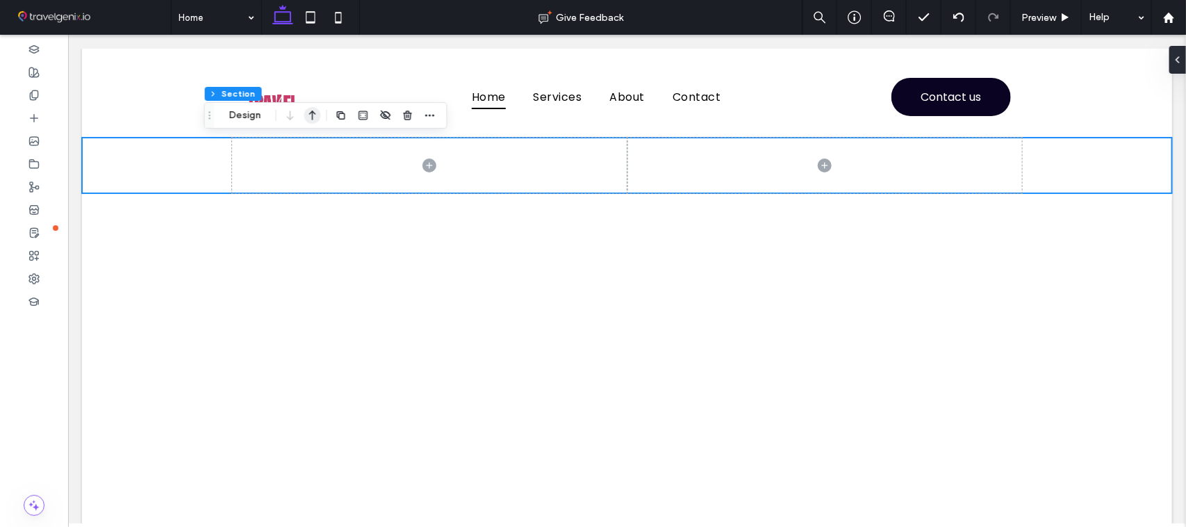
click at [309, 122] on icon "button" at bounding box center [312, 115] width 17 height 25
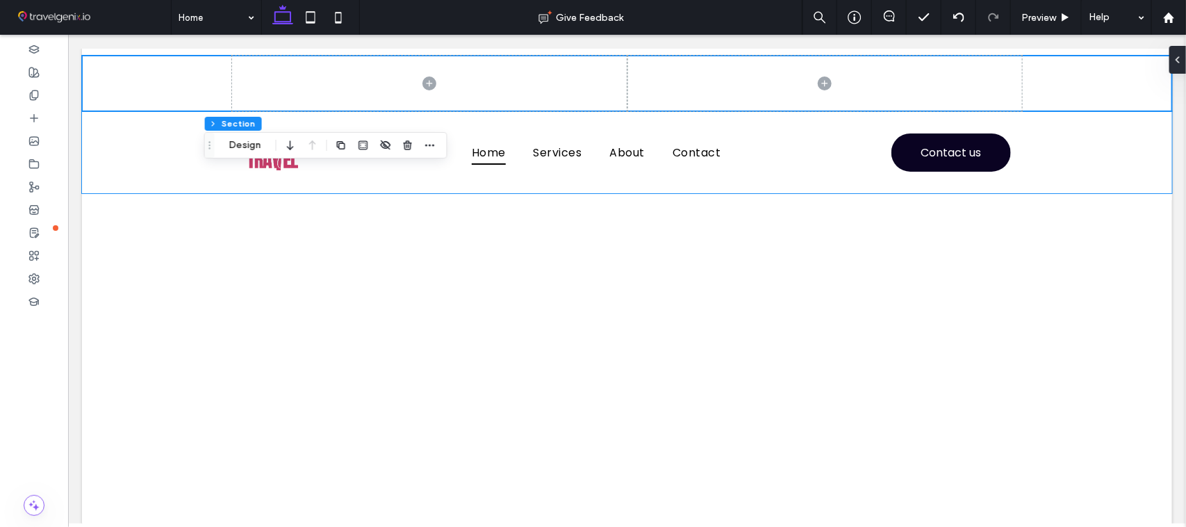
click at [216, 179] on div "Home Services About Contact Contact us" at bounding box center [627, 152] width 834 height 82
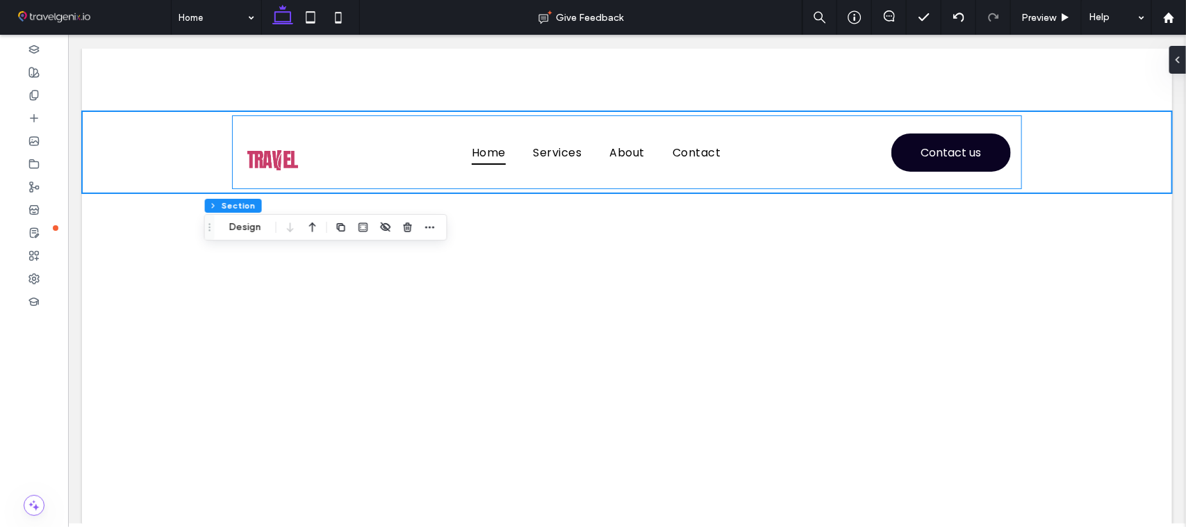
click at [232, 178] on div "Home Services About Contact Contact us" at bounding box center [626, 152] width 790 height 74
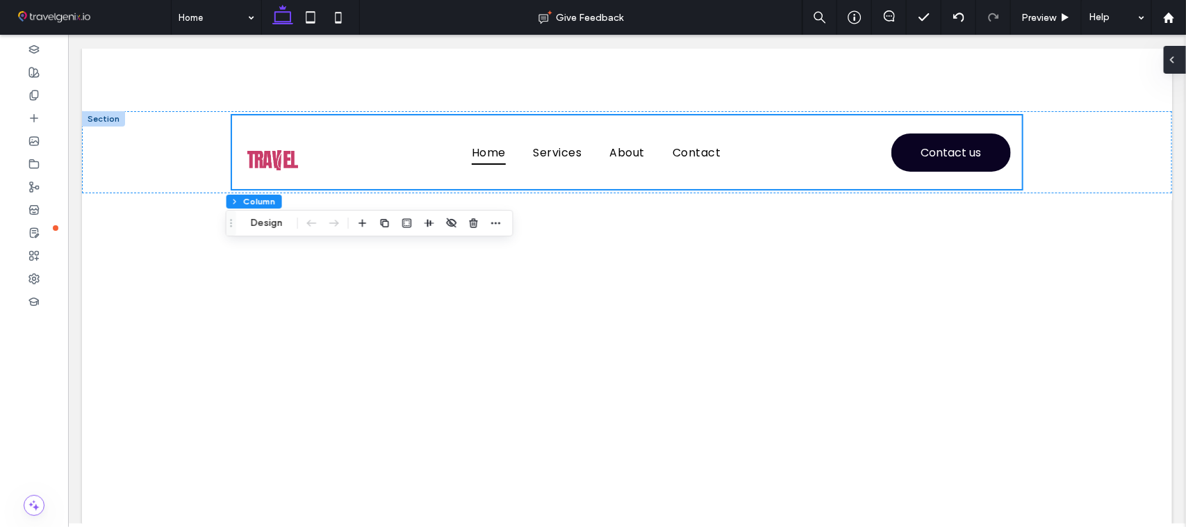
click at [1186, 60] on div at bounding box center [1175, 60] width 22 height 28
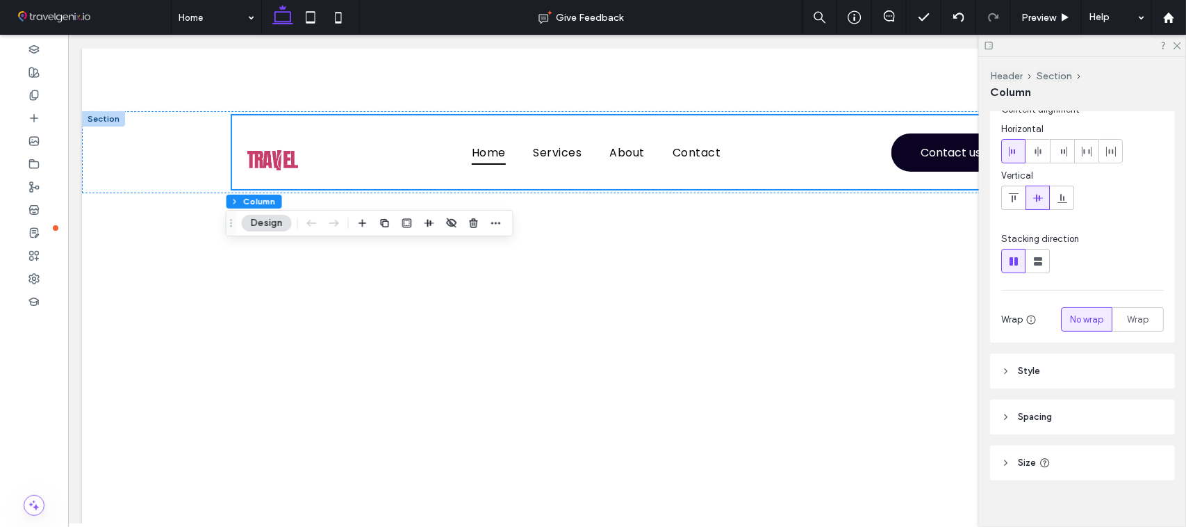
scroll to position [63, 0]
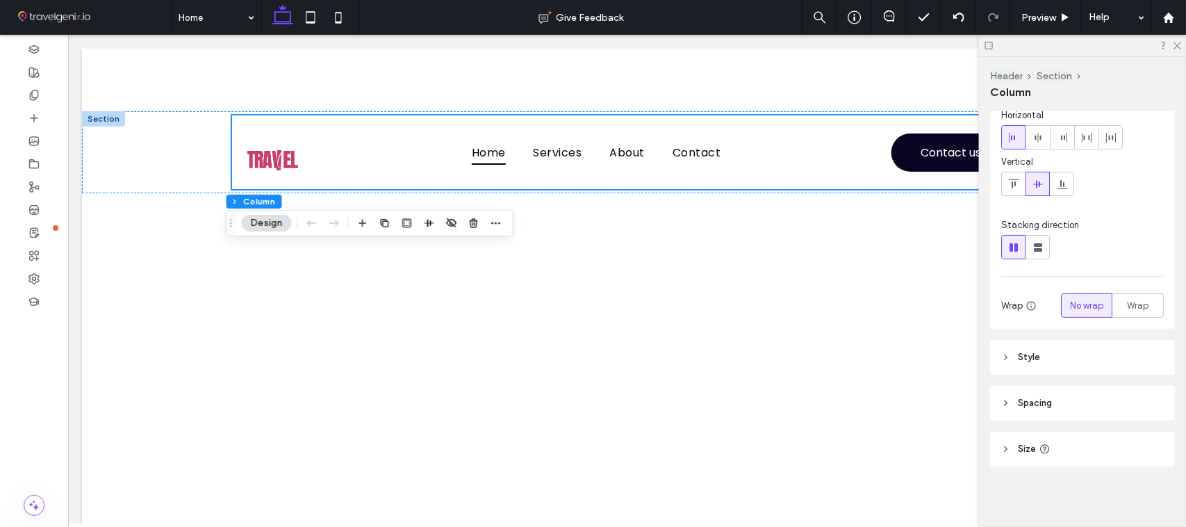
drag, startPoint x: 1047, startPoint y: 356, endPoint x: 1113, endPoint y: 369, distance: 67.3
click at [1047, 357] on header "Style" at bounding box center [1082, 357] width 185 height 35
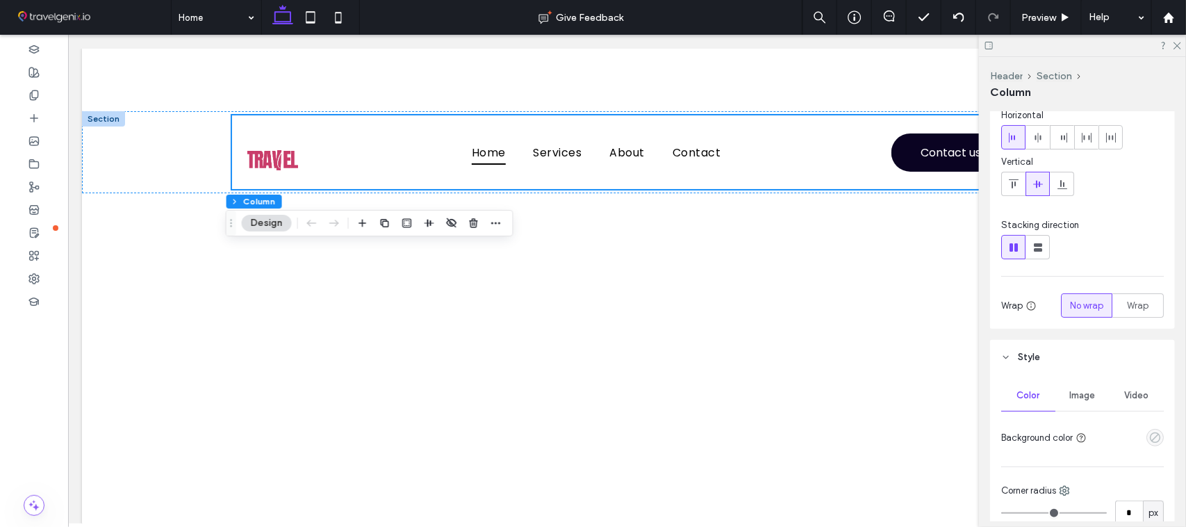
click at [1150, 442] on use "empty color" at bounding box center [1155, 437] width 10 height 10
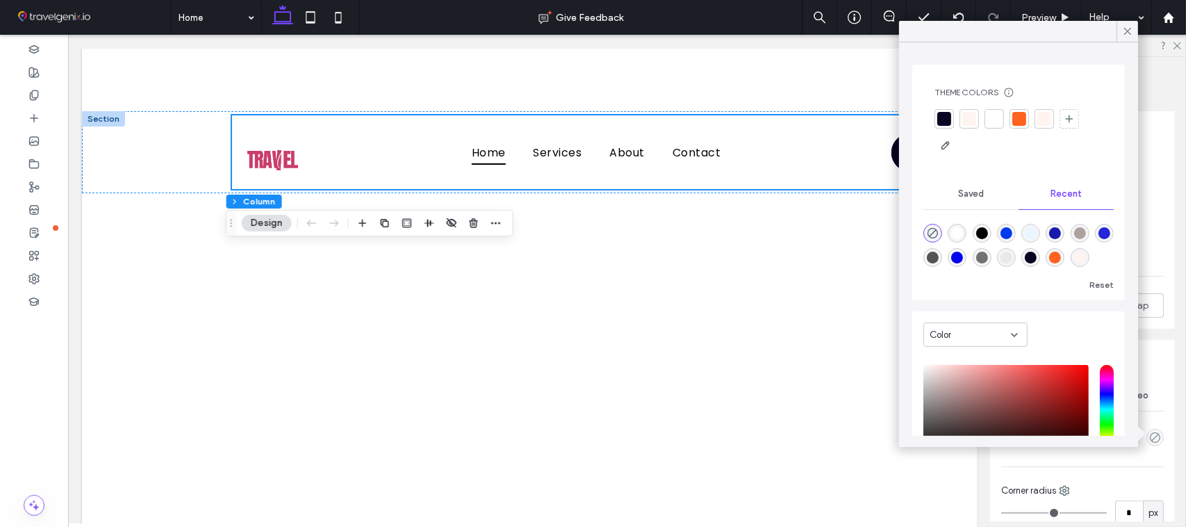
drag, startPoint x: 992, startPoint y: 104, endPoint x: 994, endPoint y: 113, distance: 9.3
click at [994, 108] on div "Theme Colors Save time with Theme Colors Create a color palette to instantly ad…" at bounding box center [1019, 122] width 190 height 92
click at [995, 129] on div at bounding box center [994, 118] width 19 height 19
click at [1125, 33] on icon at bounding box center [1128, 31] width 13 height 13
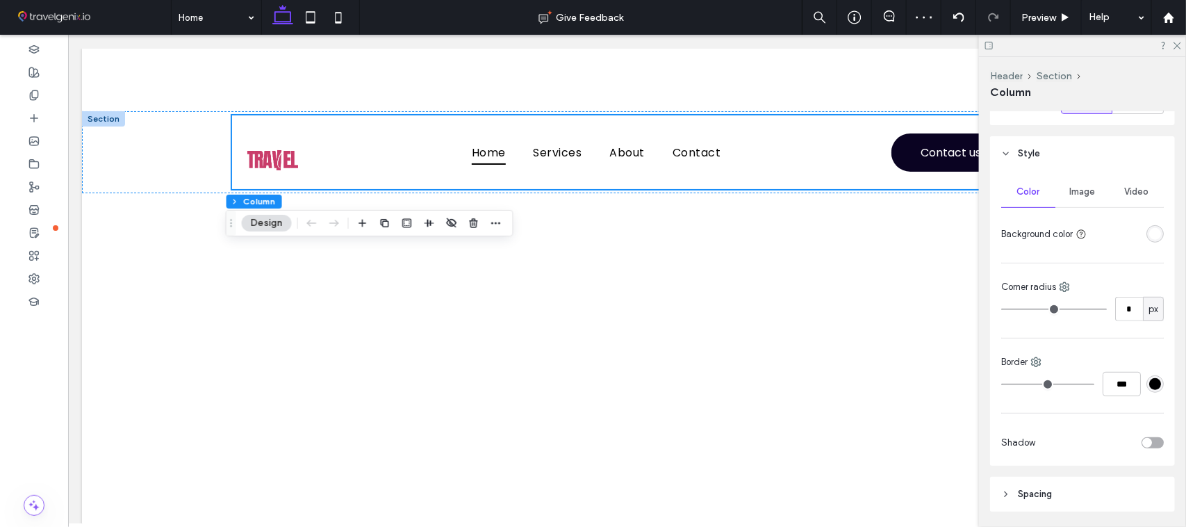
scroll to position [304, 0]
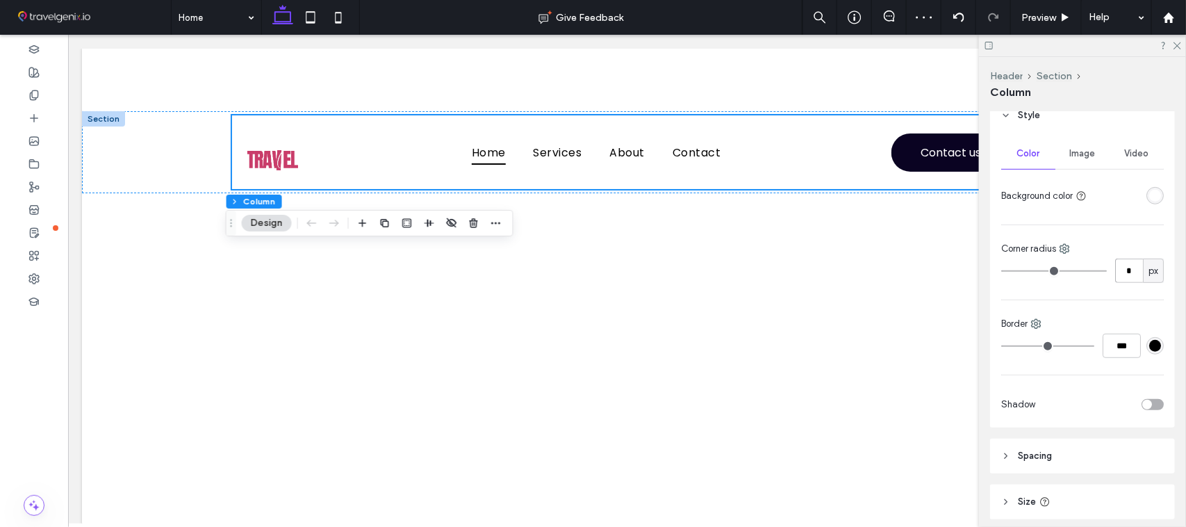
click at [1116, 268] on input "*" at bounding box center [1130, 271] width 28 height 24
type input "**"
drag, startPoint x: 1129, startPoint y: 270, endPoint x: 1105, endPoint y: 265, distance: 24.8
click at [1116, 268] on input "**" at bounding box center [1130, 271] width 28 height 24
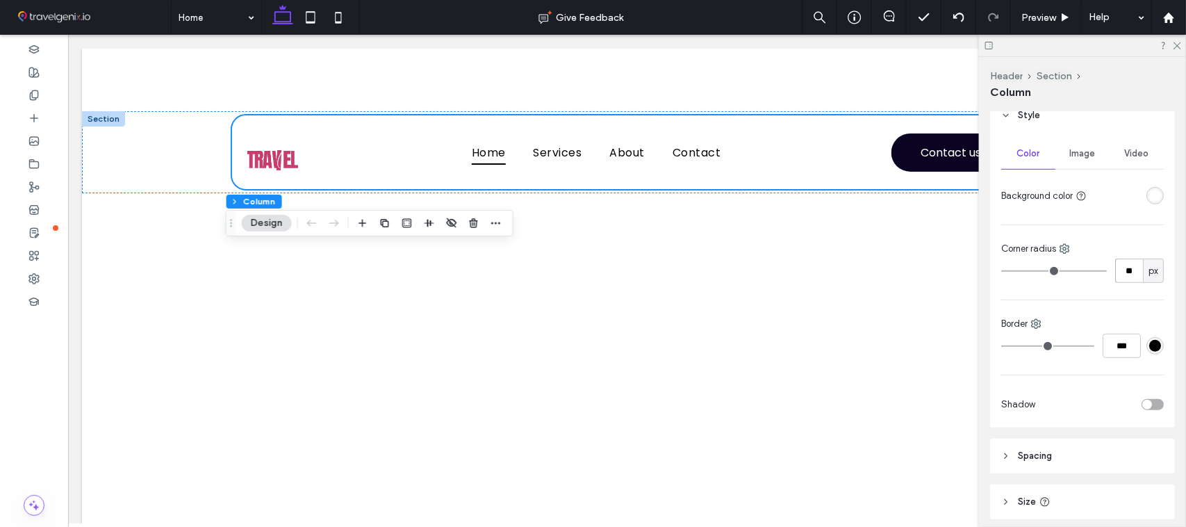
type input "**"
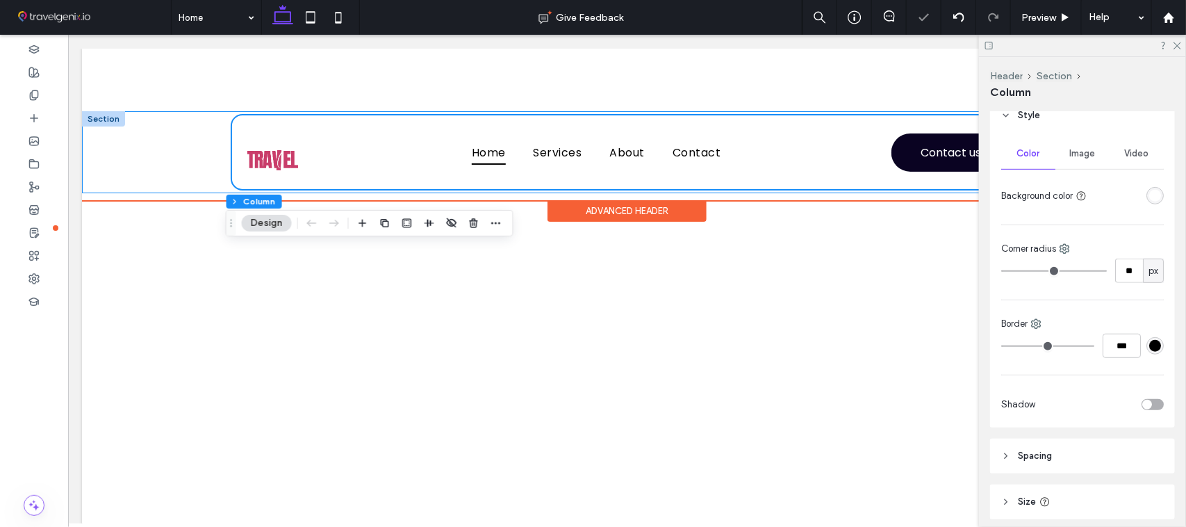
click at [154, 149] on div "Home Services About Contact Contact us" at bounding box center [626, 152] width 1090 height 82
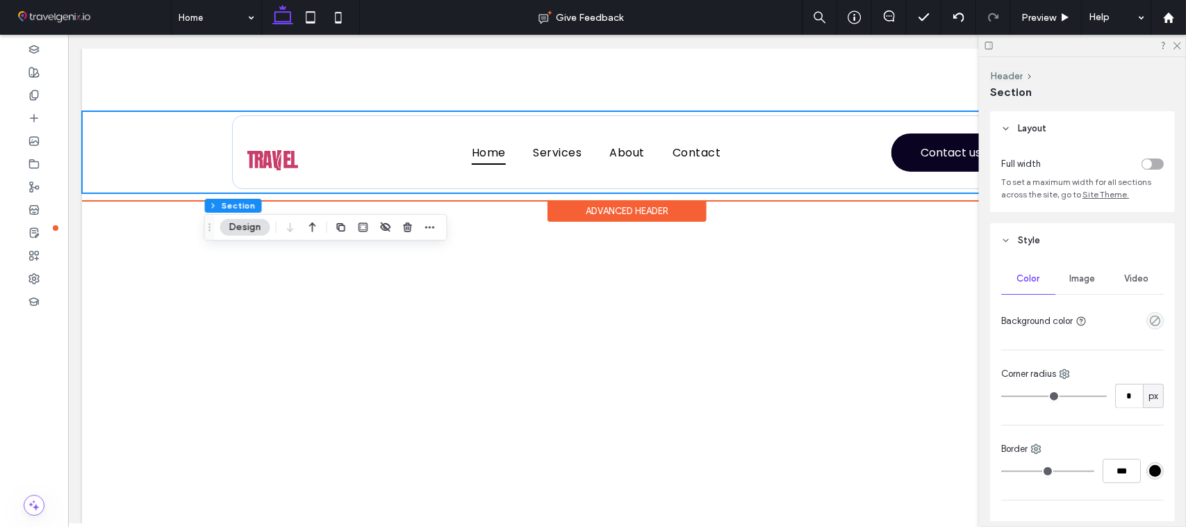
click at [157, 149] on div "Home Services About Contact Contact us" at bounding box center [626, 152] width 1090 height 82
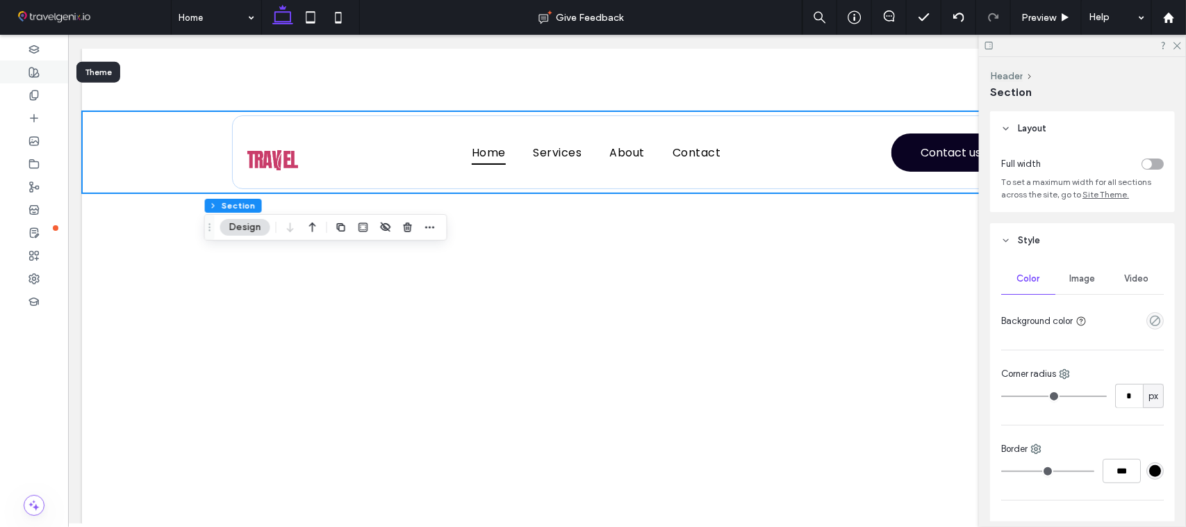
drag, startPoint x: 35, startPoint y: 71, endPoint x: 8, endPoint y: 74, distance: 27.2
click at [35, 72] on icon at bounding box center [33, 72] width 11 height 11
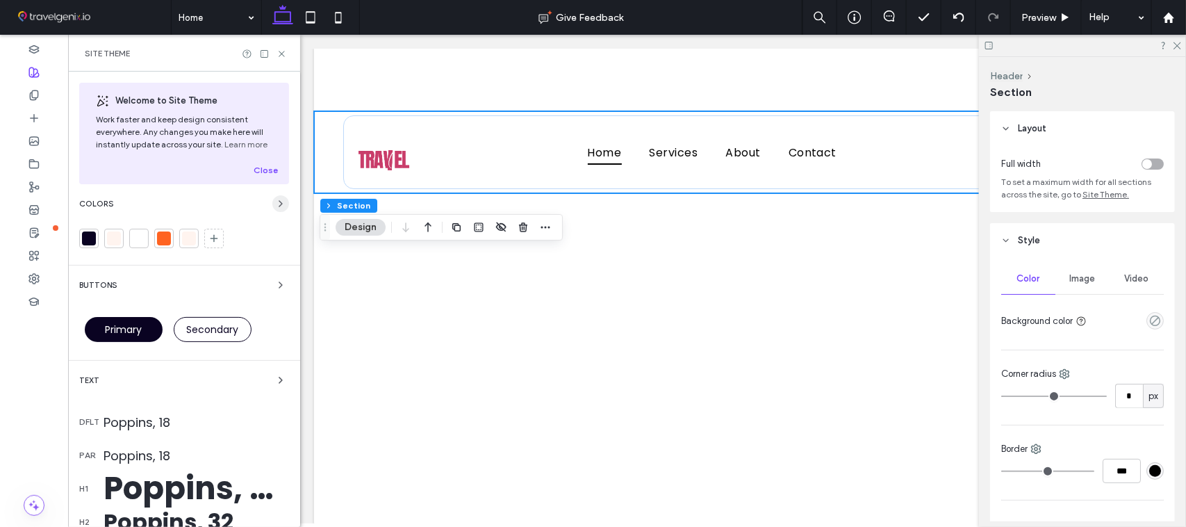
click at [281, 210] on span "button" at bounding box center [280, 203] width 17 height 17
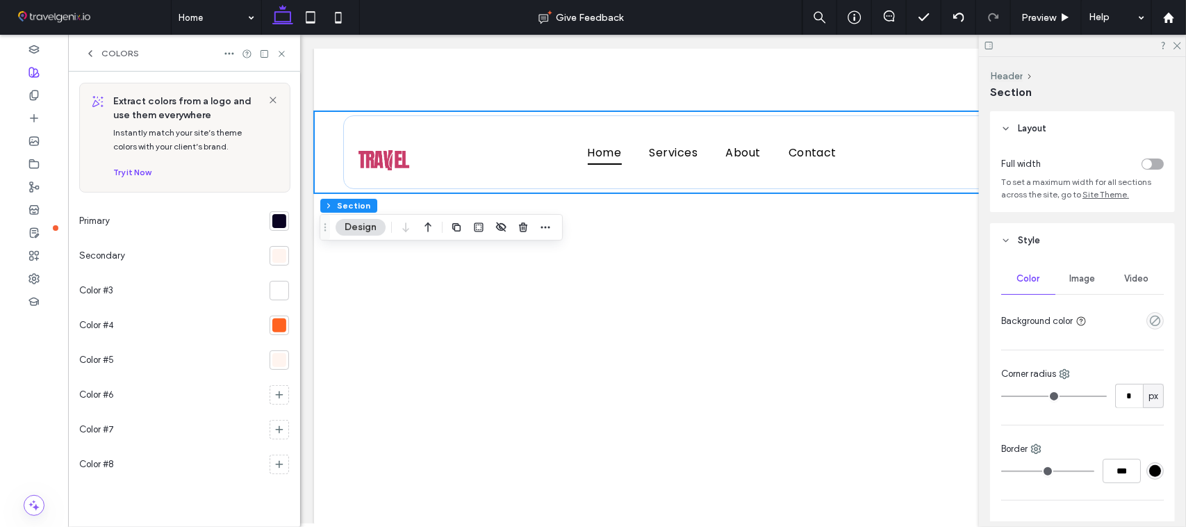
click at [282, 373] on section at bounding box center [276, 360] width 25 height 35
click at [282, 368] on div at bounding box center [279, 359] width 19 height 19
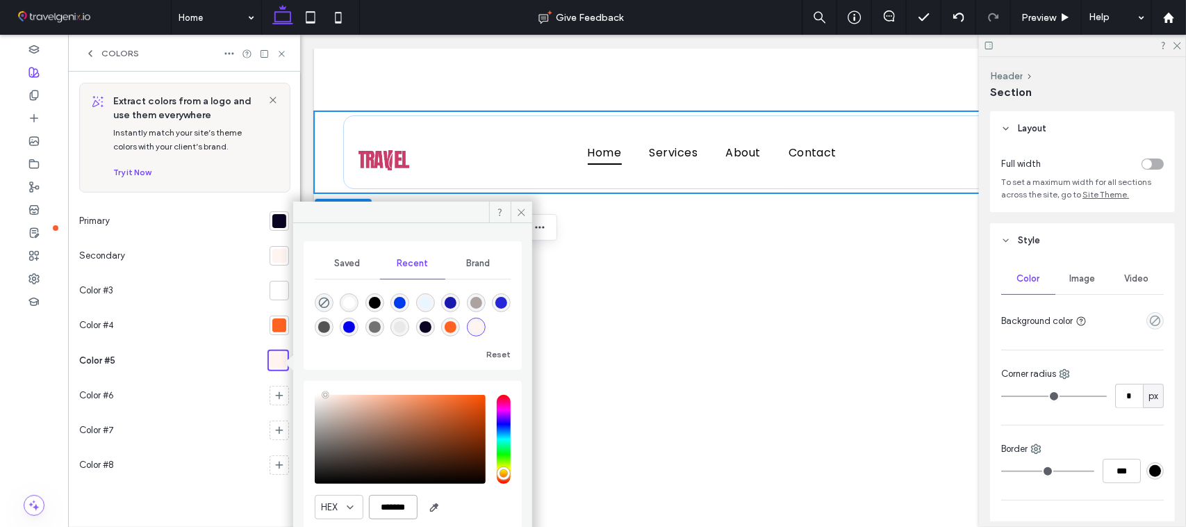
click at [381, 504] on input "*******" at bounding box center [393, 507] width 49 height 24
click at [380, 504] on input "*******" at bounding box center [393, 507] width 49 height 24
click at [379, 505] on input "*******" at bounding box center [393, 507] width 49 height 24
paste input "color picker textbox"
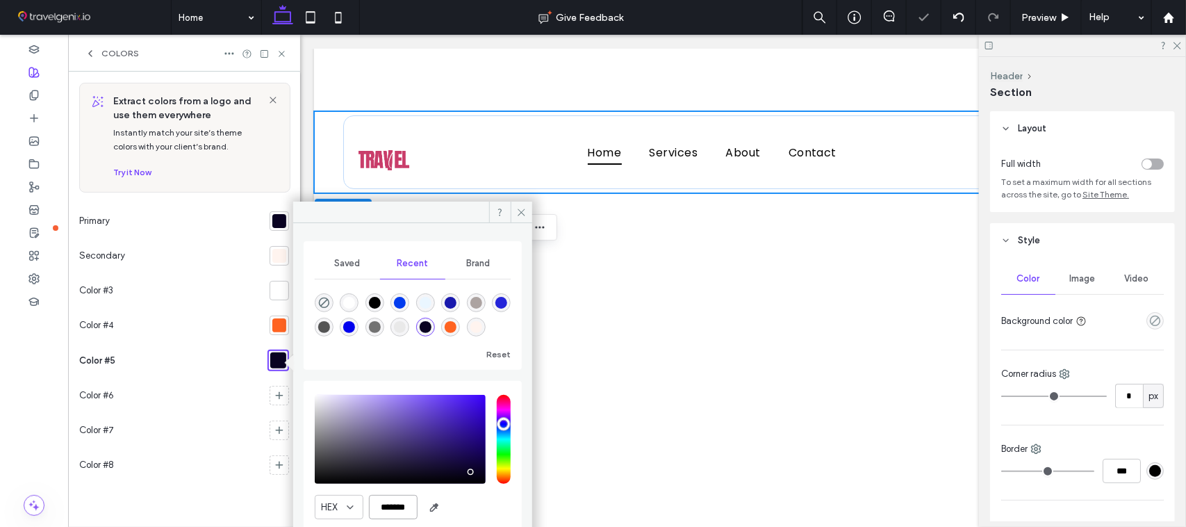
type input "*******"
click at [344, 263] on span "Saved" at bounding box center [347, 263] width 26 height 11
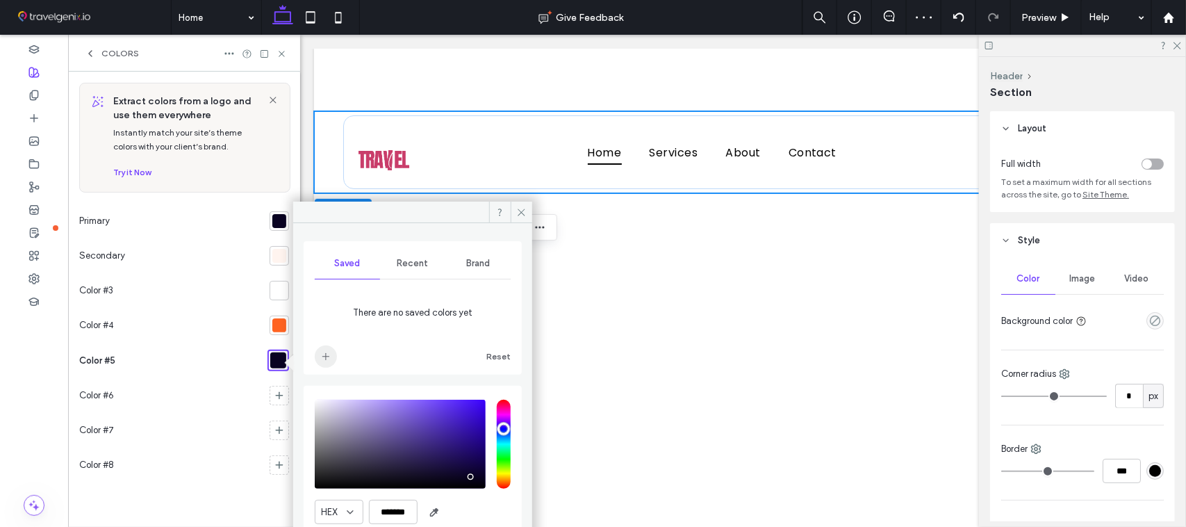
click at [325, 355] on use "add color" at bounding box center [325, 356] width 7 height 7
click at [281, 327] on div at bounding box center [279, 325] width 14 height 14
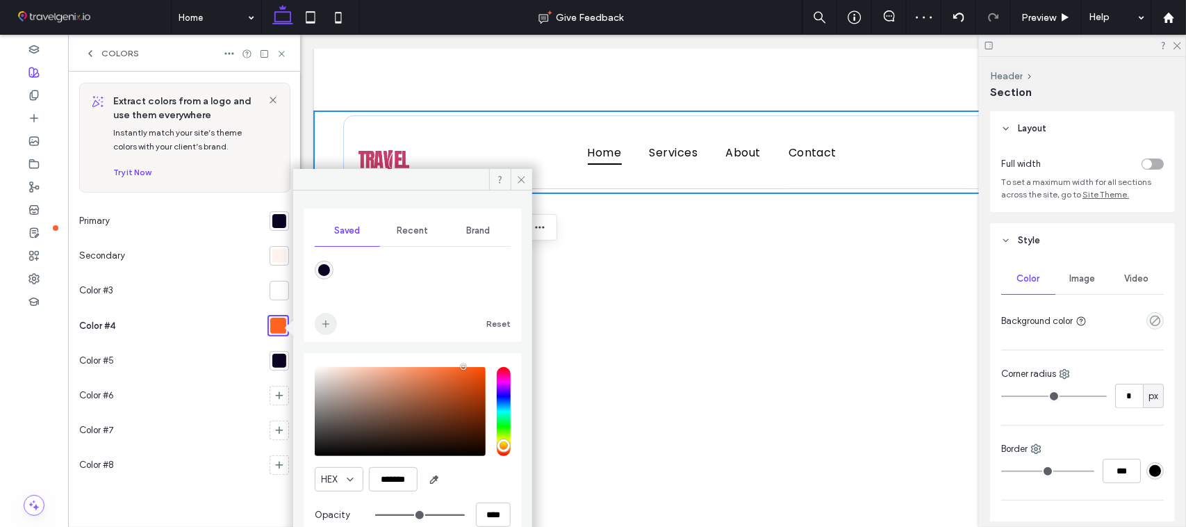
click at [332, 328] on span "add color" at bounding box center [326, 324] width 22 height 22
click at [275, 297] on div at bounding box center [279, 291] width 14 height 14
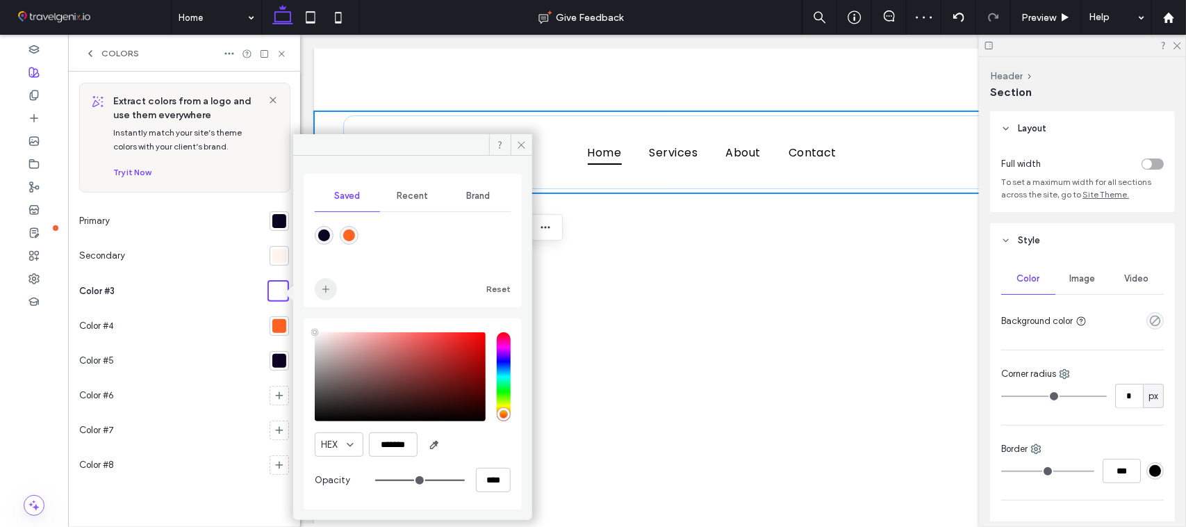
click at [330, 282] on span "add color" at bounding box center [326, 289] width 22 height 22
click at [286, 257] on div at bounding box center [279, 256] width 14 height 14
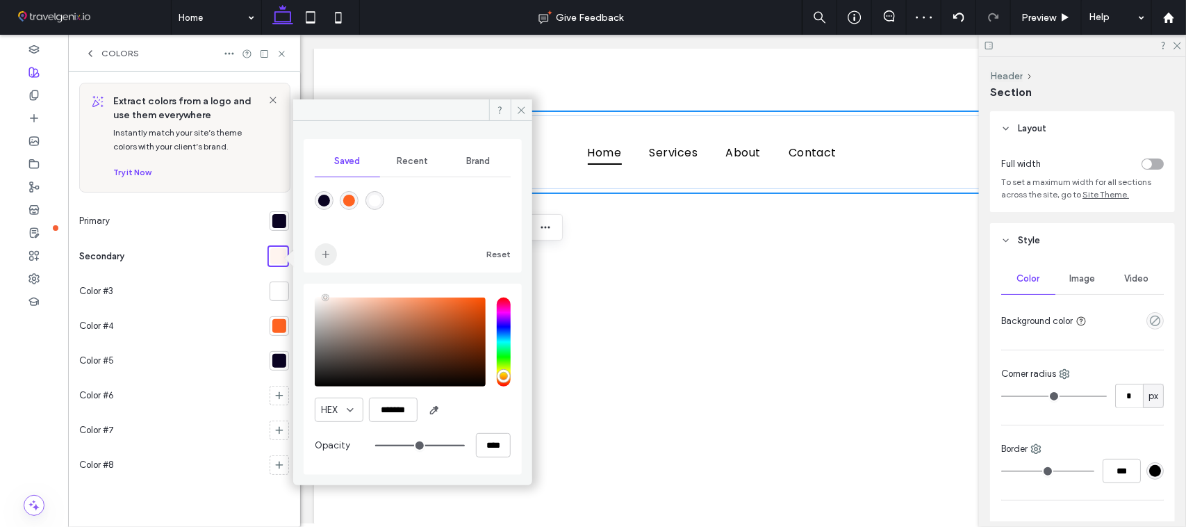
click at [327, 252] on icon "add color" at bounding box center [325, 254] width 11 height 11
click at [275, 228] on div at bounding box center [279, 221] width 14 height 14
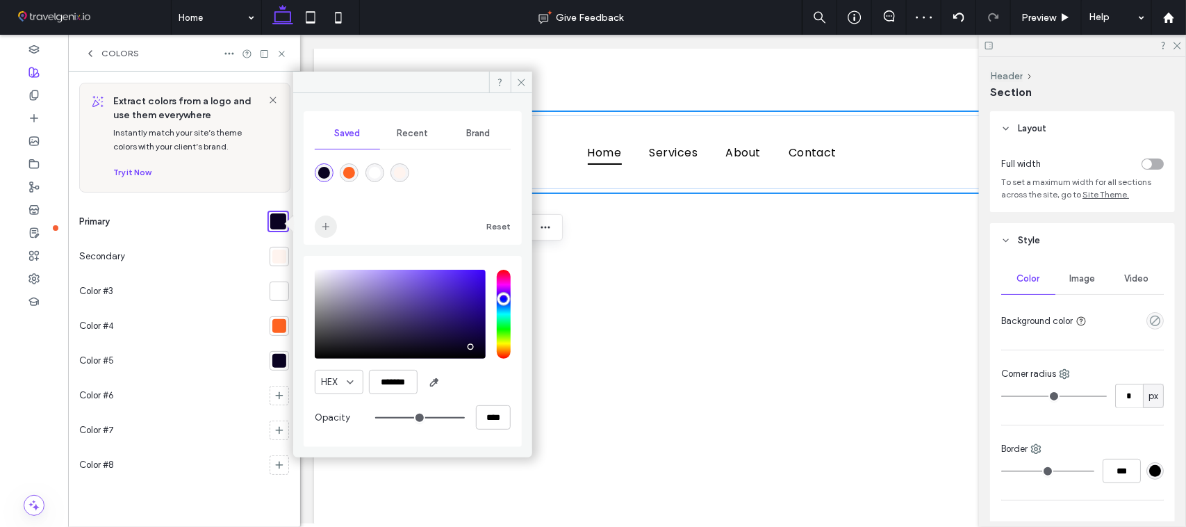
click at [327, 222] on icon "add color" at bounding box center [325, 226] width 11 height 11
click at [275, 363] on div at bounding box center [279, 361] width 14 height 14
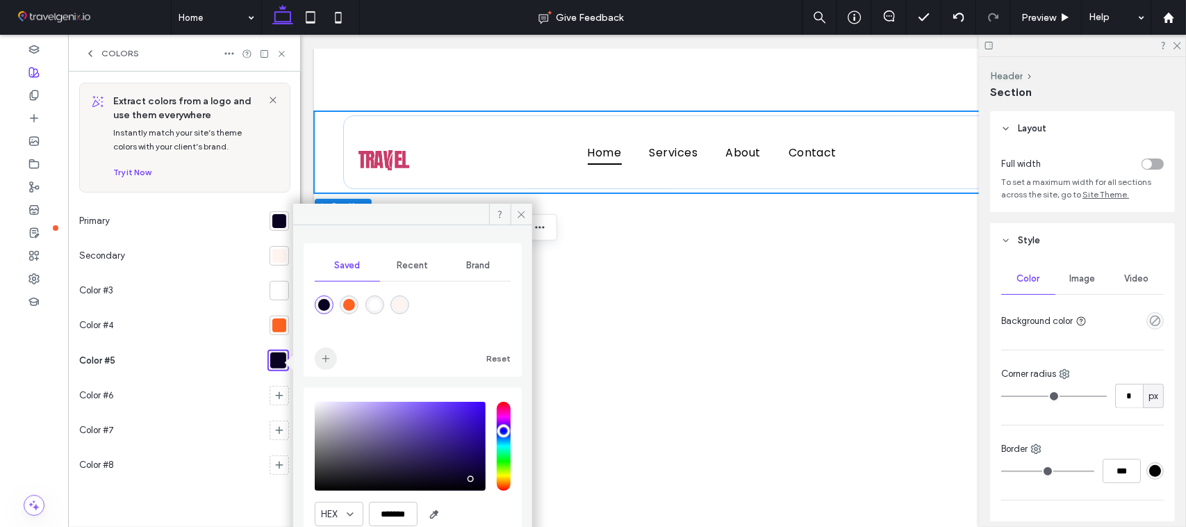
click at [320, 359] on icon "add color" at bounding box center [325, 358] width 11 height 11
click at [391, 518] on input "*******" at bounding box center [393, 514] width 49 height 24
click at [391, 519] on div "HEX ******* Opacity ****" at bounding box center [413, 483] width 196 height 177
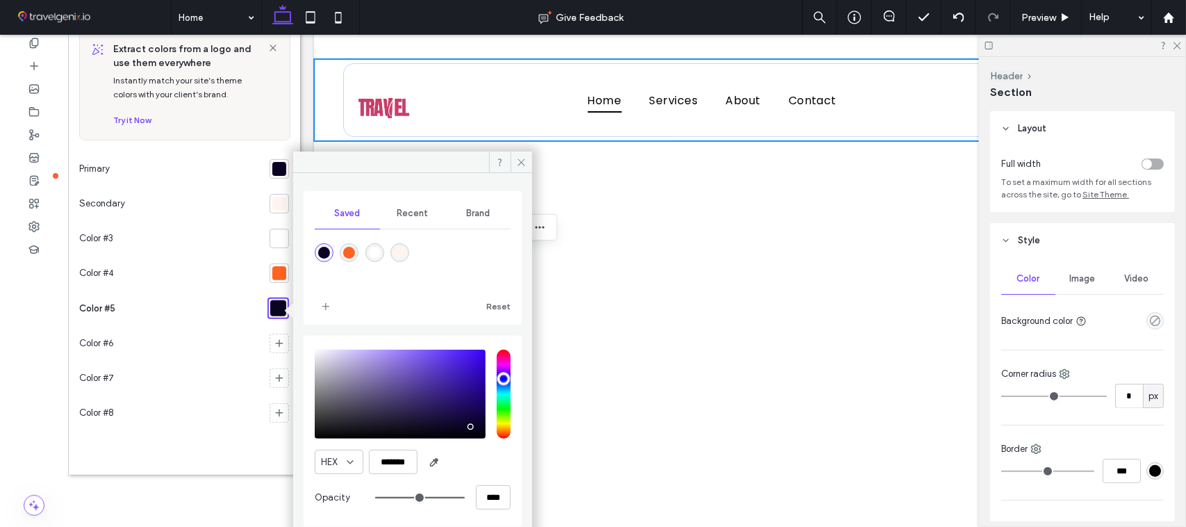
click at [391, 522] on div "HEX ******* Opacity ****" at bounding box center [413, 431] width 218 height 191
click at [380, 459] on input "*******" at bounding box center [393, 462] width 49 height 24
click at [382, 460] on input "*******" at bounding box center [393, 462] width 49 height 24
click at [382, 461] on input "*******" at bounding box center [393, 462] width 49 height 24
click at [382, 463] on input "*******" at bounding box center [393, 462] width 49 height 24
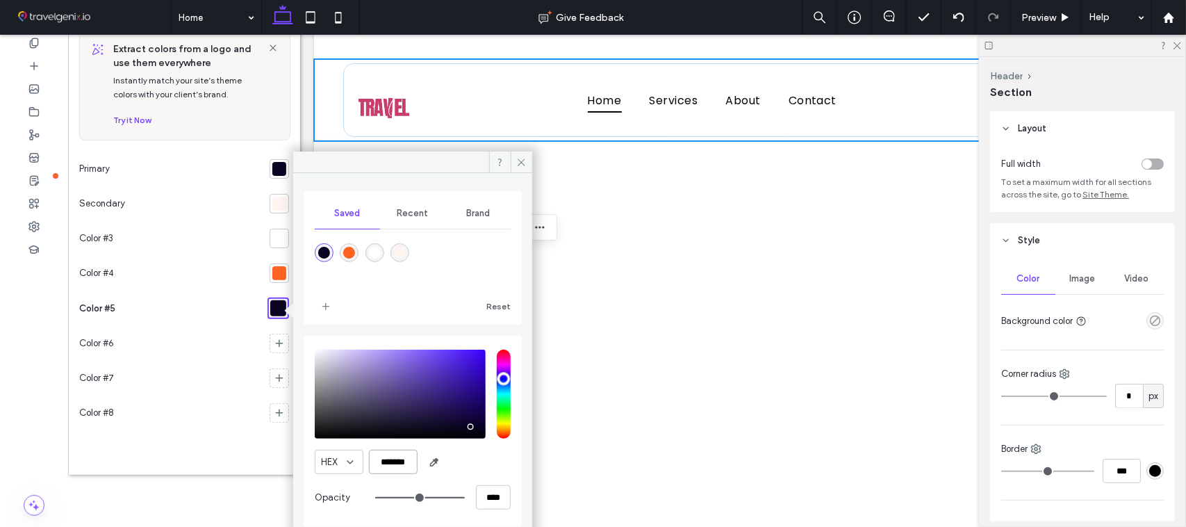
click at [377, 462] on input "*******" at bounding box center [393, 462] width 49 height 24
drag, startPoint x: 380, startPoint y: 464, endPoint x: 423, endPoint y: 461, distance: 42.5
click at [423, 461] on div "HEX *******" at bounding box center [413, 462] width 196 height 24
paste input "color picker textbox"
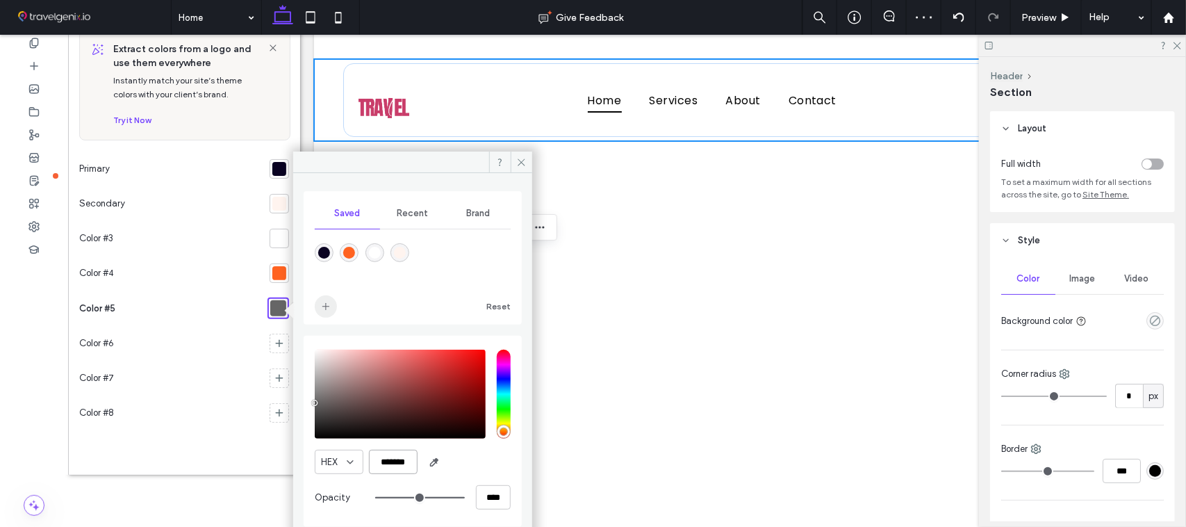
type input "*******"
click at [323, 306] on icon "add color" at bounding box center [325, 306] width 11 height 11
click at [272, 339] on div at bounding box center [279, 343] width 19 height 19
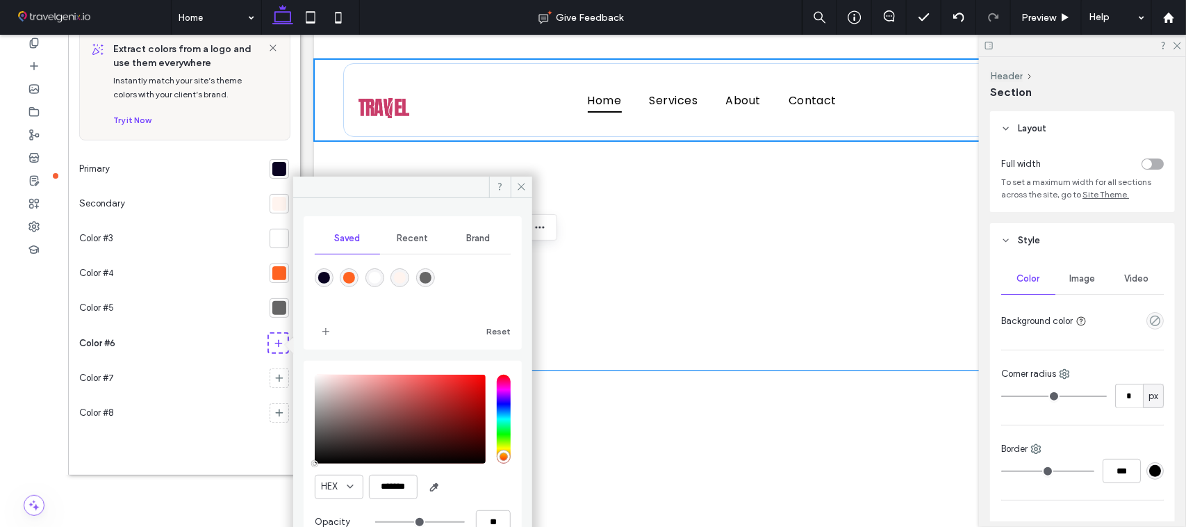
scroll to position [0, 0]
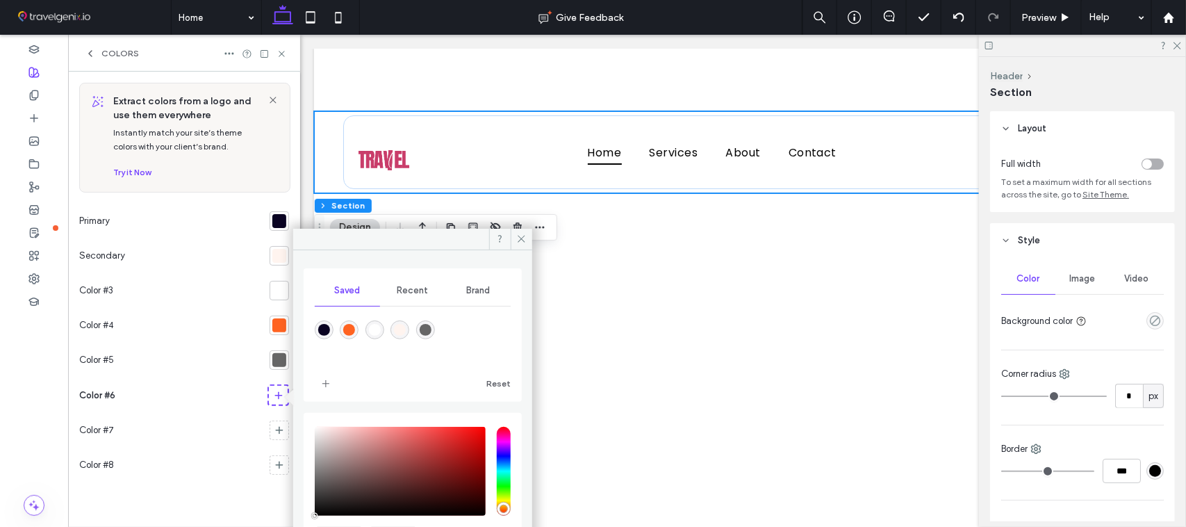
drag, startPoint x: 523, startPoint y: 342, endPoint x: 528, endPoint y: 363, distance: 21.6
click at [528, 361] on div "Saved Recent Brand Reset HEX ******* Opacity **" at bounding box center [412, 427] width 239 height 354
click at [522, 236] on icon at bounding box center [521, 239] width 10 height 10
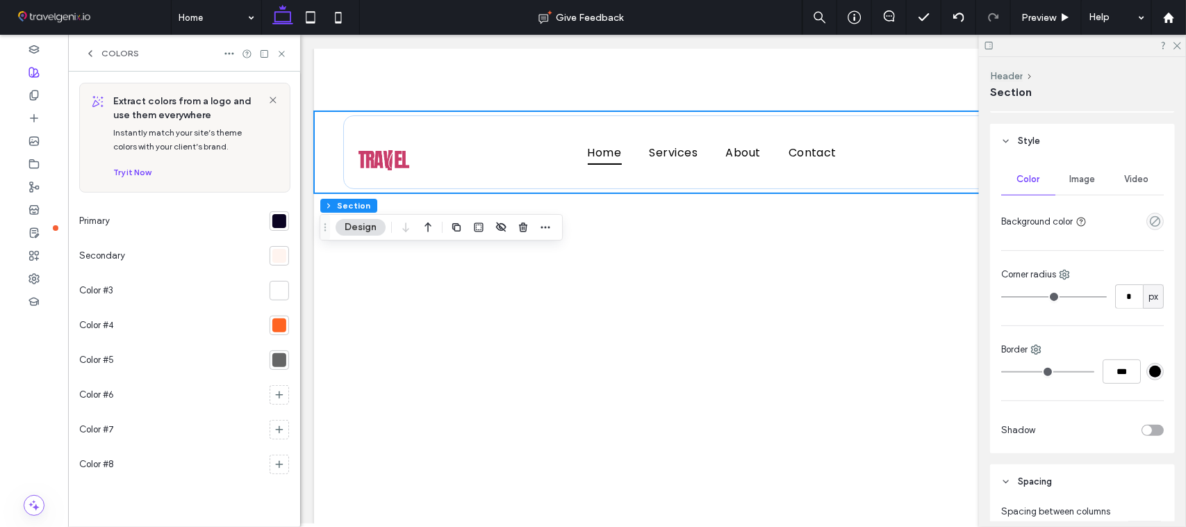
scroll to position [127, 0]
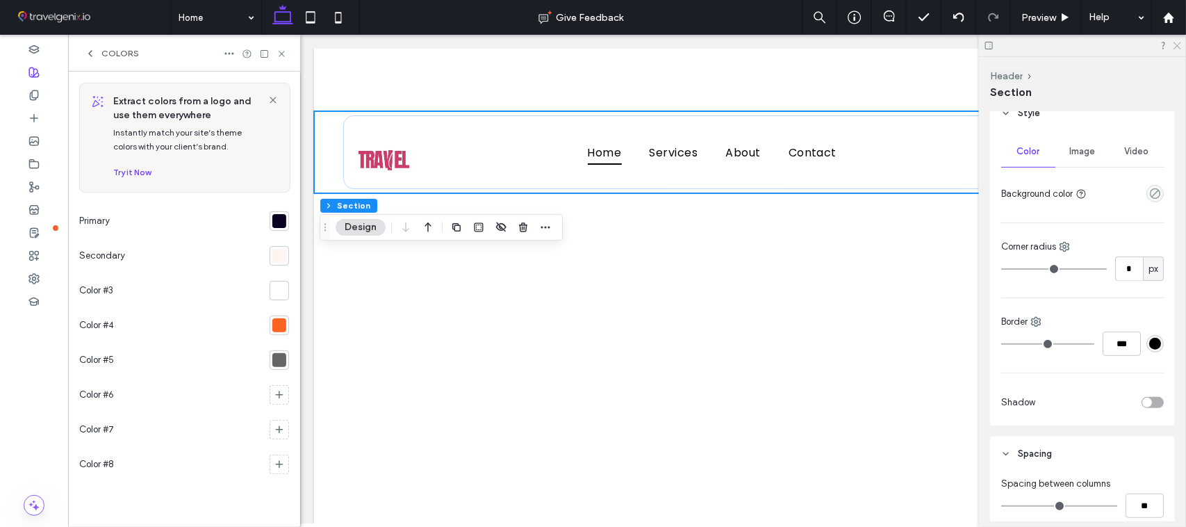
click at [1177, 42] on icon at bounding box center [1177, 44] width 9 height 9
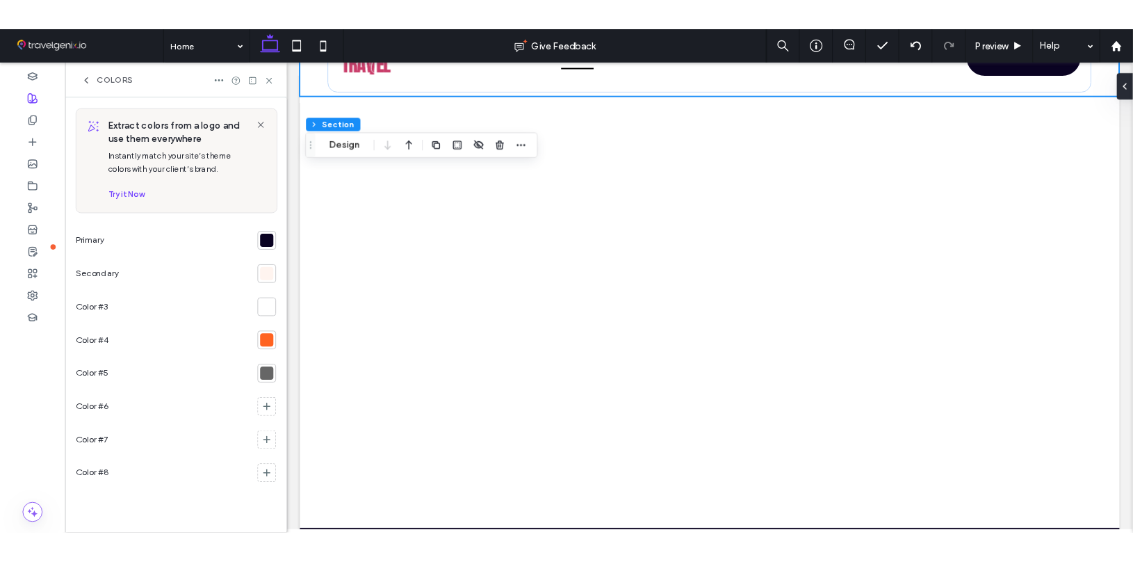
scroll to position [209, 0]
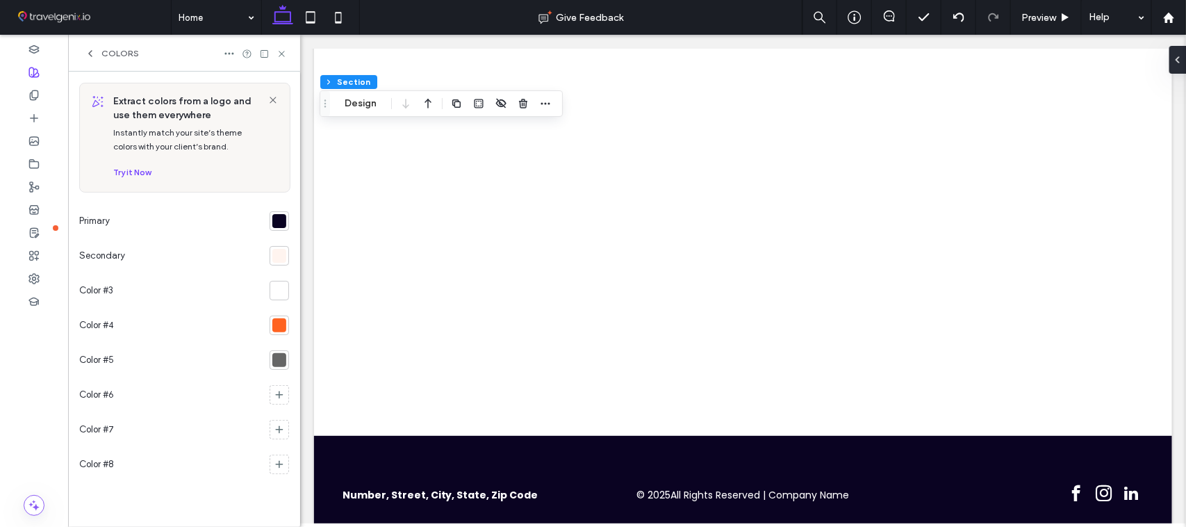
click at [284, 407] on section at bounding box center [276, 394] width 25 height 35
click at [279, 398] on use at bounding box center [280, 395] width 8 height 8
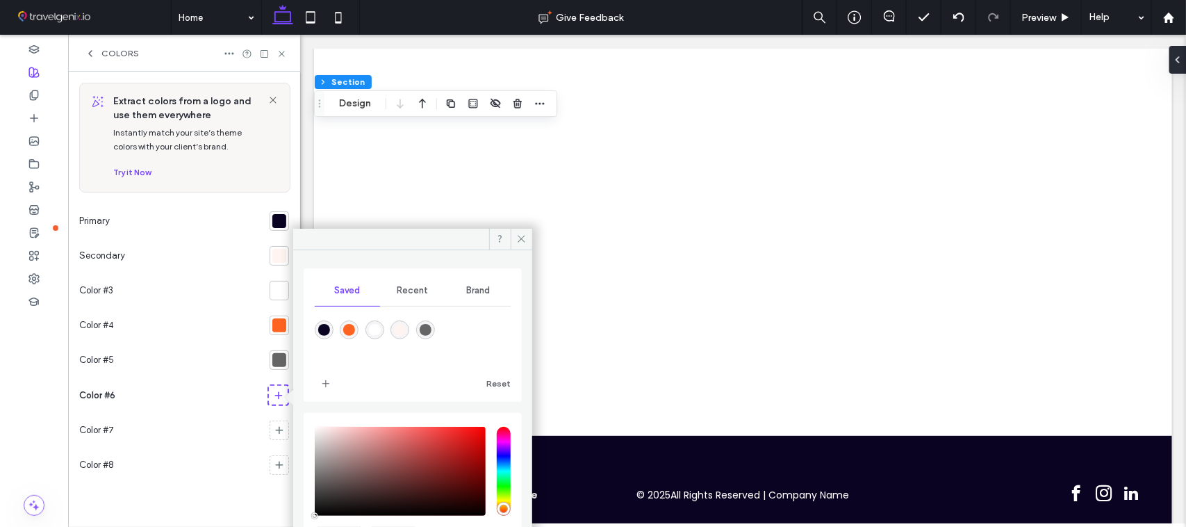
click at [405, 518] on div "HEX ******* Opacity **" at bounding box center [413, 508] width 196 height 177
drag, startPoint x: 525, startPoint y: 341, endPoint x: 525, endPoint y: 398, distance: 57.0
click at [525, 377] on div "Saved Recent Brand Reset HEX ******* Opacity **" at bounding box center [412, 427] width 239 height 354
drag, startPoint x: 527, startPoint y: 422, endPoint x: 523, endPoint y: 446, distance: 24.7
click at [525, 446] on div "Saved Recent Brand Reset HEX ******* Opacity **" at bounding box center [412, 427] width 239 height 354
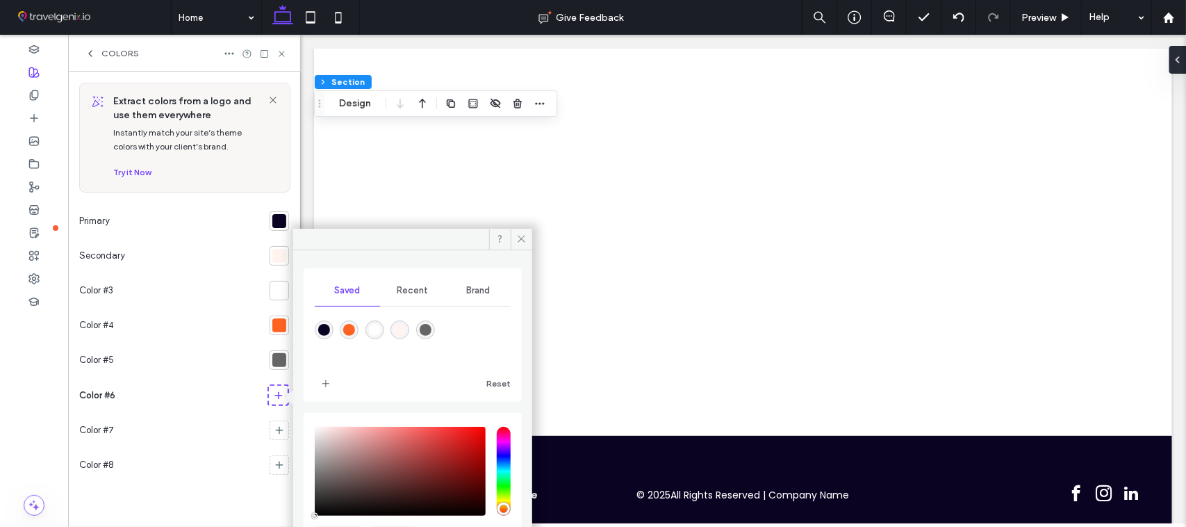
click at [522, 462] on div "Saved Recent Brand Reset HEX ******* Opacity **" at bounding box center [412, 427] width 239 height 354
click at [403, 518] on div "HEX ******* Opacity **" at bounding box center [413, 508] width 196 height 177
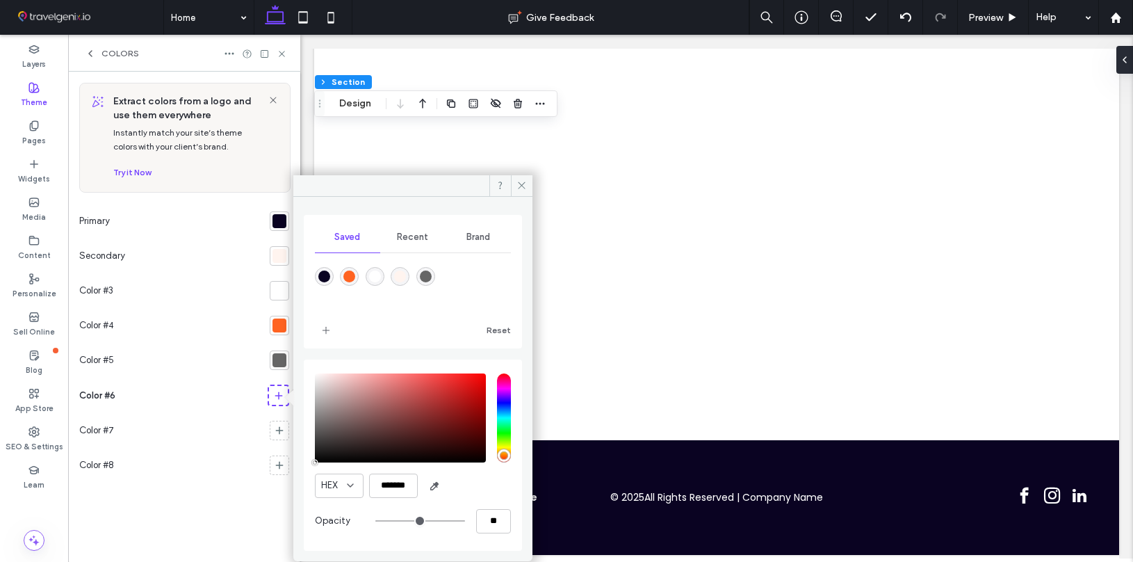
scroll to position [202, 0]
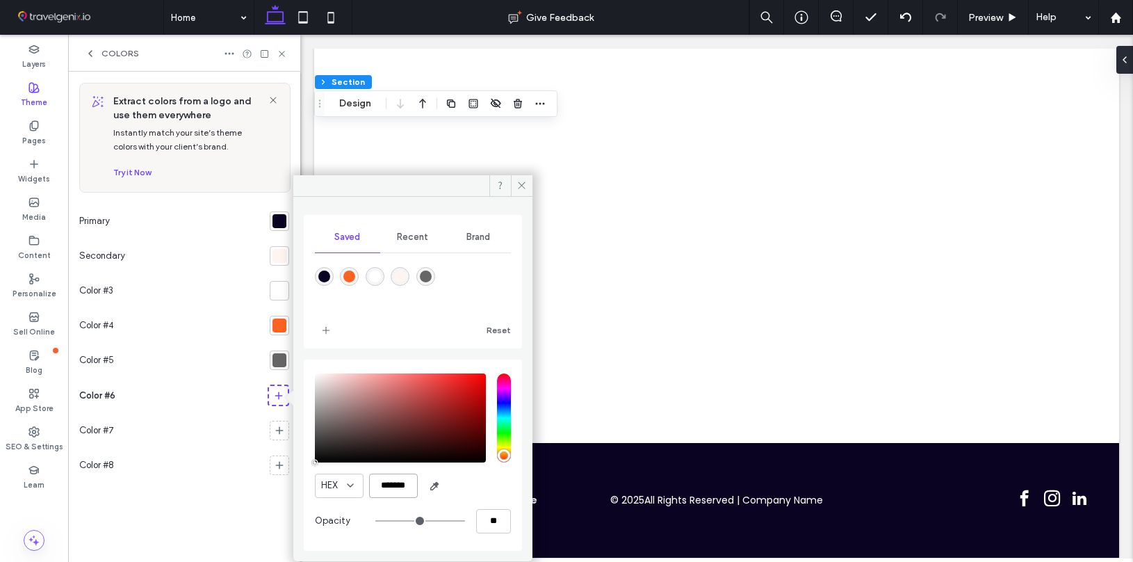
click at [381, 481] on input "*******" at bounding box center [393, 485] width 49 height 24
click at [381, 482] on input "*******" at bounding box center [393, 485] width 49 height 24
paste input "color picker textbox"
type input "*******"
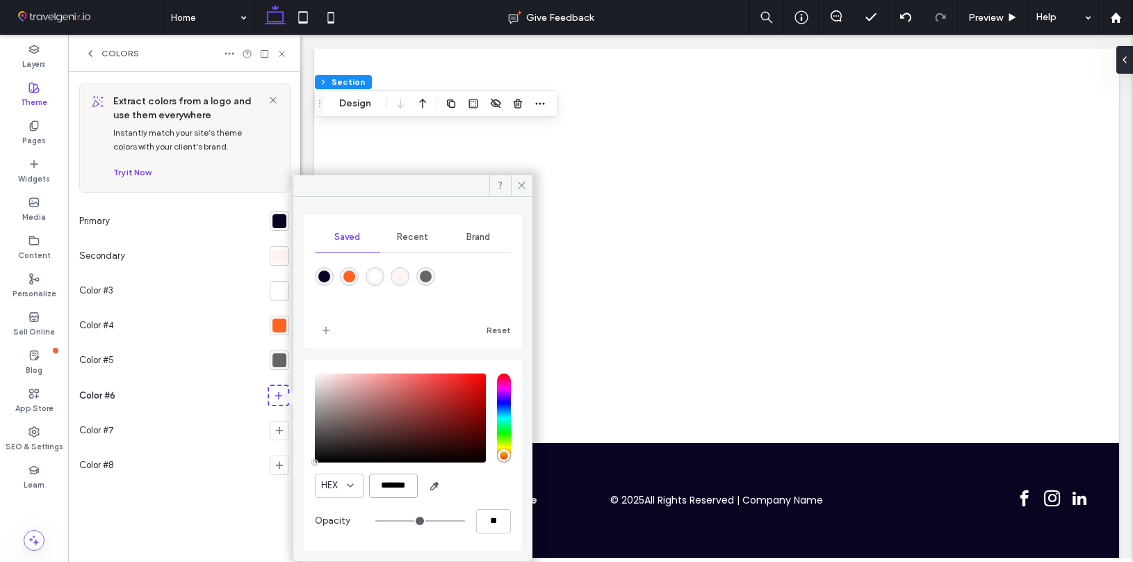
type input "***"
type input "****"
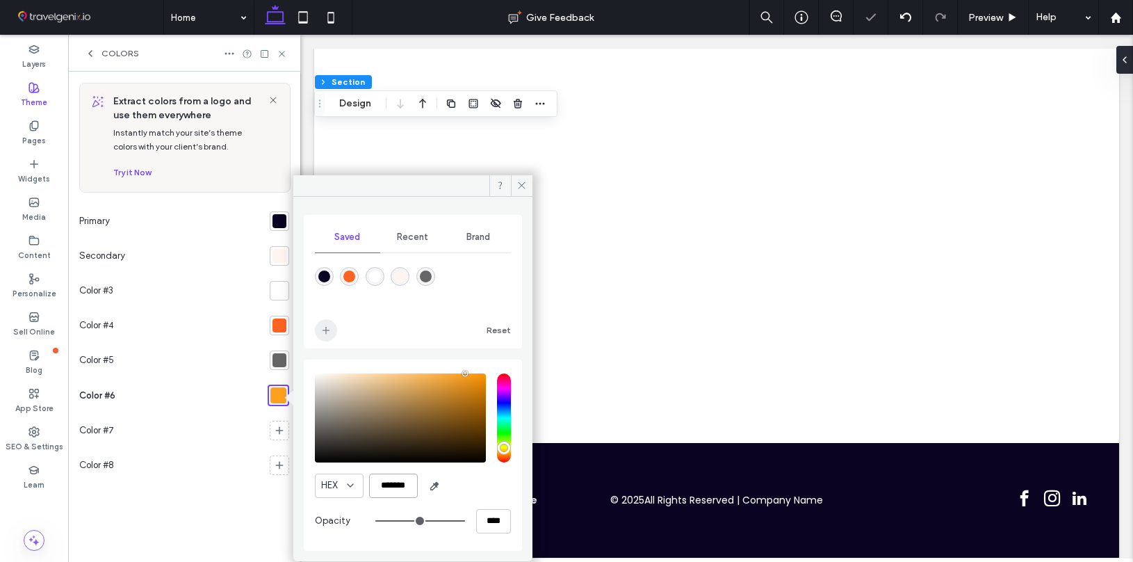
type input "*******"
click at [328, 334] on icon "add color" at bounding box center [325, 330] width 11 height 11
click at [513, 179] on span at bounding box center [522, 185] width 22 height 21
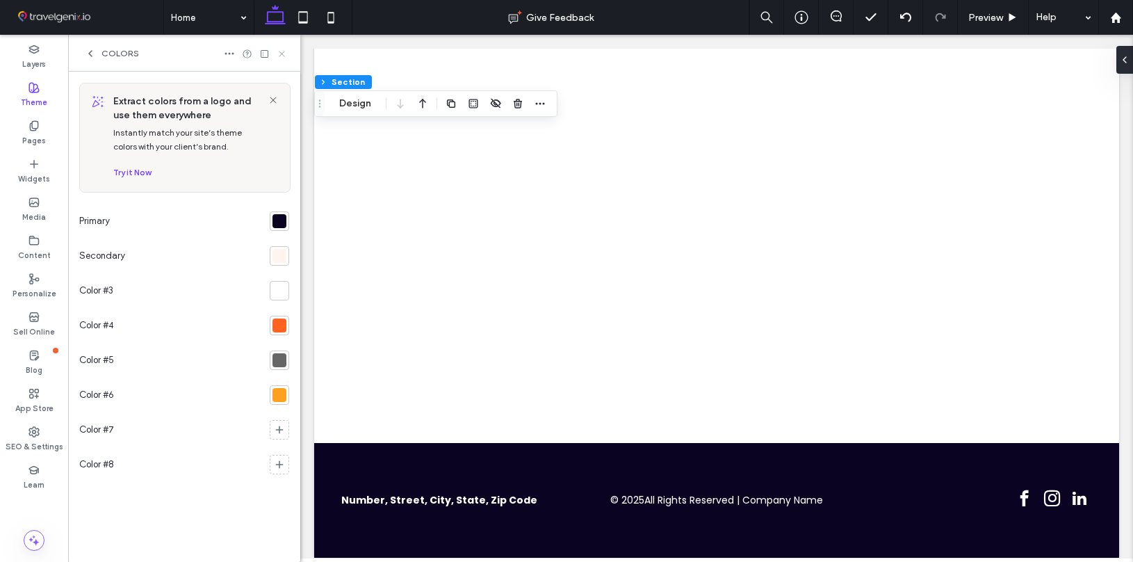
click at [282, 57] on icon at bounding box center [282, 54] width 10 height 10
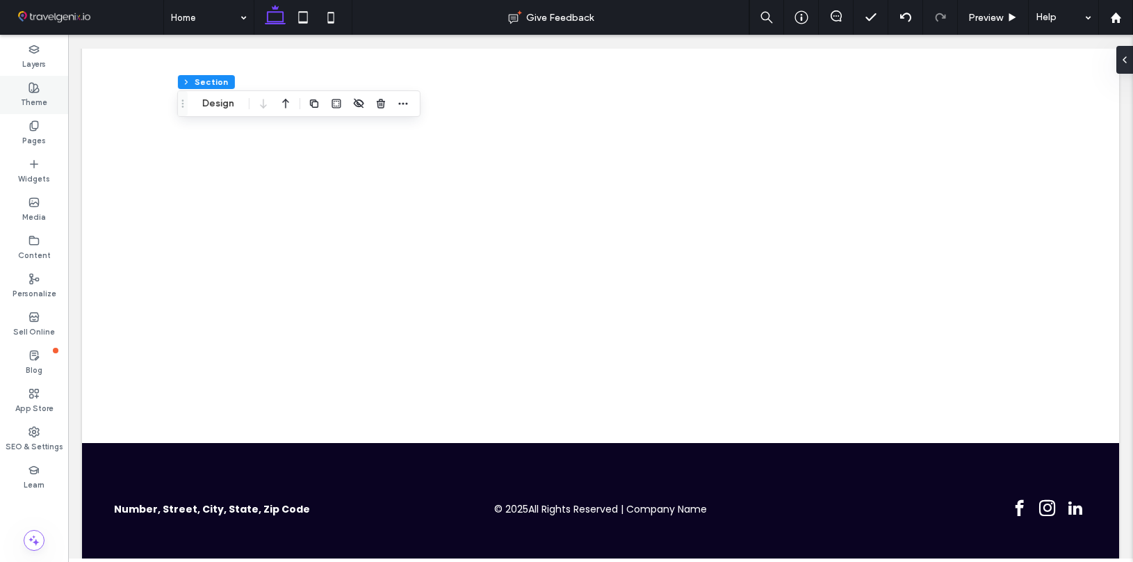
click at [26, 88] on div "Theme" at bounding box center [34, 95] width 68 height 38
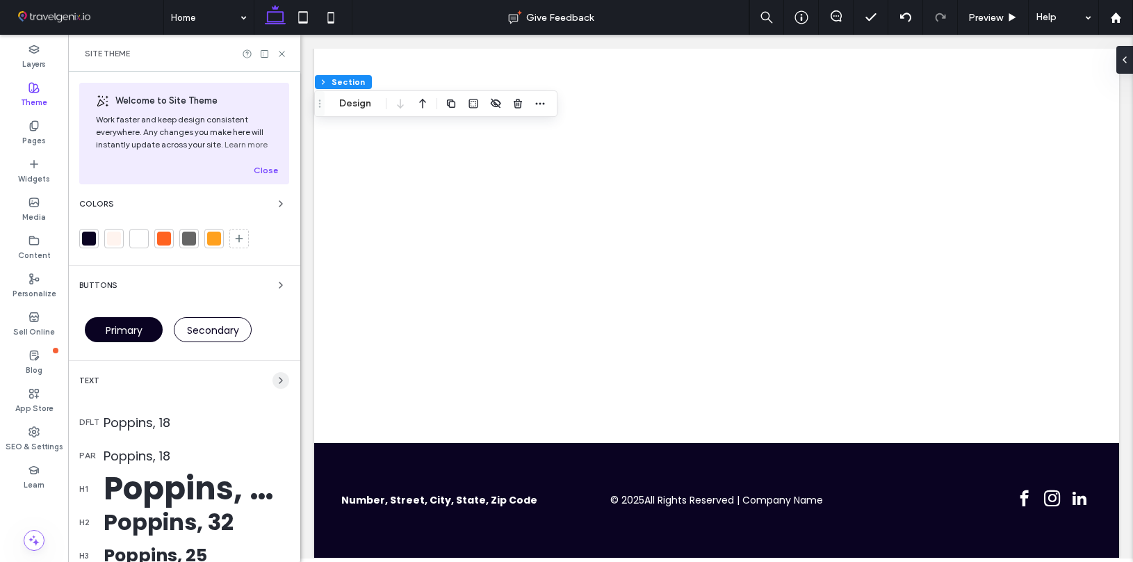
click at [272, 374] on span "button" at bounding box center [280, 380] width 17 height 17
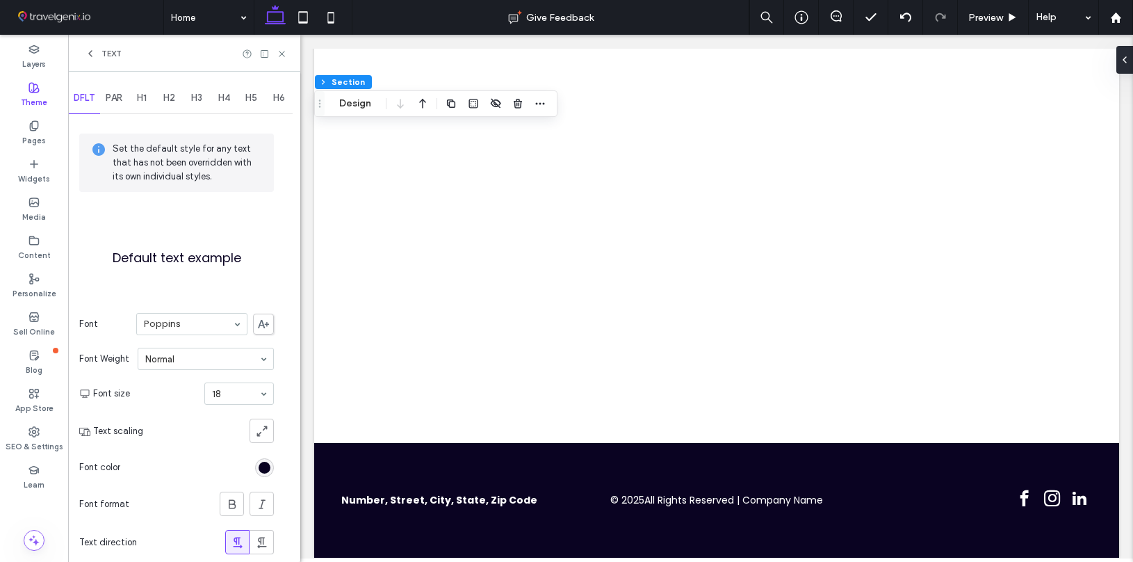
click at [261, 323] on use at bounding box center [263, 324] width 11 height 8
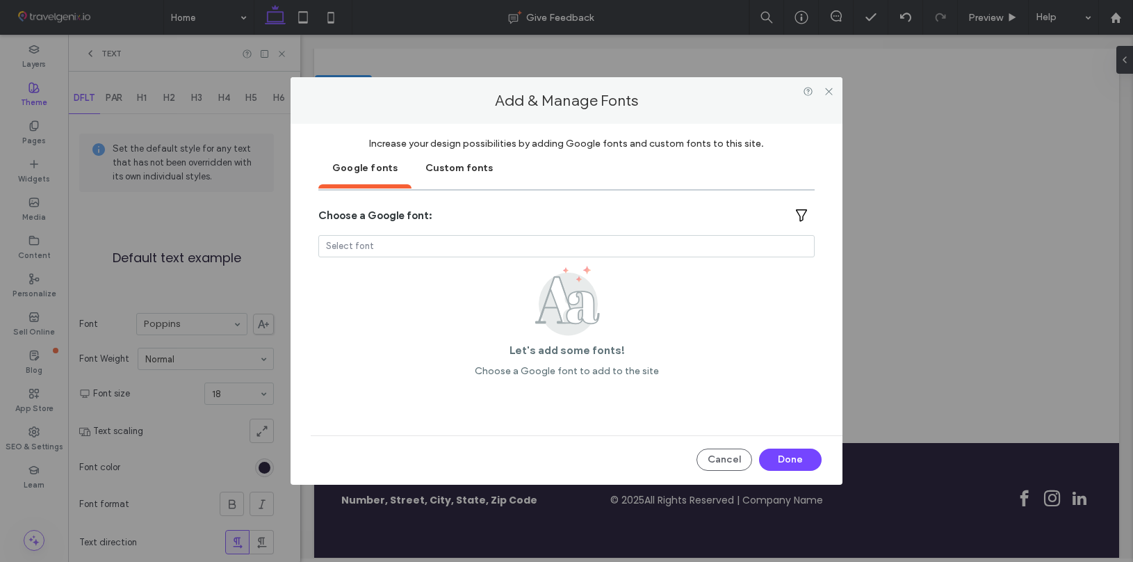
click at [380, 261] on div "Choose a Google font: Select font Let's add some fonts! Choose a Google font to…" at bounding box center [566, 290] width 496 height 172
drag, startPoint x: 374, startPoint y: 251, endPoint x: 361, endPoint y: 150, distance: 101.6
click at [367, 230] on div "Choose a Google font: Select font Let's add some fonts! Choose a Google font to…" at bounding box center [566, 290] width 496 height 172
click at [356, 241] on input at bounding box center [563, 246] width 474 height 10
click at [354, 238] on div at bounding box center [566, 246] width 495 height 21
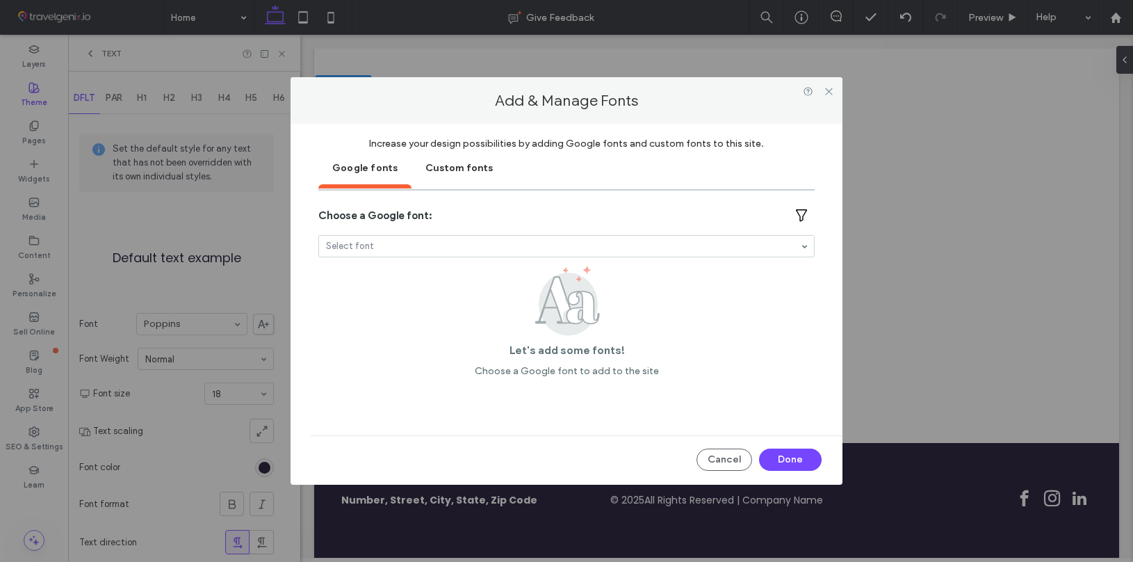
click at [353, 237] on div at bounding box center [566, 246] width 495 height 21
click at [359, 238] on div at bounding box center [566, 246] width 495 height 21
click at [368, 240] on div at bounding box center [566, 246] width 495 height 21
click at [377, 243] on input at bounding box center [563, 246] width 474 height 10
click at [389, 250] on input at bounding box center [563, 246] width 474 height 10
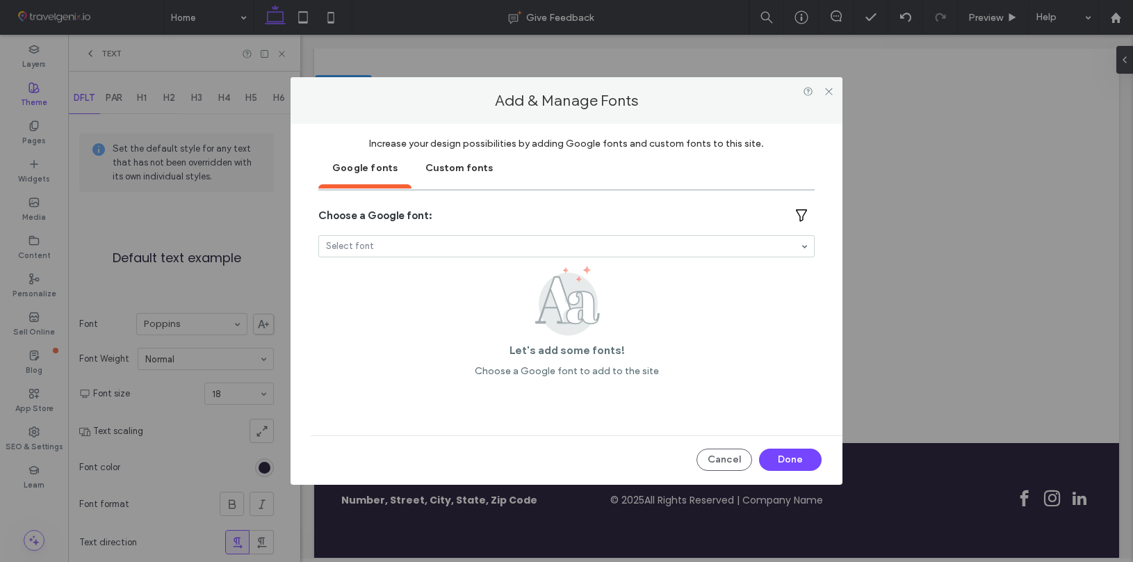
click at [389, 251] on input at bounding box center [563, 246] width 474 height 10
click at [441, 172] on div "Custom fonts" at bounding box center [458, 166] width 95 height 35
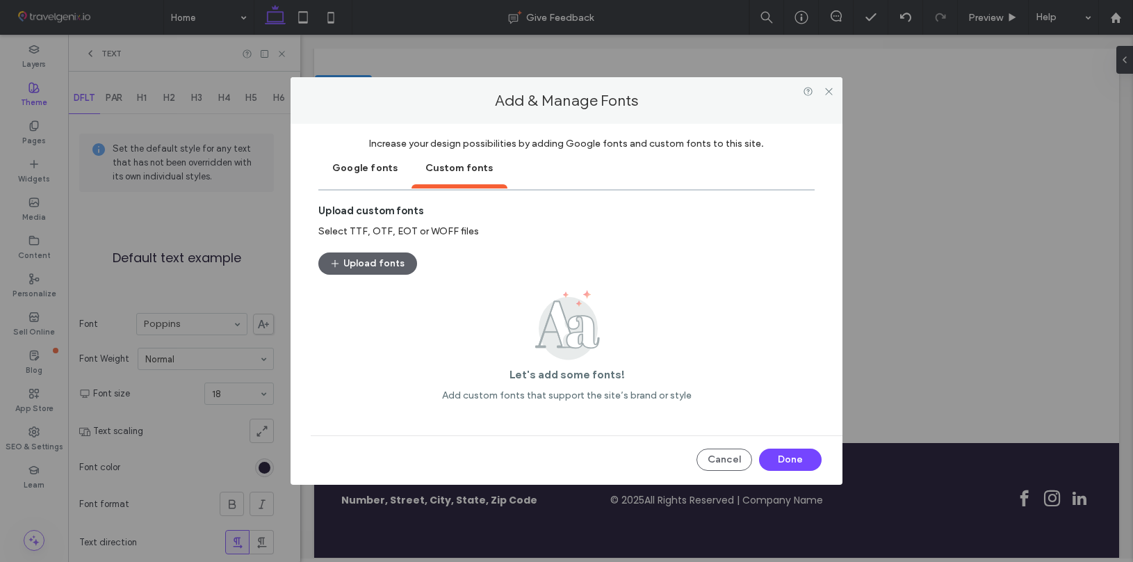
click at [363, 165] on div "Google fonts" at bounding box center [364, 166] width 93 height 35
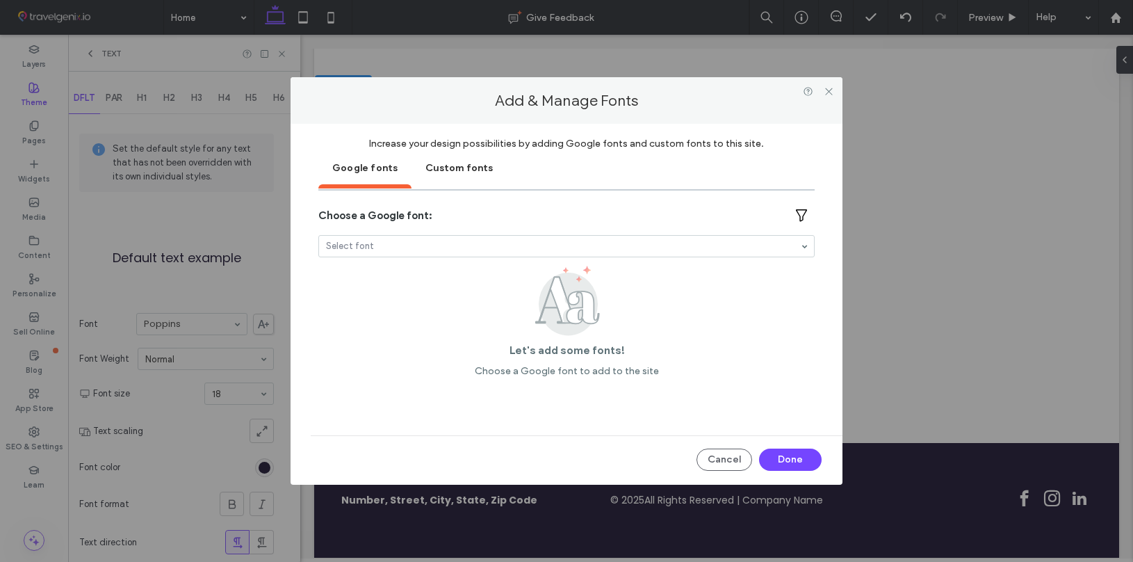
click at [386, 206] on div "Choose a Google font:" at bounding box center [566, 215] width 496 height 22
click at [342, 251] on div at bounding box center [566, 246] width 495 height 21
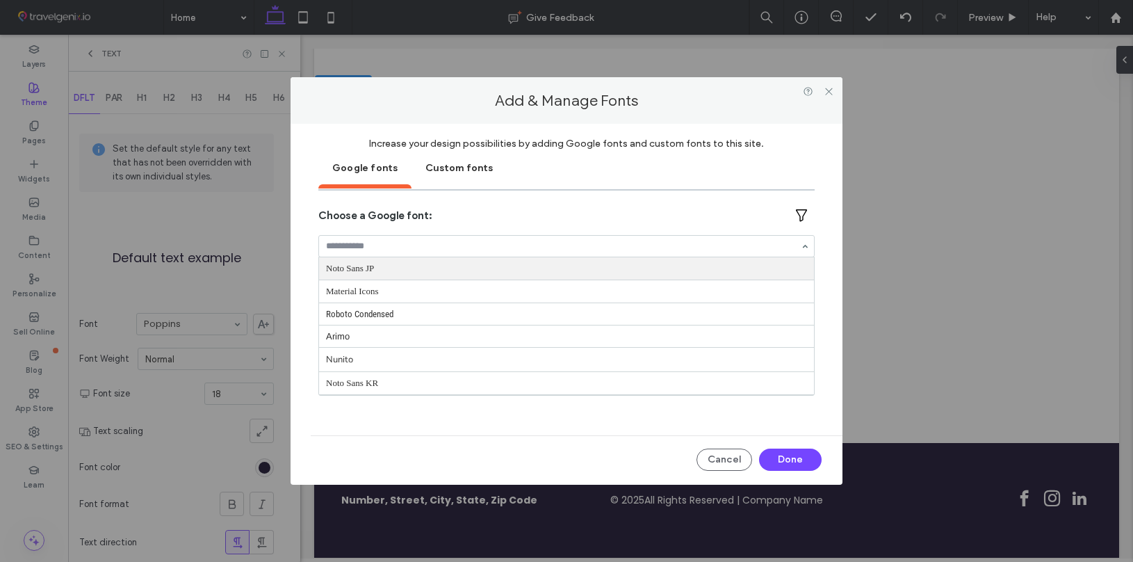
click at [342, 245] on input at bounding box center [563, 246] width 474 height 10
click at [718, 459] on button "Cancel" at bounding box center [724, 459] width 56 height 22
click at [831, 95] on icon at bounding box center [829, 91] width 10 height 10
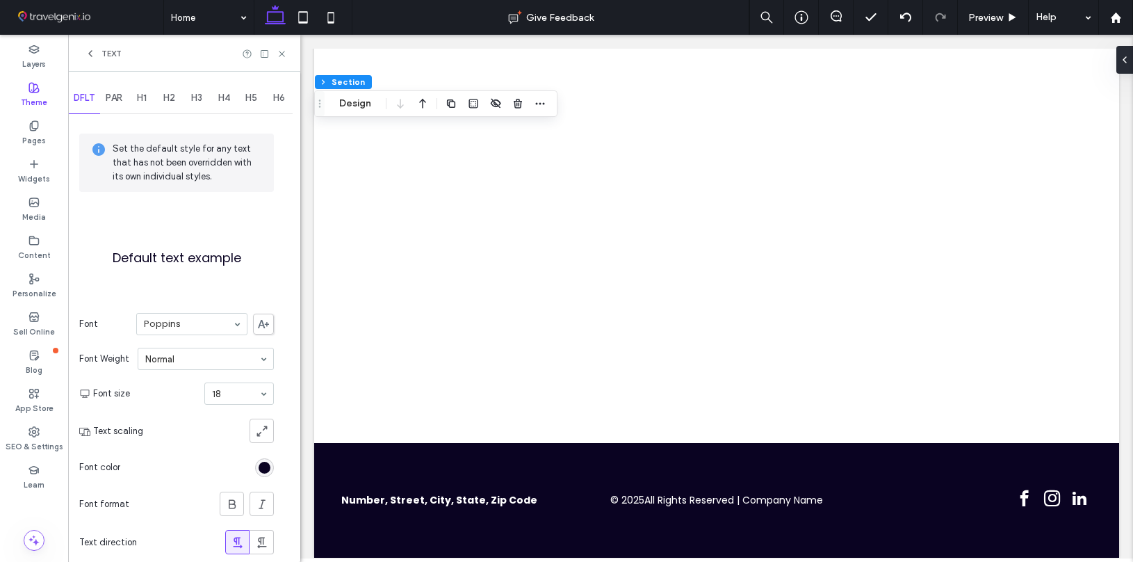
click at [263, 323] on use at bounding box center [263, 324] width 11 height 8
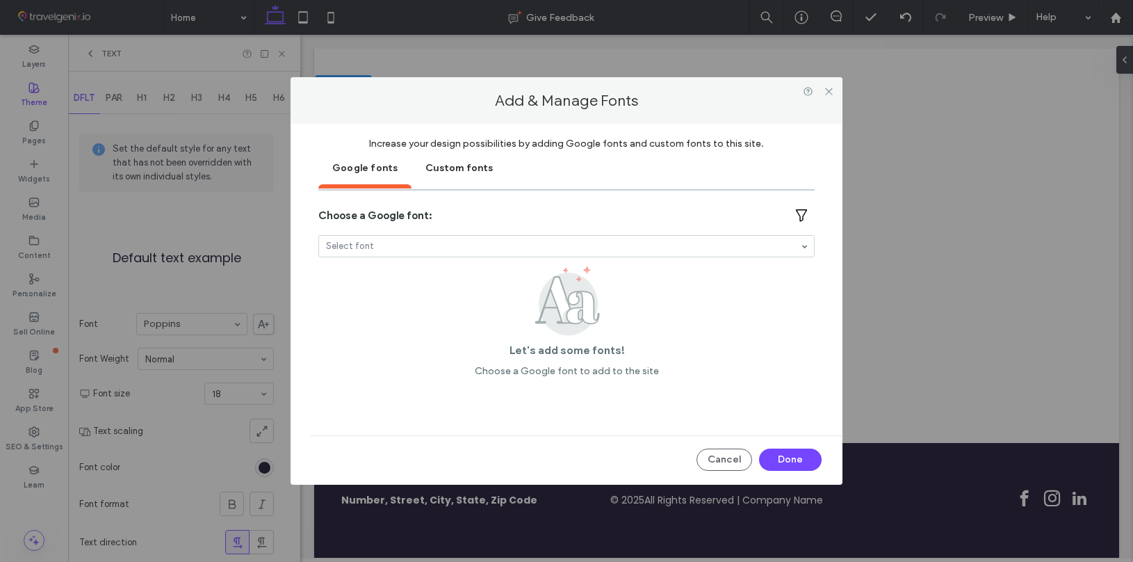
click at [351, 248] on input at bounding box center [563, 246] width 474 height 10
click at [349, 249] on input at bounding box center [563, 246] width 474 height 10
click at [434, 168] on div "Custom fonts" at bounding box center [458, 166] width 95 height 35
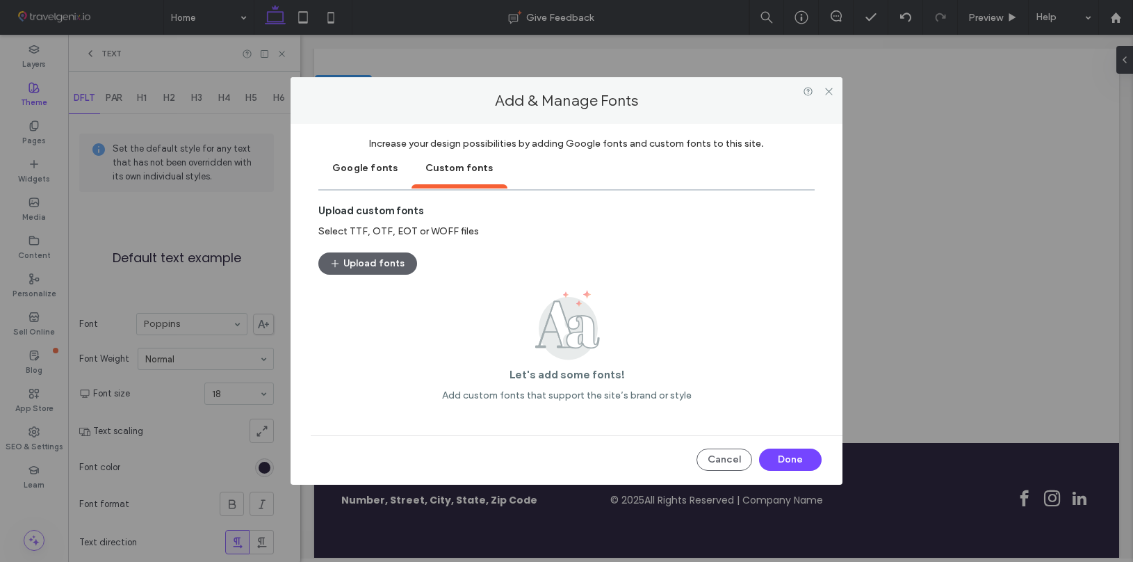
click at [368, 165] on div "Google fonts" at bounding box center [364, 166] width 93 height 35
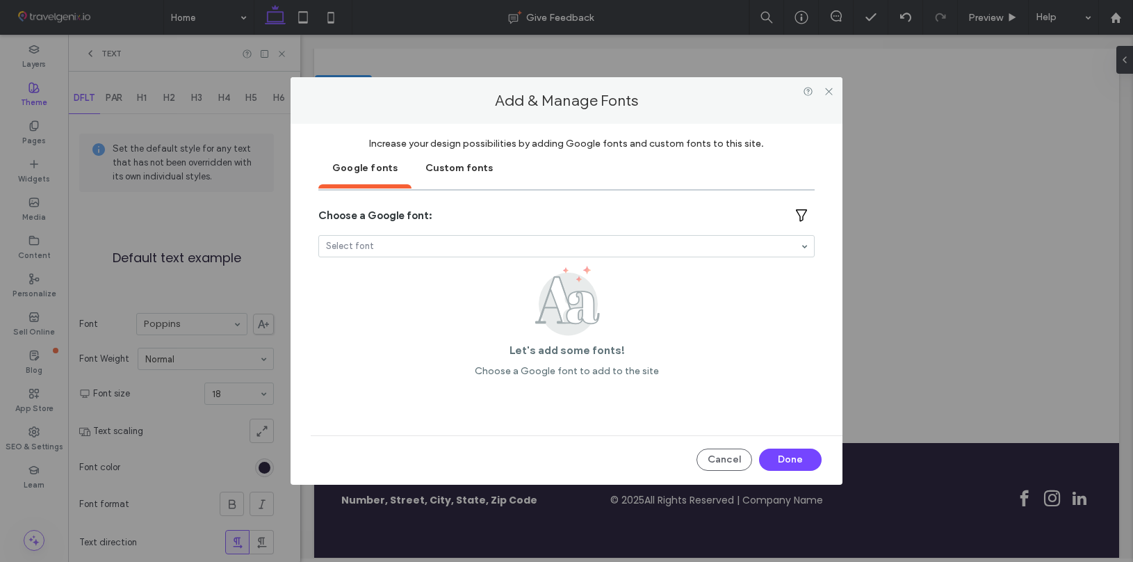
click at [582, 358] on div "Let's add some fonts! Choose a Google font to add to the site" at bounding box center [566, 320] width 496 height 111
click at [439, 168] on div "Custom fonts" at bounding box center [458, 166] width 95 height 35
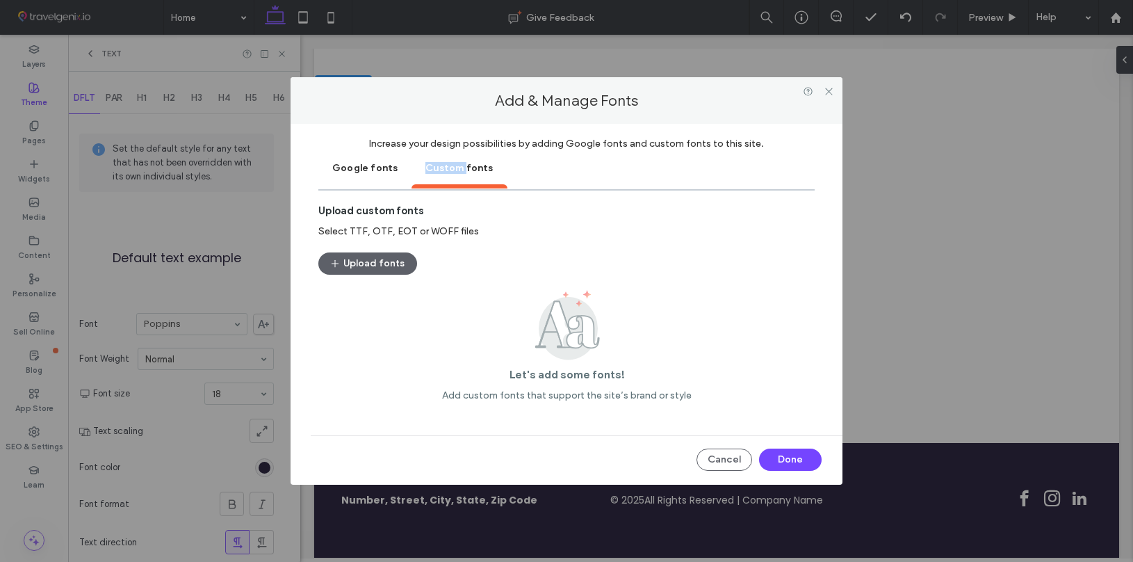
click at [439, 168] on div "Custom fonts" at bounding box center [458, 166] width 95 height 35
click at [355, 164] on div "Google fonts" at bounding box center [364, 166] width 93 height 35
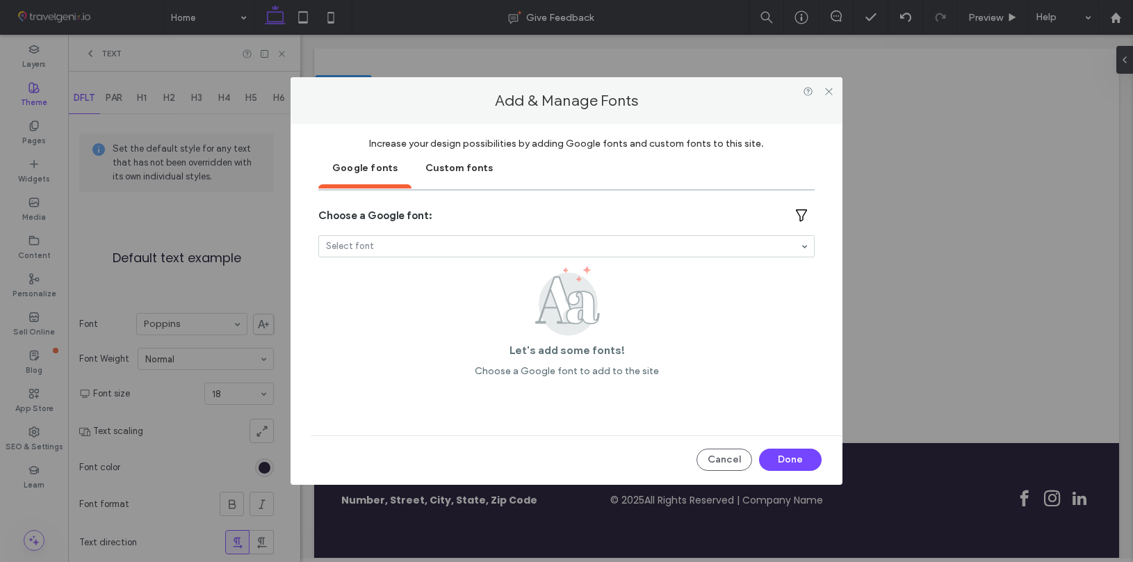
click at [795, 213] on icon at bounding box center [801, 215] width 13 height 13
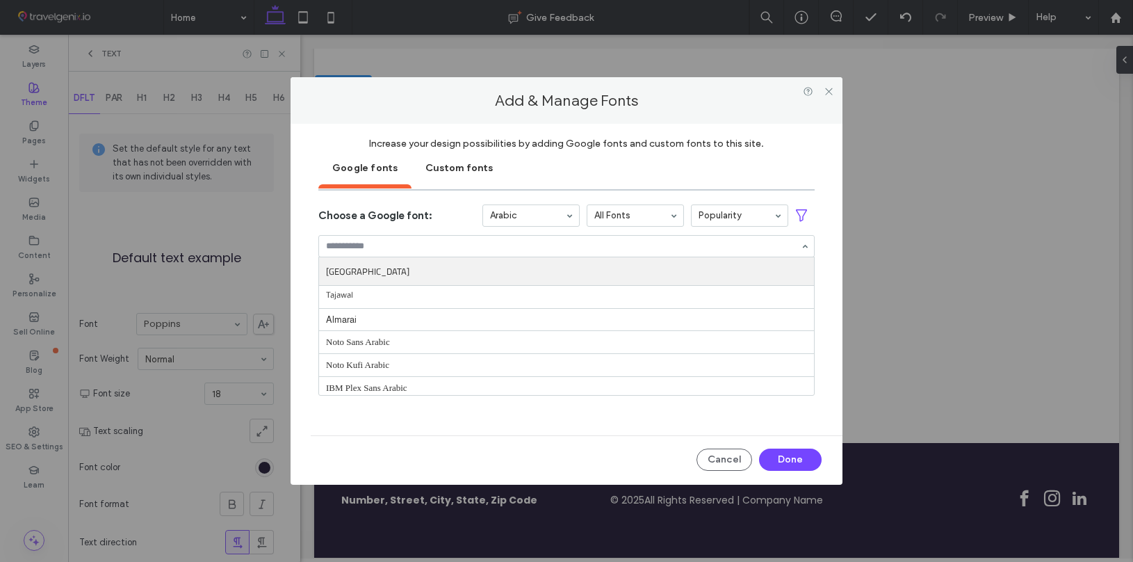
click at [393, 251] on input at bounding box center [563, 246] width 474 height 10
click at [388, 245] on input at bounding box center [563, 246] width 474 height 10
click at [509, 204] on div "Arabic" at bounding box center [530, 215] width 97 height 22
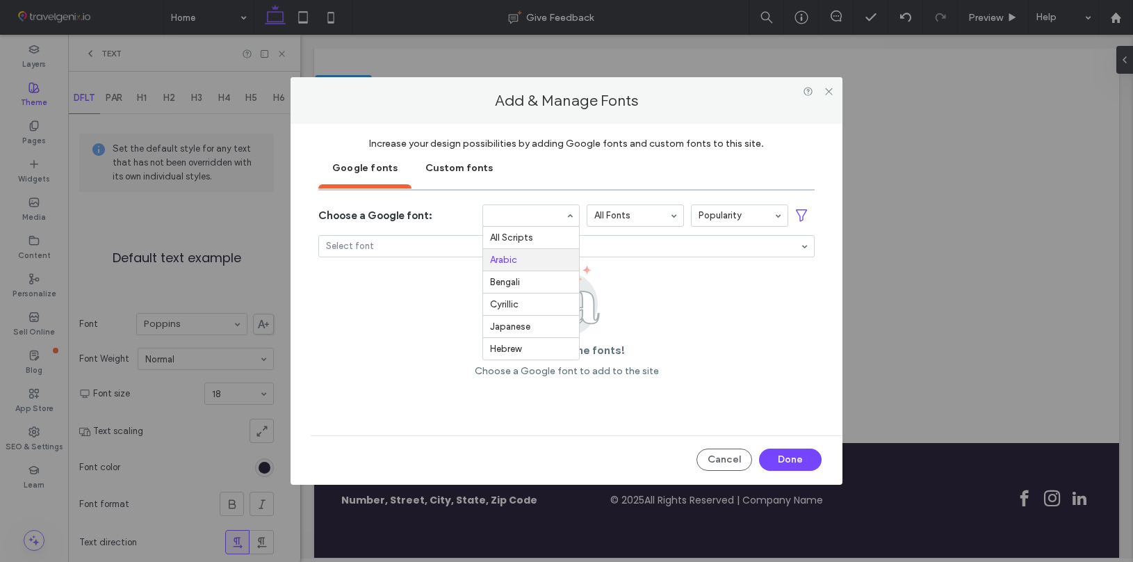
scroll to position [1, 0]
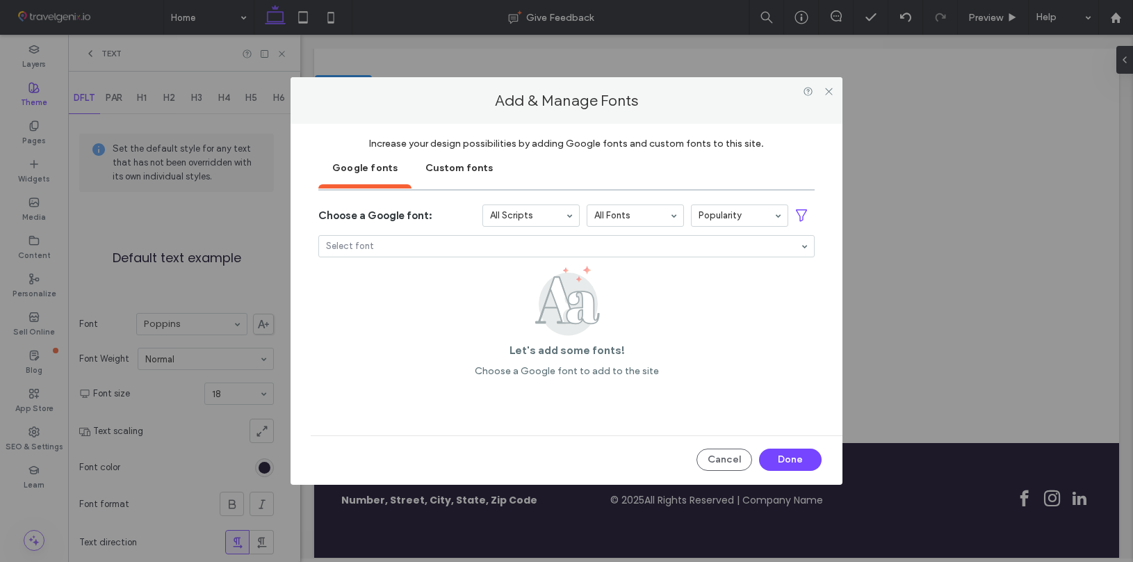
click at [362, 212] on div "Choose a Google font:" at bounding box center [374, 215] width 113 height 13
click at [506, 214] on input at bounding box center [527, 216] width 75 height 10
click at [301, 254] on div "Add & Manage Fonts Increase your design possibilities by adding Google fonts an…" at bounding box center [566, 281] width 1133 height 562
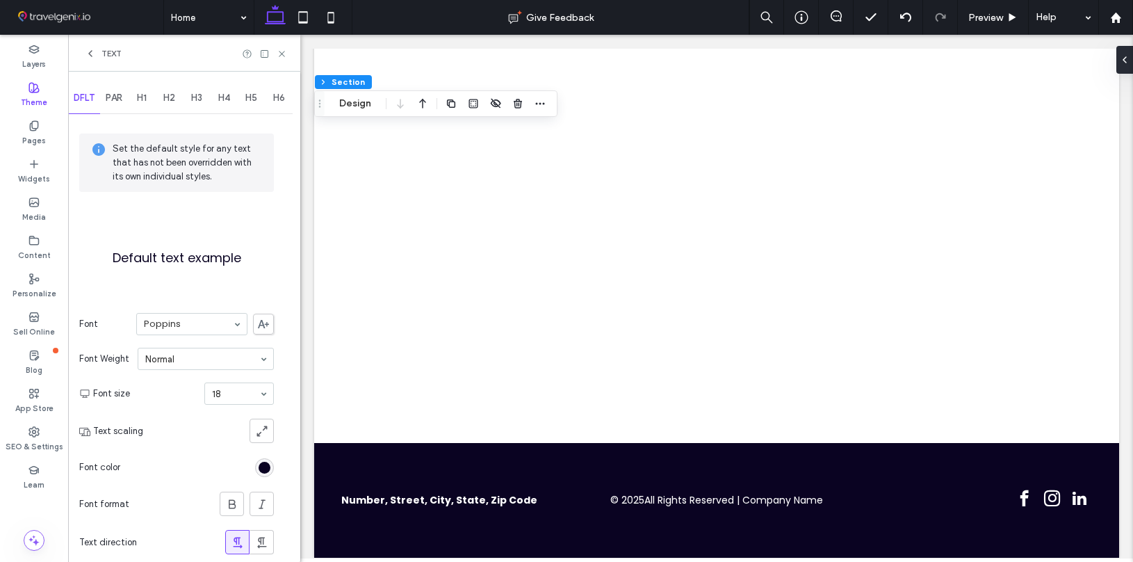
click at [118, 101] on span "PAR" at bounding box center [114, 97] width 17 height 11
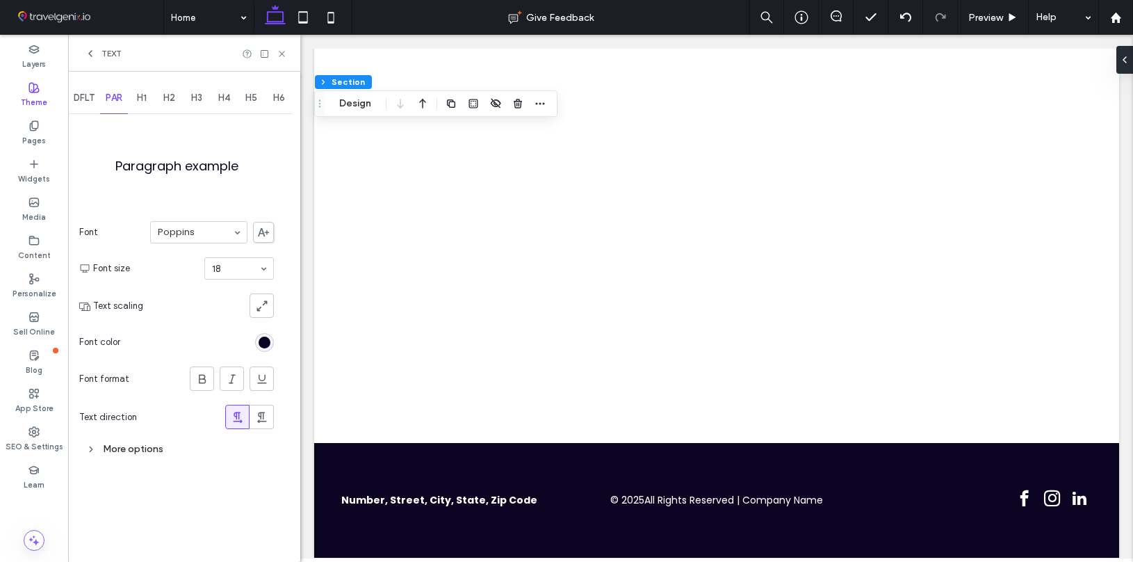
click at [262, 233] on icon at bounding box center [263, 232] width 11 height 8
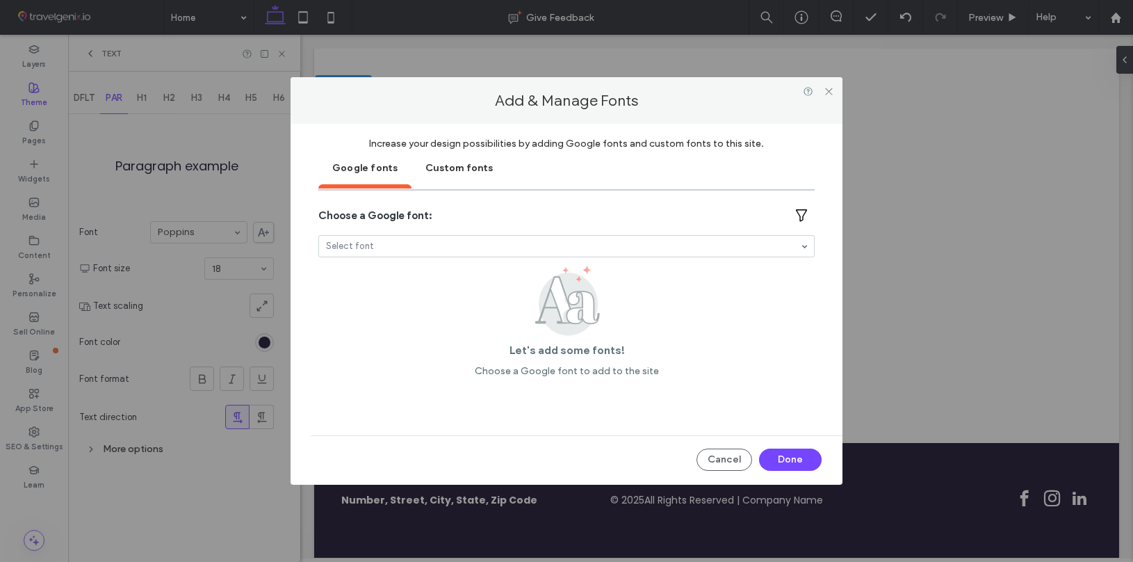
click at [374, 247] on input at bounding box center [563, 246] width 474 height 10
click at [374, 248] on input at bounding box center [563, 246] width 474 height 10
click at [374, 249] on input at bounding box center [563, 246] width 474 height 10
click at [393, 220] on div "Choose a Google font:" at bounding box center [374, 215] width 113 height 13
click at [756, 226] on div "Choose a Google font:" at bounding box center [566, 215] width 496 height 22
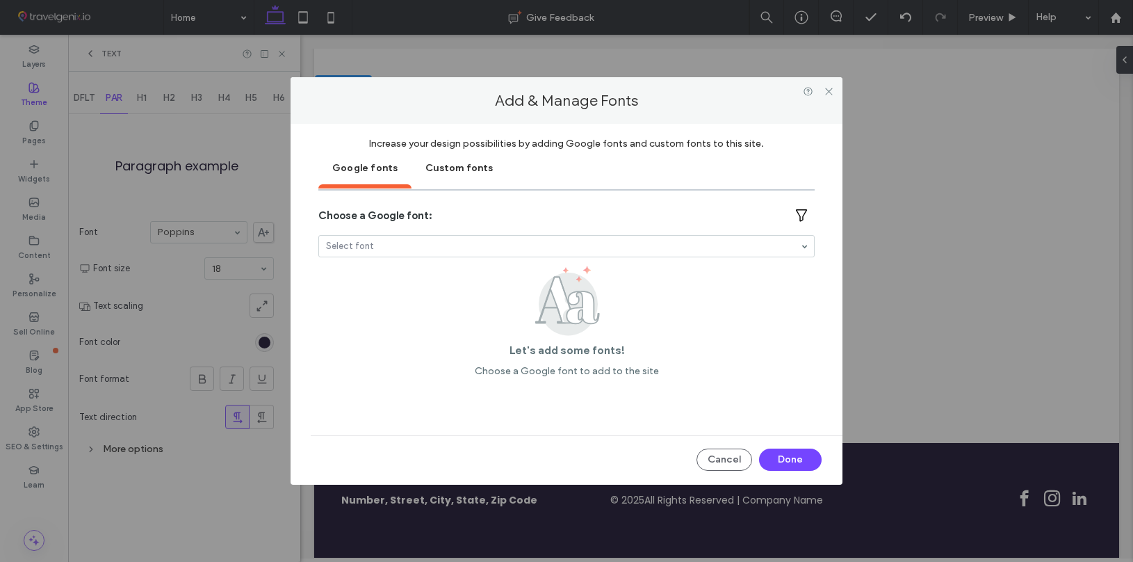
click at [787, 241] on input at bounding box center [563, 246] width 474 height 10
click at [804, 240] on div "Select font" at bounding box center [566, 246] width 496 height 22
click at [801, 212] on icon at bounding box center [801, 215] width 13 height 13
click at [491, 206] on div at bounding box center [531, 215] width 96 height 21
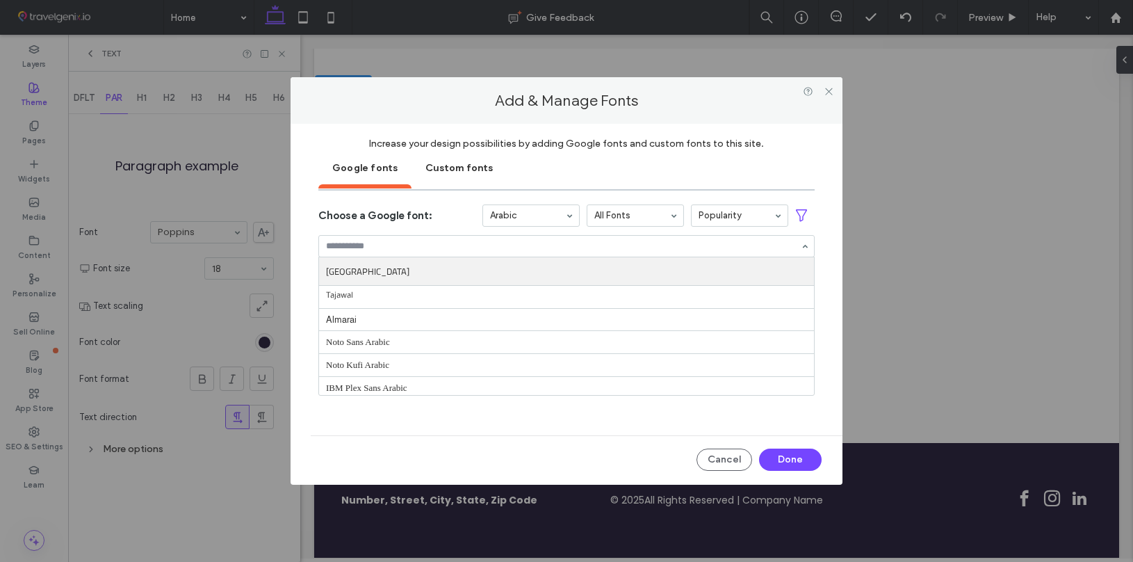
click at [390, 237] on div at bounding box center [566, 246] width 495 height 21
click at [372, 241] on input at bounding box center [563, 246] width 474 height 10
paste input "**********"
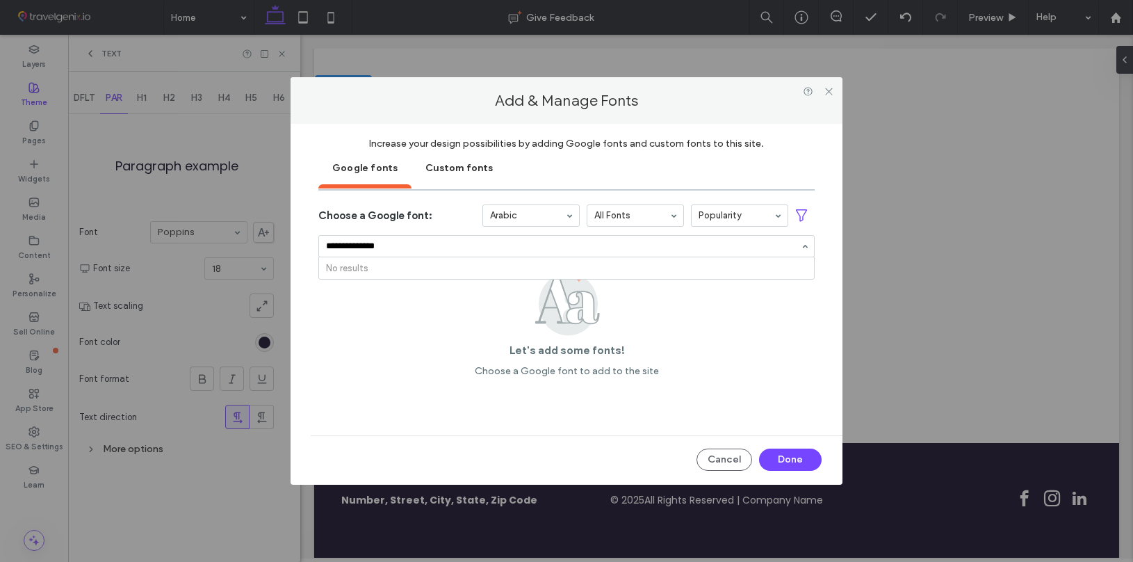
type input "**********"
click at [380, 235] on div "Select font" at bounding box center [566, 246] width 496 height 22
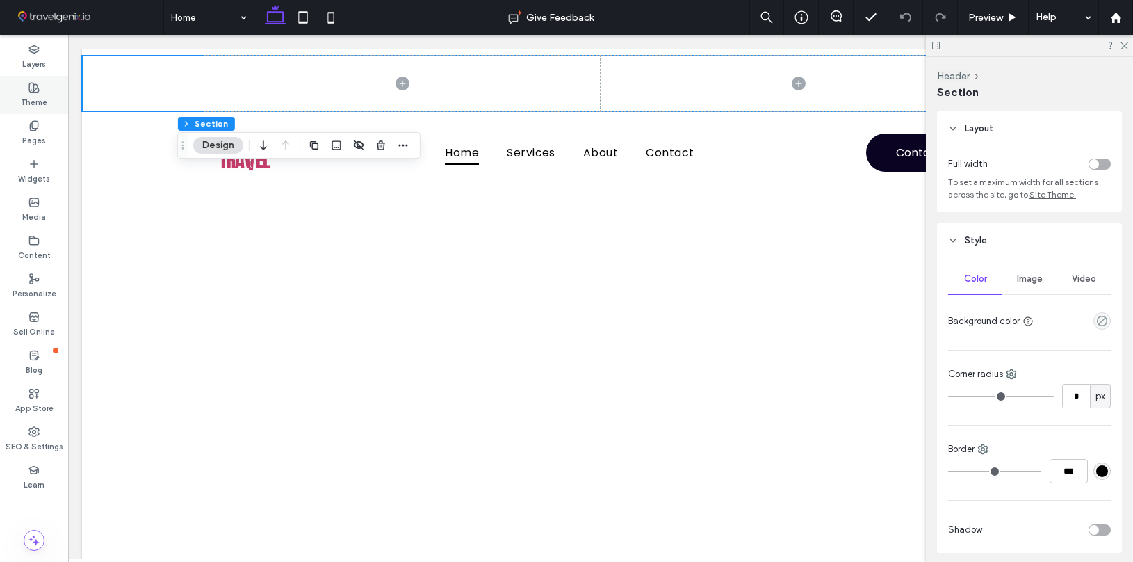
click at [44, 95] on label "Theme" at bounding box center [34, 100] width 26 height 15
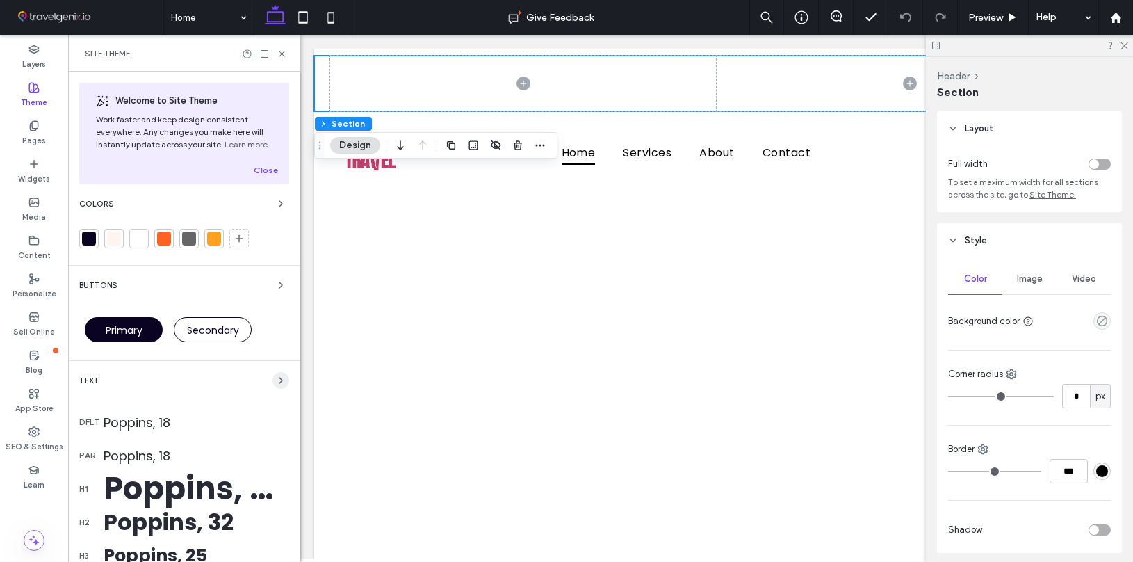
click at [275, 376] on icon "button" at bounding box center [280, 380] width 11 height 11
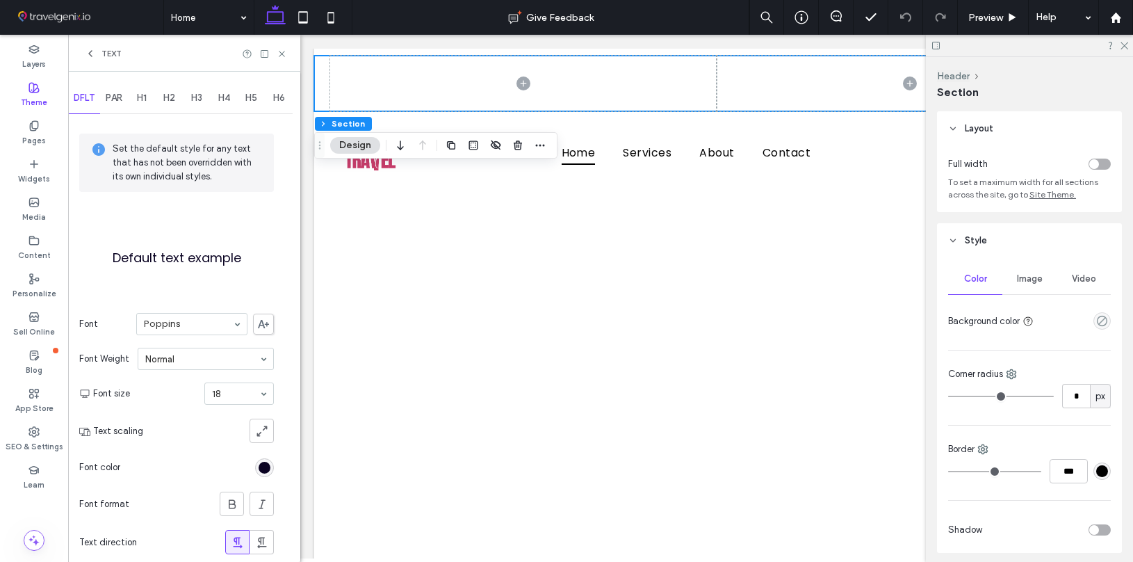
click at [262, 322] on use at bounding box center [263, 324] width 11 height 8
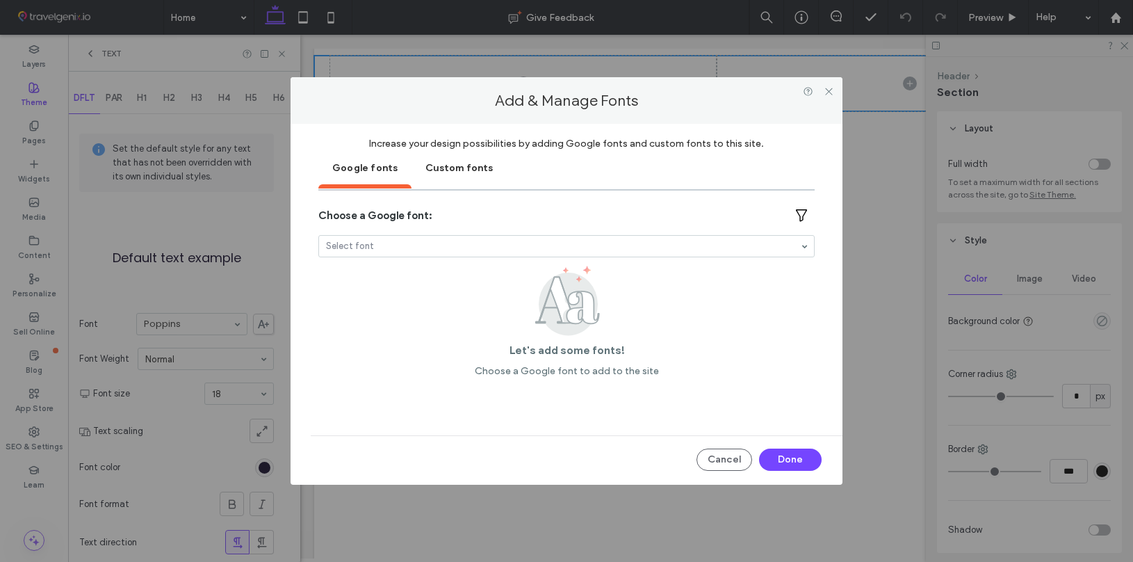
click at [365, 245] on input at bounding box center [563, 246] width 474 height 10
click at [368, 245] on input at bounding box center [563, 246] width 474 height 10
click at [372, 241] on input at bounding box center [563, 246] width 474 height 10
click at [503, 334] on div at bounding box center [566, 281] width 1133 height 562
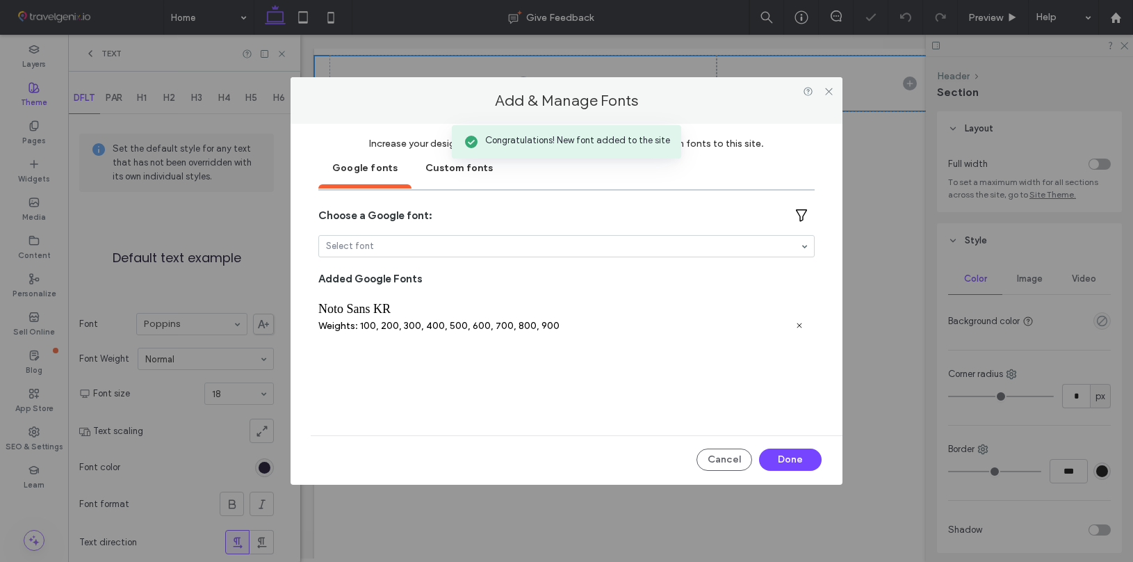
click at [372, 247] on input at bounding box center [563, 246] width 474 height 10
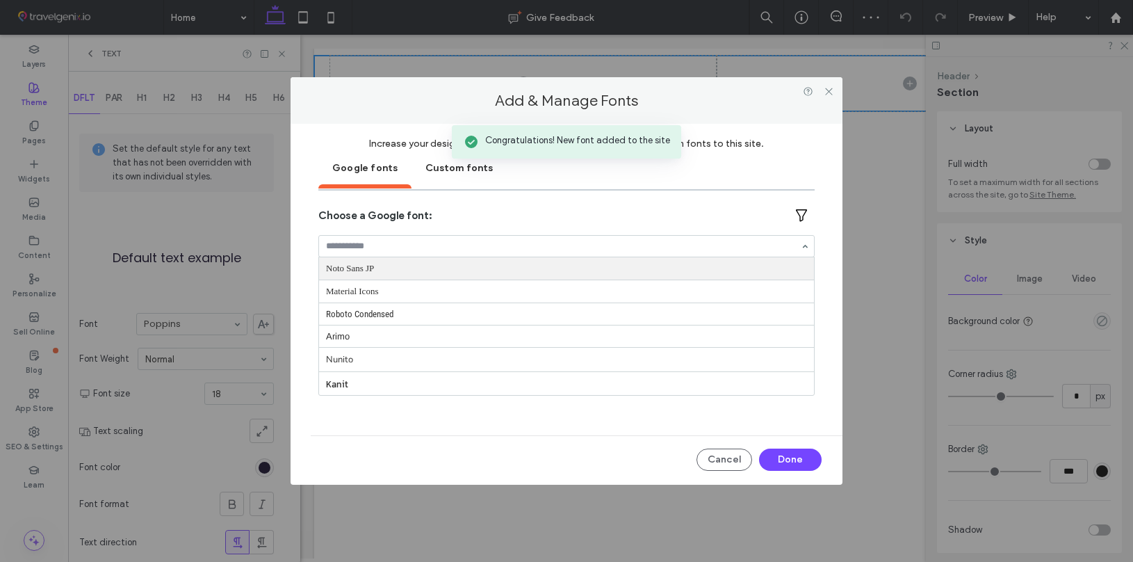
click at [518, 236] on div at bounding box center [566, 246] width 495 height 21
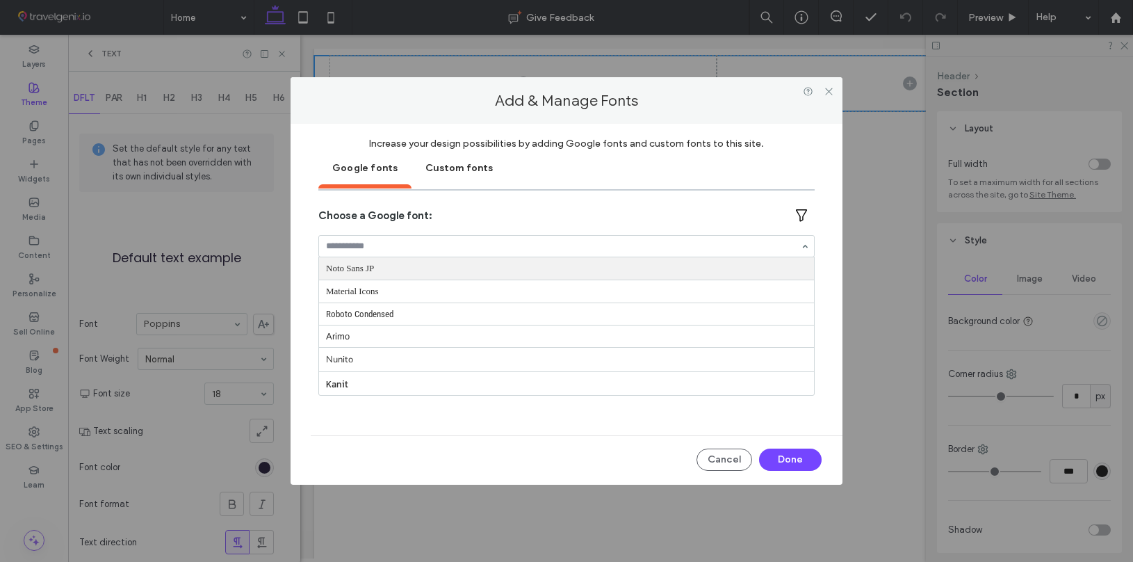
paste input "**********"
type input "**********"
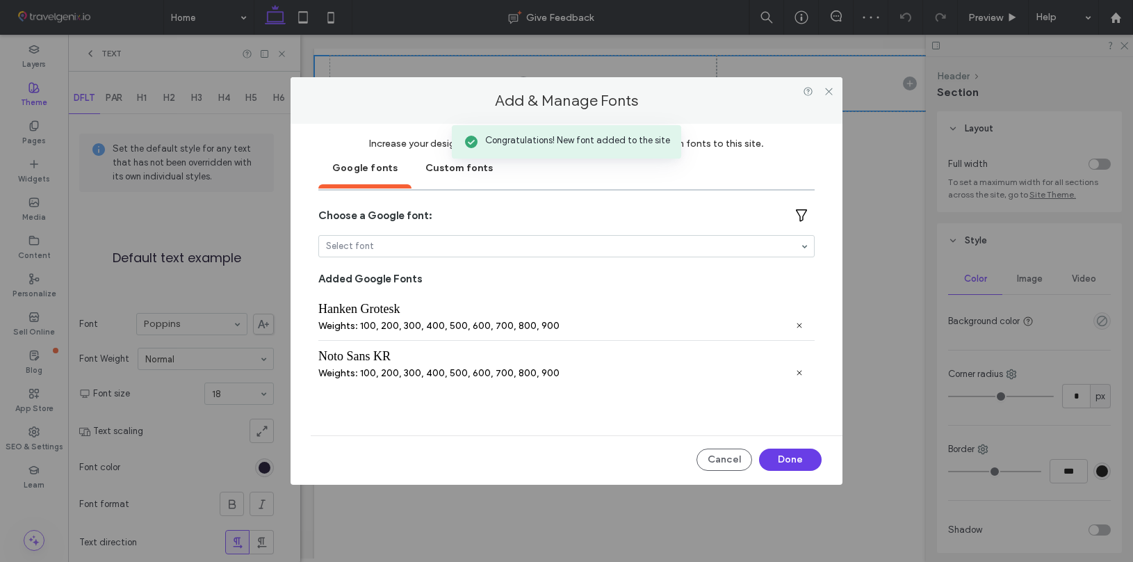
click at [784, 456] on button "Done" at bounding box center [790, 459] width 63 height 22
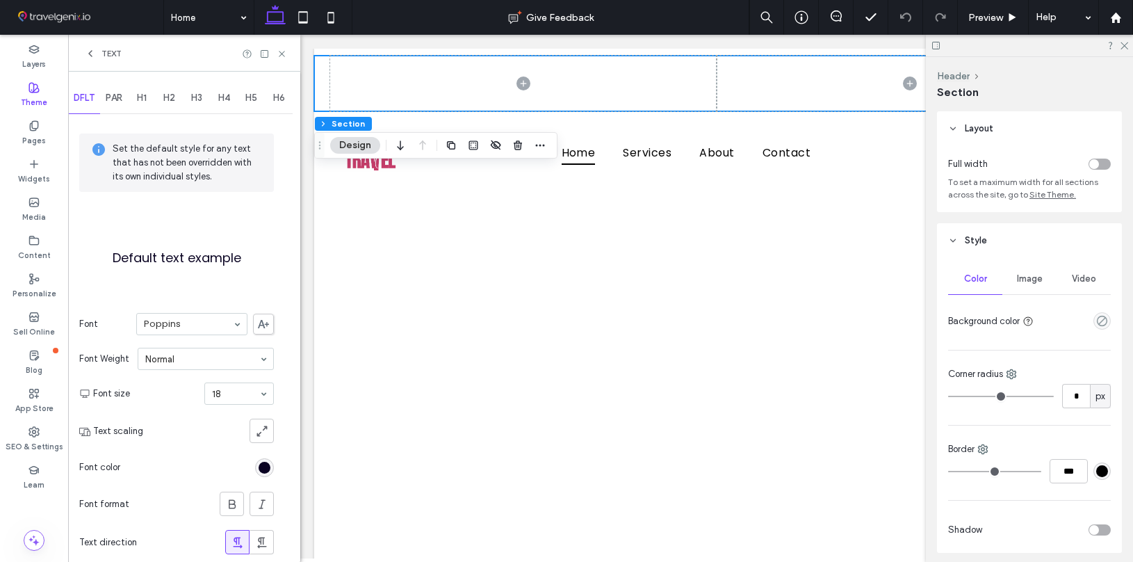
click at [137, 104] on div "H1" at bounding box center [142, 98] width 28 height 31
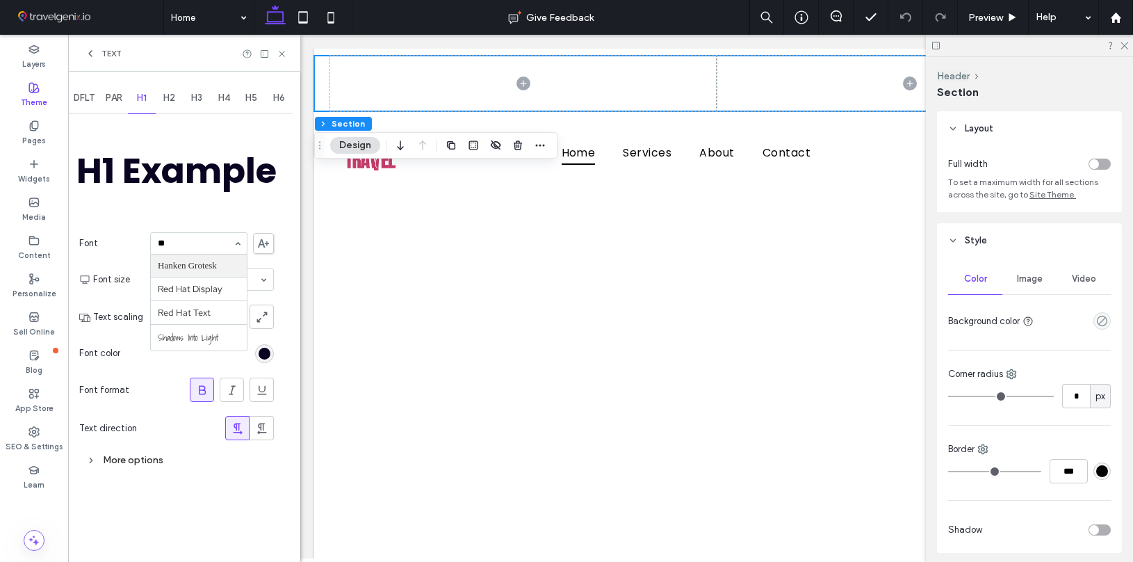
type input "***"
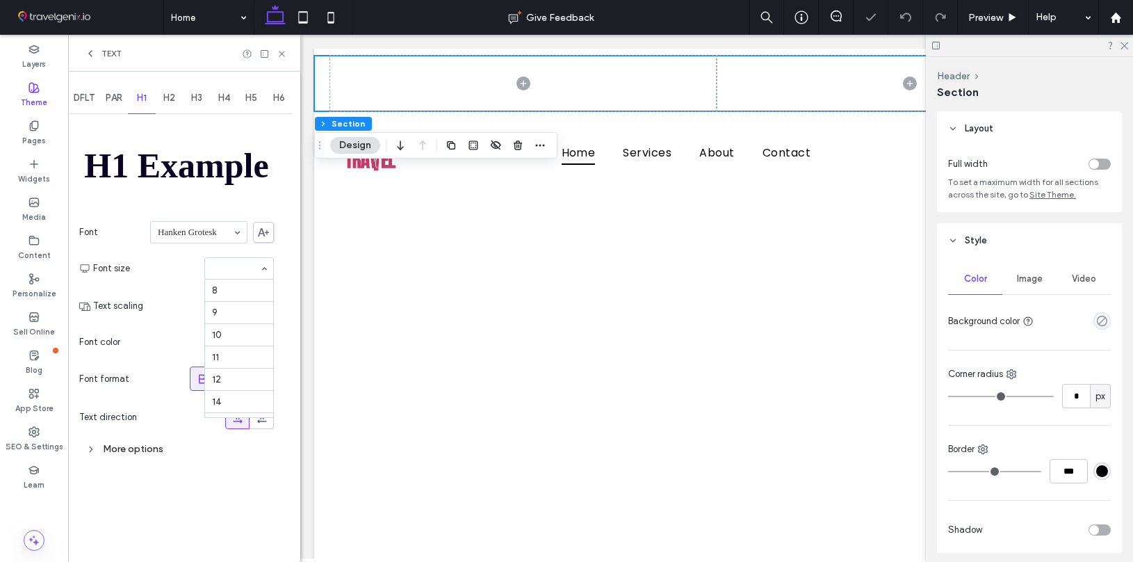
scroll to position [257, 0]
click at [220, 271] on input at bounding box center [235, 268] width 47 height 10
type input "**"
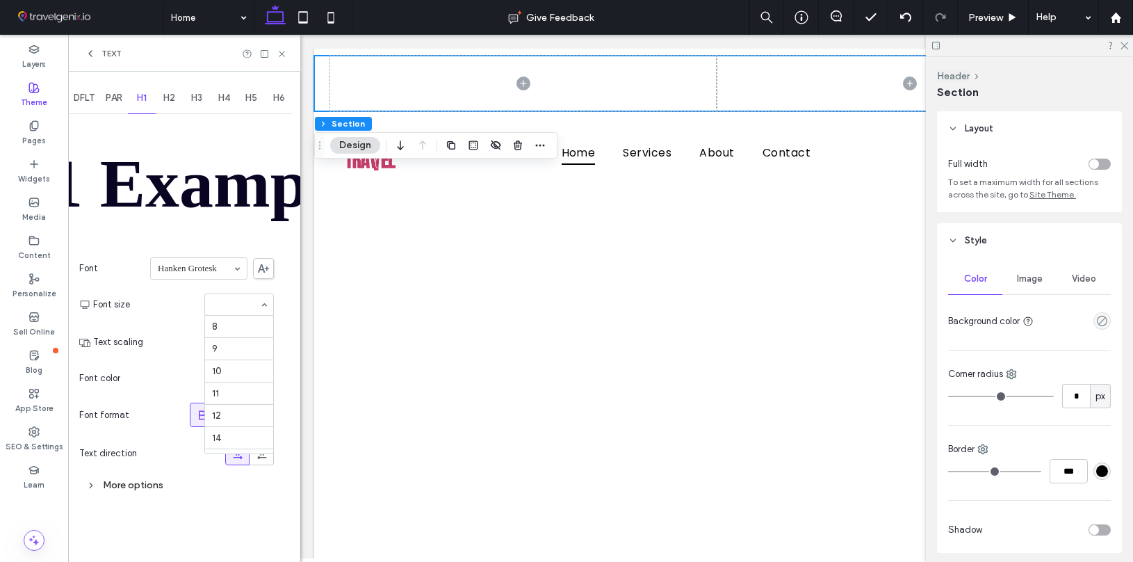
scroll to position [255, 0]
click at [197, 418] on icon at bounding box center [202, 415] width 14 height 14
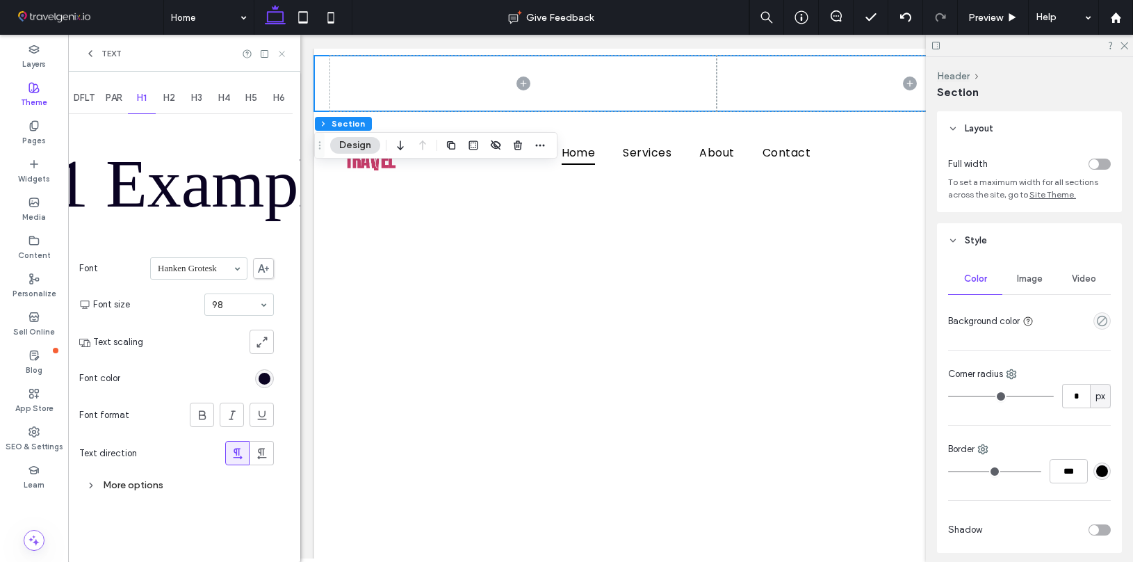
click at [279, 54] on icon at bounding box center [282, 54] width 10 height 10
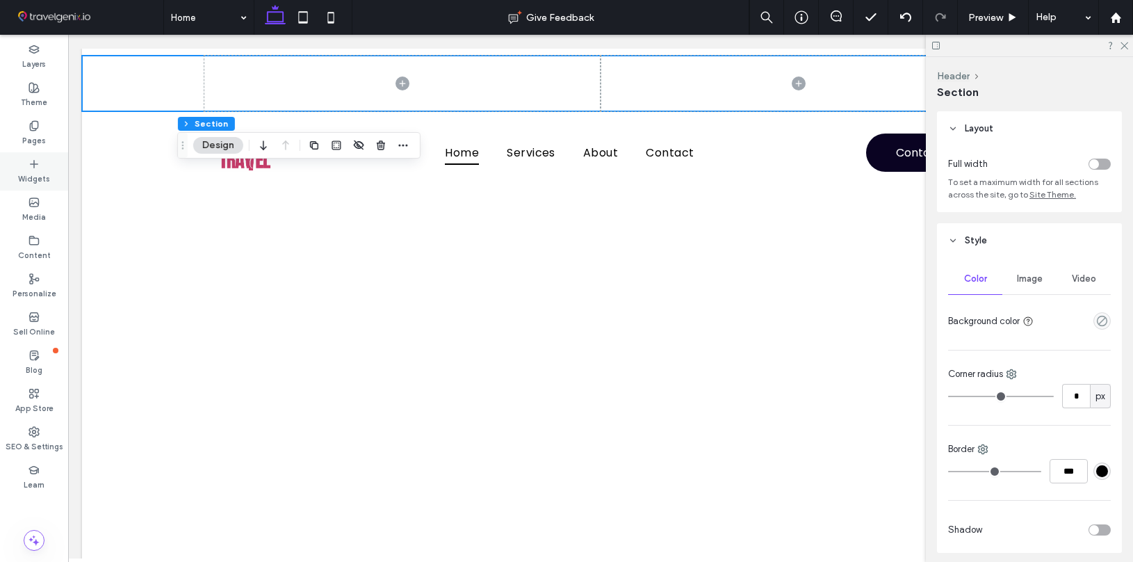
click at [31, 158] on icon at bounding box center [33, 163] width 11 height 11
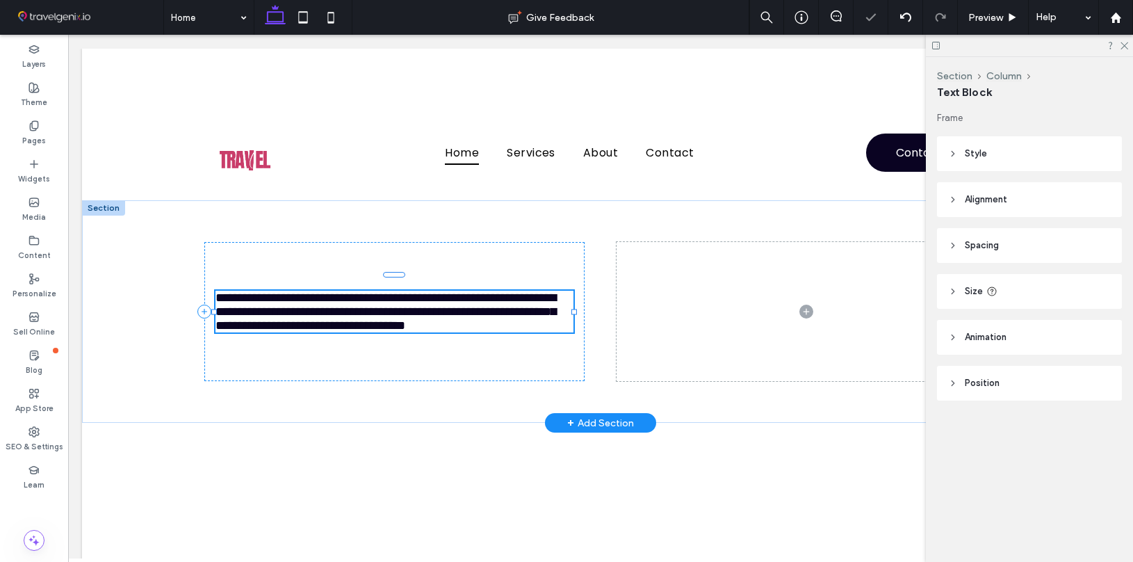
type input "*******"
type input "**"
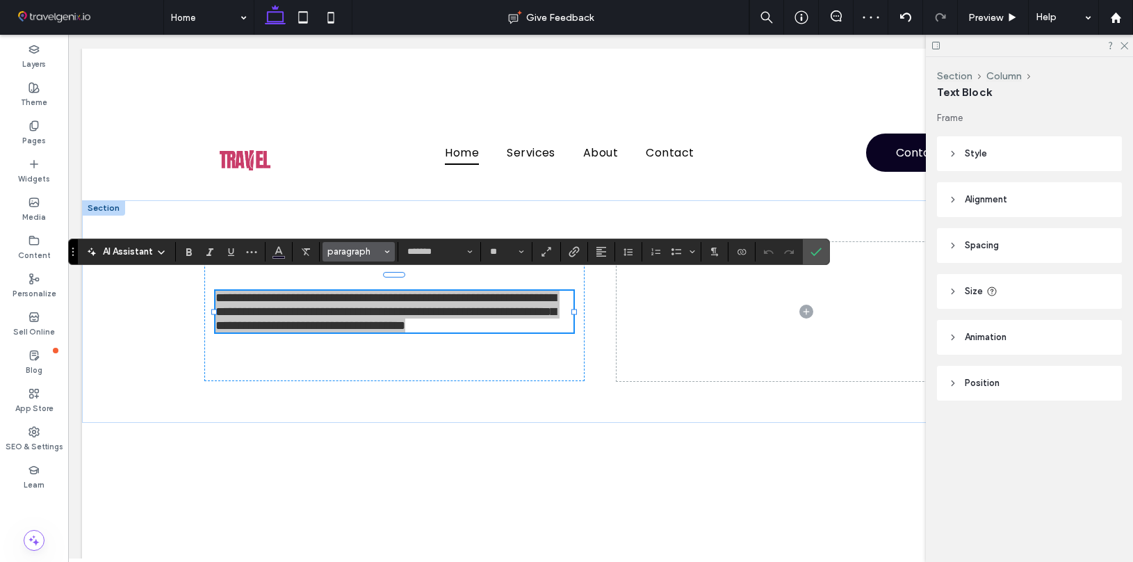
click at [354, 246] on span "paragraph" at bounding box center [354, 251] width 54 height 10
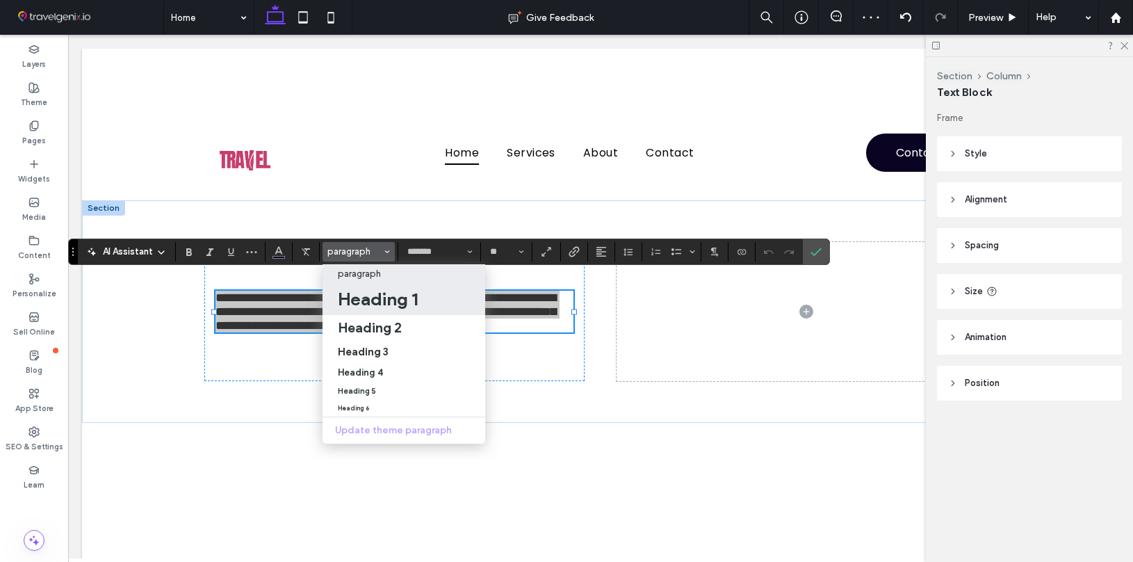
click at [382, 300] on h1 "Heading 1" at bounding box center [378, 299] width 80 height 22
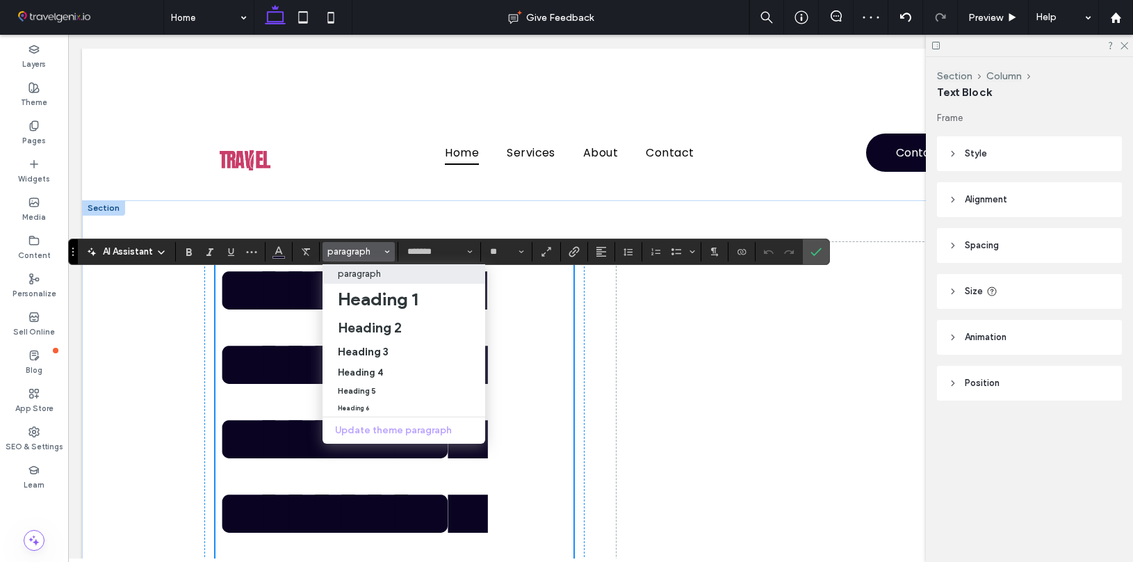
type input "**********"
type input "**"
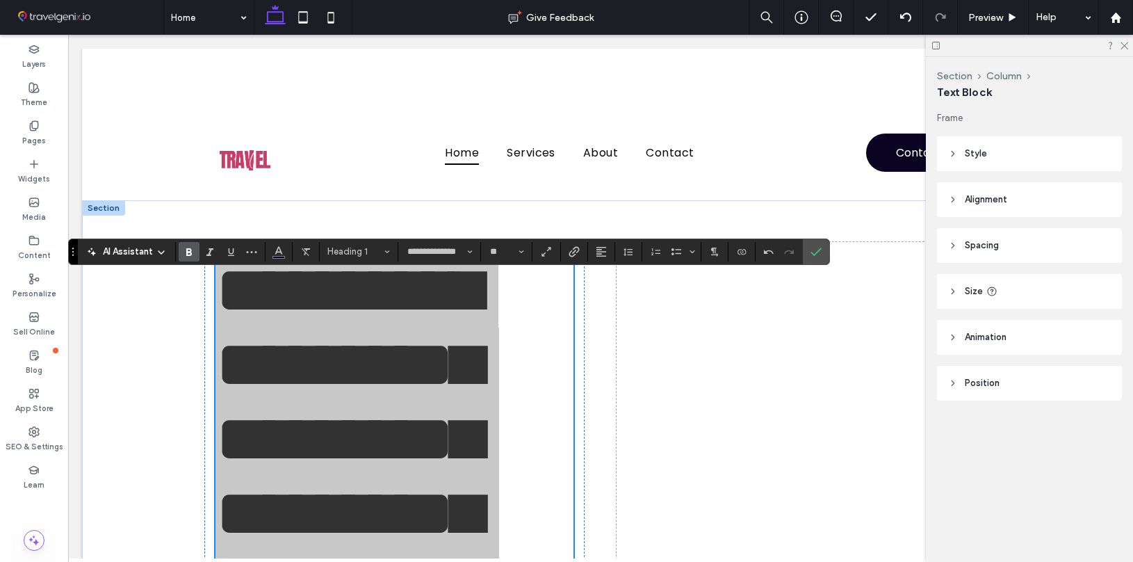
click at [195, 247] on label "Bold" at bounding box center [189, 251] width 21 height 19
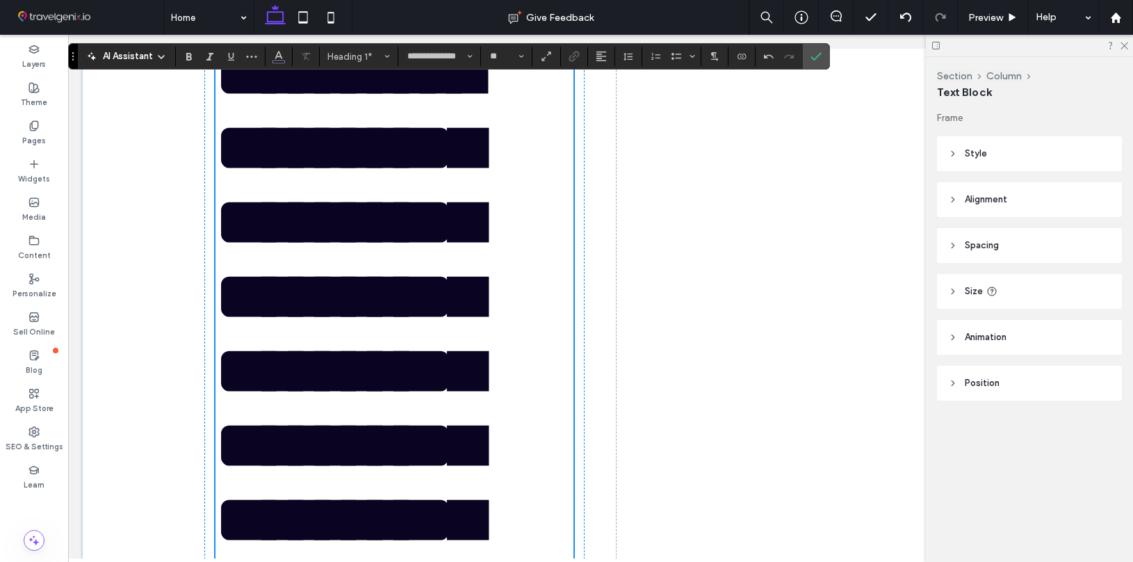
scroll to position [231, 0]
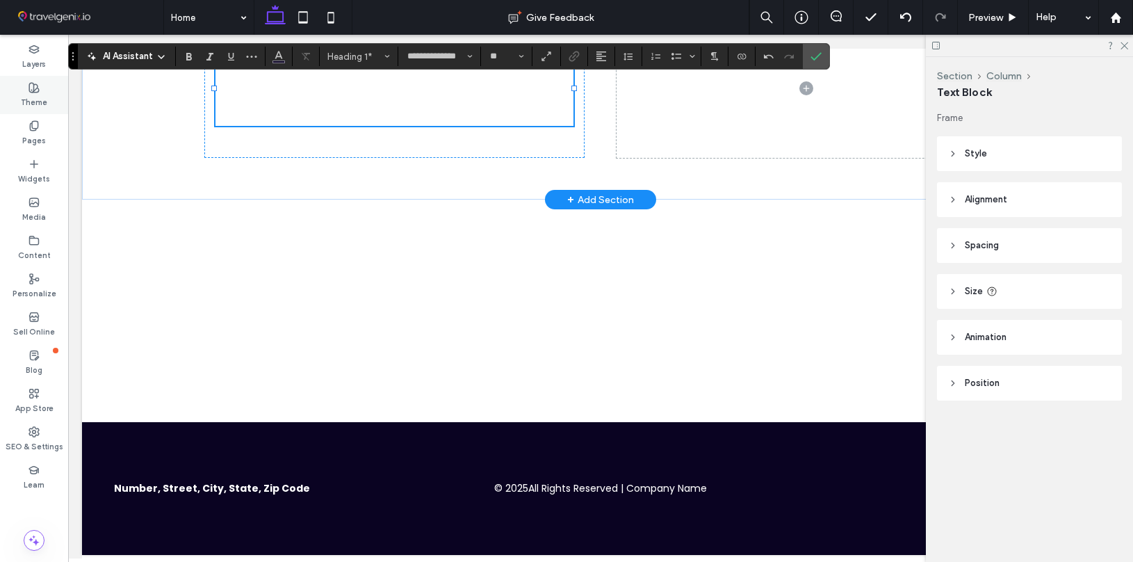
click at [31, 99] on label "Theme" at bounding box center [34, 100] width 26 height 15
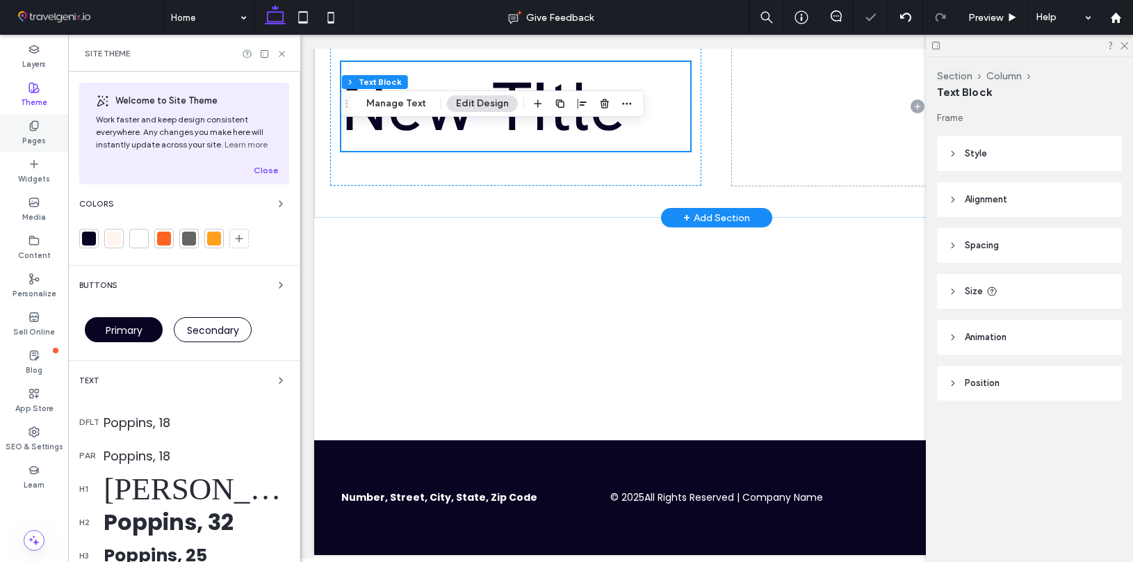
click at [36, 140] on label "Pages" at bounding box center [34, 138] width 24 height 15
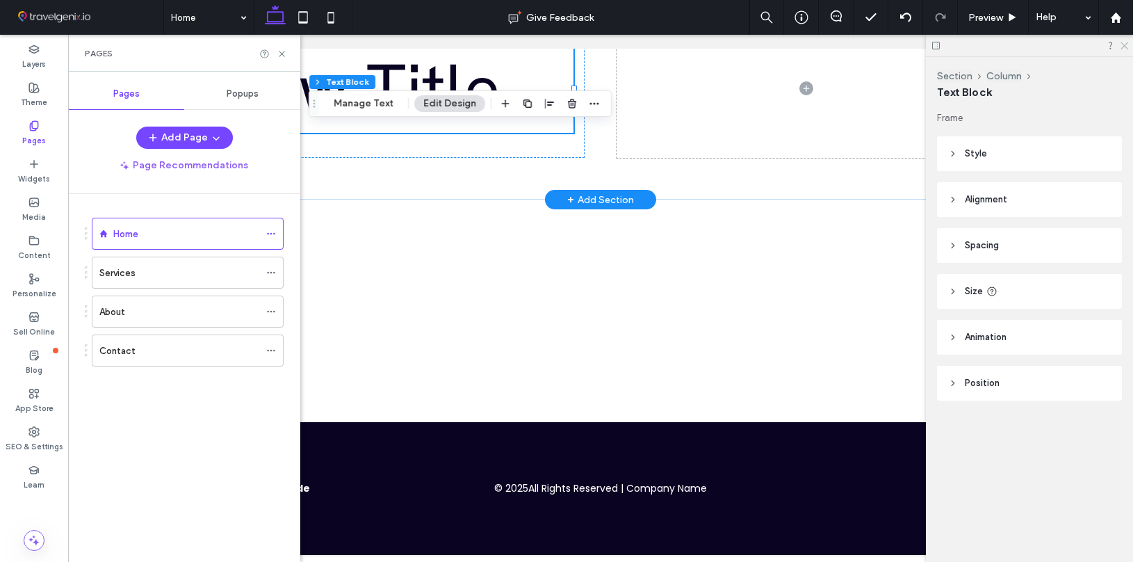
click at [1123, 42] on icon at bounding box center [1123, 44] width 9 height 9
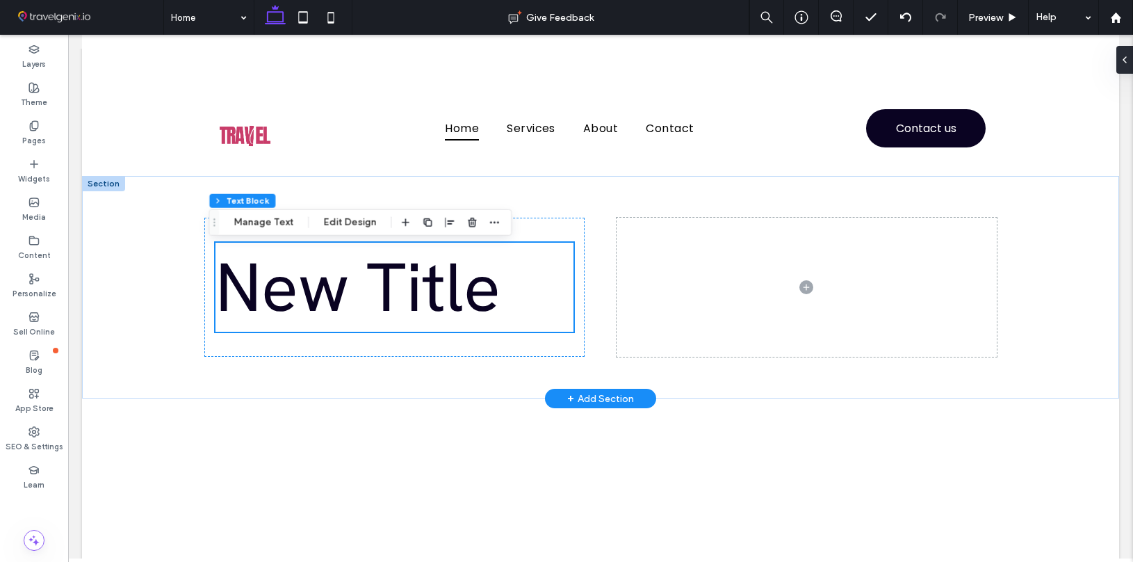
scroll to position [21, 0]
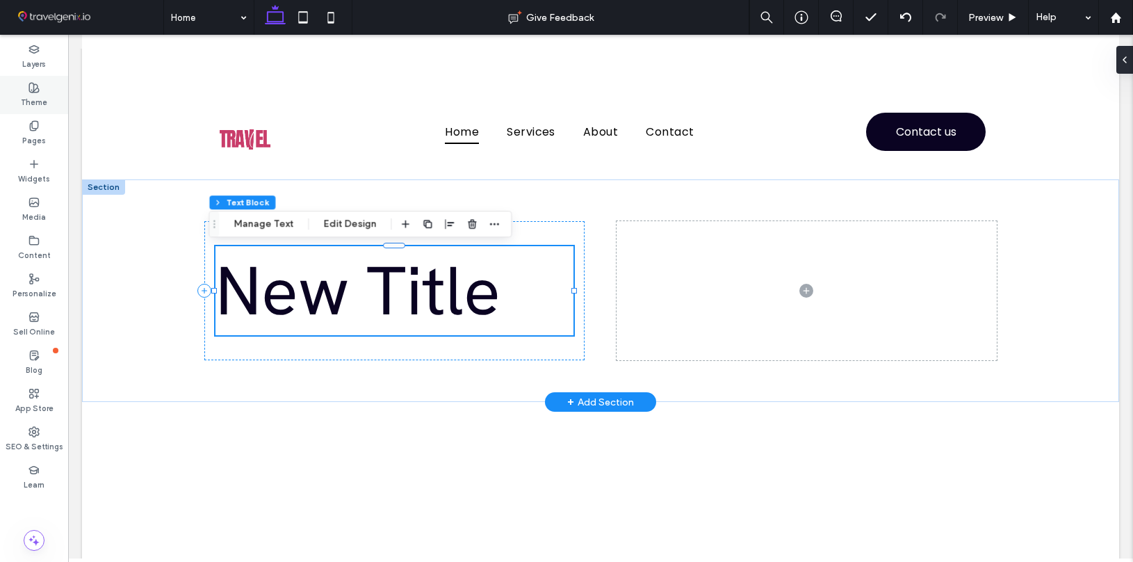
click at [49, 96] on div "Theme" at bounding box center [34, 95] width 68 height 38
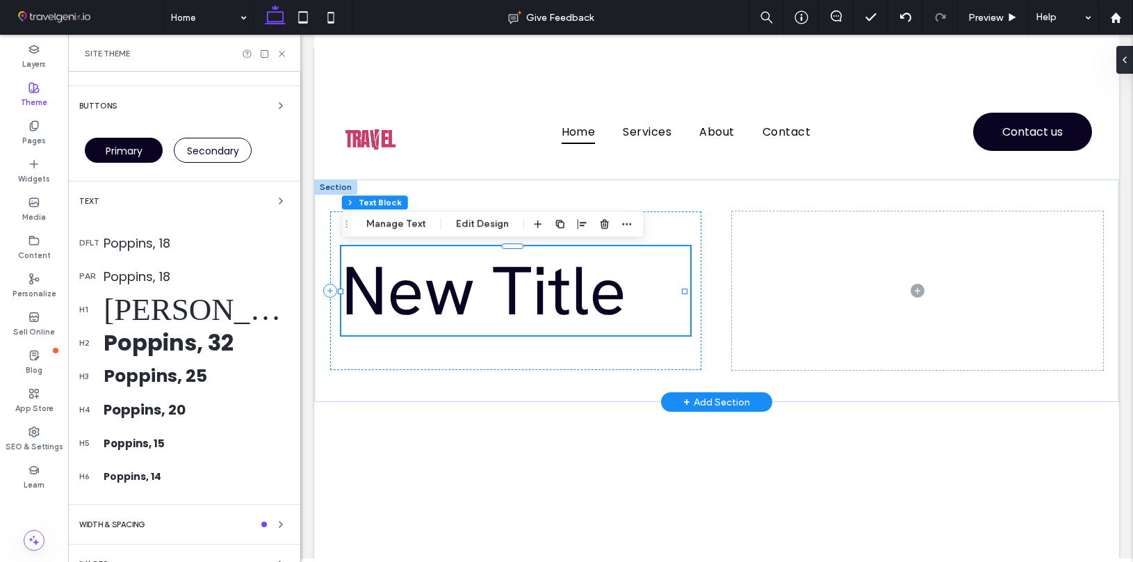
scroll to position [182, 0]
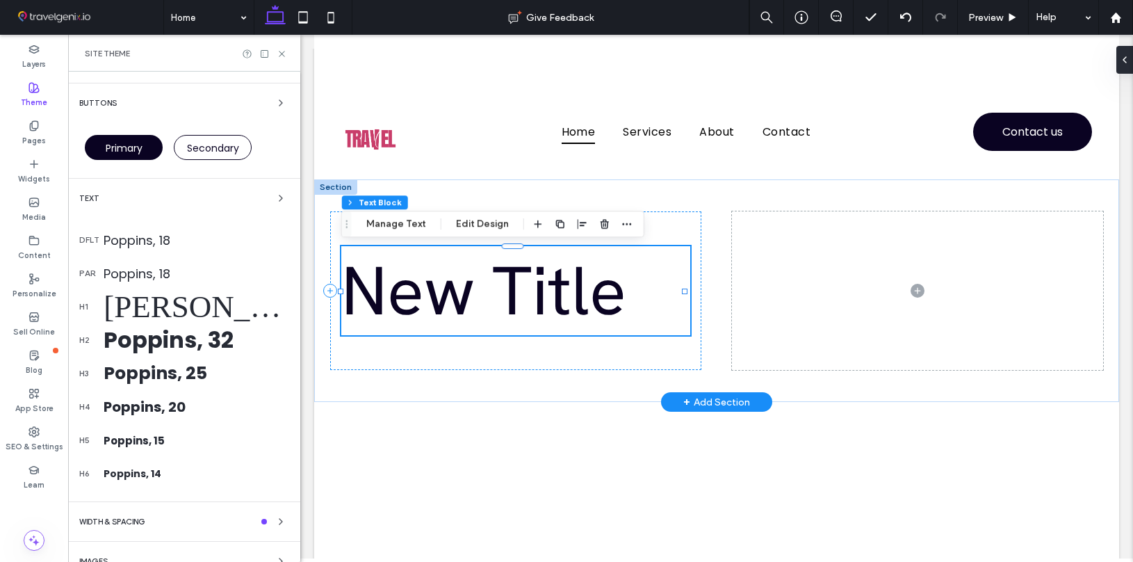
click at [132, 337] on div "Poppins, 32" at bounding box center [197, 339] width 186 height 33
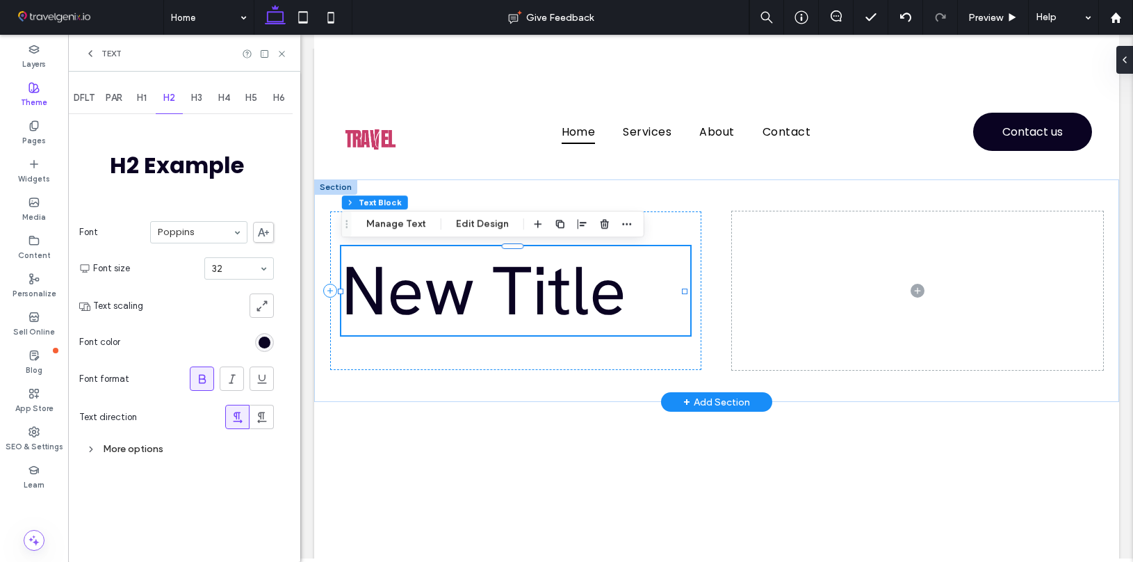
scroll to position [0, 0]
click at [179, 216] on section "Font Poppins" at bounding box center [176, 232] width 195 height 36
type input "***"
type input "**"
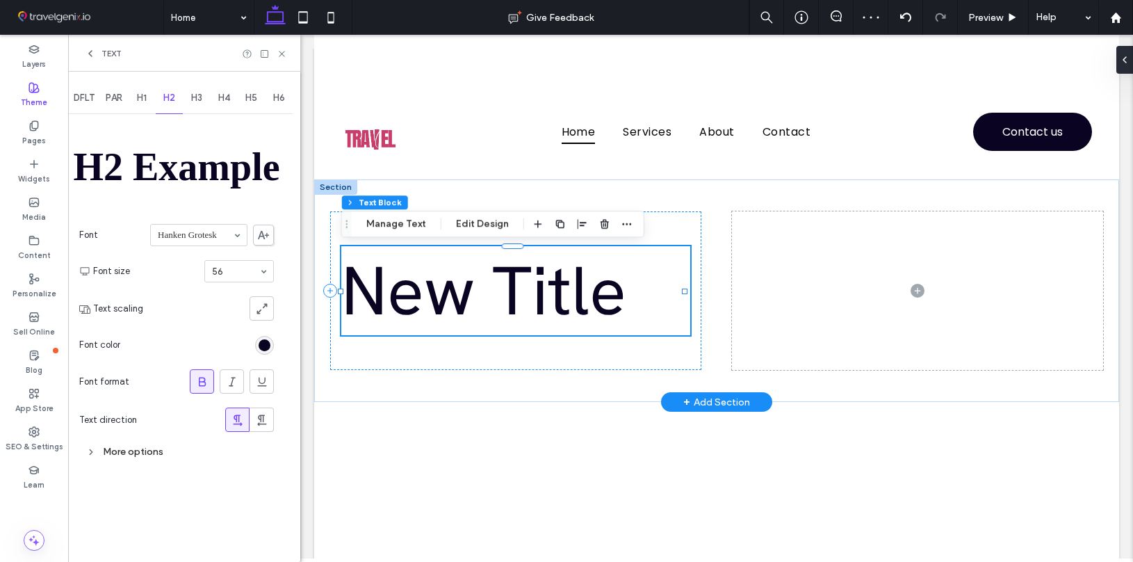
click at [193, 104] on div "H3" at bounding box center [197, 98] width 28 height 31
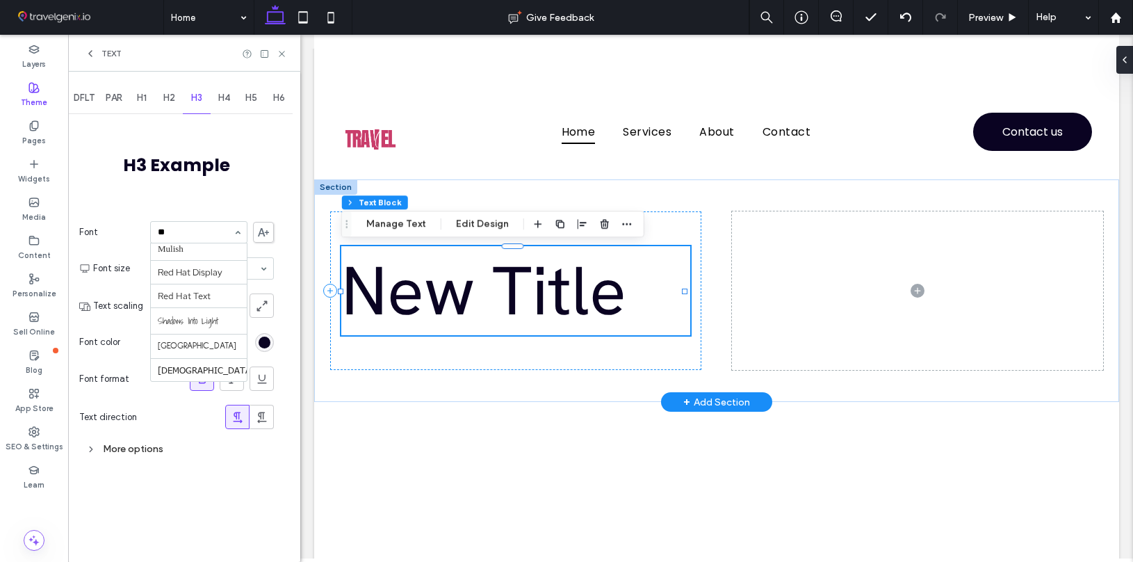
scroll to position [0, 0]
type input "***"
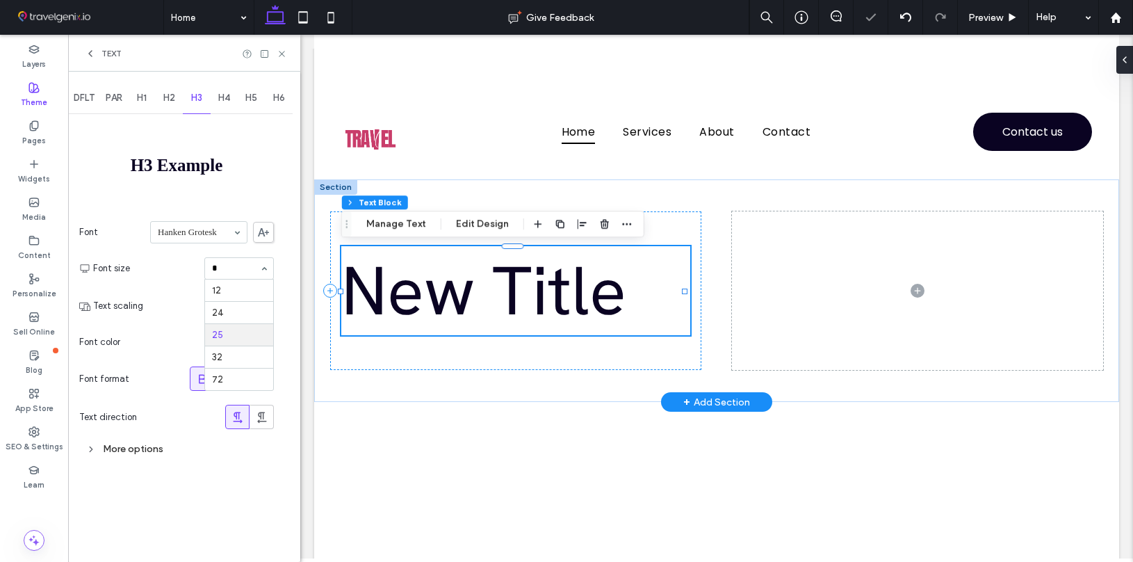
type input "**"
click at [224, 97] on span "H4" at bounding box center [224, 97] width 12 height 11
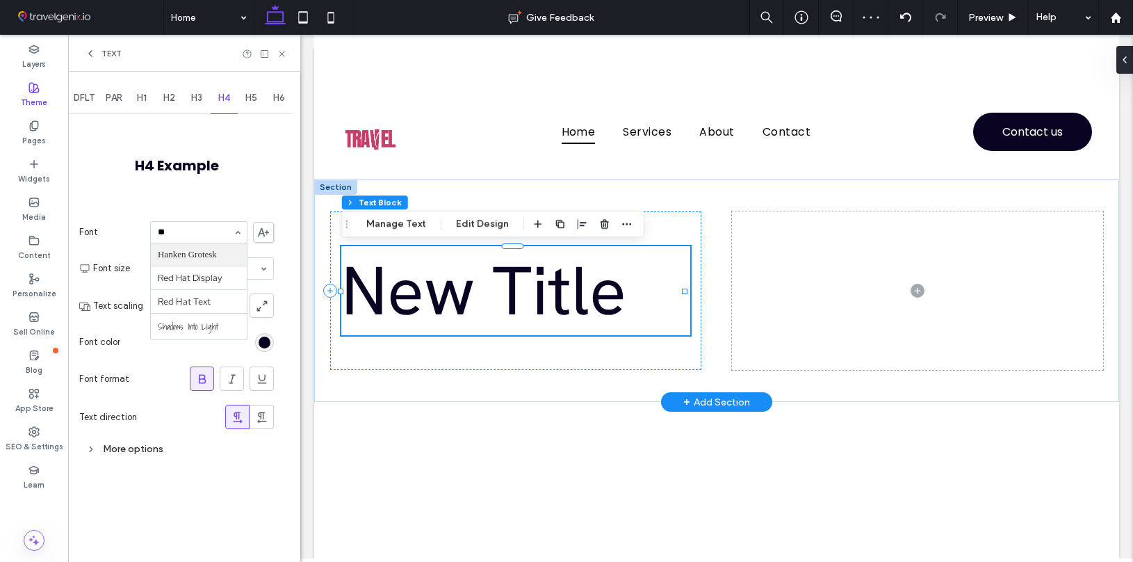
type input "***"
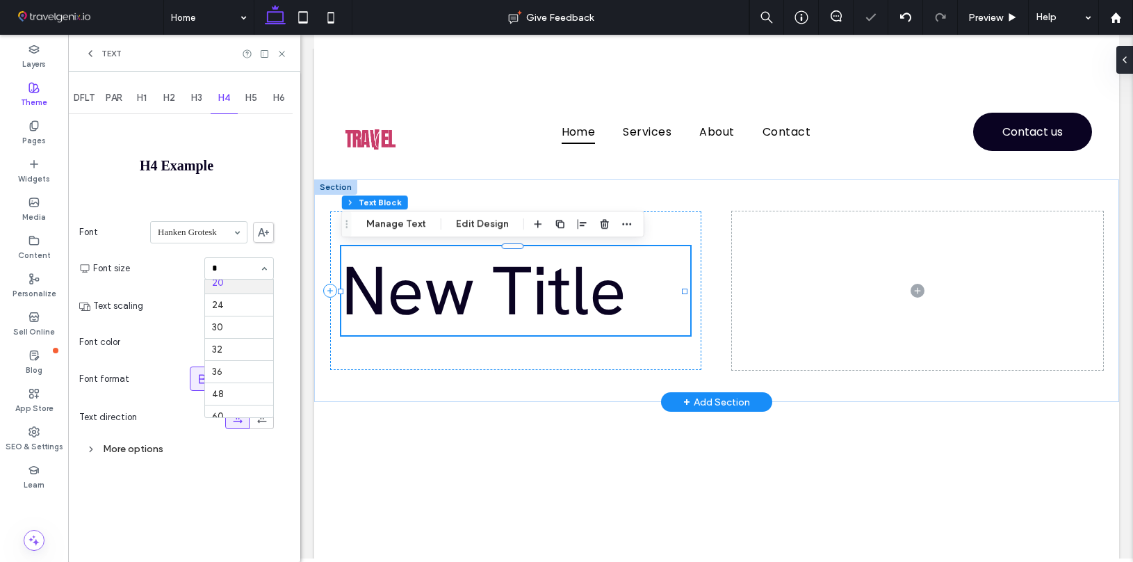
scroll to position [1, 0]
type input "**"
click at [231, 263] on input at bounding box center [235, 268] width 47 height 10
type input "**"
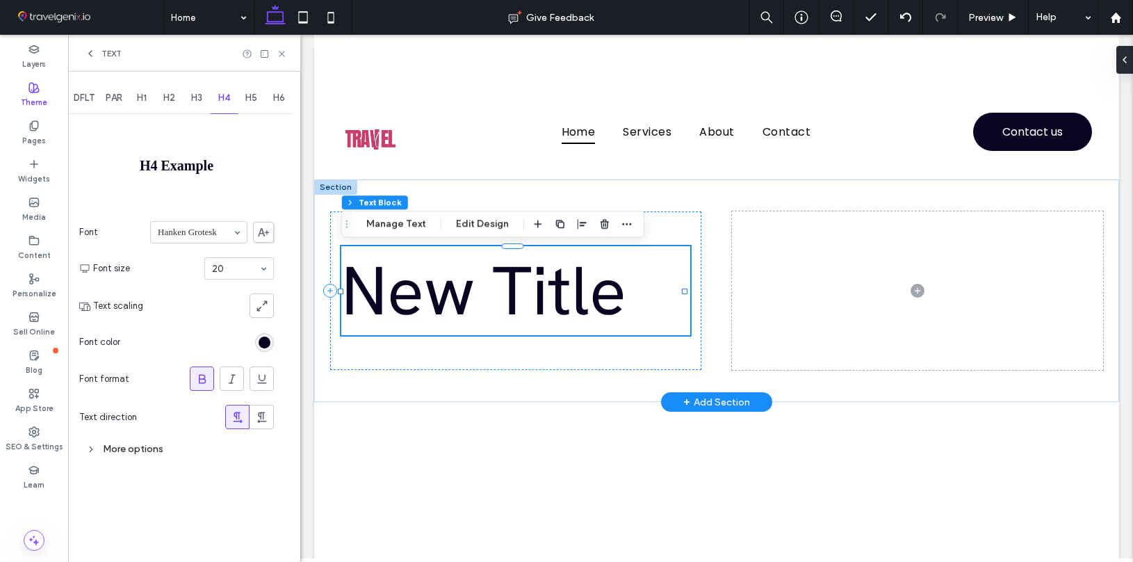
click at [257, 92] on span "H5" at bounding box center [251, 97] width 12 height 11
type input "***"
drag, startPoint x: 202, startPoint y: 254, endPoint x: 217, endPoint y: 252, distance: 14.7
type input "**"
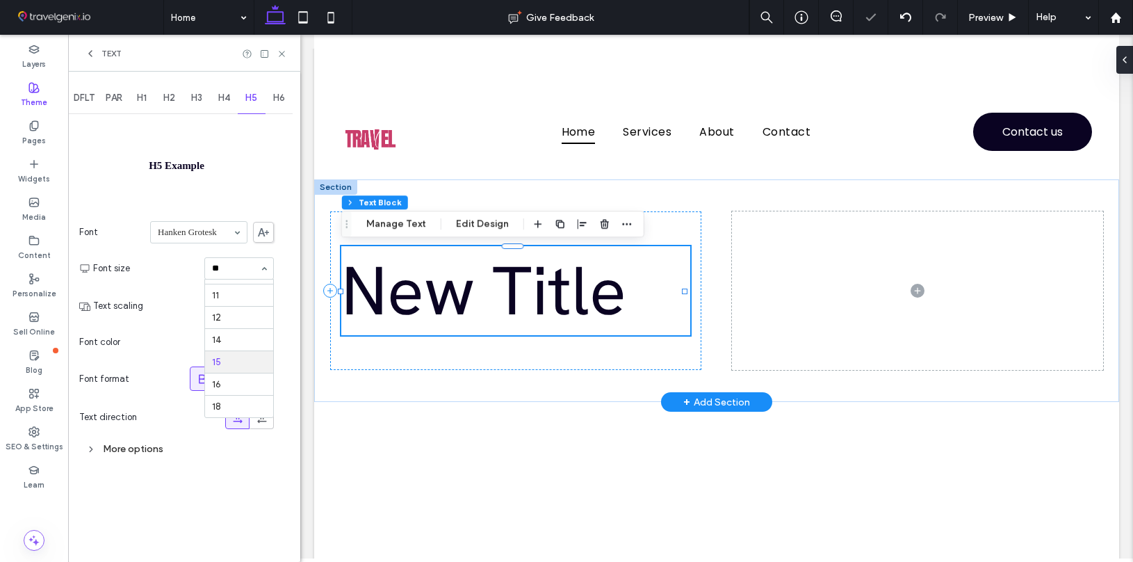
scroll to position [0, 0]
click at [275, 98] on span "H6" at bounding box center [279, 97] width 12 height 11
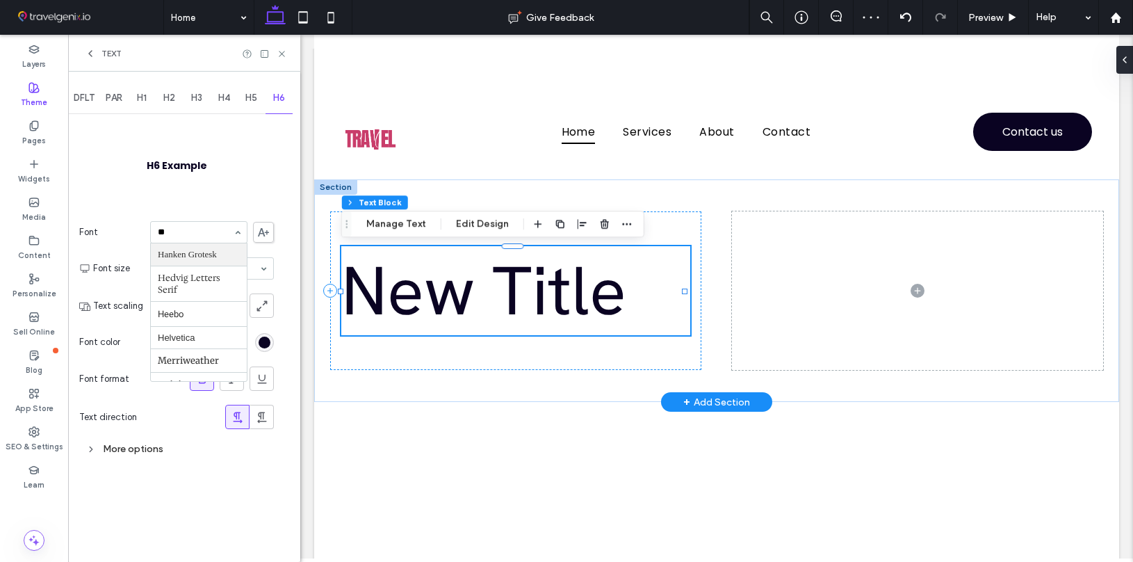
type input "***"
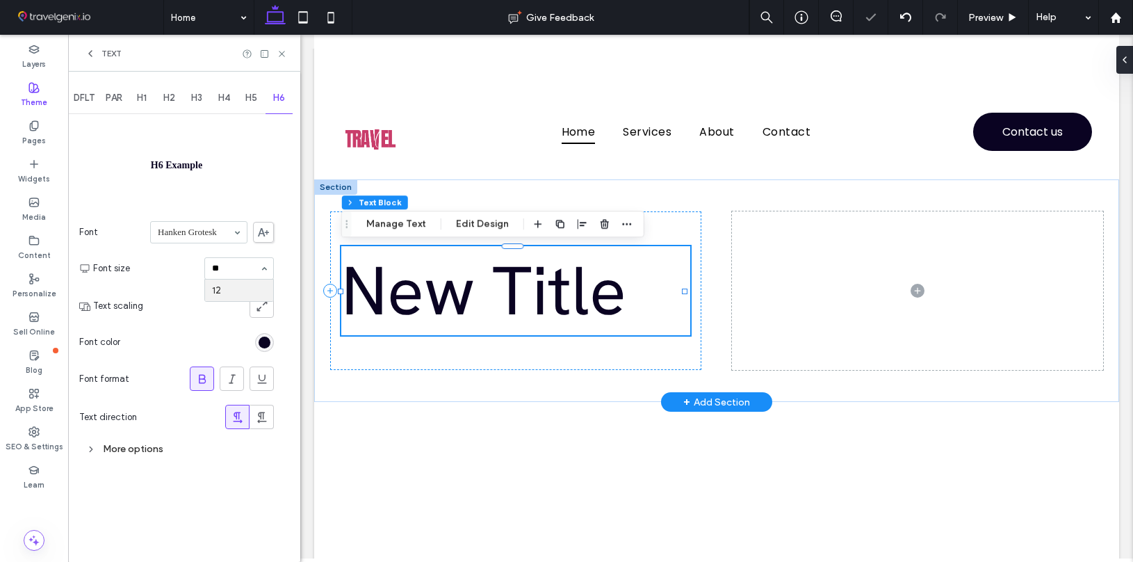
type input "***"
click at [234, 264] on input at bounding box center [235, 268] width 47 height 10
type input "**"
click at [80, 99] on span "DFLT" at bounding box center [84, 97] width 21 height 11
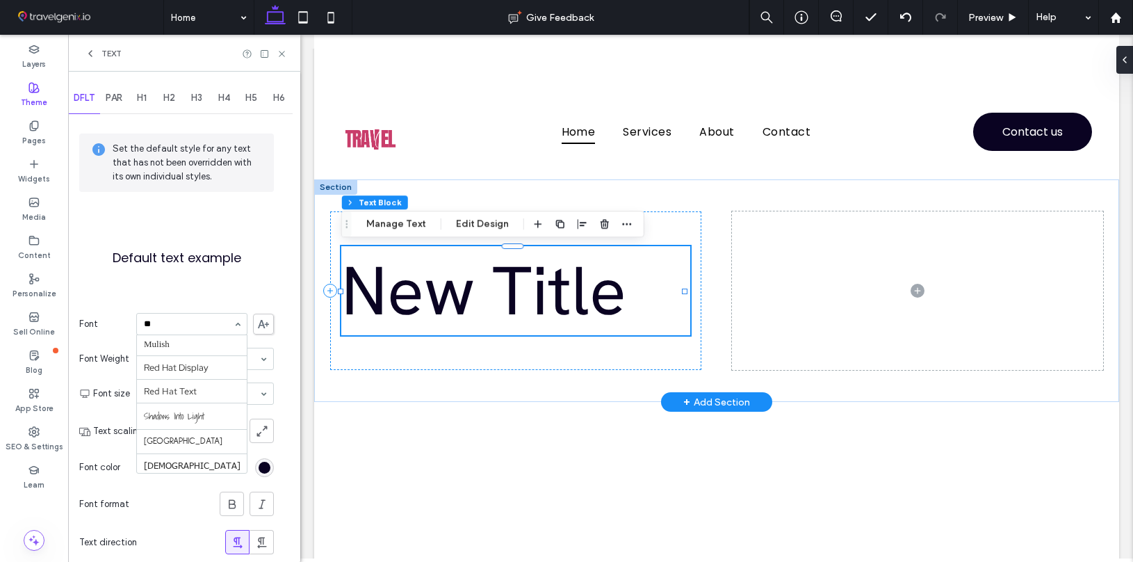
scroll to position [0, 0]
type input "***"
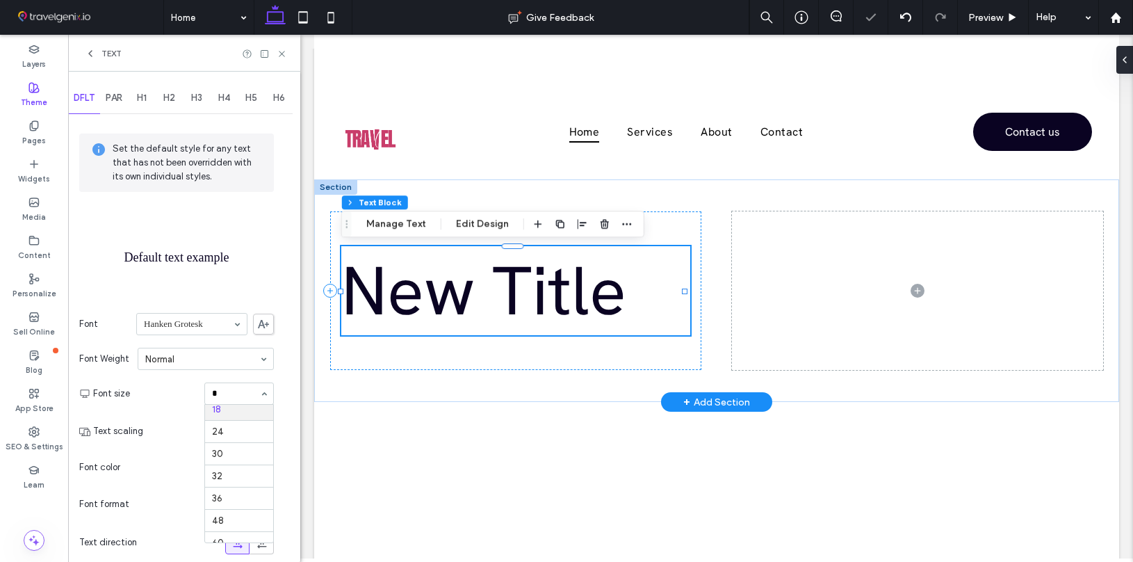
scroll to position [1, 0]
type input "**"
click at [112, 92] on span "PAR" at bounding box center [114, 97] width 17 height 11
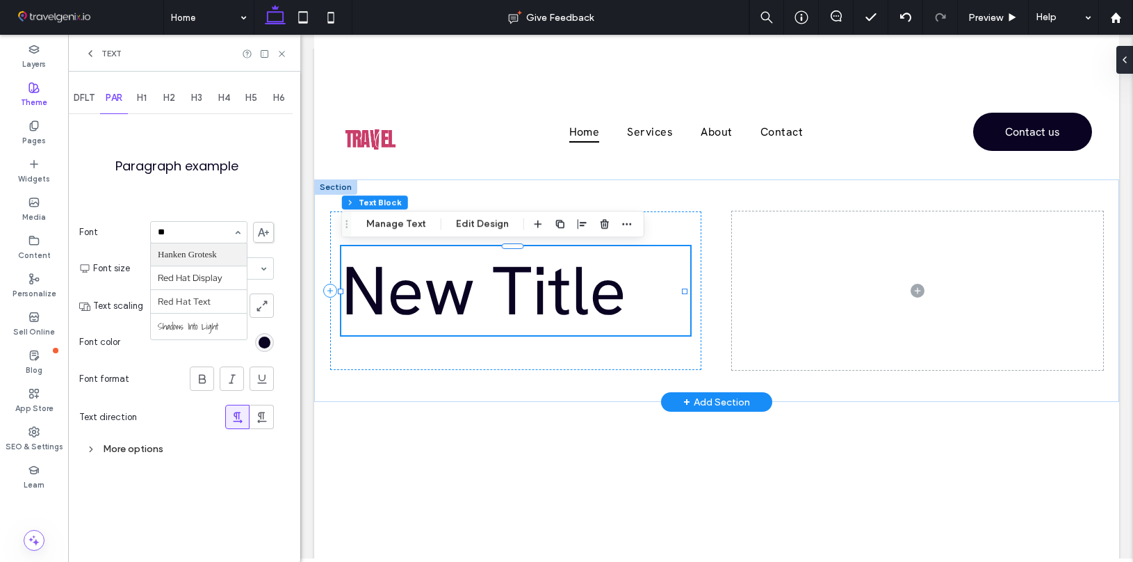
type input "***"
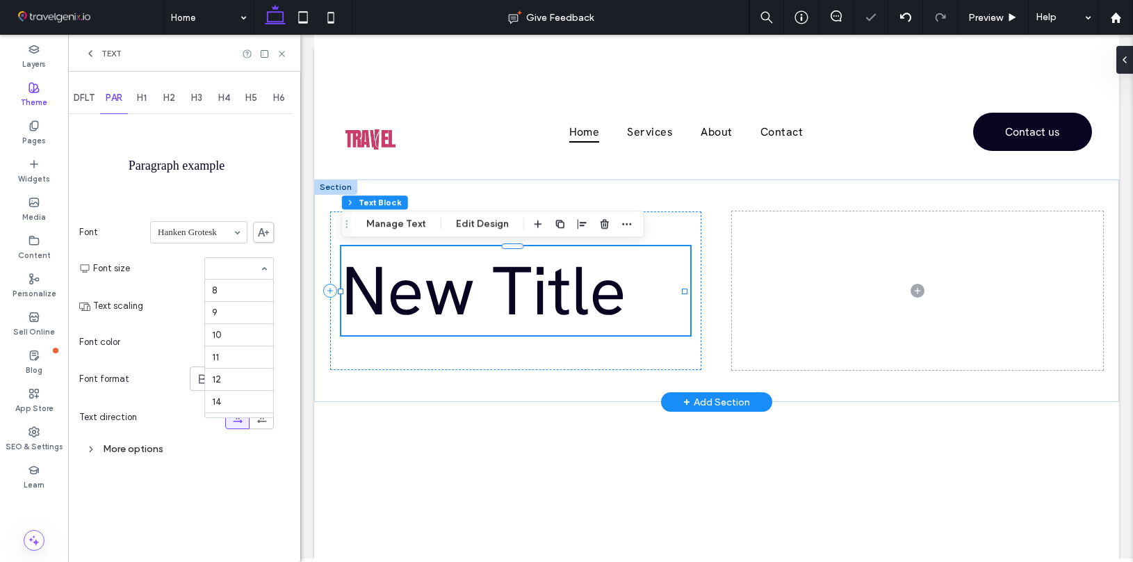
scroll to position [162, 0]
type input "**"
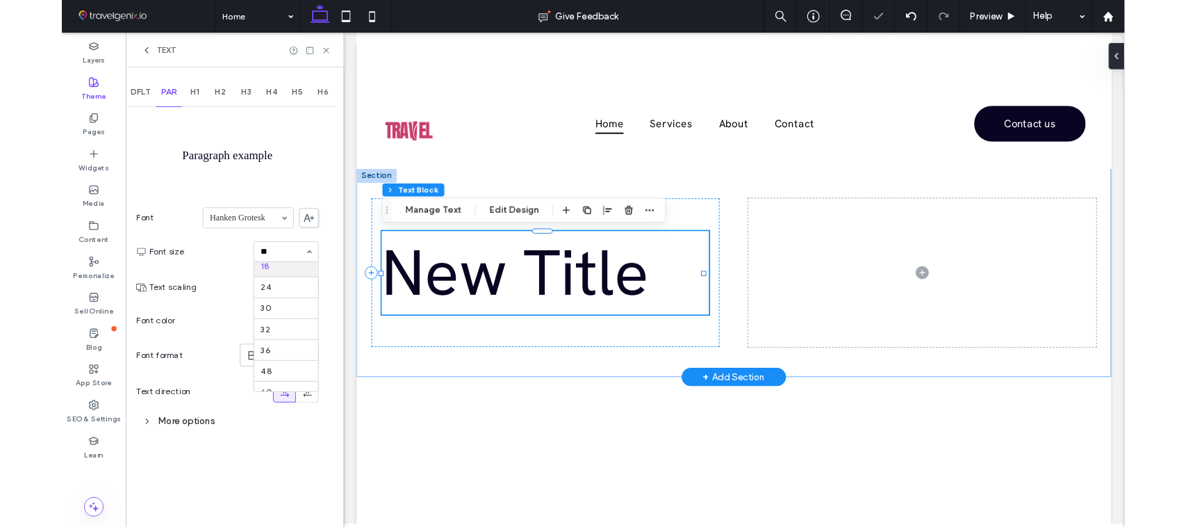
scroll to position [0, 0]
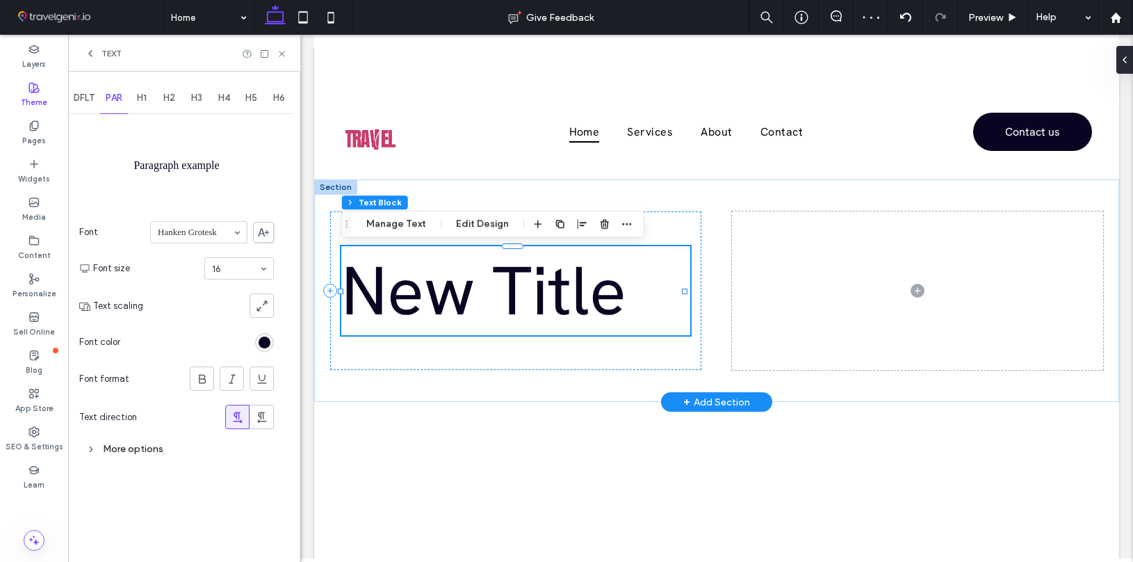
click at [272, 53] on div at bounding box center [264, 54] width 45 height 10
click at [279, 53] on icon at bounding box center [282, 54] width 10 height 10
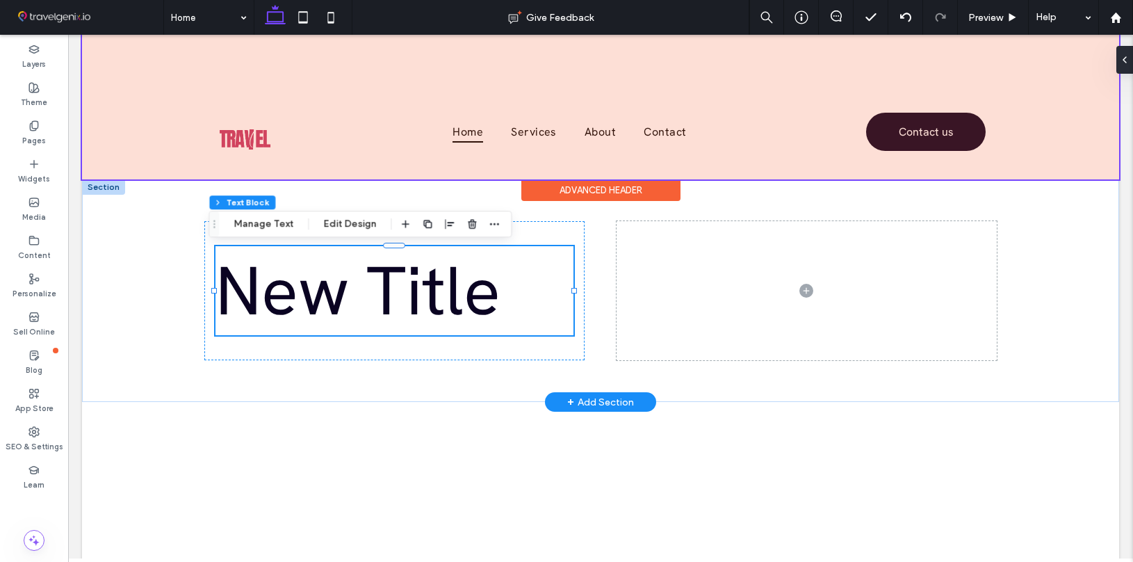
click at [142, 108] on div at bounding box center [600, 104] width 1037 height 152
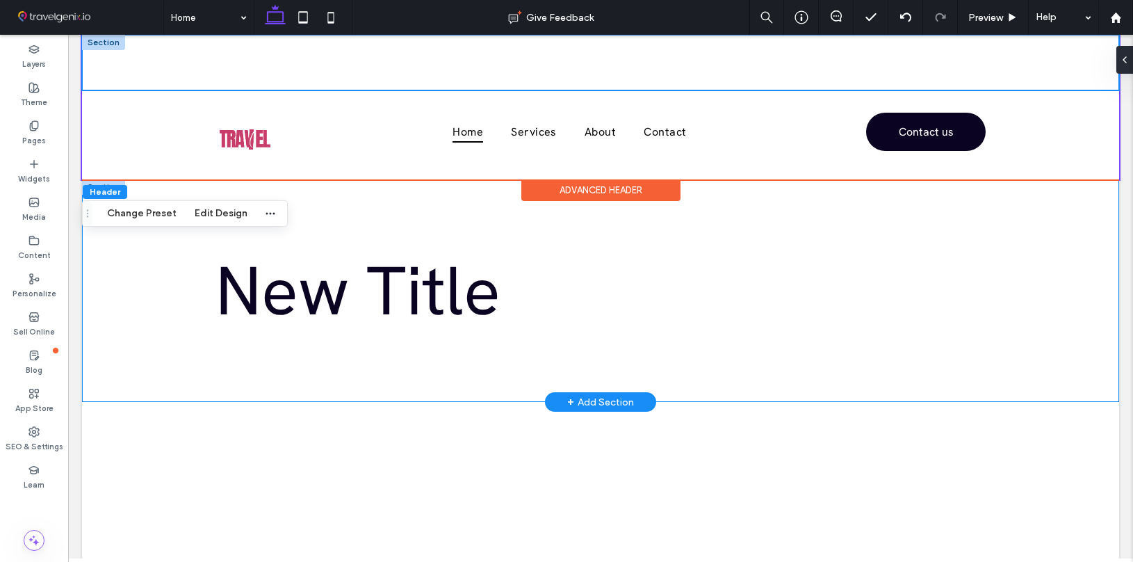
click at [92, 71] on div at bounding box center [600, 63] width 1037 height 56
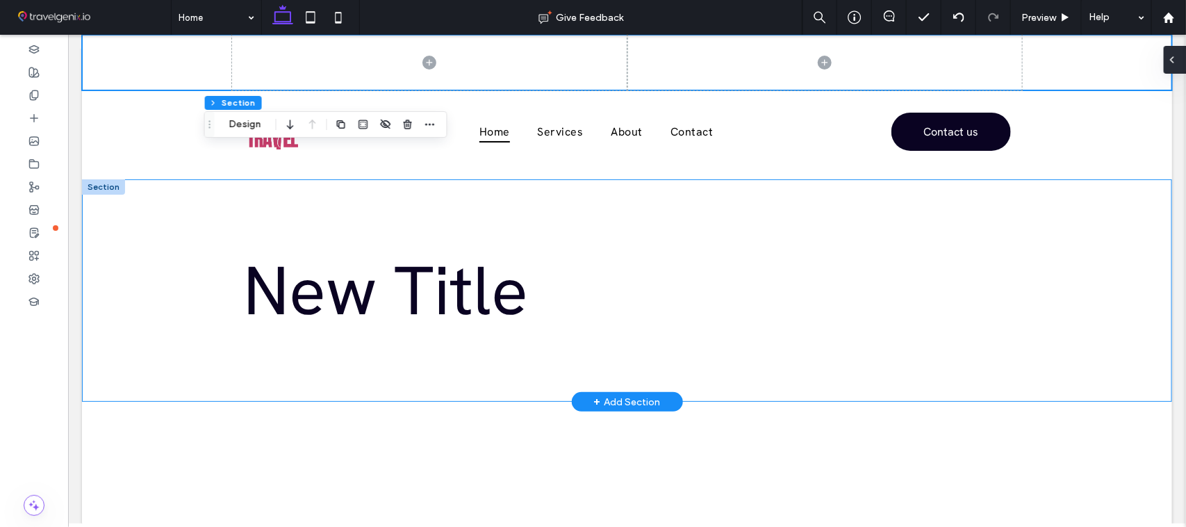
click at [1132, 67] on span at bounding box center [1172, 60] width 11 height 28
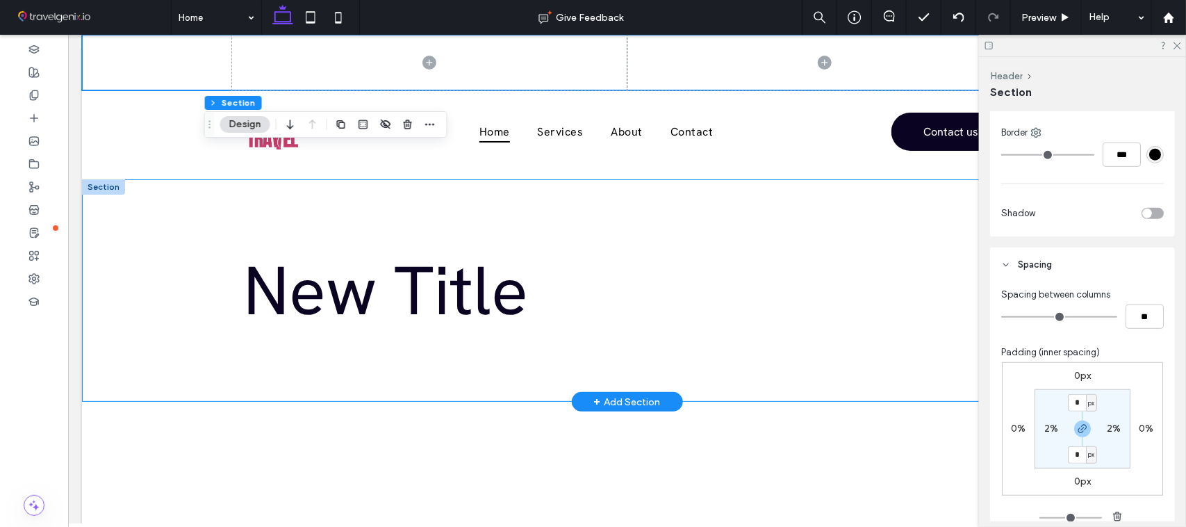
scroll to position [325, 0]
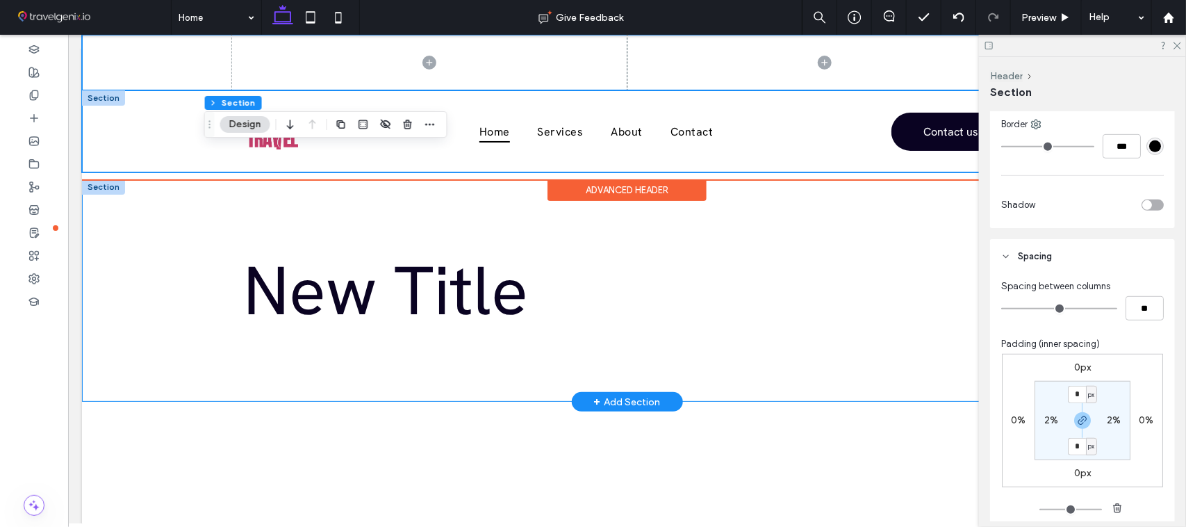
click at [153, 133] on div "Home Services About Contact Contact us" at bounding box center [626, 131] width 1090 height 82
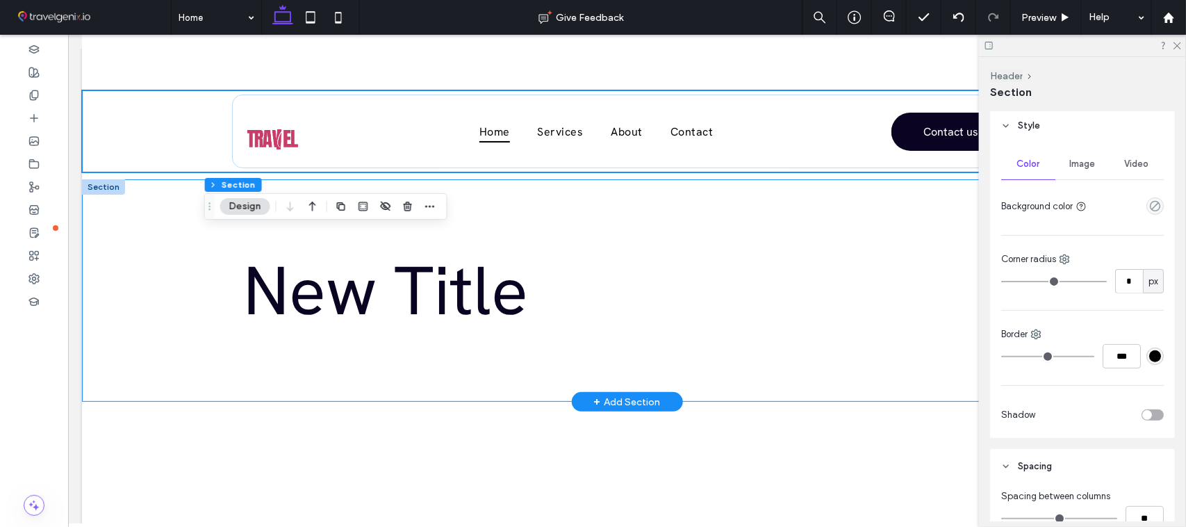
scroll to position [109, 0]
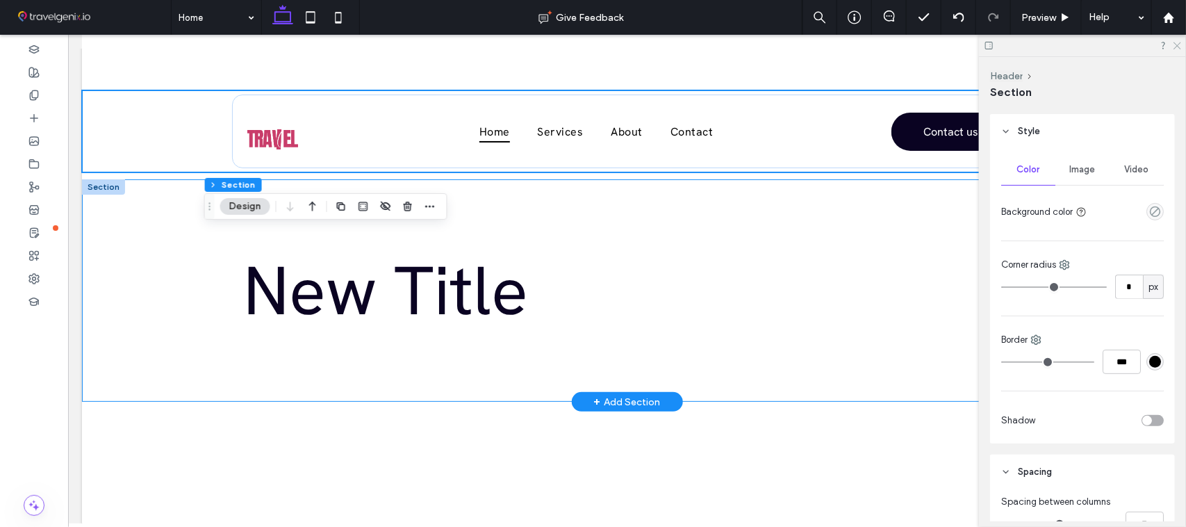
click at [1132, 45] on icon at bounding box center [1177, 44] width 9 height 9
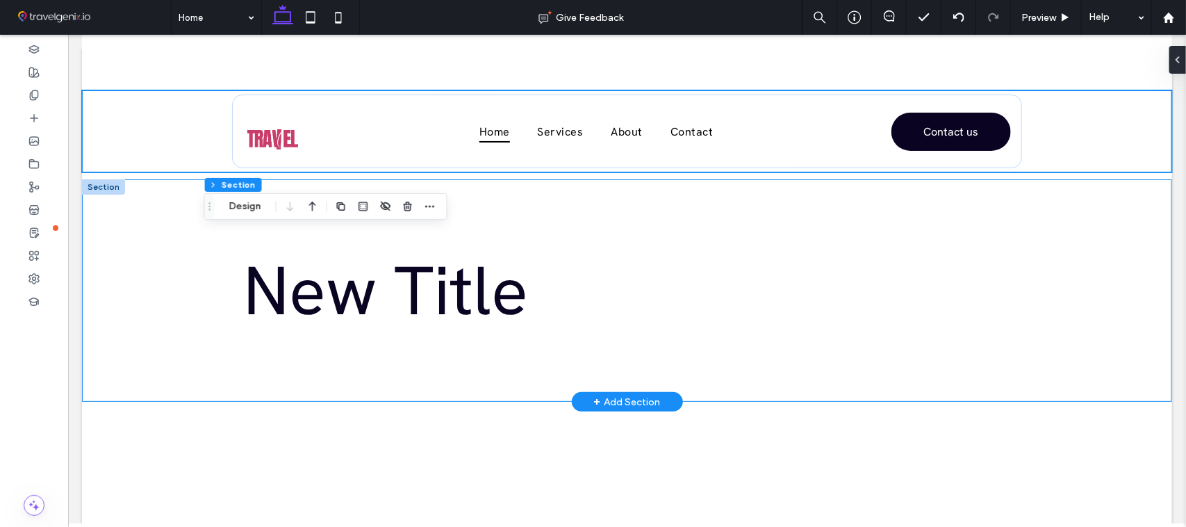
scroll to position [0, 0]
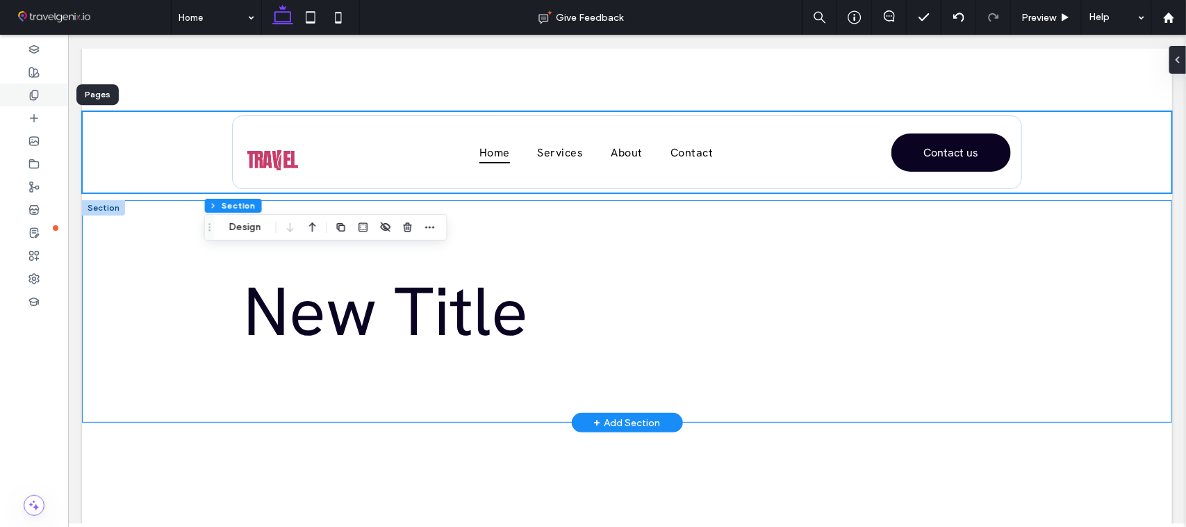
click at [37, 92] on icon at bounding box center [33, 95] width 11 height 11
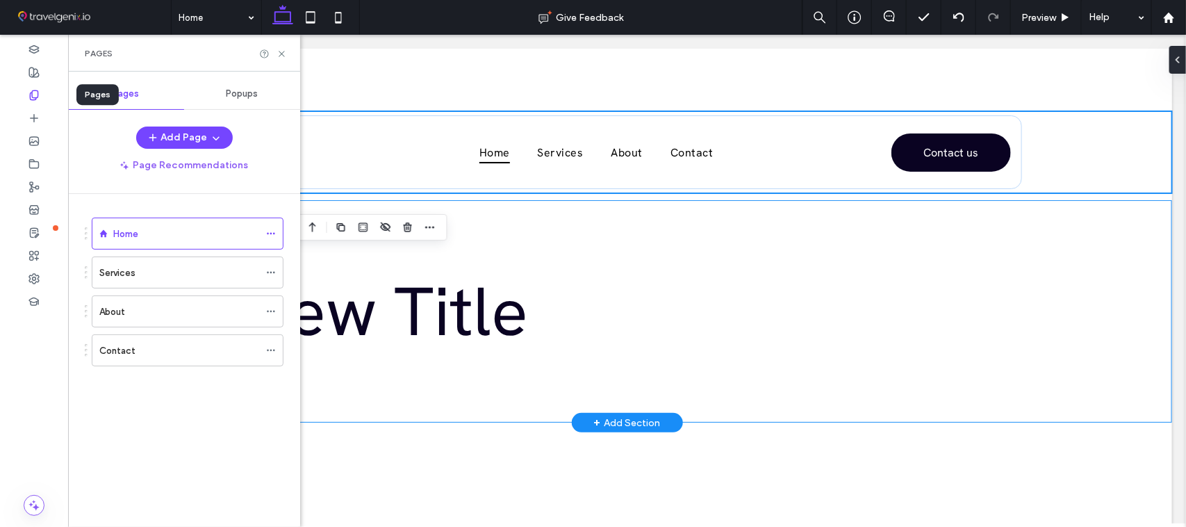
click at [32, 95] on use at bounding box center [34, 94] width 8 height 9
click at [31, 78] on div at bounding box center [34, 71] width 68 height 23
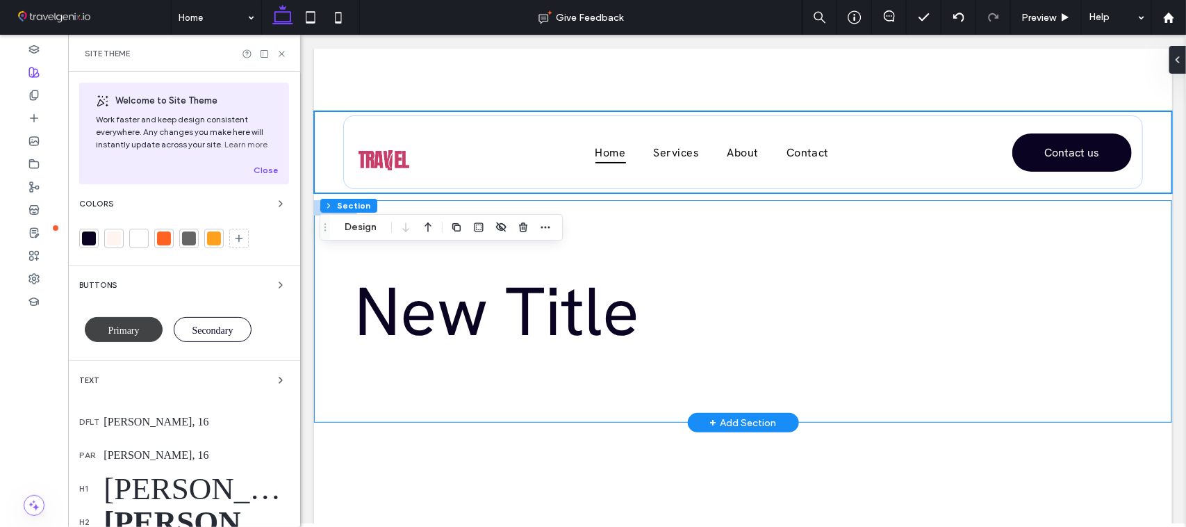
click at [116, 332] on span "Primary" at bounding box center [123, 330] width 31 height 10
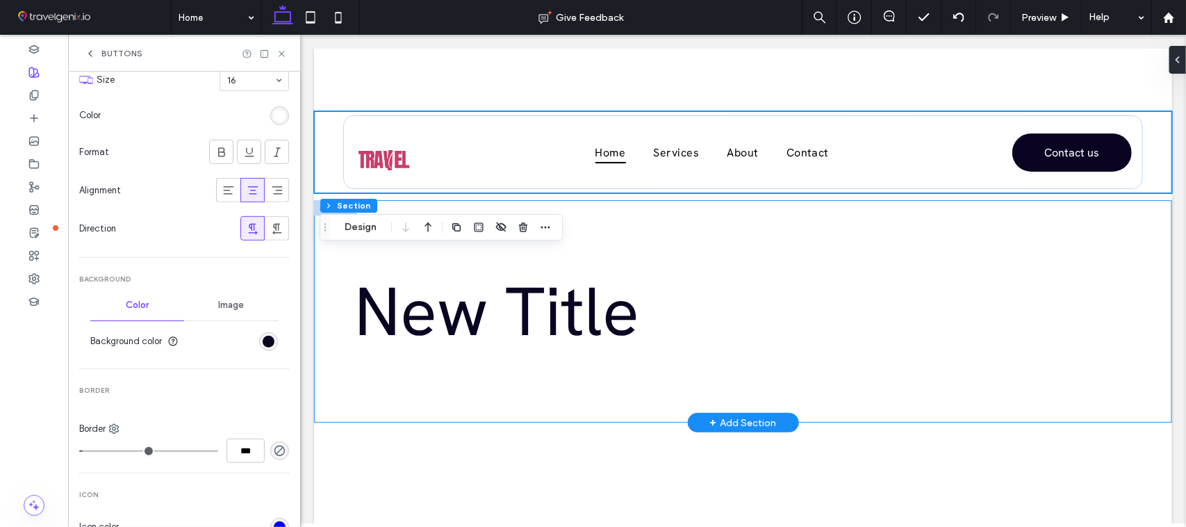
scroll to position [271, 0]
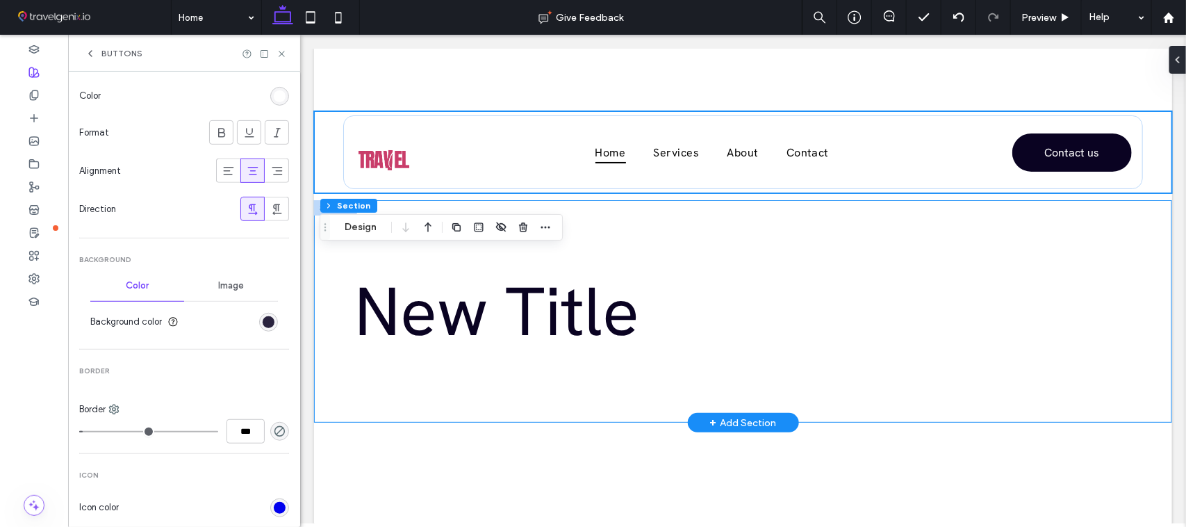
click at [263, 325] on div "rgb(10, 3, 34)" at bounding box center [269, 322] width 12 height 12
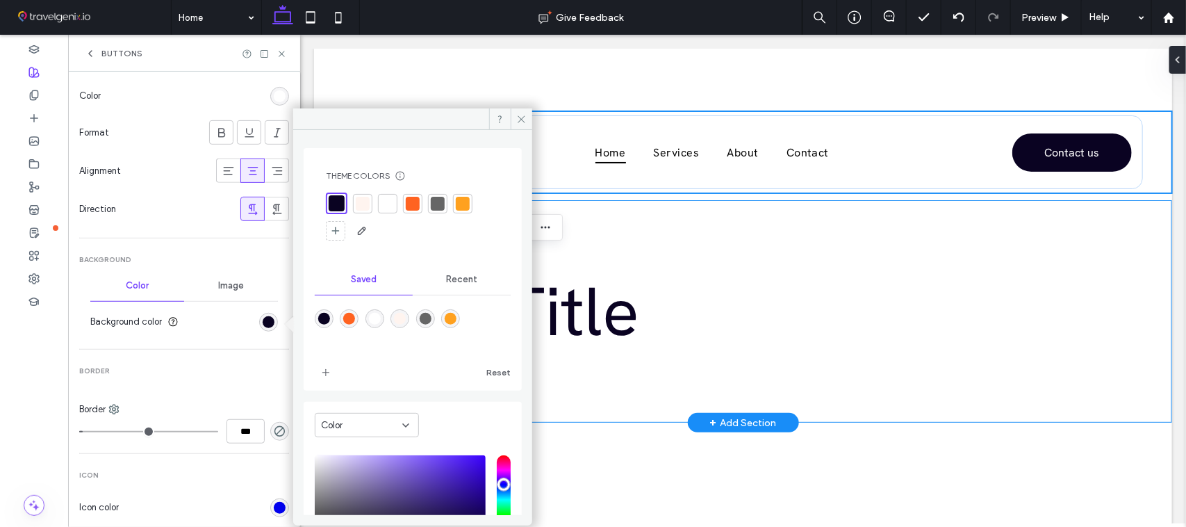
click at [359, 427] on div "Color" at bounding box center [361, 425] width 81 height 14
click at [351, 474] on span "Gradient" at bounding box center [340, 474] width 38 height 14
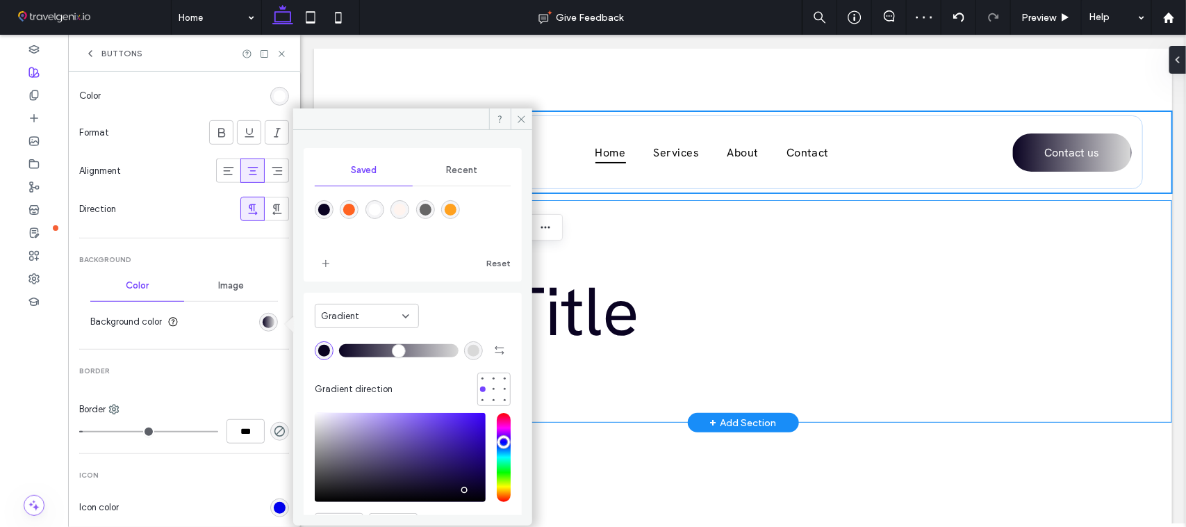
click at [350, 214] on div "rgba(255,99,33,1)" at bounding box center [349, 210] width 12 height 12
type input "*"
type input "*******"
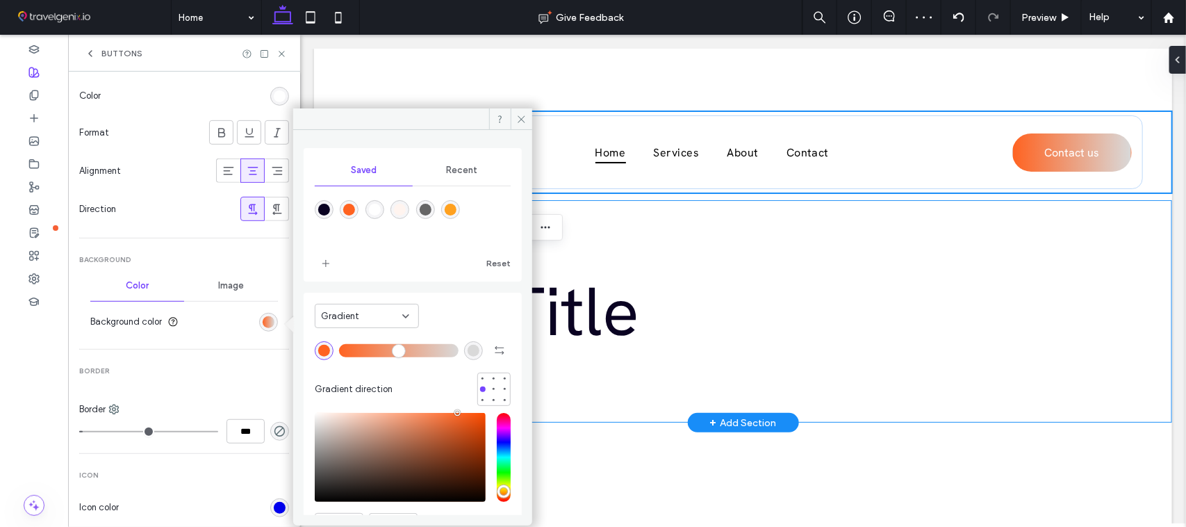
type input "*"
click at [468, 352] on div "rgba(217, 217, 217, 1)" at bounding box center [474, 351] width 12 height 12
type input "*******"
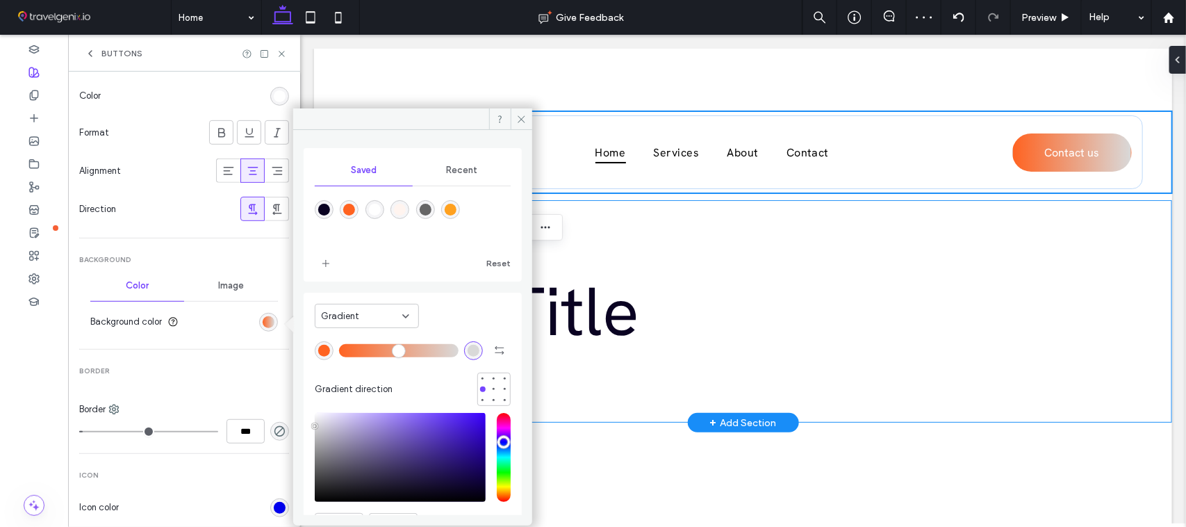
click at [368, 218] on div "rgba(255,255,255,1)" at bounding box center [375, 209] width 19 height 19
type input "*"
type input "*******"
type input "*"
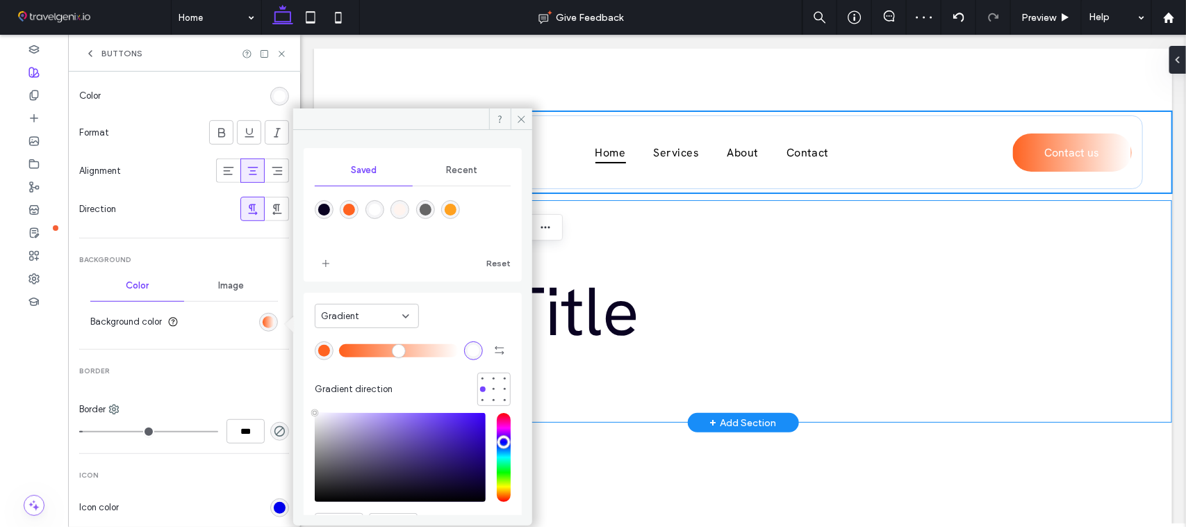
type input "*"
type input "**"
type input "*"
type input "**"
type input "*"
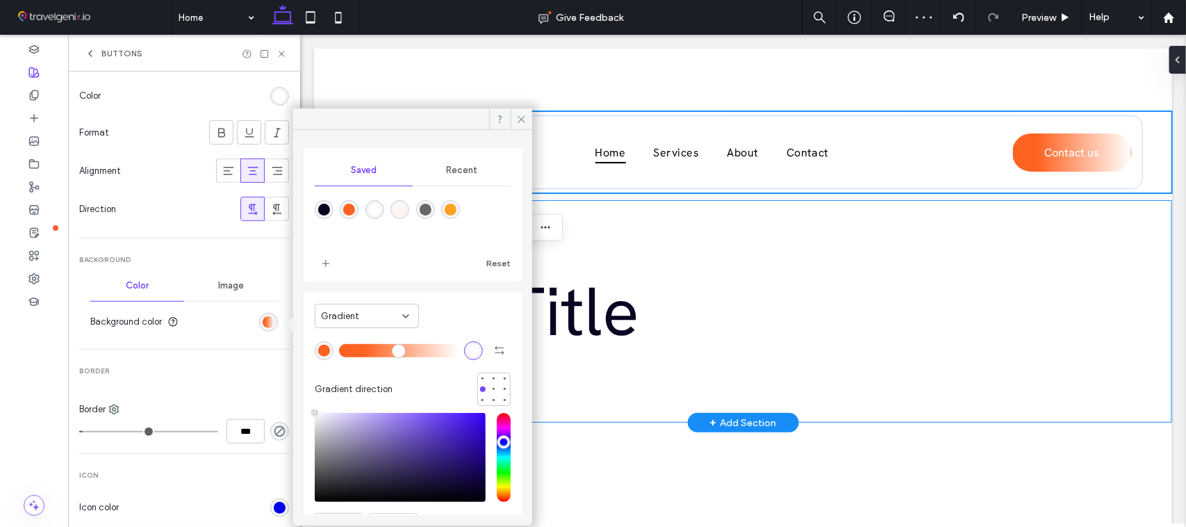
type input "**"
type input "*"
drag, startPoint x: 349, startPoint y: 353, endPoint x: 370, endPoint y: 358, distance: 21.4
type input "**"
click at [370, 351] on input "range" at bounding box center [399, 350] width 120 height 1
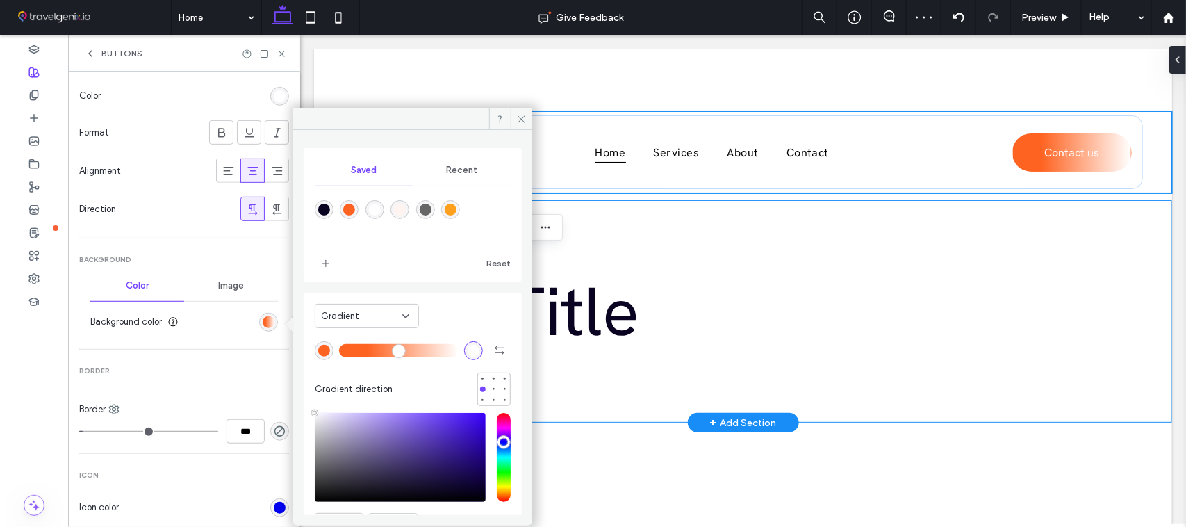
type input "*"
type input "**"
type input "*"
type input "**"
type input "*"
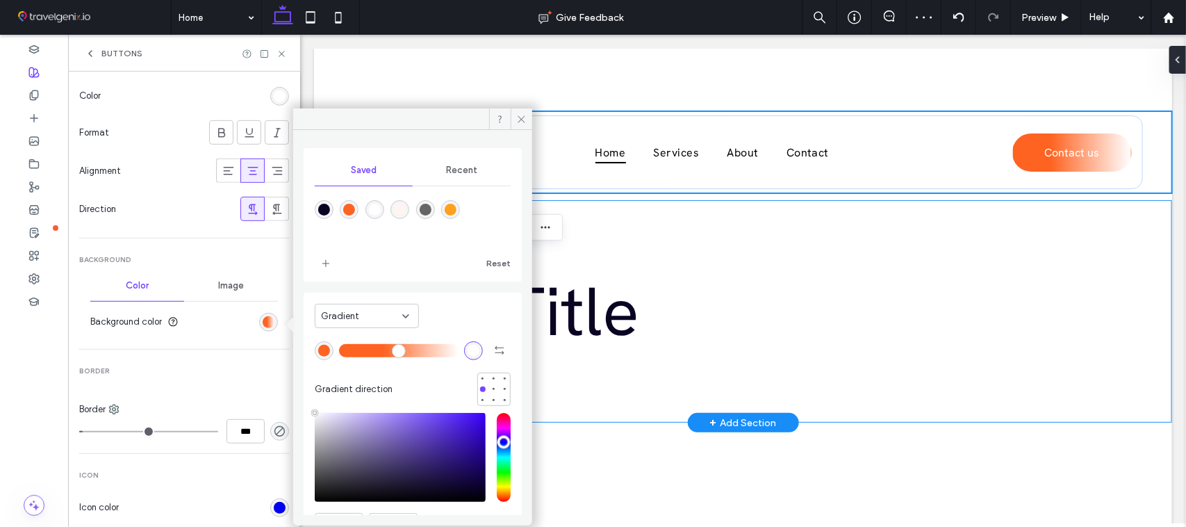
type input "**"
type input "*"
drag, startPoint x: 369, startPoint y: 352, endPoint x: 384, endPoint y: 352, distance: 14.6
type input "**"
click at [384, 351] on input "range" at bounding box center [399, 350] width 120 height 1
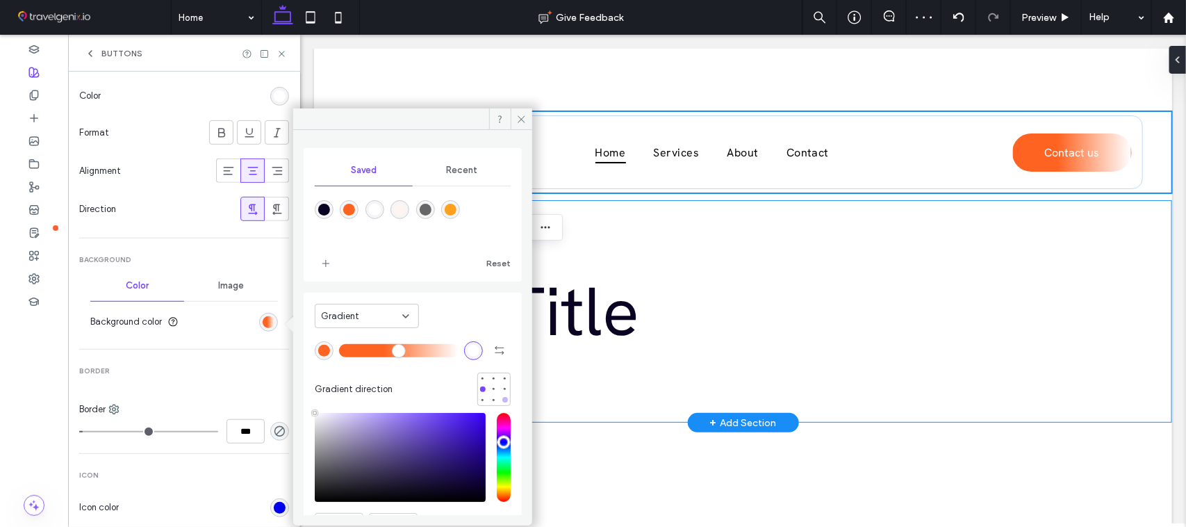
click at [500, 398] on div at bounding box center [505, 400] width 10 height 10
type input "*"
type input "*******"
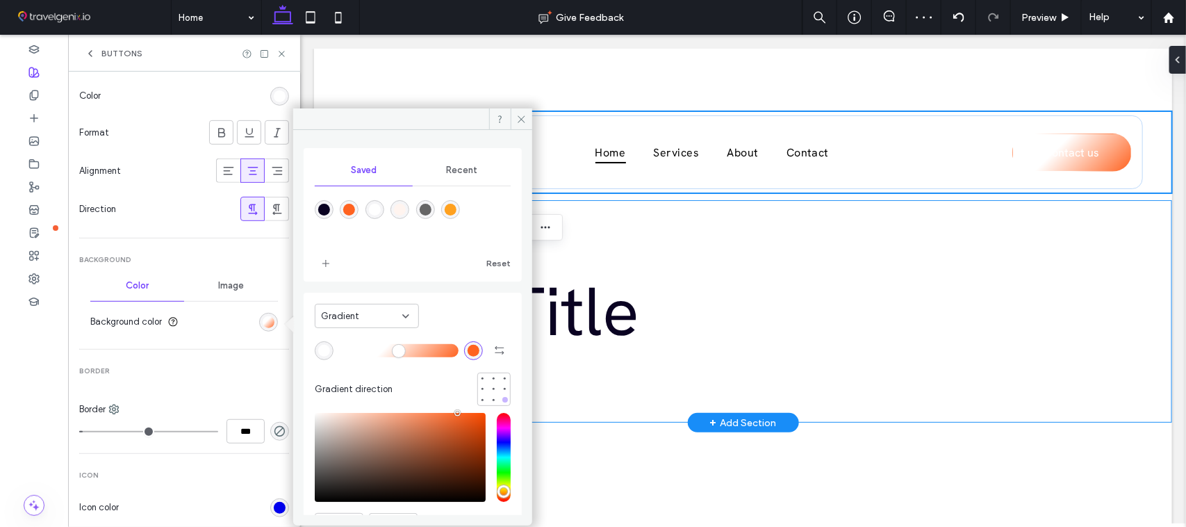
click at [503, 398] on div at bounding box center [506, 400] width 6 height 6
click at [478, 388] on div at bounding box center [483, 389] width 10 height 10
type input "*"
type input "*******"
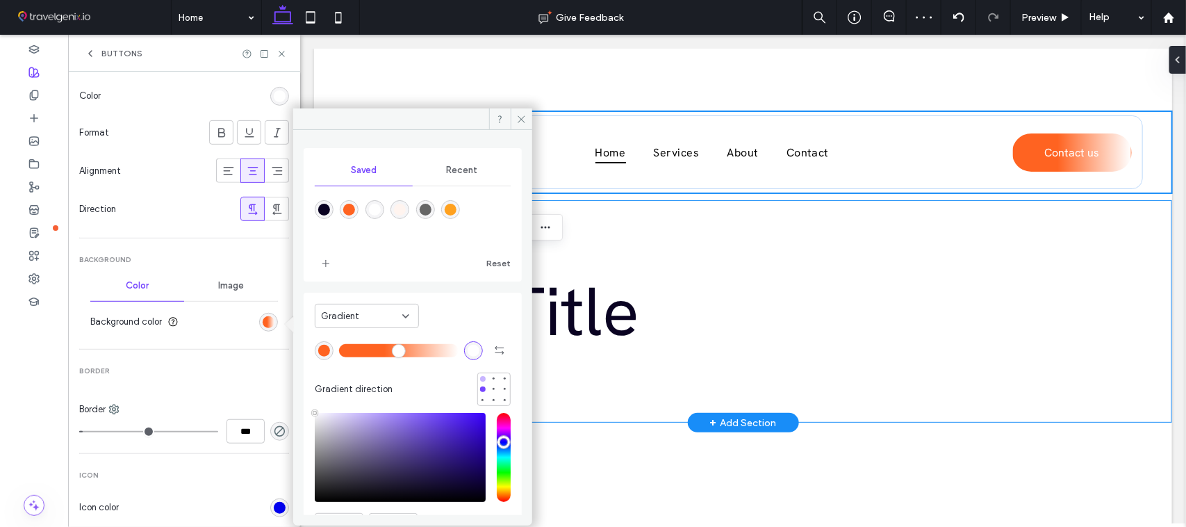
click at [478, 376] on div at bounding box center [483, 379] width 10 height 10
click at [336, 313] on span "Gradient" at bounding box center [340, 316] width 38 height 14
click at [352, 343] on div "Color" at bounding box center [367, 340] width 103 height 24
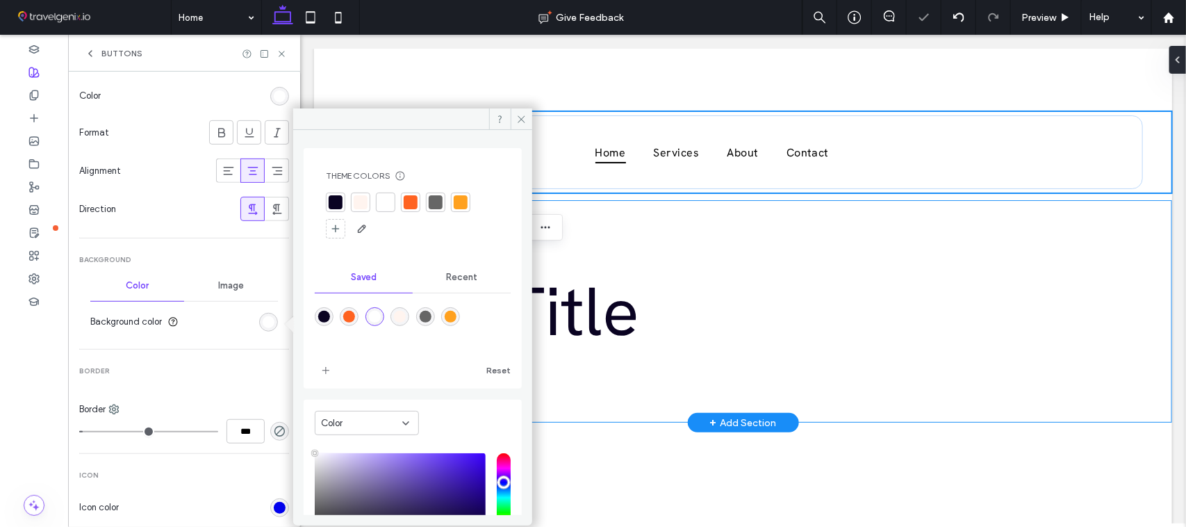
click at [352, 321] on div "rgba(255,99,33,1)" at bounding box center [349, 317] width 12 height 12
type input "*"
type input "*******"
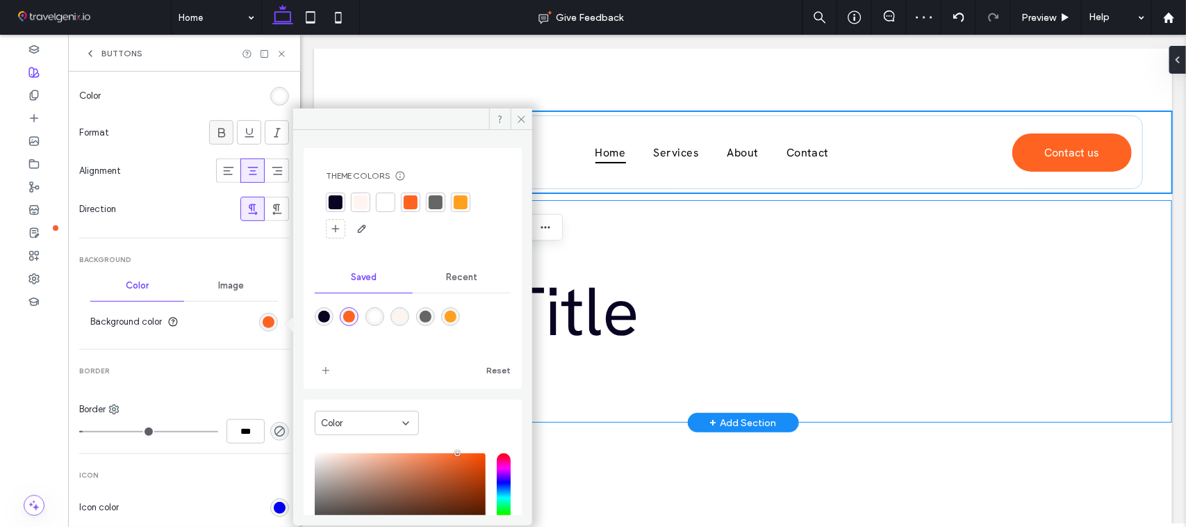
click at [215, 137] on icon at bounding box center [222, 133] width 14 height 14
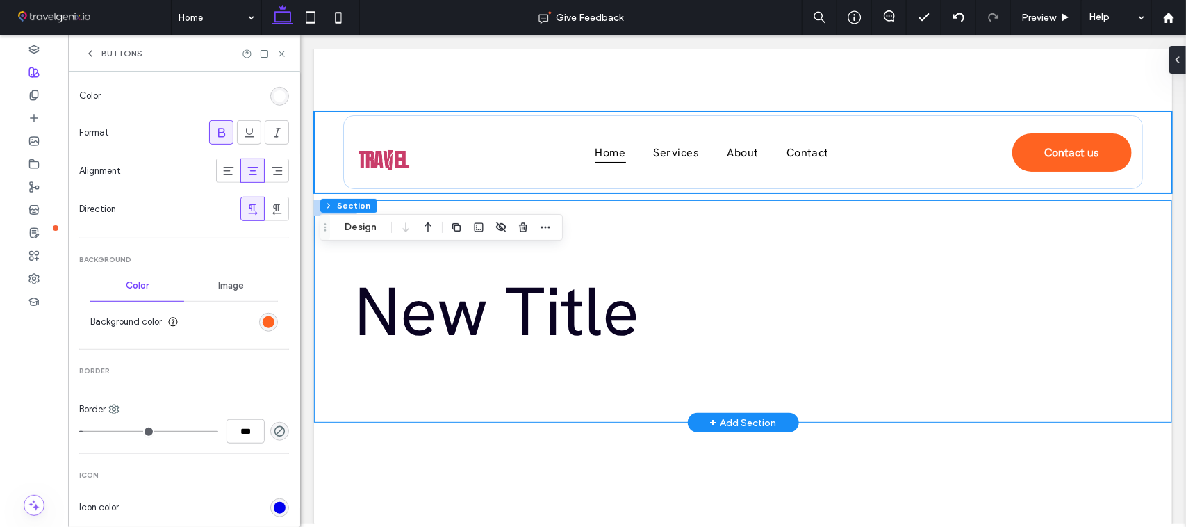
click at [213, 147] on section "Format" at bounding box center [184, 132] width 210 height 38
click at [217, 133] on icon at bounding box center [222, 133] width 14 height 14
click at [215, 143] on span at bounding box center [222, 132] width 14 height 23
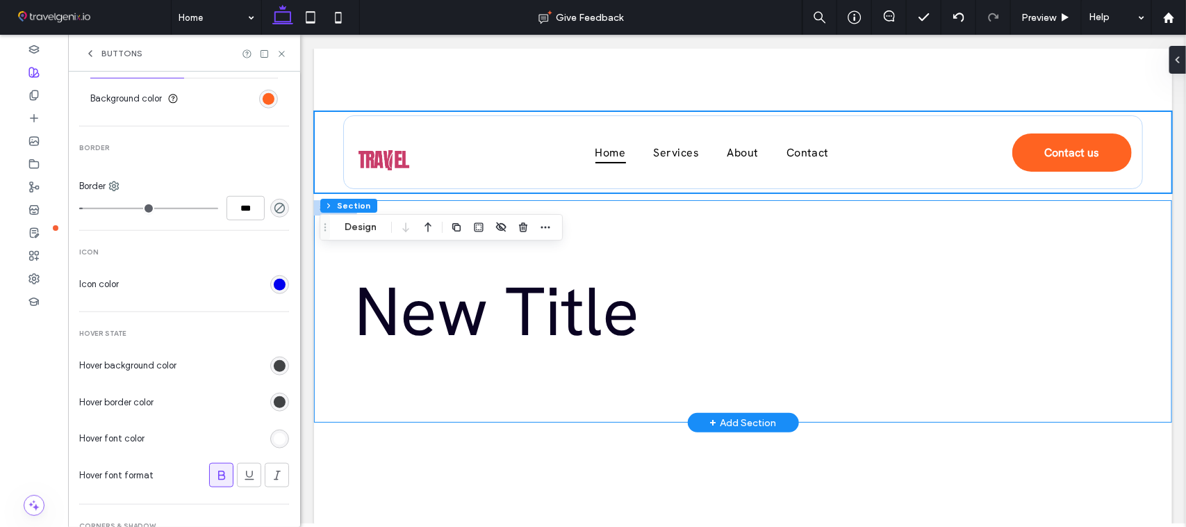
scroll to position [505, 0]
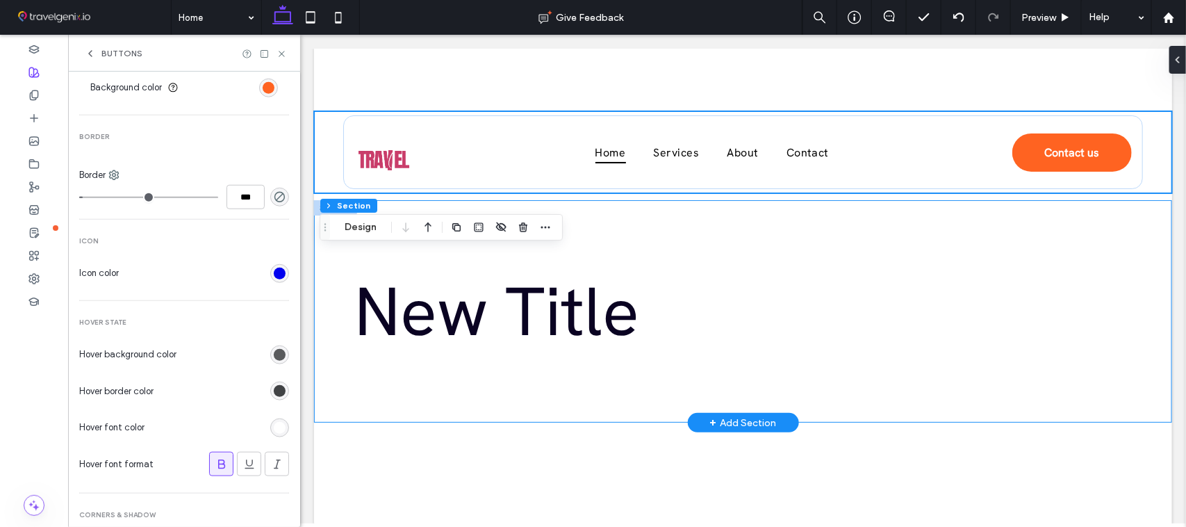
click at [274, 351] on div "rgb(65, 67, 69)" at bounding box center [280, 355] width 12 height 12
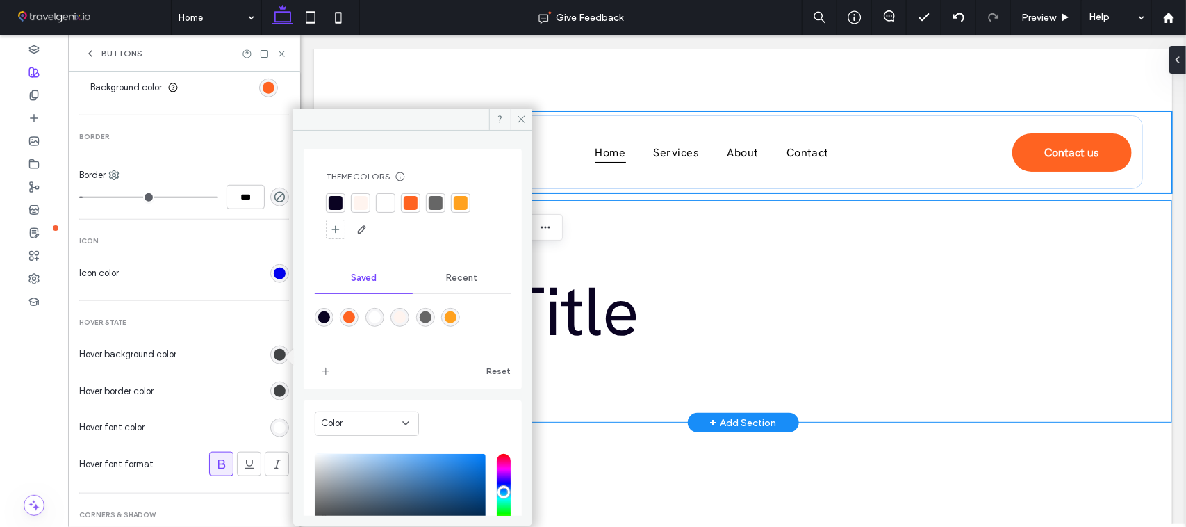
click at [460, 209] on div at bounding box center [461, 203] width 14 height 14
click at [274, 387] on div "rgb(65, 67, 69)" at bounding box center [280, 391] width 12 height 12
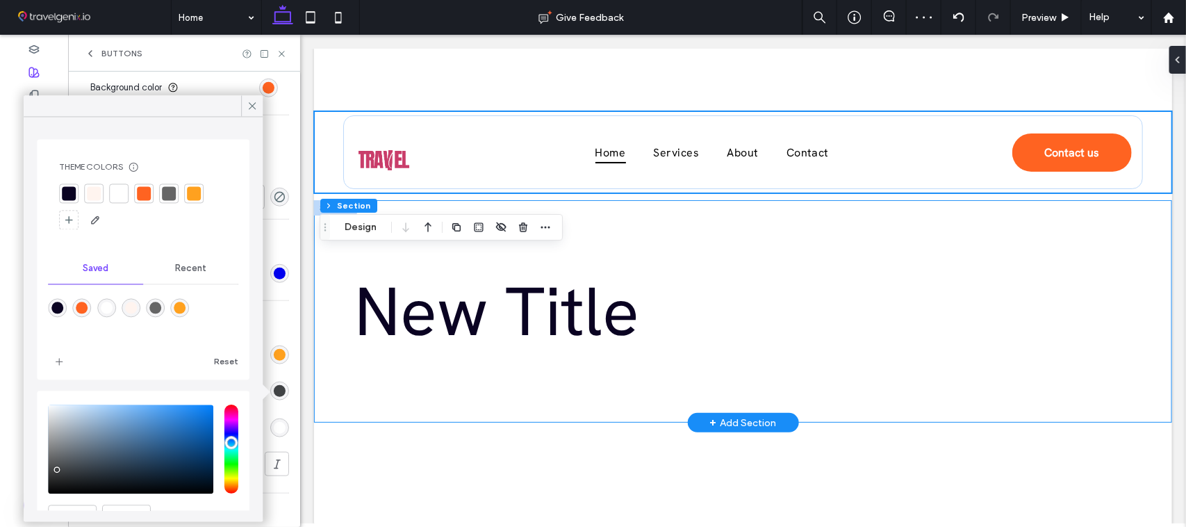
drag, startPoint x: 193, startPoint y: 195, endPoint x: 207, endPoint y: 130, distance: 66.9
click at [193, 195] on div at bounding box center [194, 194] width 14 height 14
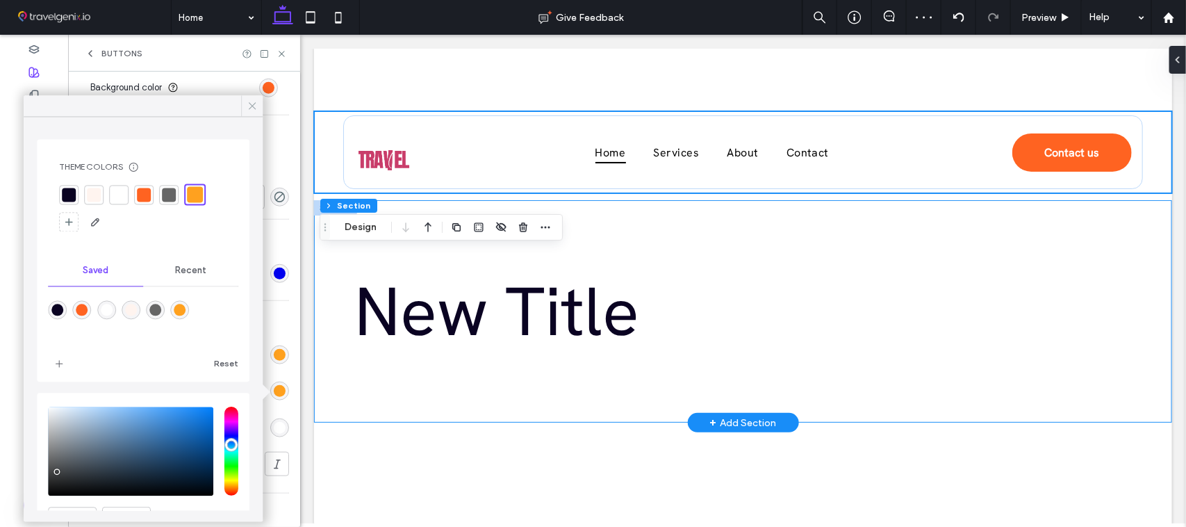
click at [250, 103] on use at bounding box center [252, 105] width 7 height 7
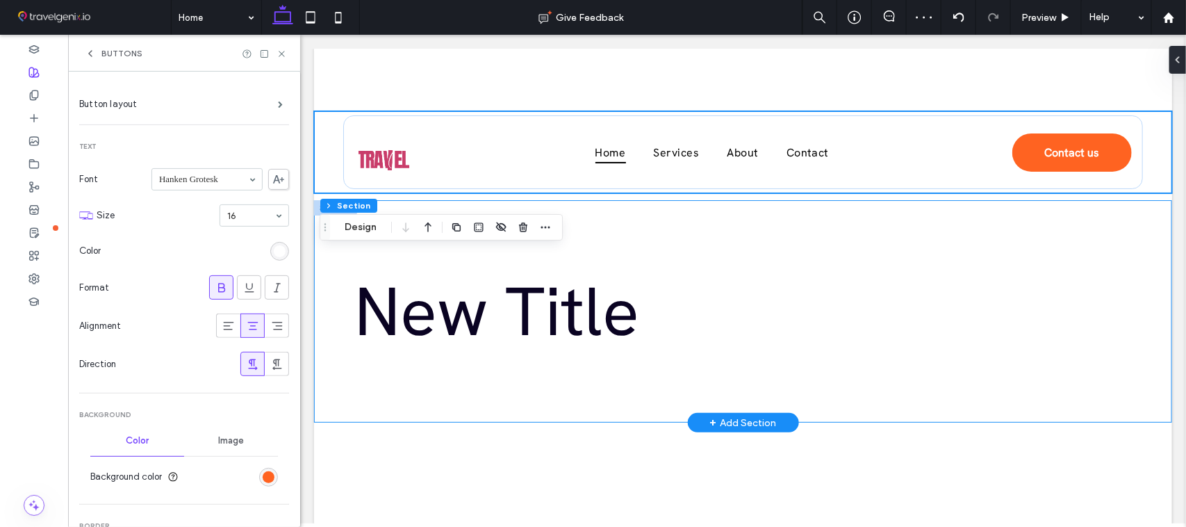
scroll to position [0, 0]
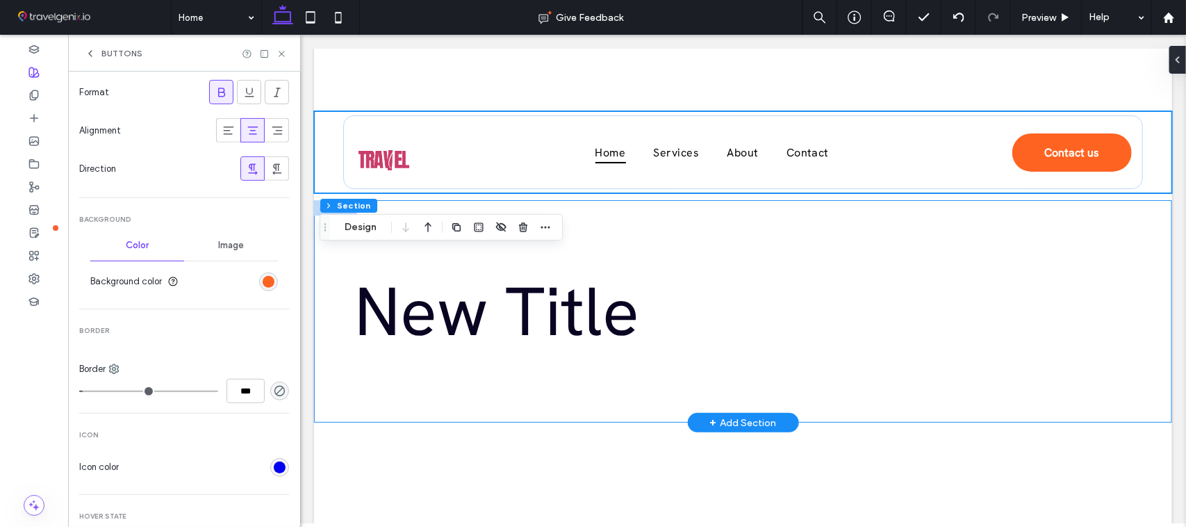
drag, startPoint x: 294, startPoint y: 252, endPoint x: 10, endPoint y: 343, distance: 298.3
click at [263, 280] on div "rgb(255, 99, 33)" at bounding box center [269, 278] width 12 height 12
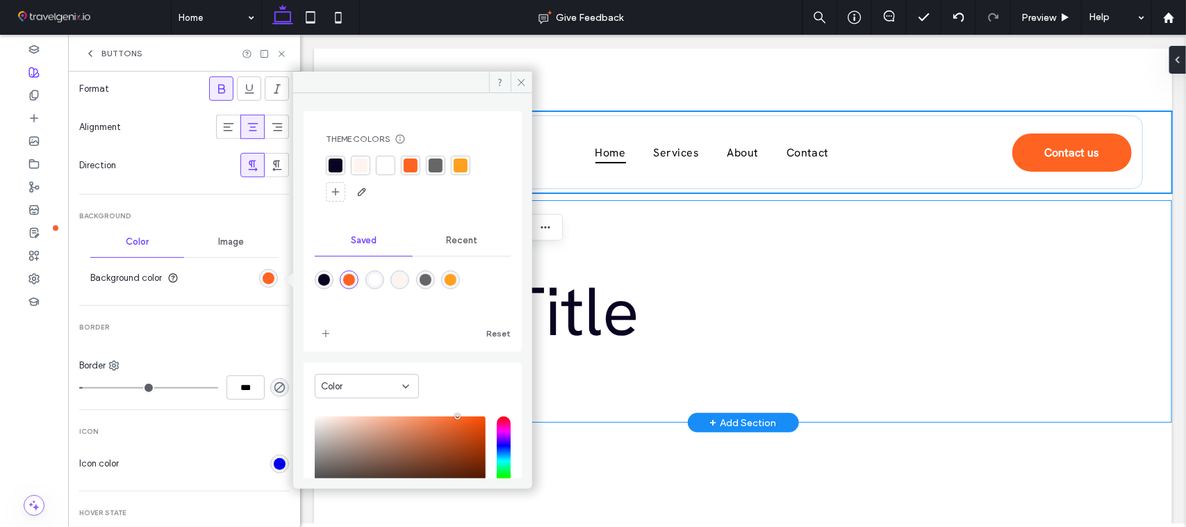
click at [411, 162] on div at bounding box center [411, 165] width 14 height 14
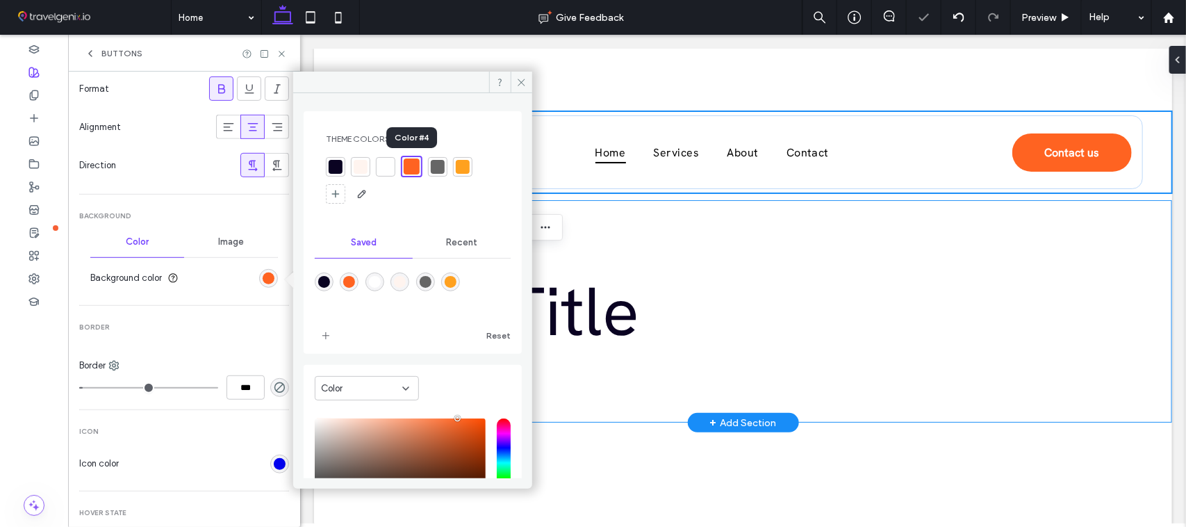
type input "*"
drag, startPoint x: 264, startPoint y: 213, endPoint x: 271, endPoint y: 209, distance: 7.8
click at [264, 212] on span "Background" at bounding box center [184, 216] width 210 height 10
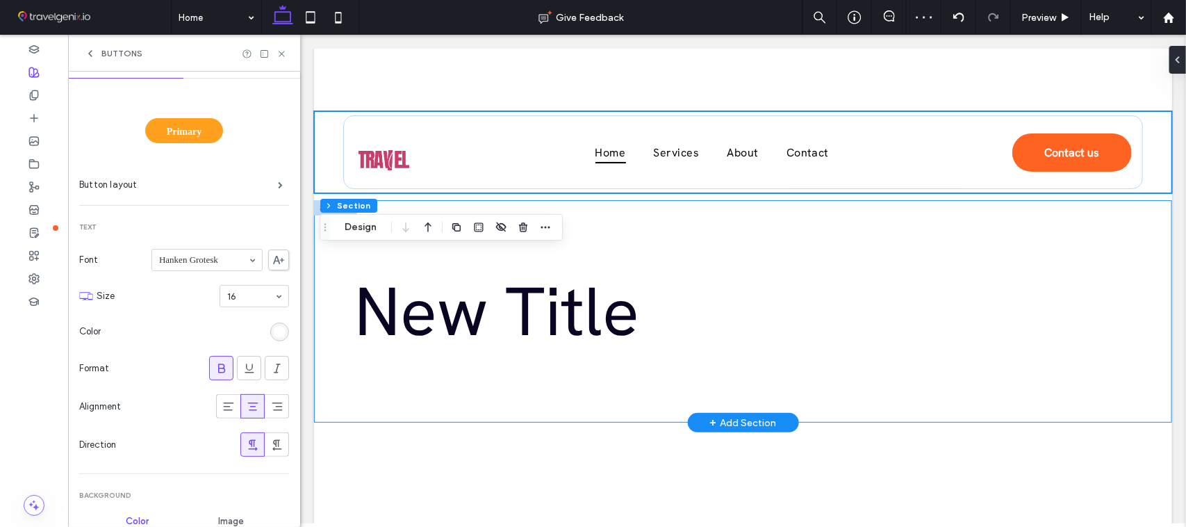
scroll to position [0, 0]
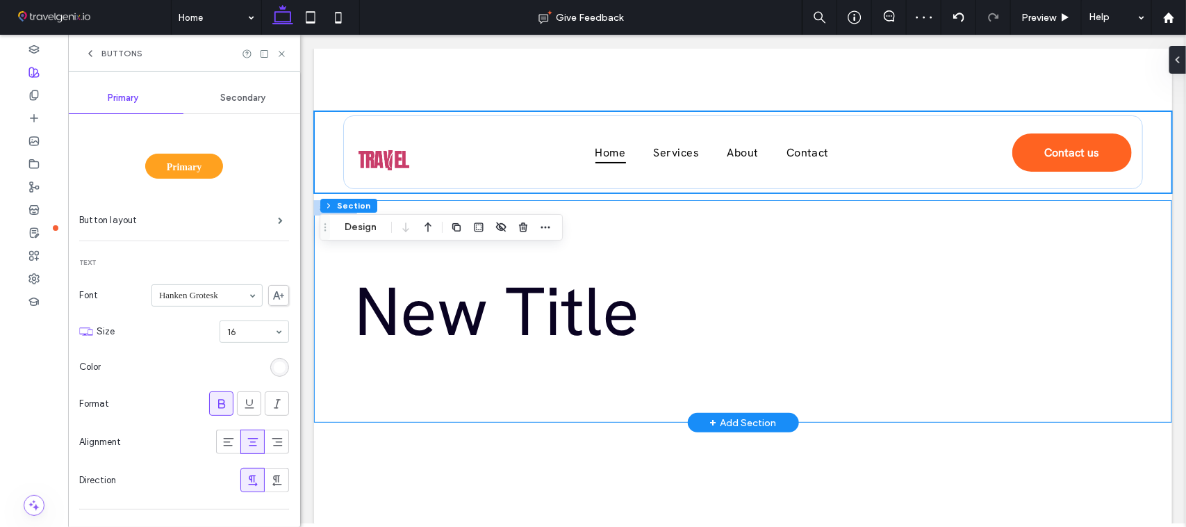
click at [90, 60] on div "Buttons" at bounding box center [184, 53] width 232 height 37
click at [89, 49] on icon at bounding box center [90, 53] width 11 height 11
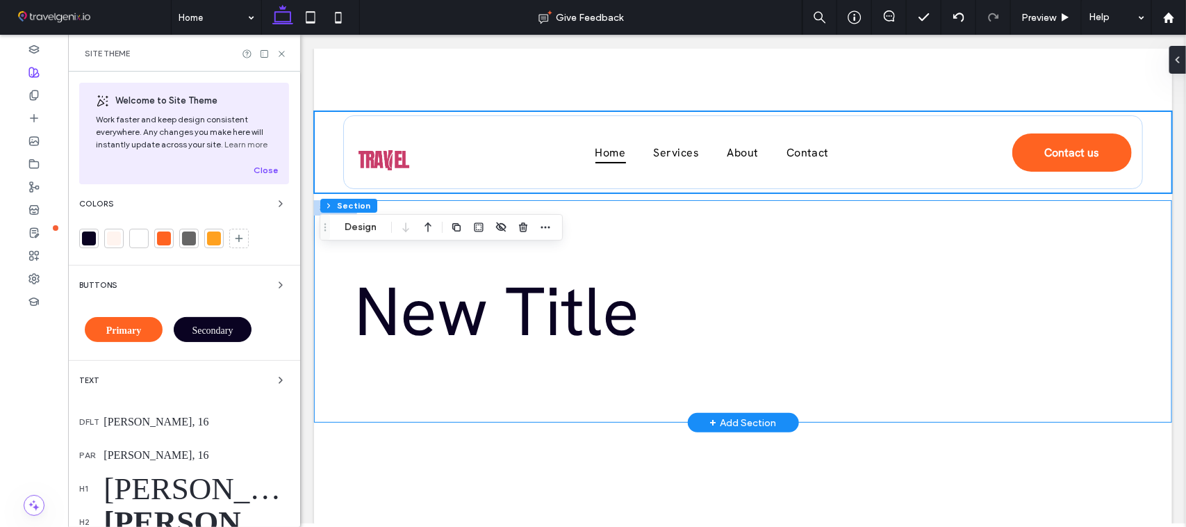
click at [217, 327] on span "Secondary" at bounding box center [212, 330] width 41 height 10
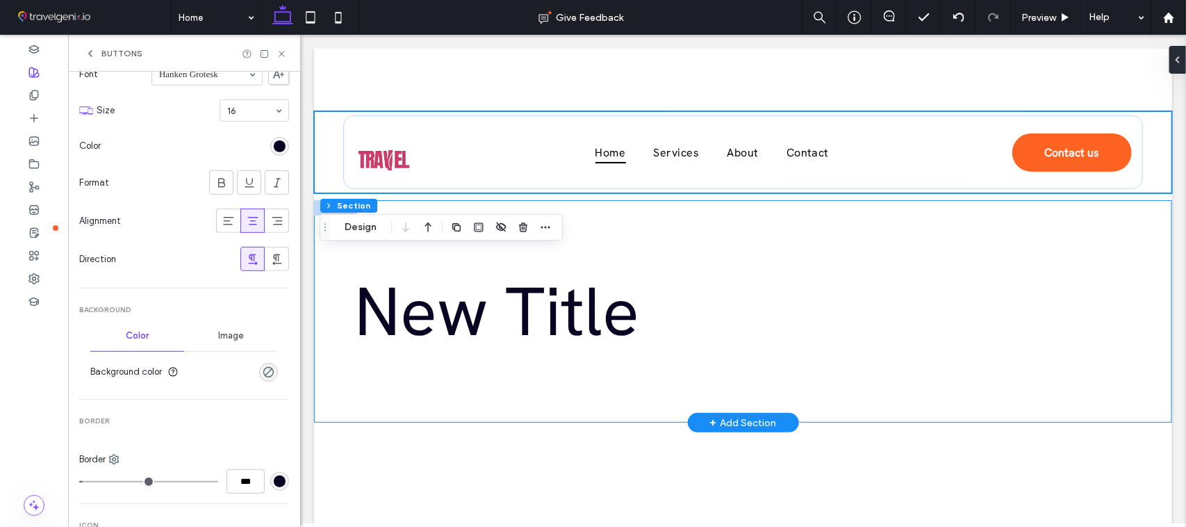
scroll to position [149, 0]
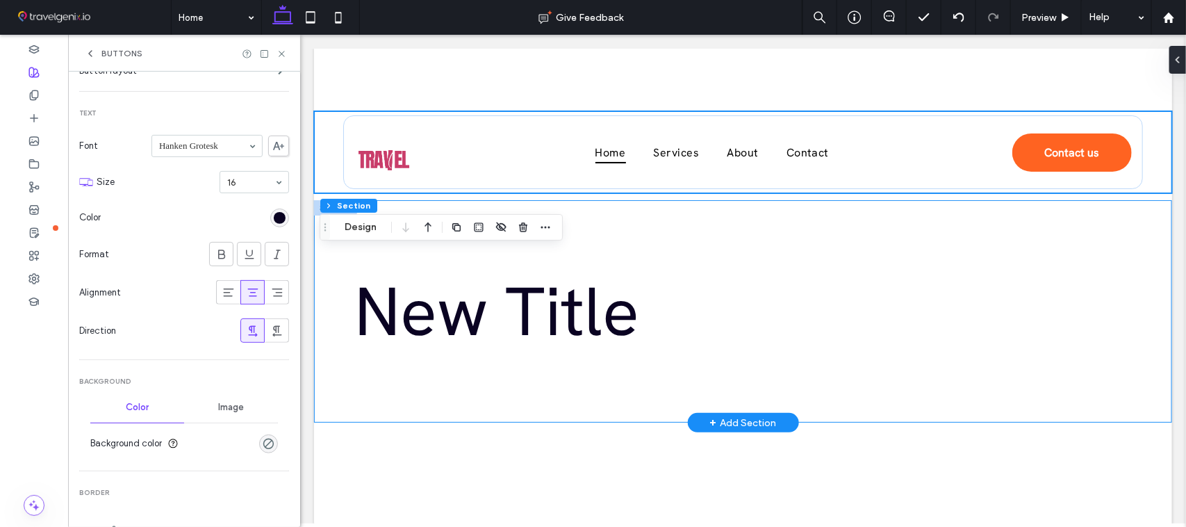
click at [270, 214] on div "rgb(10, 3, 34)" at bounding box center [279, 218] width 19 height 19
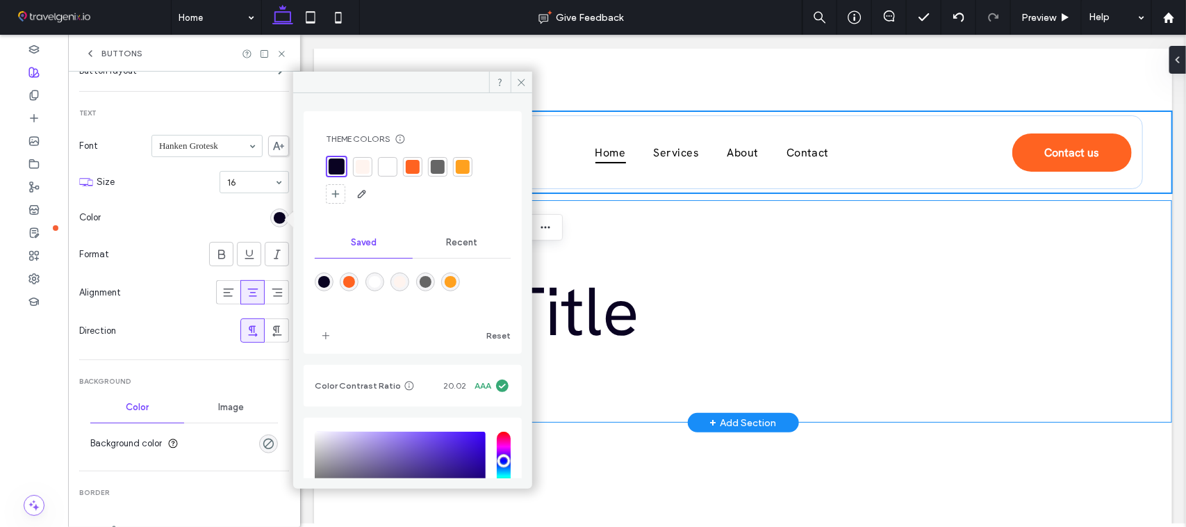
drag, startPoint x: 384, startPoint y: 170, endPoint x: 324, endPoint y: 224, distance: 80.2
click at [384, 170] on div at bounding box center [388, 167] width 14 height 14
click at [209, 224] on section "Color" at bounding box center [184, 217] width 210 height 35
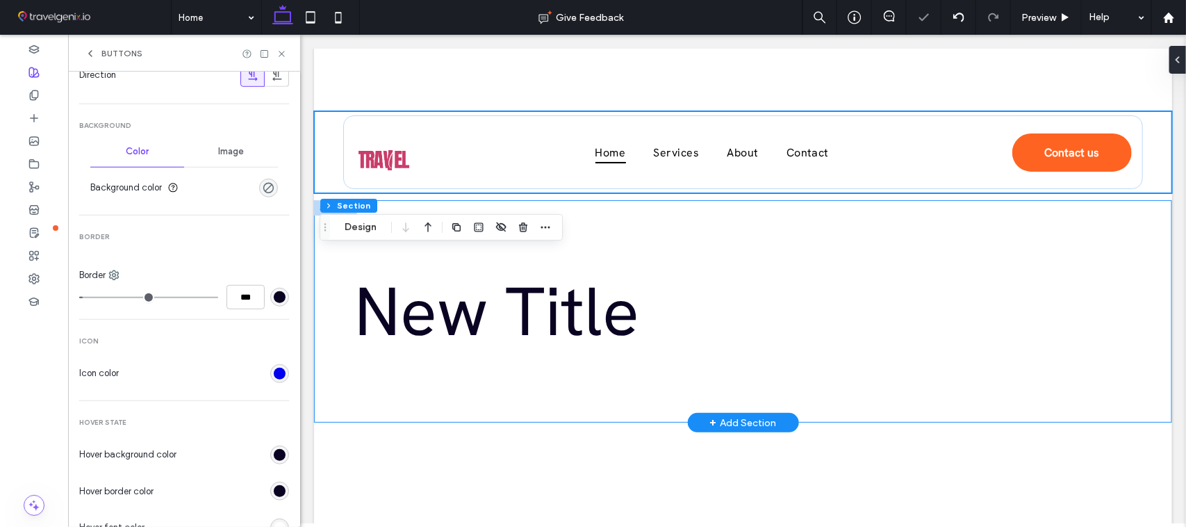
drag, startPoint x: 297, startPoint y: 242, endPoint x: 6, endPoint y: 309, distance: 298.9
click at [276, 362] on section "Icon color" at bounding box center [184, 371] width 210 height 35
click at [263, 185] on div "rgba(0, 0, 0, 0)" at bounding box center [269, 186] width 12 height 12
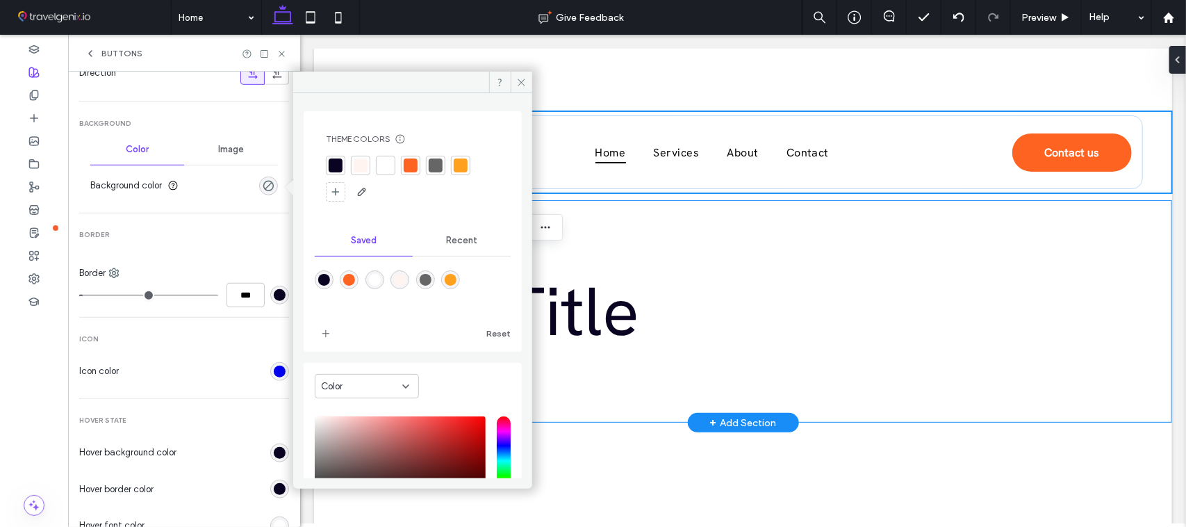
click at [388, 165] on div at bounding box center [386, 165] width 14 height 14
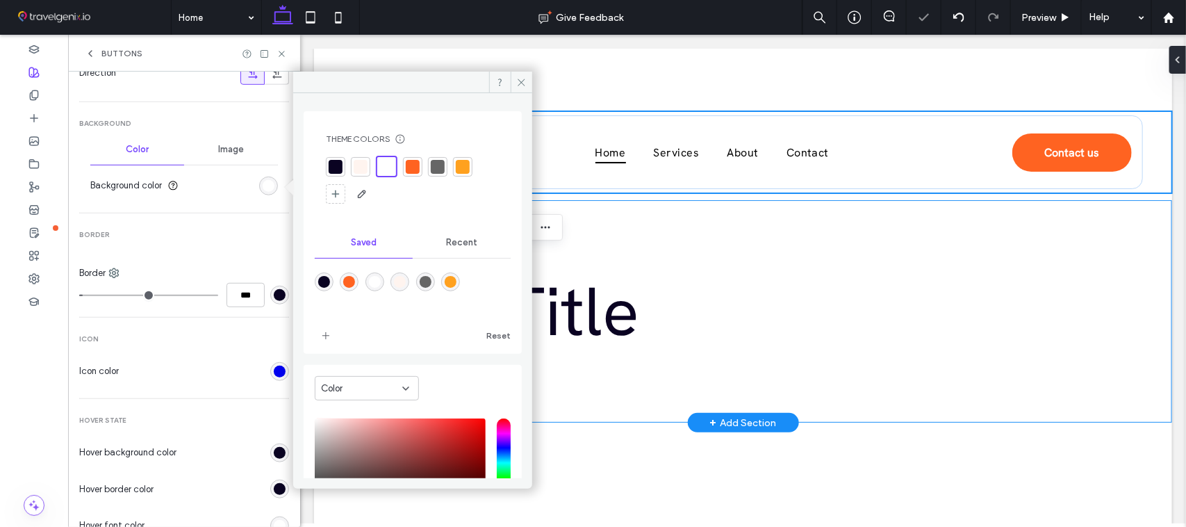
click at [289, 247] on div "Primary Secondary Secondary Button layout Text Font Hanken Grotesk Size 16 Colo…" at bounding box center [184, 199] width 232 height 1070
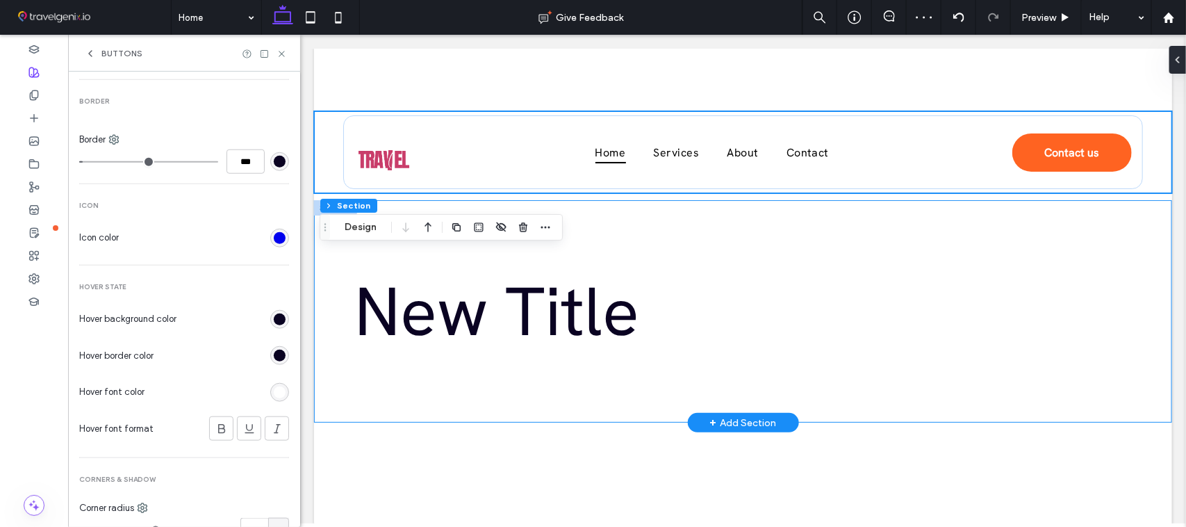
scroll to position [544, 0]
click at [274, 313] on div "rgb(10, 3, 34)" at bounding box center [280, 316] width 12 height 12
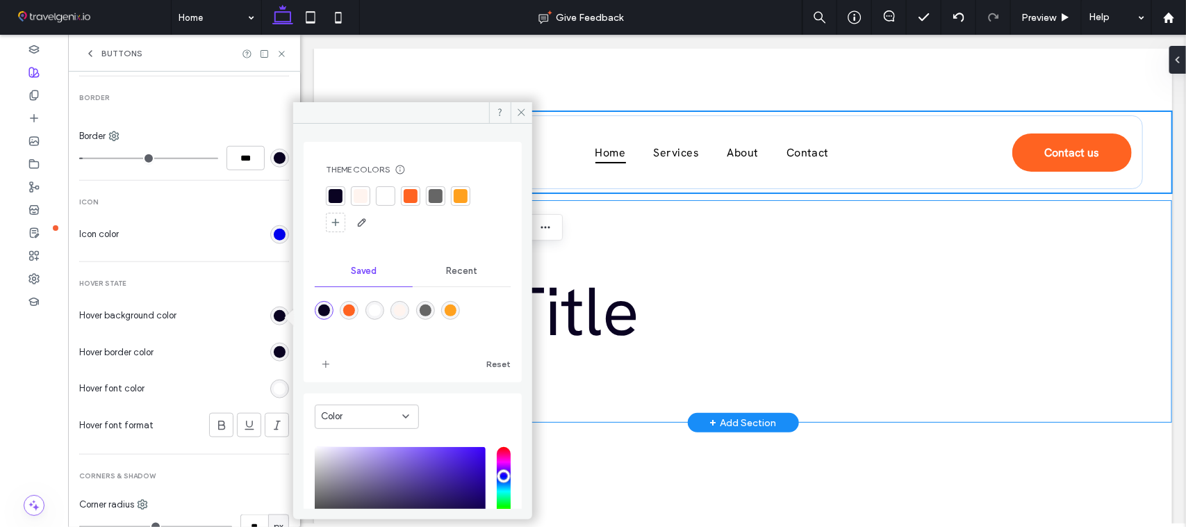
drag, startPoint x: 466, startPoint y: 195, endPoint x: 403, endPoint y: 217, distance: 66.8
click at [467, 195] on div at bounding box center [461, 196] width 14 height 14
click at [274, 357] on div "rgb(10, 3, 34)" at bounding box center [280, 352] width 12 height 12
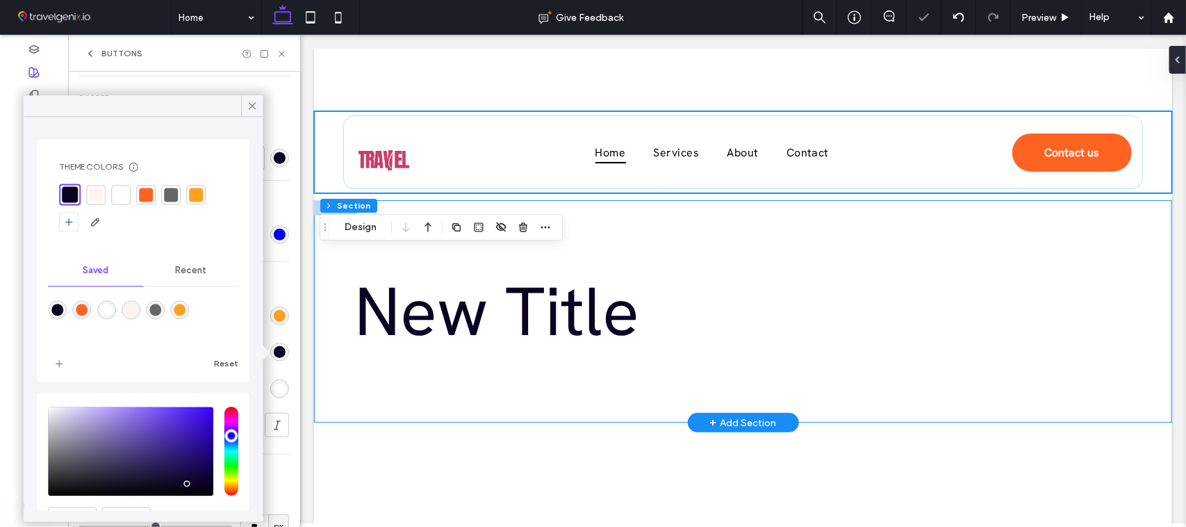
click at [193, 199] on div at bounding box center [196, 195] width 14 height 14
type input "*"
click at [249, 108] on icon at bounding box center [252, 106] width 13 height 13
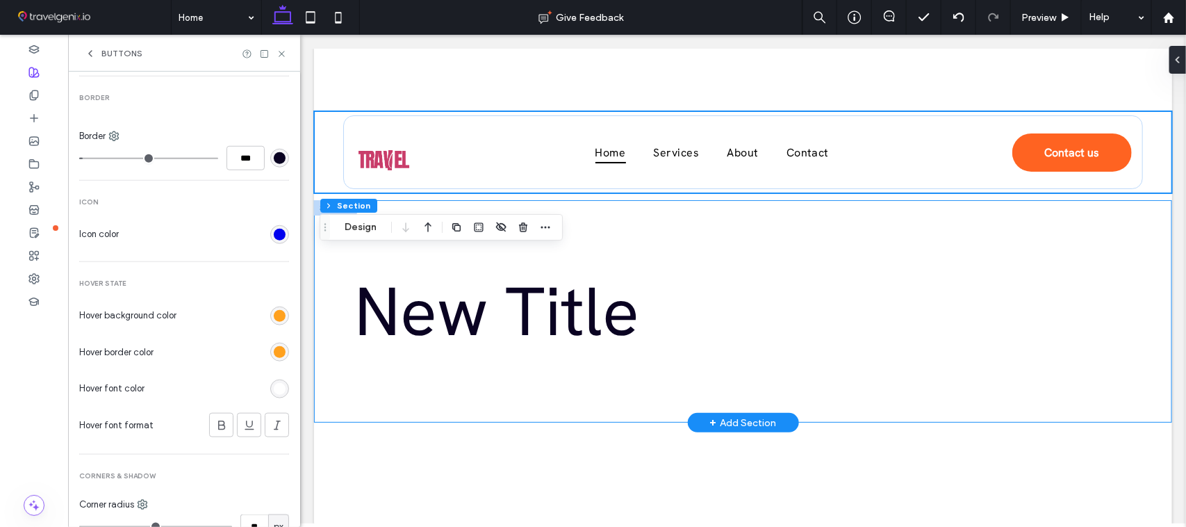
click at [90, 49] on icon at bounding box center [90, 53] width 11 height 11
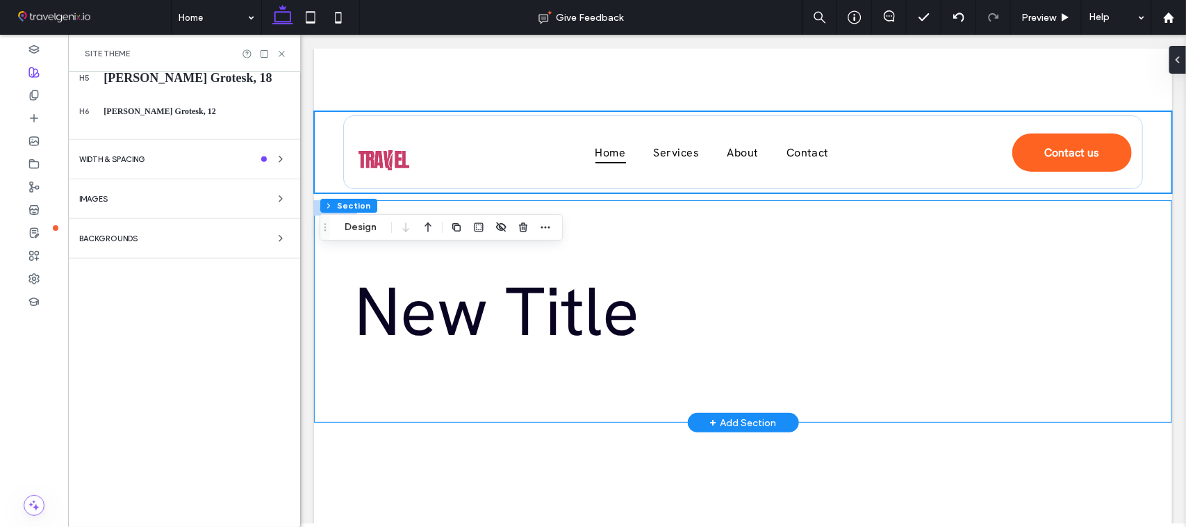
scroll to position [277, 0]
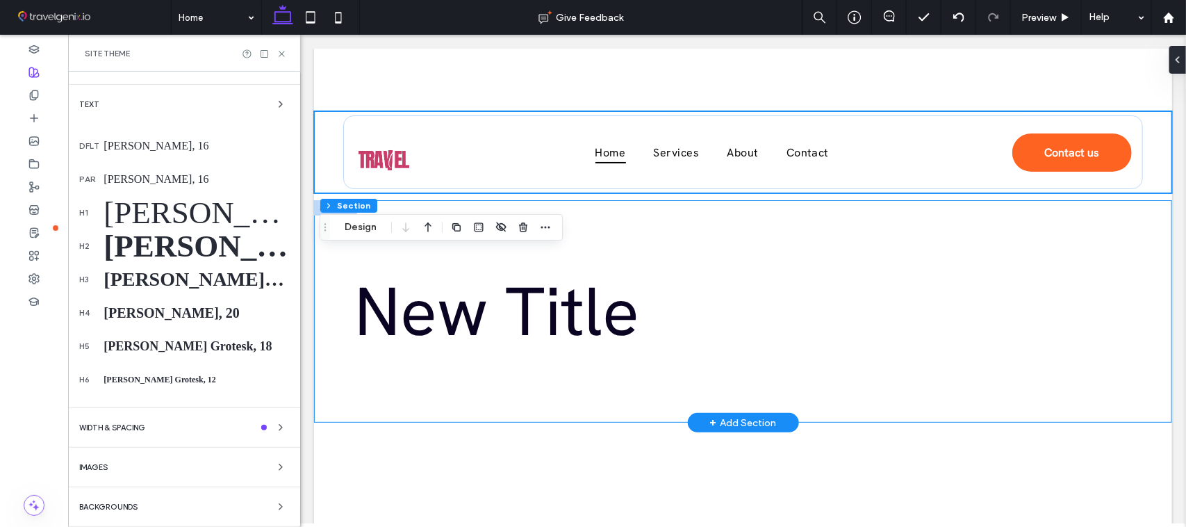
click at [105, 72] on div "Primary" at bounding box center [123, 53] width 89 height 39
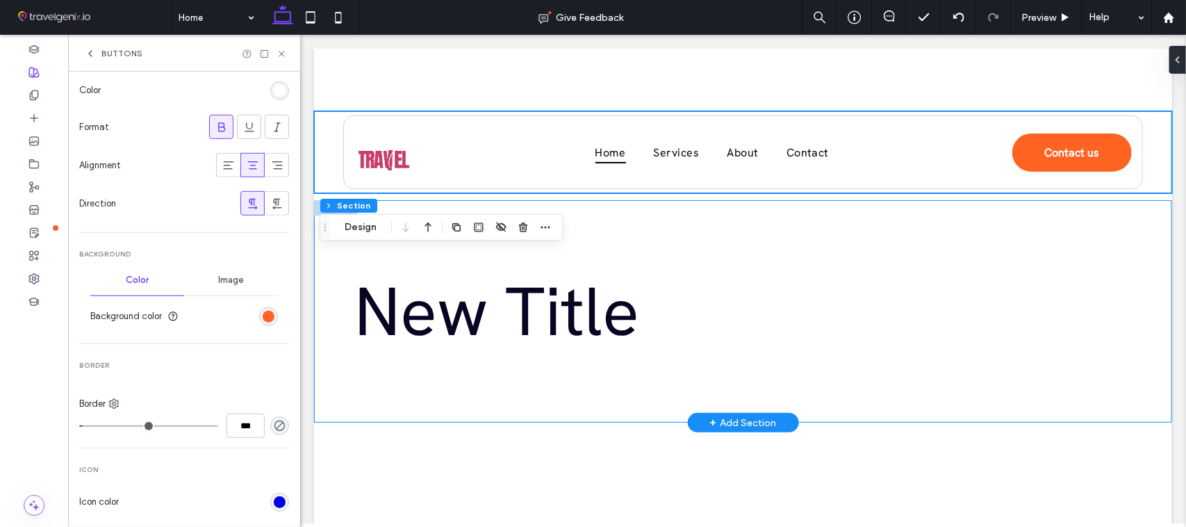
scroll to position [0, 0]
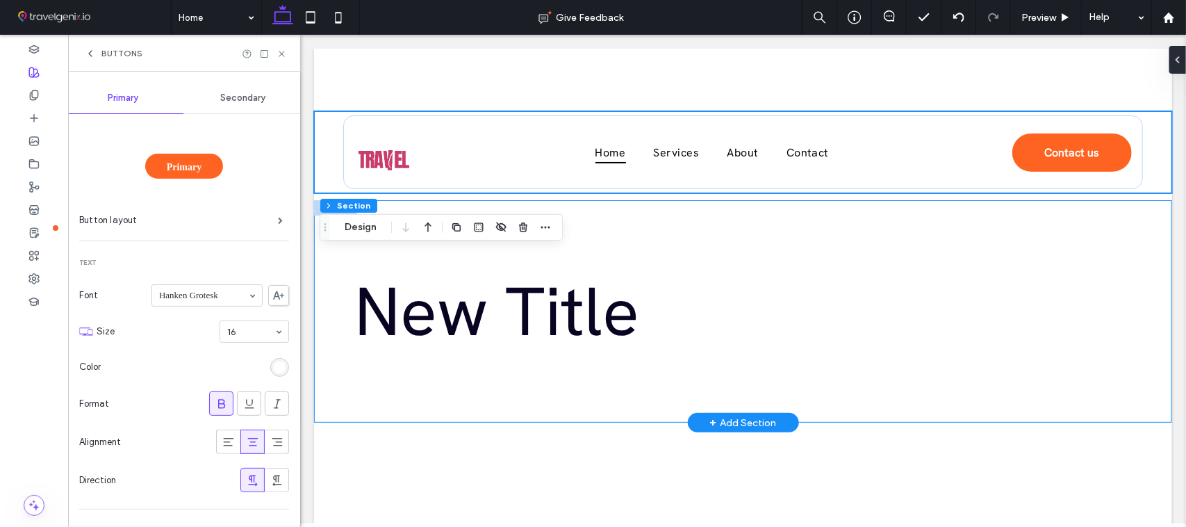
click at [91, 50] on icon at bounding box center [90, 53] width 11 height 11
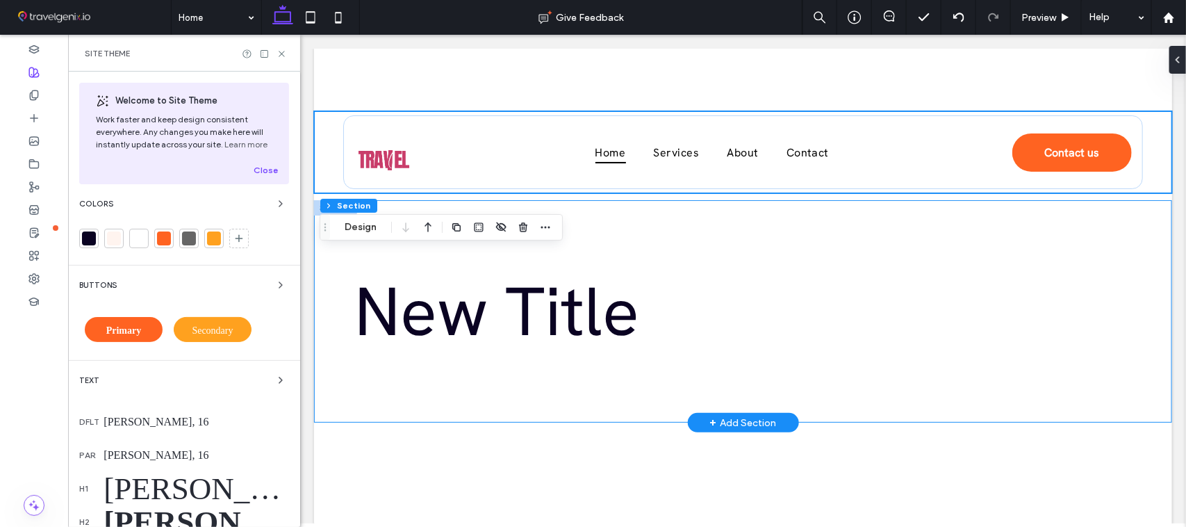
click at [213, 325] on span "Secondary" at bounding box center [212, 330] width 41 height 10
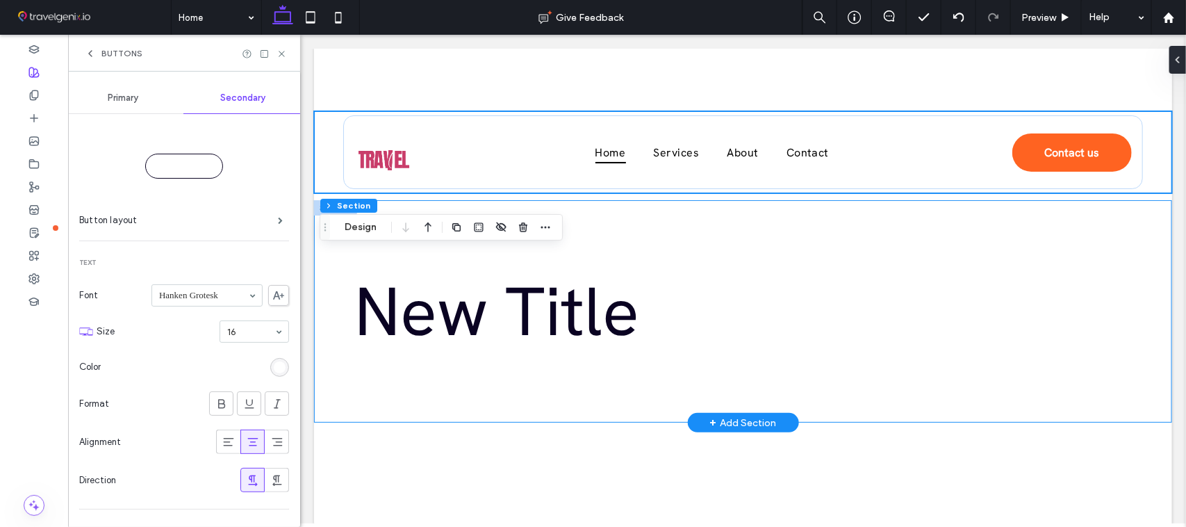
click at [274, 370] on div "rgb(255, 255, 255)" at bounding box center [280, 367] width 12 height 12
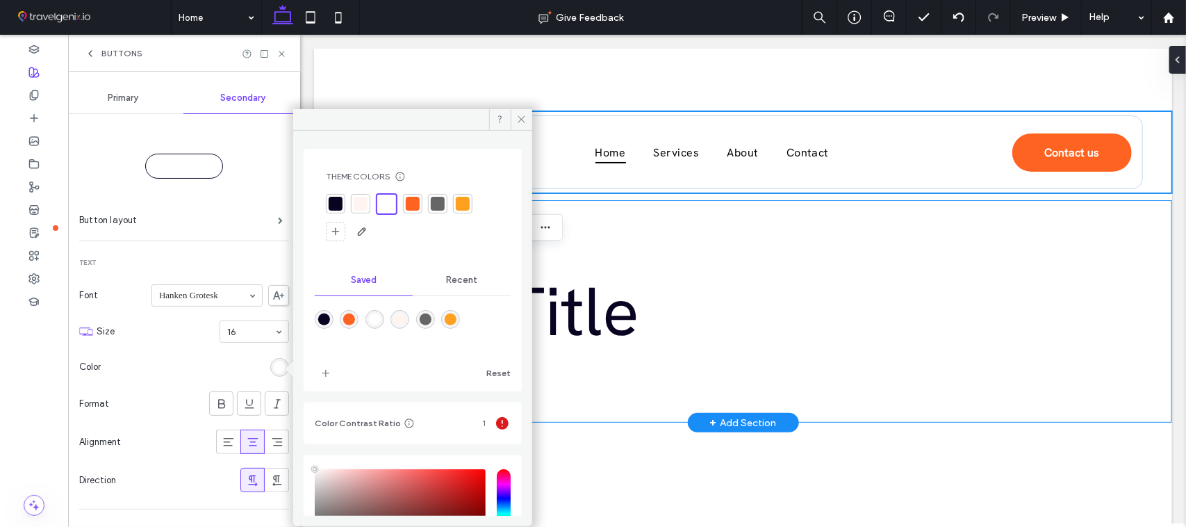
click at [341, 206] on div at bounding box center [336, 204] width 14 height 14
type input "*"
click at [88, 50] on icon at bounding box center [90, 53] width 11 height 11
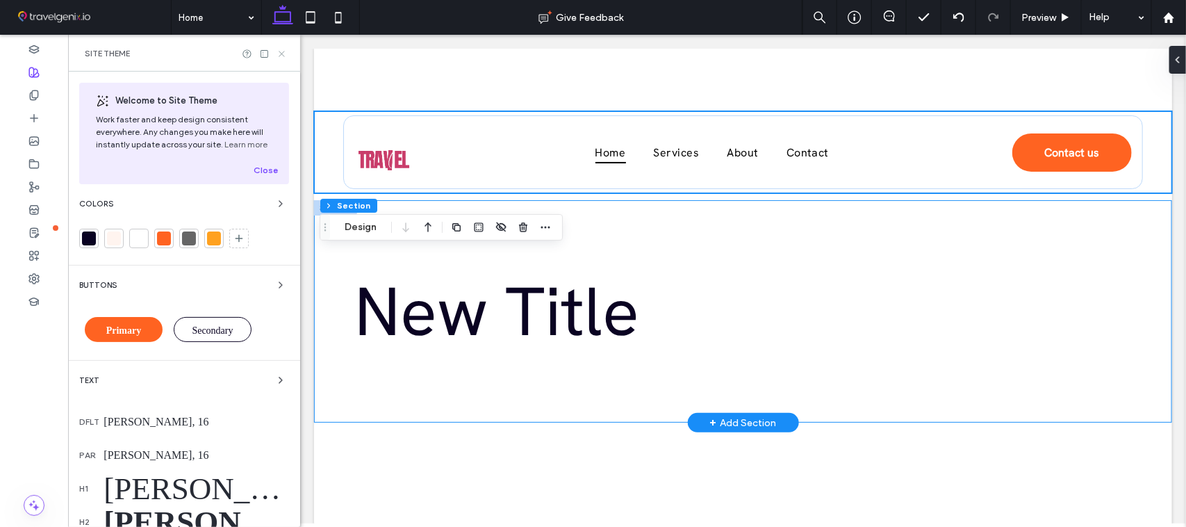
click at [280, 51] on icon at bounding box center [282, 54] width 10 height 10
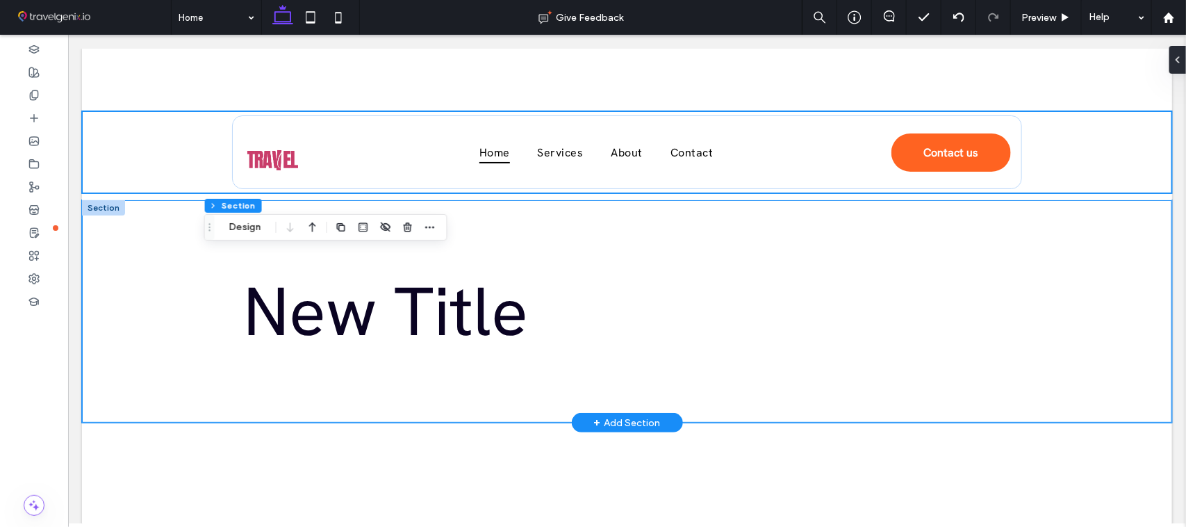
click at [165, 272] on div "New Title" at bounding box center [626, 310] width 1090 height 222
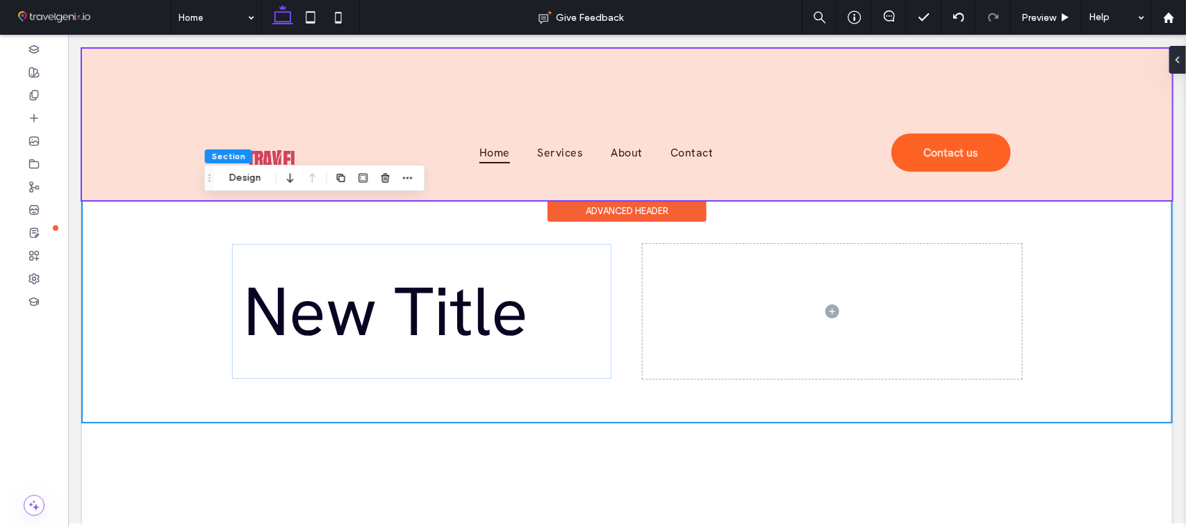
click at [705, 97] on div at bounding box center [626, 124] width 1090 height 152
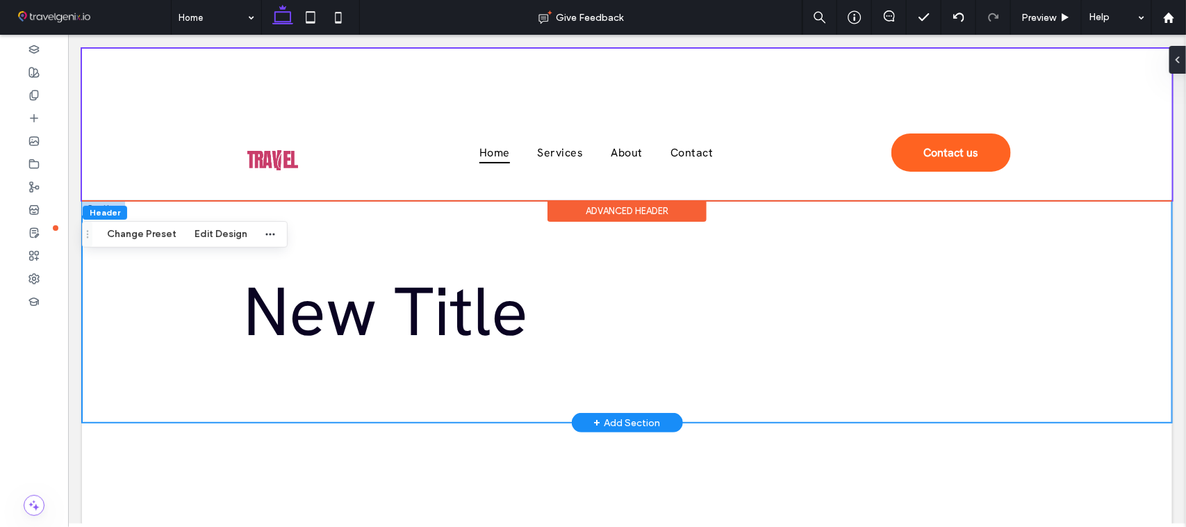
drag, startPoint x: 154, startPoint y: 309, endPoint x: 170, endPoint y: 295, distance: 21.7
click at [153, 309] on div "New Title" at bounding box center [626, 310] width 1090 height 222
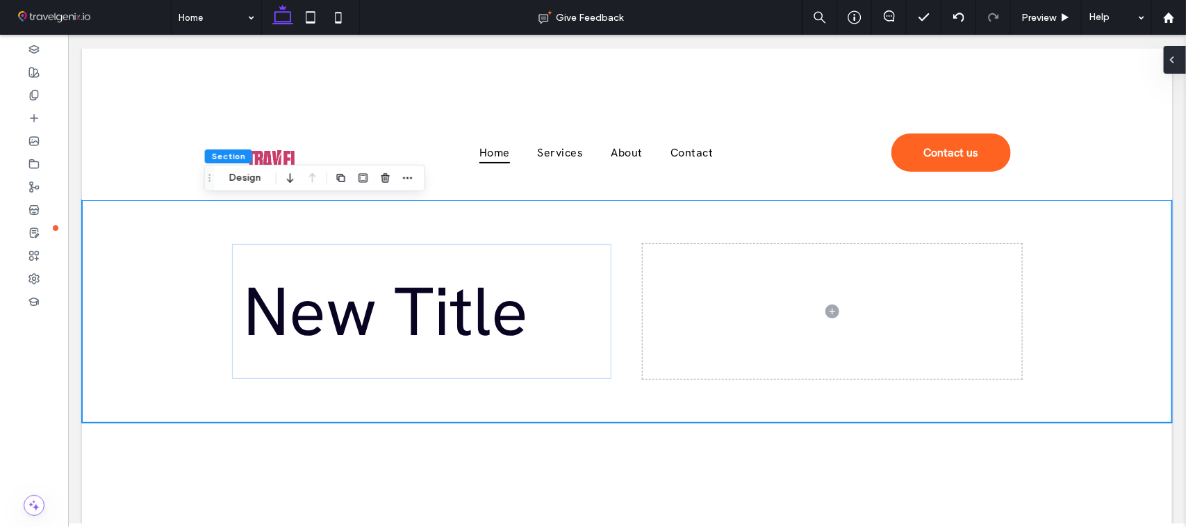
click at [1132, 63] on icon at bounding box center [1172, 59] width 11 height 11
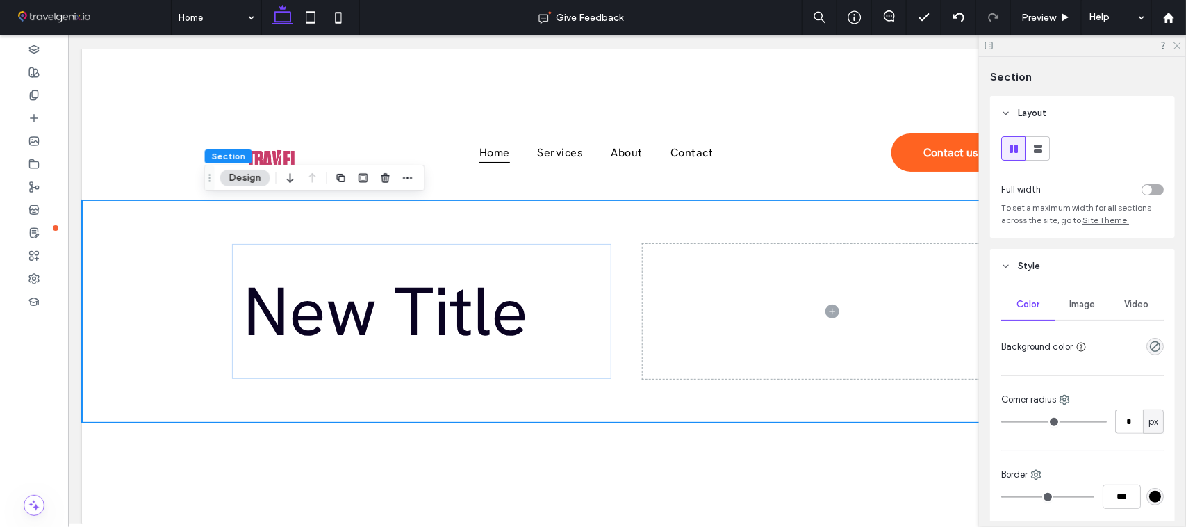
click at [1132, 47] on use at bounding box center [1178, 46] width 8 height 8
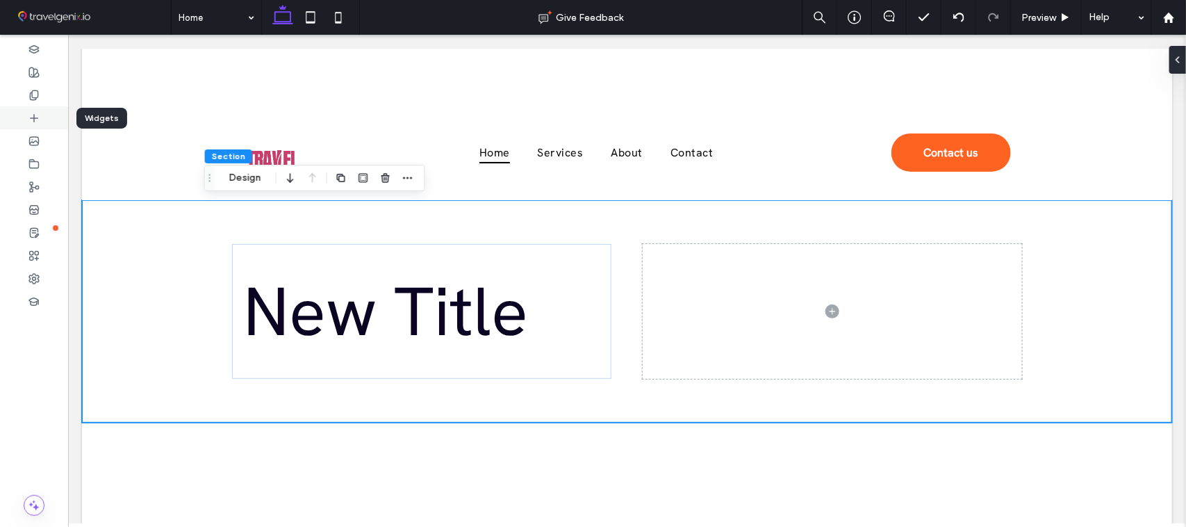
click at [33, 123] on span at bounding box center [33, 118] width 11 height 12
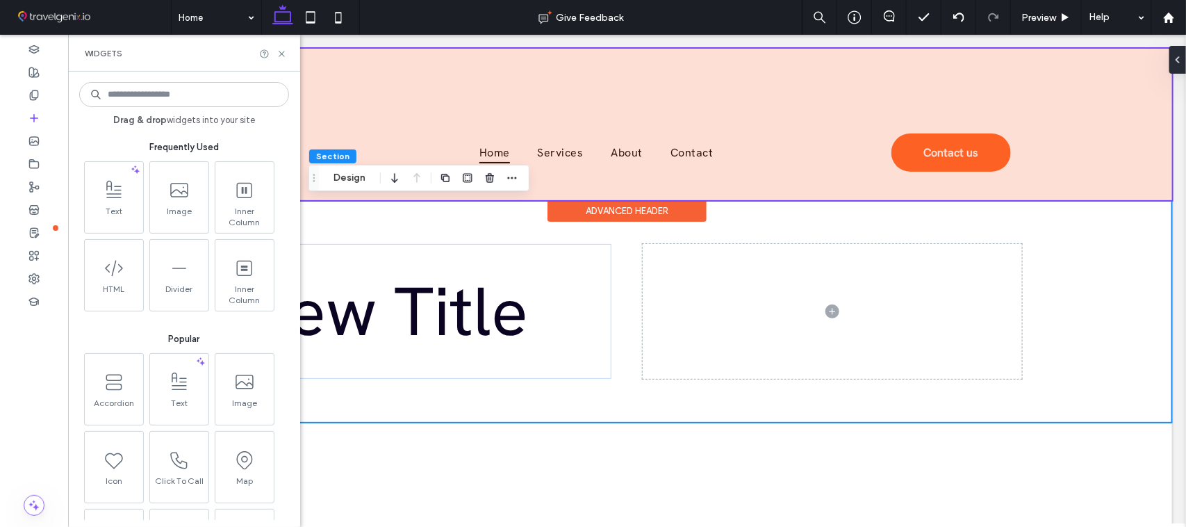
click at [390, 85] on div at bounding box center [626, 124] width 1090 height 152
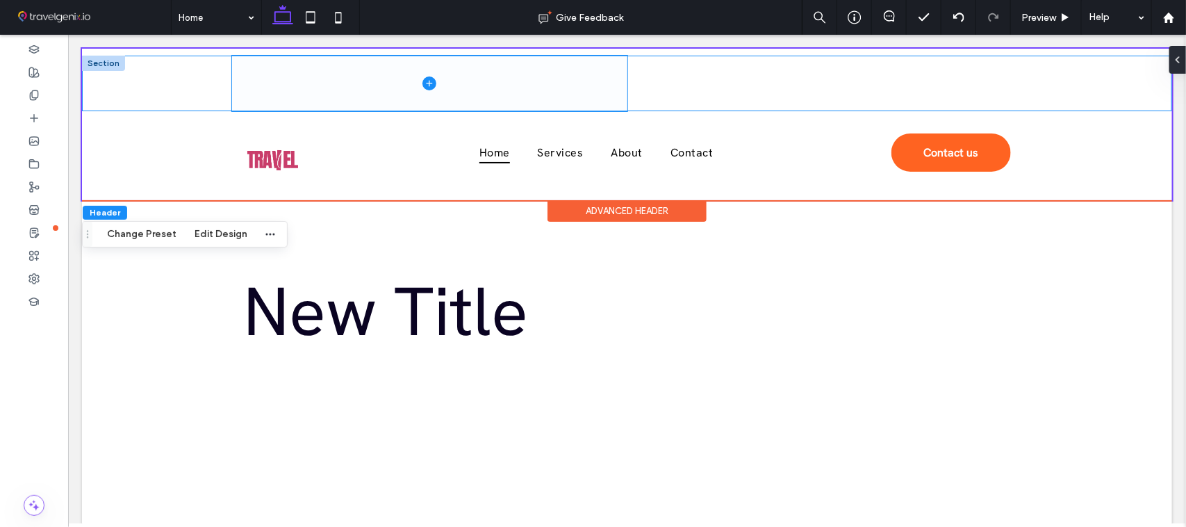
click at [330, 80] on span at bounding box center [428, 83] width 395 height 56
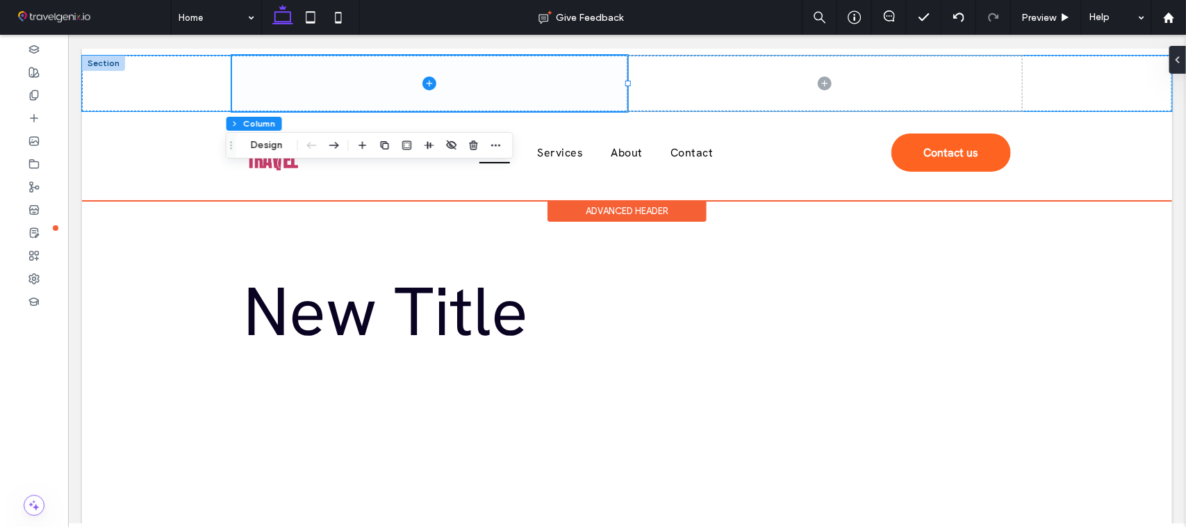
click at [237, 81] on span at bounding box center [428, 83] width 395 height 56
click at [183, 83] on div at bounding box center [626, 83] width 1090 height 56
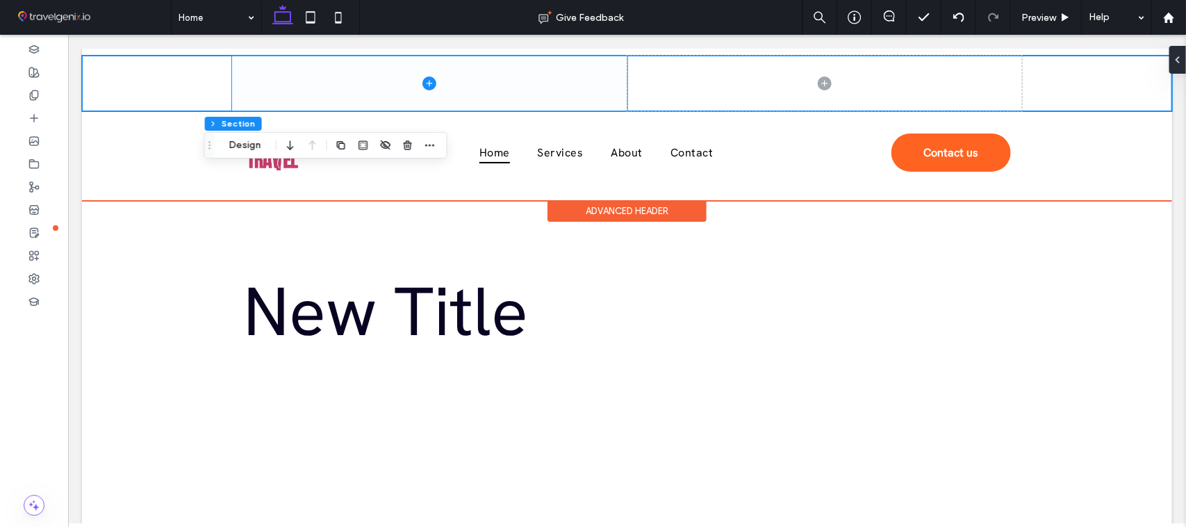
click at [246, 83] on span at bounding box center [428, 83] width 395 height 56
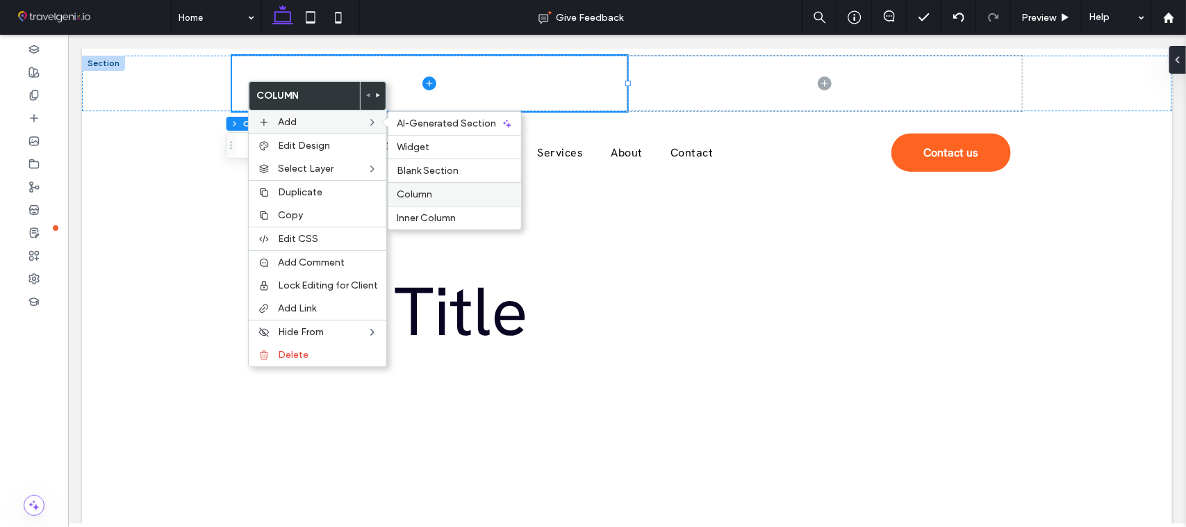
click at [410, 196] on span "Column" at bounding box center [414, 194] width 35 height 12
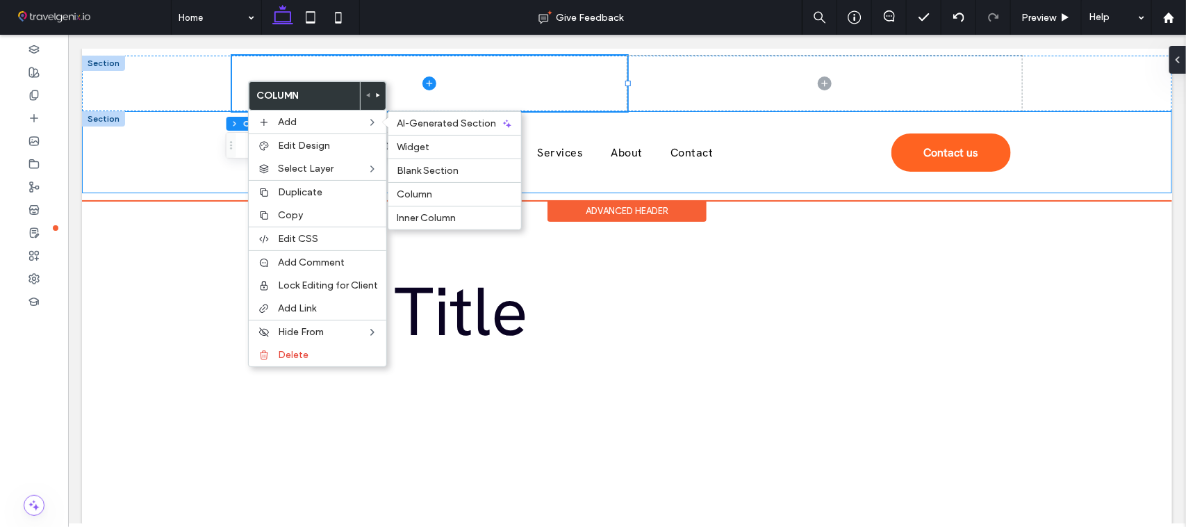
type input "**"
type input "*****"
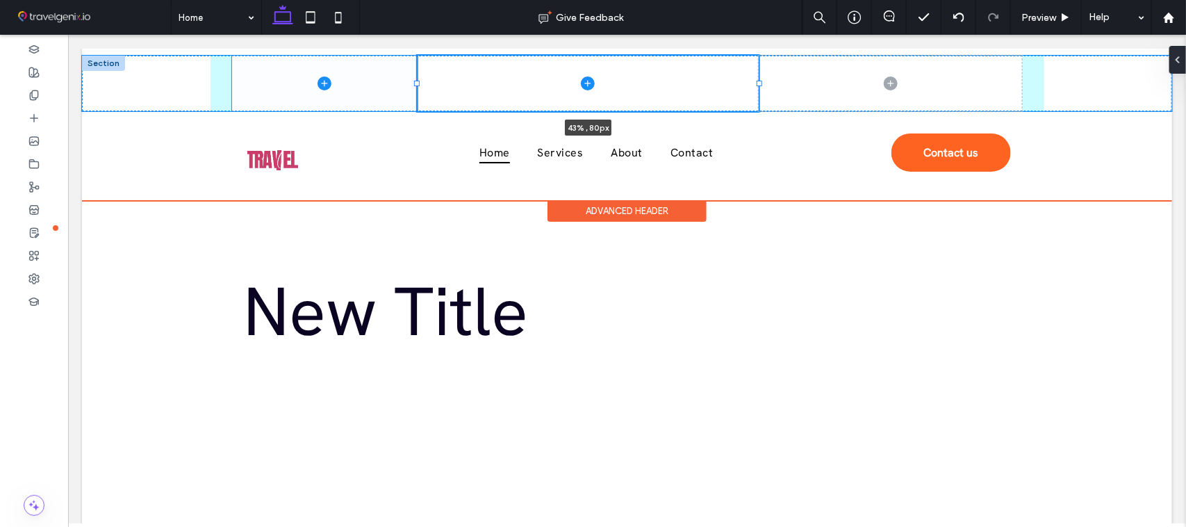
drag, startPoint x: 484, startPoint y: 81, endPoint x: 407, endPoint y: 77, distance: 78.0
click at [407, 77] on div "43% , 80px" at bounding box center [627, 83] width 834 height 56
type input "**"
type input "*****"
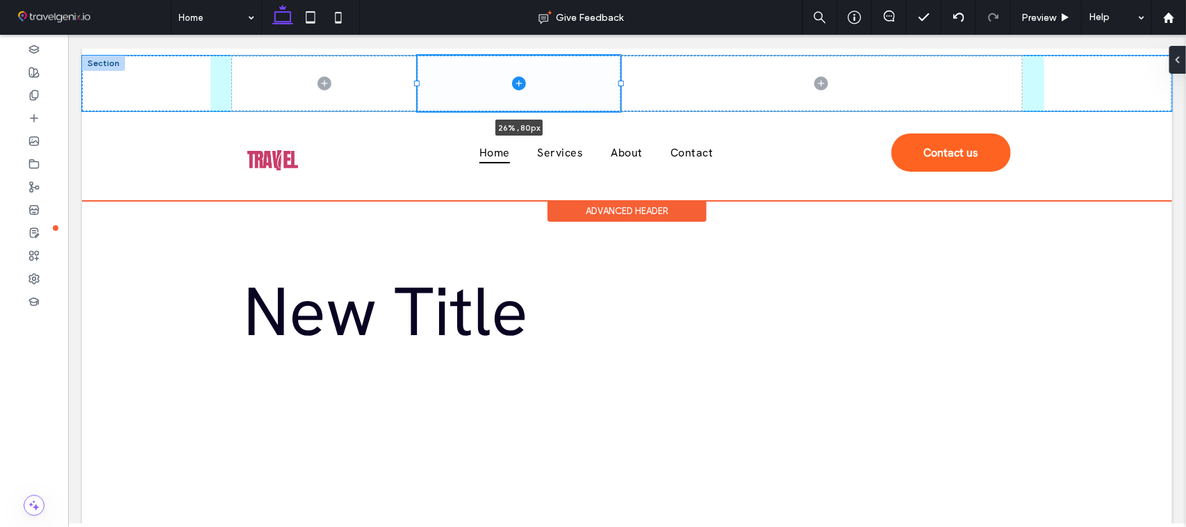
drag, startPoint x: 751, startPoint y: 83, endPoint x: 612, endPoint y: 83, distance: 138.3
click at [618, 83] on div at bounding box center [621, 83] width 6 height 6
type input "**"
type input "*****"
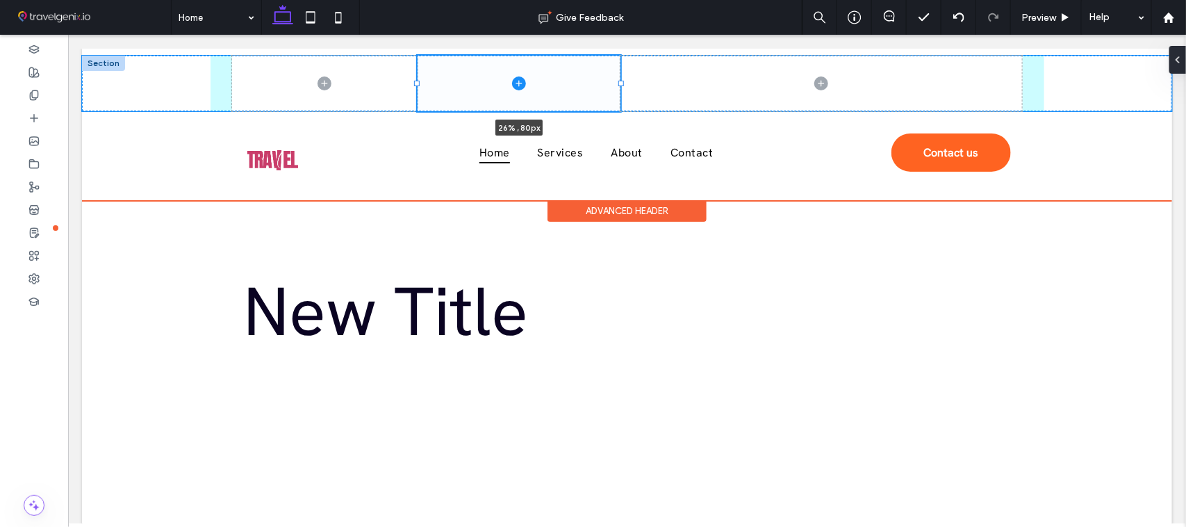
type input "**"
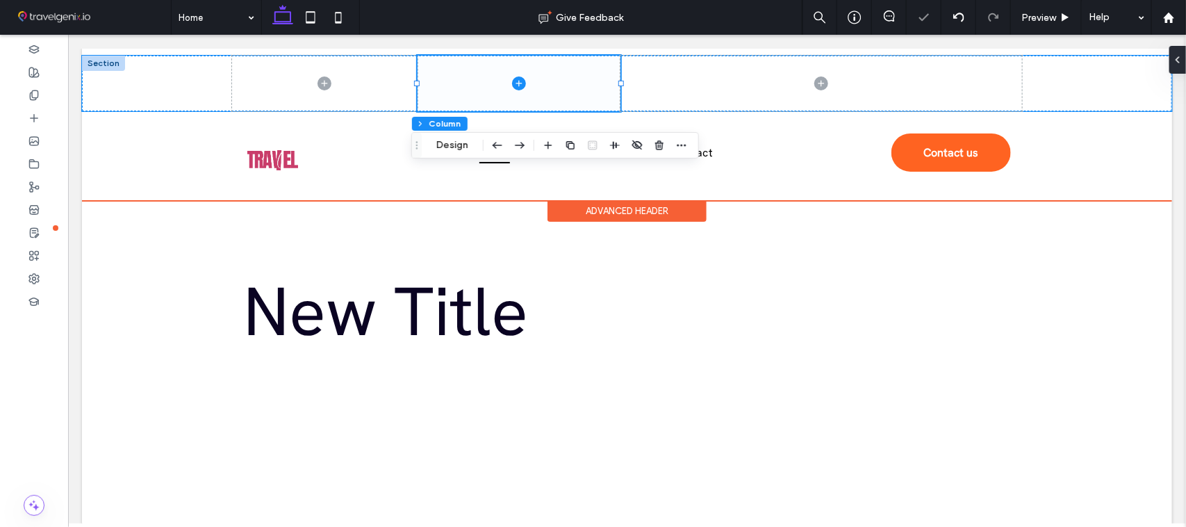
click at [533, 70] on span at bounding box center [518, 83] width 203 height 56
click at [357, 85] on span at bounding box center [324, 83] width 186 height 56
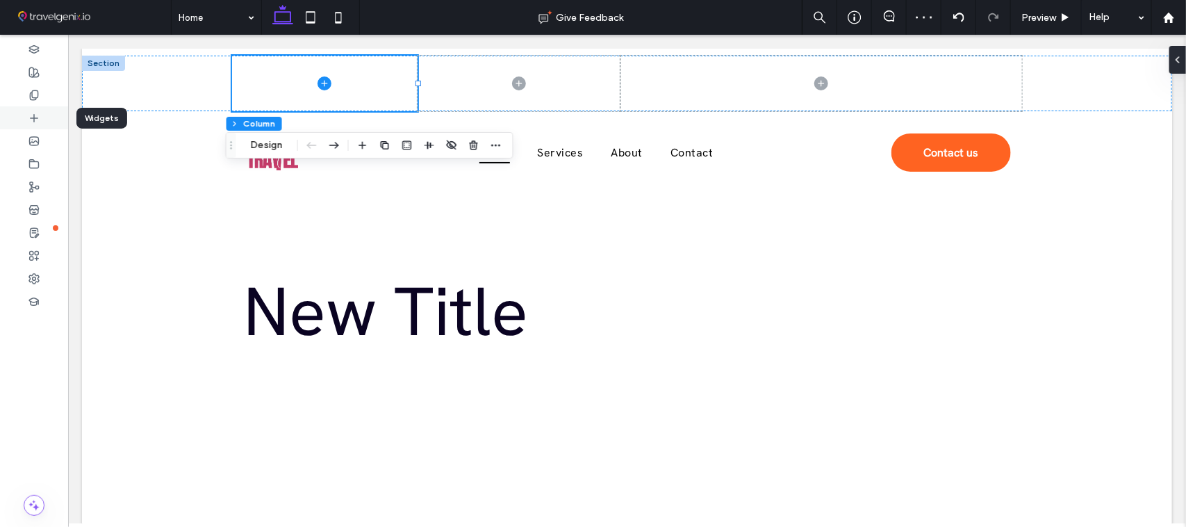
click at [29, 117] on icon at bounding box center [33, 118] width 11 height 11
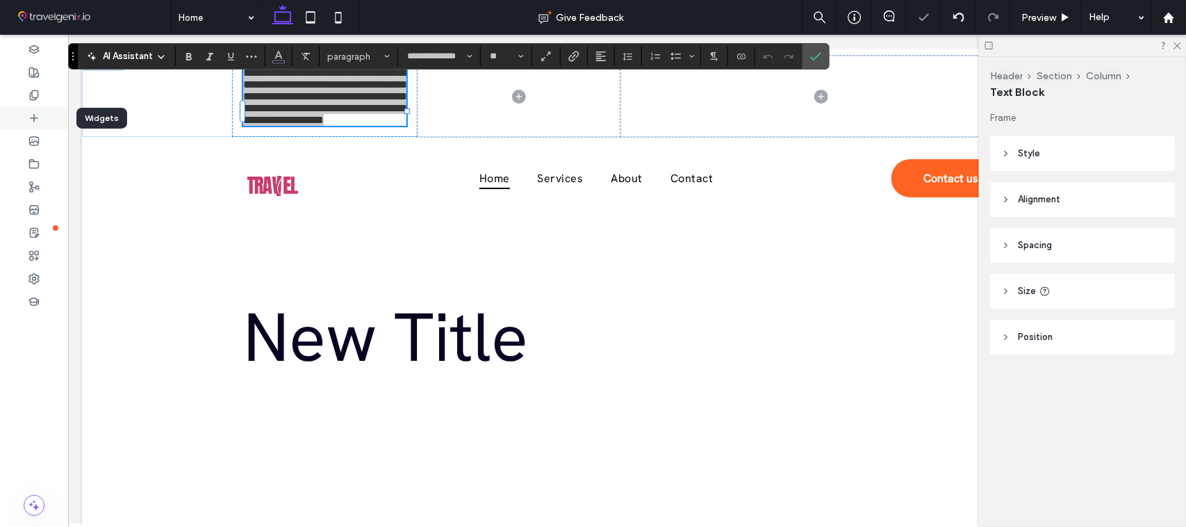
click at [33, 118] on use at bounding box center [34, 117] width 7 height 7
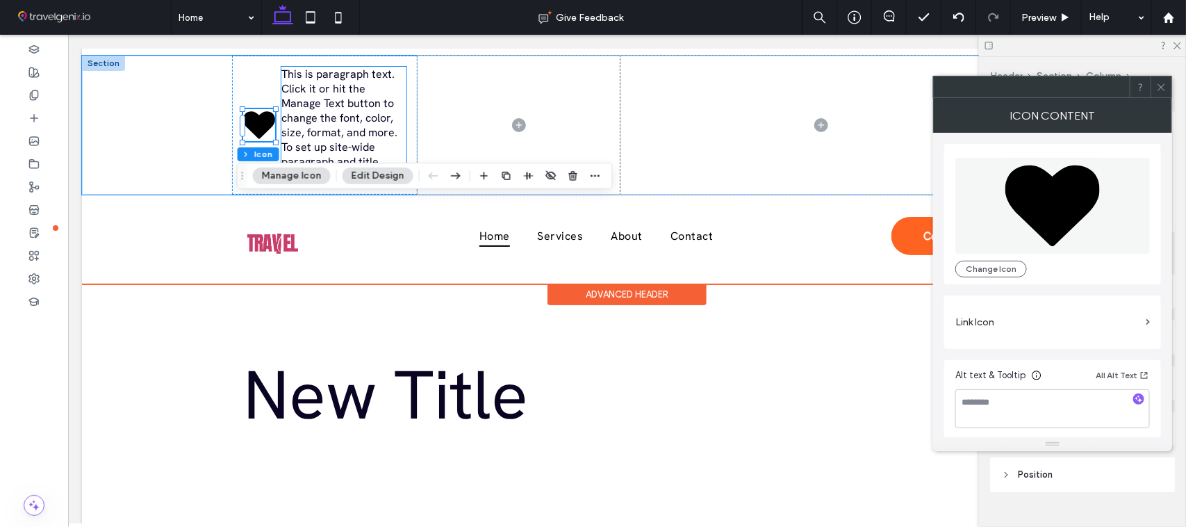
click at [314, 102] on span "This is paragraph text. Click it or hit the Manage Text button to change the fo…" at bounding box center [342, 124] width 122 height 117
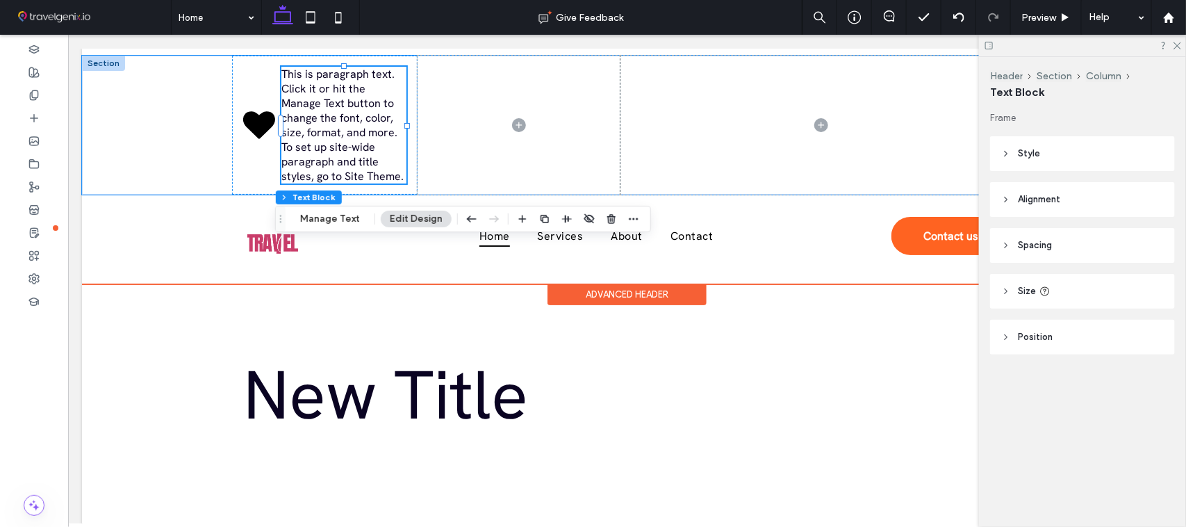
click at [314, 102] on span "This is paragraph text. Click it or hit the Manage Text button to change the fo…" at bounding box center [342, 124] width 122 height 117
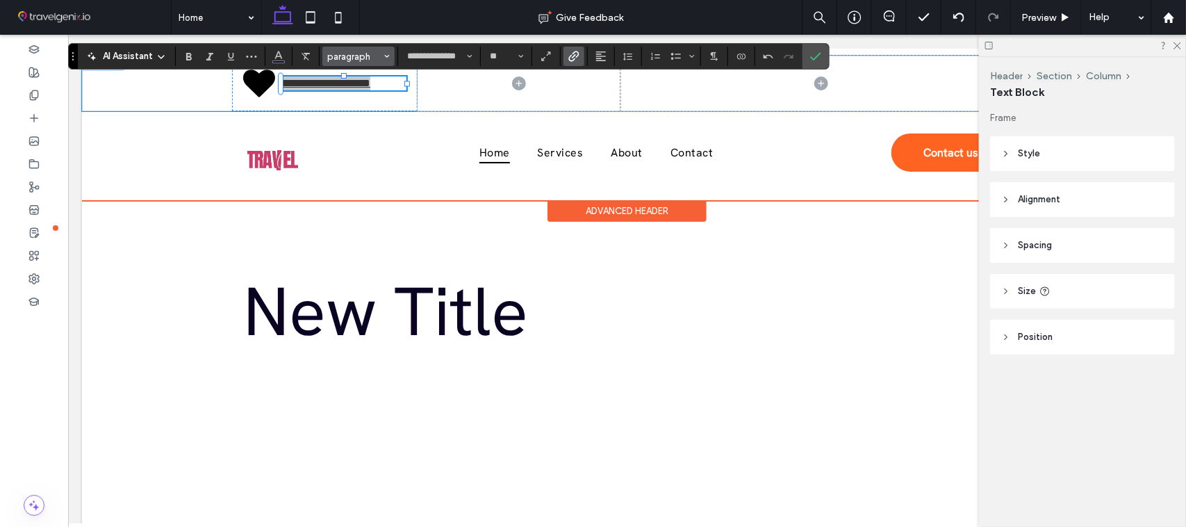
click at [338, 54] on span "paragraph" at bounding box center [354, 56] width 54 height 10
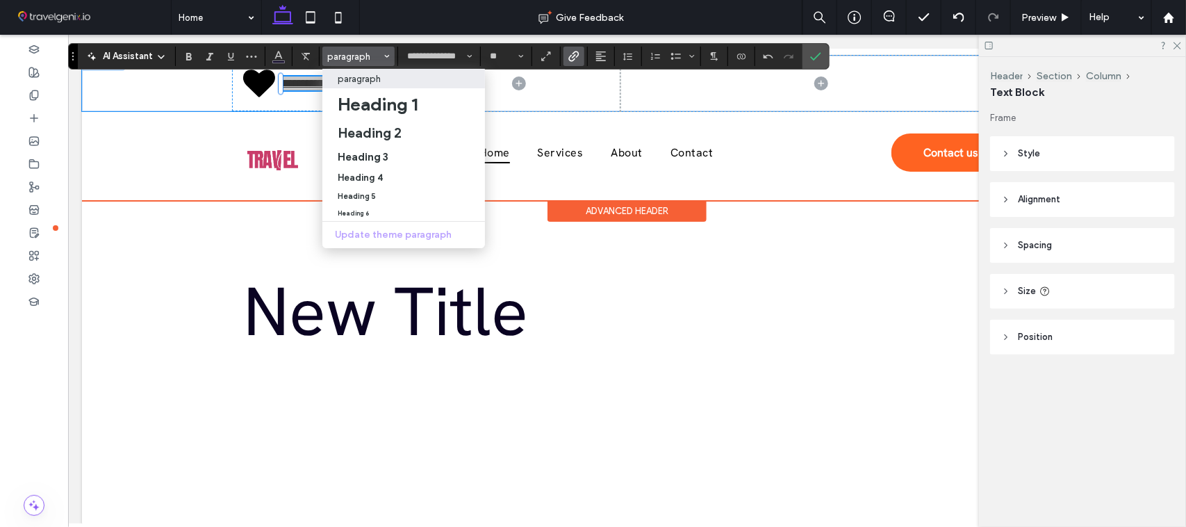
click at [370, 81] on p "paragraph" at bounding box center [359, 79] width 43 height 10
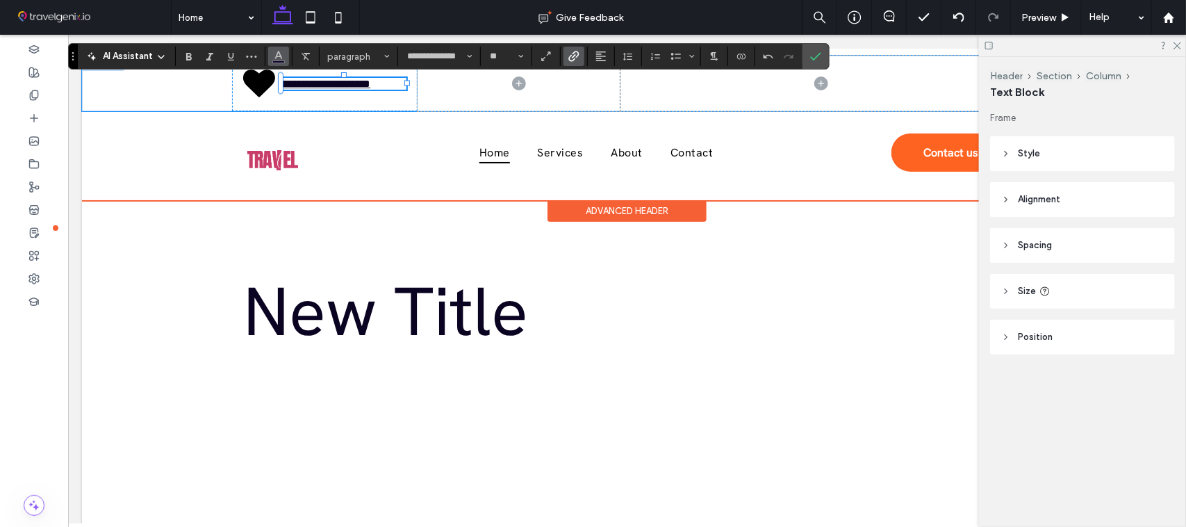
click at [271, 57] on button "Color" at bounding box center [278, 56] width 21 height 19
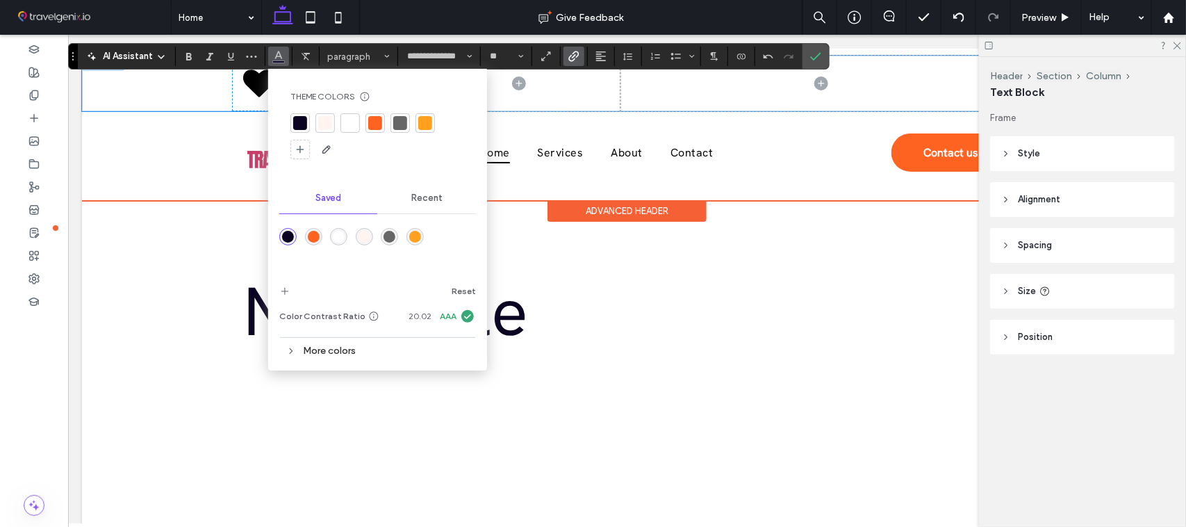
click at [400, 120] on div at bounding box center [400, 123] width 14 height 14
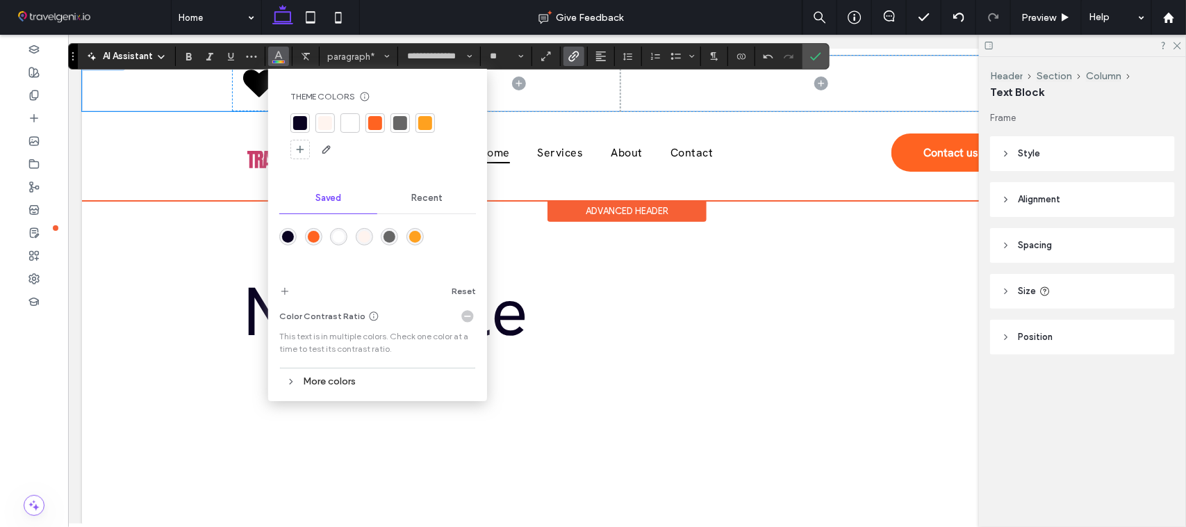
click at [397, 120] on div at bounding box center [400, 123] width 14 height 14
click at [251, 102] on div "**********" at bounding box center [324, 83] width 186 height 56
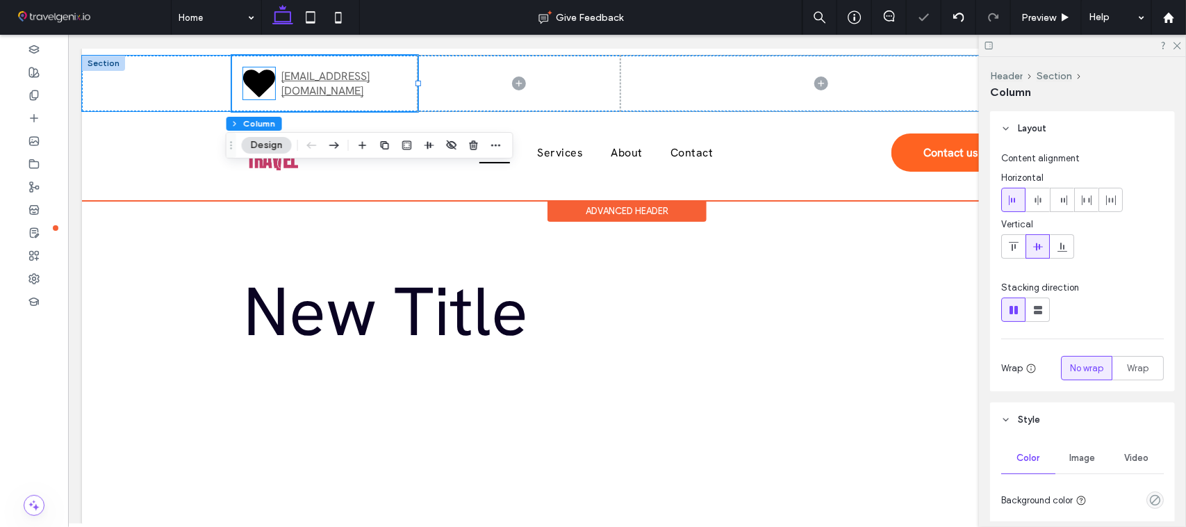
click at [250, 83] on icon at bounding box center [259, 82] width 32 height 27
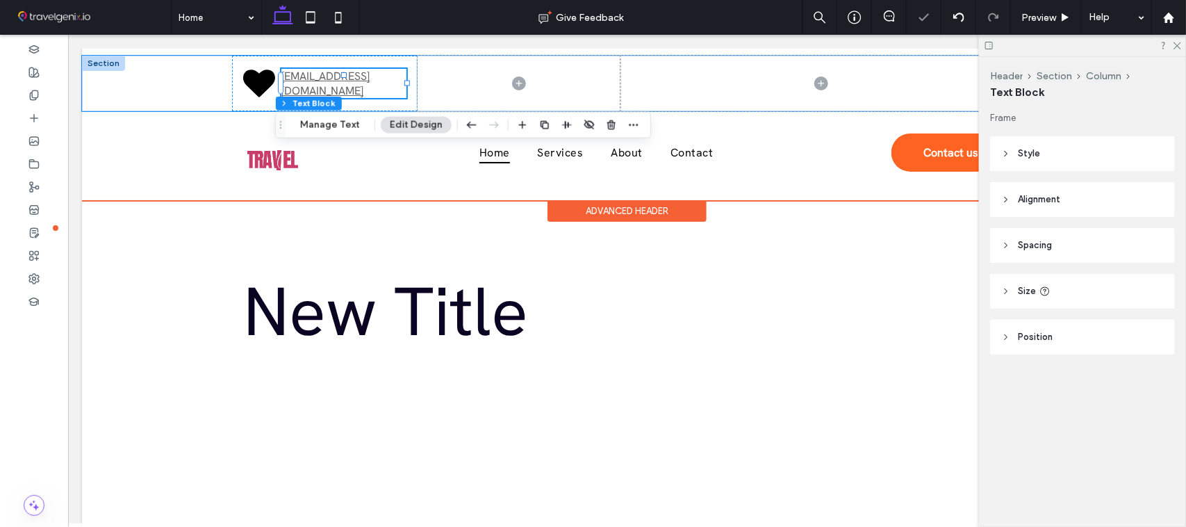
click at [309, 81] on link "[EMAIL_ADDRESS][DOMAIN_NAME]" at bounding box center [325, 82] width 88 height 29
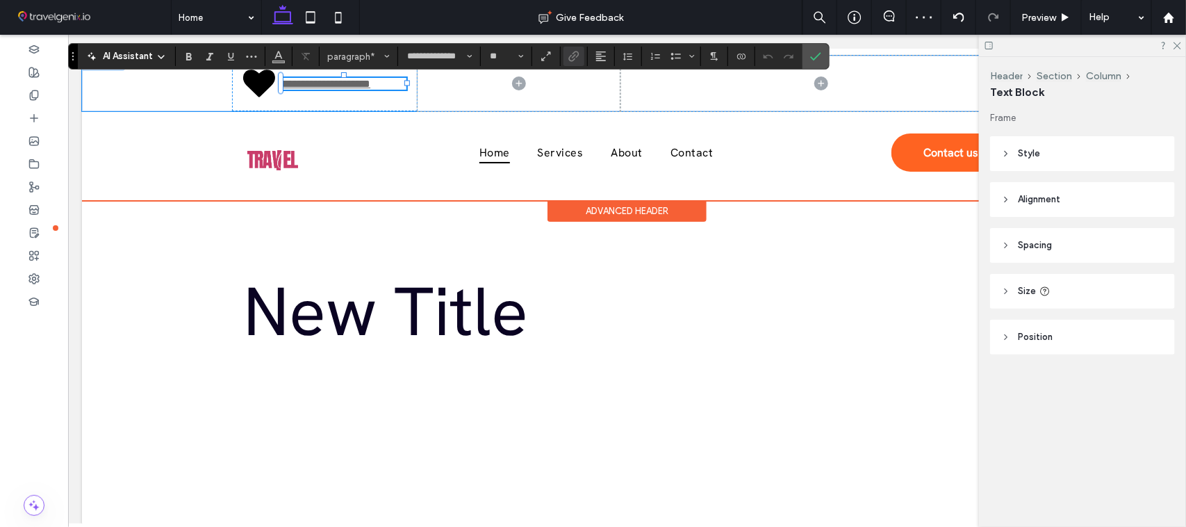
click at [309, 81] on link "**********" at bounding box center [325, 83] width 89 height 10
drag, startPoint x: 309, startPoint y: 81, endPoint x: 295, endPoint y: 77, distance: 13.7
click at [309, 83] on link "**********" at bounding box center [325, 83] width 89 height 10
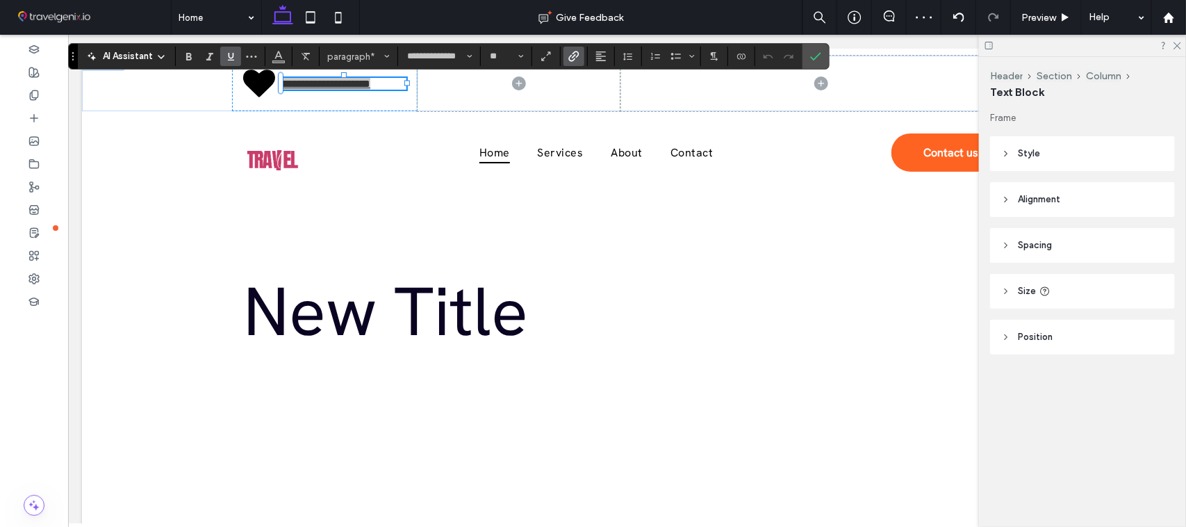
click at [231, 54] on icon "Underline" at bounding box center [230, 56] width 11 height 11
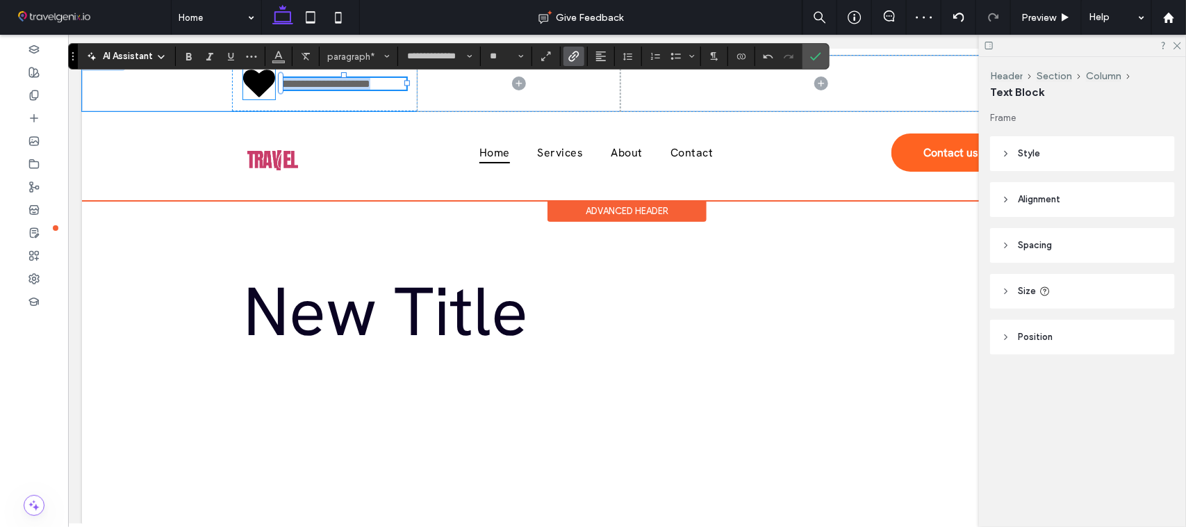
click at [243, 85] on icon at bounding box center [259, 82] width 32 height 27
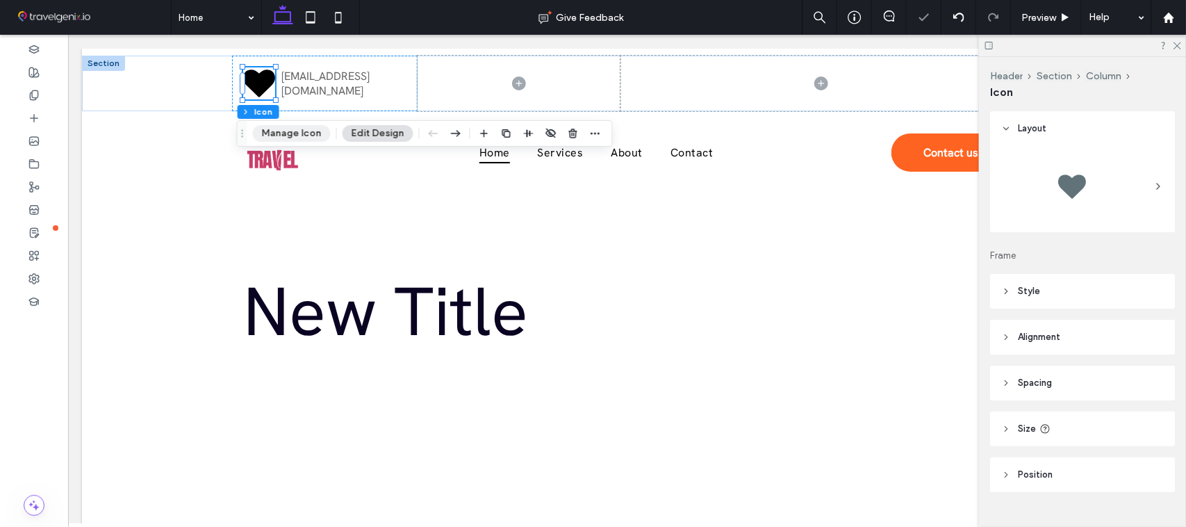
click at [272, 127] on button "Manage Icon" at bounding box center [292, 133] width 78 height 17
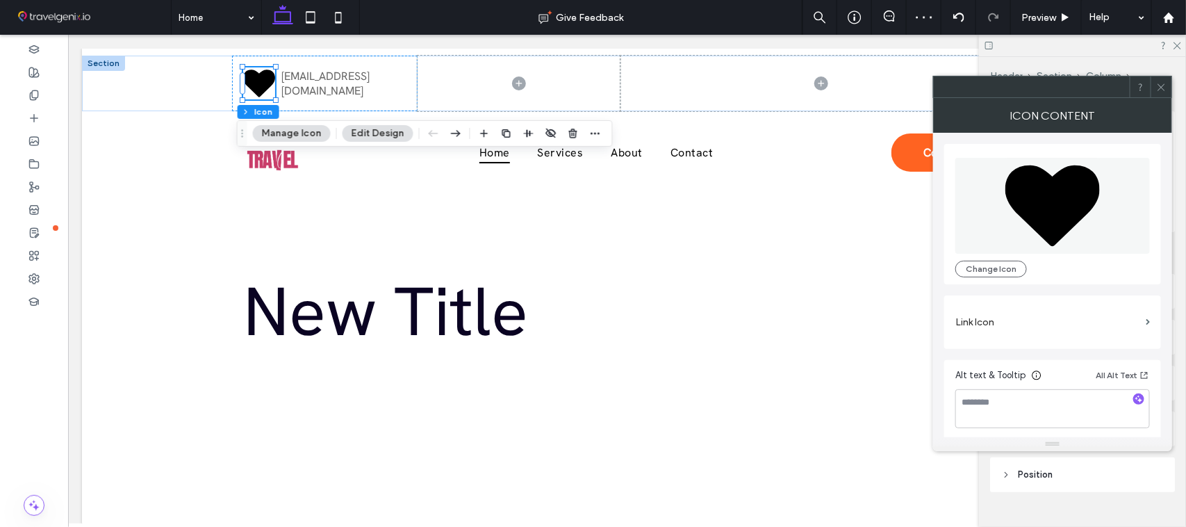
click at [982, 257] on div "Change Icon" at bounding box center [1053, 214] width 195 height 126
click at [975, 273] on button "Change Icon" at bounding box center [992, 269] width 72 height 17
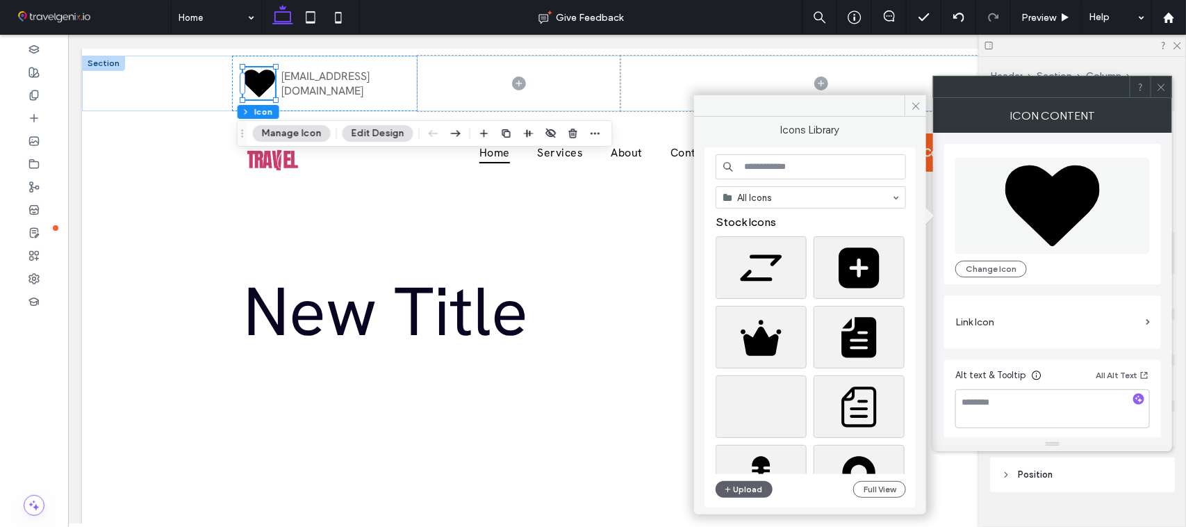
click at [771, 162] on input at bounding box center [811, 166] width 190 height 25
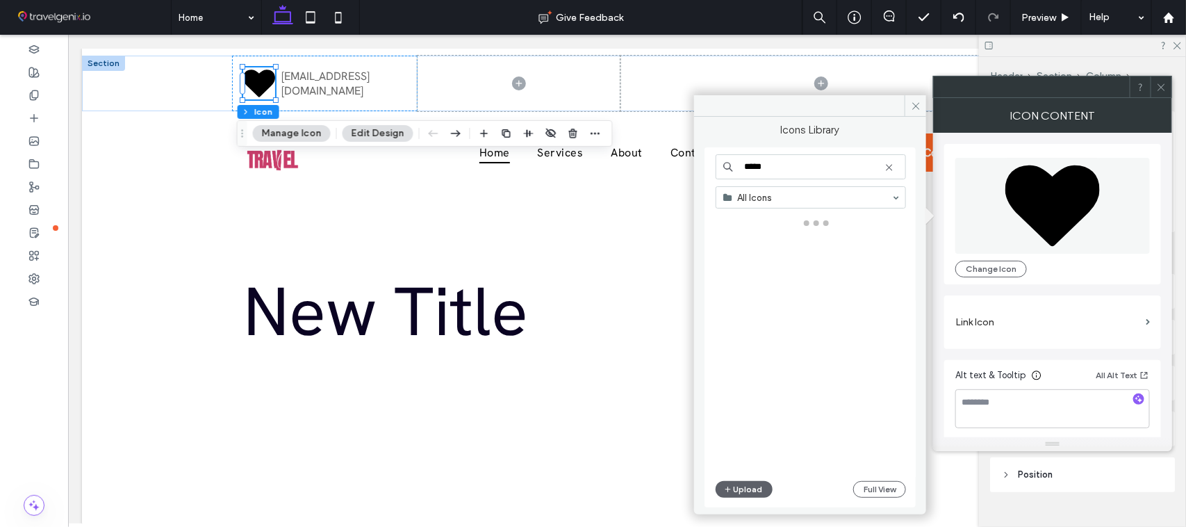
type input "*****"
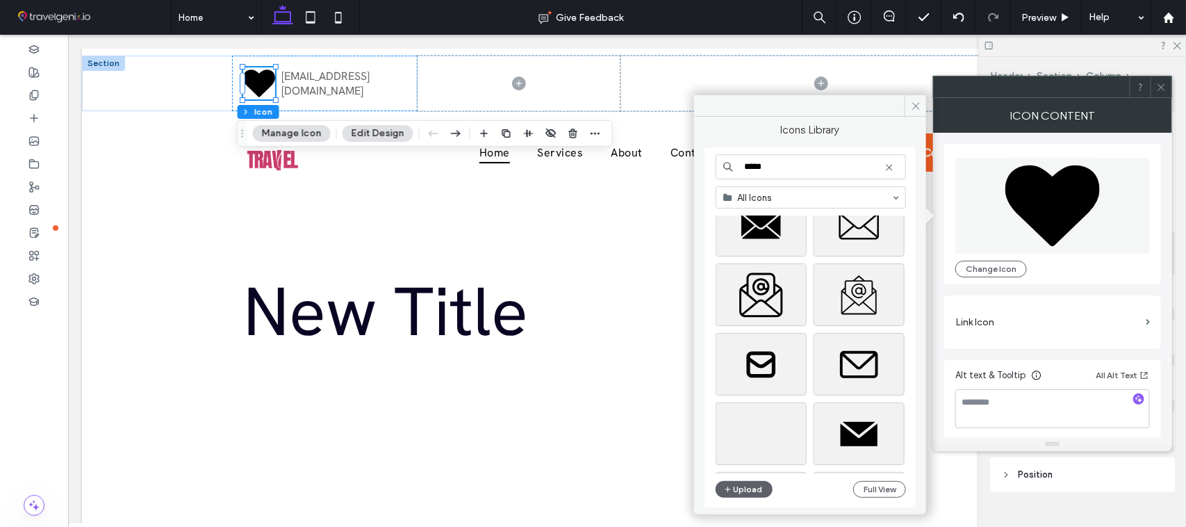
scroll to position [325, 0]
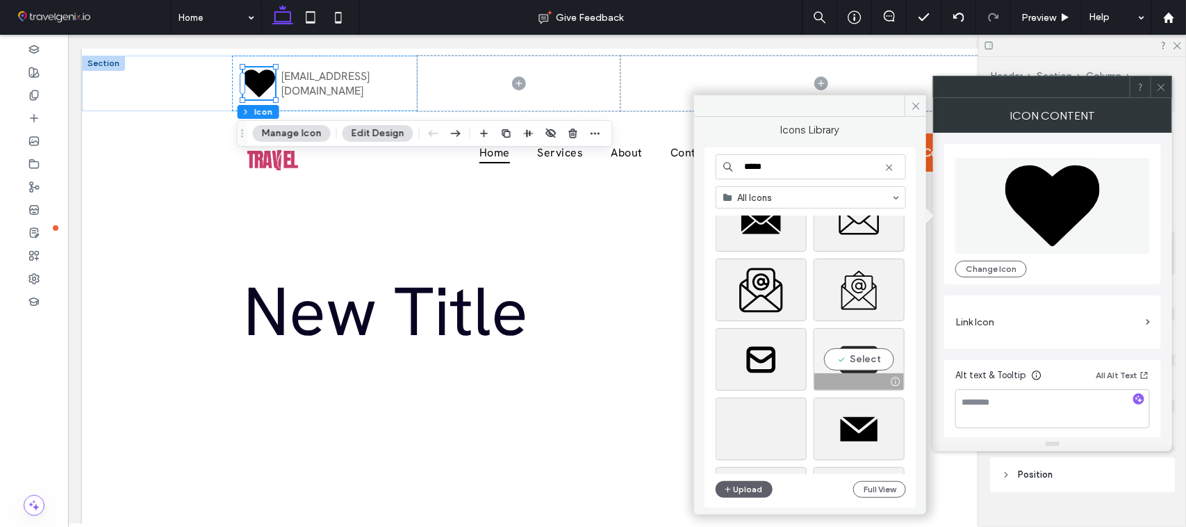
click at [853, 375] on div "Select" at bounding box center [859, 359] width 91 height 63
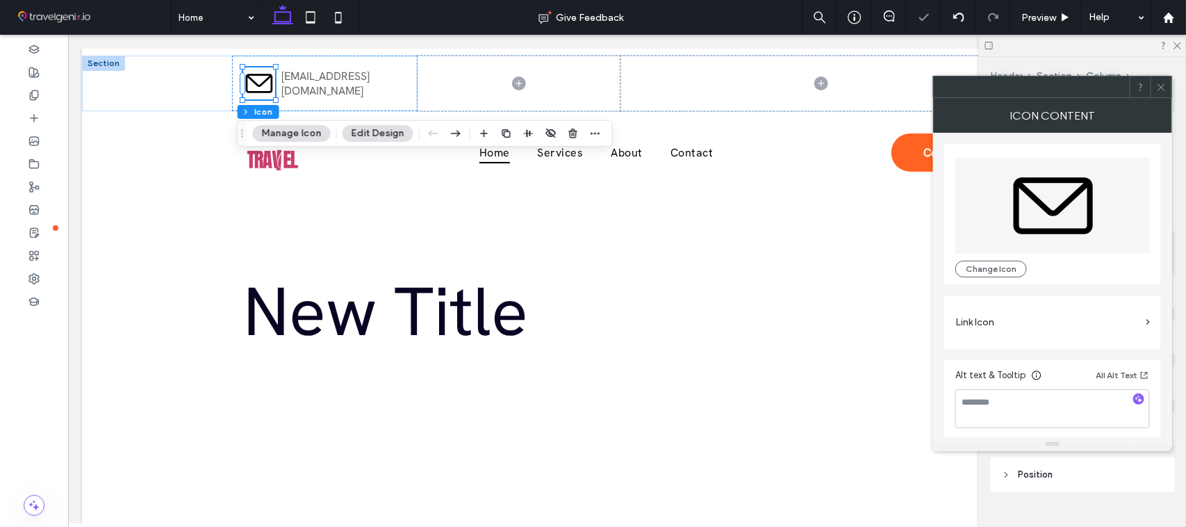
click at [1159, 82] on icon at bounding box center [1162, 87] width 10 height 10
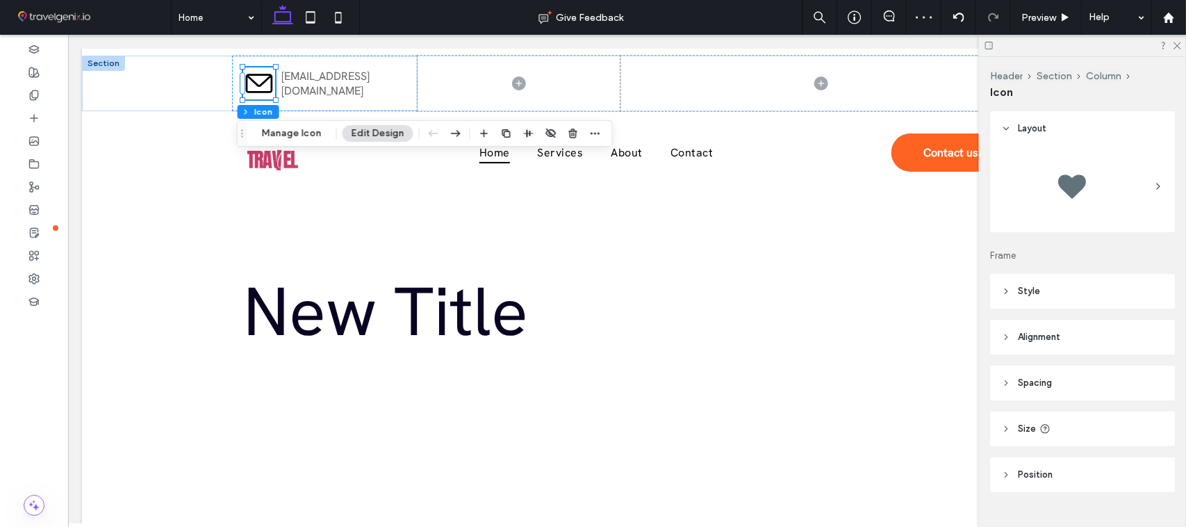
scroll to position [25, 0]
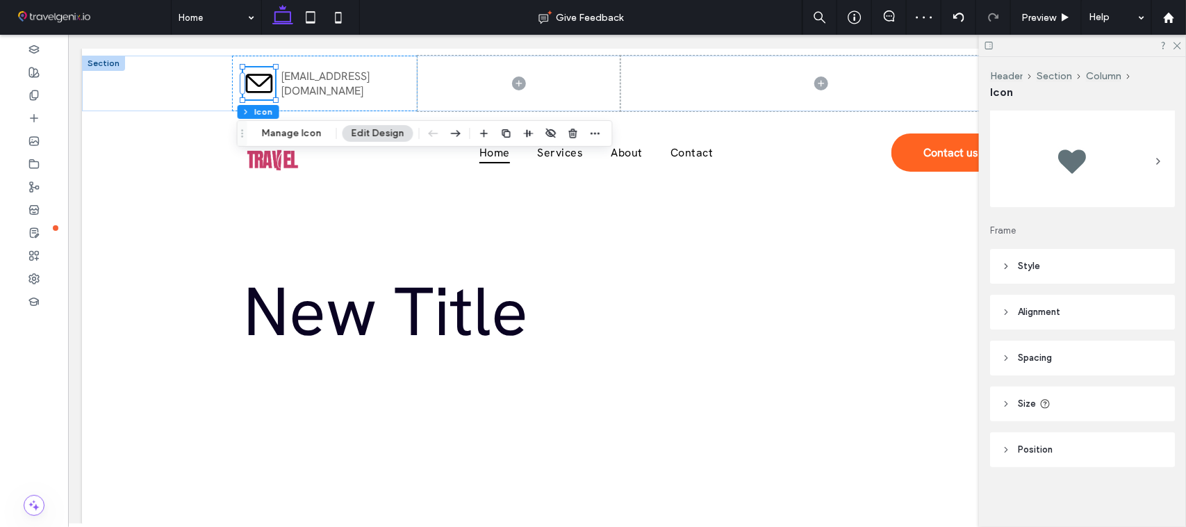
drag, startPoint x: 1081, startPoint y: 276, endPoint x: 1179, endPoint y: 309, distance: 104.2
click at [1081, 276] on header "Style" at bounding box center [1082, 266] width 185 height 35
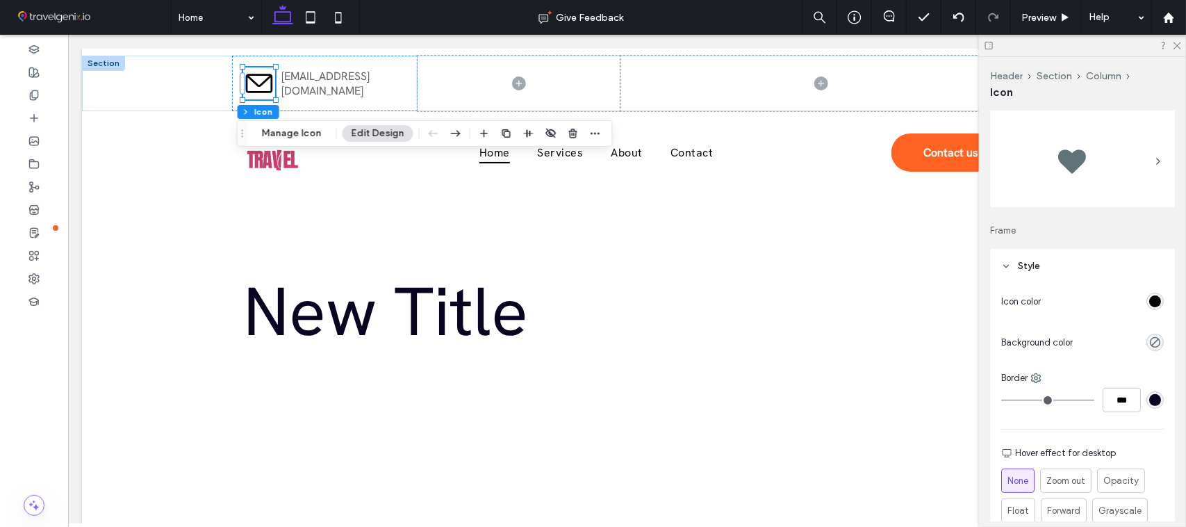
click at [1151, 304] on div "rgb(0, 0, 0)" at bounding box center [1156, 301] width 12 height 12
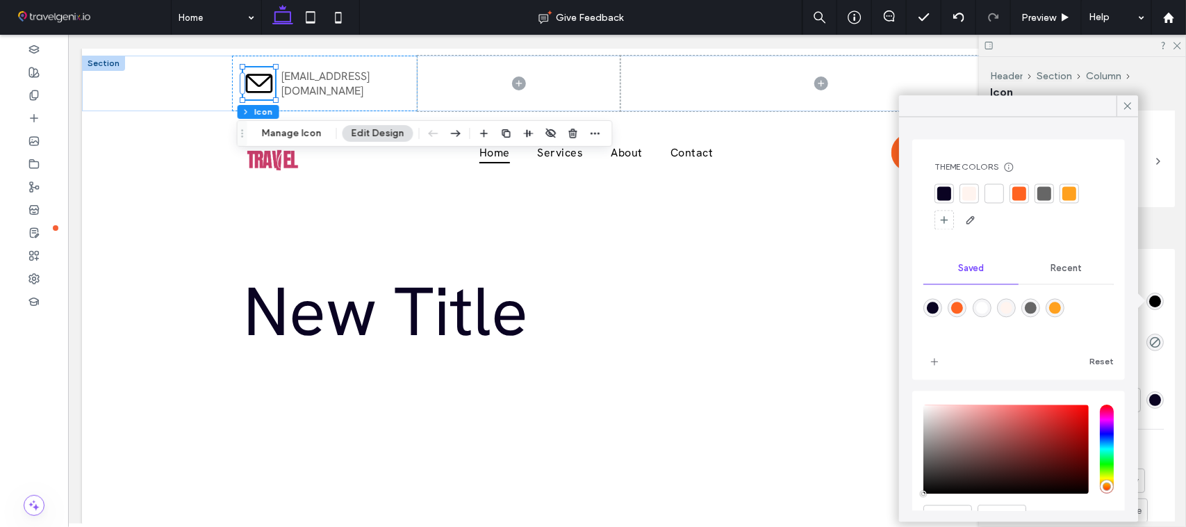
click at [1046, 191] on div at bounding box center [1045, 194] width 14 height 14
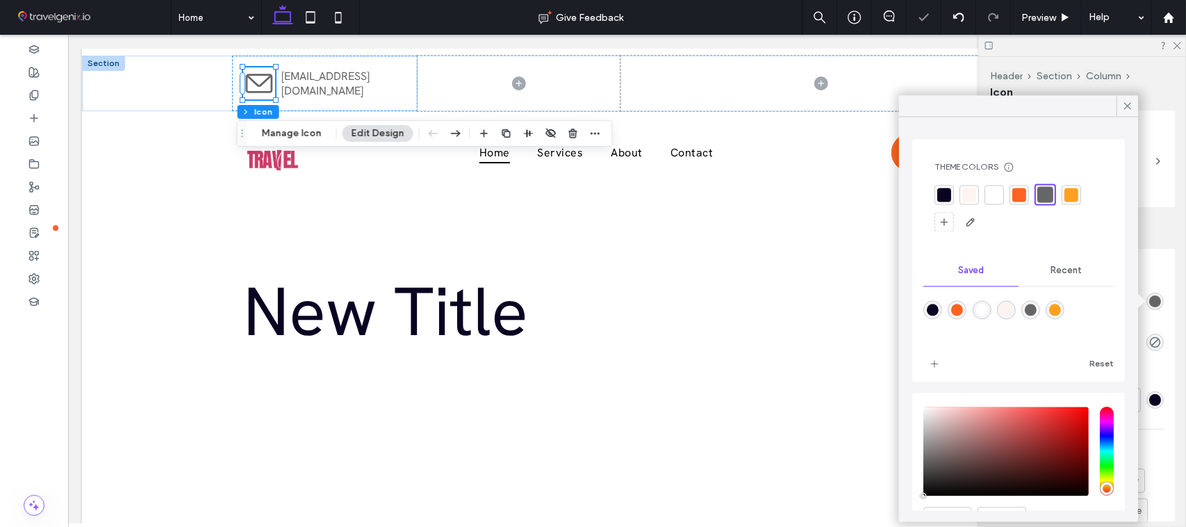
drag, startPoint x: 1126, startPoint y: 105, endPoint x: 1130, endPoint y: 115, distance: 11.2
click at [1126, 106] on icon at bounding box center [1128, 106] width 13 height 13
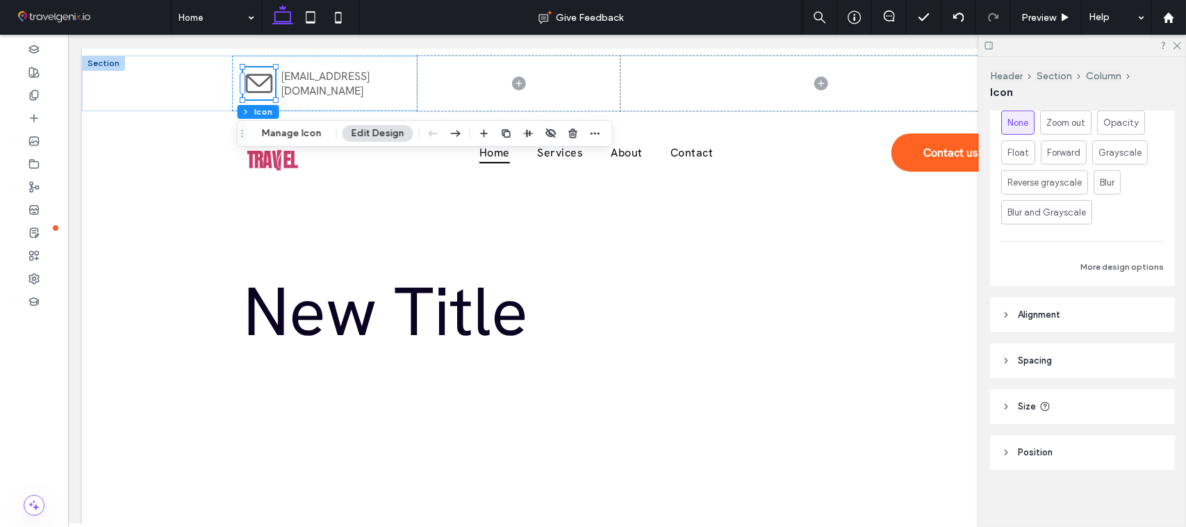
scroll to position [386, 0]
click at [1084, 400] on header "Size" at bounding box center [1082, 403] width 185 height 35
click at [1128, 478] on input "**" at bounding box center [1130, 479] width 28 height 24
type input "**"
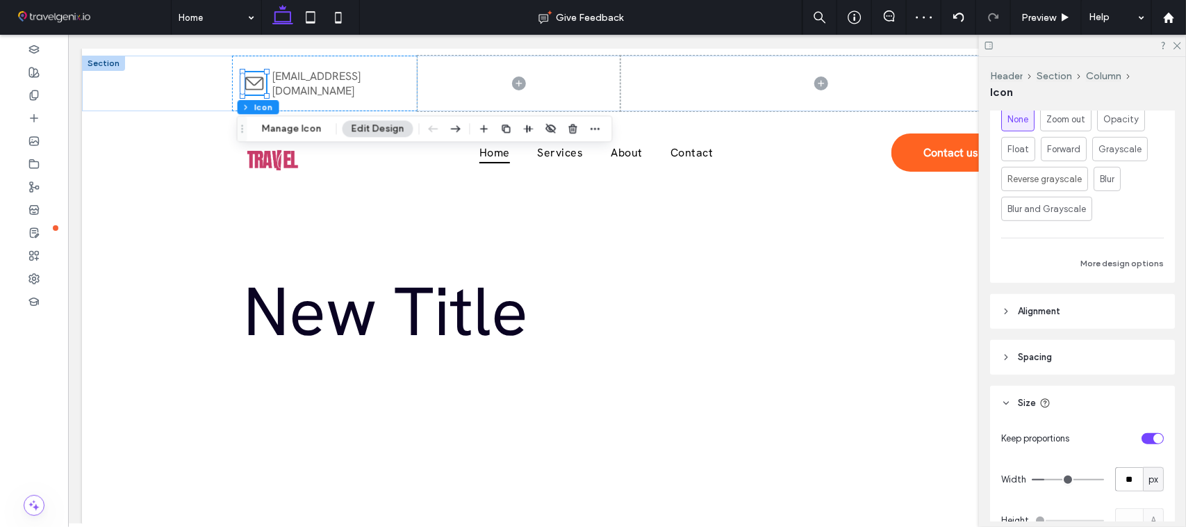
drag, startPoint x: 1126, startPoint y: 477, endPoint x: 1107, endPoint y: 476, distance: 18.8
click at [1116, 476] on input "**" at bounding box center [1130, 479] width 28 height 24
type input "**"
drag, startPoint x: 1130, startPoint y: 478, endPoint x: 1111, endPoint y: 480, distance: 19.6
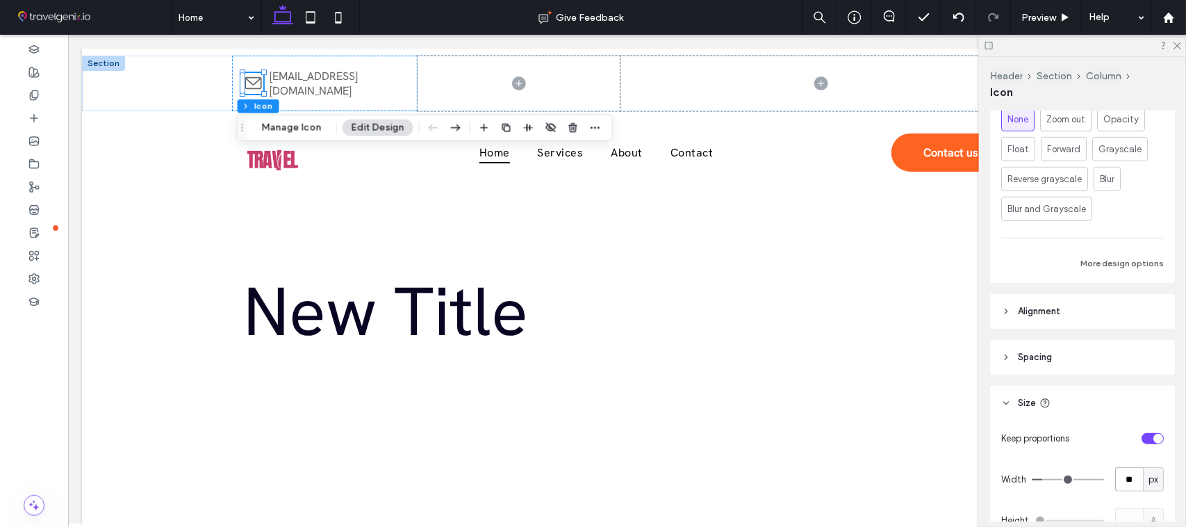
click at [1116, 480] on input "**" at bounding box center [1130, 479] width 28 height 24
type input "**"
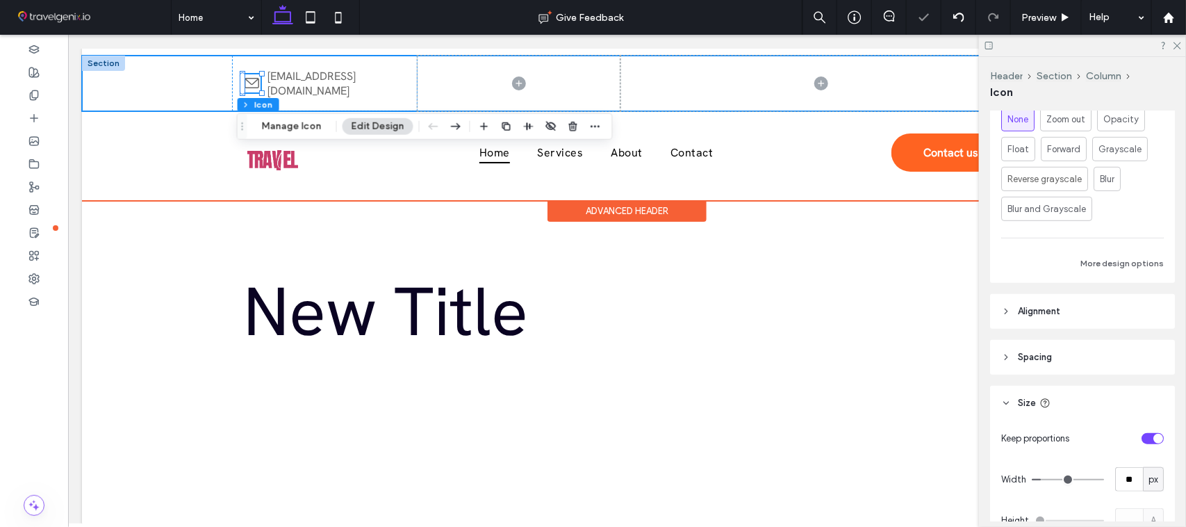
click at [153, 91] on div "[EMAIL_ADDRESS][DOMAIN_NAME]" at bounding box center [626, 83] width 1090 height 56
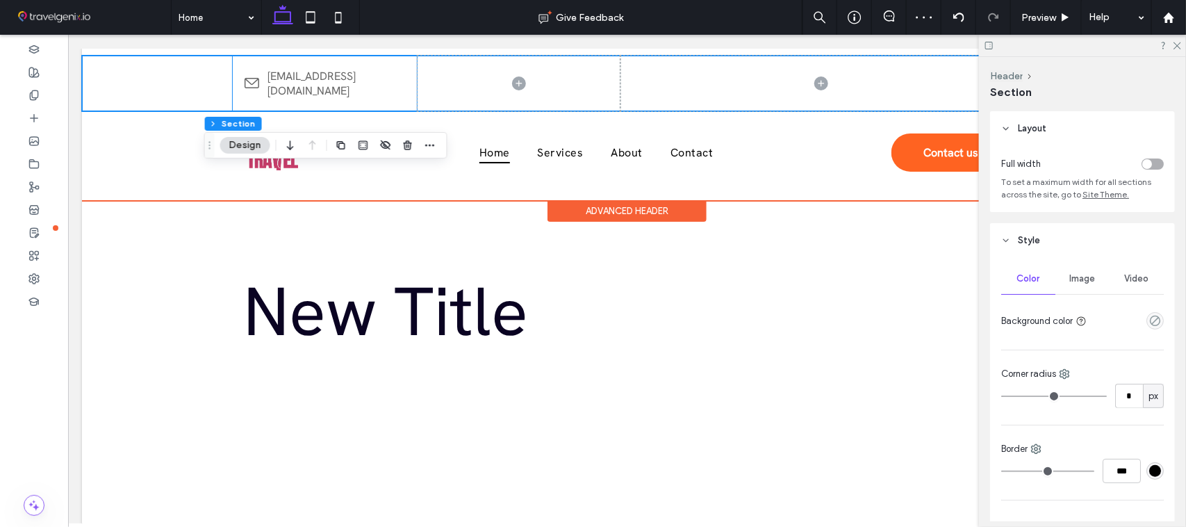
click at [300, 104] on div "[EMAIL_ADDRESS][DOMAIN_NAME]" at bounding box center [324, 83] width 186 height 56
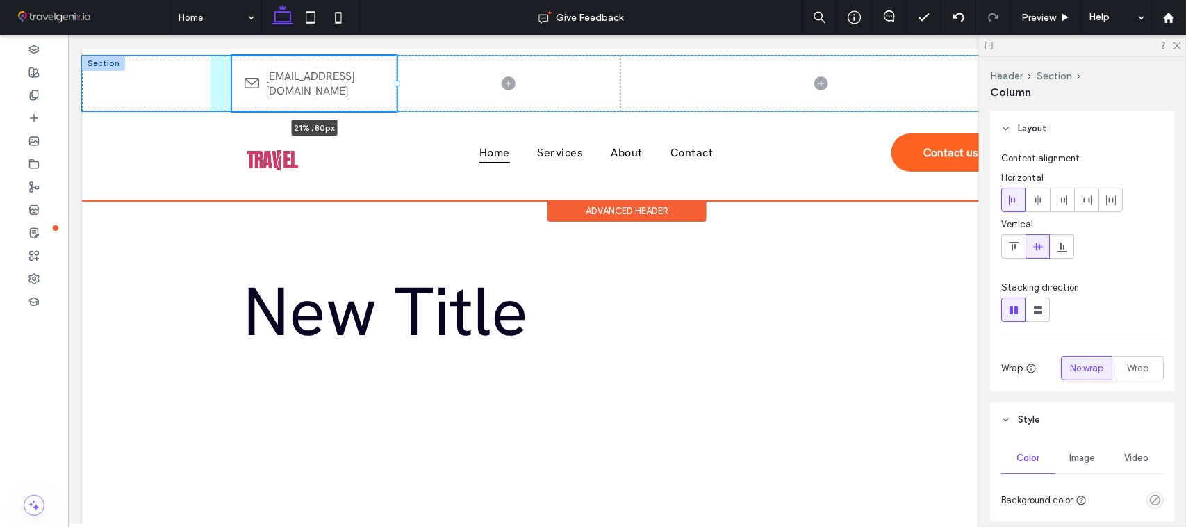
drag, startPoint x: 409, startPoint y: 83, endPoint x: 389, endPoint y: 83, distance: 20.9
click at [394, 83] on div at bounding box center [397, 83] width 6 height 6
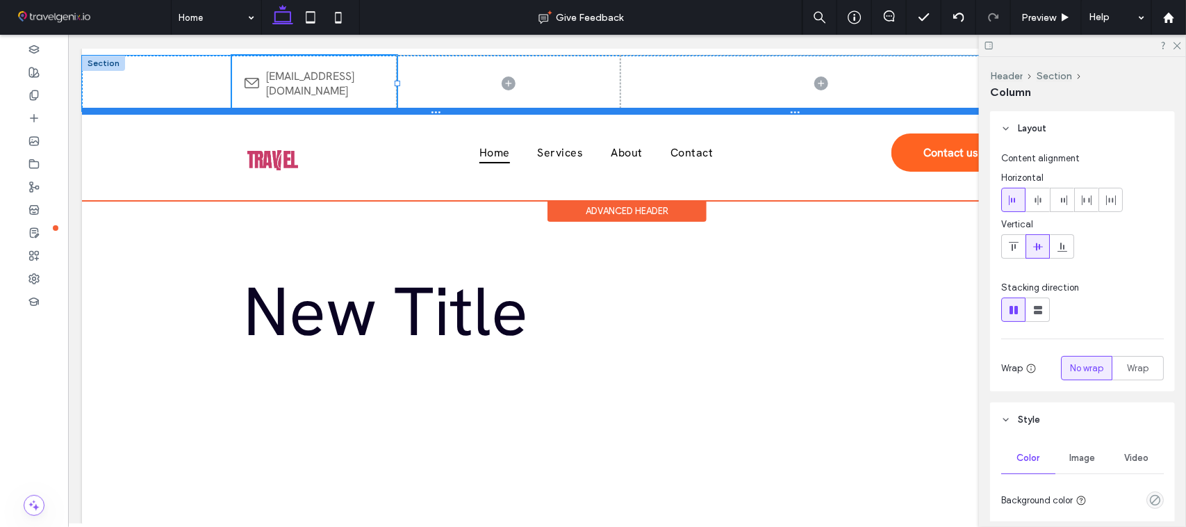
type input "**"
type input "*****"
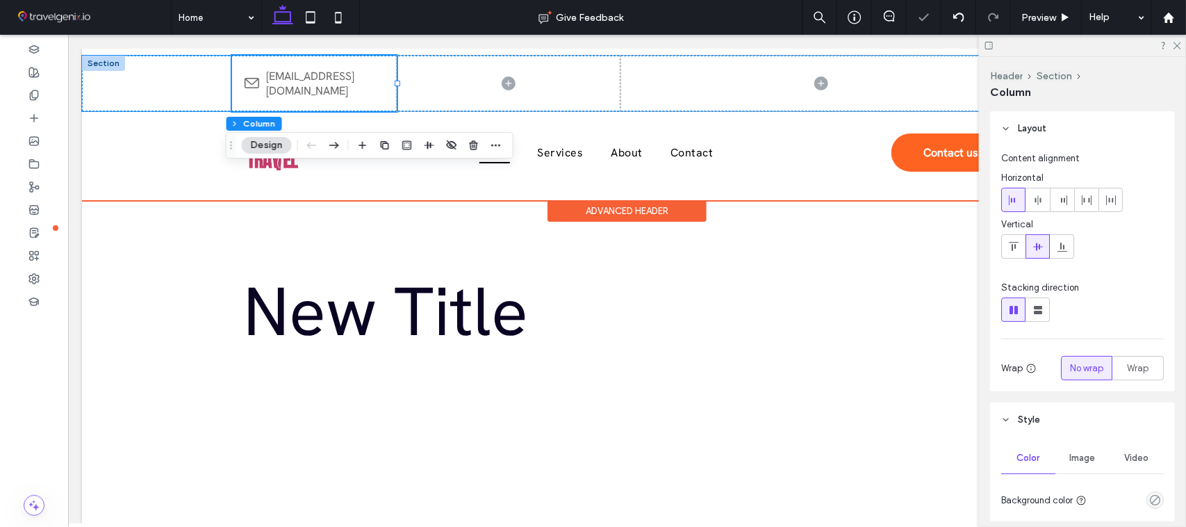
click at [285, 101] on div "[EMAIL_ADDRESS][DOMAIN_NAME] 21% , 80px" at bounding box center [313, 83] width 165 height 56
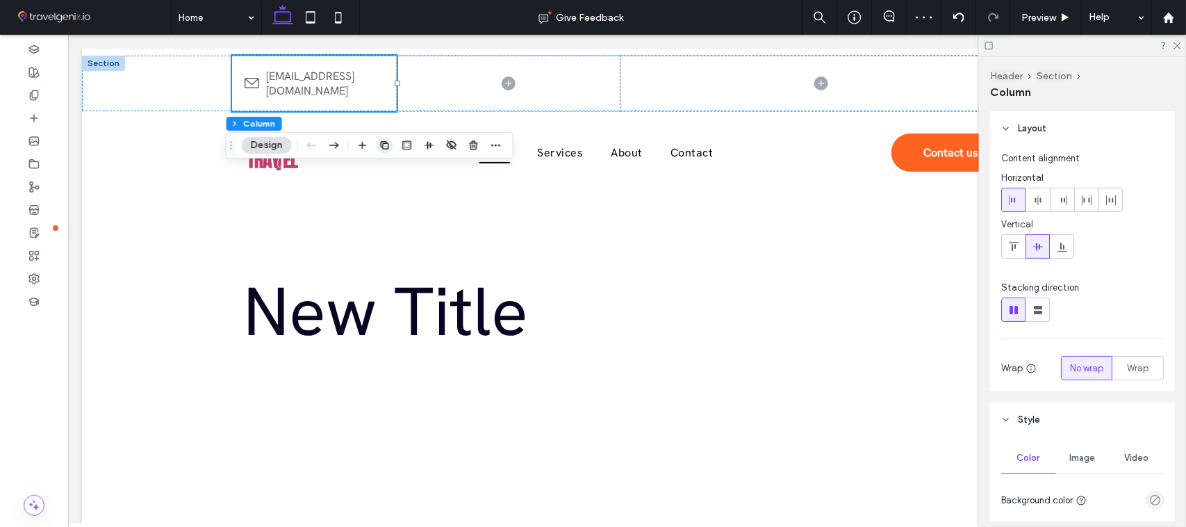
click at [381, 143] on use "button" at bounding box center [385, 145] width 8 height 8
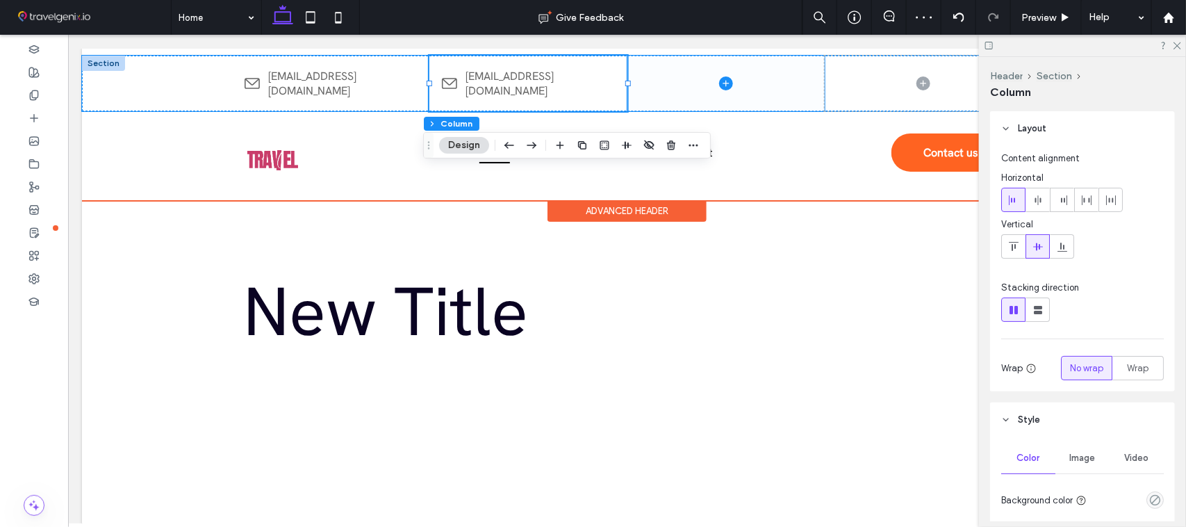
click at [663, 79] on span at bounding box center [725, 83] width 197 height 56
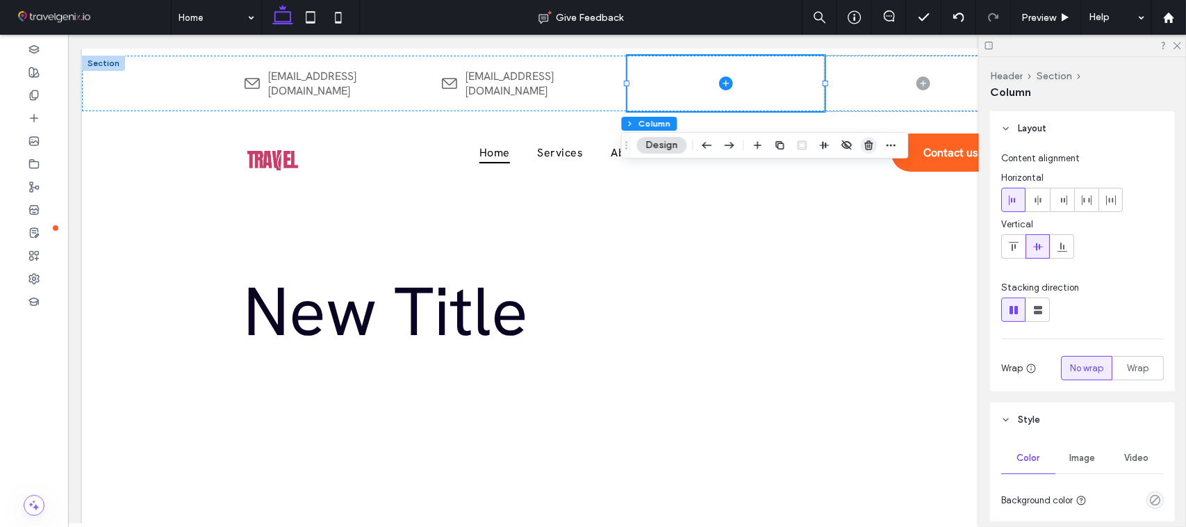
click at [864, 146] on icon "button" at bounding box center [869, 145] width 11 height 11
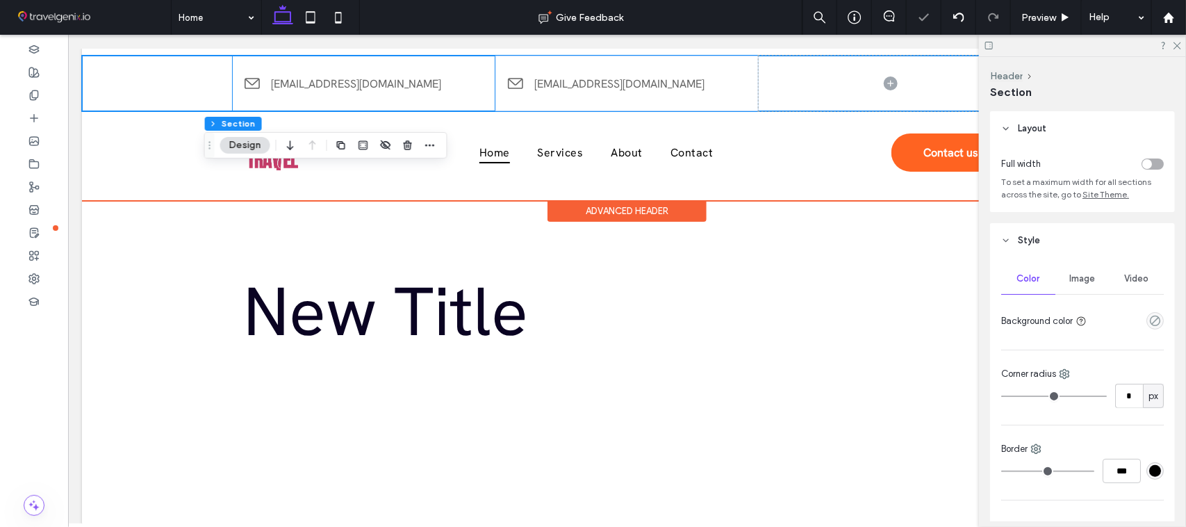
click at [467, 95] on div "[EMAIL_ADDRESS][DOMAIN_NAME]" at bounding box center [362, 83] width 263 height 56
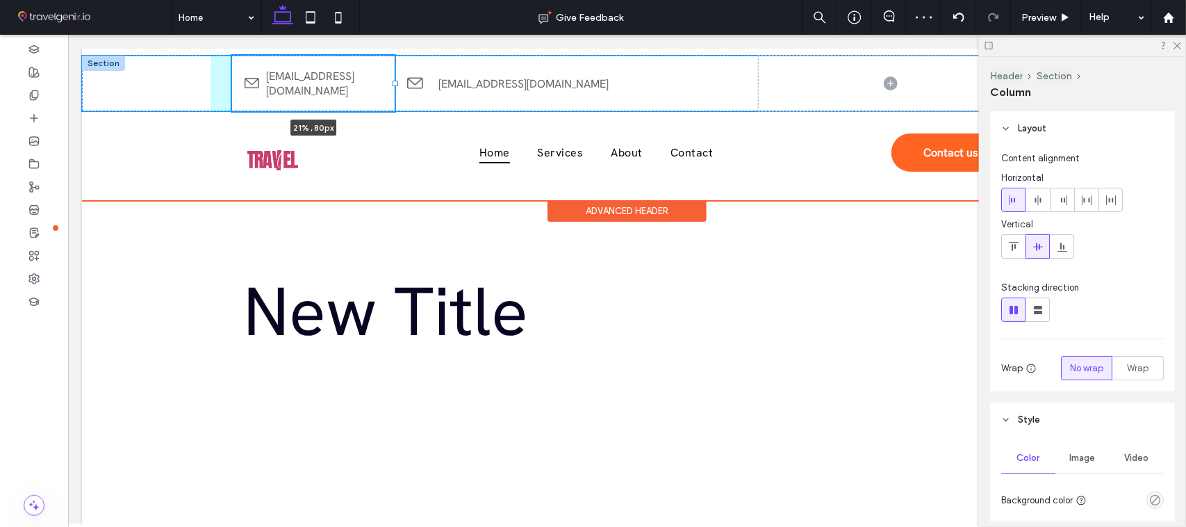
drag, startPoint x: 487, startPoint y: 83, endPoint x: 386, endPoint y: 76, distance: 101.0
click at [232, 56] on div at bounding box center [231, 55] width 1 height 1
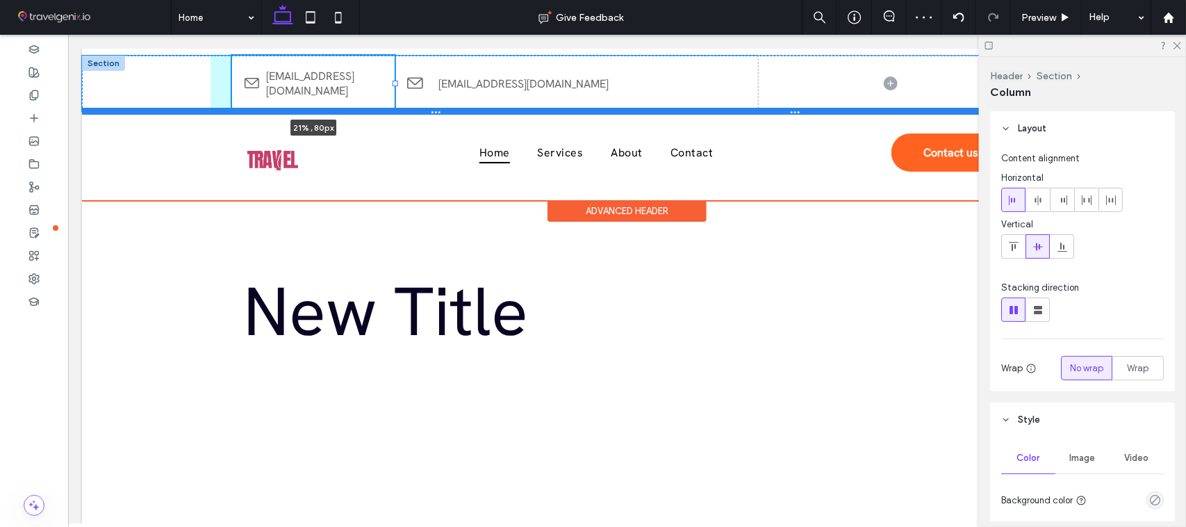
type input "**"
type input "*****"
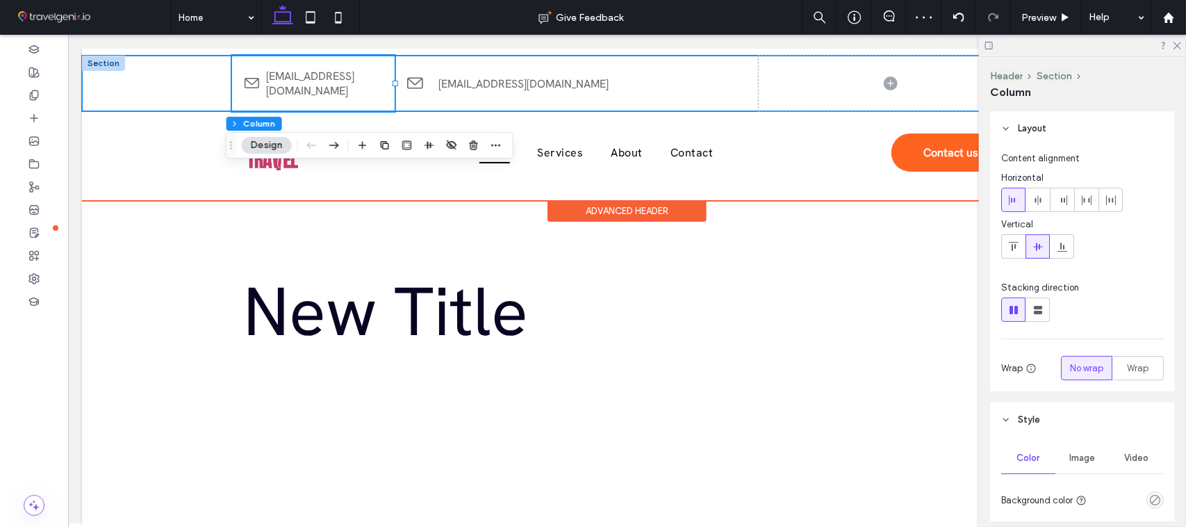
click at [190, 80] on div "[EMAIL_ADDRESS][DOMAIN_NAME] 21% , 80px [EMAIL_ADDRESS][DOMAIN_NAME]" at bounding box center [626, 83] width 1090 height 56
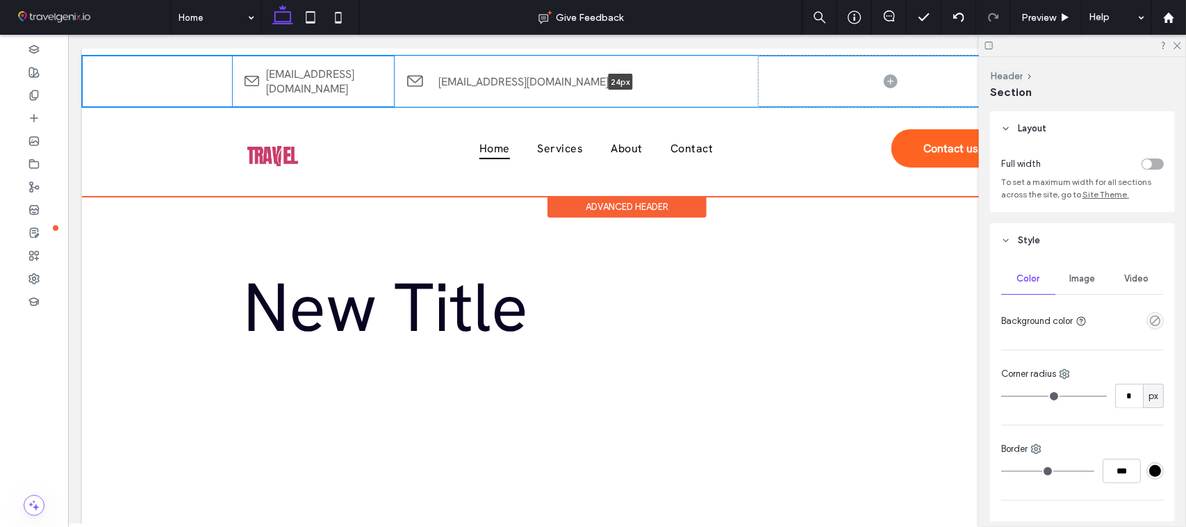
drag, startPoint x: 291, startPoint y: 109, endPoint x: 295, endPoint y: 67, distance: 42.6
click at [295, 67] on div "[EMAIL_ADDRESS][DOMAIN_NAME] [EMAIL_ADDRESS][DOMAIN_NAME] 24px Section" at bounding box center [626, 80] width 1090 height 51
type input "**"
click at [154, 71] on div "[EMAIL_ADDRESS][DOMAIN_NAME] [EMAIL_ADDRESS][DOMAIN_NAME]" at bounding box center [626, 80] width 1090 height 51
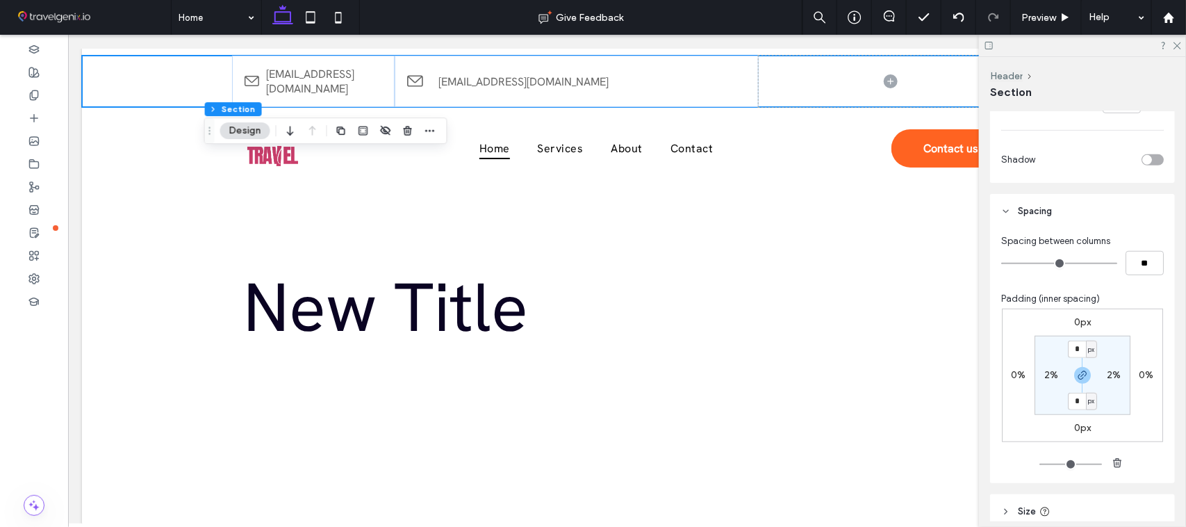
scroll to position [365, 0]
click at [1075, 360] on input "*" at bounding box center [1077, 353] width 18 height 17
type input "**"
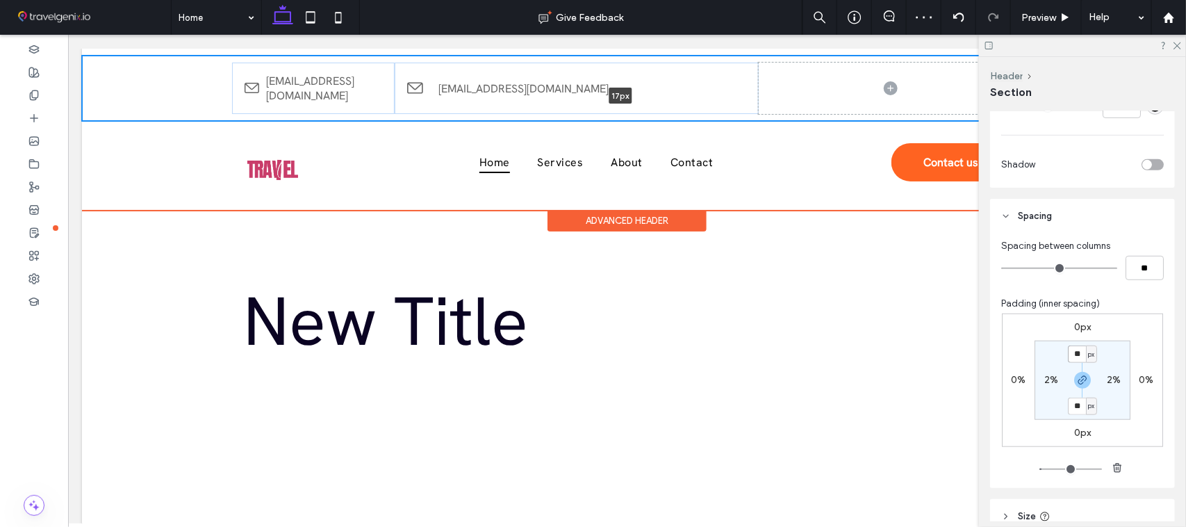
drag, startPoint x: 587, startPoint y: 109, endPoint x: 590, endPoint y: 66, distance: 43.2
click at [590, 66] on div "[EMAIL_ADDRESS][DOMAIN_NAME] [EMAIL_ADDRESS][DOMAIN_NAME] 17px Section" at bounding box center [626, 87] width 1090 height 65
type input "**"
click at [269, 97] on div "[EMAIL_ADDRESS][DOMAIN_NAME]" at bounding box center [312, 87] width 163 height 51
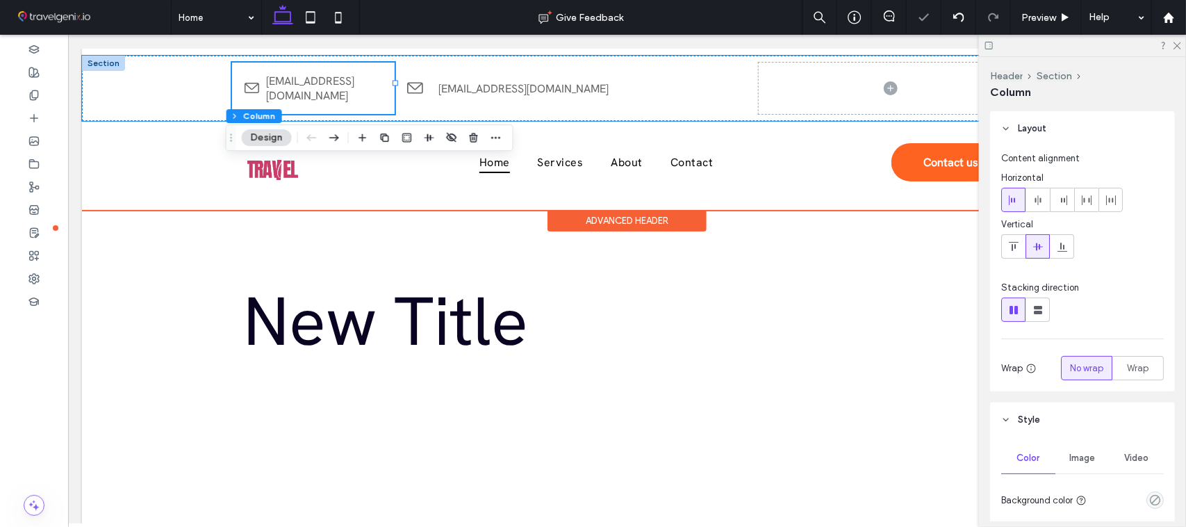
click at [268, 94] on div "[EMAIL_ADDRESS][DOMAIN_NAME]" at bounding box center [312, 87] width 163 height 51
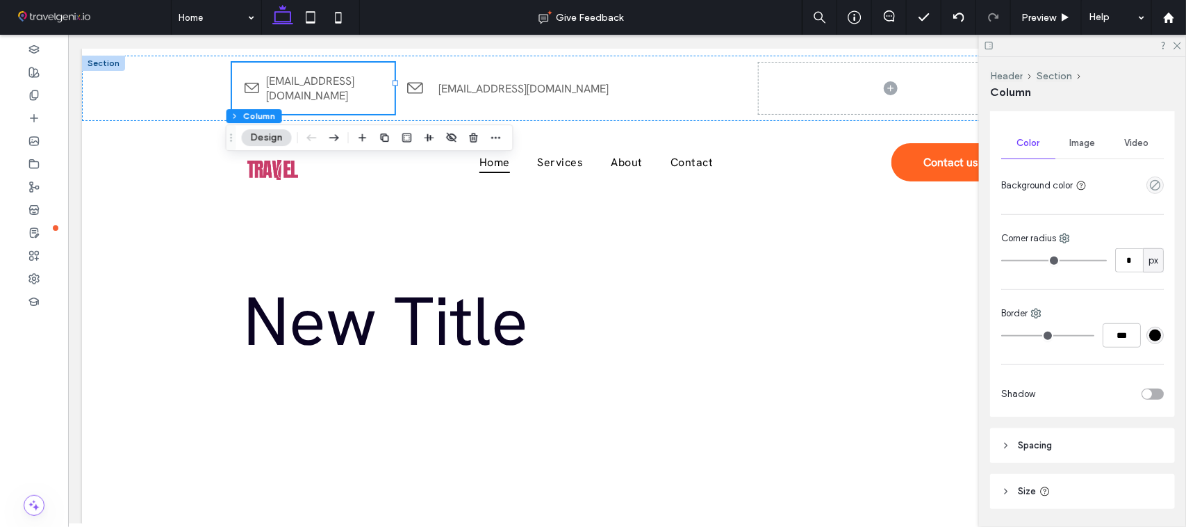
scroll to position [358, 0]
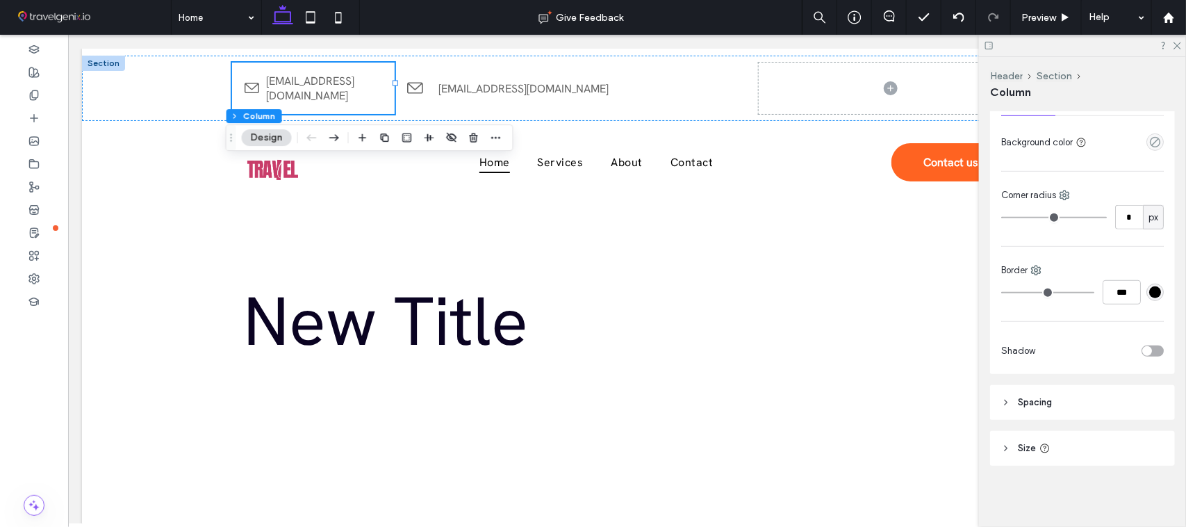
click at [1056, 457] on header "Size" at bounding box center [1082, 448] width 185 height 35
click at [1046, 391] on header "Spacing" at bounding box center [1082, 402] width 185 height 35
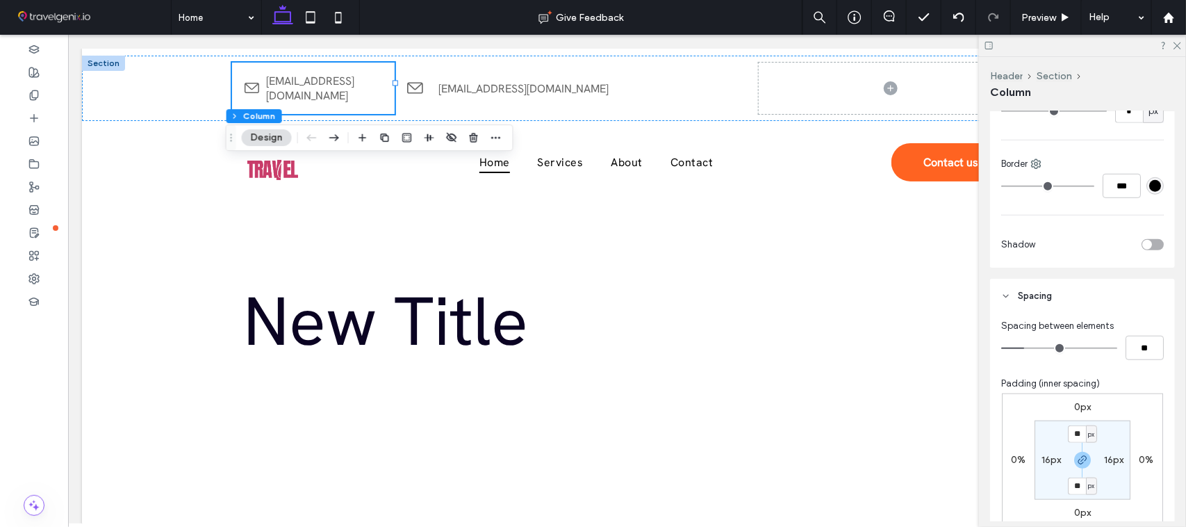
scroll to position [492, 0]
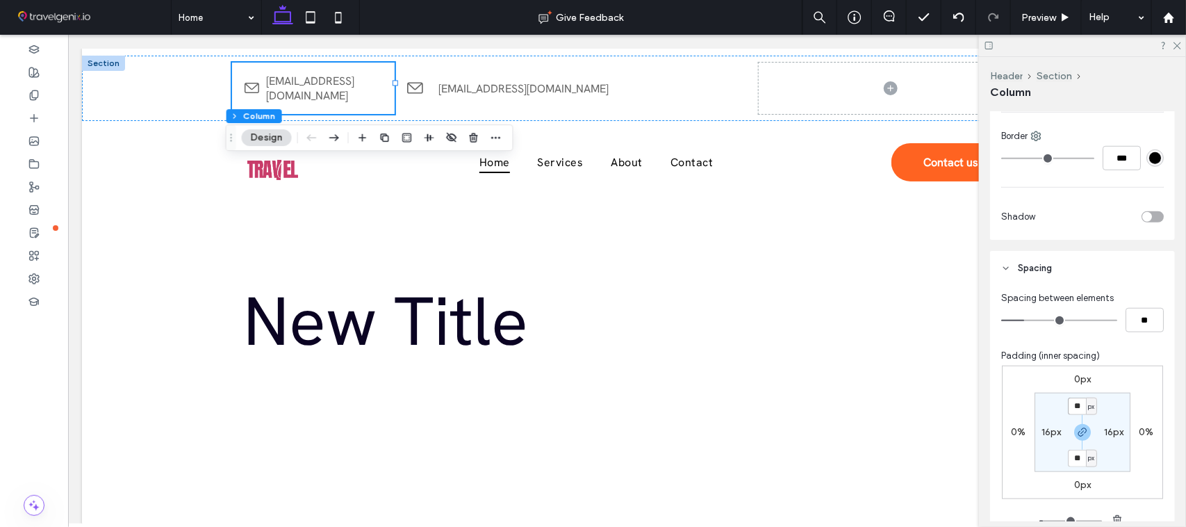
click at [1071, 400] on input "**" at bounding box center [1077, 406] width 18 height 17
type input "*"
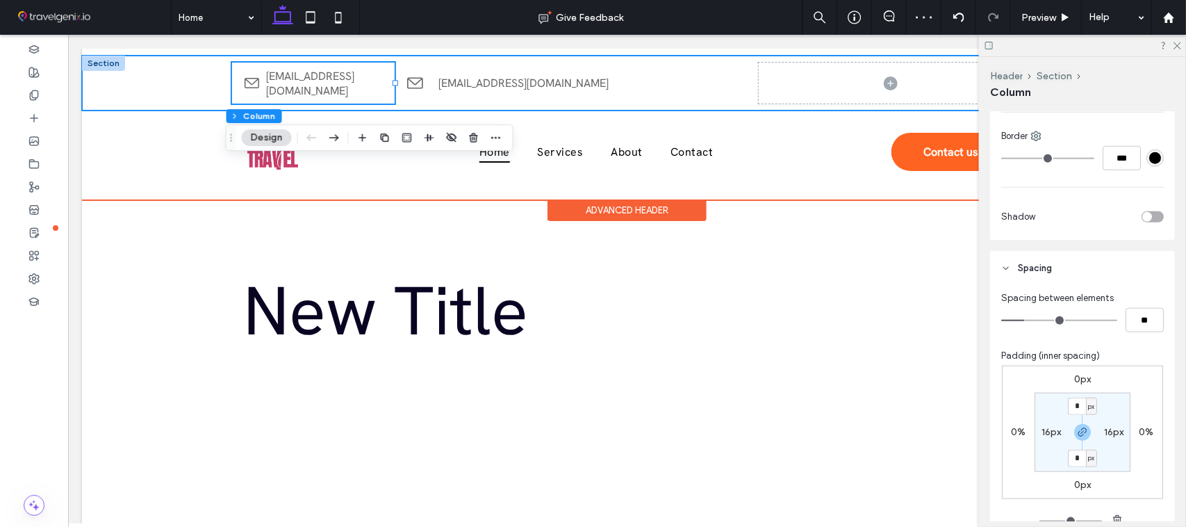
click at [531, 105] on div "[EMAIL_ADDRESS][DOMAIN_NAME] [EMAIL_ADDRESS][DOMAIN_NAME]" at bounding box center [627, 82] width 834 height 55
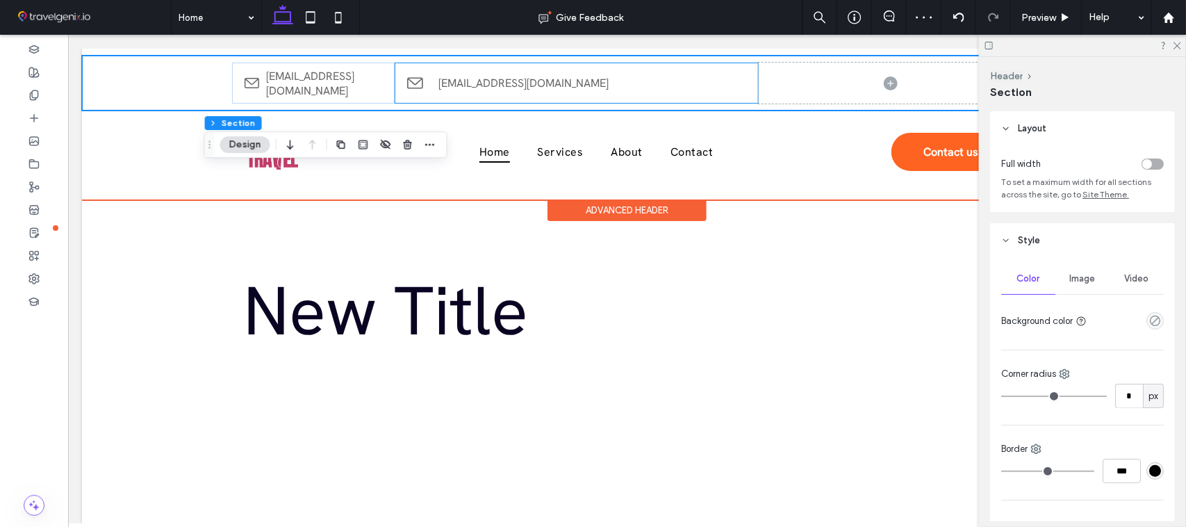
click at [521, 95] on div "[EMAIL_ADDRESS][DOMAIN_NAME]" at bounding box center [576, 82] width 364 height 41
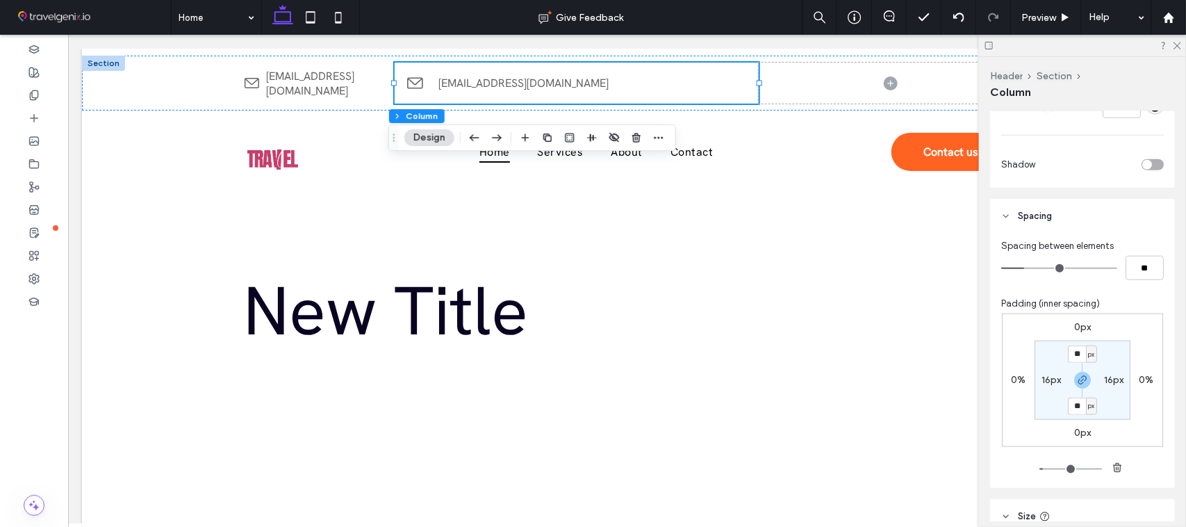
scroll to position [594, 0]
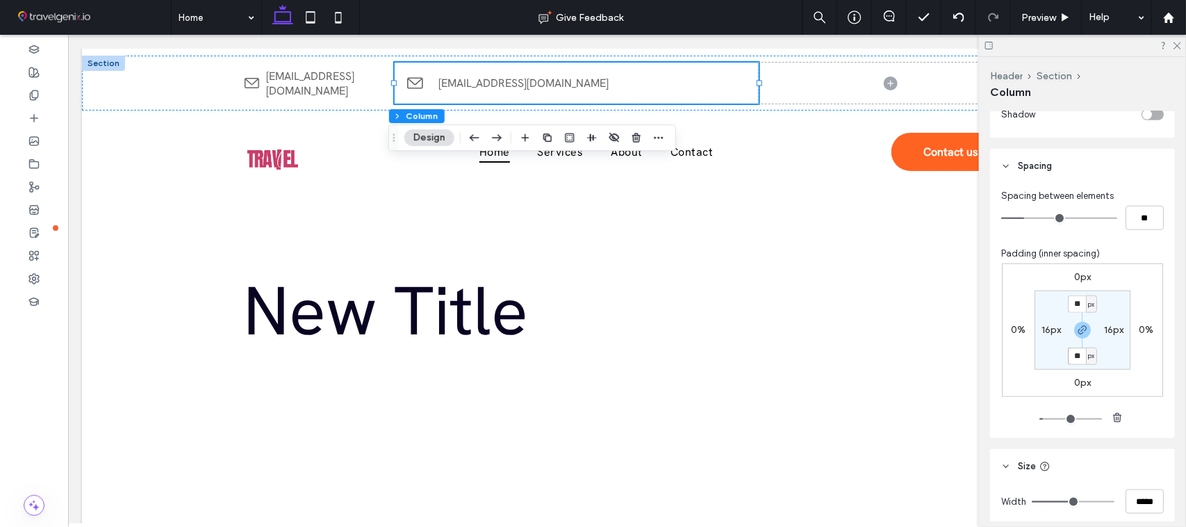
click at [1078, 363] on input "**" at bounding box center [1077, 356] width 18 height 17
type input "*"
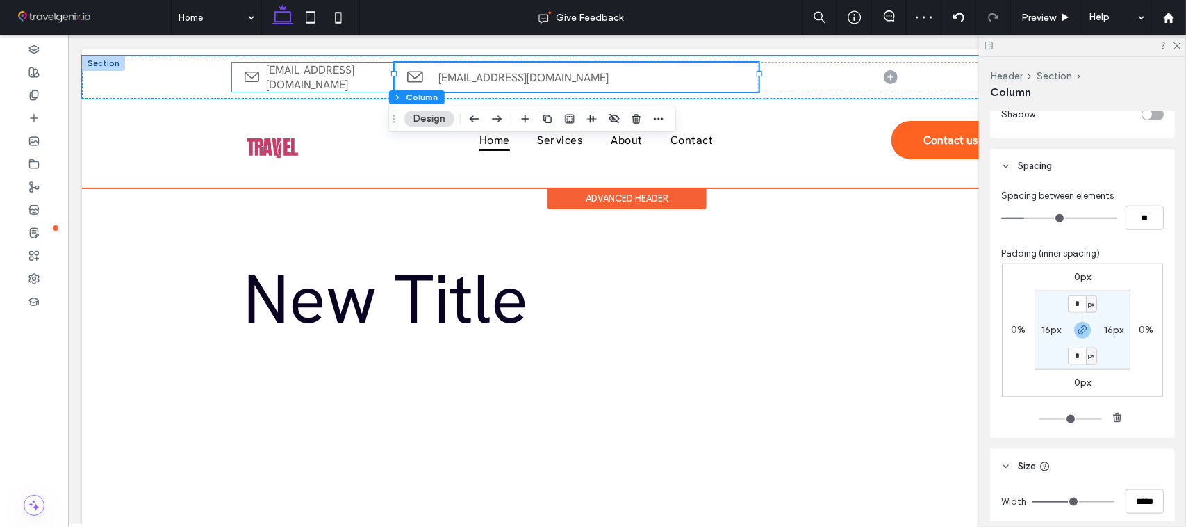
click at [382, 80] on div "[EMAIL_ADDRESS][DOMAIN_NAME]" at bounding box center [312, 76] width 163 height 29
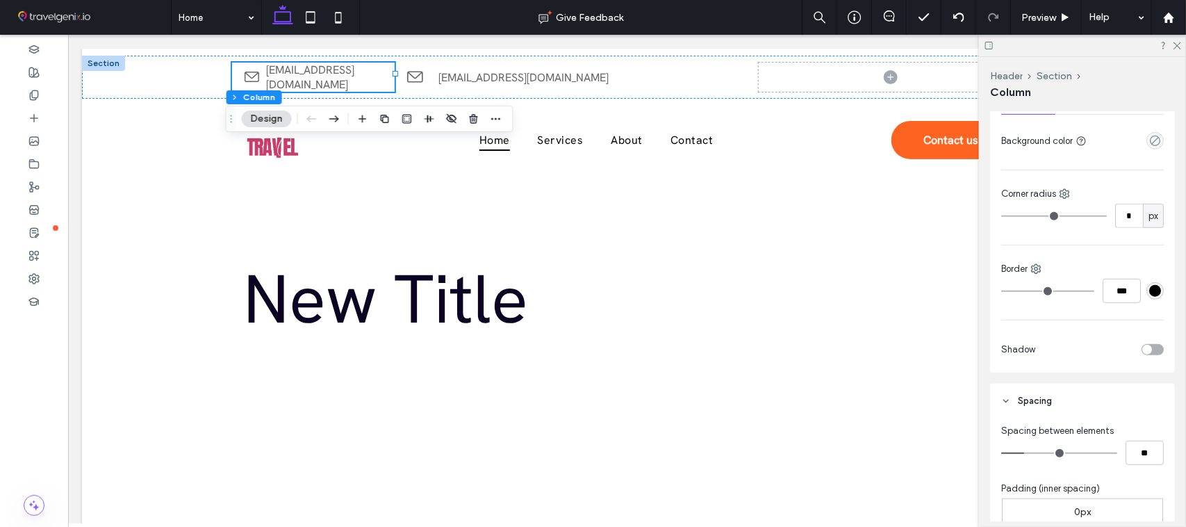
scroll to position [341, 0]
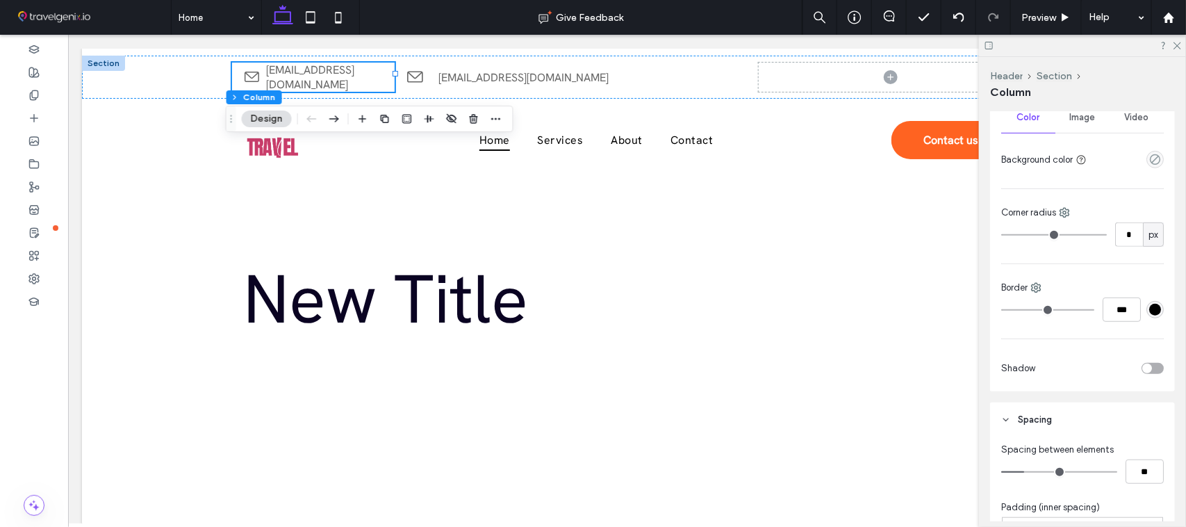
click at [1030, 297] on div "Border ***" at bounding box center [1083, 301] width 163 height 41
click at [1032, 294] on div "Border" at bounding box center [1083, 288] width 163 height 14
click at [1034, 293] on icon at bounding box center [1036, 287] width 11 height 11
click at [1065, 398] on span "Right" at bounding box center [1072, 398] width 22 height 14
click at [1150, 310] on div "#000000" at bounding box center [1156, 310] width 12 height 12
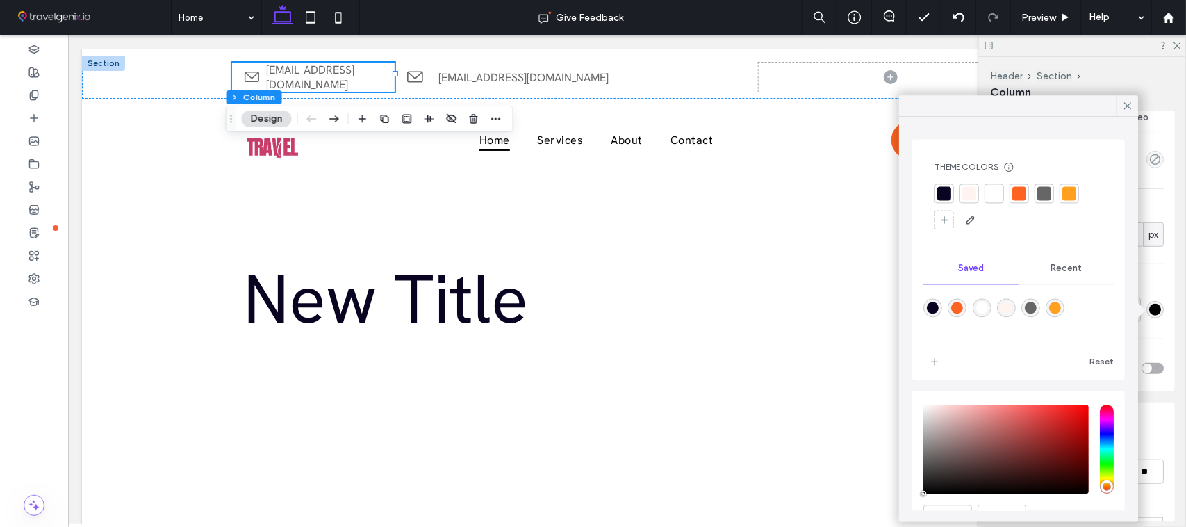
click at [1036, 198] on div at bounding box center [1044, 193] width 19 height 19
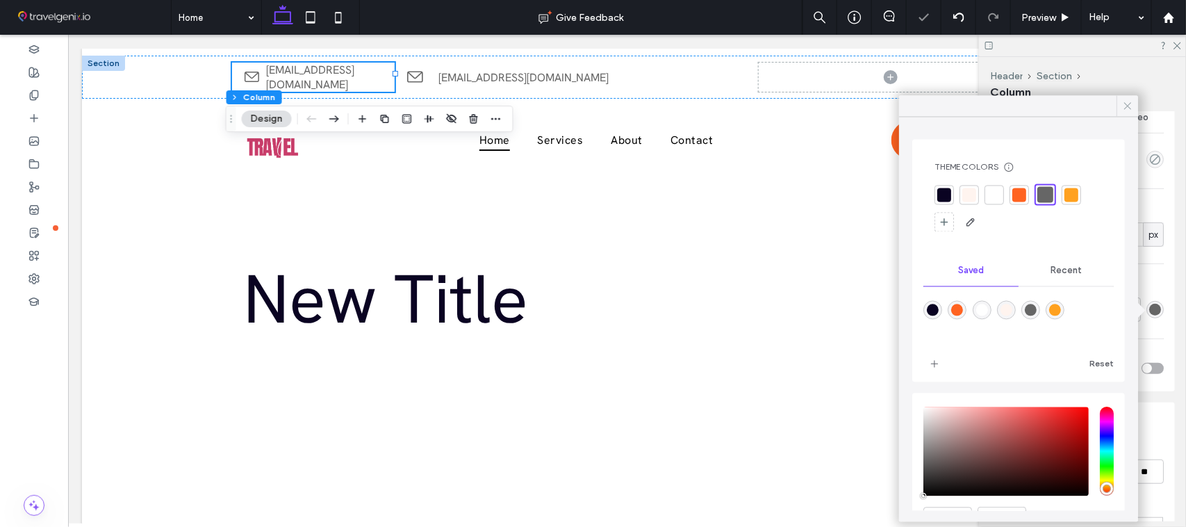
click at [1122, 101] on icon at bounding box center [1128, 106] width 13 height 13
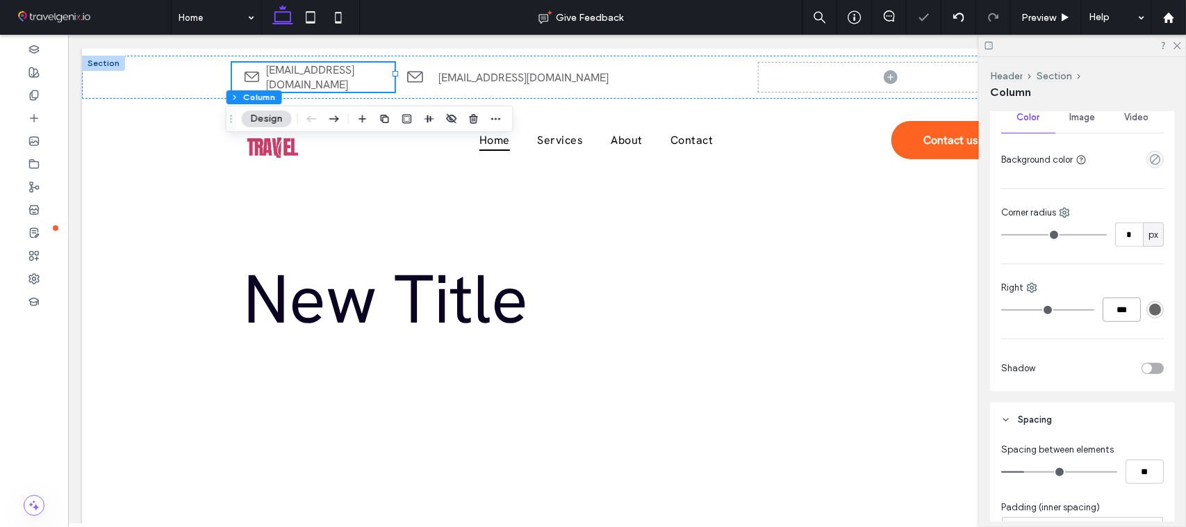
click at [1113, 307] on input "***" at bounding box center [1122, 309] width 38 height 24
type input "*"
type input "***"
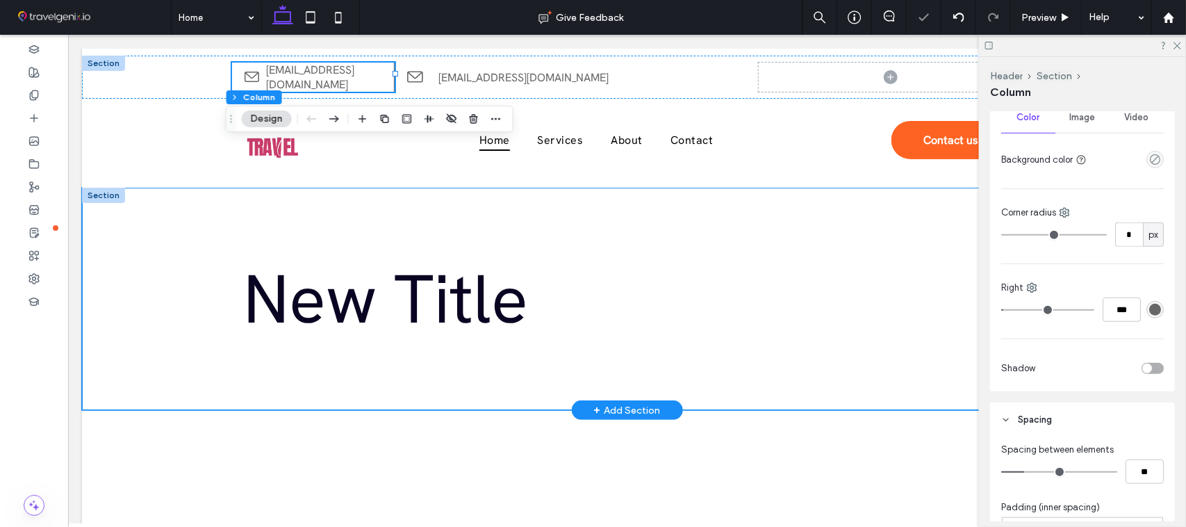
click at [250, 205] on div "New Title" at bounding box center [627, 298] width 834 height 222
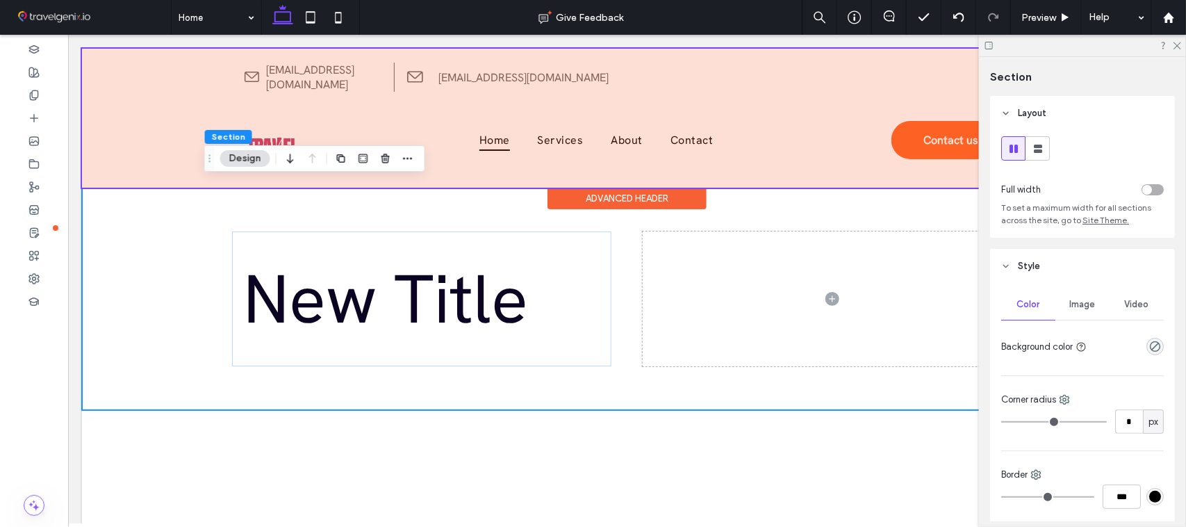
click at [482, 67] on div at bounding box center [626, 117] width 1090 height 139
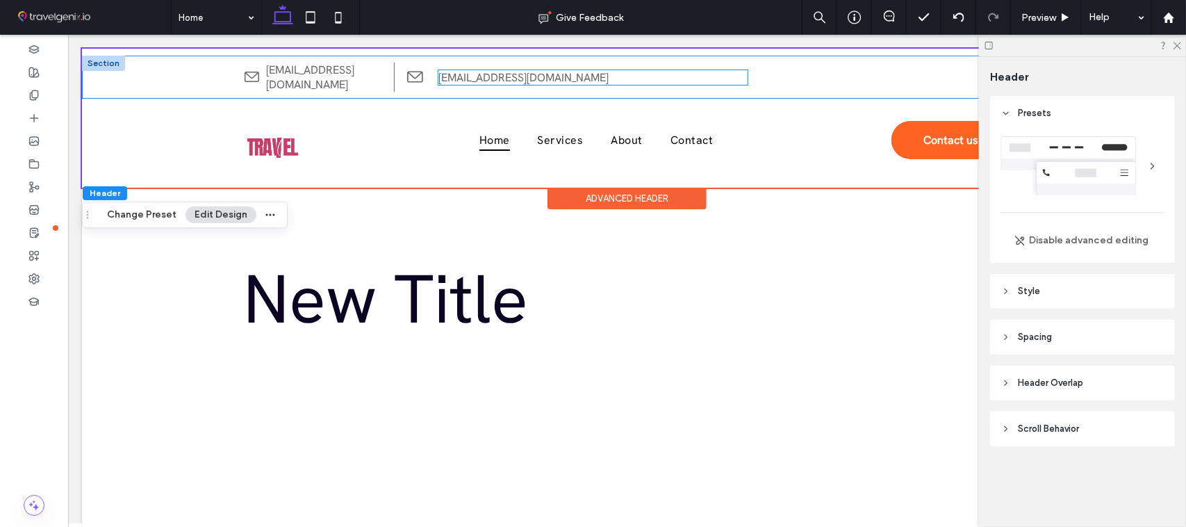
click at [483, 70] on link "[EMAIL_ADDRESS][DOMAIN_NAME]" at bounding box center [523, 77] width 170 height 15
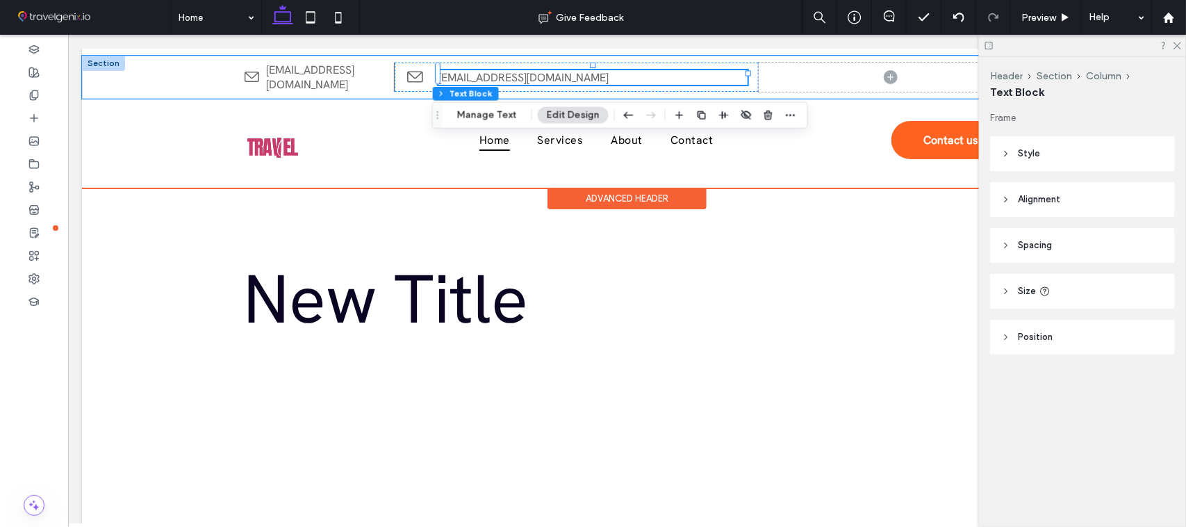
click at [484, 70] on link "[EMAIL_ADDRESS][DOMAIN_NAME]" at bounding box center [523, 77] width 170 height 15
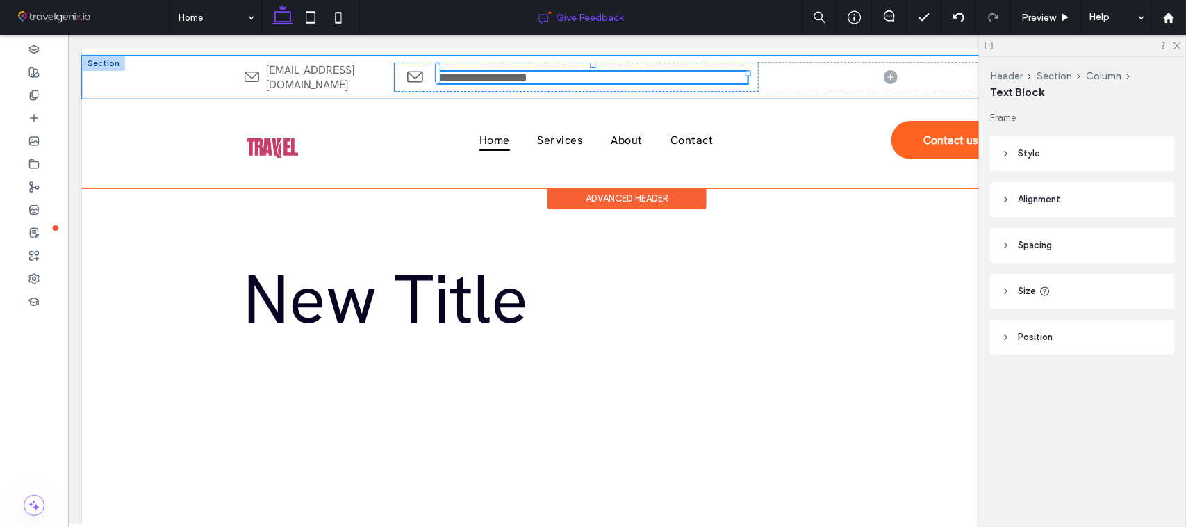
type input "**********"
type input "**"
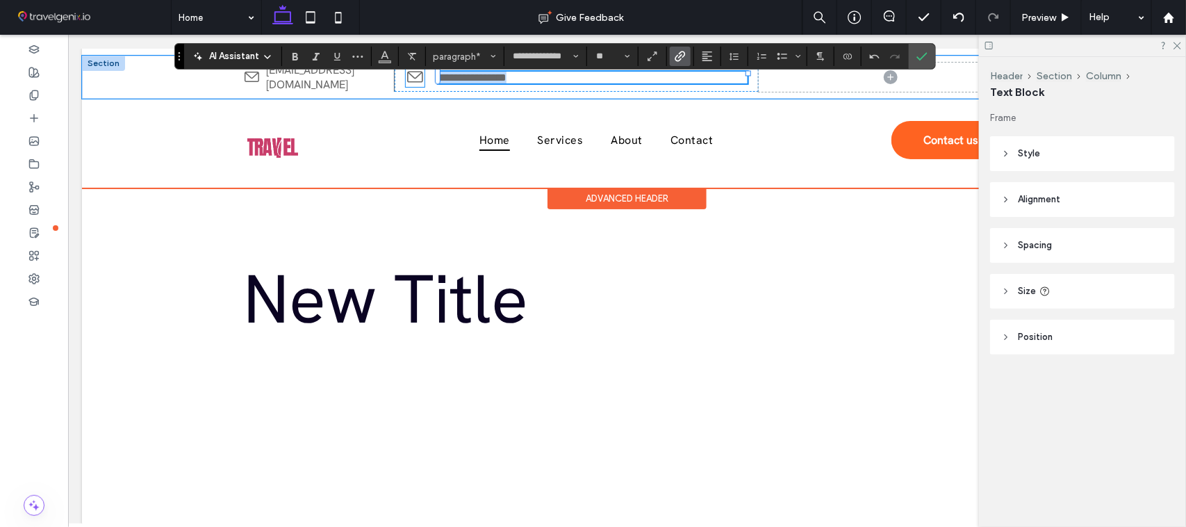
click at [407, 76] on icon at bounding box center [414, 76] width 19 height 19
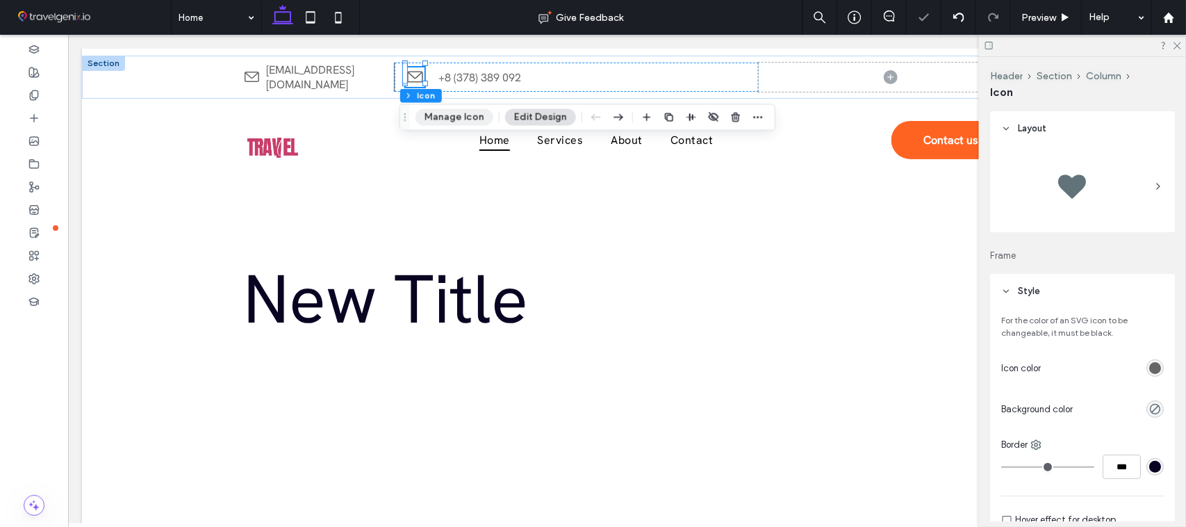
click at [438, 122] on button "Manage Icon" at bounding box center [455, 117] width 78 height 17
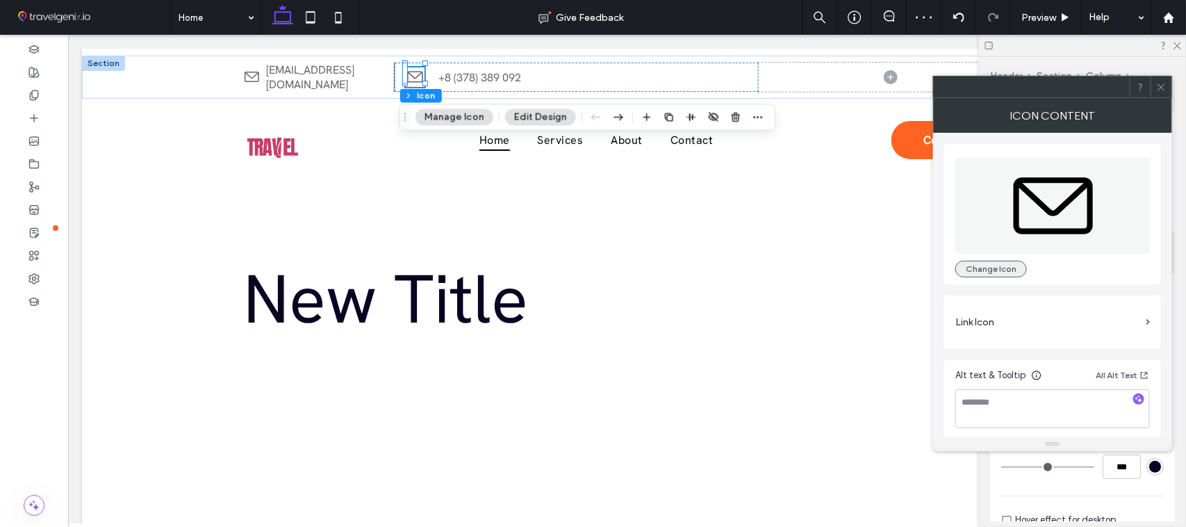
click at [981, 271] on button "Change Icon" at bounding box center [992, 269] width 72 height 17
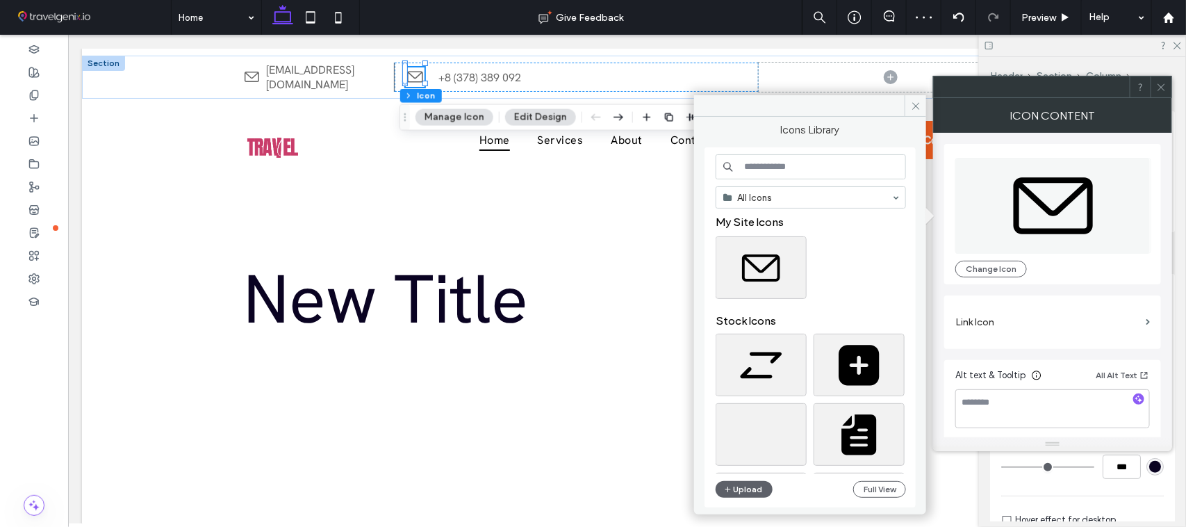
click at [796, 165] on input at bounding box center [811, 166] width 190 height 25
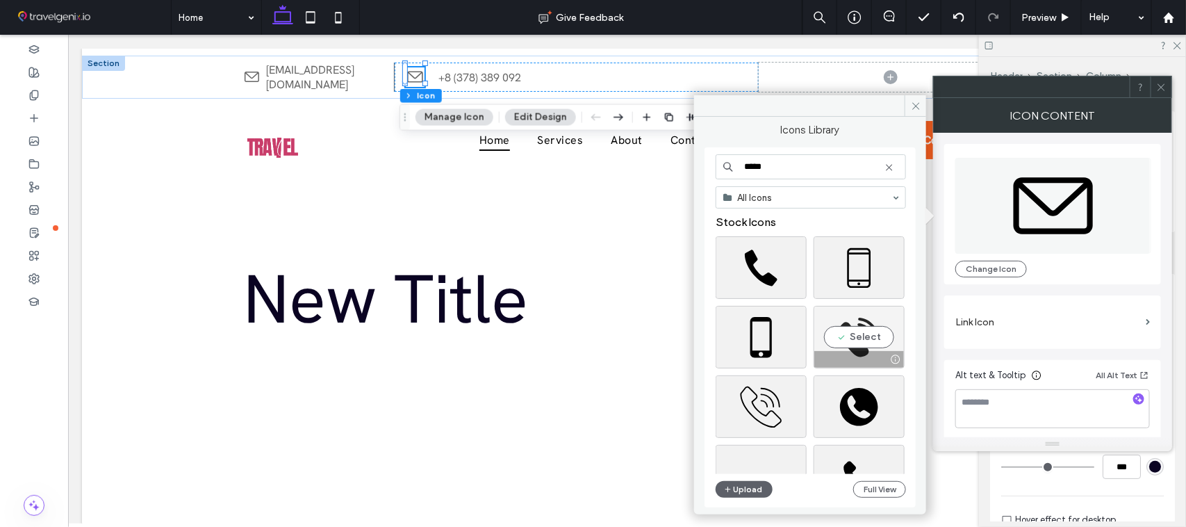
type input "*****"
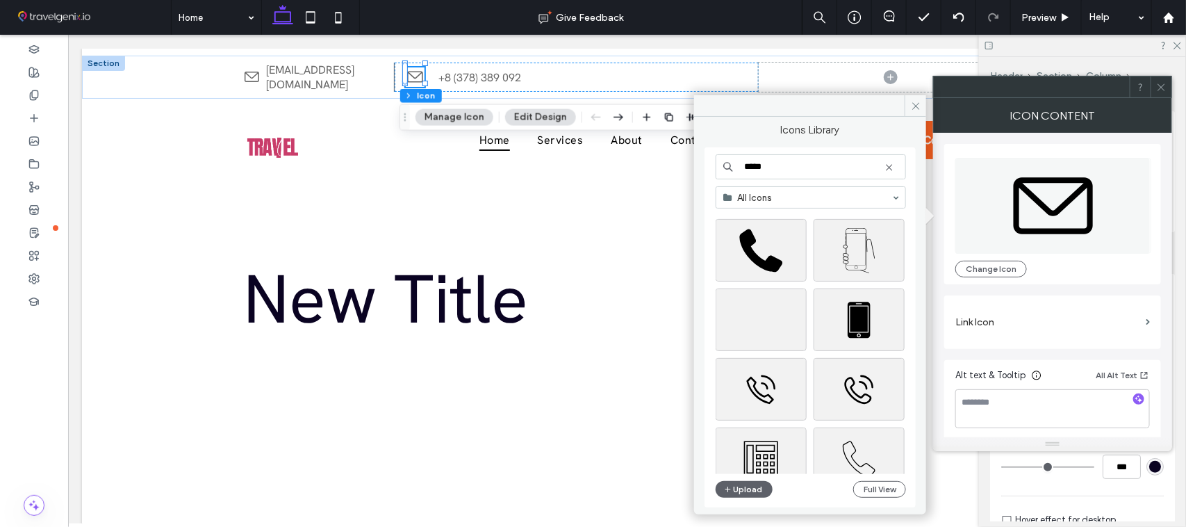
scroll to position [509, 0]
drag, startPoint x: 912, startPoint y: 231, endPoint x: 858, endPoint y: 271, distance: 67.0
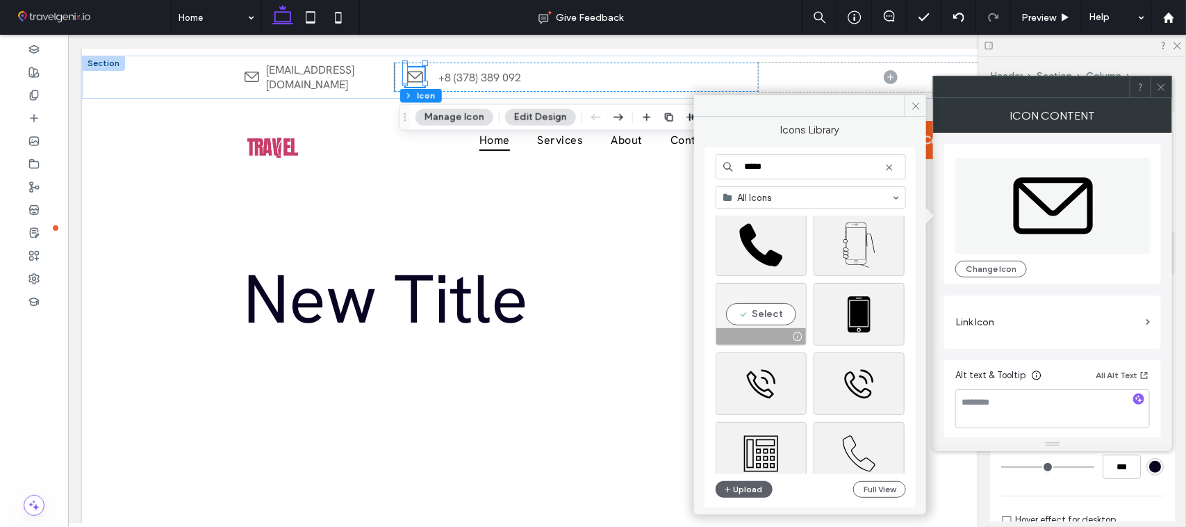
click at [731, 330] on div at bounding box center [762, 336] width 90 height 17
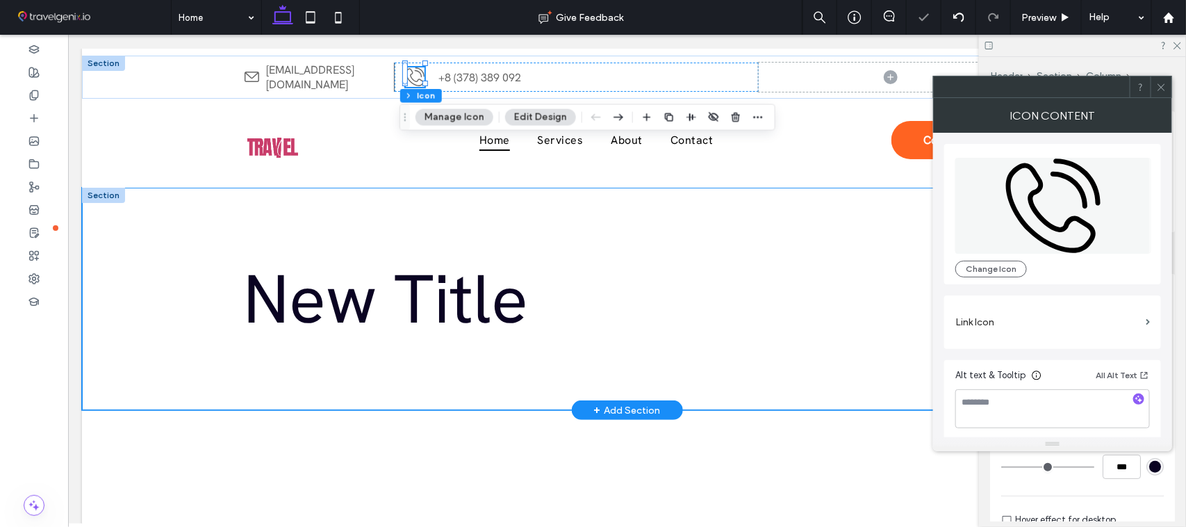
click at [132, 268] on div "New Title" at bounding box center [626, 298] width 1090 height 222
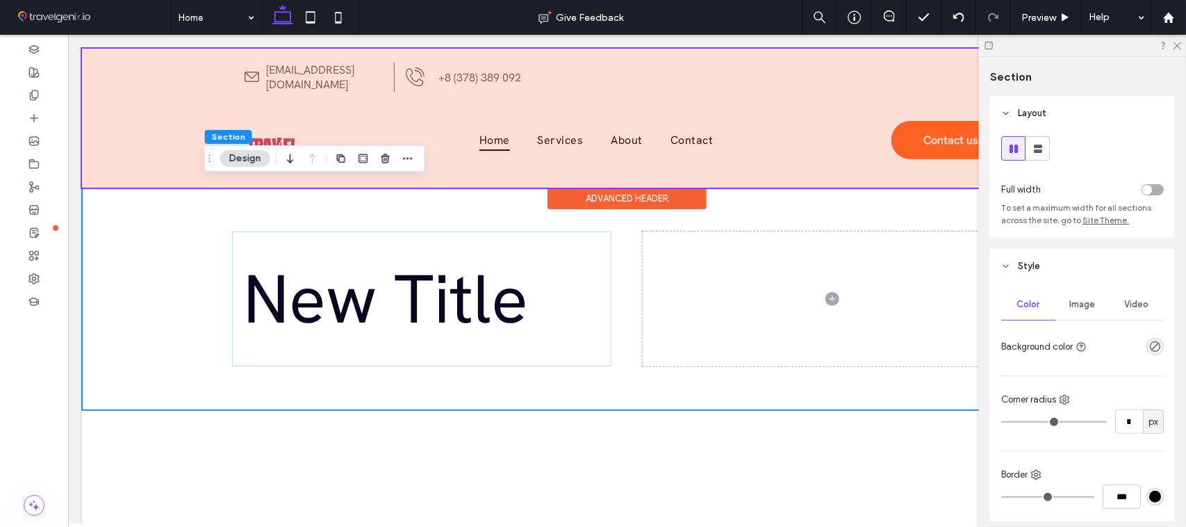
click at [409, 80] on div at bounding box center [626, 117] width 1090 height 139
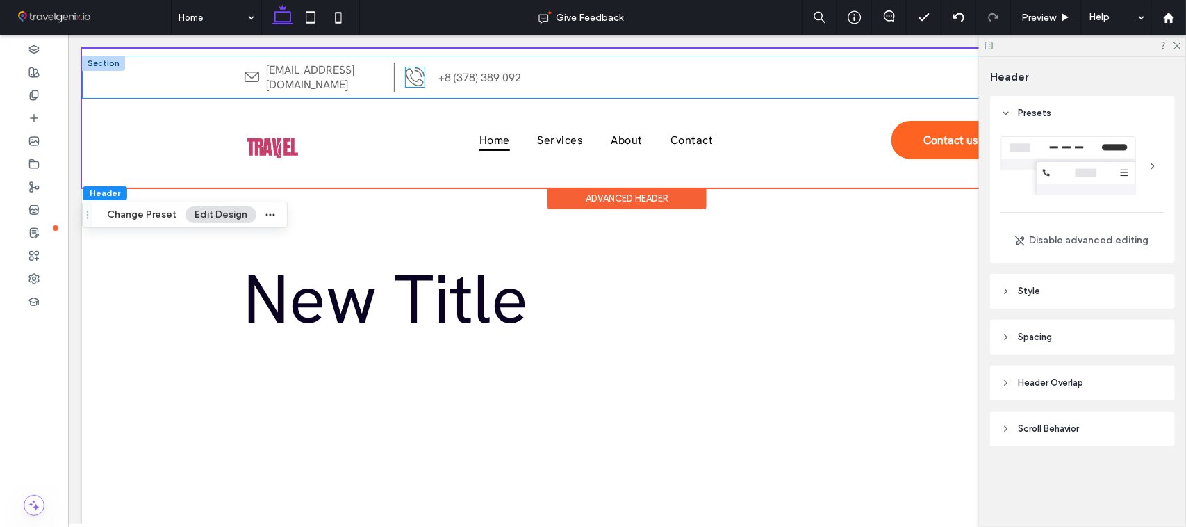
click at [406, 69] on icon at bounding box center [414, 77] width 18 height 18
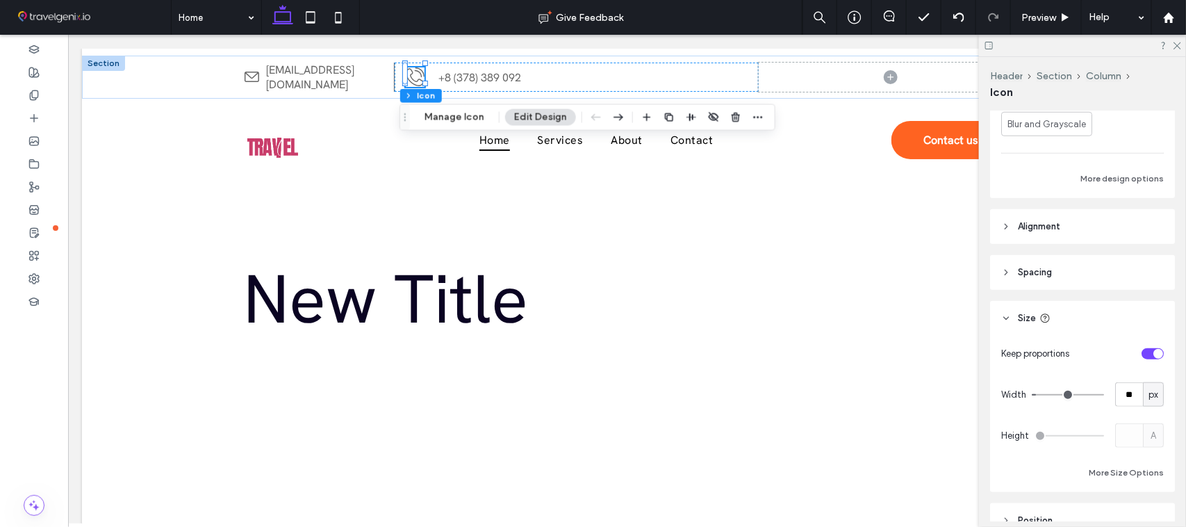
scroll to position [535, 0]
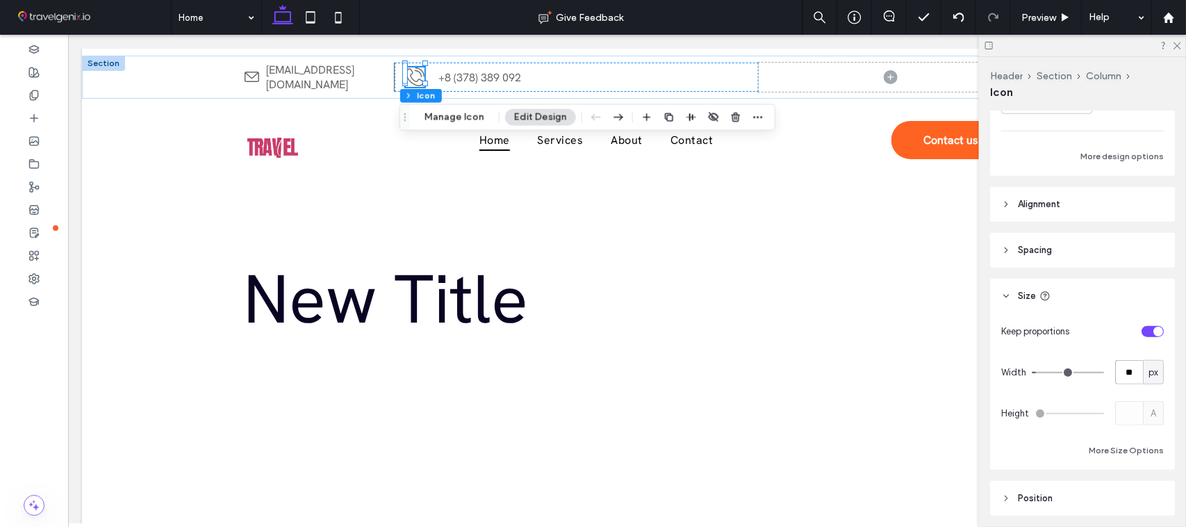
click at [1120, 375] on input "**" at bounding box center [1130, 372] width 28 height 24
click at [446, 116] on button "Manage Icon" at bounding box center [455, 117] width 78 height 17
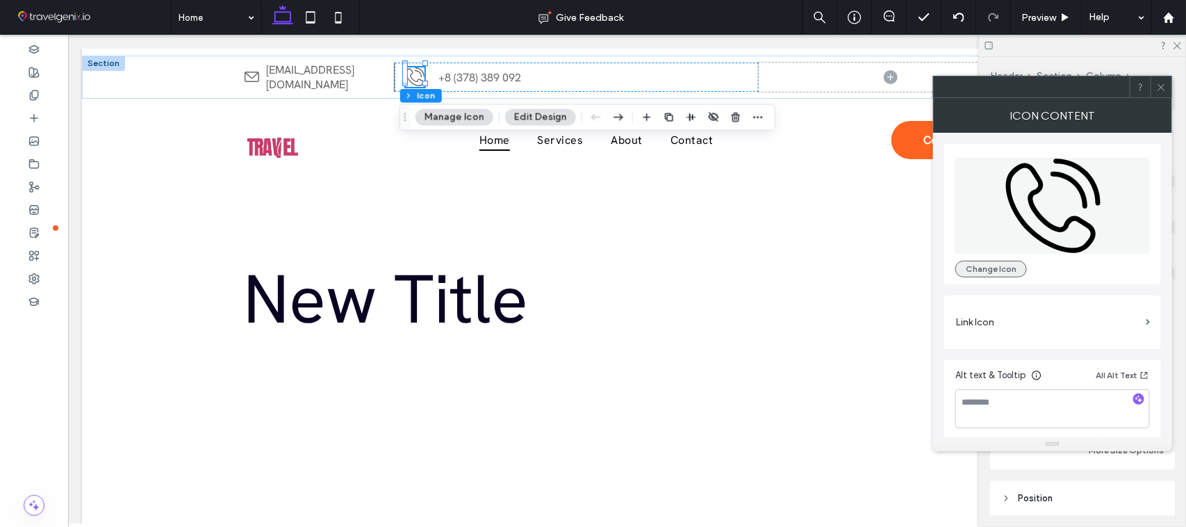
click at [1002, 265] on button "Change Icon" at bounding box center [992, 269] width 72 height 17
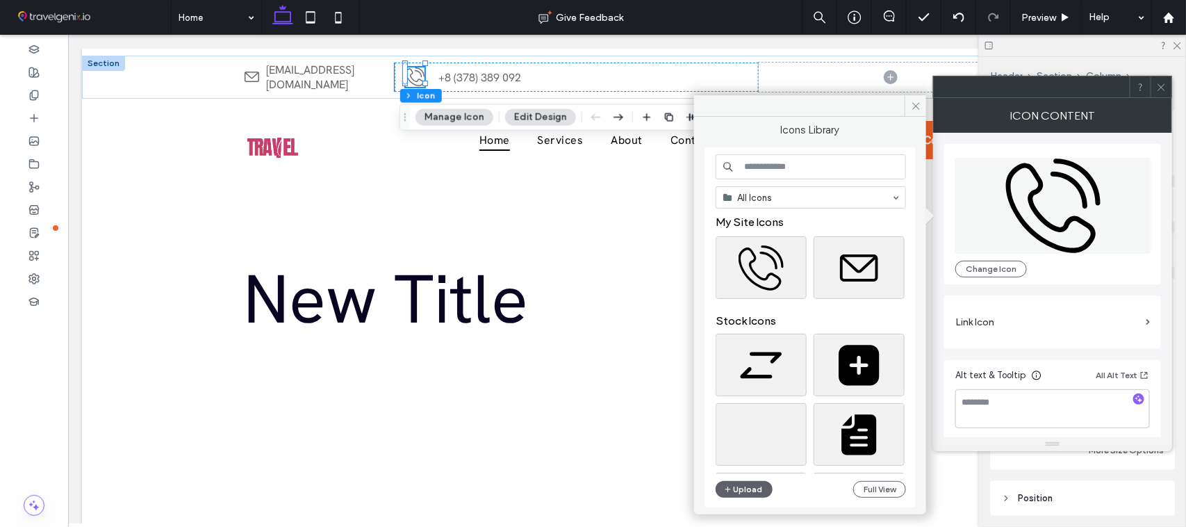
click at [799, 174] on input at bounding box center [811, 166] width 190 height 25
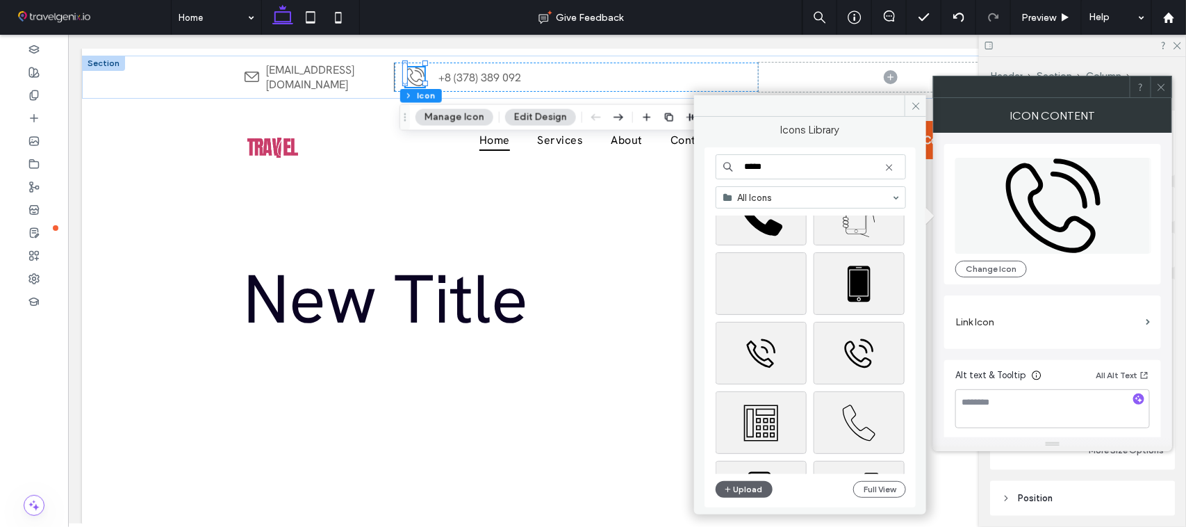
scroll to position [716, 0]
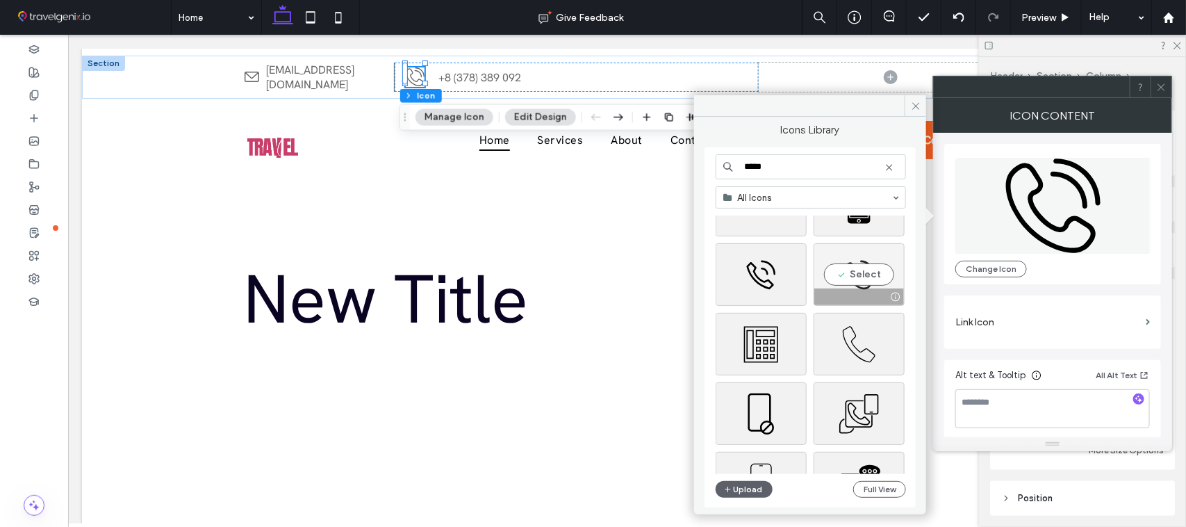
type input "*****"
click at [842, 282] on div "Select" at bounding box center [859, 274] width 91 height 63
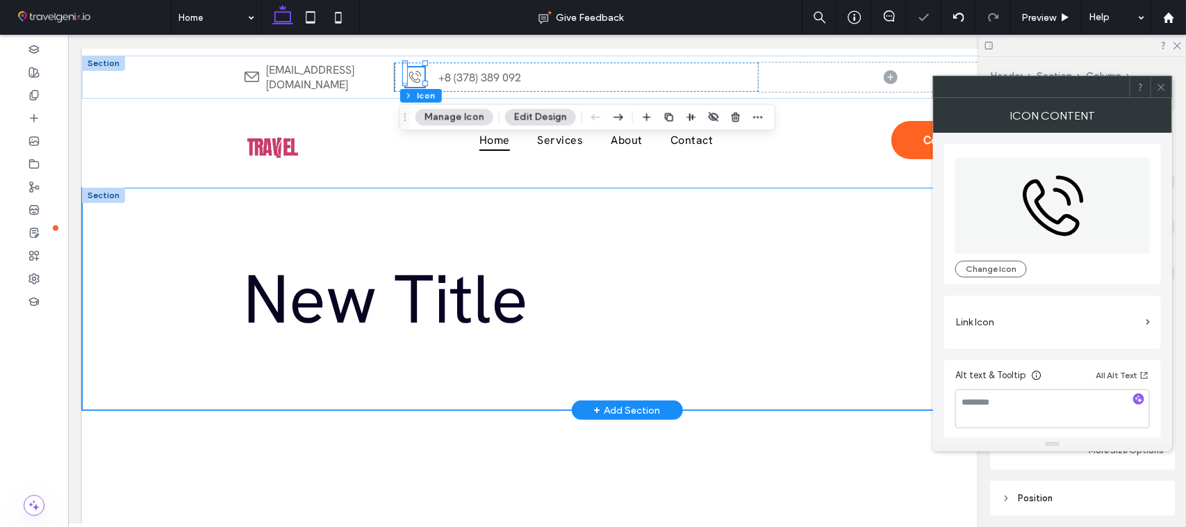
click at [174, 245] on div "New Title" at bounding box center [626, 298] width 1090 height 222
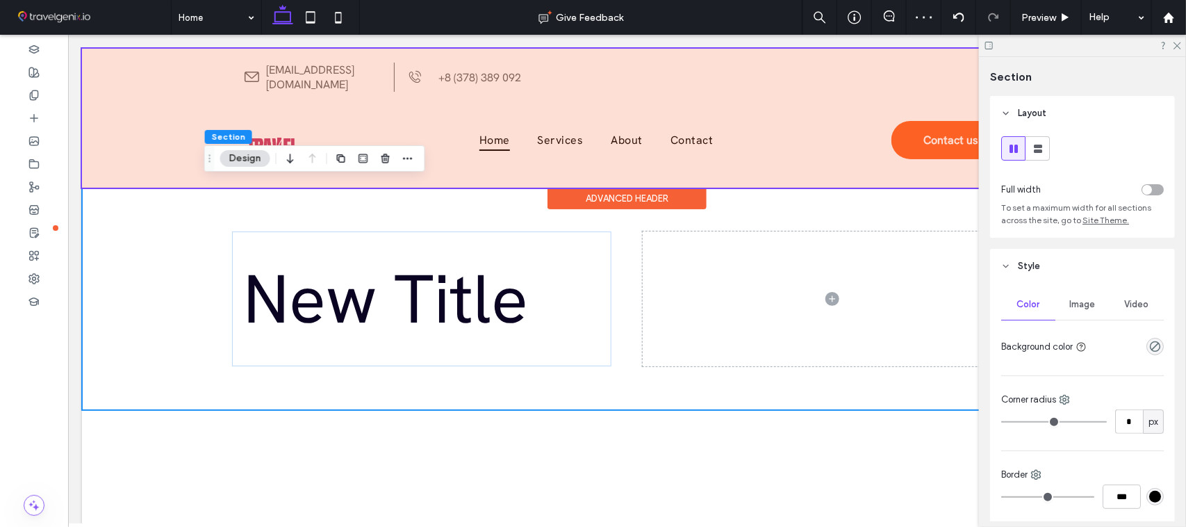
click at [507, 72] on div at bounding box center [626, 117] width 1090 height 139
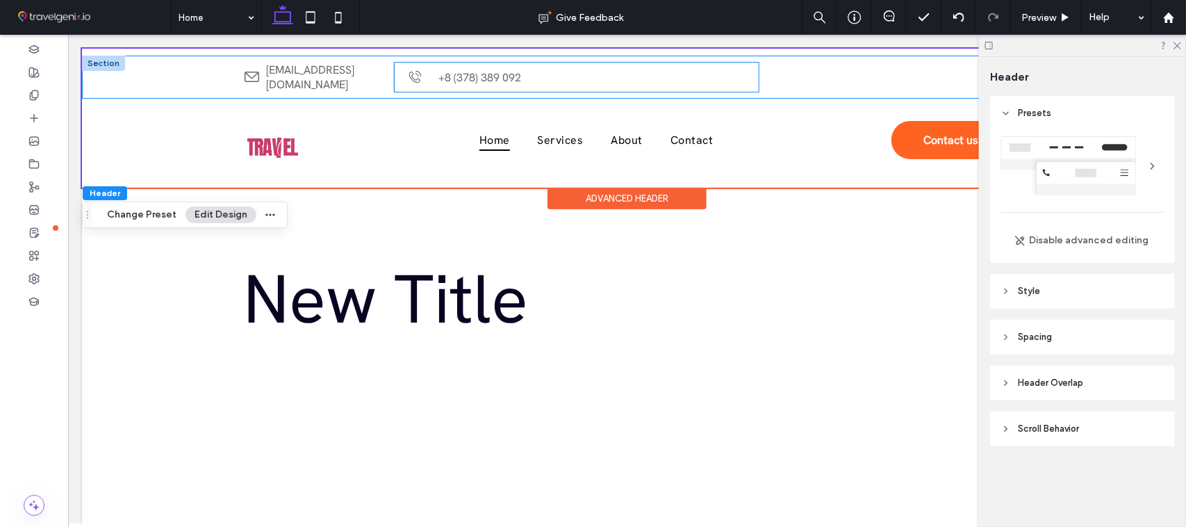
click at [733, 83] on div "+8 (378) 389 092" at bounding box center [576, 76] width 364 height 29
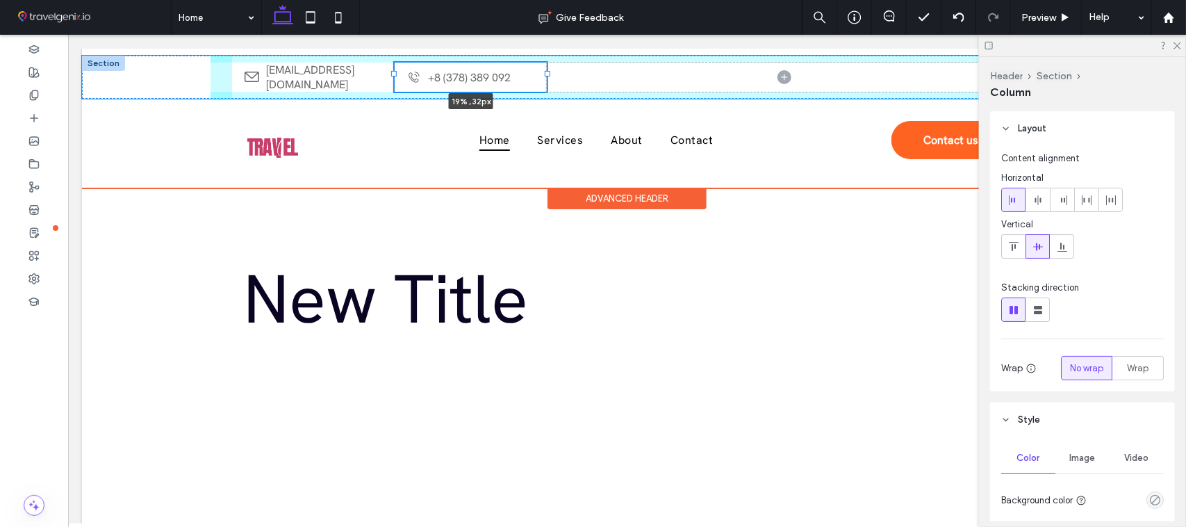
drag, startPoint x: 750, startPoint y: 73, endPoint x: 538, endPoint y: 77, distance: 212.0
click at [538, 77] on div "[EMAIL_ADDRESS][DOMAIN_NAME] [PHONE_NUMBER]% , 32px" at bounding box center [627, 76] width 834 height 43
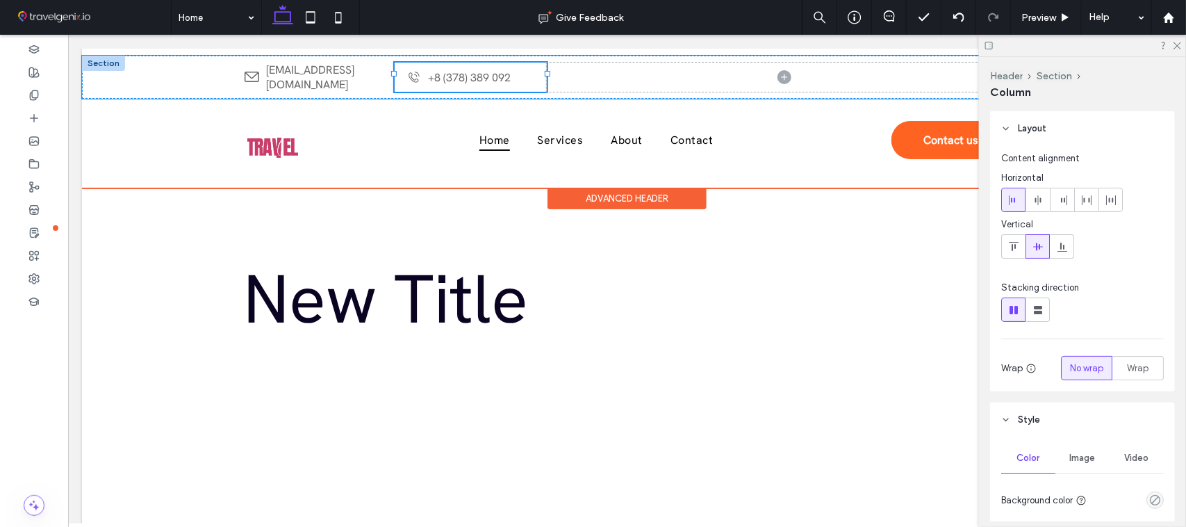
type input "**"
type input "*****"
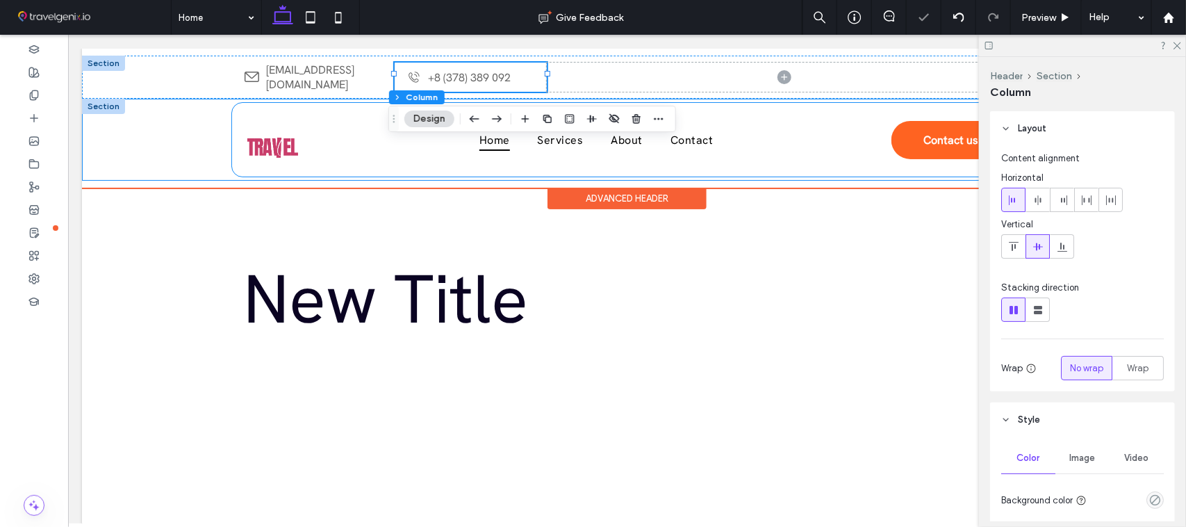
click at [352, 156] on div "Home Services About Contact Contact us" at bounding box center [626, 139] width 790 height 74
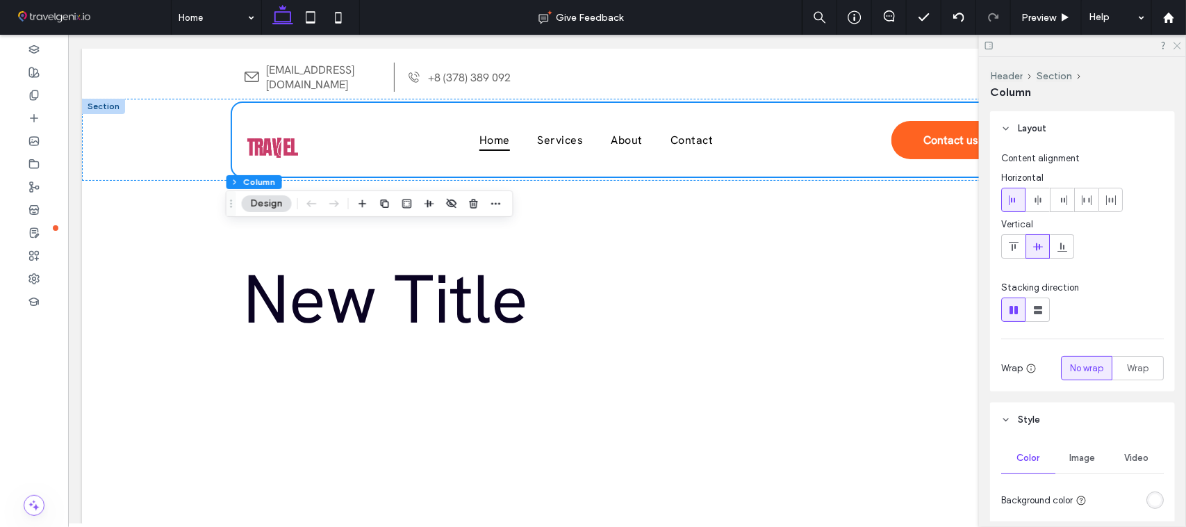
click at [1180, 45] on icon at bounding box center [1177, 44] width 9 height 9
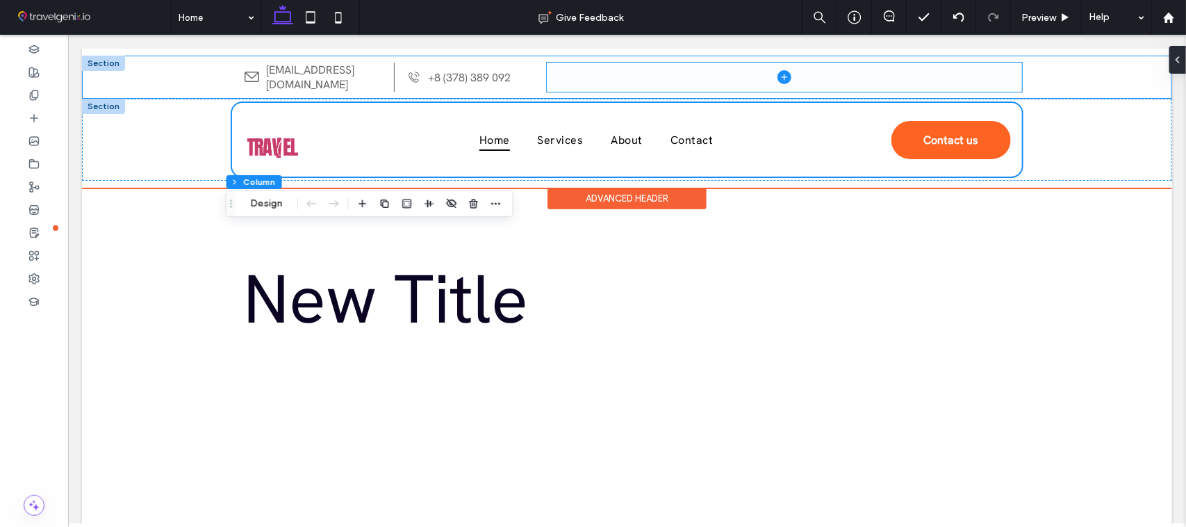
click at [777, 70] on icon at bounding box center [784, 77] width 14 height 14
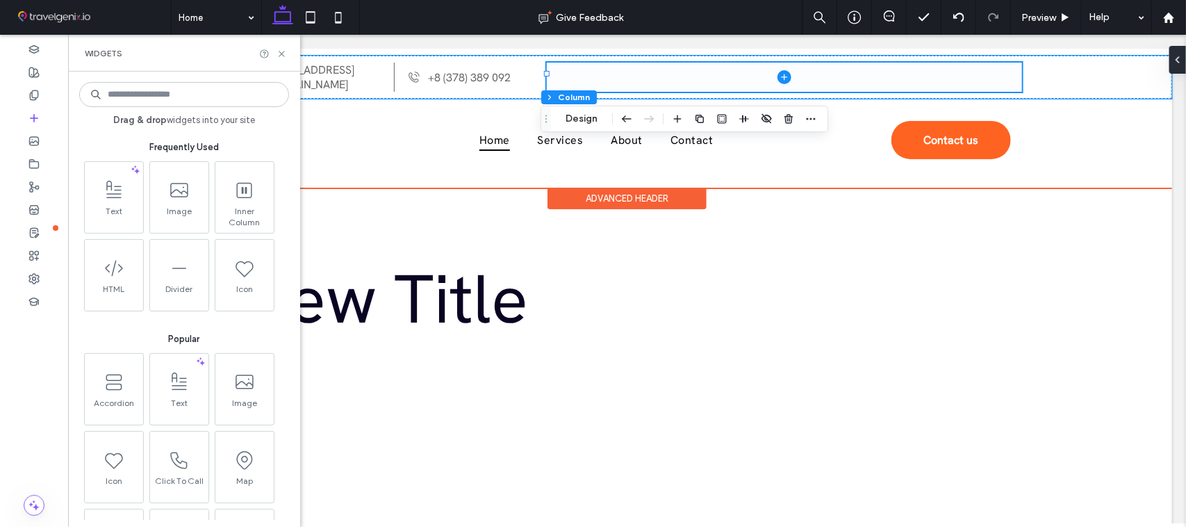
click at [683, 76] on span at bounding box center [783, 76] width 475 height 29
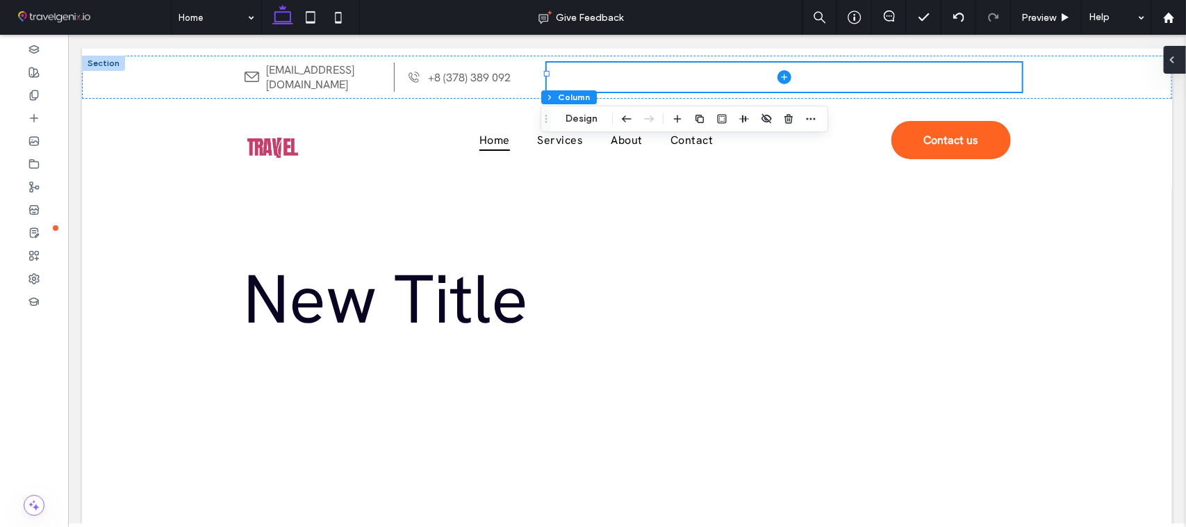
drag, startPoint x: 1184, startPoint y: 57, endPoint x: 1113, endPoint y: 15, distance: 82.0
click at [1184, 57] on div at bounding box center [1175, 60] width 22 height 28
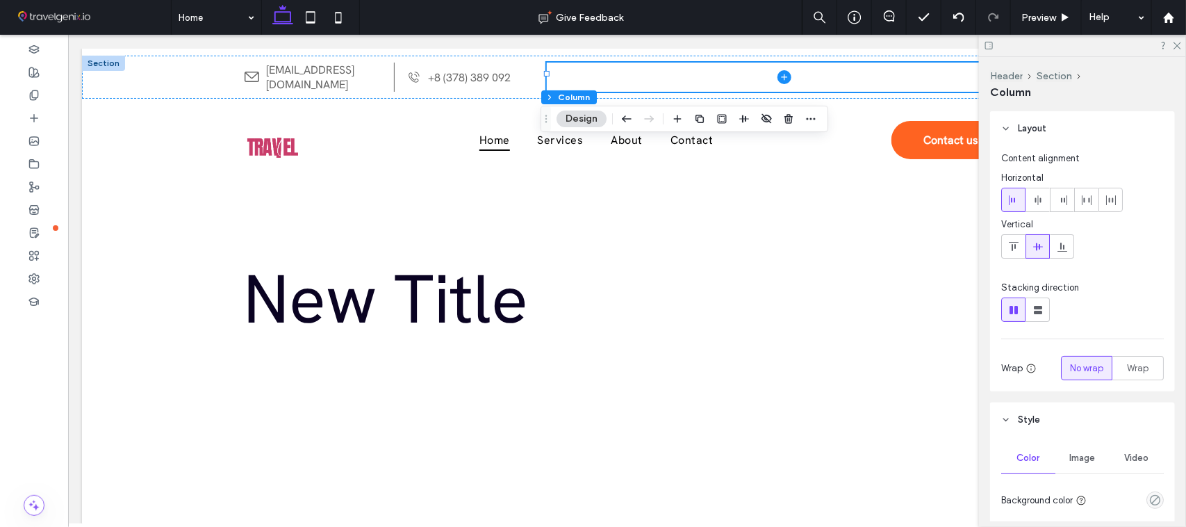
drag, startPoint x: 1062, startPoint y: 203, endPoint x: 992, endPoint y: 182, distance: 73.2
click at [1063, 202] on icon at bounding box center [1062, 200] width 11 height 11
click at [39, 119] on icon at bounding box center [33, 118] width 11 height 11
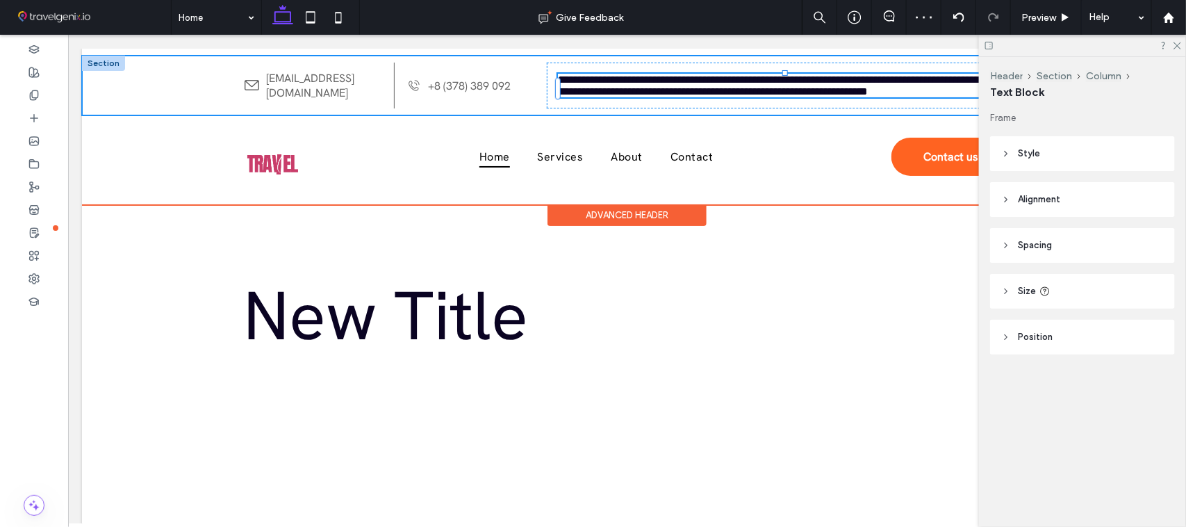
type input "**********"
type input "**"
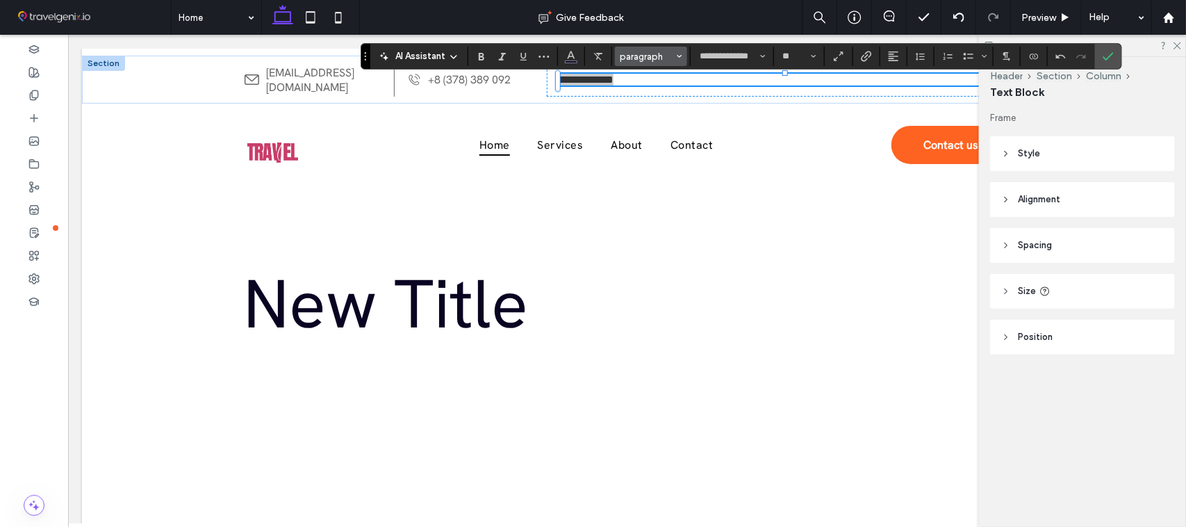
click at [637, 53] on span "paragraph" at bounding box center [647, 56] width 54 height 10
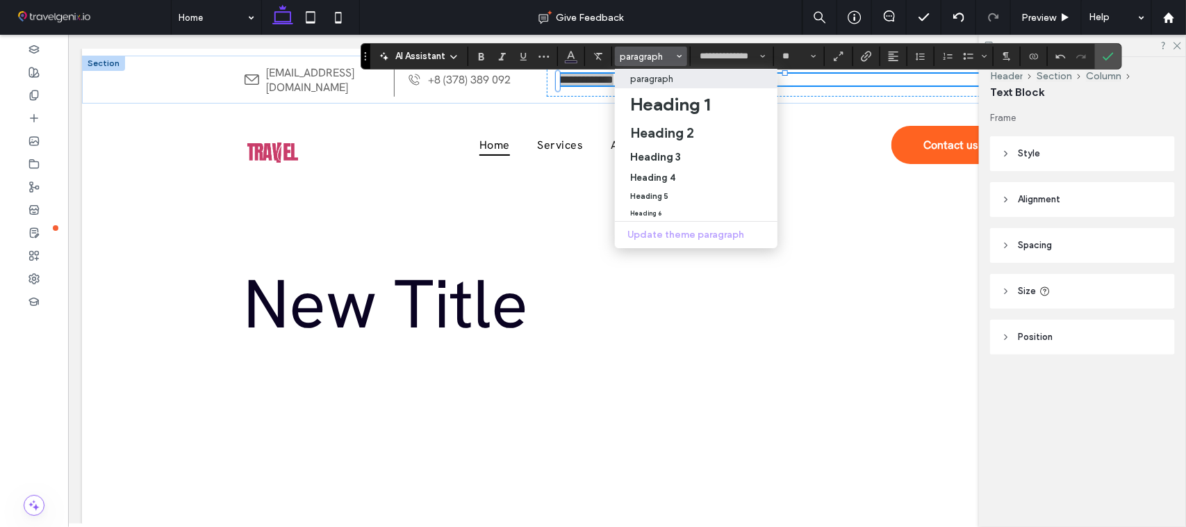
click at [666, 80] on p "paragraph" at bounding box center [651, 79] width 43 height 10
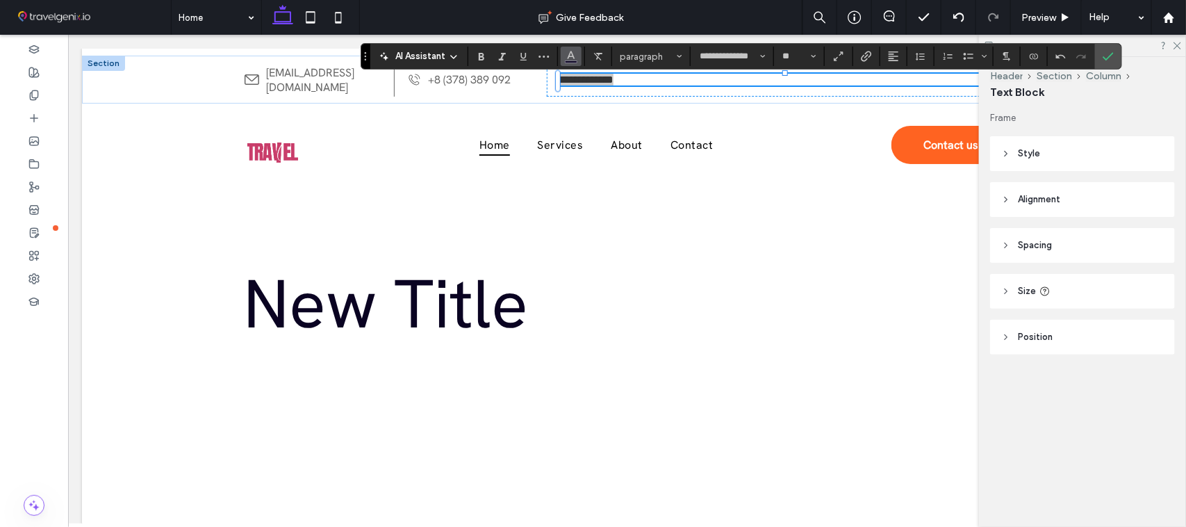
click at [571, 60] on icon "Color" at bounding box center [571, 54] width 11 height 11
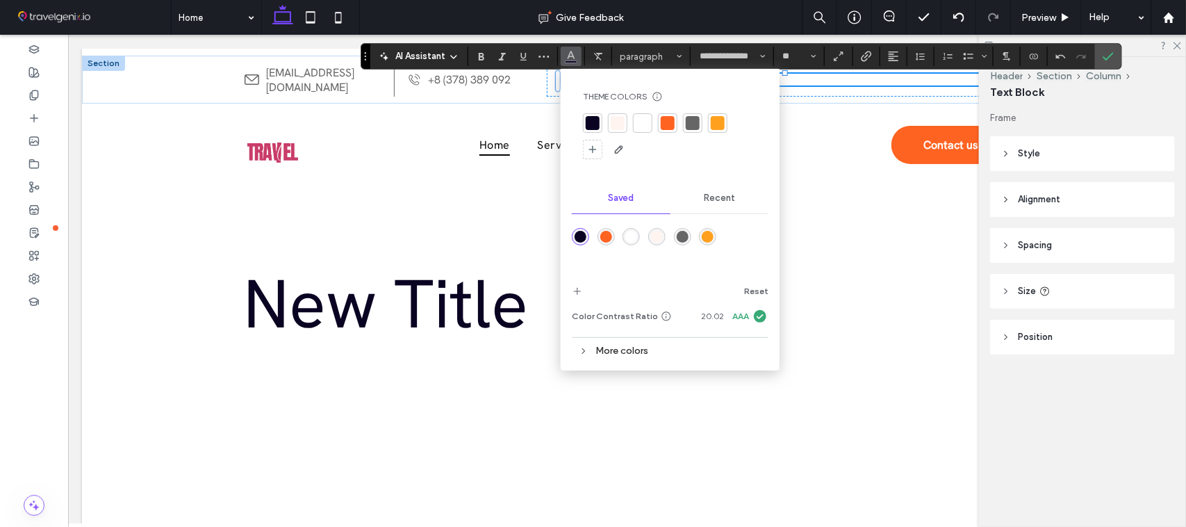
click at [696, 123] on div at bounding box center [693, 123] width 14 height 14
click at [1110, 58] on use "Confirm" at bounding box center [1109, 56] width 11 height 8
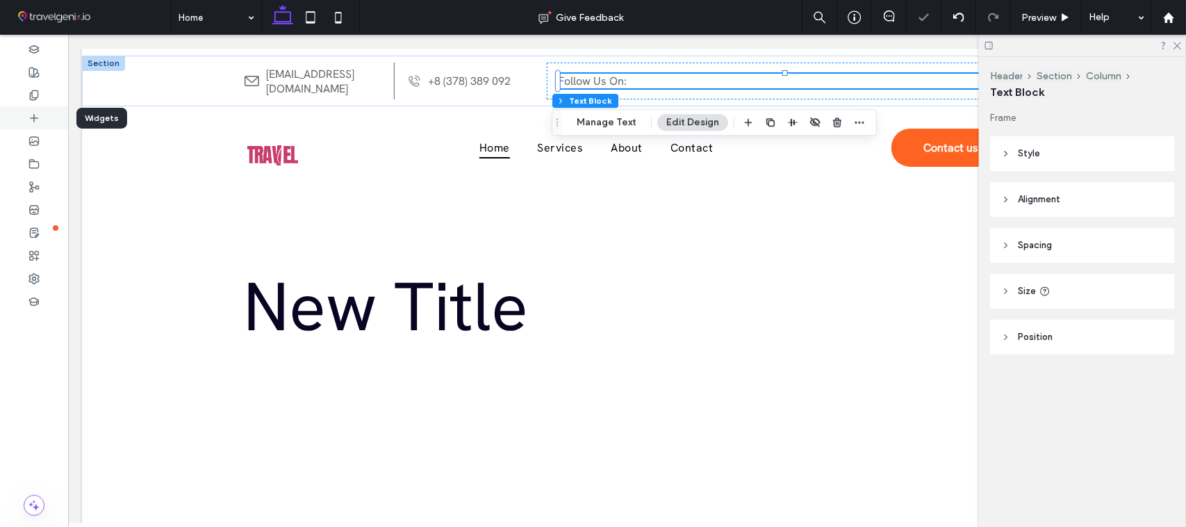
click at [30, 116] on icon at bounding box center [33, 118] width 11 height 11
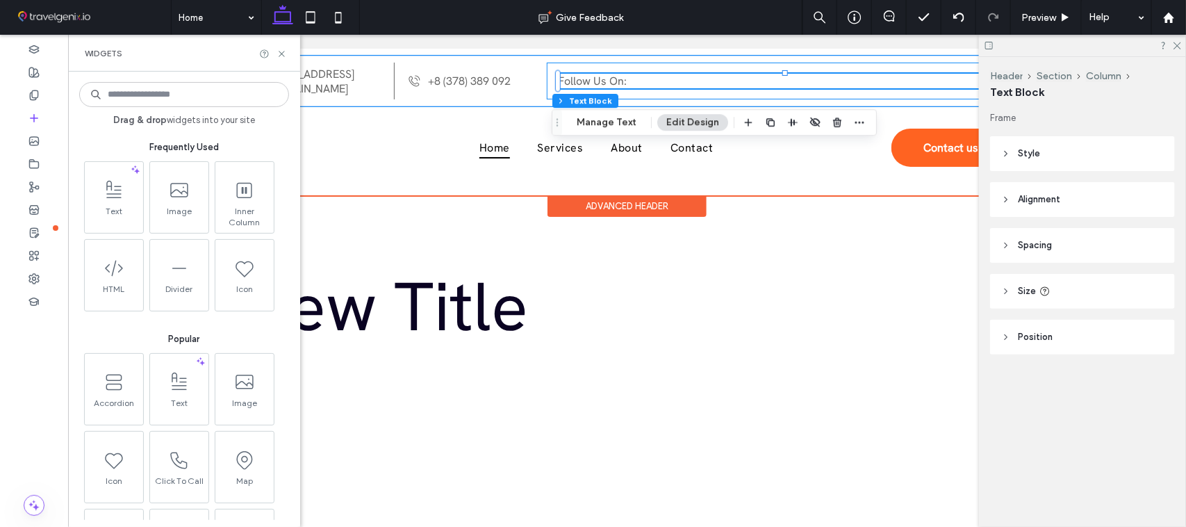
click at [546, 91] on div "Follow Us On:" at bounding box center [783, 80] width 475 height 37
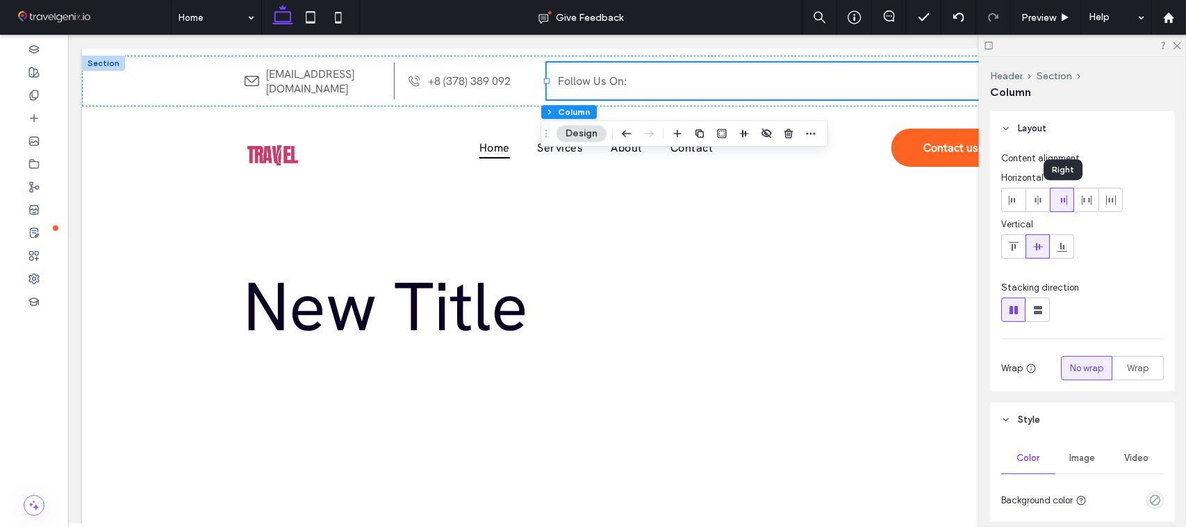
click at [1064, 195] on icon at bounding box center [1062, 200] width 11 height 11
click at [39, 117] on icon at bounding box center [33, 118] width 11 height 11
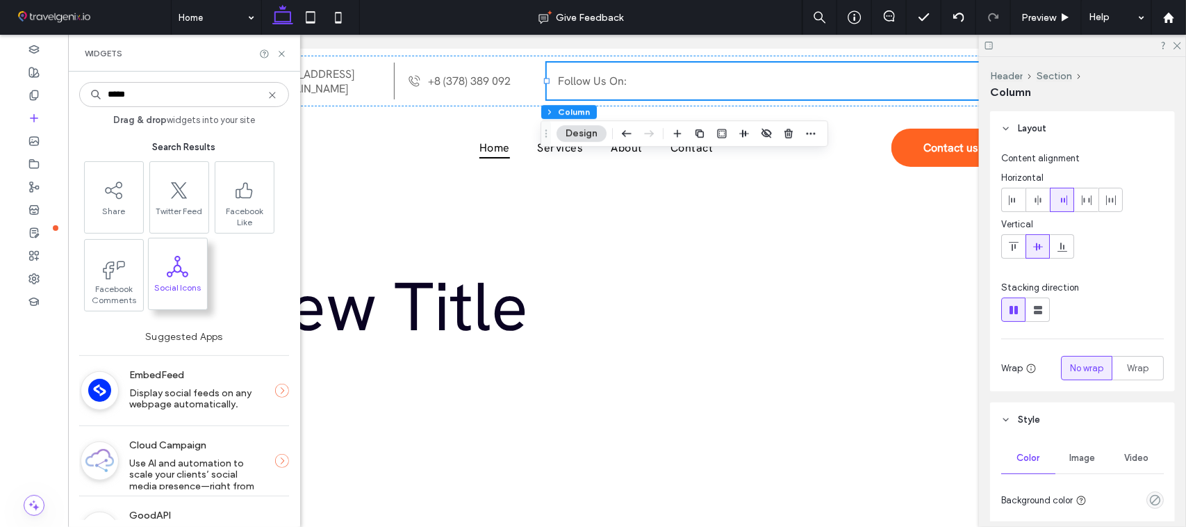
type input "*****"
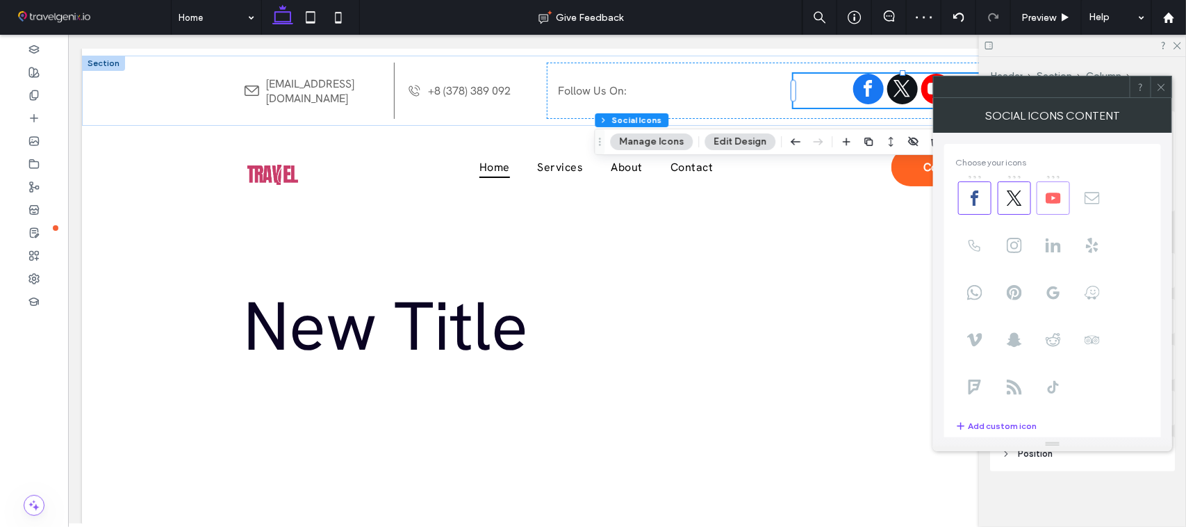
click at [1044, 193] on span at bounding box center [1053, 197] width 33 height 33
click at [1052, 242] on icon at bounding box center [1053, 245] width 15 height 15
click at [1013, 249] on use at bounding box center [1014, 245] width 15 height 15
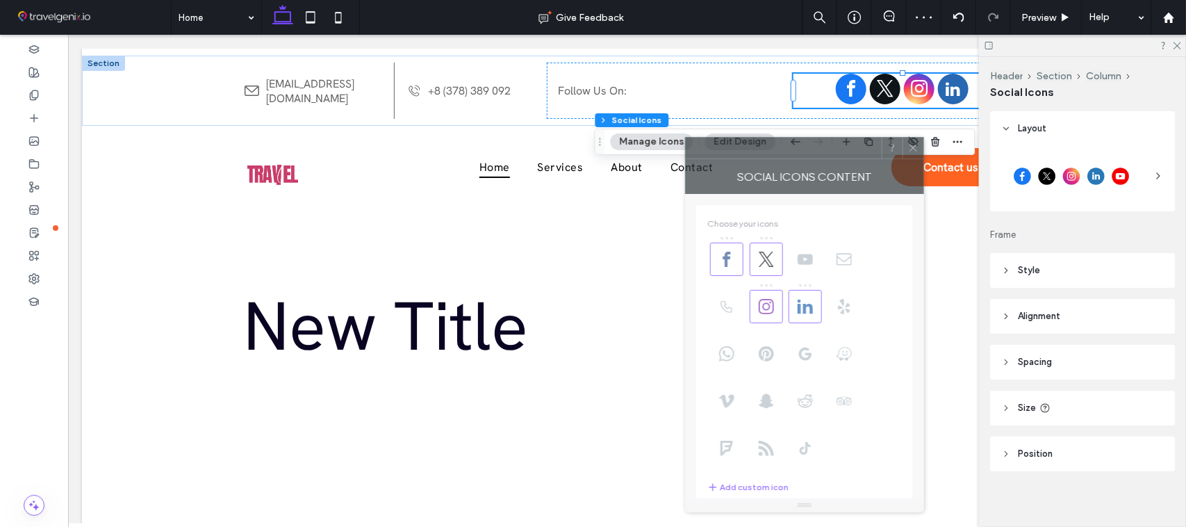
drag, startPoint x: 1081, startPoint y: 90, endPoint x: 767, endPoint y: 150, distance: 319.8
click at [769, 154] on div at bounding box center [784, 148] width 196 height 21
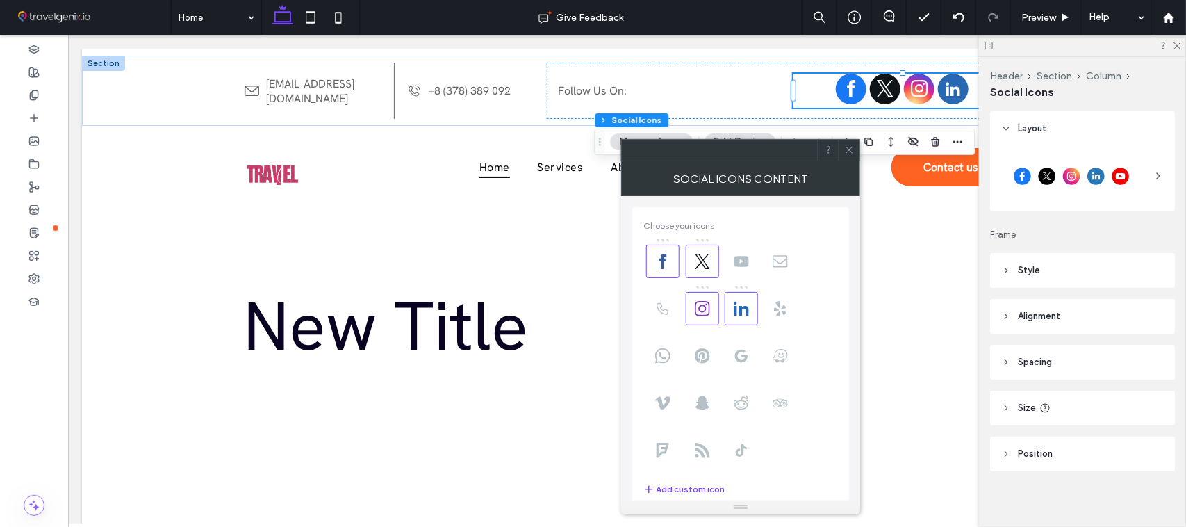
click at [1141, 174] on div at bounding box center [1083, 176] width 163 height 49
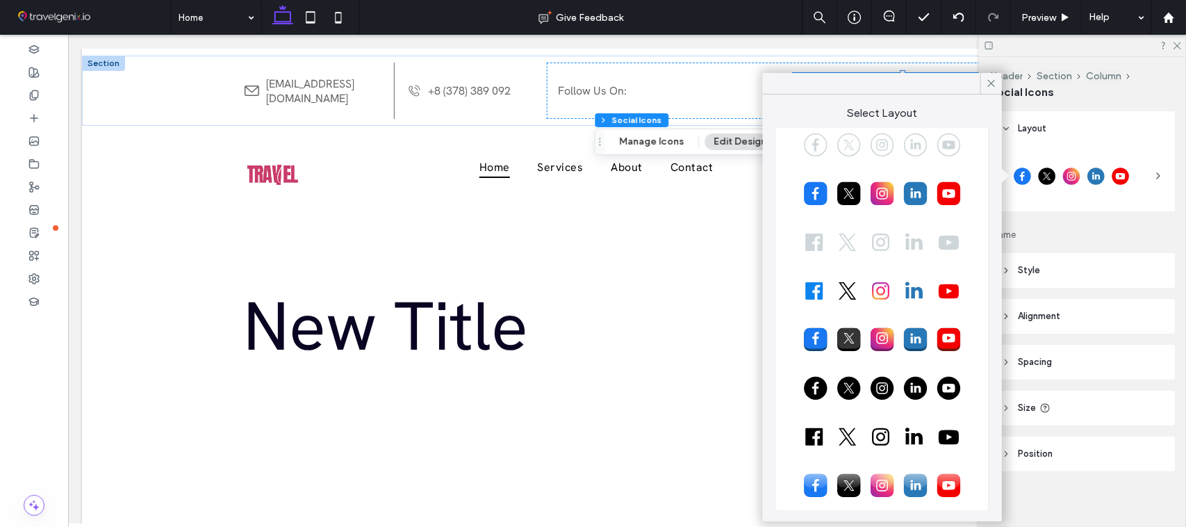
scroll to position [74, 0]
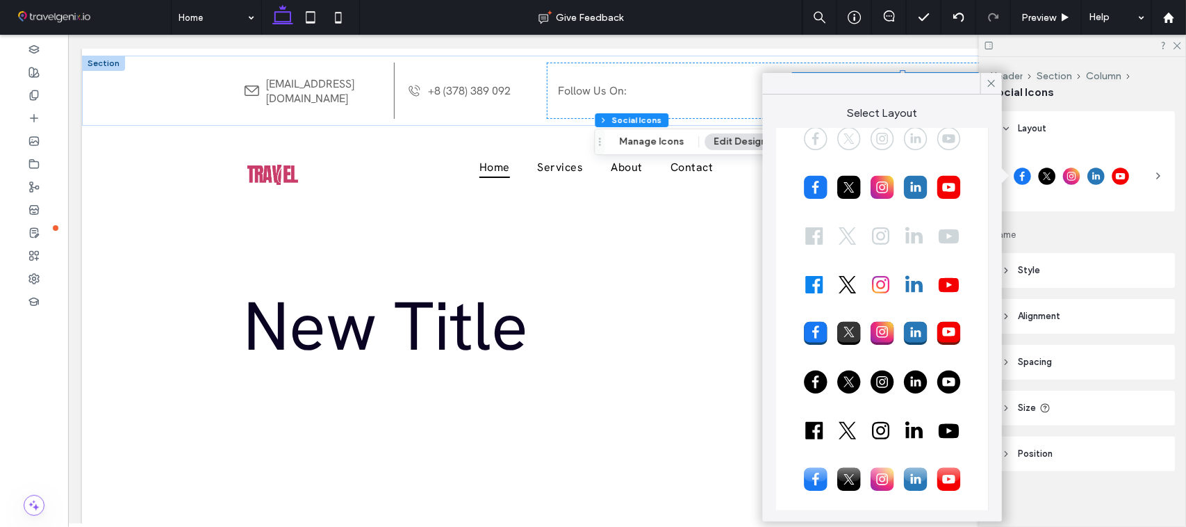
click at [815, 383] on div at bounding box center [882, 381] width 190 height 35
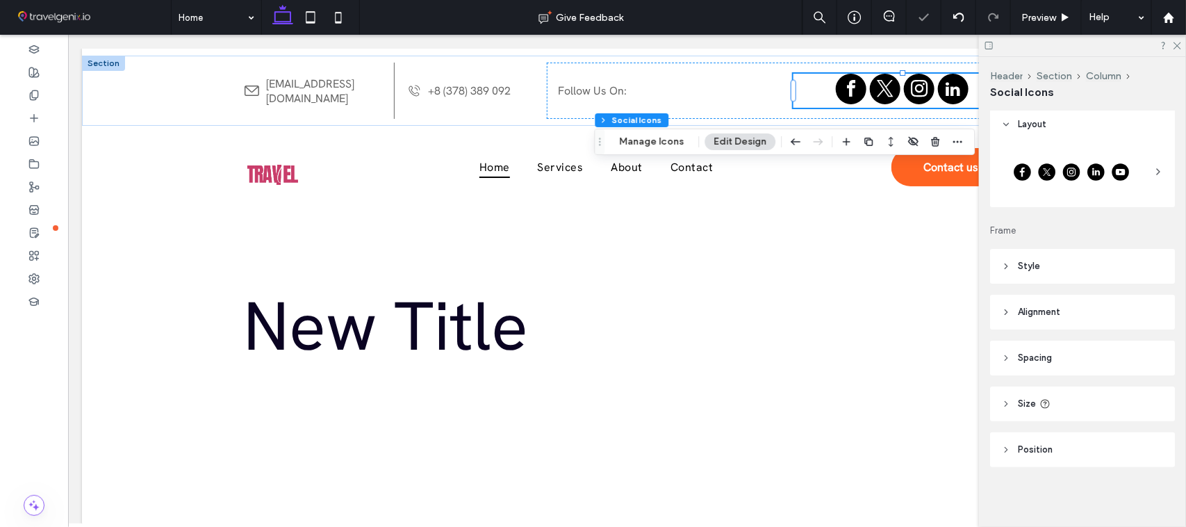
click at [1047, 273] on header "Style" at bounding box center [1082, 266] width 185 height 35
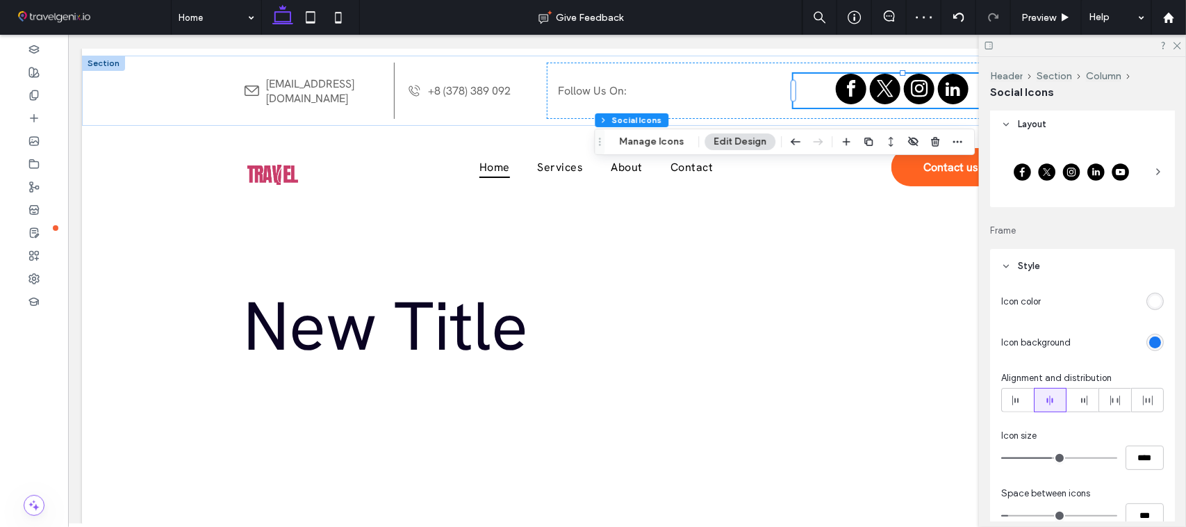
click at [1150, 342] on div "rgb(24, 119, 242)" at bounding box center [1156, 342] width 12 height 12
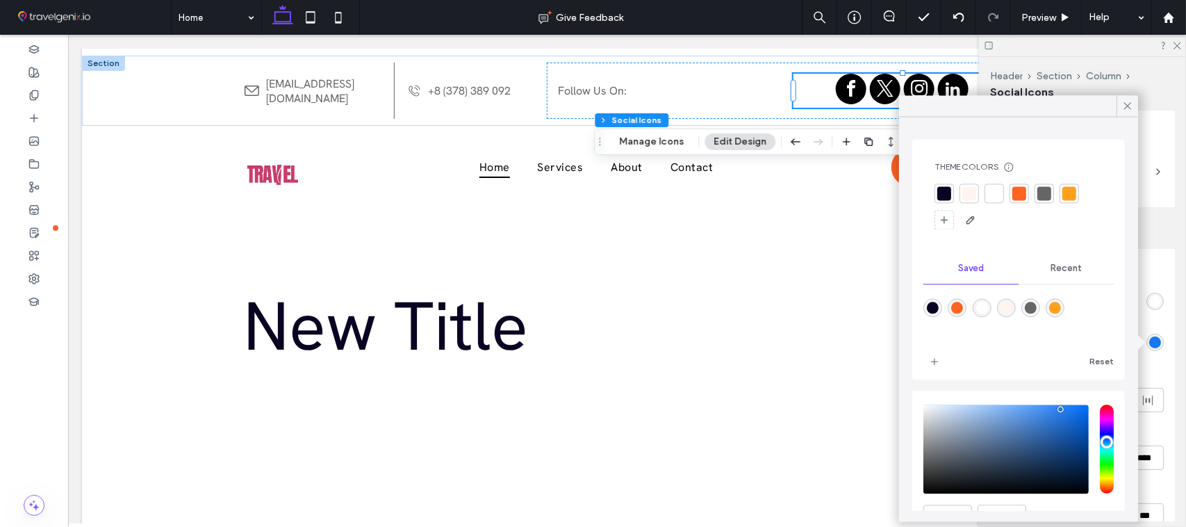
click at [1049, 259] on div "Recent" at bounding box center [1066, 269] width 95 height 31
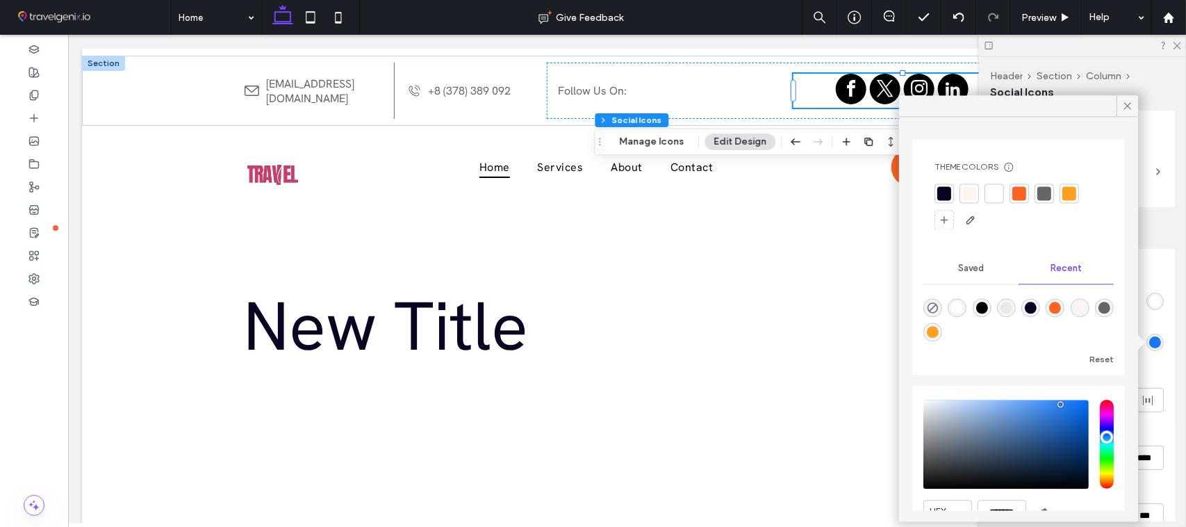
click at [935, 317] on div "rgba(0, 0, 0, 0)" at bounding box center [933, 308] width 19 height 19
type input "**"
type input "*******"
type input "*"
type input "**"
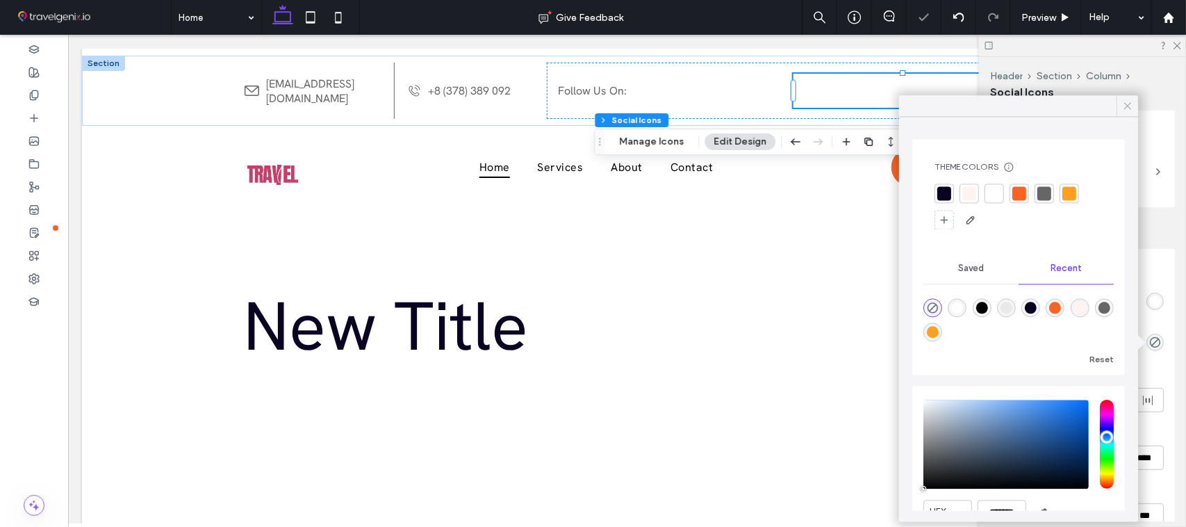
click at [1127, 115] on span at bounding box center [1128, 106] width 13 height 21
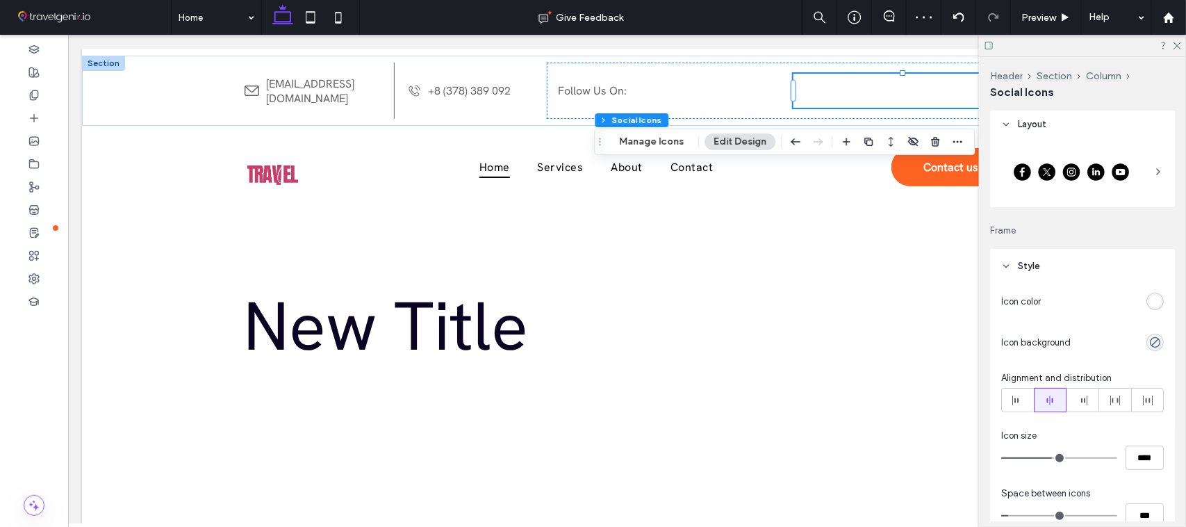
click at [1150, 302] on div "rgb(255, 255, 255)" at bounding box center [1156, 301] width 12 height 12
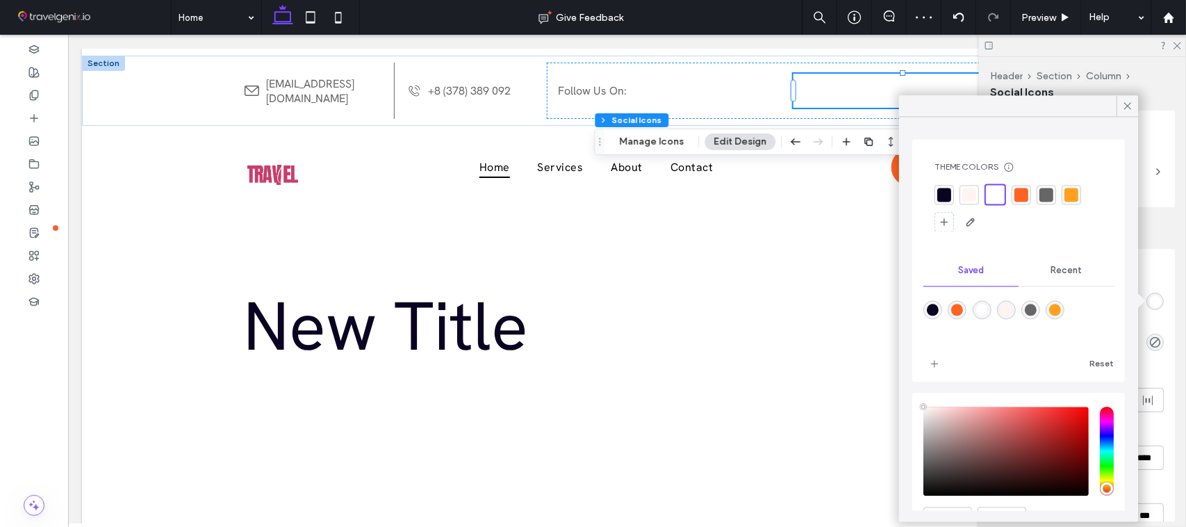
click at [1041, 198] on div at bounding box center [1047, 195] width 14 height 14
type input "**"
click at [1127, 104] on icon at bounding box center [1128, 106] width 13 height 13
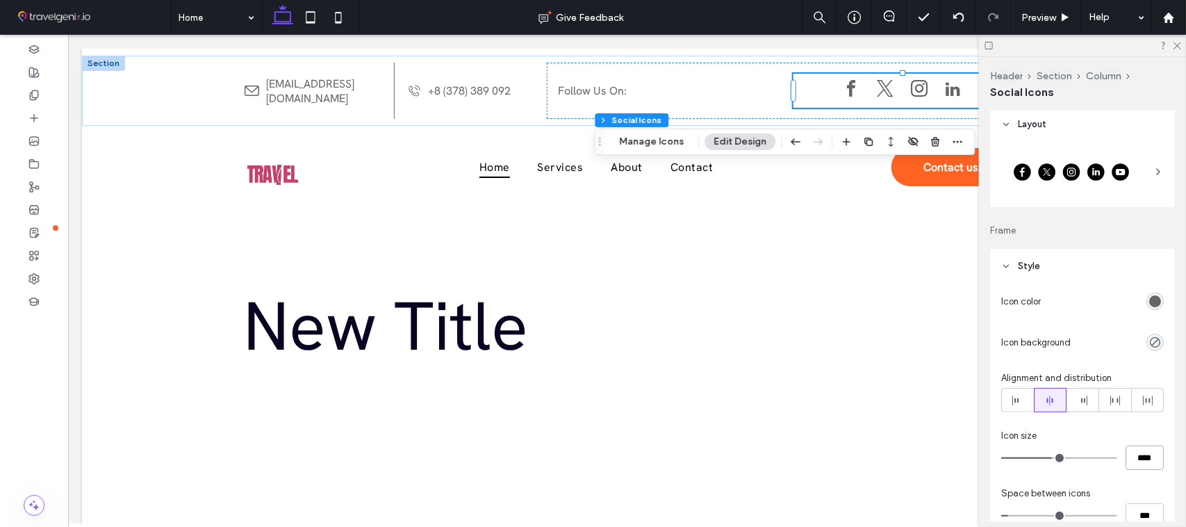
click at [1134, 449] on input "****" at bounding box center [1145, 458] width 38 height 24
type input "**"
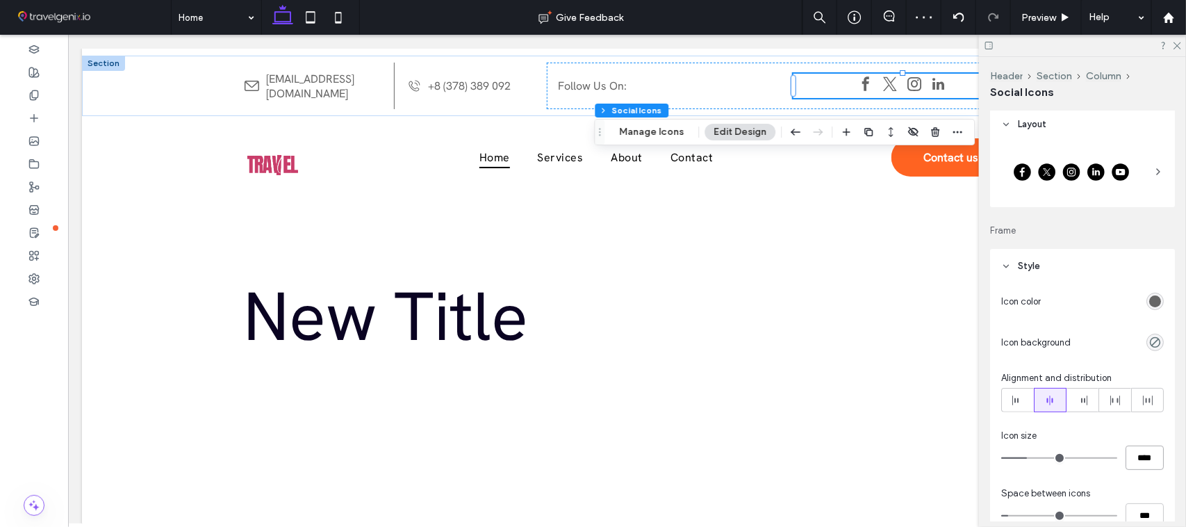
drag, startPoint x: 1143, startPoint y: 459, endPoint x: 1106, endPoint y: 455, distance: 37.7
click at [1106, 455] on div "****" at bounding box center [1083, 458] width 163 height 24
type input "***"
type input "**"
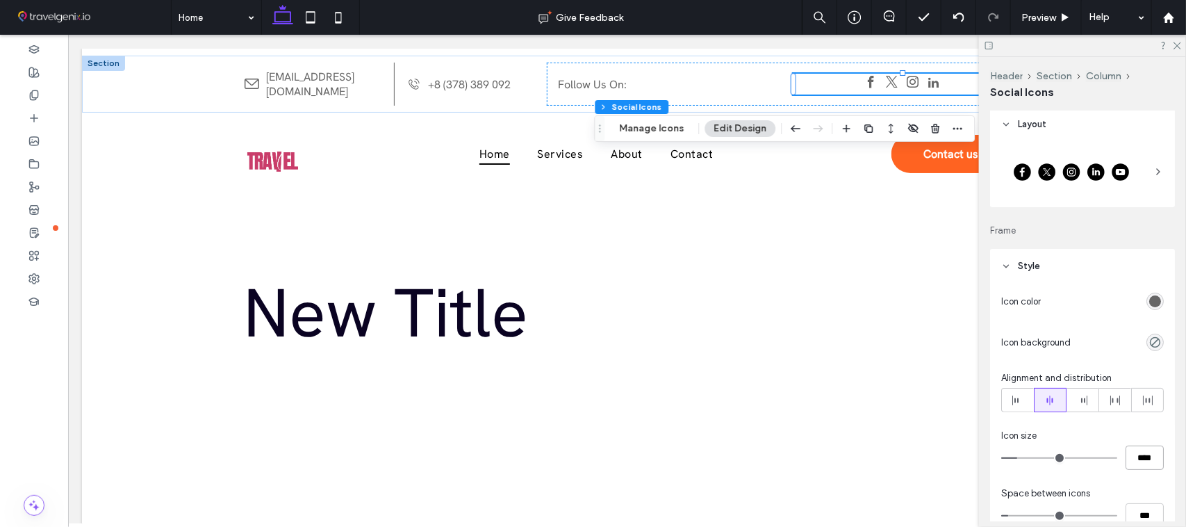
drag, startPoint x: 1141, startPoint y: 457, endPoint x: 1116, endPoint y: 457, distance: 25.0
click at [1116, 457] on div "****" at bounding box center [1083, 458] width 163 height 24
type input "***"
type input "**"
type input "****"
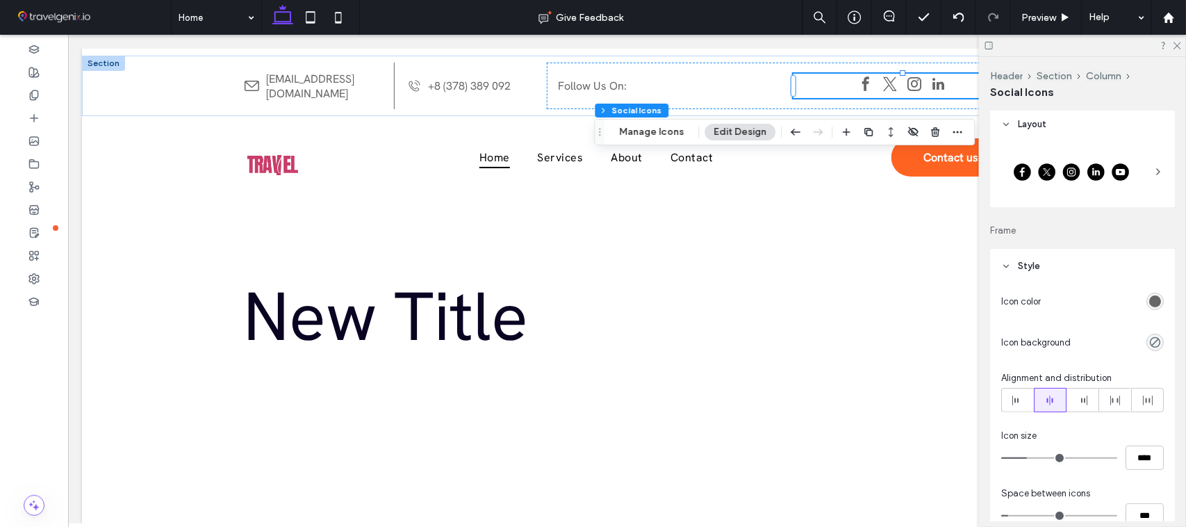
click at [1175, 49] on div at bounding box center [1082, 46] width 207 height 22
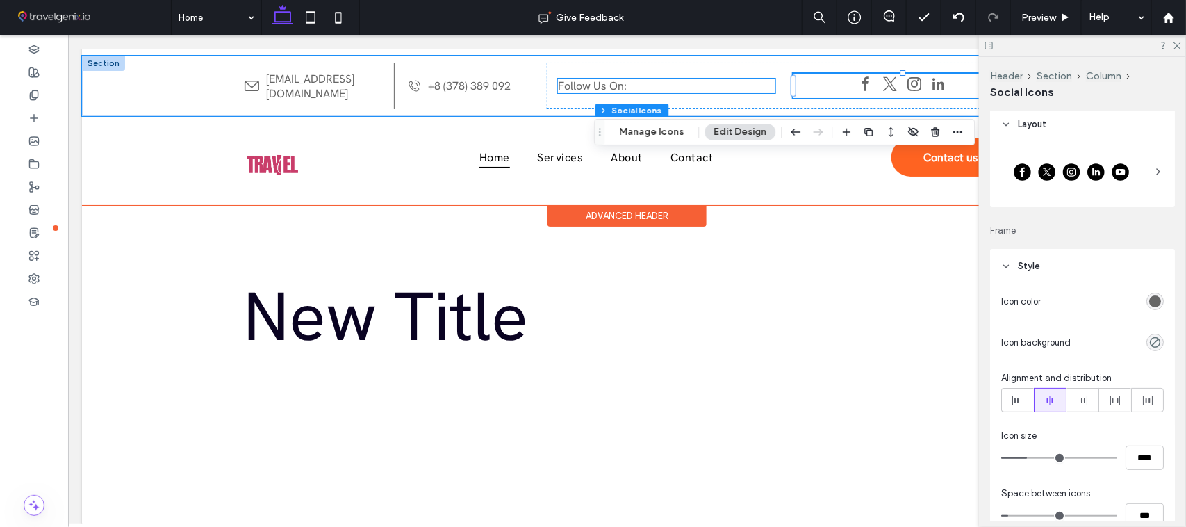
click at [728, 88] on p "Follow Us On:" at bounding box center [666, 85] width 218 height 15
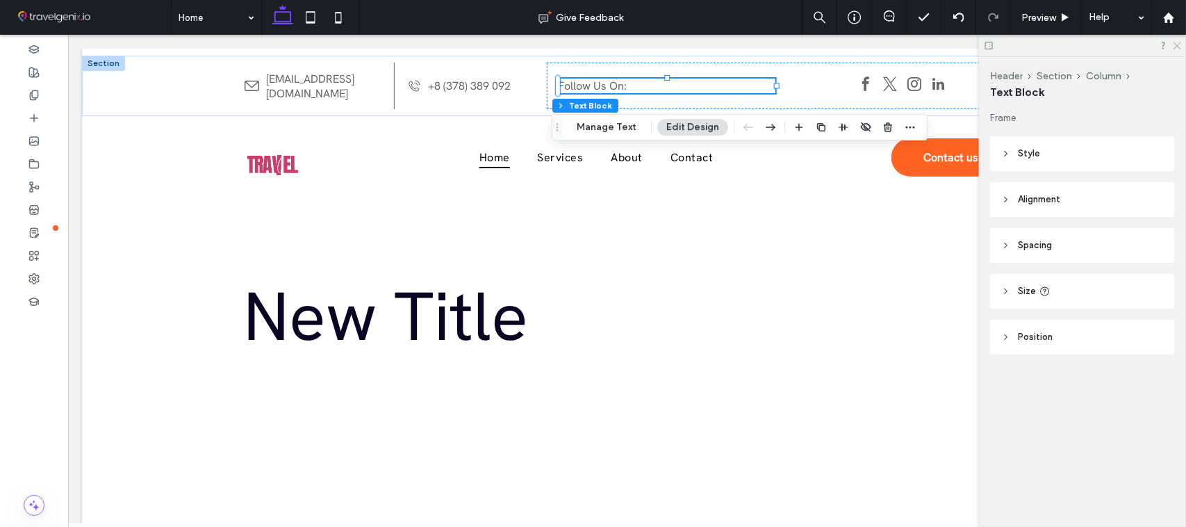
click at [1179, 47] on icon at bounding box center [1177, 44] width 9 height 9
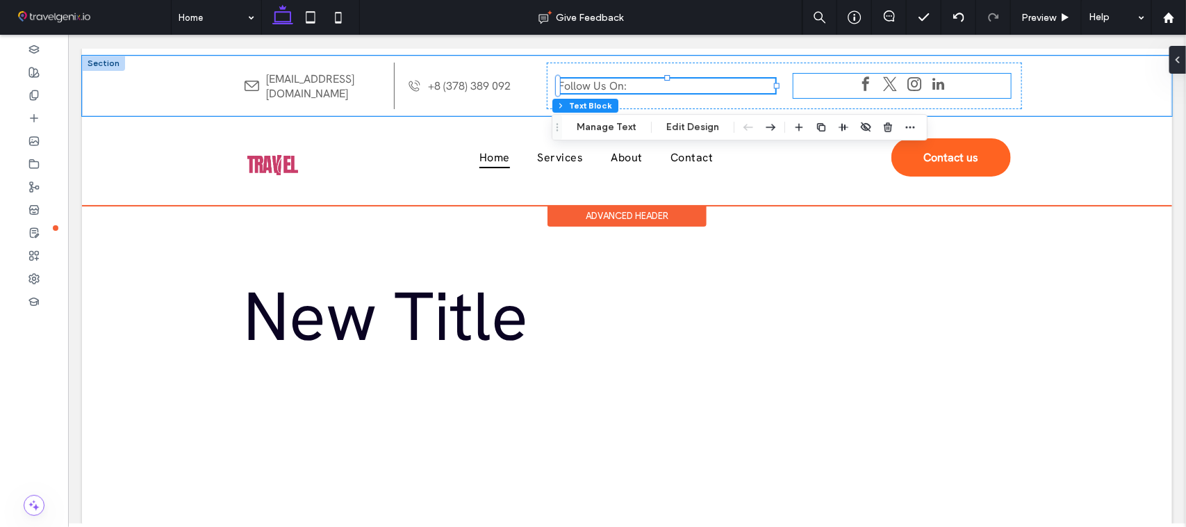
click at [967, 90] on div at bounding box center [902, 85] width 218 height 24
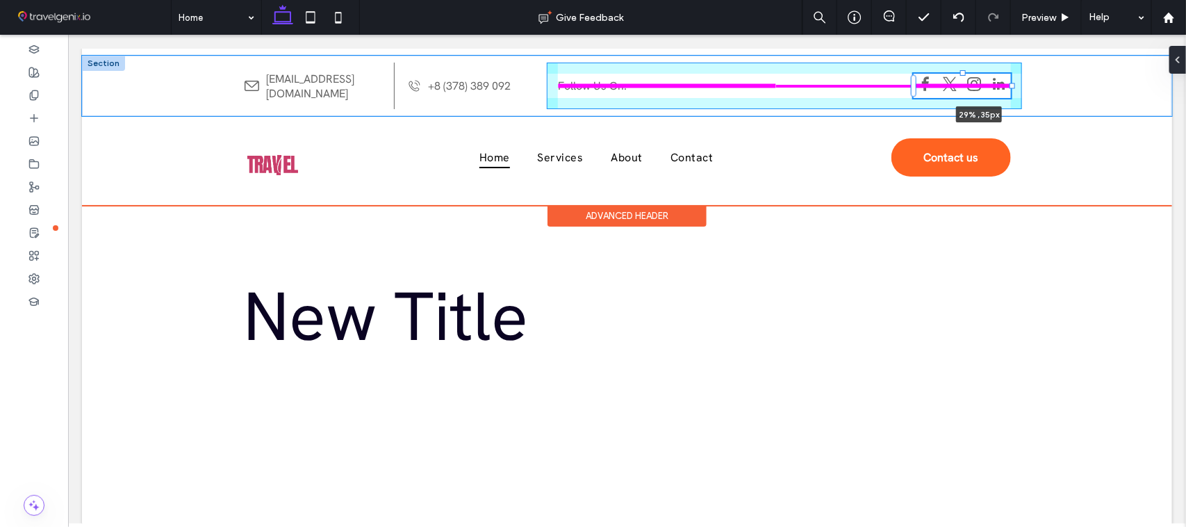
drag, startPoint x: 1004, startPoint y: 84, endPoint x: 844, endPoint y: 87, distance: 160.6
click at [917, 94] on div "[EMAIL_ADDRESS][DOMAIN_NAME] +8 (378) 389 092 Follow Us On: 29% , 35px" at bounding box center [627, 85] width 834 height 60
type input "**"
type input "****"
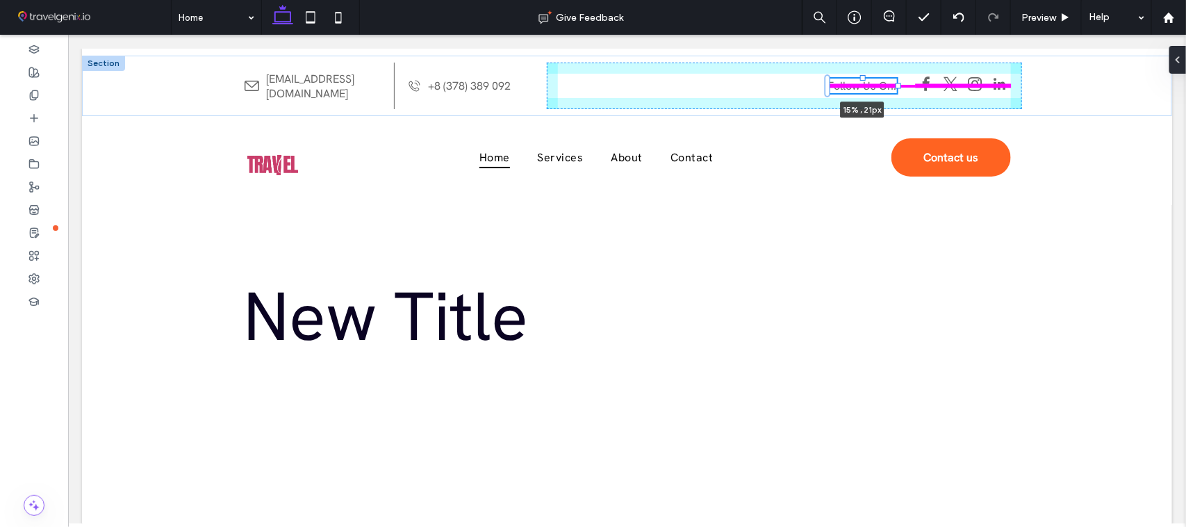
drag, startPoint x: 892, startPoint y: 85, endPoint x: 623, endPoint y: 87, distance: 269.7
click at [623, 87] on div "[EMAIL_ADDRESS][DOMAIN_NAME] +8 (378) 389 092 Follow Us On: 15% , 21px" at bounding box center [627, 85] width 834 height 60
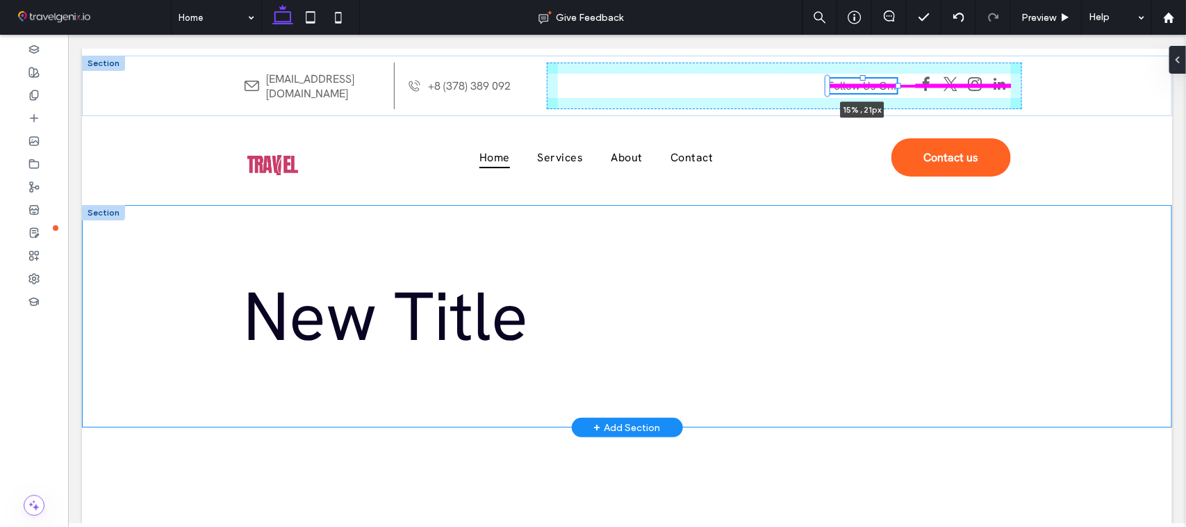
type input "**"
type input "****"
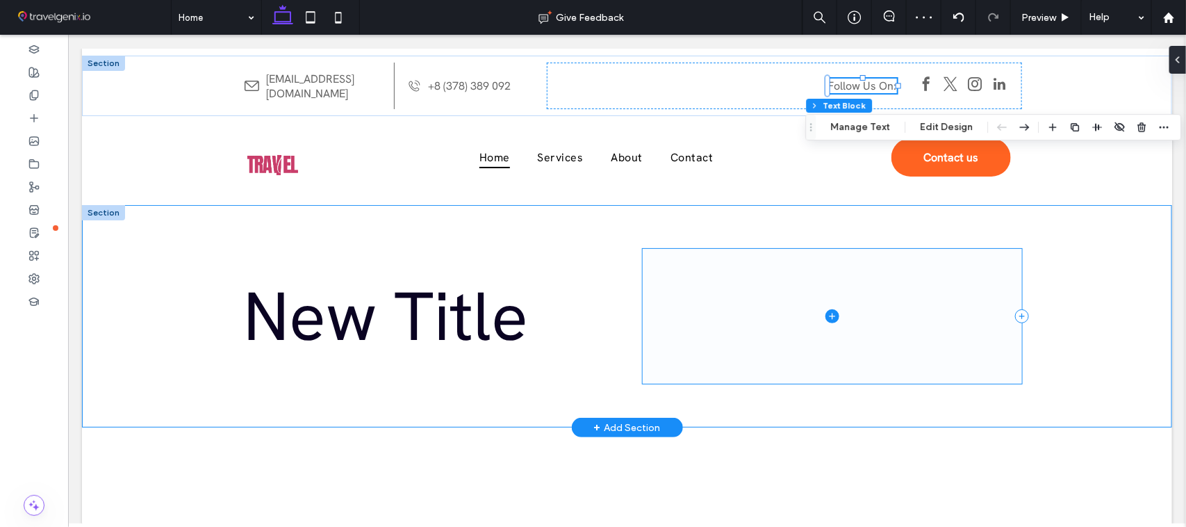
click at [811, 378] on span at bounding box center [831, 316] width 379 height 136
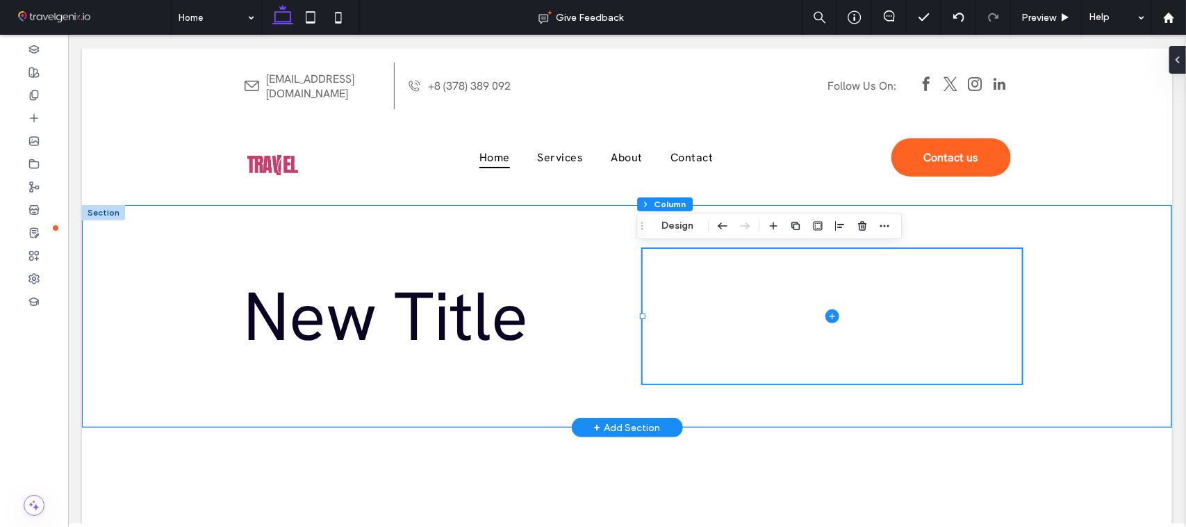
click at [126, 307] on div "New Title" at bounding box center [626, 315] width 1090 height 222
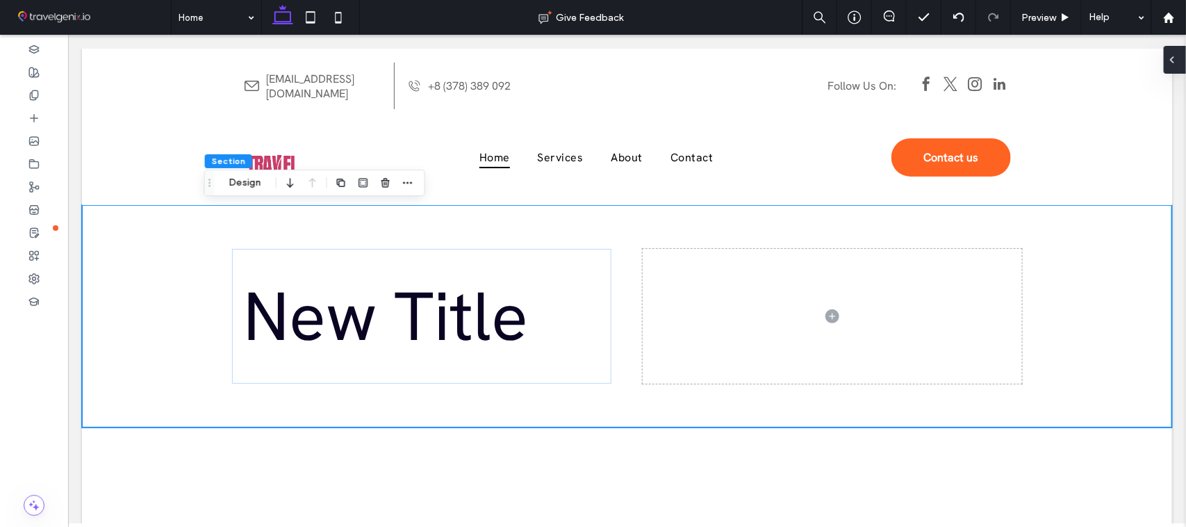
drag, startPoint x: 1179, startPoint y: 64, endPoint x: 1112, endPoint y: 26, distance: 77.2
click at [1179, 64] on div at bounding box center [1175, 60] width 22 height 28
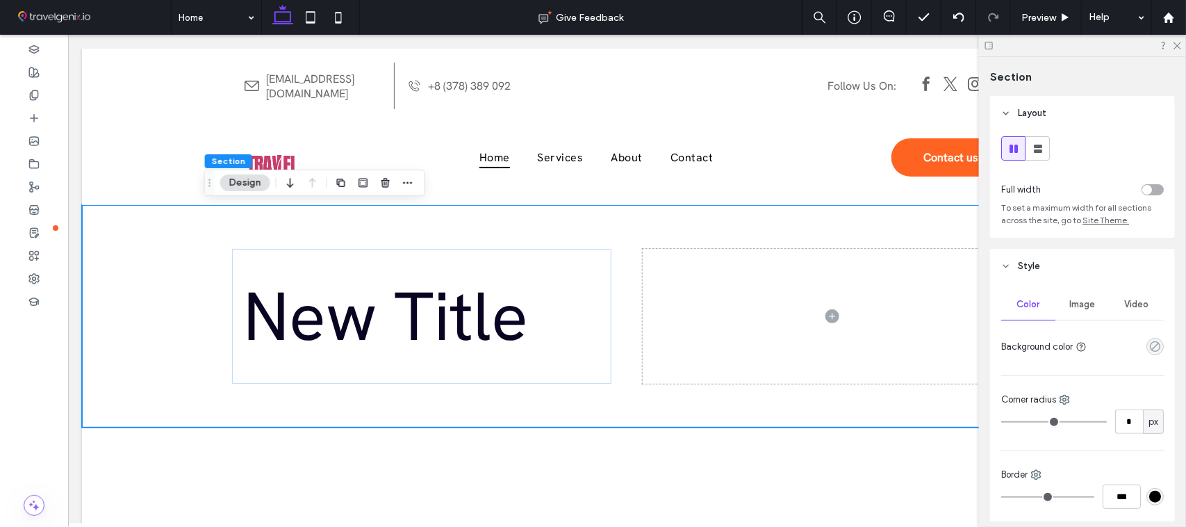
click at [1151, 352] on icon "rgba(0, 0, 0, 0)" at bounding box center [1156, 347] width 12 height 12
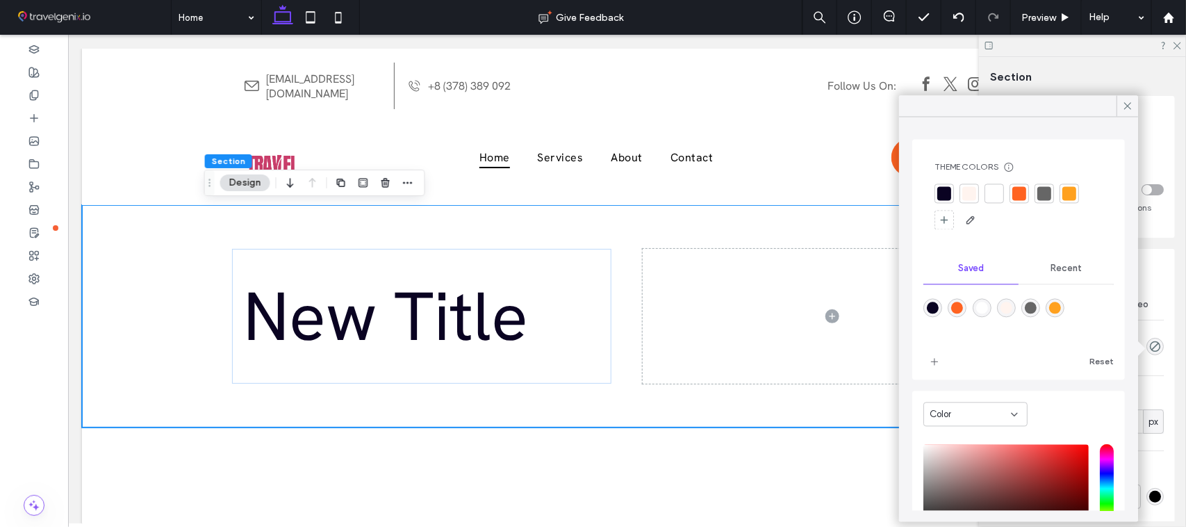
click at [977, 197] on div at bounding box center [969, 193] width 19 height 19
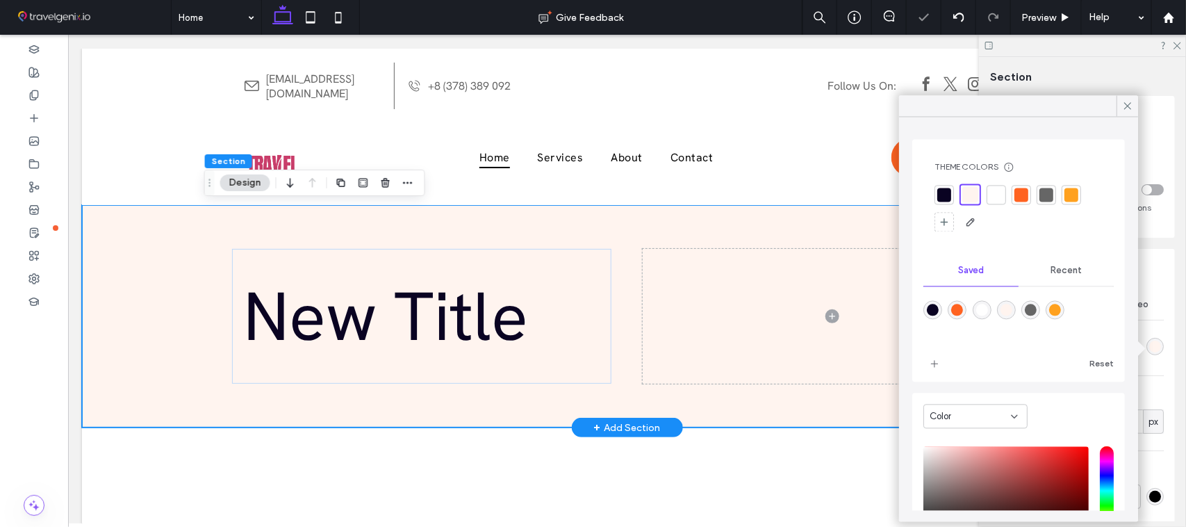
click at [153, 311] on div "New Title" at bounding box center [626, 315] width 1090 height 222
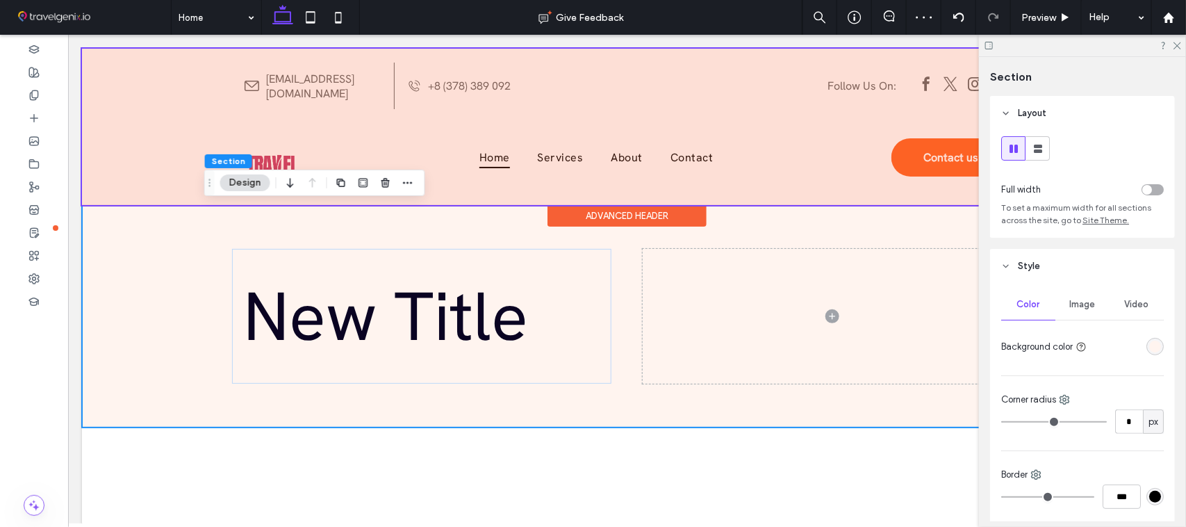
click at [644, 211] on div "Advanced Header" at bounding box center [626, 215] width 159 height 22
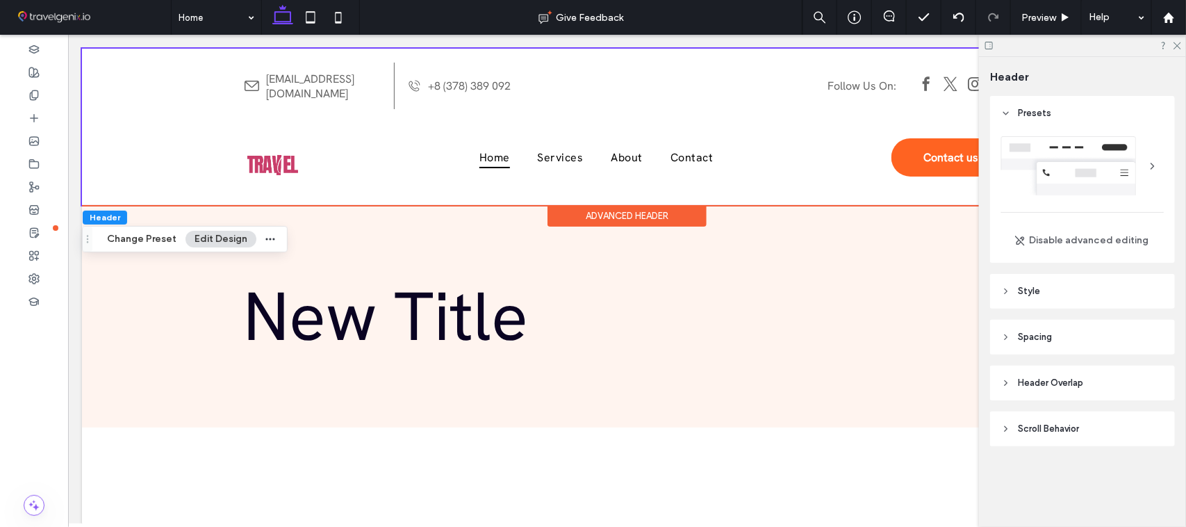
drag, startPoint x: 1050, startPoint y: 389, endPoint x: 1060, endPoint y: 387, distance: 10.0
click at [1050, 390] on span "Header Overlap" at bounding box center [1050, 383] width 65 height 14
click at [1145, 416] on div "toggle" at bounding box center [1153, 418] width 22 height 11
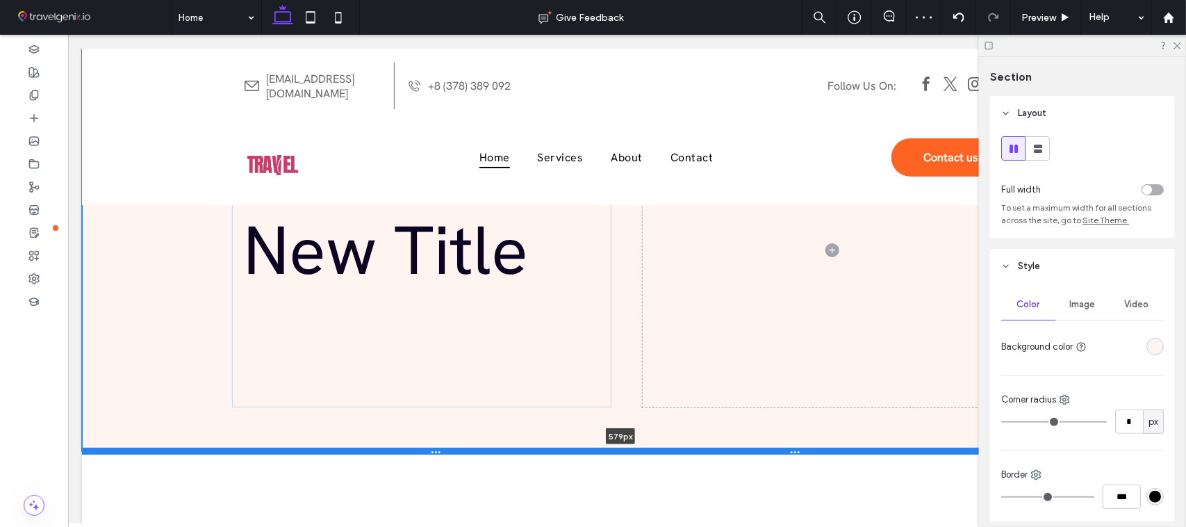
drag, startPoint x: 425, startPoint y: 268, endPoint x: 436, endPoint y: 448, distance: 180.3
click at [436, 448] on div at bounding box center [620, 450] width 1078 height 7
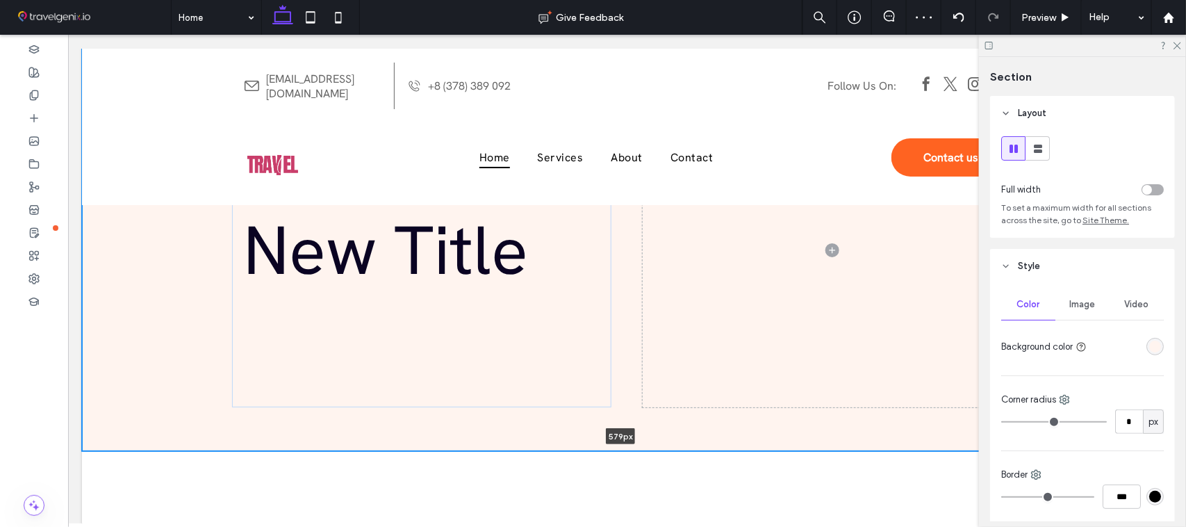
type input "***"
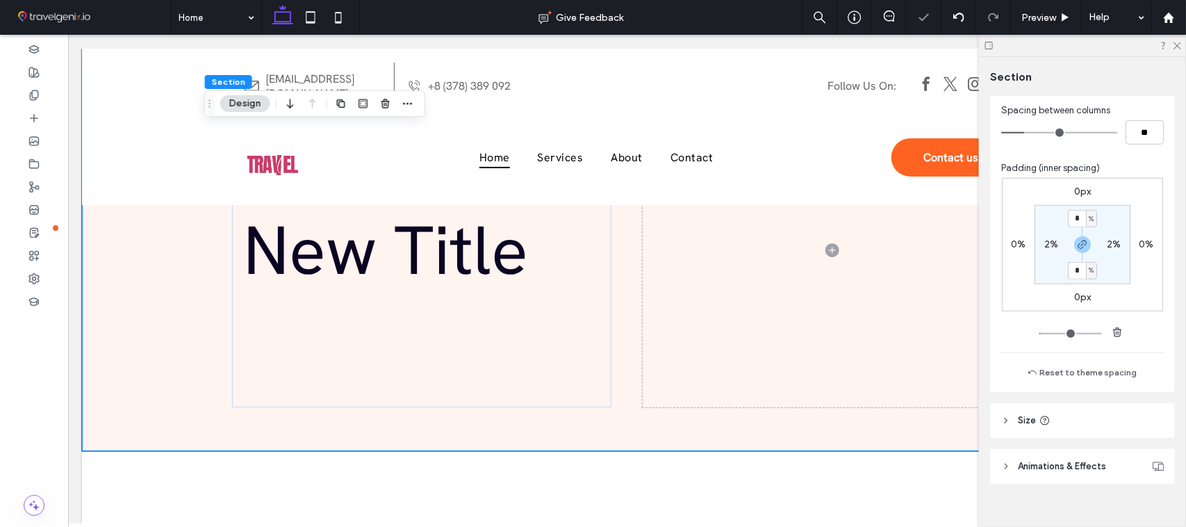
scroll to position [546, 0]
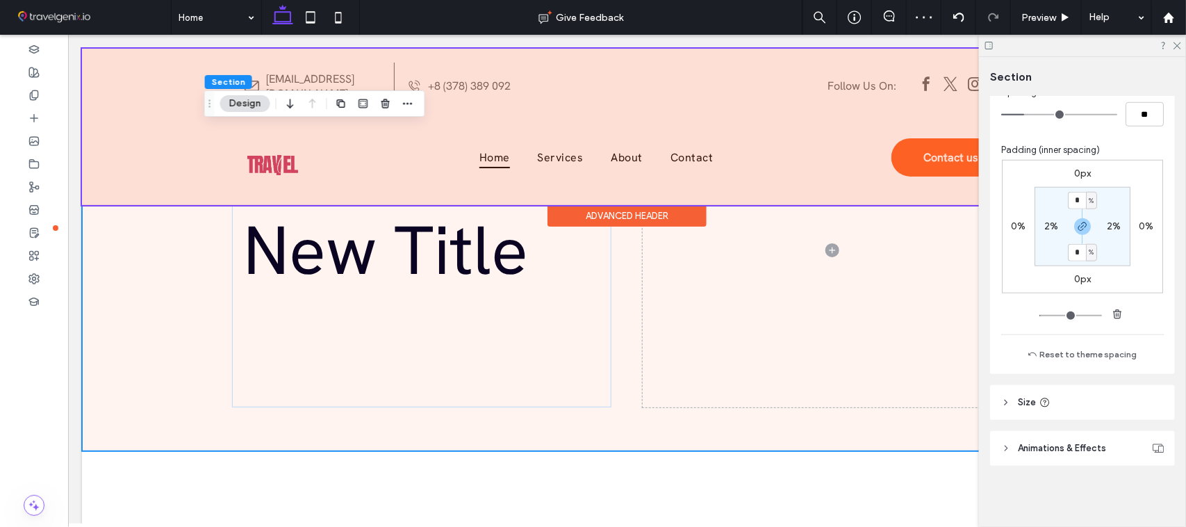
click at [601, 212] on div "Advanced Header" at bounding box center [626, 215] width 159 height 22
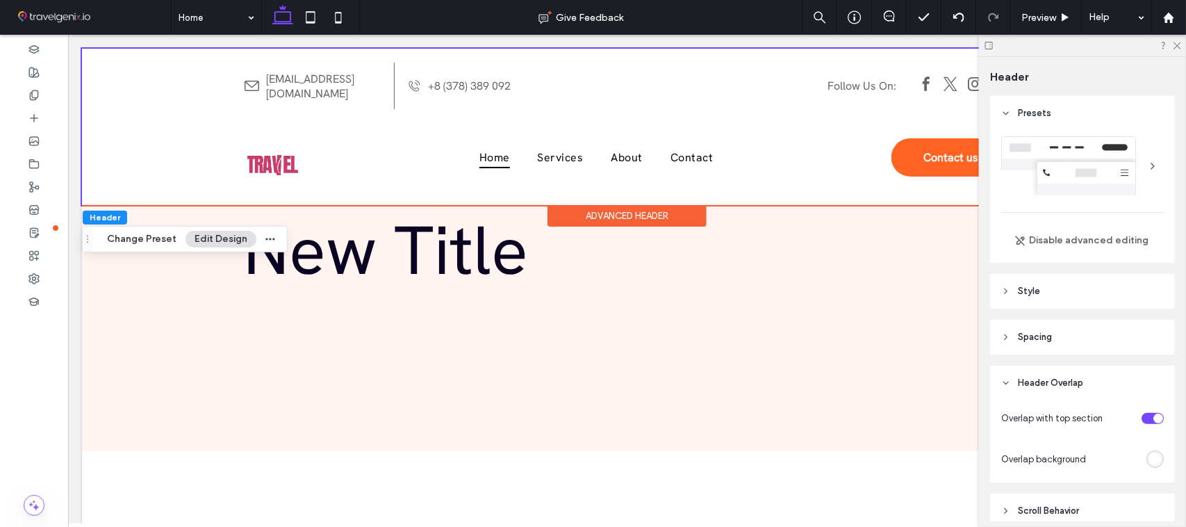
click at [1147, 466] on div "rgba(255, 255, 255, 1)" at bounding box center [1155, 458] width 17 height 17
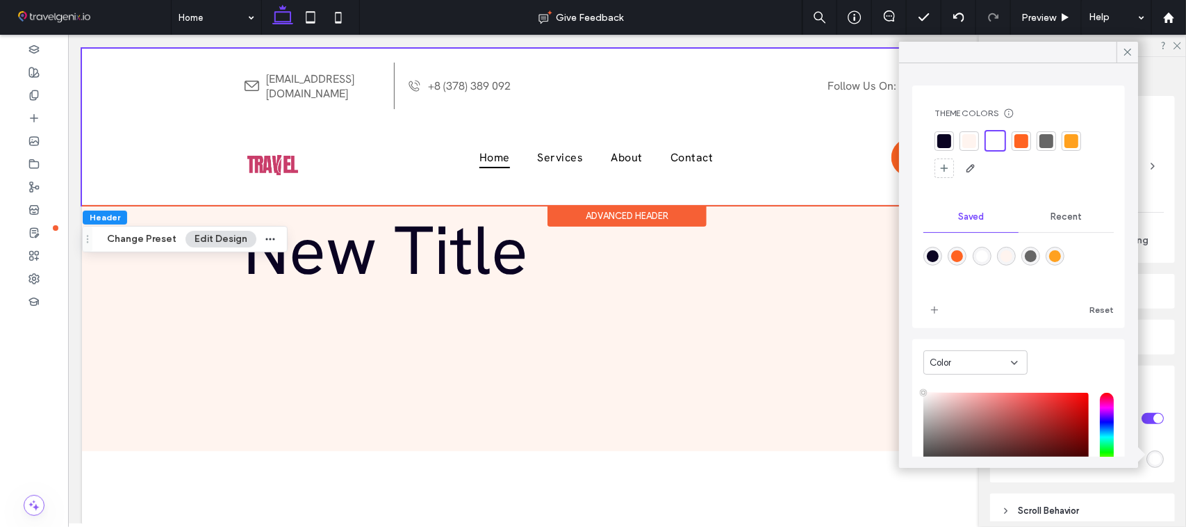
click at [1056, 220] on span "Recent" at bounding box center [1066, 216] width 31 height 11
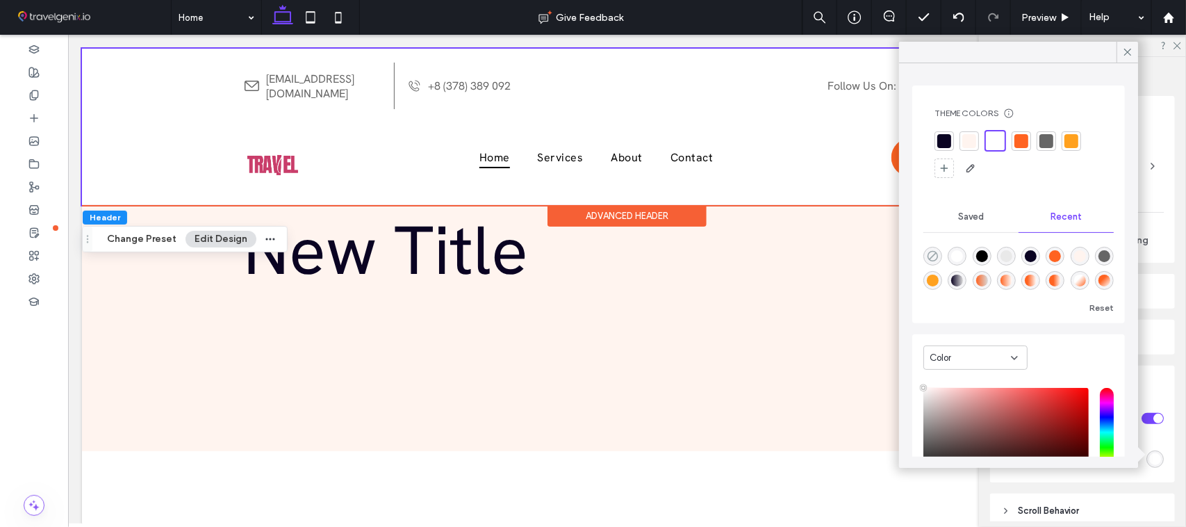
click at [939, 254] on icon "rgba(0, 0, 0, 0)" at bounding box center [933, 256] width 12 height 12
type input "*******"
type input "*"
type input "**"
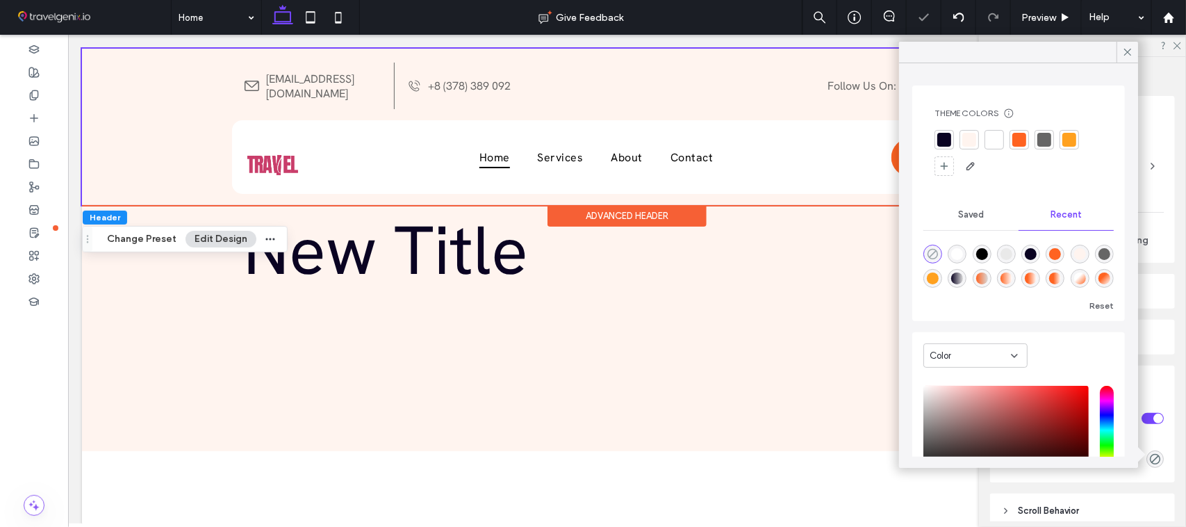
click at [936, 254] on icon "rgba(0, 0, 0, 0)" at bounding box center [933, 254] width 12 height 12
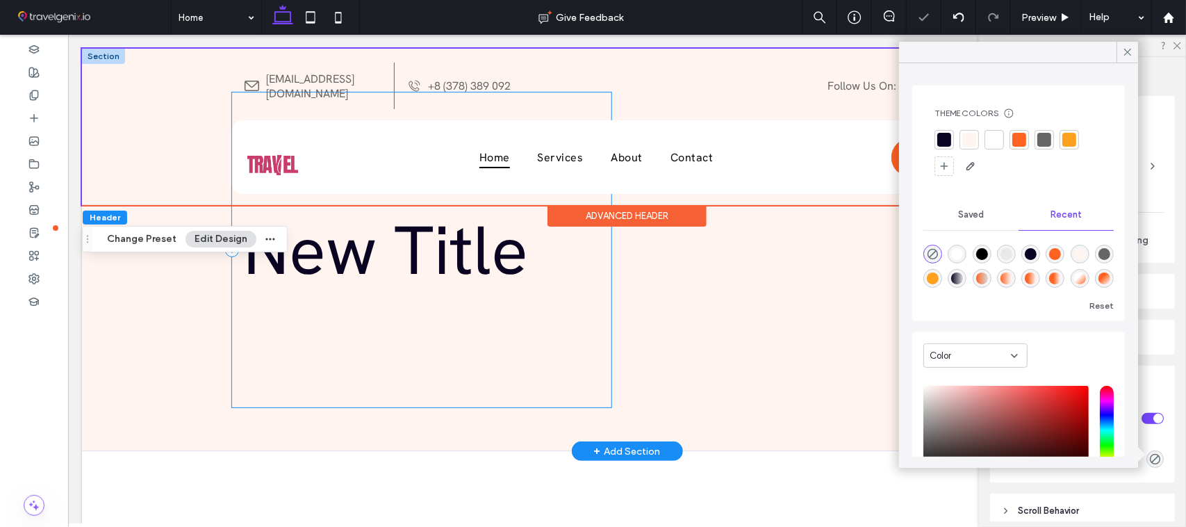
click at [578, 393] on div "New Title" at bounding box center [420, 250] width 379 height 316
